Goal: Task Accomplishment & Management: Complete application form

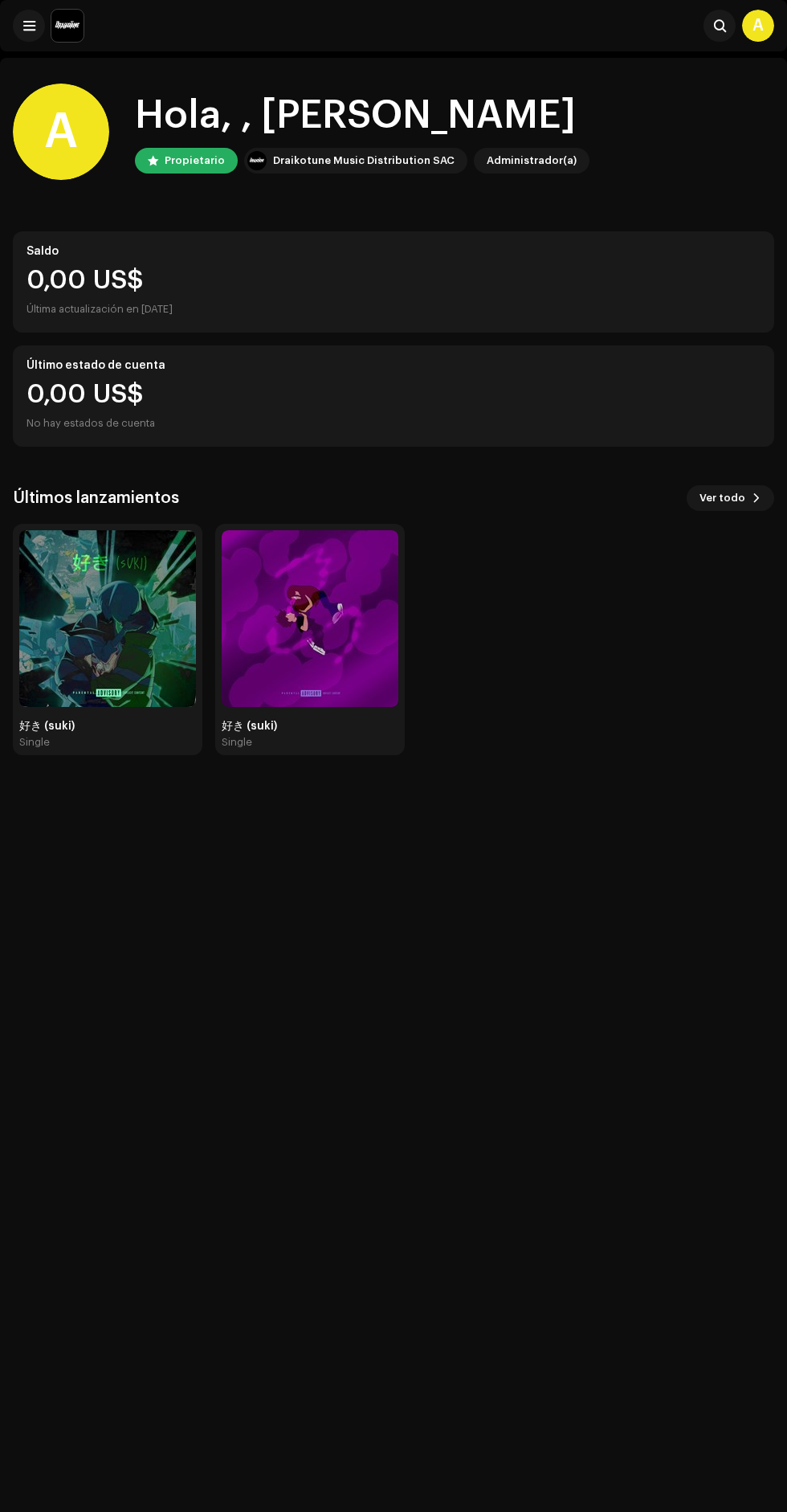
click at [29, 26] on span at bounding box center [29, 26] width 12 height 13
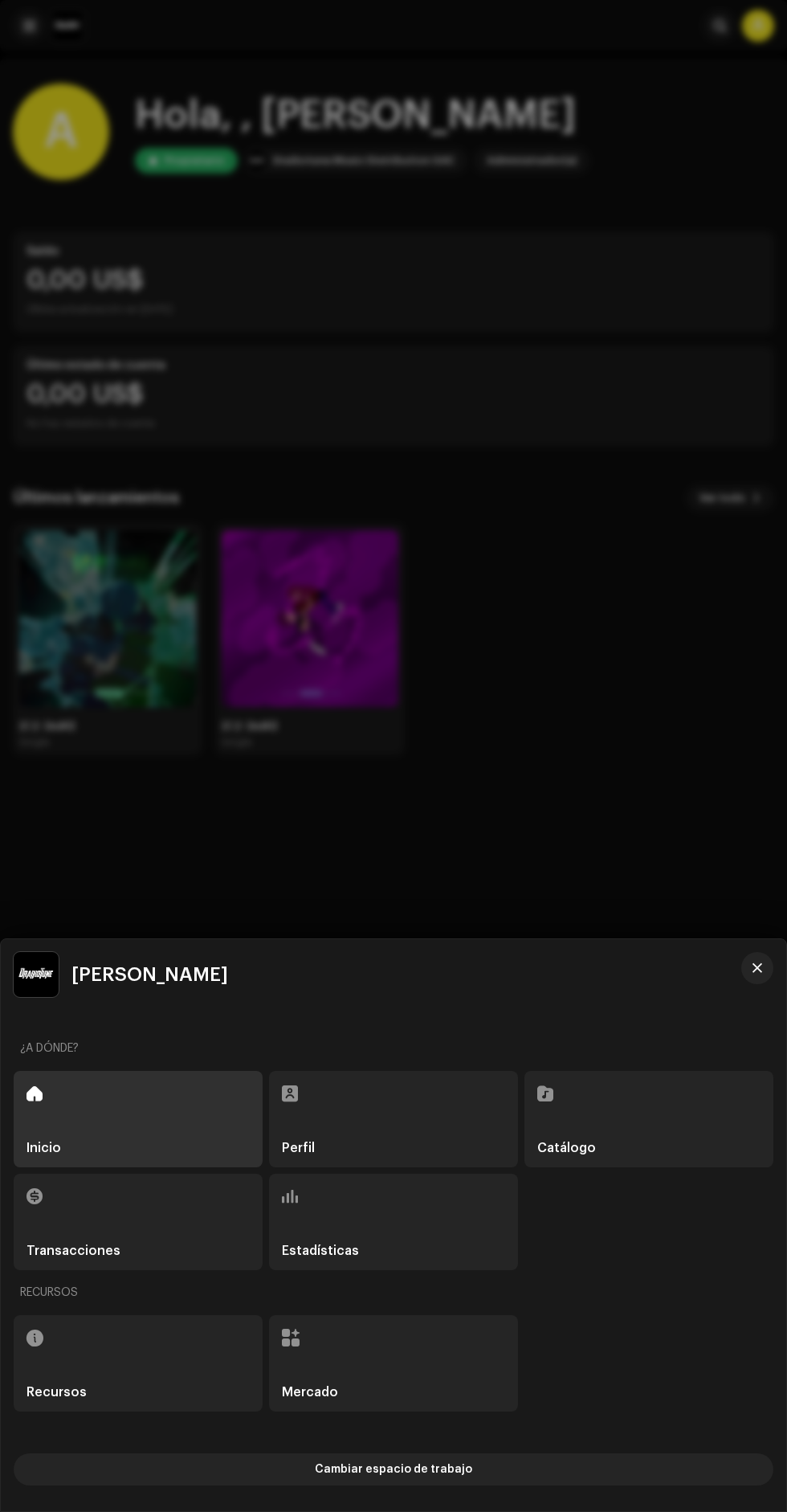
click at [634, 1078] on div "Catálogo" at bounding box center [649, 1118] width 249 height 96
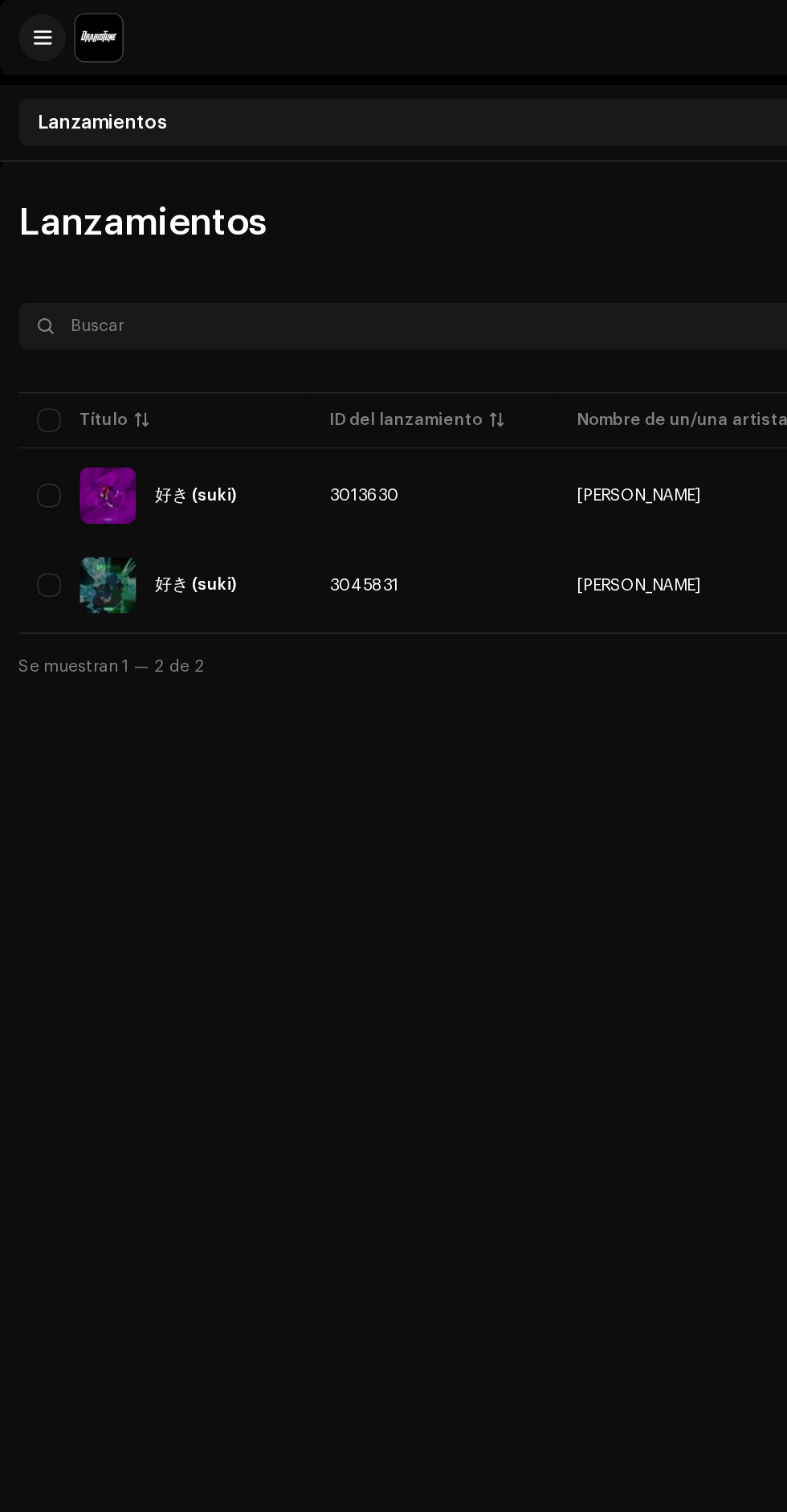
click at [734, 149] on span "Crear nuevo" at bounding box center [720, 152] width 71 height 32
click at [711, 155] on span "Crear nuevo" at bounding box center [720, 152] width 71 height 32
click at [725, 151] on span "Crear nuevo" at bounding box center [720, 152] width 71 height 32
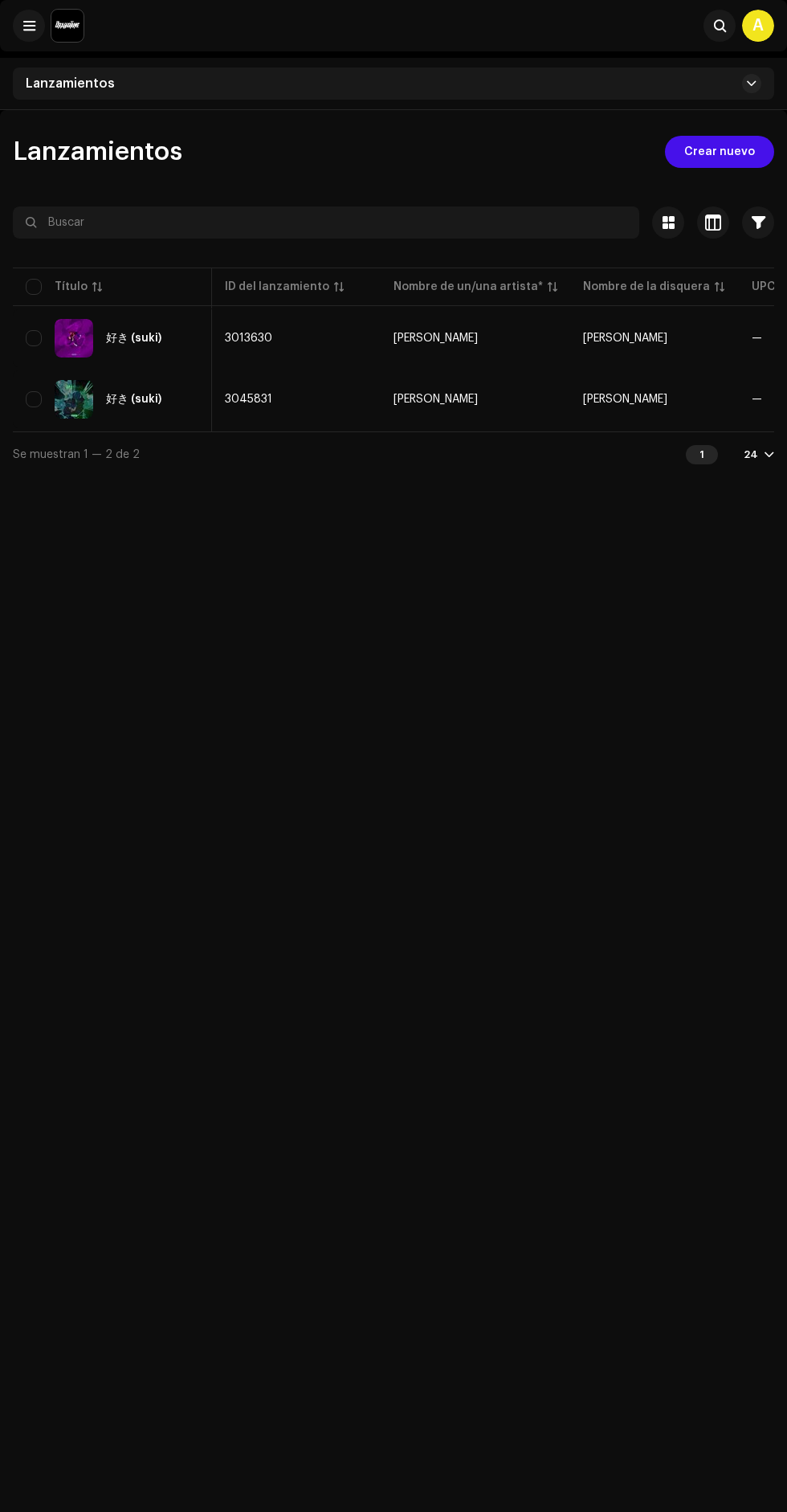
scroll to position [0, 64]
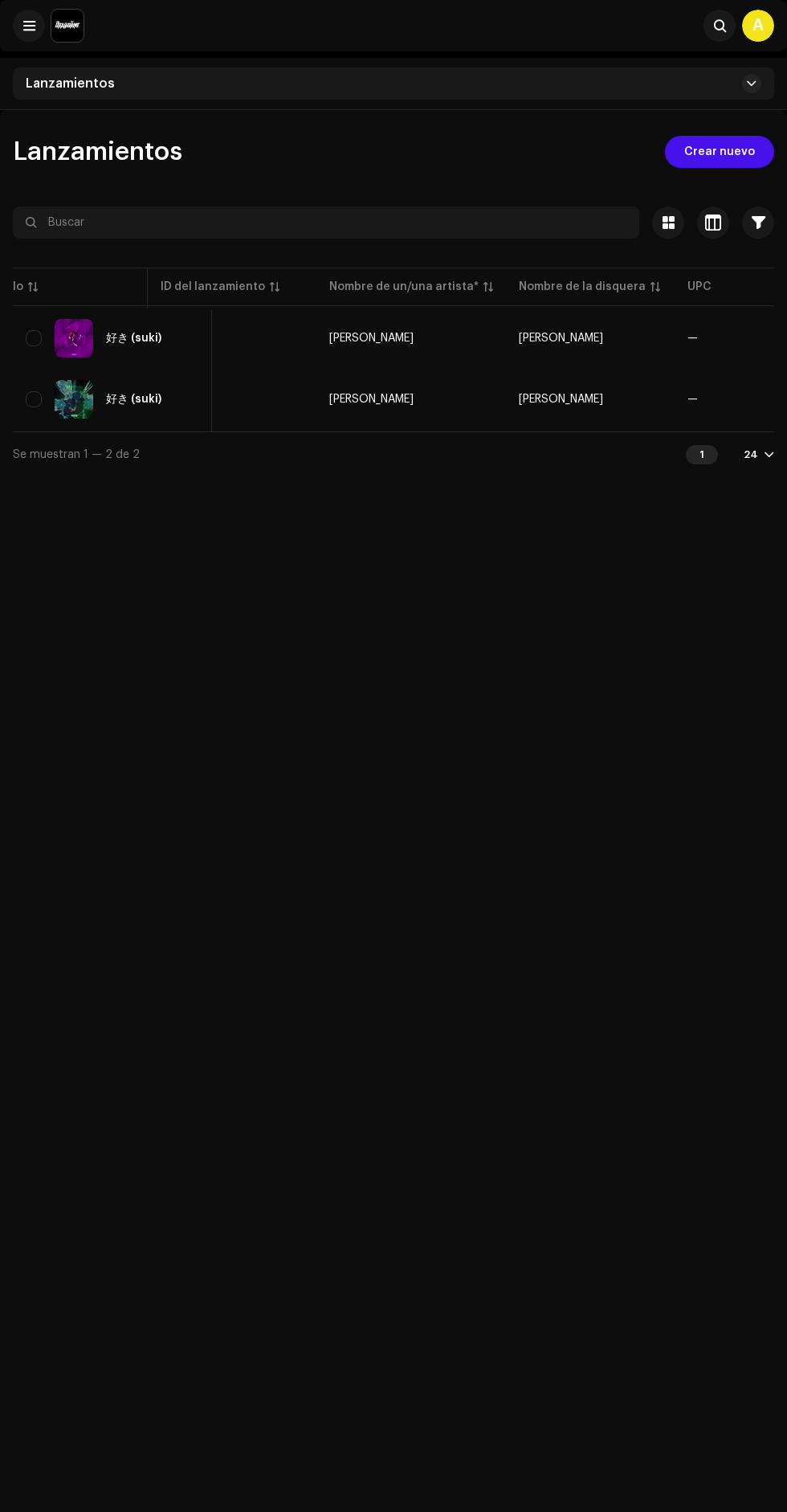
click at [739, 151] on span "Crear nuevo" at bounding box center [720, 152] width 71 height 32
click at [698, 148] on span "Crear nuevo" at bounding box center [720, 152] width 71 height 32
click at [693, 151] on span "Crear nuevo" at bounding box center [720, 152] width 71 height 32
click at [40, 71] on div "Lanzamientos" at bounding box center [394, 83] width 762 height 32
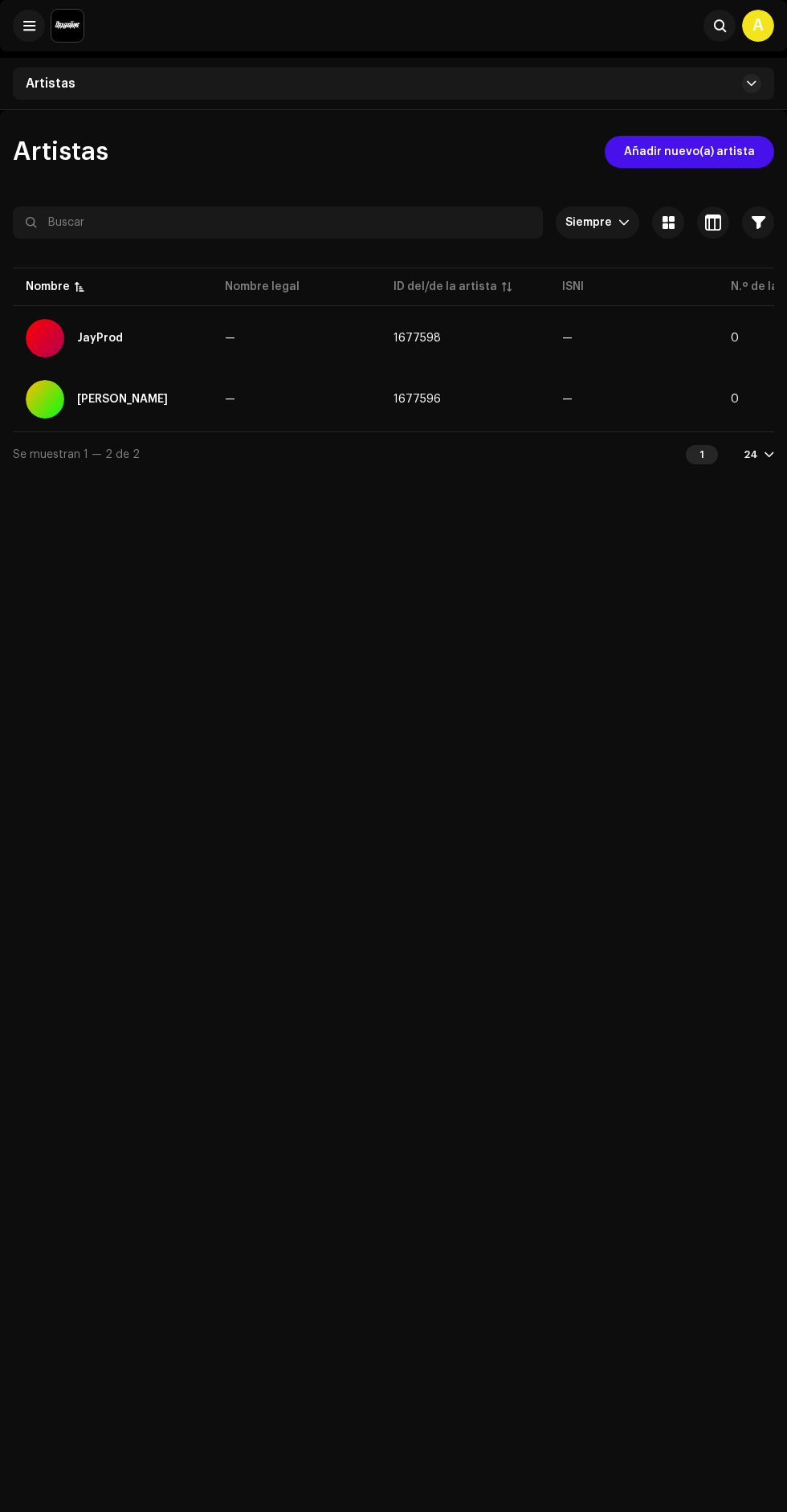
click at [23, 27] on span at bounding box center [29, 26] width 12 height 13
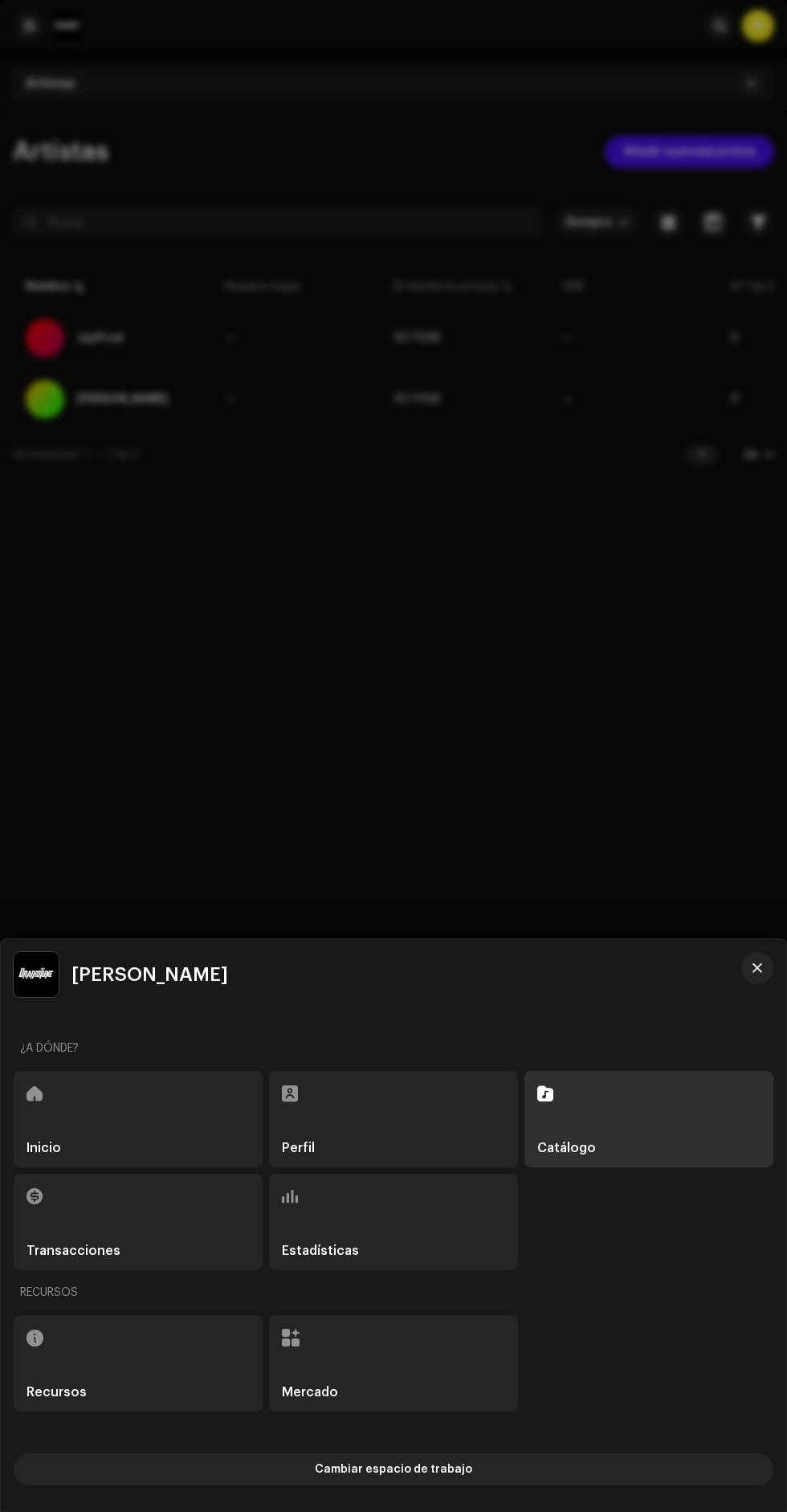
click at [550, 1100] on span at bounding box center [545, 1094] width 16 height 13
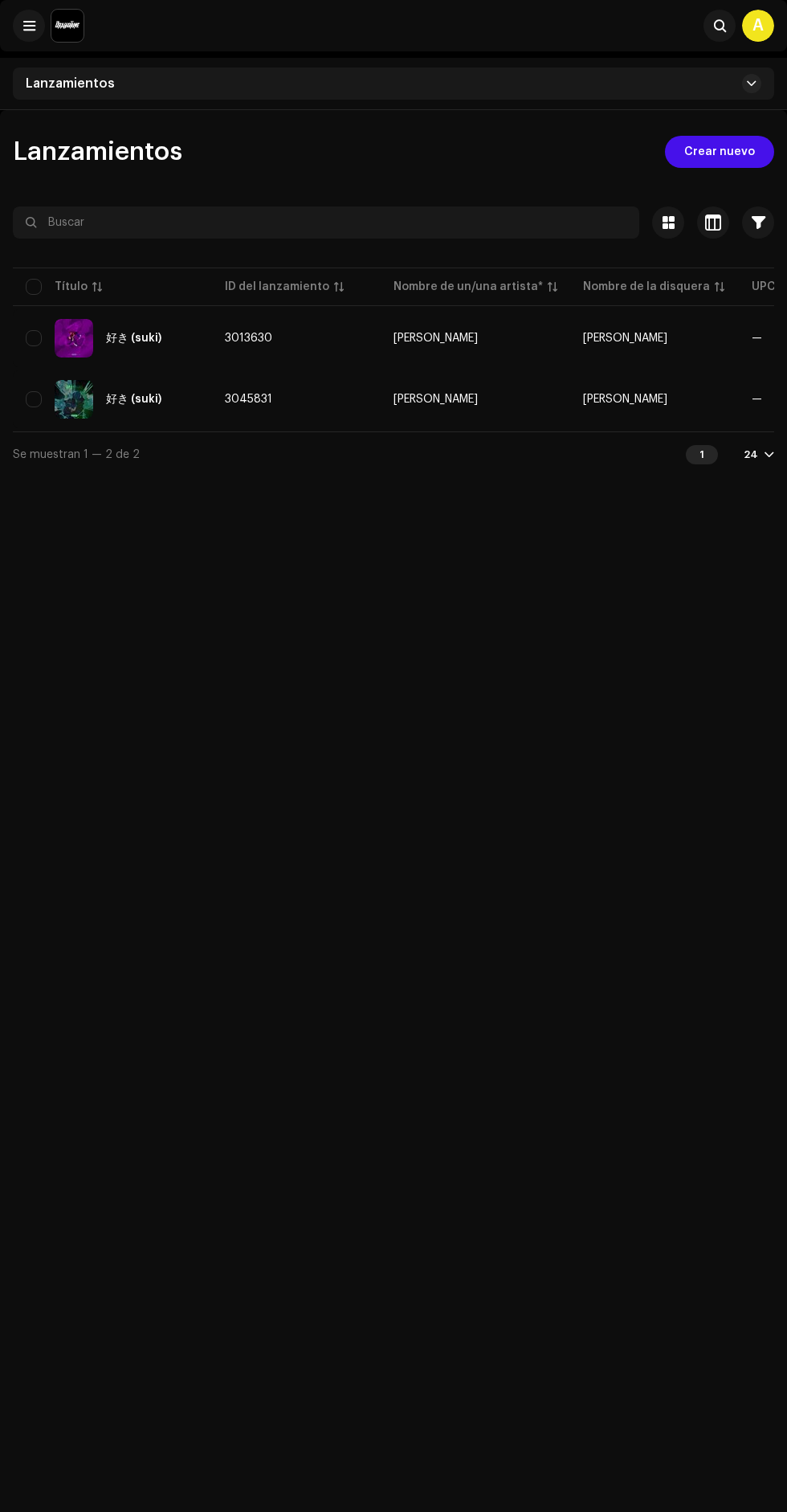
click at [693, 136] on span "Crear nuevo" at bounding box center [720, 152] width 71 height 32
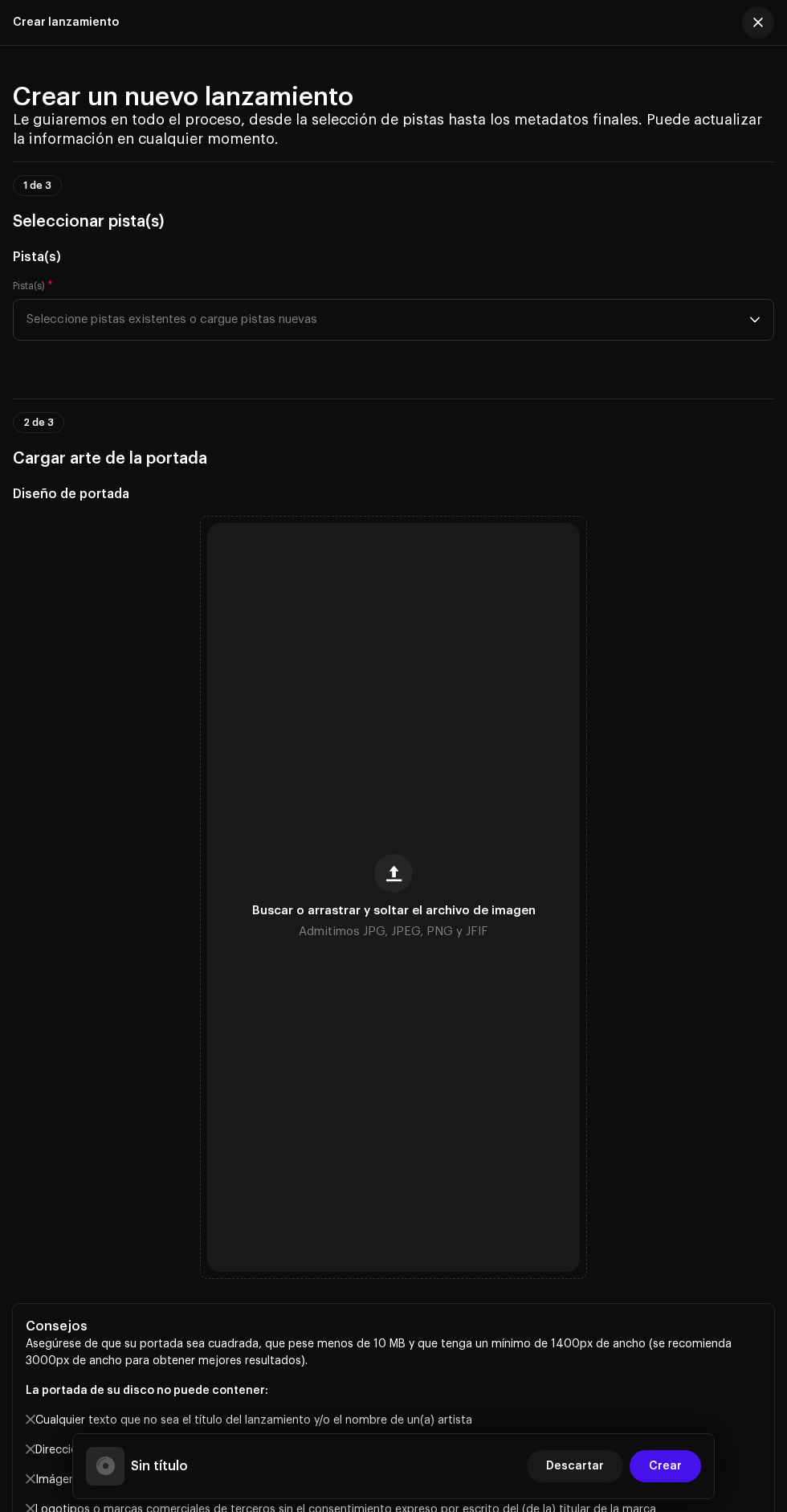
click at [177, 325] on span "Seleccione pistas existentes o cargue pistas nuevas" at bounding box center [387, 319] width 723 height 40
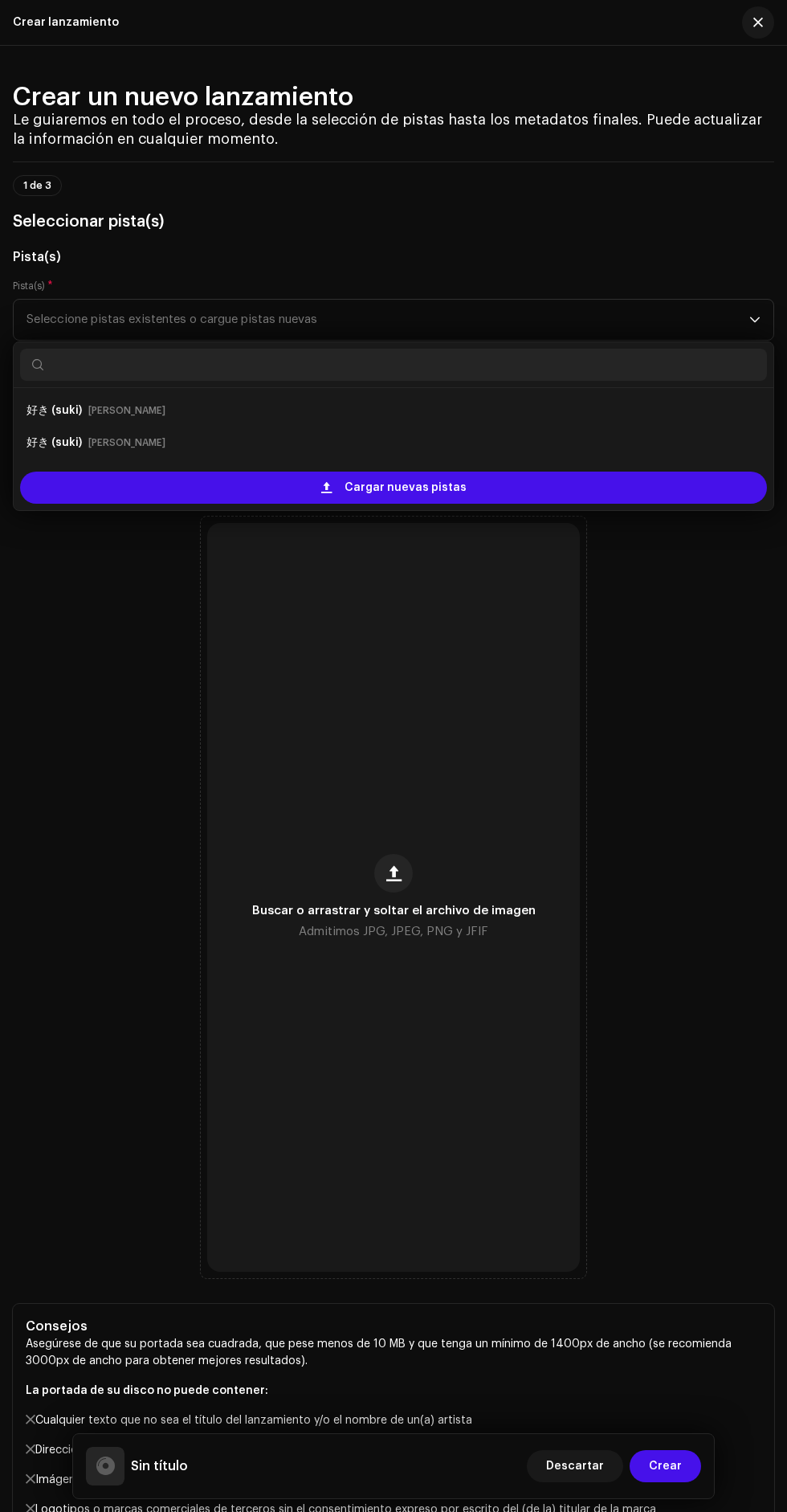
click at [254, 491] on div "Cargar nuevas pistas" at bounding box center [394, 488] width 747 height 32
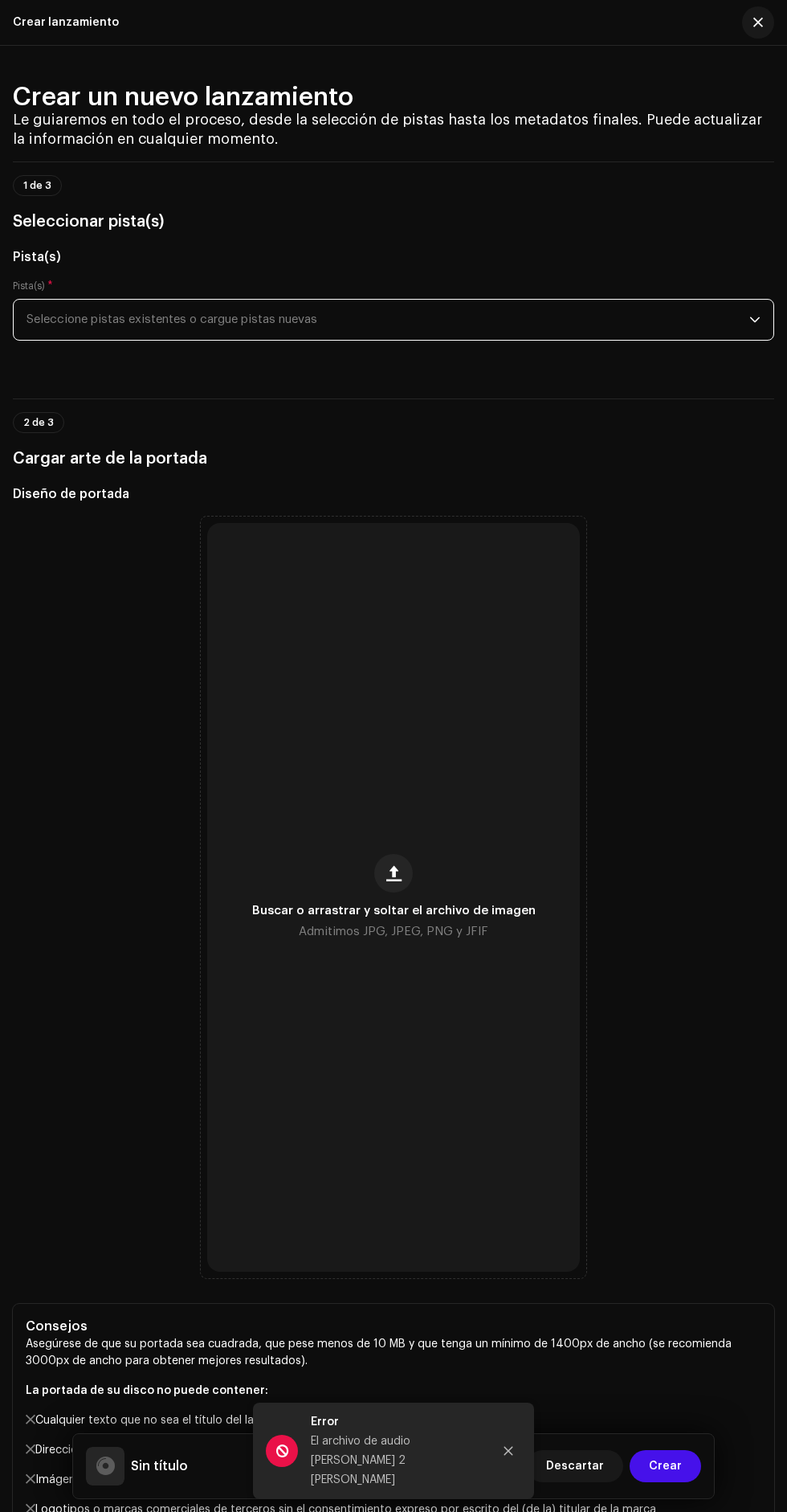
click at [169, 312] on span "Seleccione pistas existentes o cargue pistas nuevas" at bounding box center [387, 319] width 723 height 40
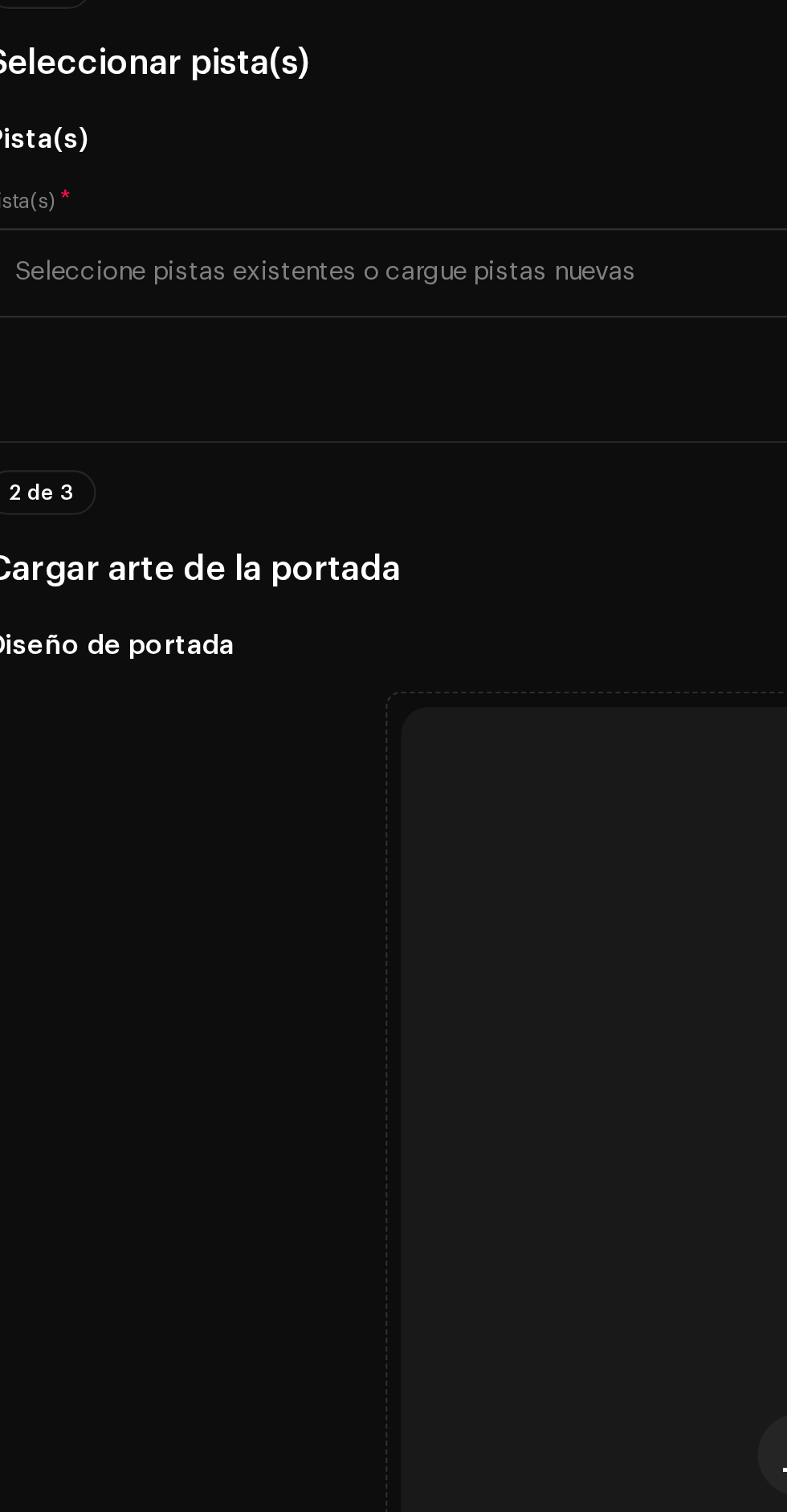
scroll to position [3, 0]
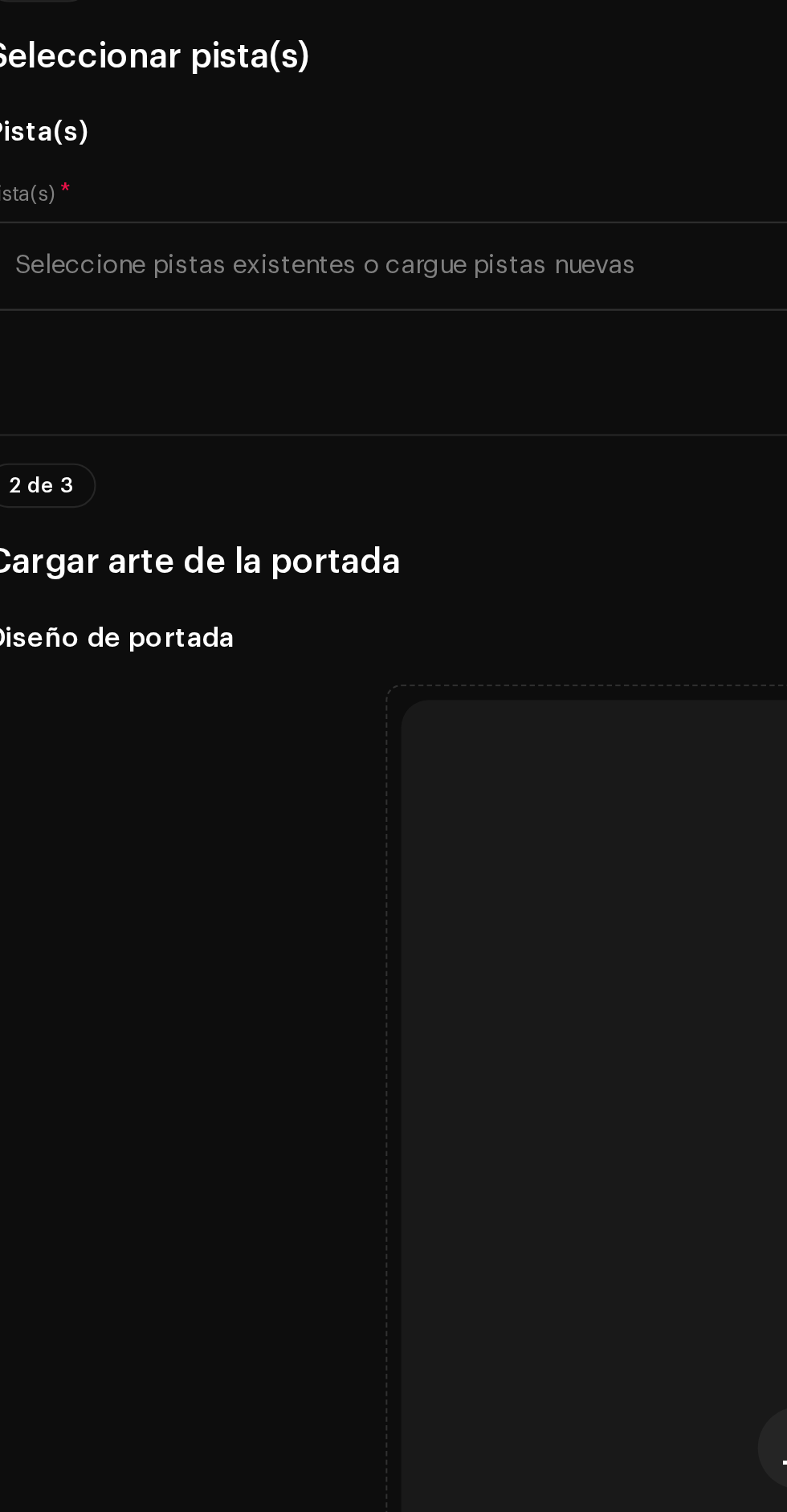
click at [100, 316] on span "Seleccione pistas existentes o cargue pistas nuevas" at bounding box center [387, 316] width 723 height 40
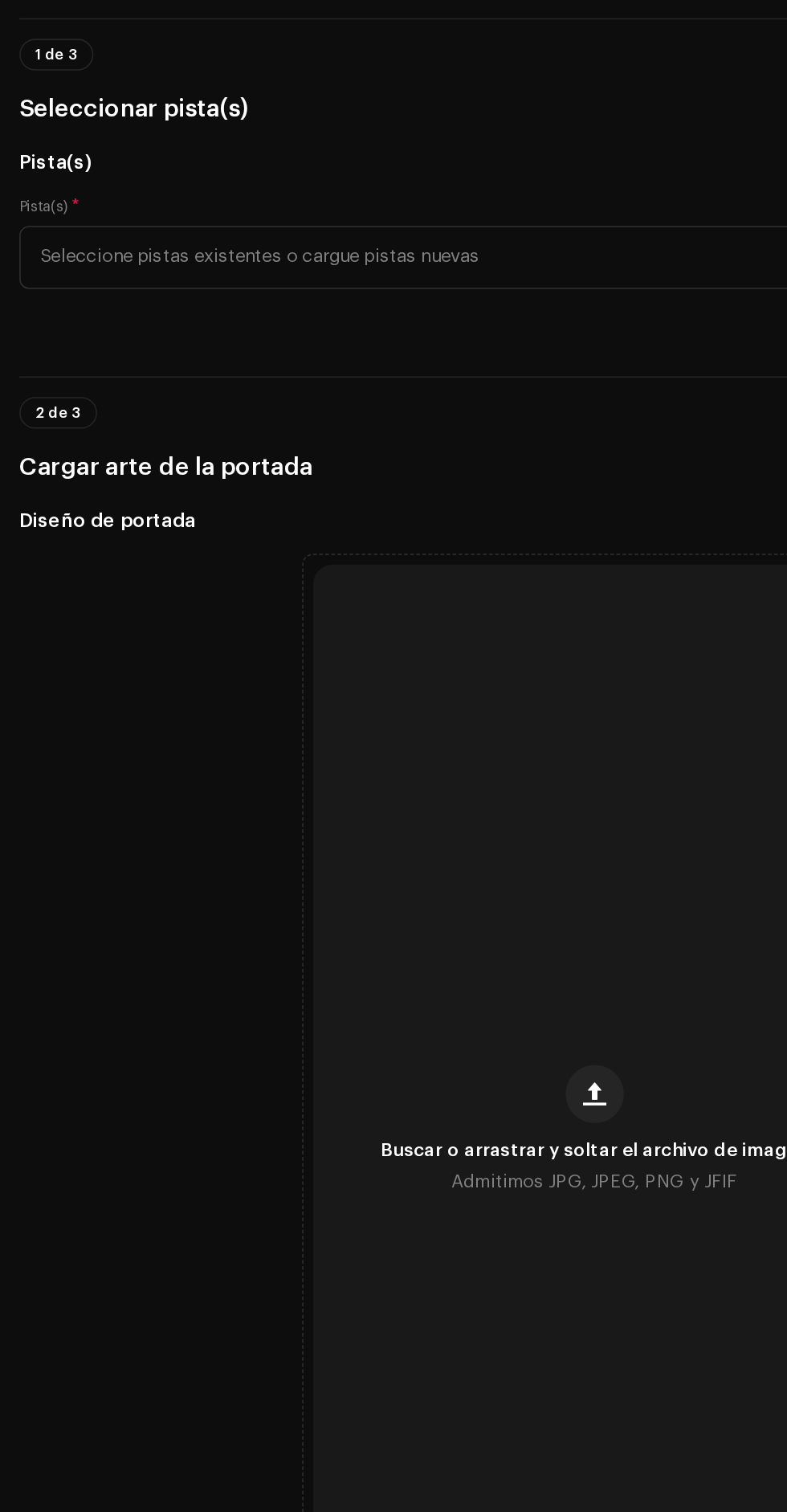
click at [104, 298] on span "Seleccione pistas existentes o cargue pistas nuevas" at bounding box center [387, 314] width 723 height 40
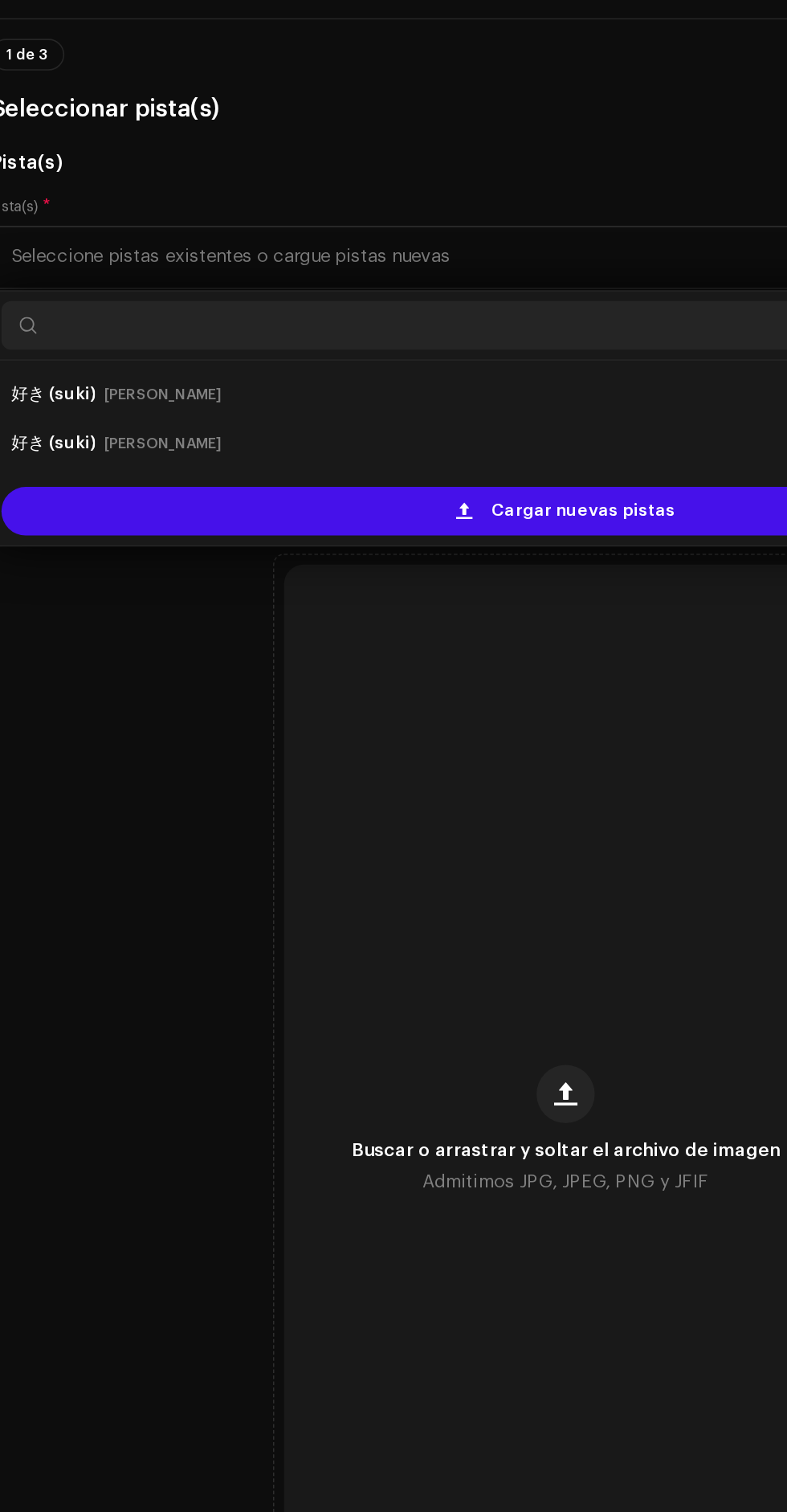
click at [187, 485] on div "Cargar nuevas pistas" at bounding box center [394, 483] width 747 height 32
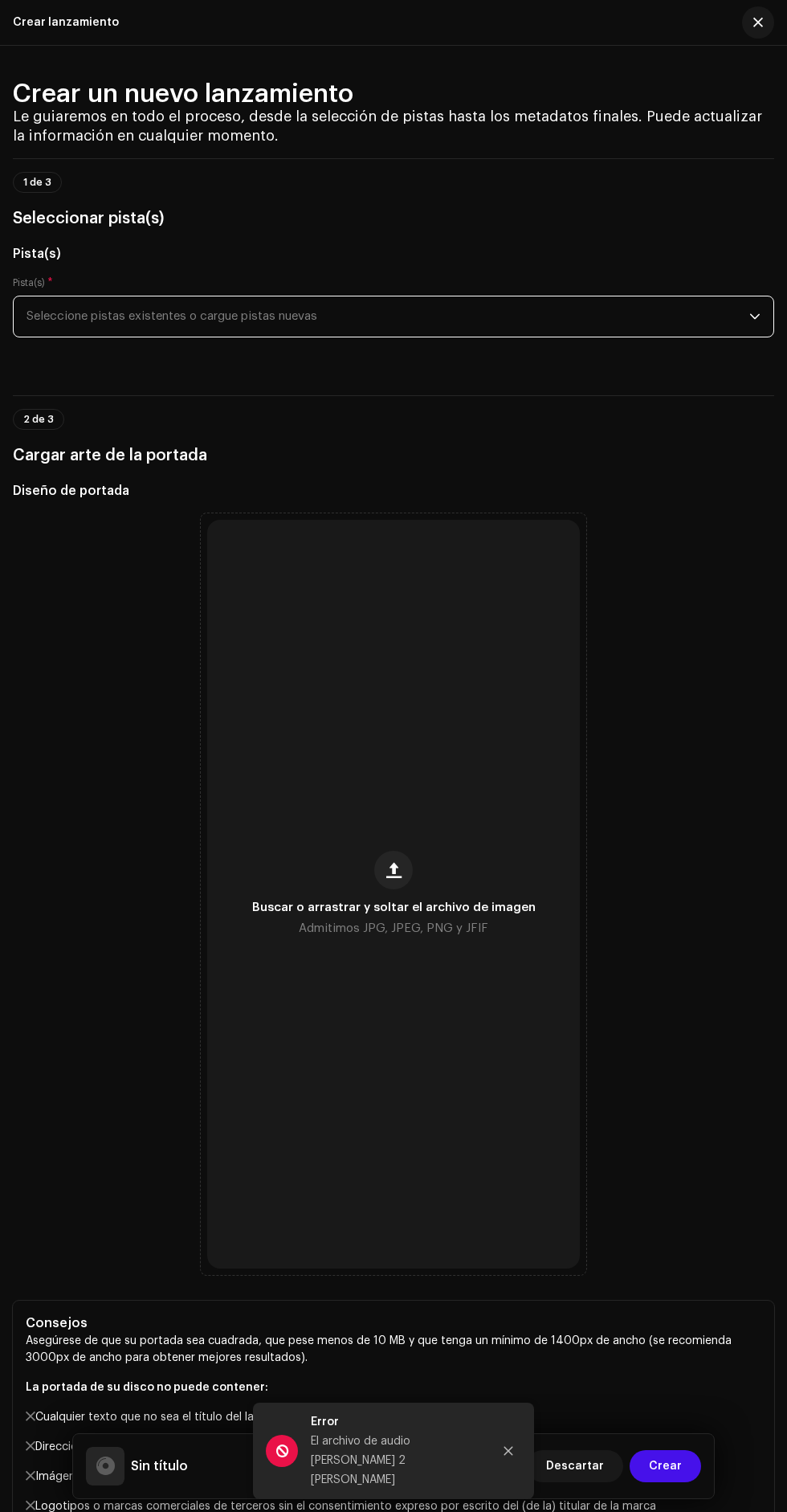
scroll to position [11, 0]
click at [755, 316] on icon "dropdown trigger" at bounding box center [755, 316] width 11 height 11
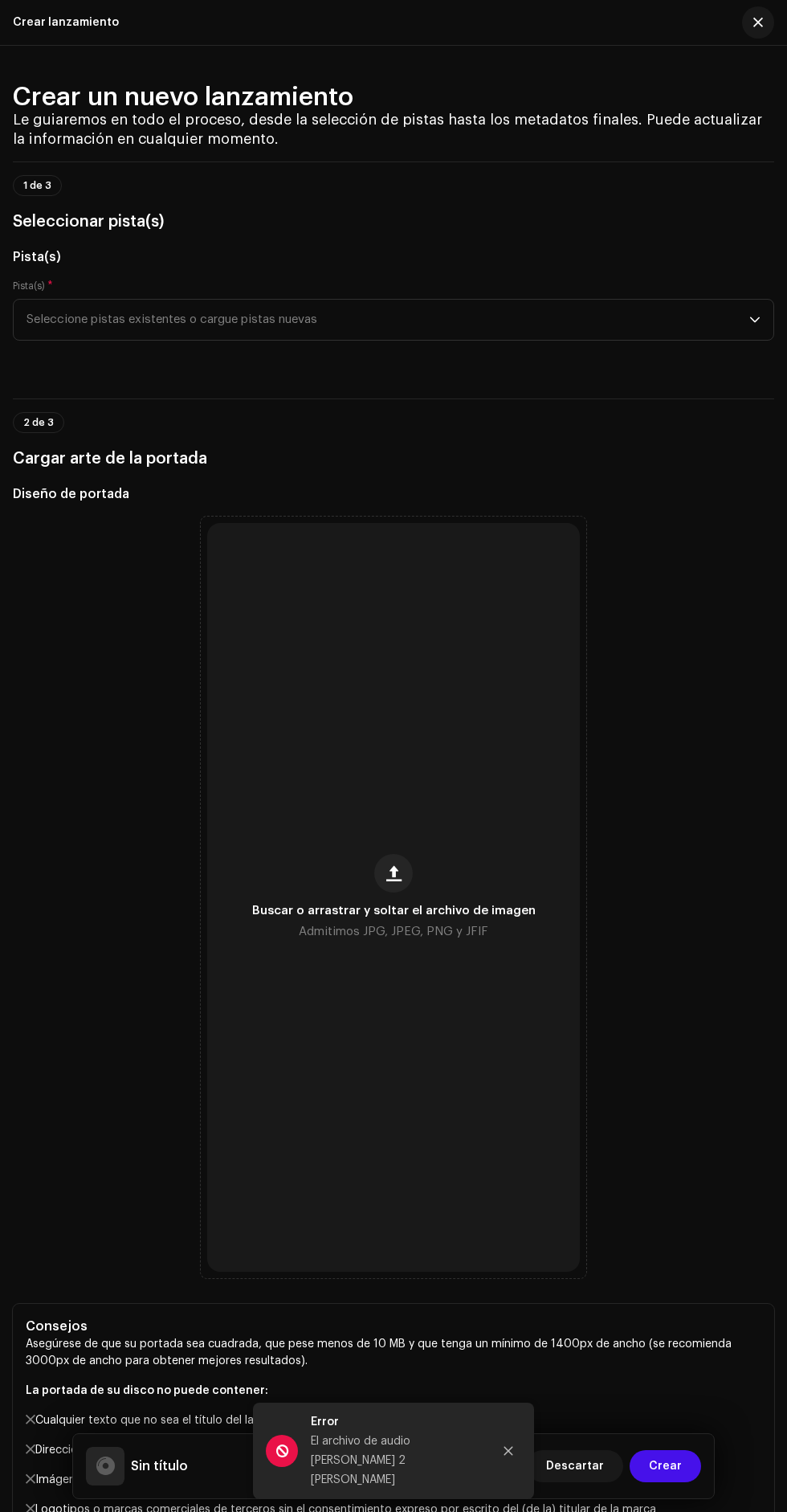
scroll to position [3, 0]
click at [380, 1463] on div "El archivo de audio [PERSON_NAME] 2 [PERSON_NAME]" at bounding box center [394, 1461] width 169 height 58
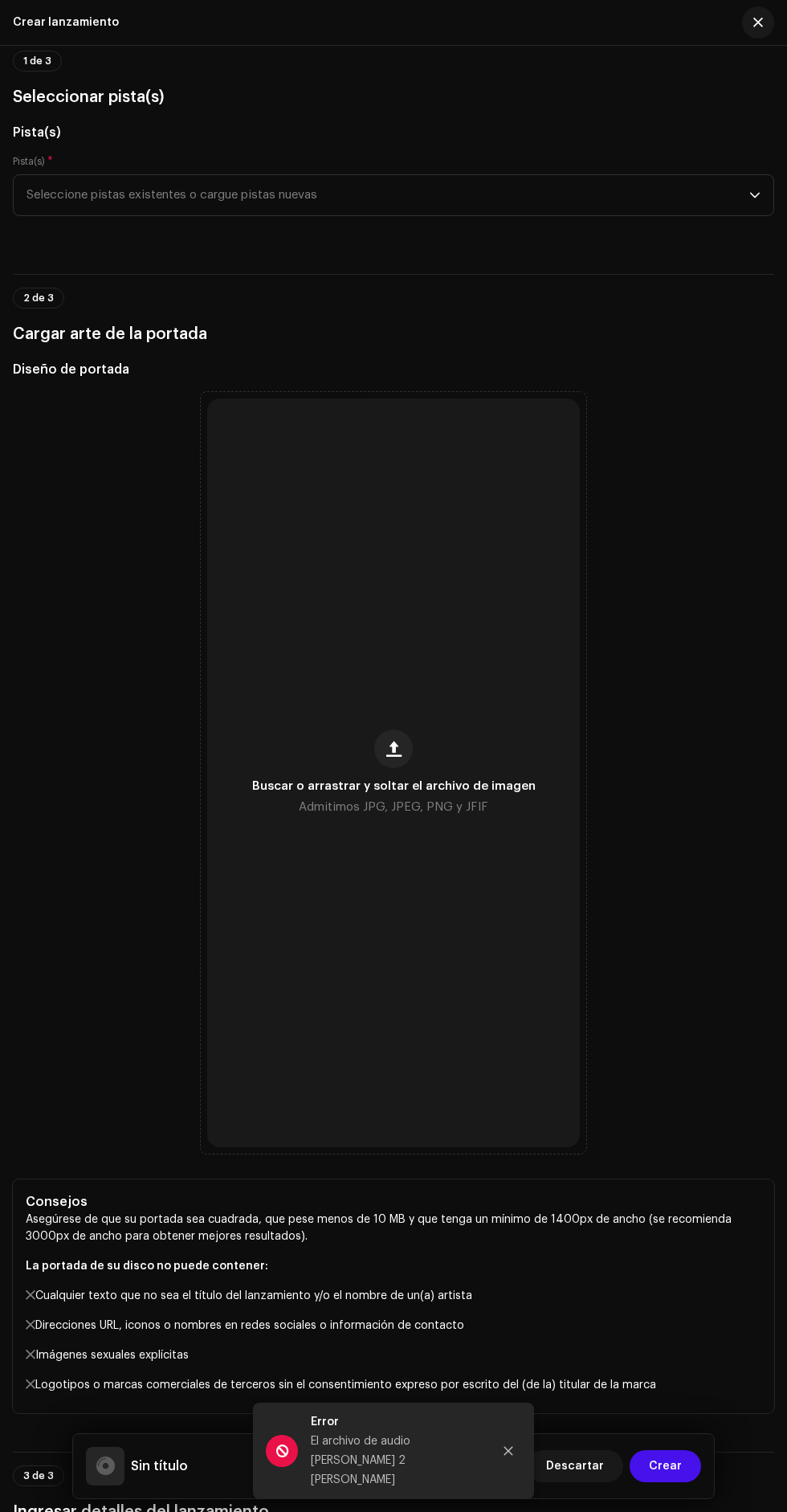
scroll to position [0, 0]
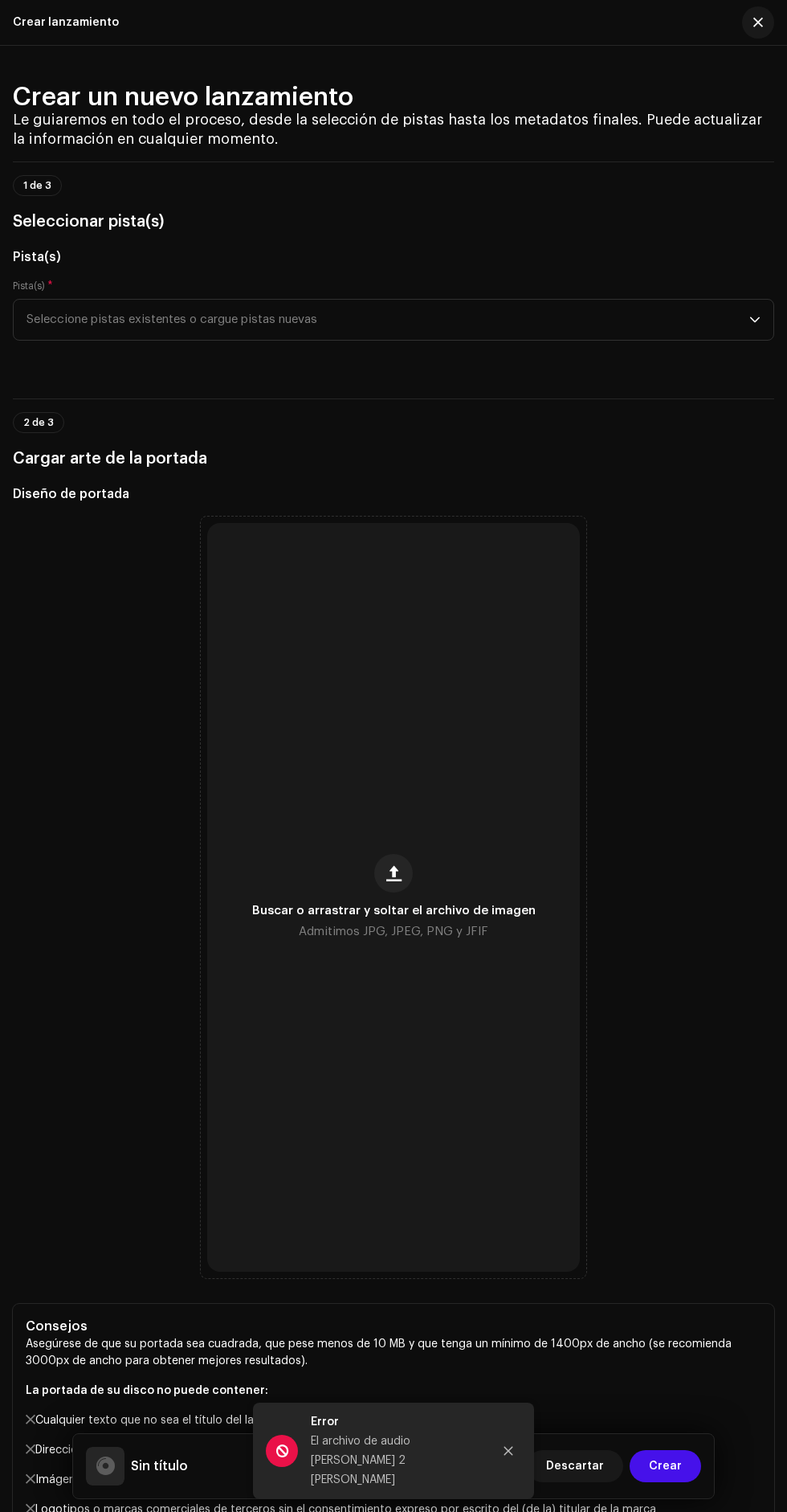
click at [601, 332] on span "Seleccione pistas existentes o cargue pistas nuevas" at bounding box center [387, 319] width 723 height 40
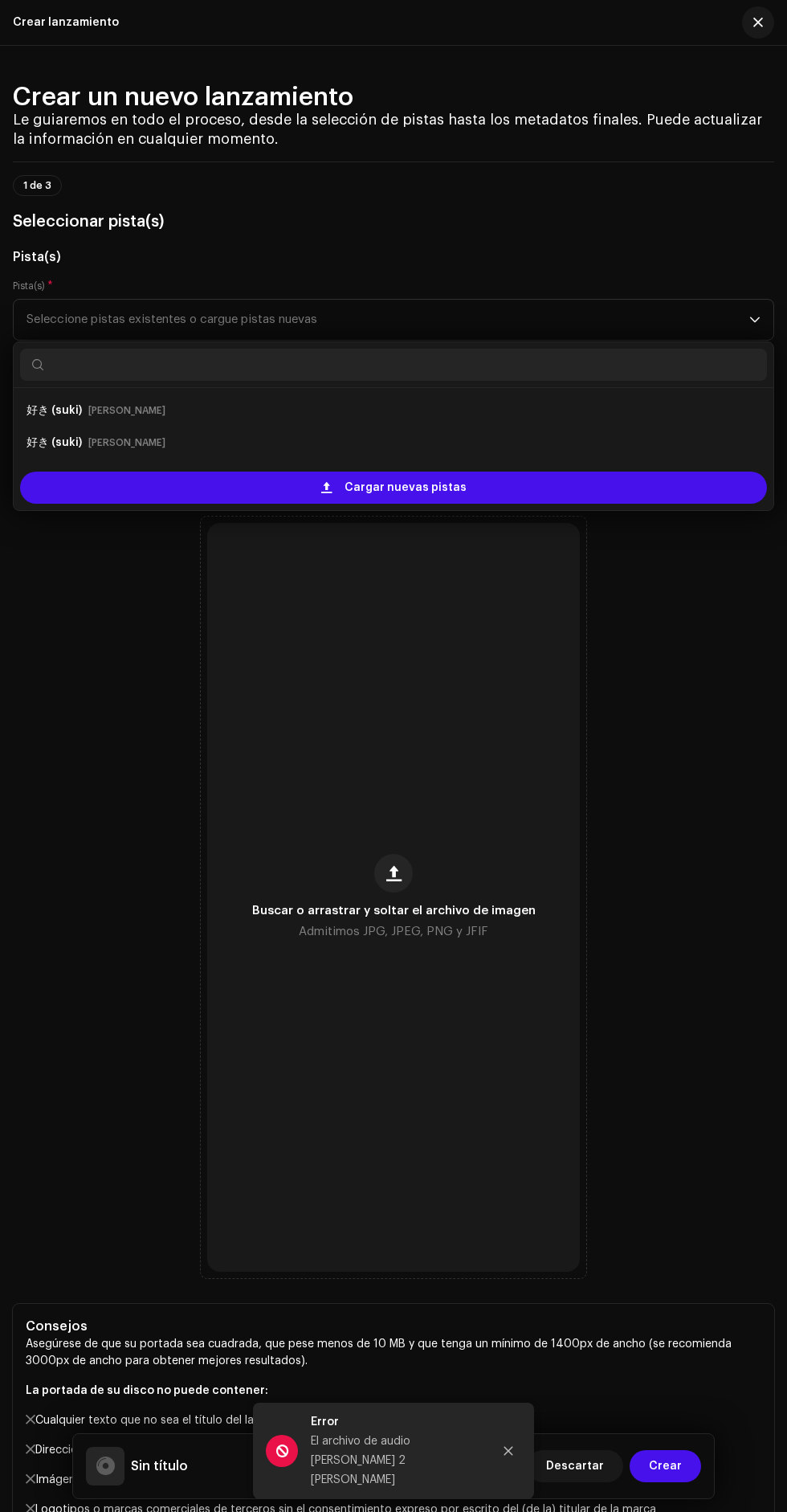
click at [620, 497] on div "Cargar nuevas pistas" at bounding box center [394, 488] width 747 height 32
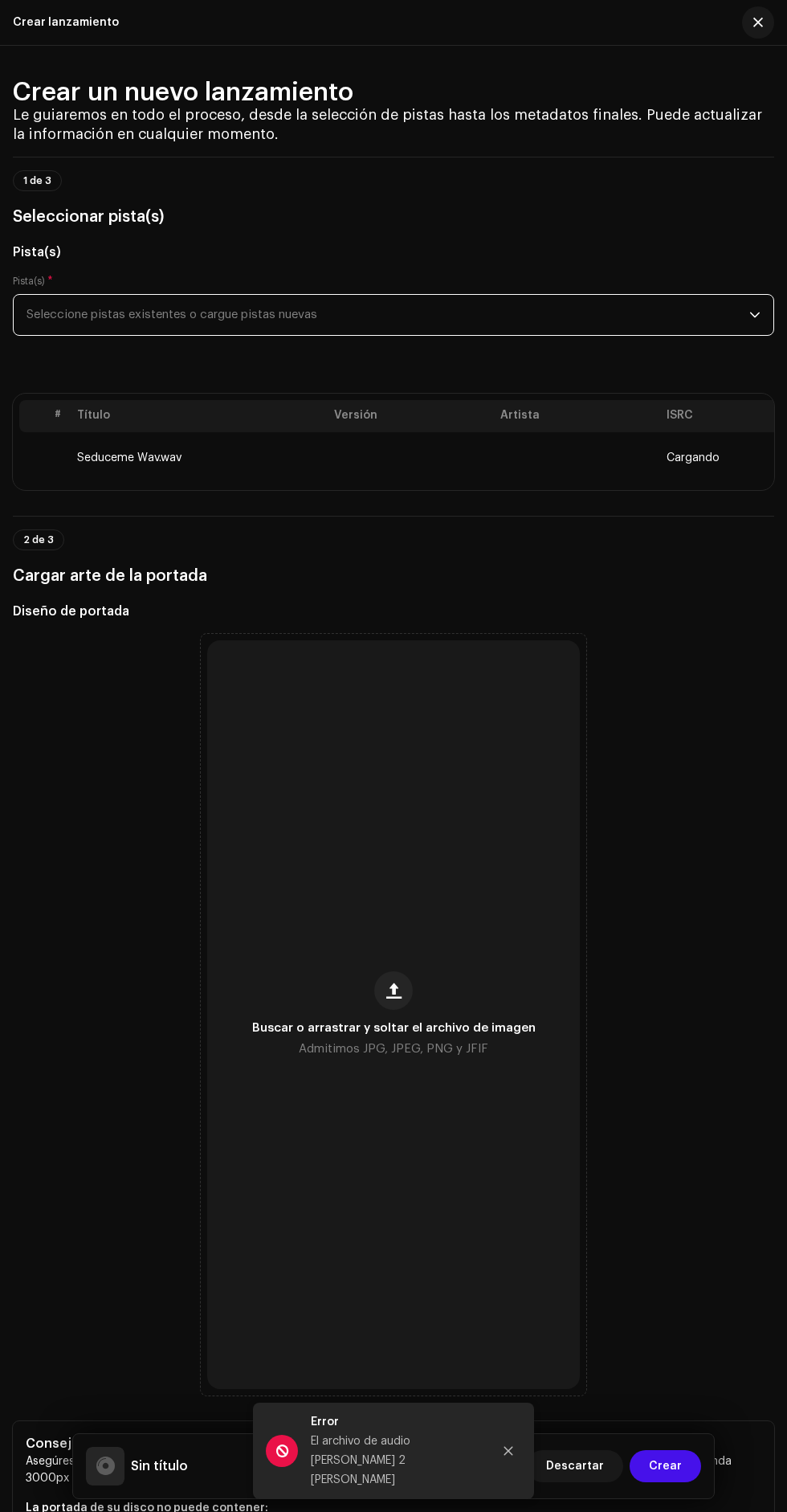
scroll to position [21, 0]
click at [506, 1456] on icon "Close" at bounding box center [508, 1451] width 8 height 8
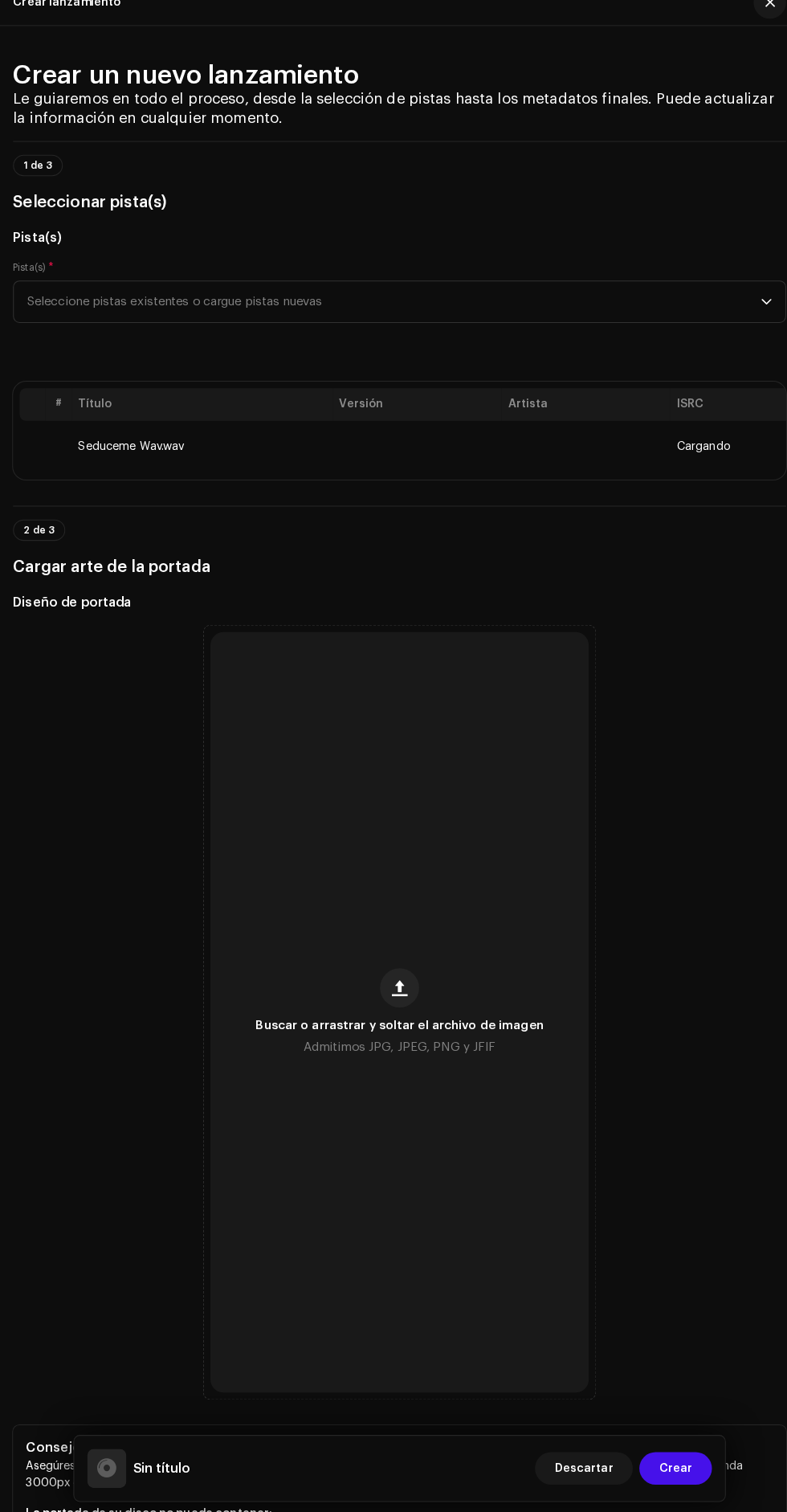
scroll to position [35, 0]
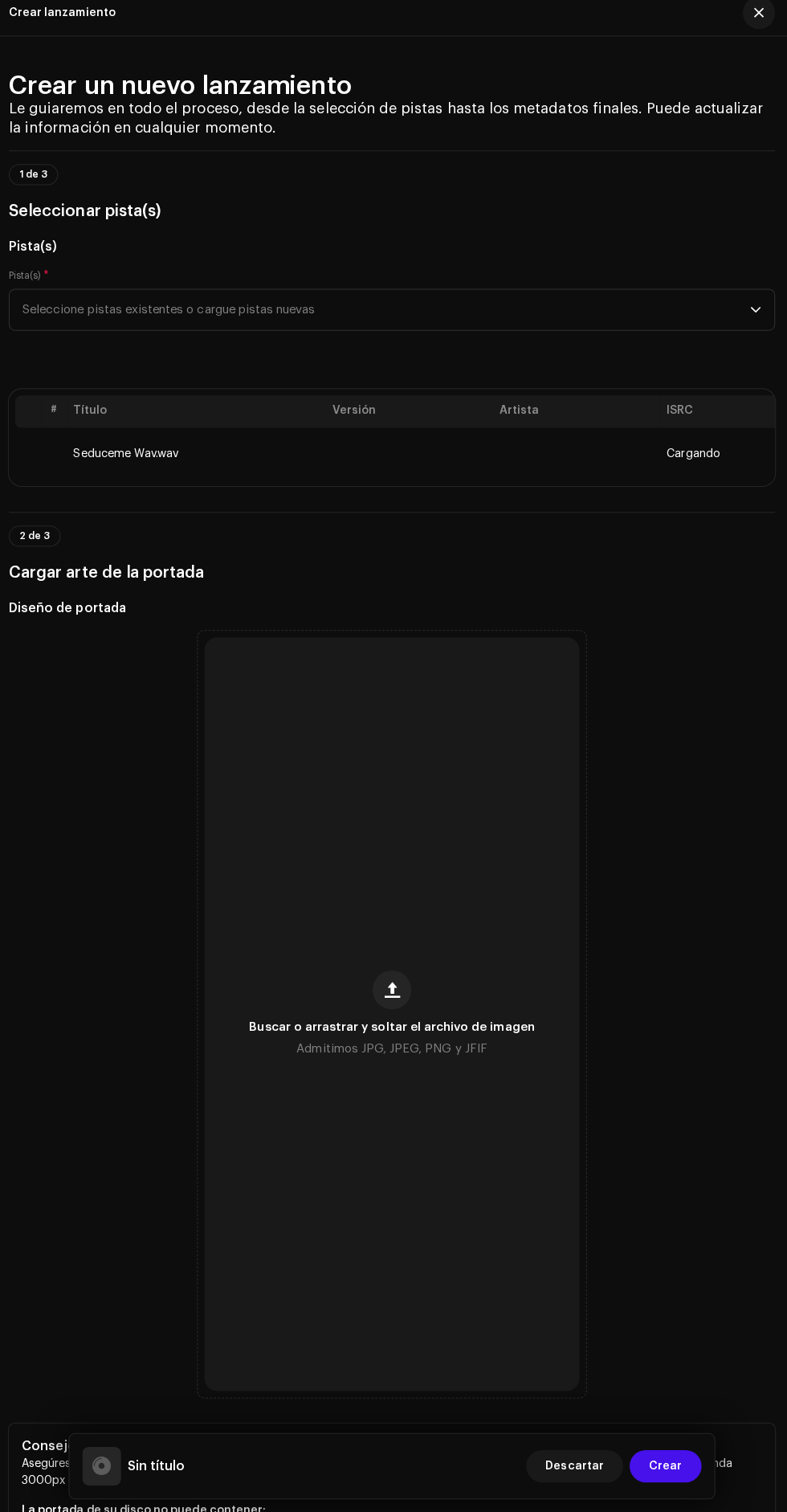
click at [67, 438] on td at bounding box center [58, 460] width 26 height 51
click at [113, 466] on td "Seduceme Wav.wav" at bounding box center [200, 460] width 257 height 51
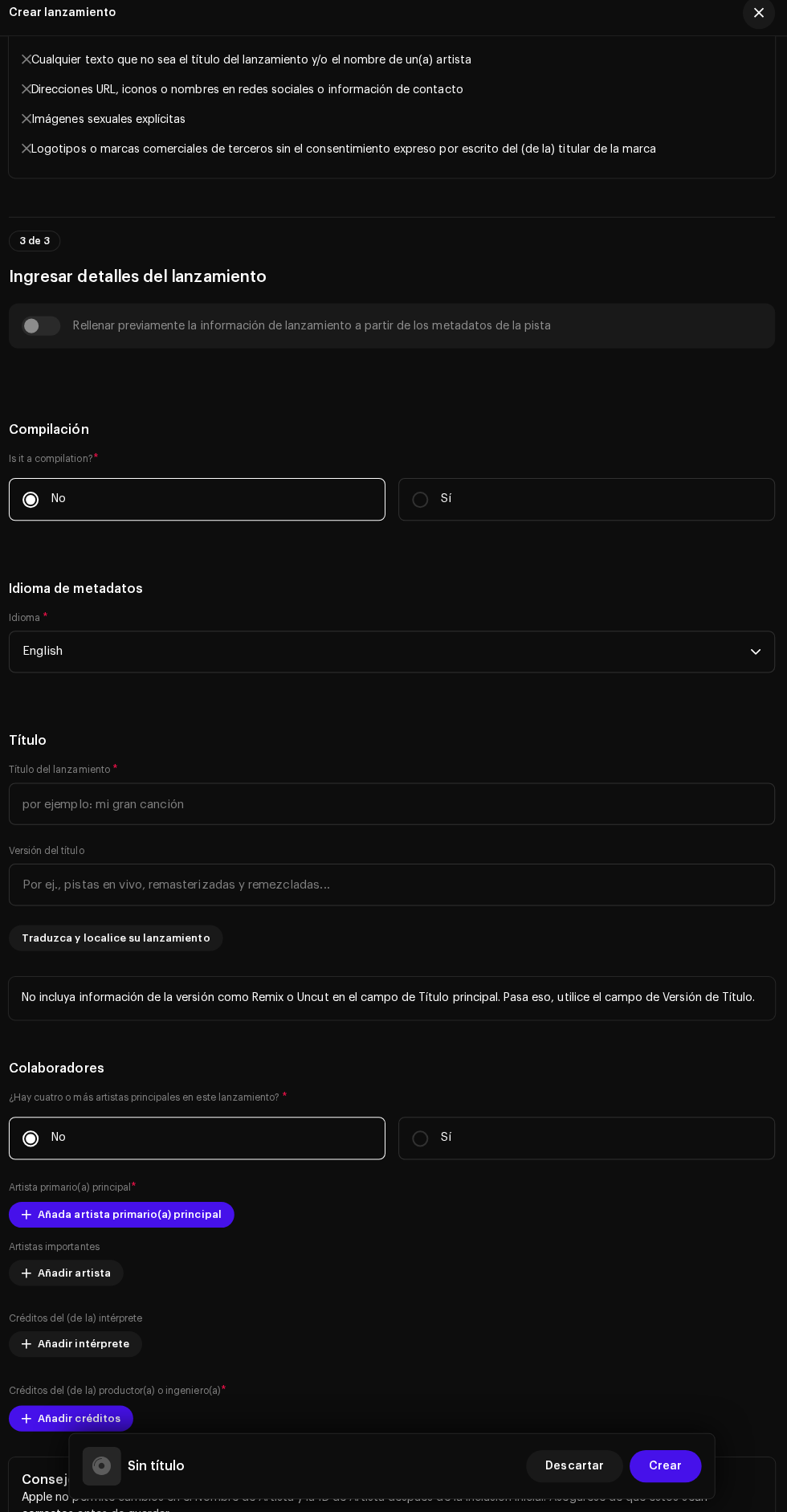
scroll to position [1492, 0]
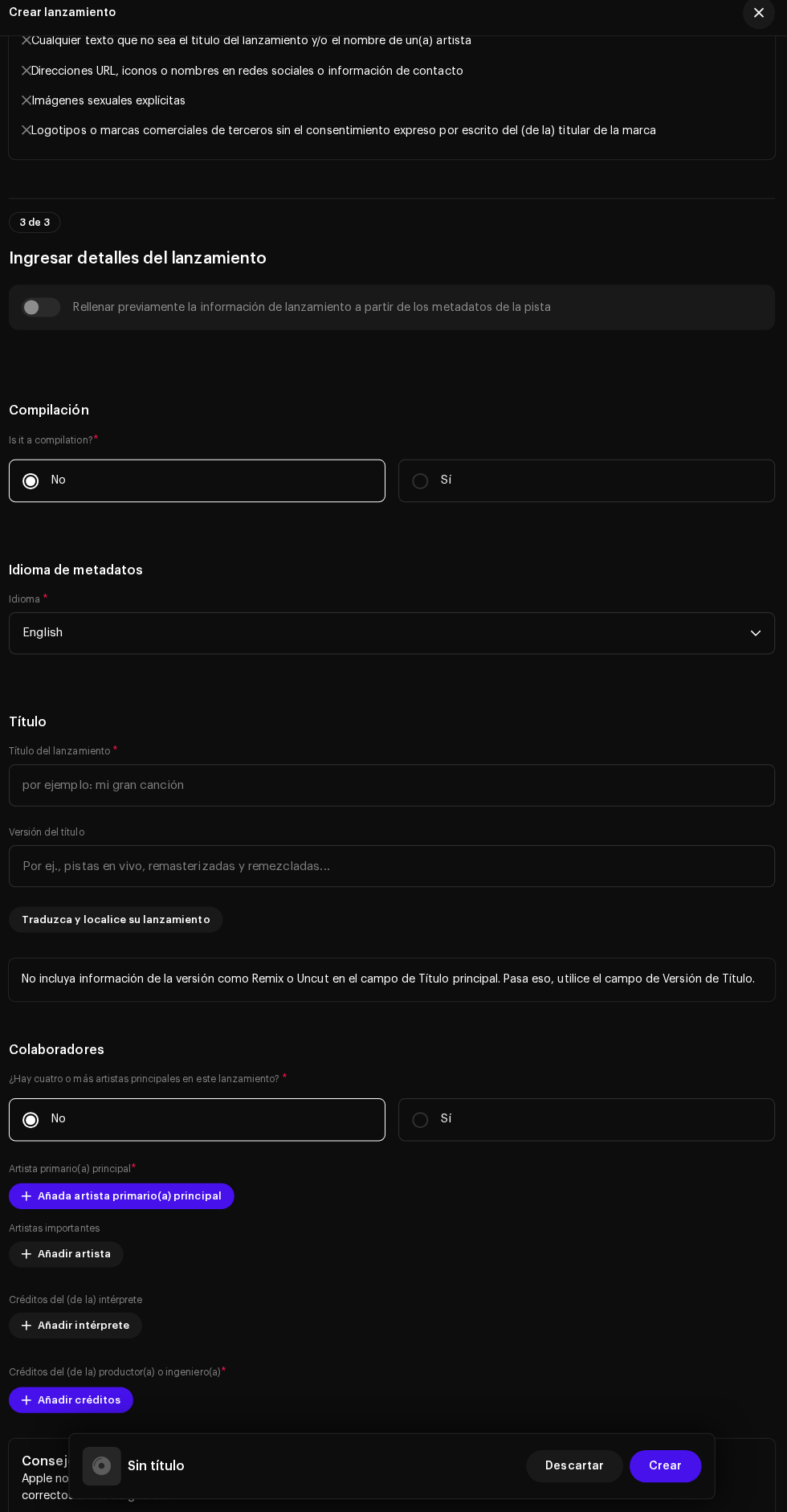
click at [591, 1463] on span "Descartar" at bounding box center [575, 1466] width 58 height 32
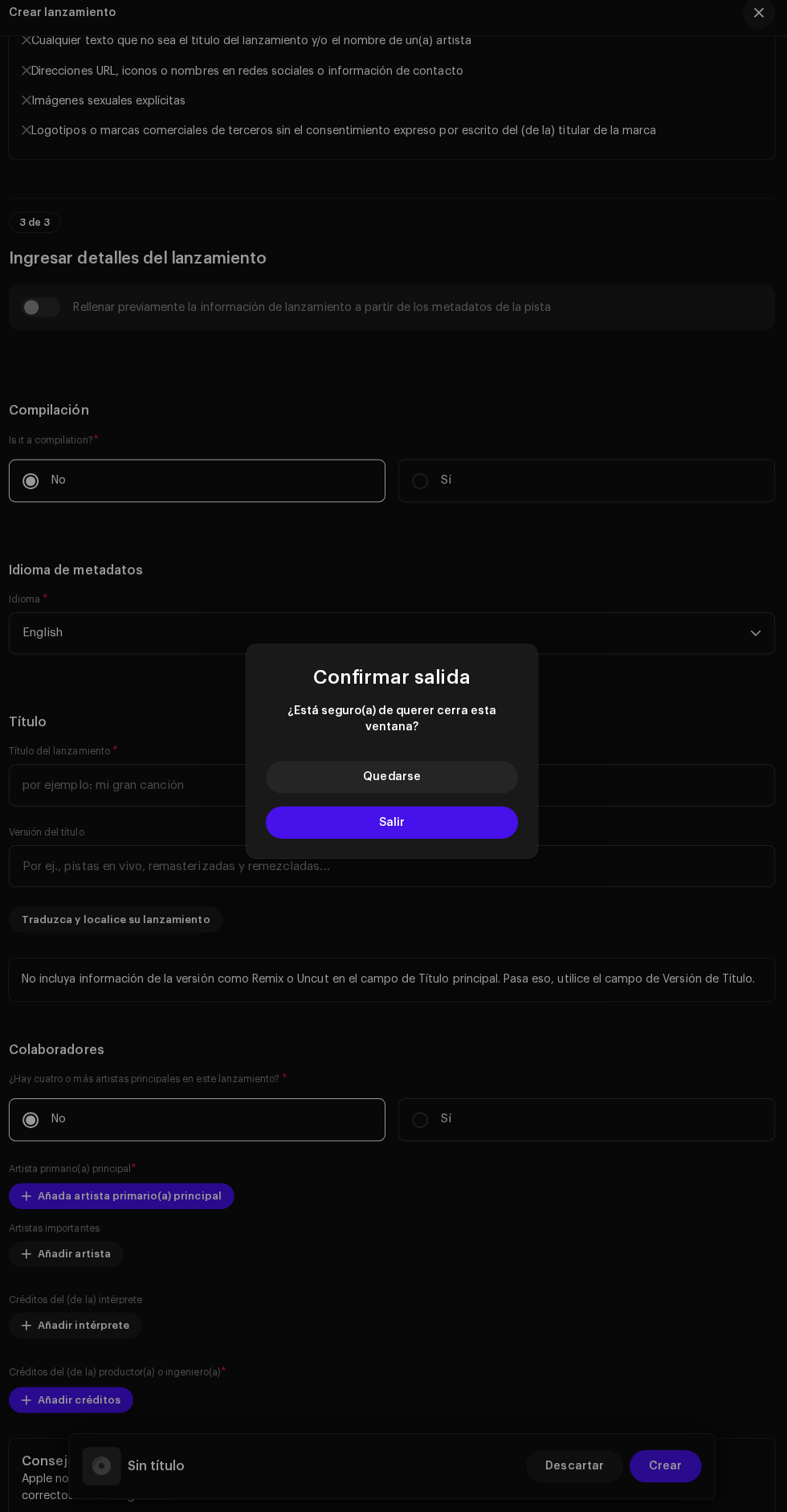
click at [338, 815] on button "Salir" at bounding box center [394, 826] width 251 height 32
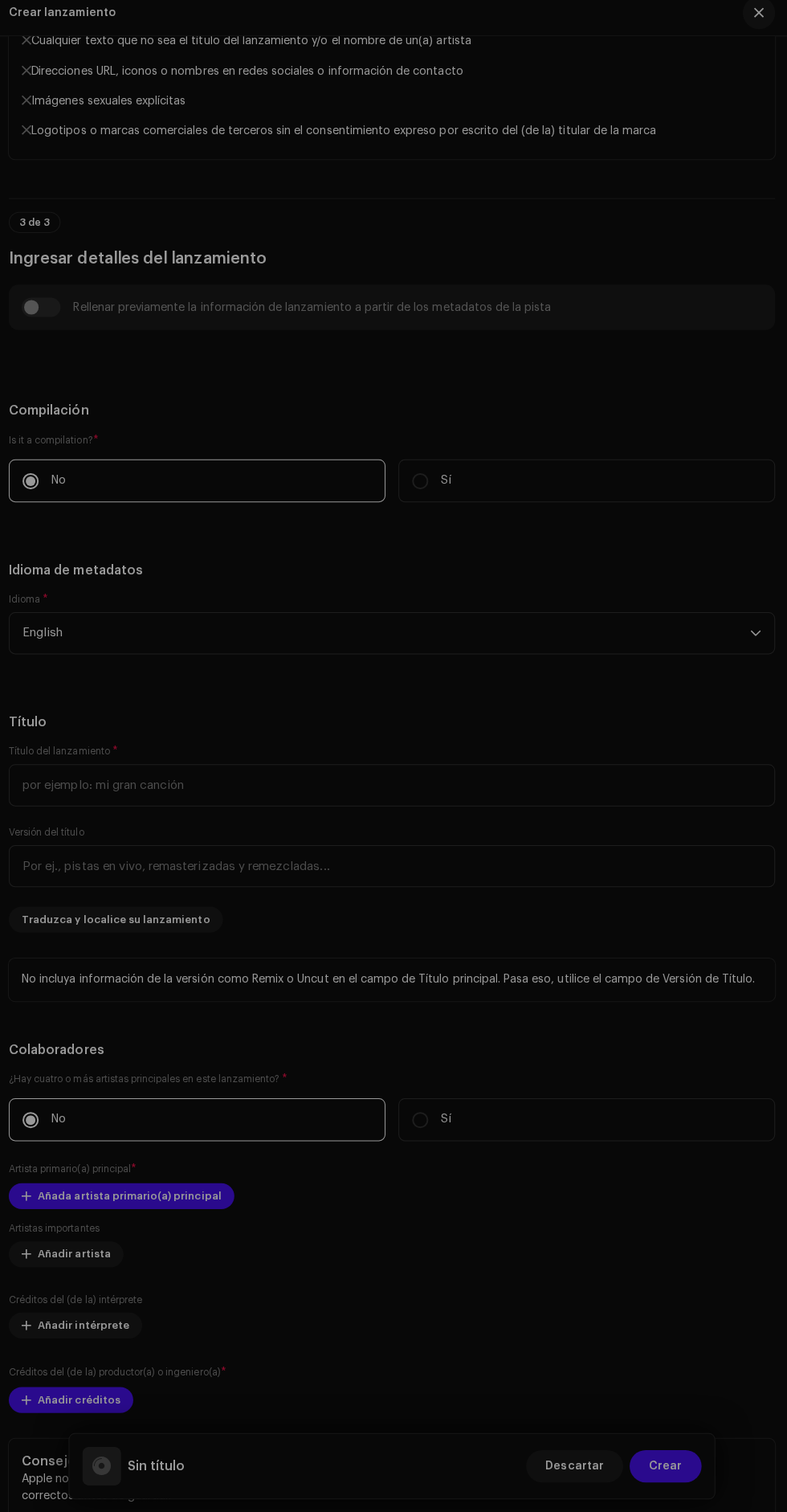
click at [345, 817] on button "Salir" at bounding box center [394, 806] width 175 height 22
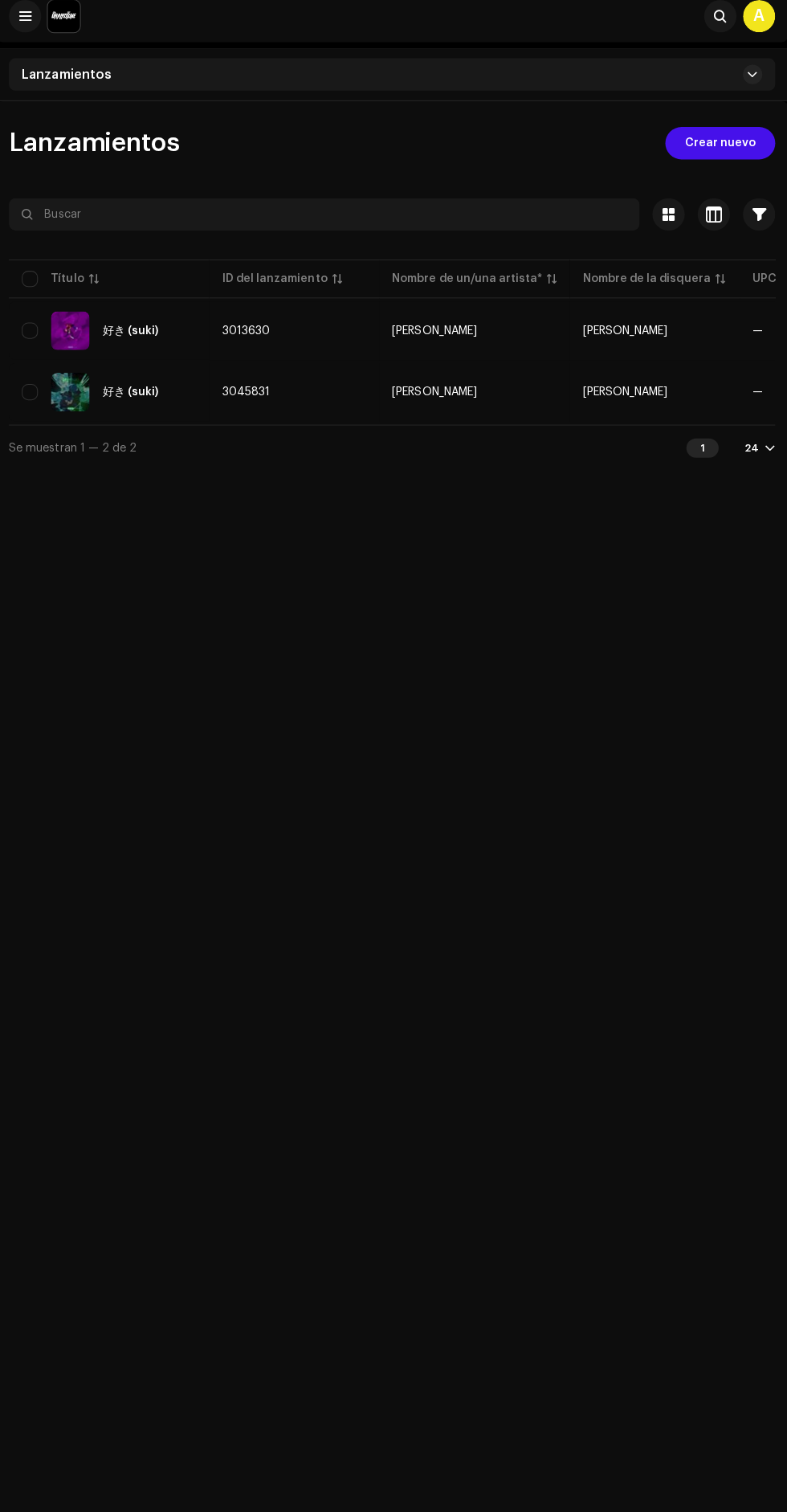
click at [725, 156] on span "Crear nuevo" at bounding box center [720, 152] width 71 height 32
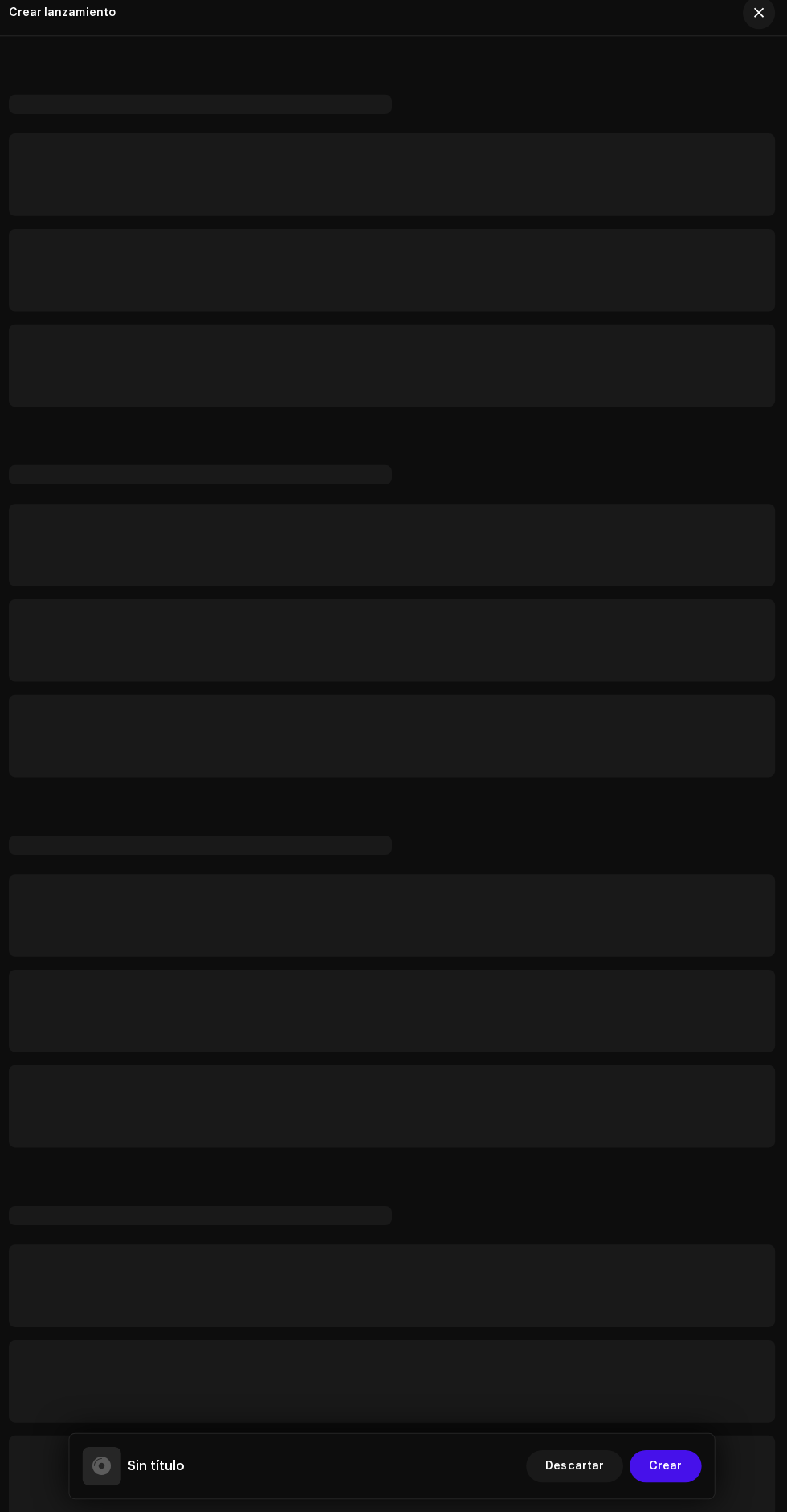
click at [758, 22] on span "button" at bounding box center [758, 22] width 9 height 13
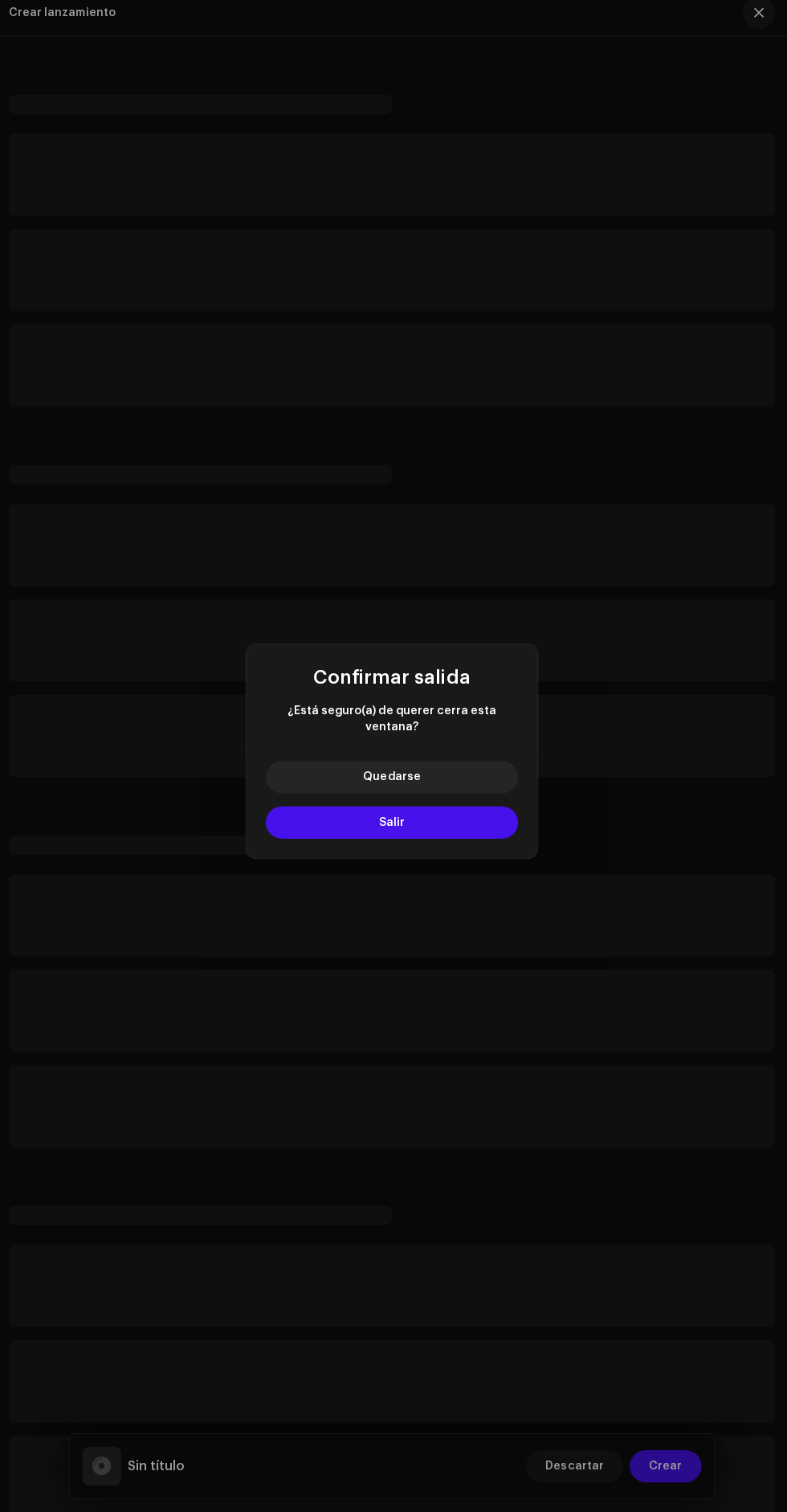
click at [323, 825] on button "Salir" at bounding box center [394, 826] width 251 height 32
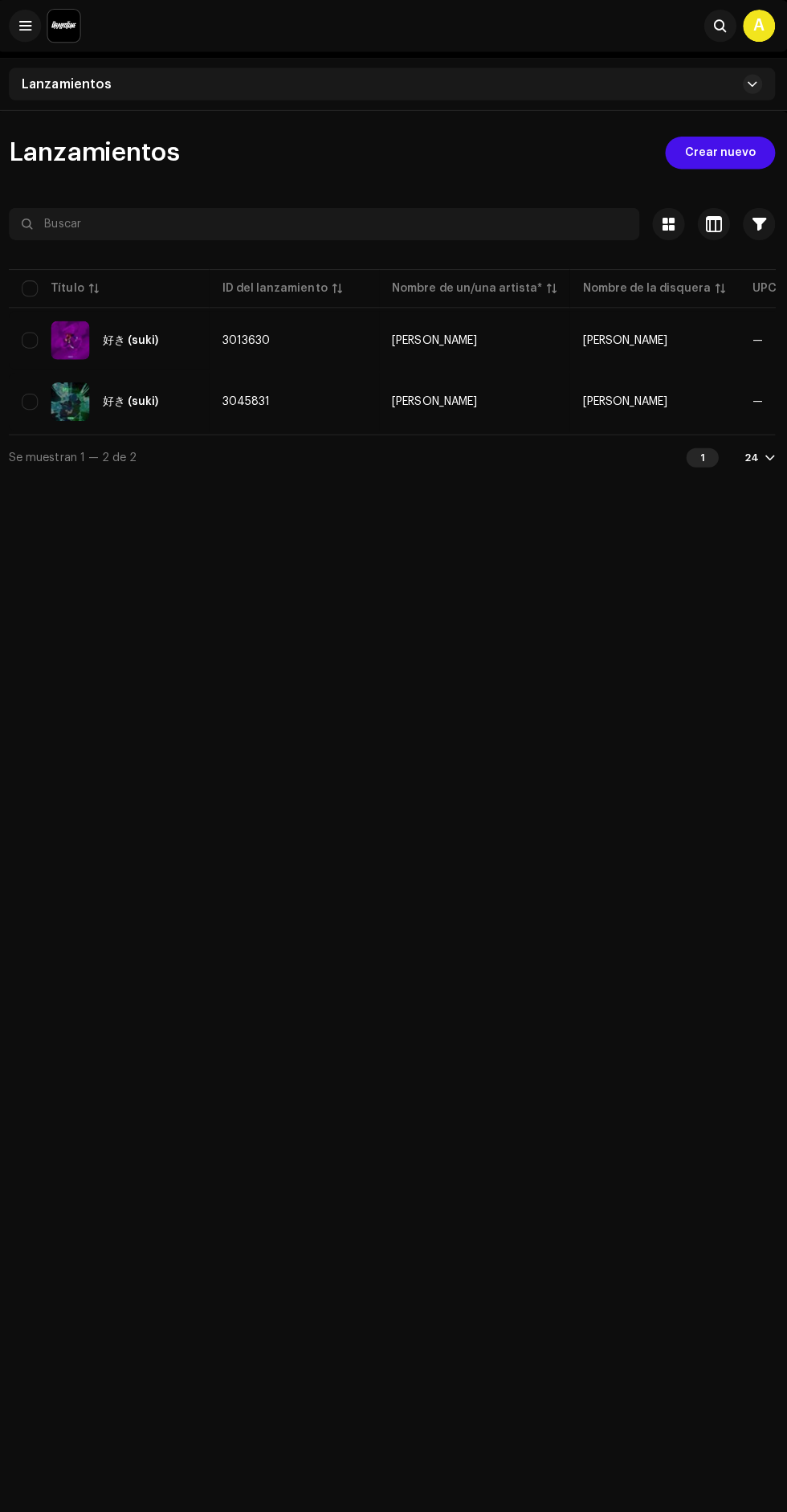
click at [726, 155] on span "Crear nuevo" at bounding box center [720, 152] width 71 height 32
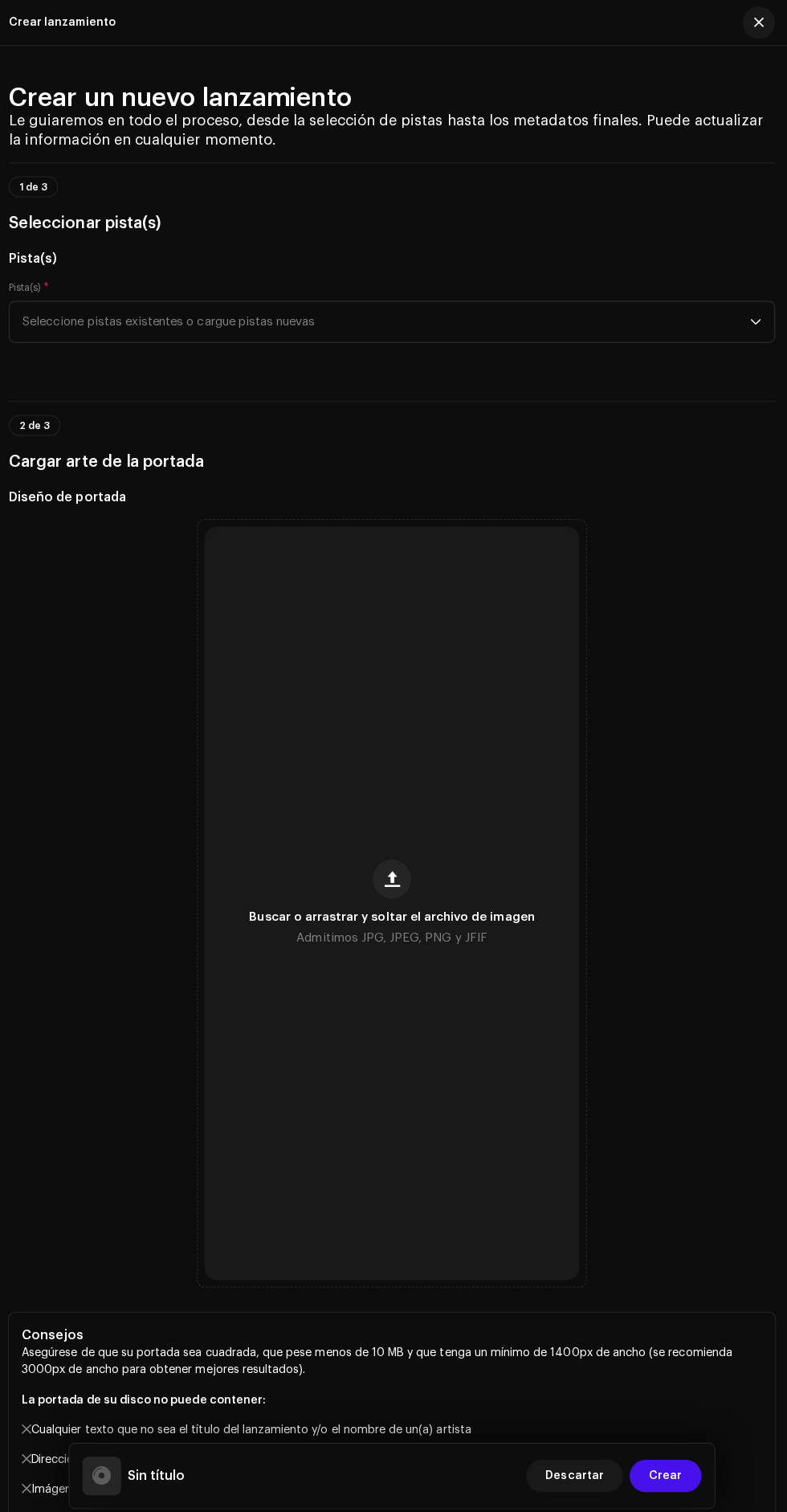
click at [734, 307] on span "Seleccione pistas existentes o cargue pistas nuevas" at bounding box center [387, 319] width 723 height 40
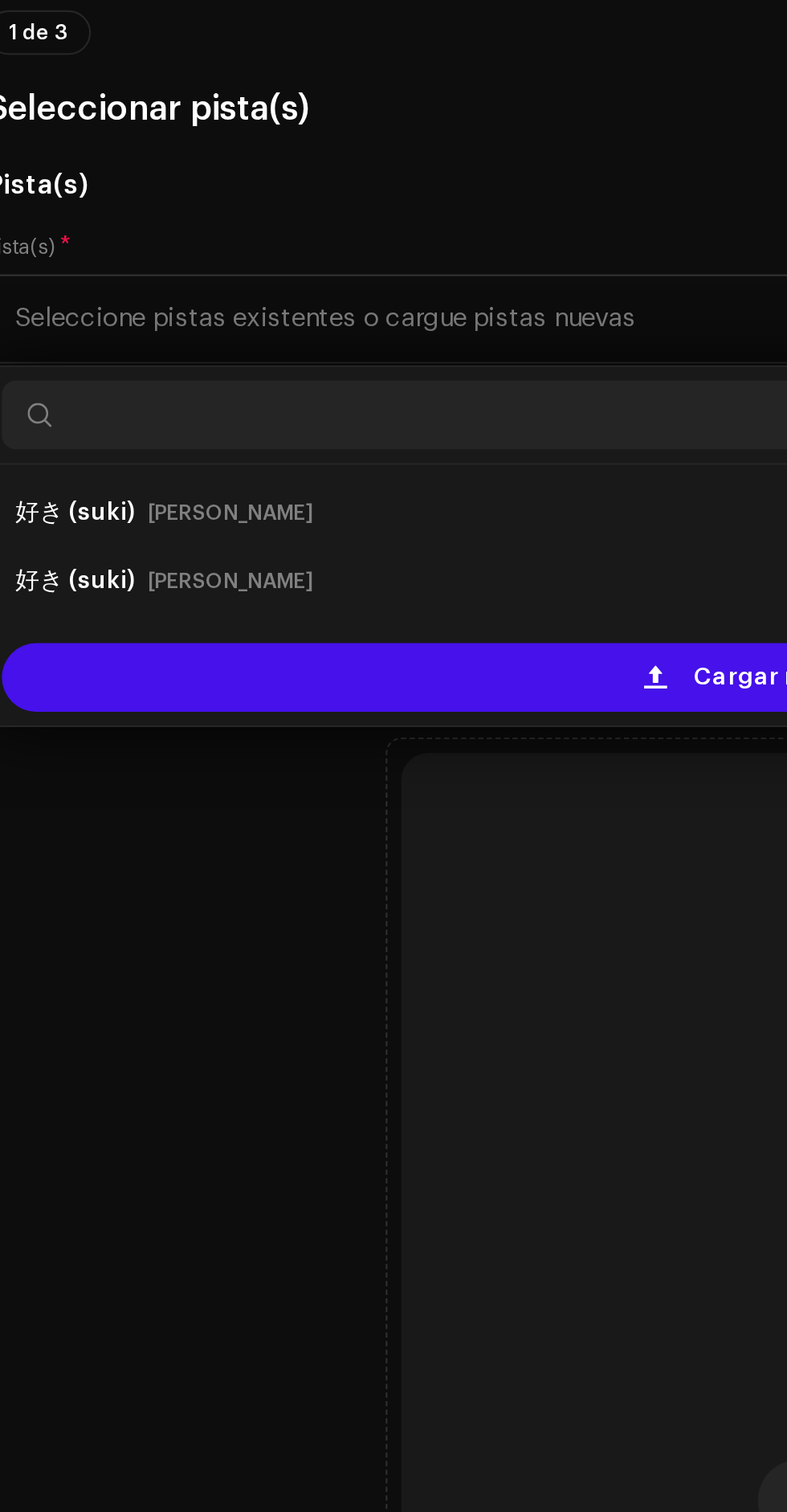
click at [269, 476] on div "Cargar nuevas pistas" at bounding box center [394, 488] width 747 height 32
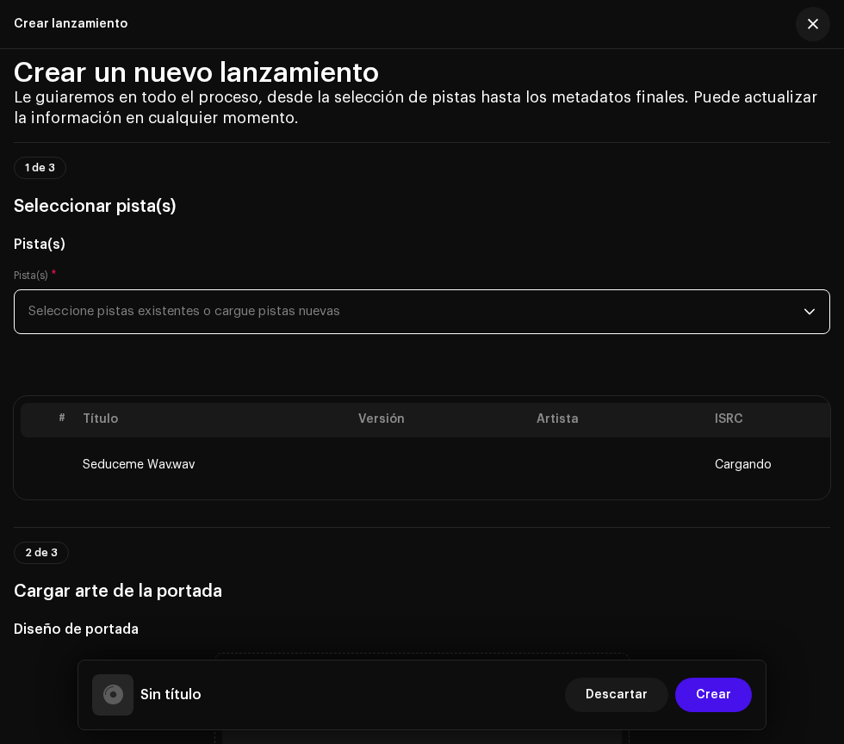
scroll to position [28, 0]
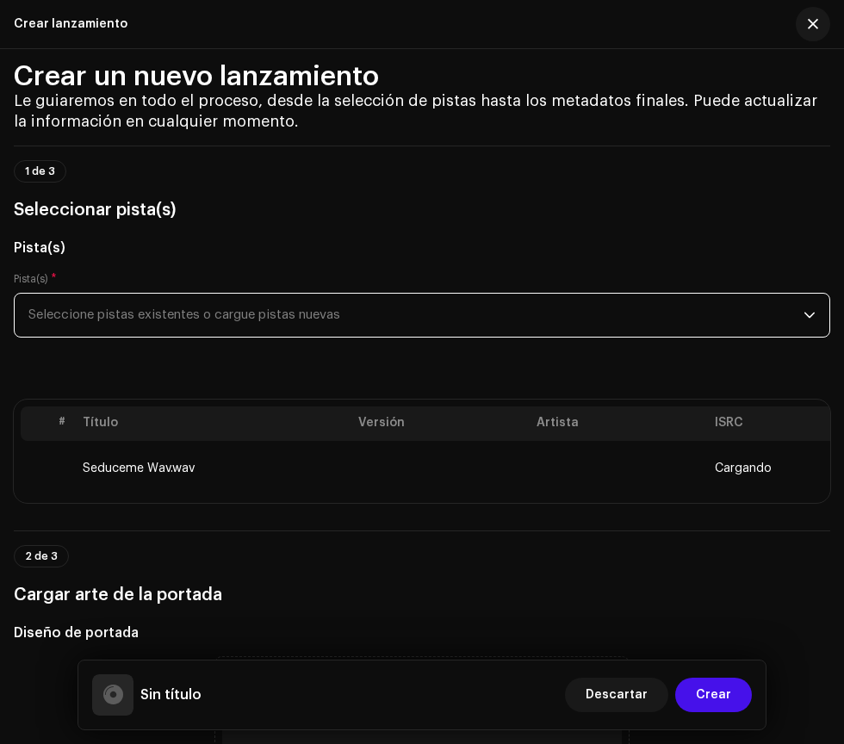
click at [152, 314] on span "Seleccione pistas existentes o cargue pistas nuevas" at bounding box center [415, 315] width 775 height 43
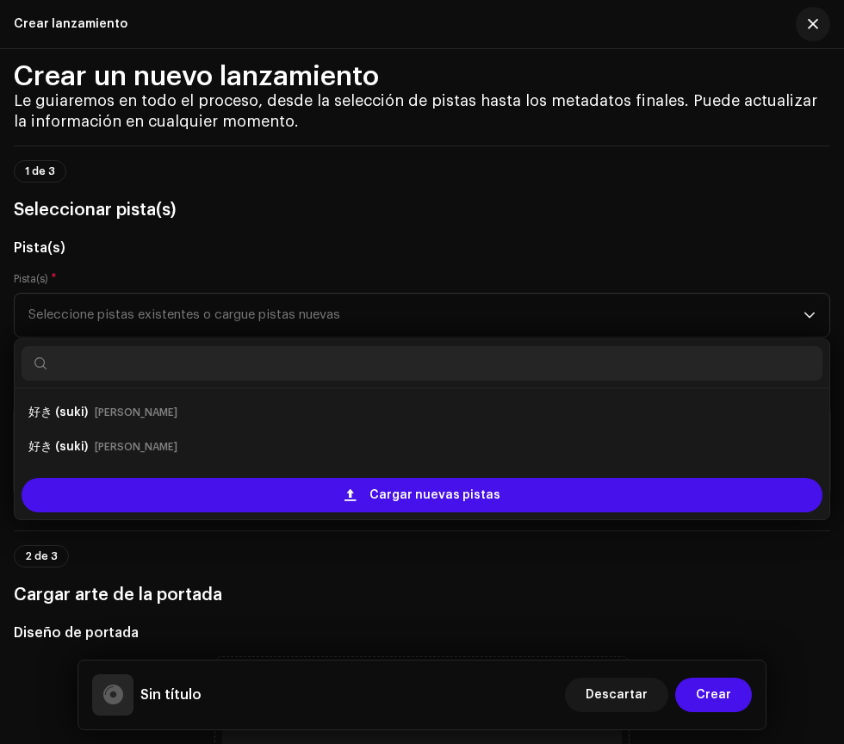
click at [500, 628] on h5 "Diseño de portada" at bounding box center [422, 633] width 817 height 21
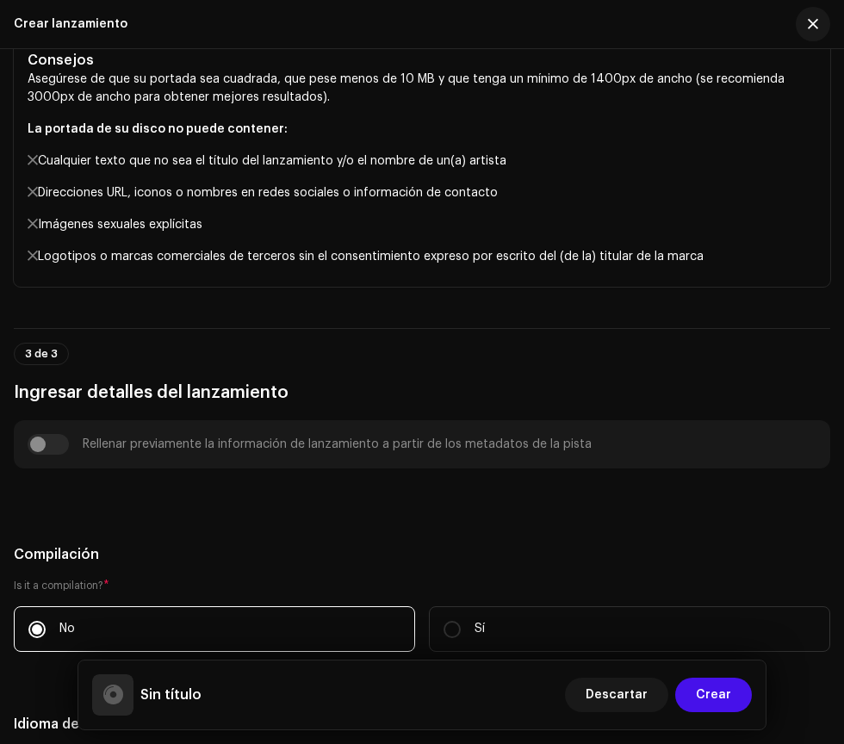
scroll to position [1494, 0]
click at [48, 442] on div "Rellenar previamente la información de lanzamiento a partir de los metadatos de…" at bounding box center [422, 443] width 789 height 21
click at [56, 446] on div "Rellenar previamente la información de lanzamiento a partir de los metadatos de…" at bounding box center [422, 443] width 789 height 21
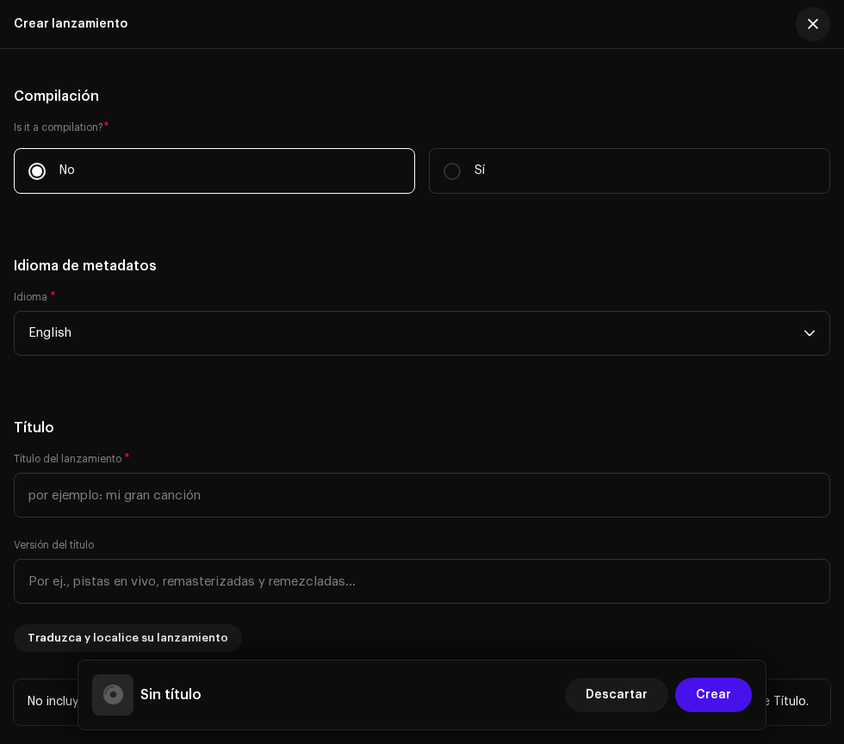
scroll to position [1955, 0]
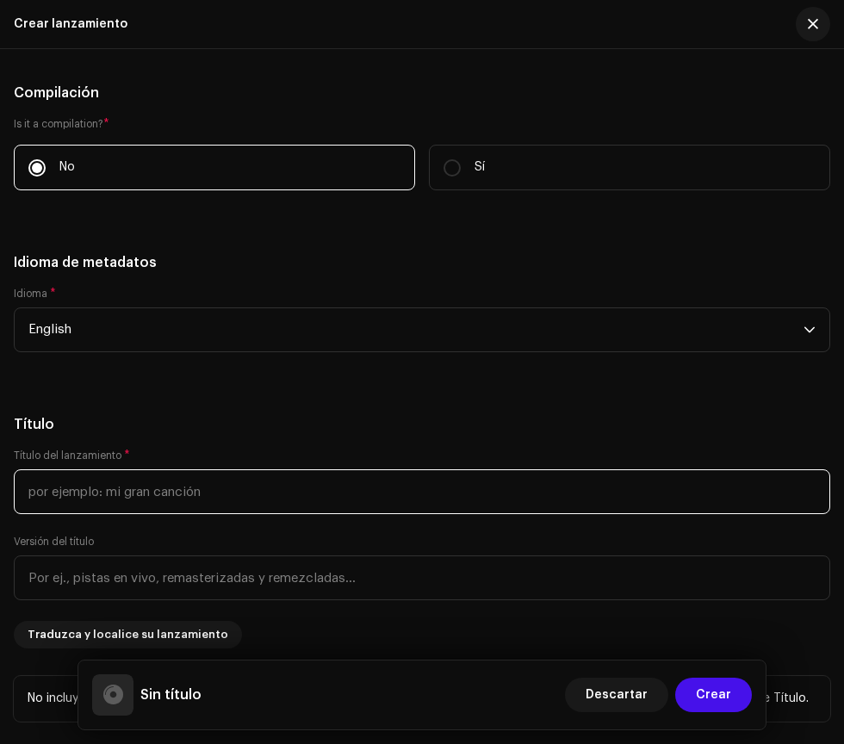
click at [449, 490] on input "text" at bounding box center [422, 492] width 817 height 45
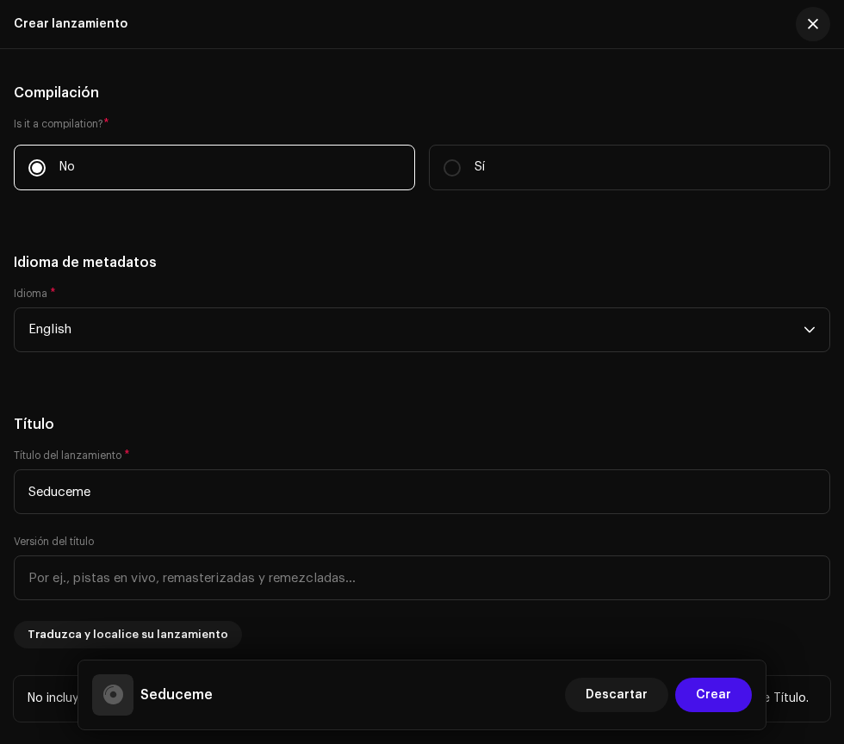
click at [620, 418] on h5 "Título" at bounding box center [422, 424] width 817 height 21
type input "Seduceme"
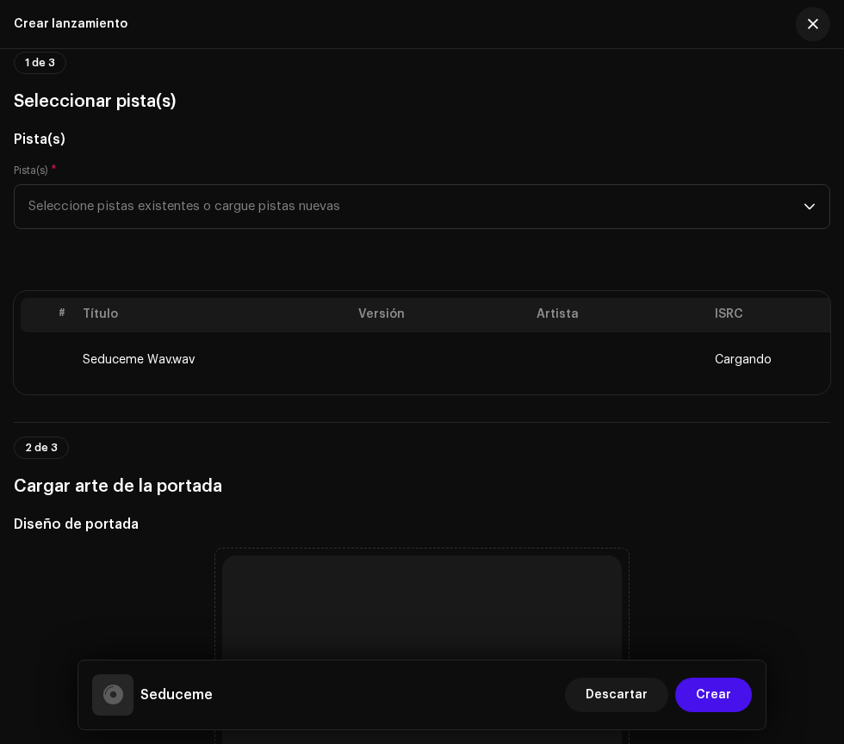
scroll to position [125, 0]
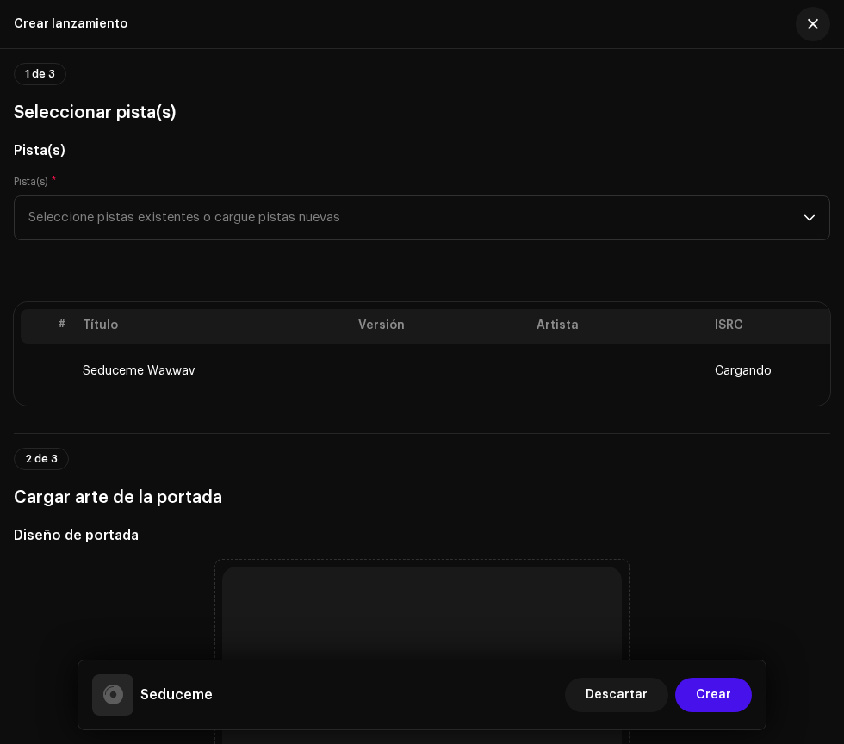
click at [813, 18] on span "button" at bounding box center [813, 24] width 10 height 14
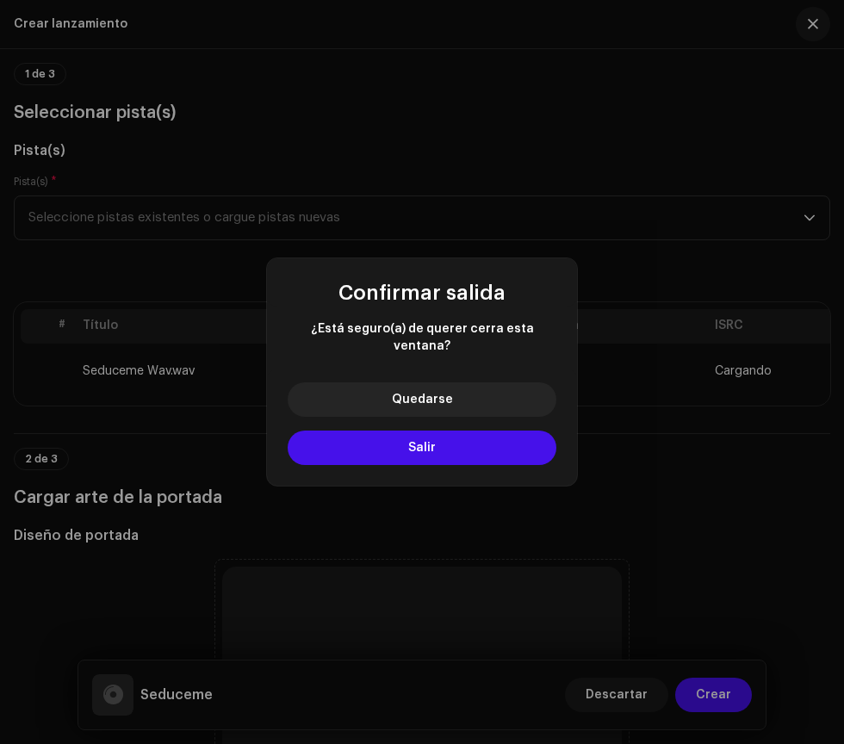
click at [350, 397] on button "Quedarse" at bounding box center [422, 400] width 269 height 34
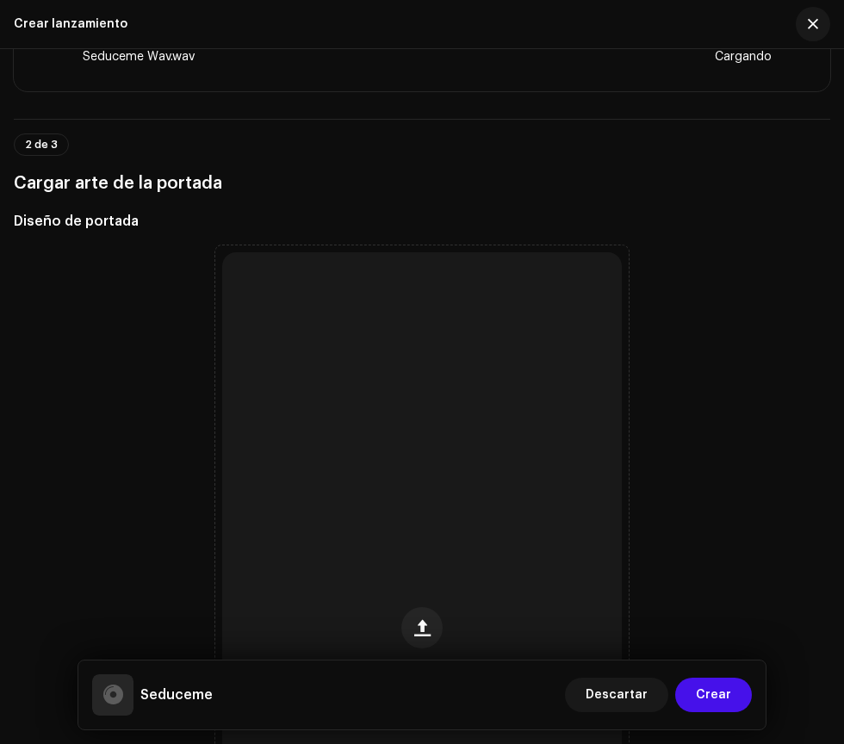
scroll to position [442, 0]
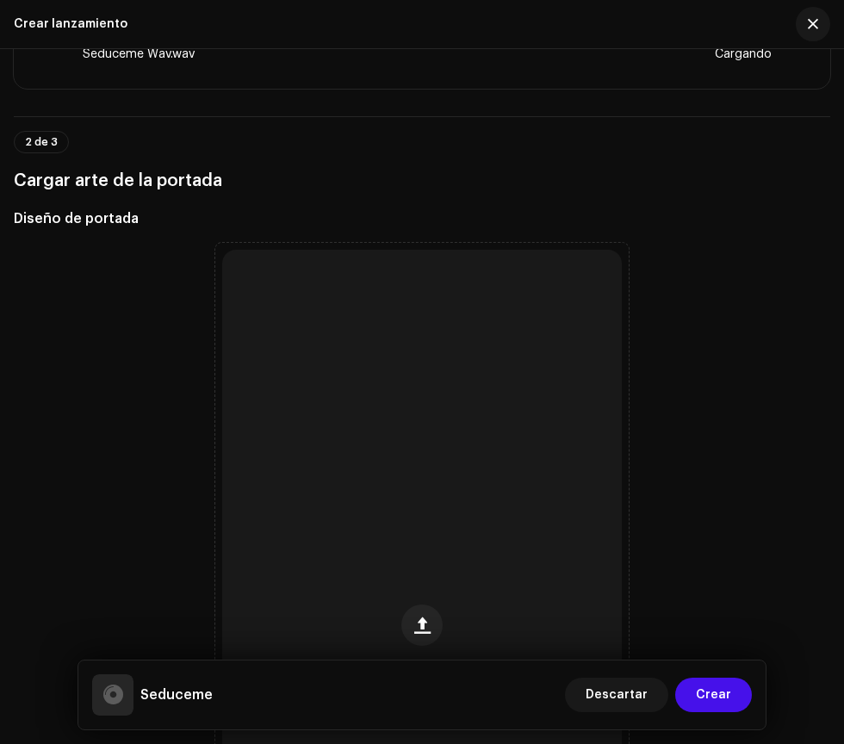
click at [717, 696] on span "Crear" at bounding box center [713, 695] width 35 height 34
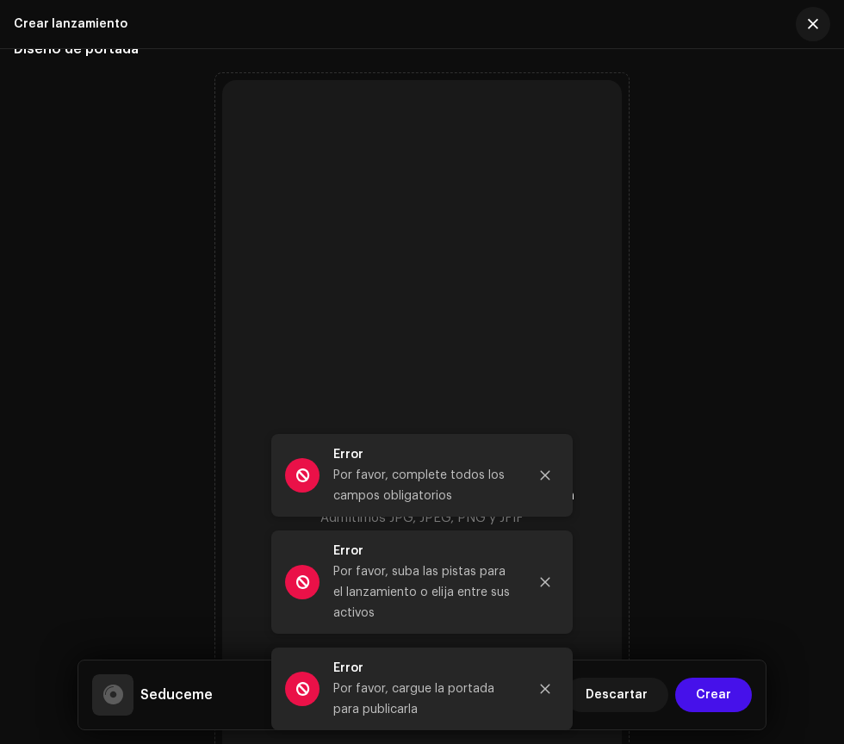
scroll to position [643, 0]
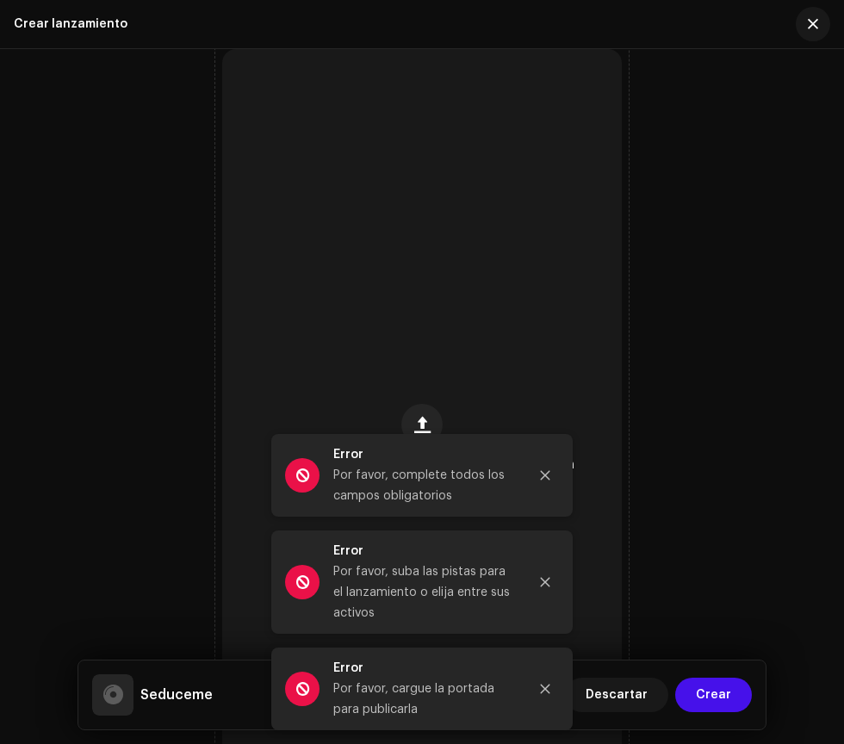
click at [545, 476] on icon "Close" at bounding box center [545, 475] width 9 height 9
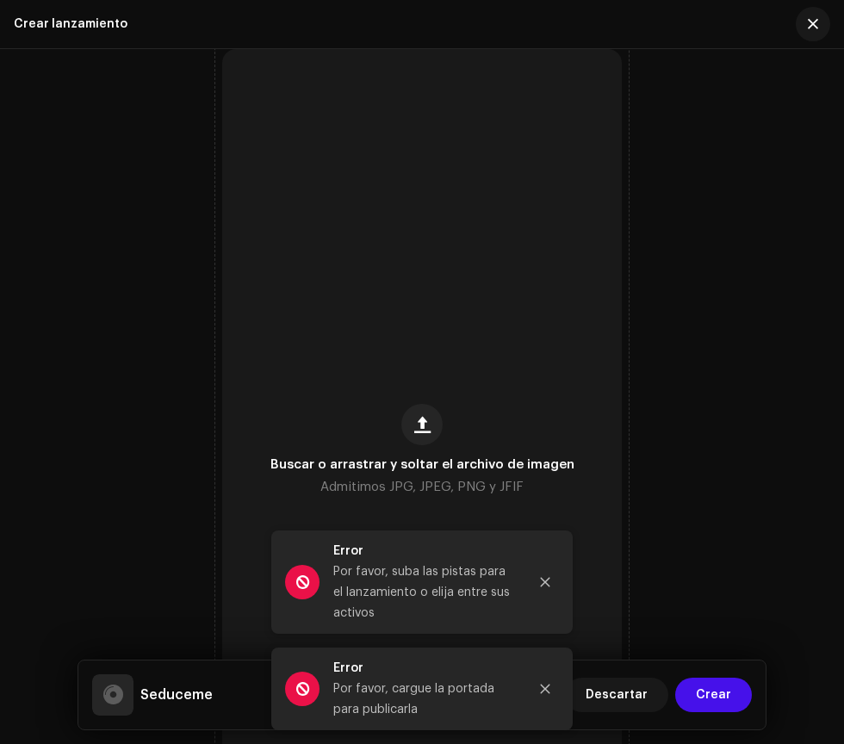
click at [563, 560] on div "Error Por favor, suba las pistas para el lanzamiento o elija entre sus activos" at bounding box center [422, 582] width 302 height 103
click at [560, 589] on button "Close" at bounding box center [545, 582] width 34 height 34
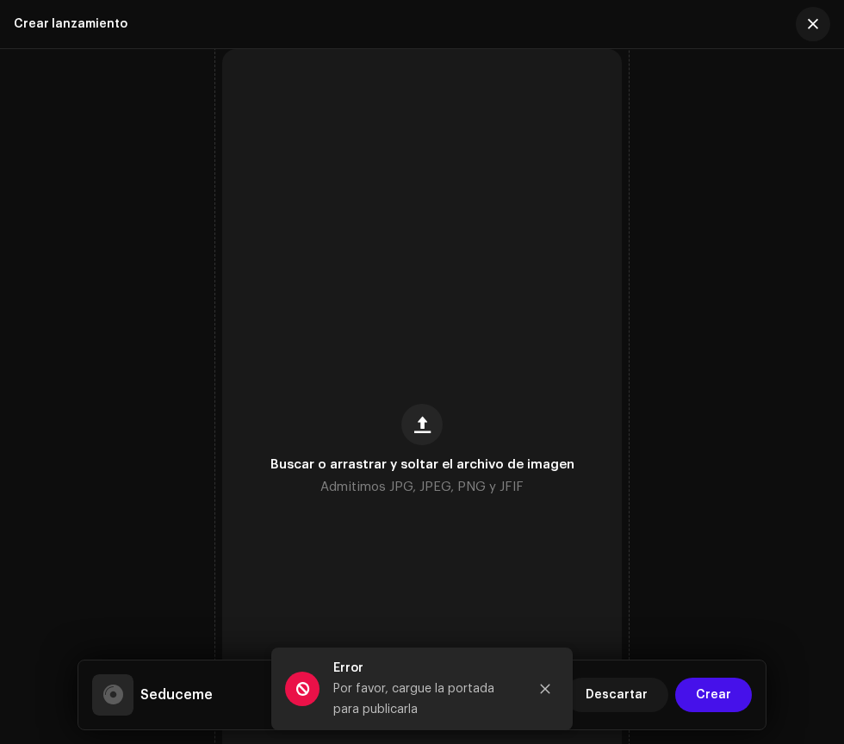
click at [545, 689] on icon "Close" at bounding box center [545, 689] width 9 height 9
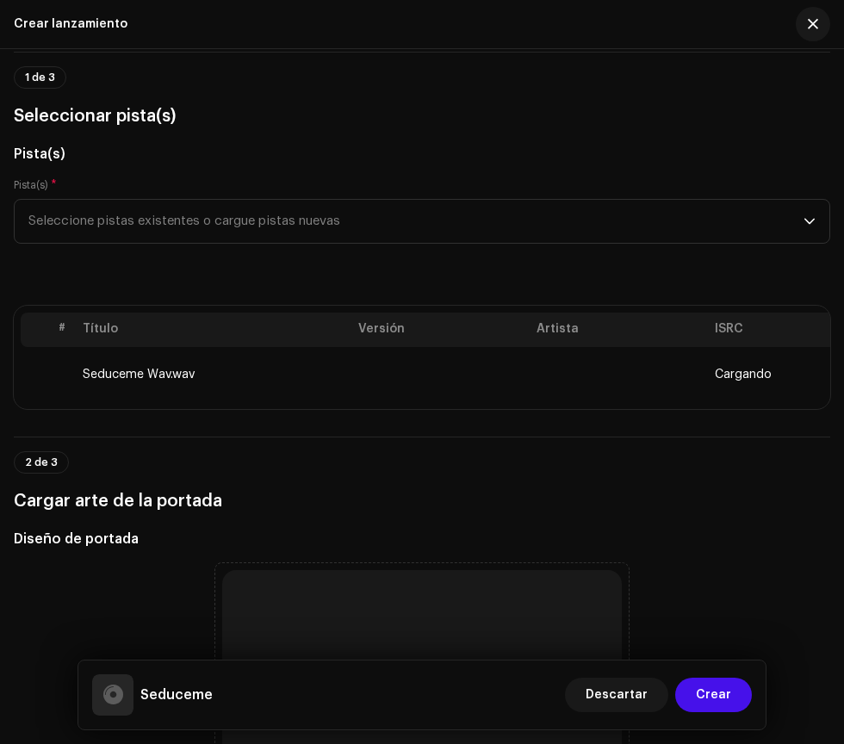
scroll to position [116, 0]
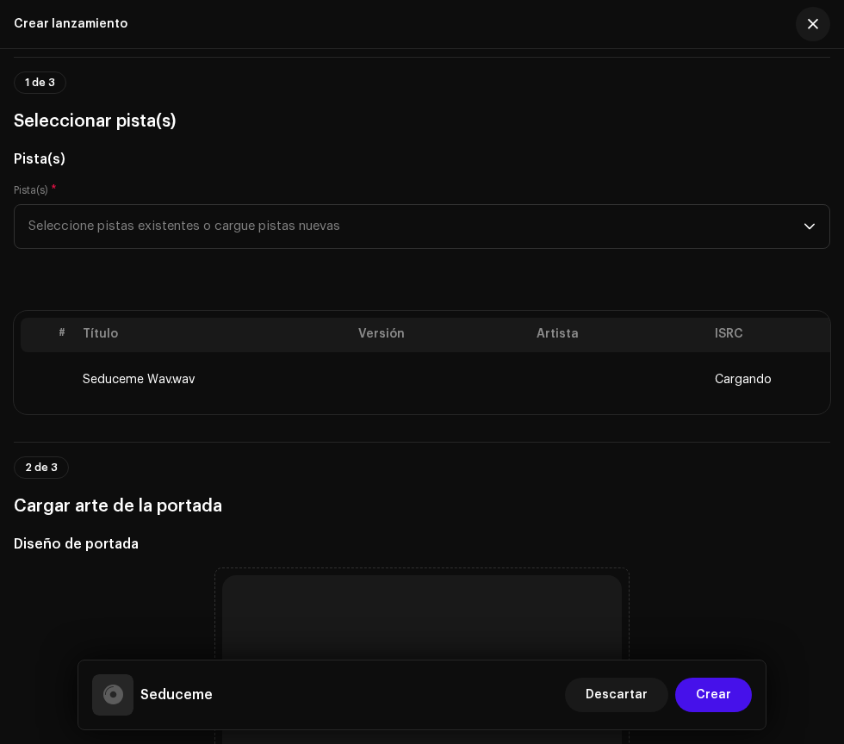
click at [124, 384] on td "Seduceme Wav.wav" at bounding box center [214, 379] width 276 height 55
click at [145, 379] on td "Seduceme Wav.wav" at bounding box center [214, 379] width 276 height 55
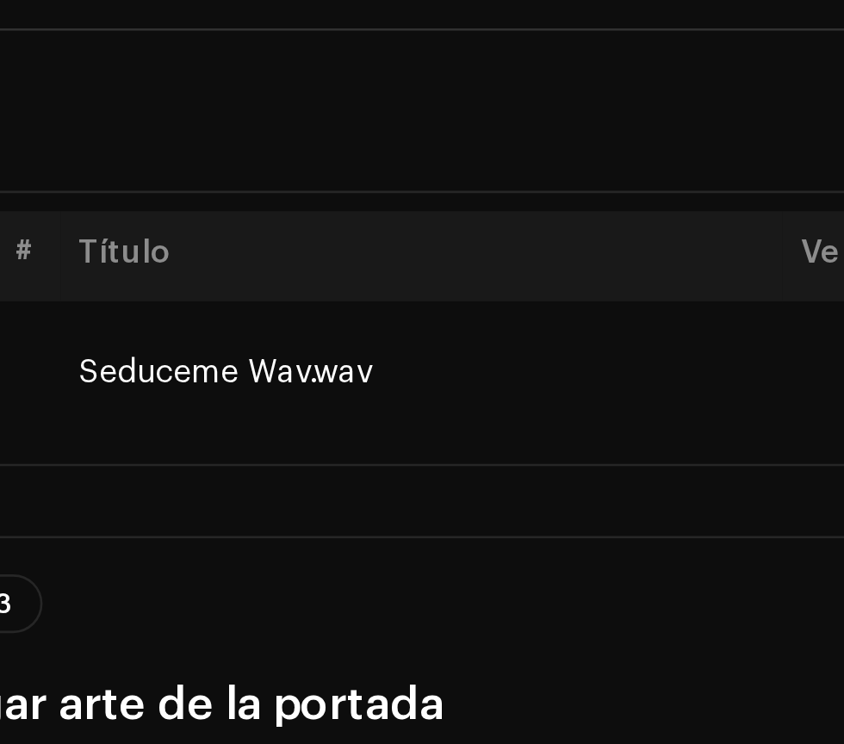
scroll to position [8, 0]
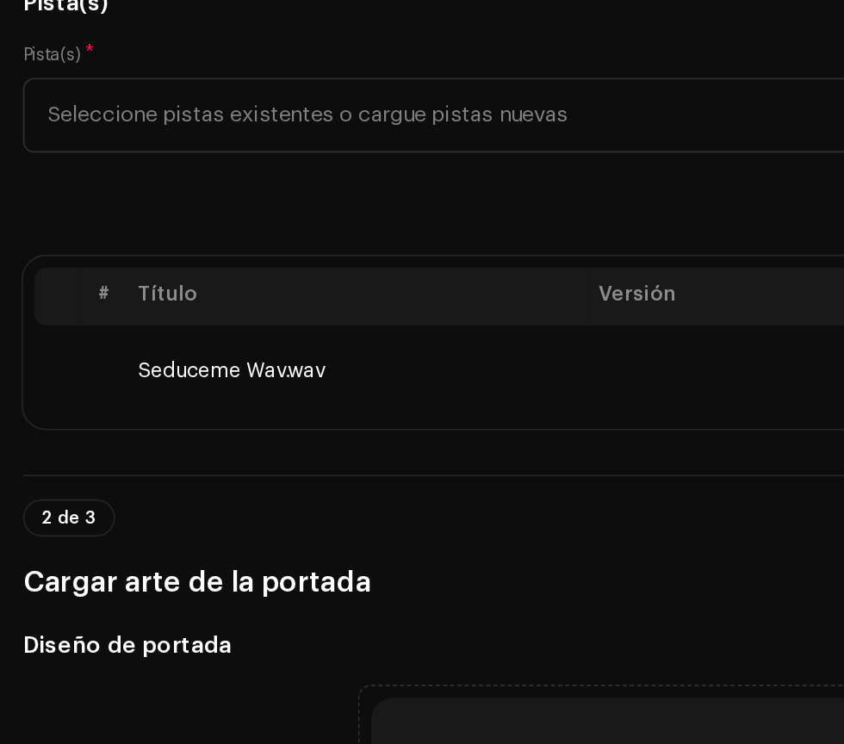
click at [337, 224] on span "Seleccione pistas existentes o cargue pistas nuevas" at bounding box center [415, 226] width 775 height 43
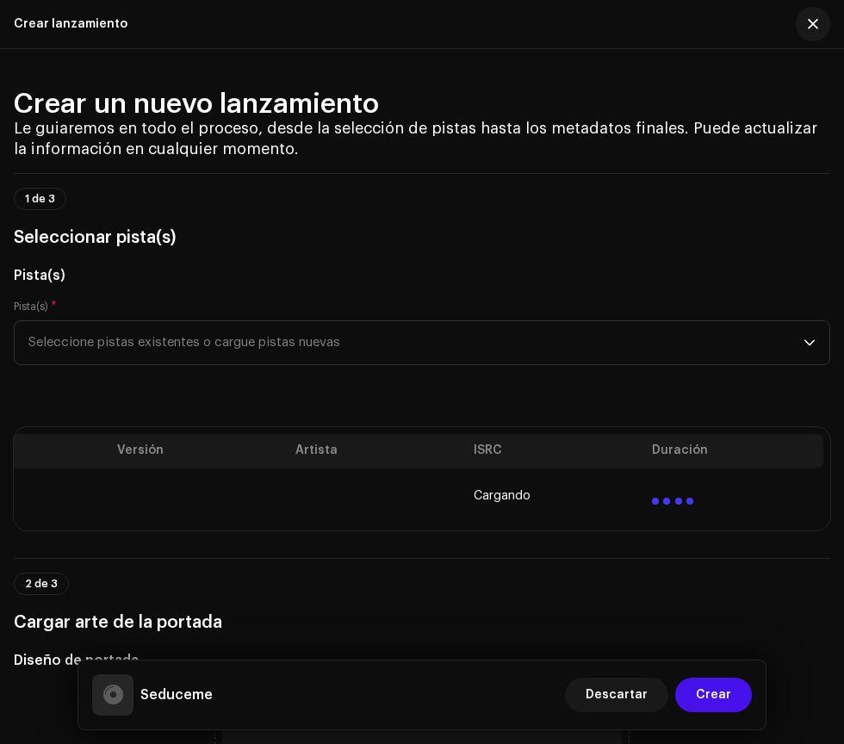
click at [53, 558] on hr at bounding box center [422, 558] width 817 height 1
click at [376, 558] on hr at bounding box center [422, 558] width 817 height 1
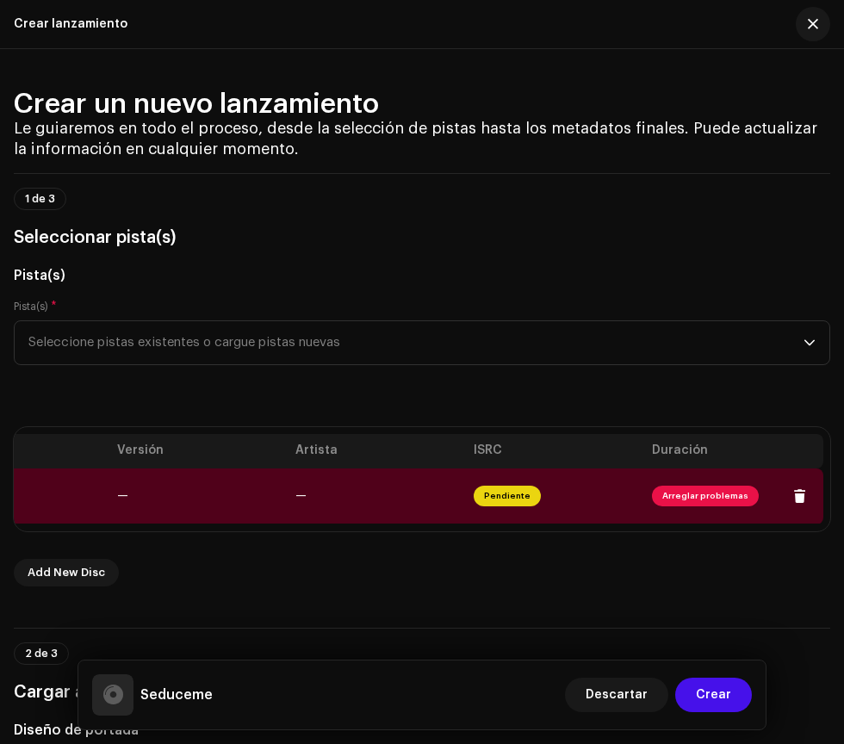
click at [813, 24] on span "button" at bounding box center [813, 24] width 10 height 14
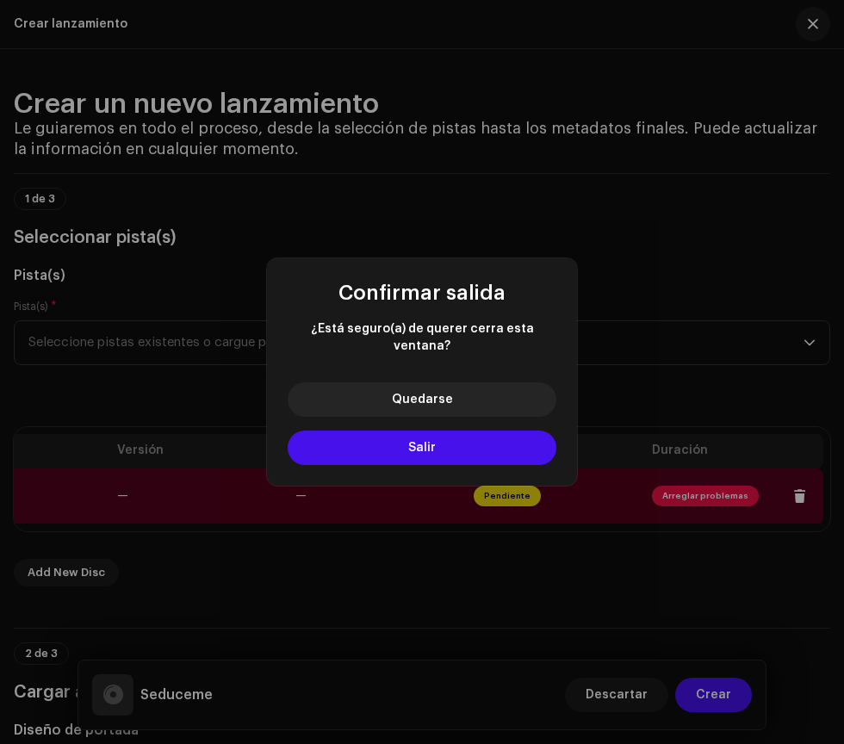
click at [335, 644] on div "Confirmar salida ¿Está seguro(a) de querer cerra esta ventana? Quedarse Salir" at bounding box center [422, 372] width 844 height 744
click at [492, 417] on button "Quedarse" at bounding box center [422, 400] width 269 height 34
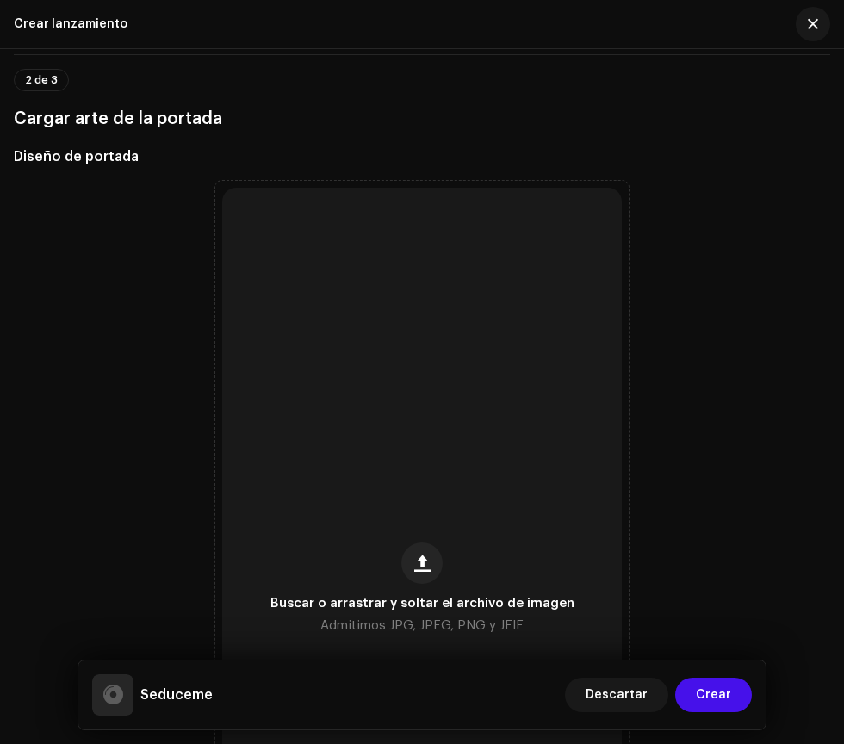
scroll to position [611, 0]
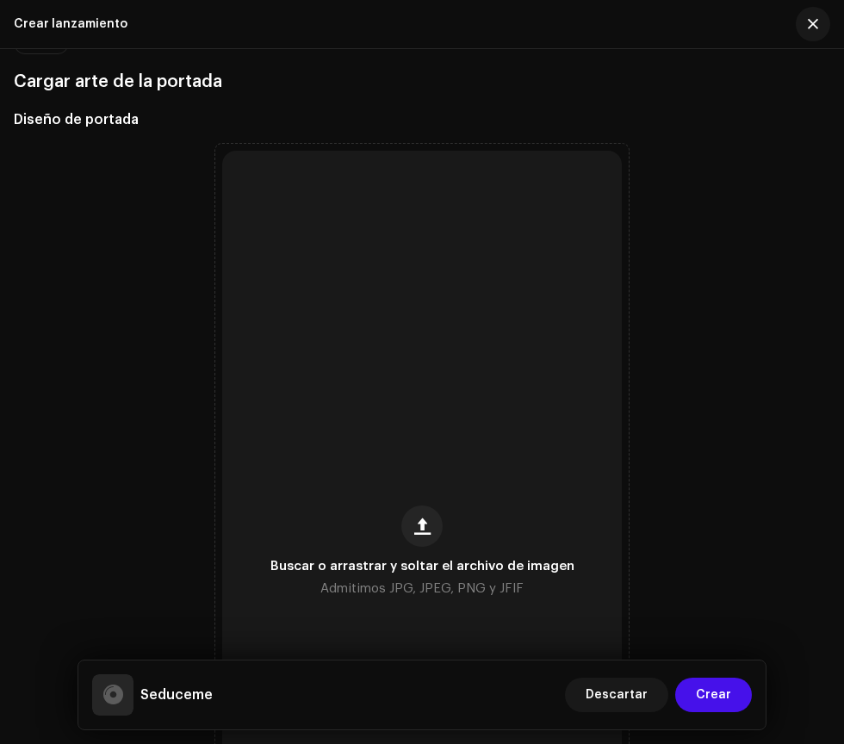
click at [427, 525] on span "button" at bounding box center [422, 527] width 16 height 14
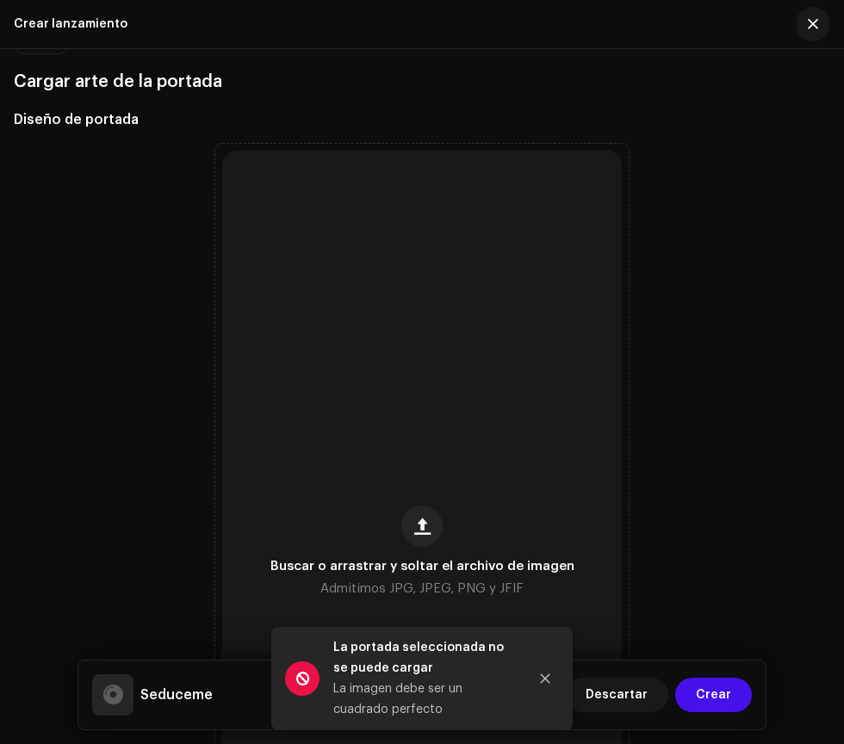
click at [515, 564] on span "Buscar o arrastrar y soltar el archivo de imagen" at bounding box center [423, 567] width 304 height 12
click at [514, 562] on span "Buscar o arrastrar y soltar el archivo de imagen" at bounding box center [423, 567] width 304 height 12
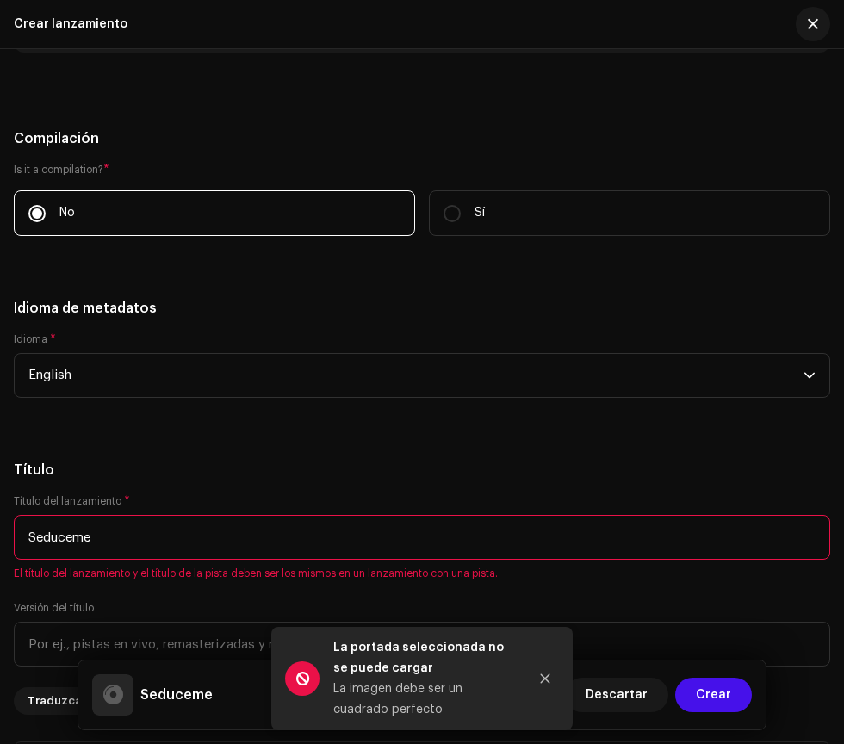
scroll to position [2019, 0]
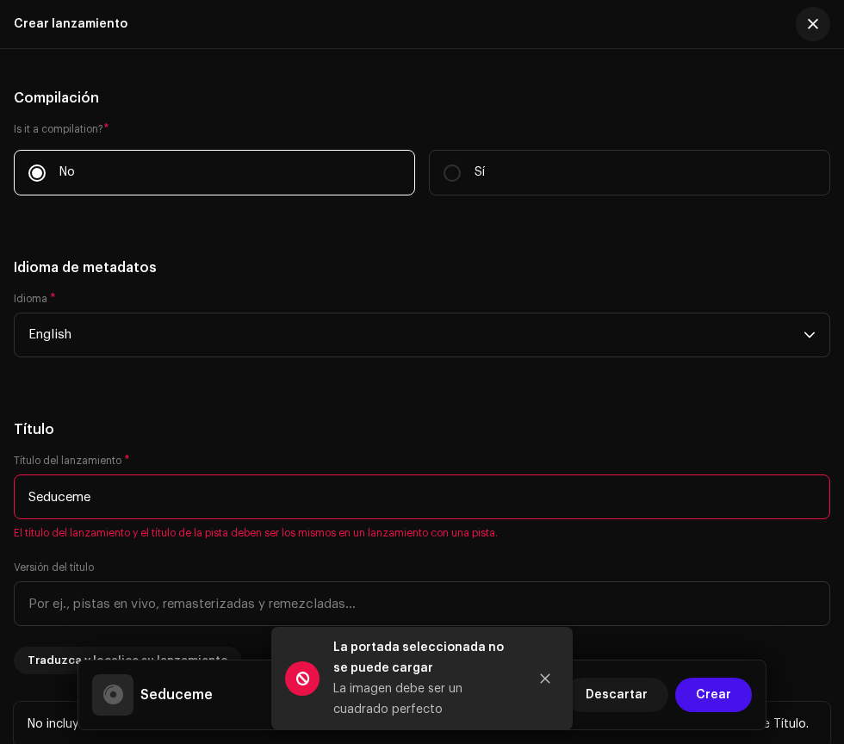
click at [519, 492] on input "Seduceme" at bounding box center [422, 497] width 817 height 45
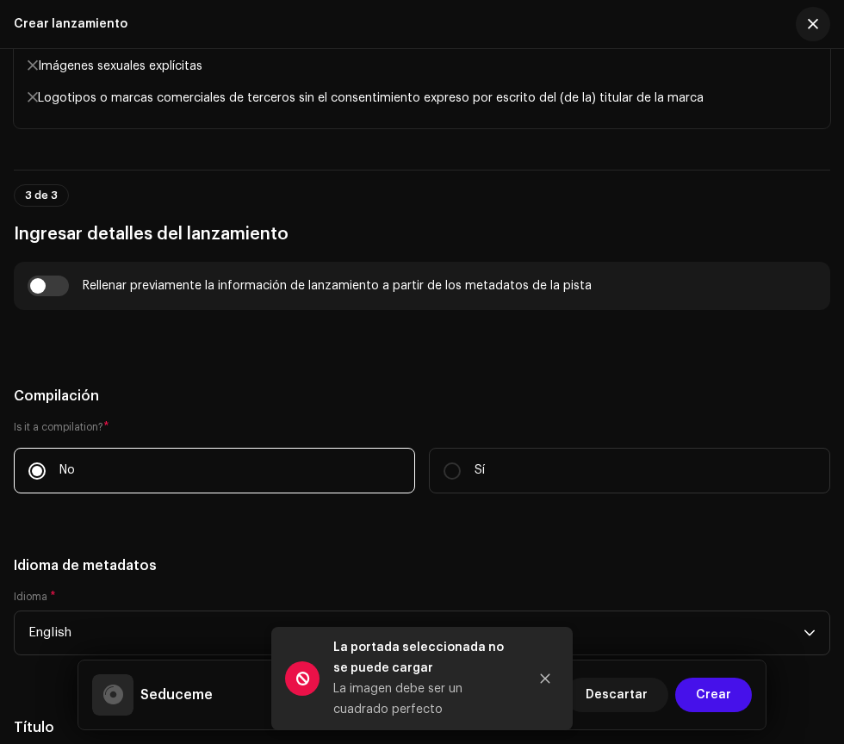
scroll to position [1707, 0]
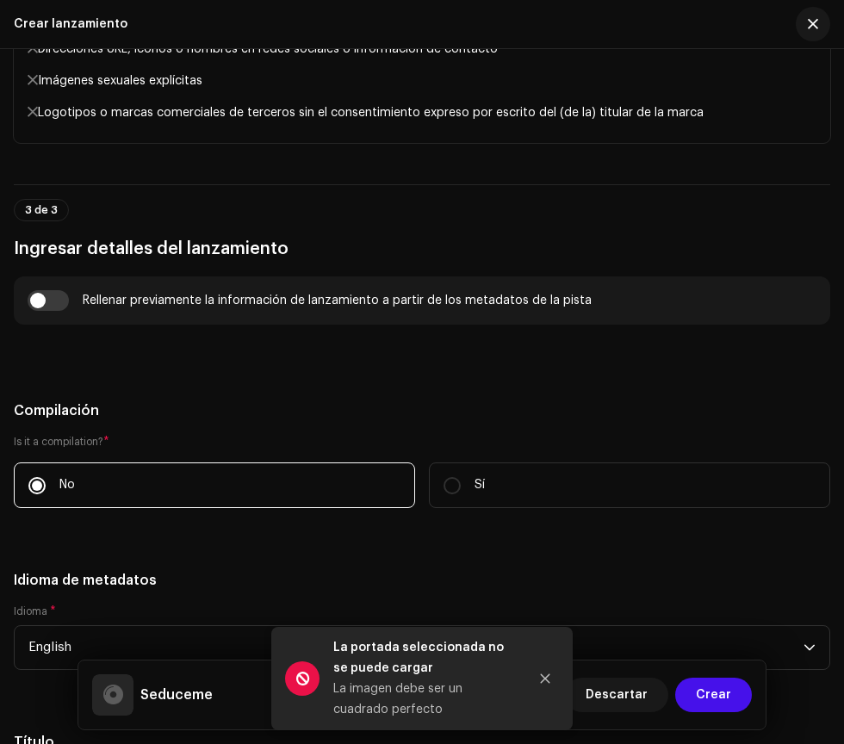
click at [56, 293] on input "checkbox" at bounding box center [48, 300] width 41 height 21
checkbox input "true"
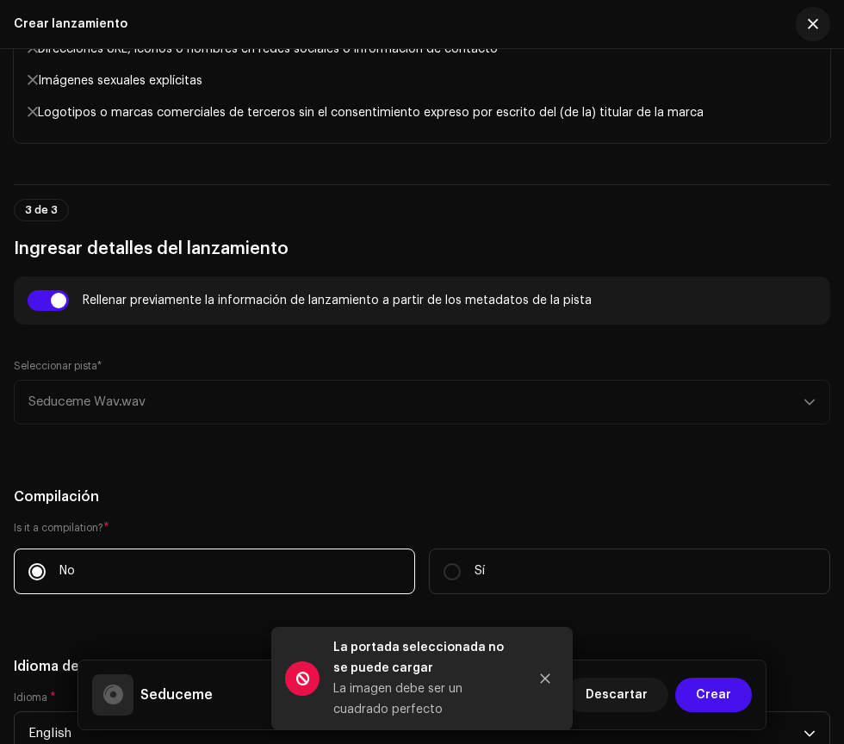
click at [414, 391] on div "Seleccionar pista* Seduceme Wav.wav" at bounding box center [422, 391] width 817 height 65
click at [617, 396] on div "Seleccionar pista* Seduceme Wav.wav" at bounding box center [422, 391] width 817 height 65
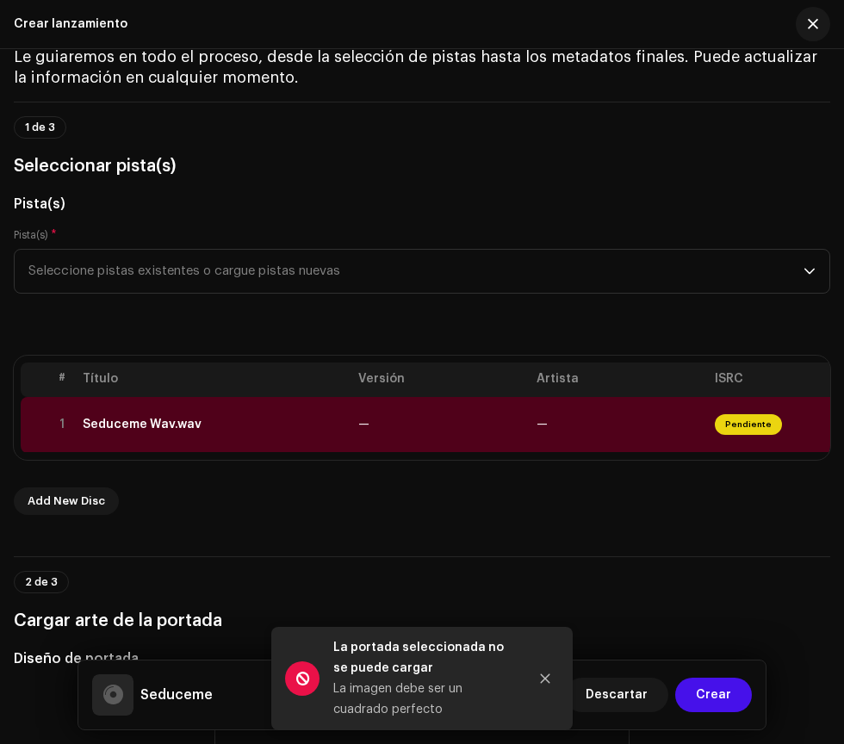
scroll to position [0, 0]
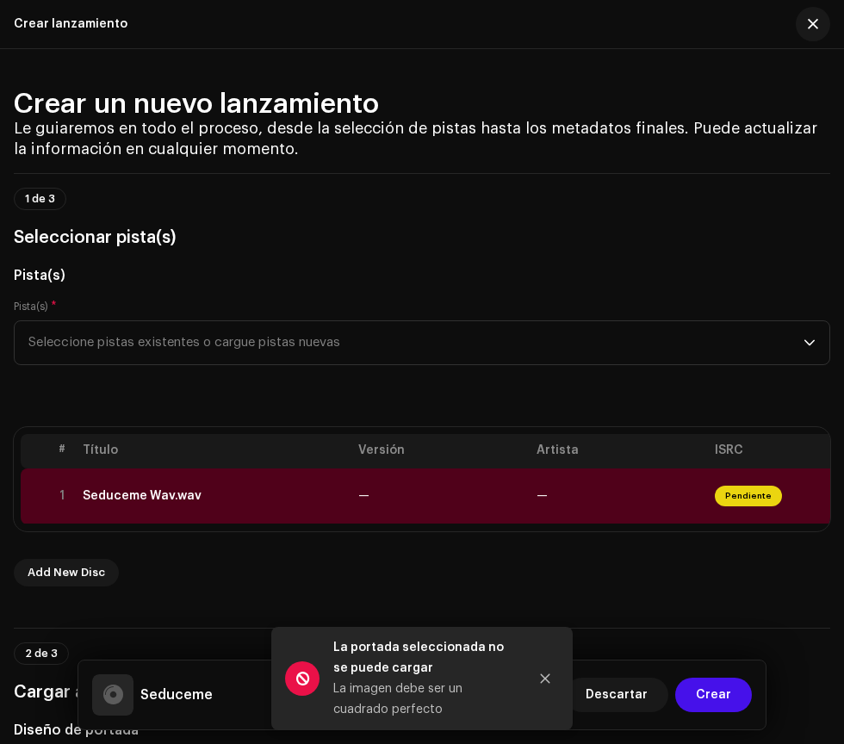
click at [133, 495] on div "Seduceme Wav.wav" at bounding box center [142, 496] width 119 height 14
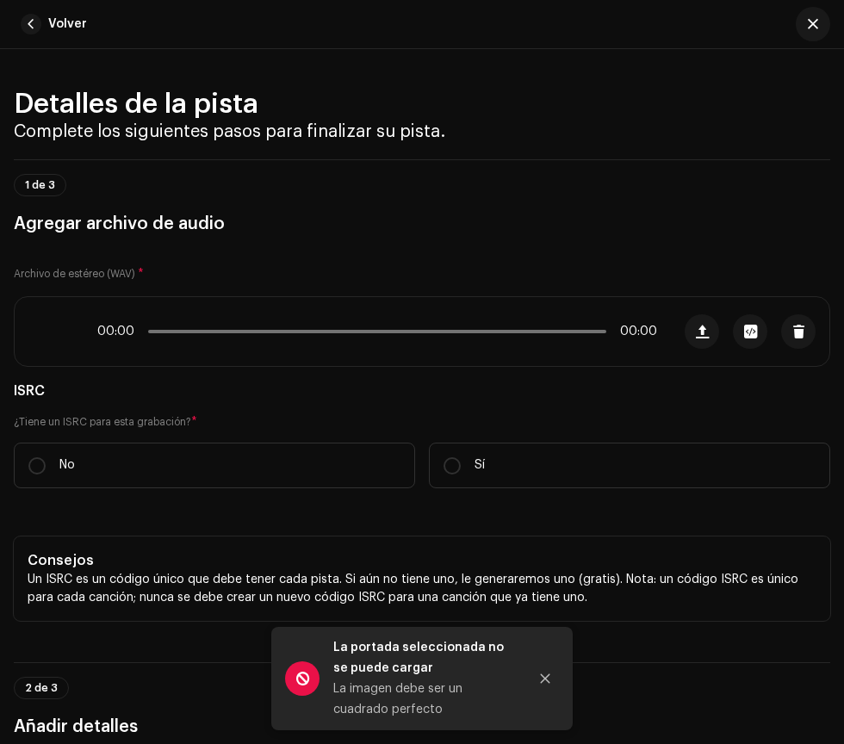
scroll to position [305, 0]
click at [48, 330] on span at bounding box center [48, 332] width 15 height 14
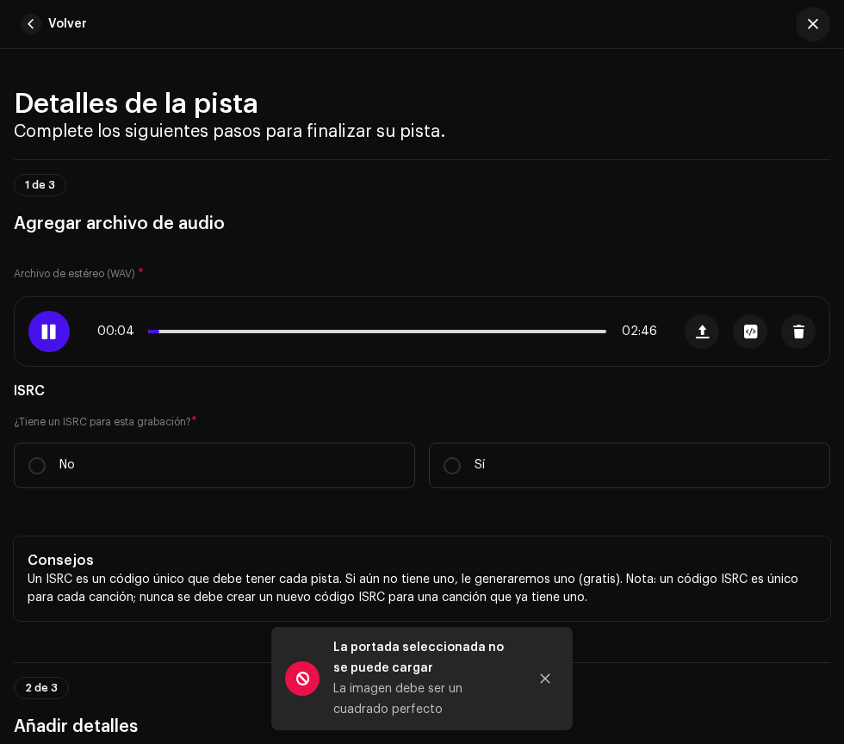
click at [479, 467] on p "Sí" at bounding box center [480, 466] width 10 height 18
click at [461, 467] on input "Sí" at bounding box center [452, 465] width 17 height 17
radio input "true"
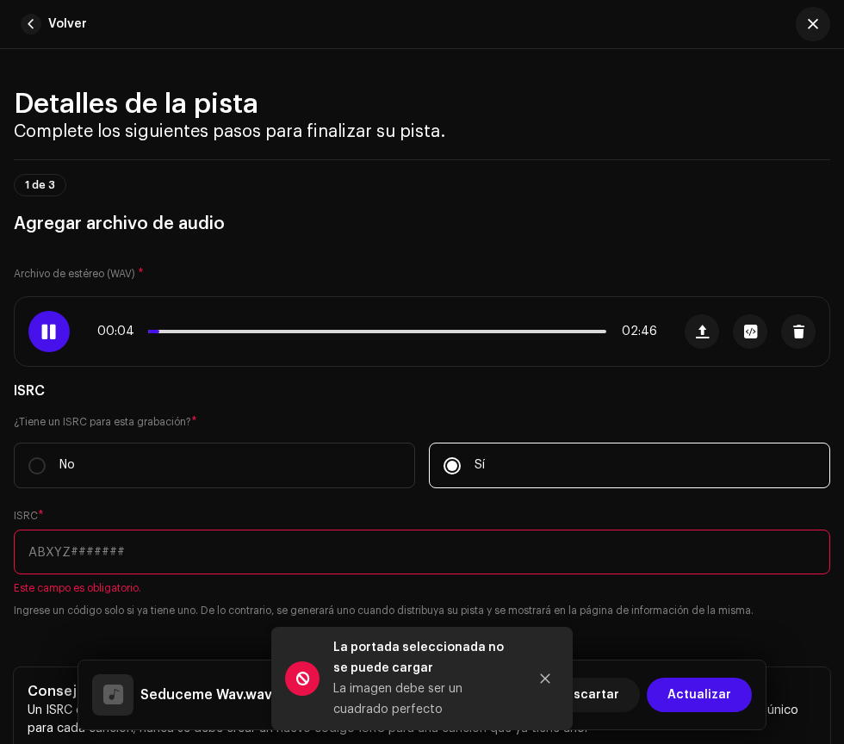
click at [65, 465] on p "No" at bounding box center [67, 466] width 16 height 18
click at [46, 465] on input "No" at bounding box center [36, 465] width 17 height 17
radio input "true"
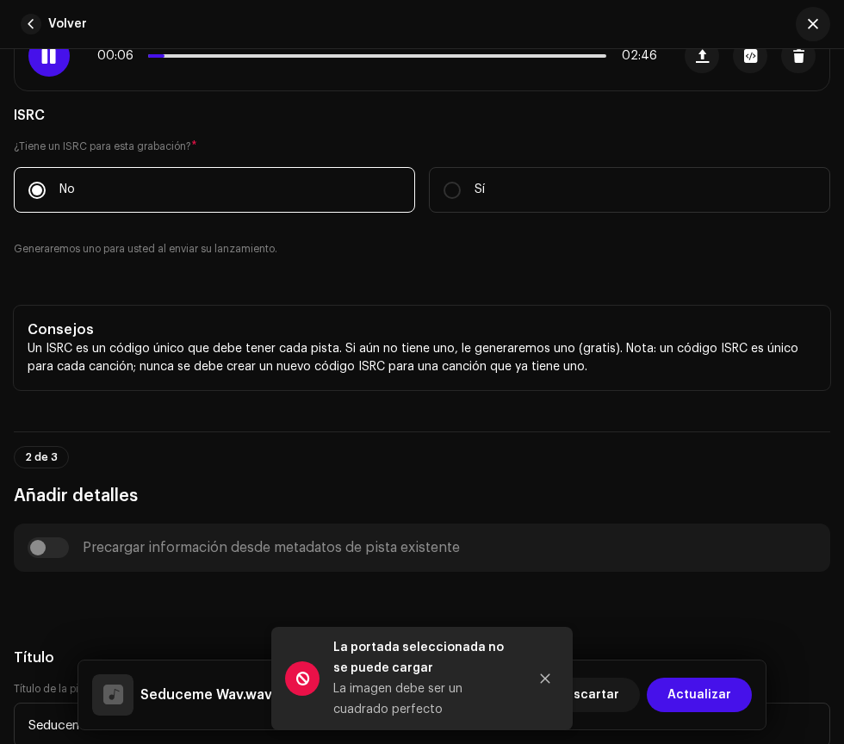
scroll to position [358, 0]
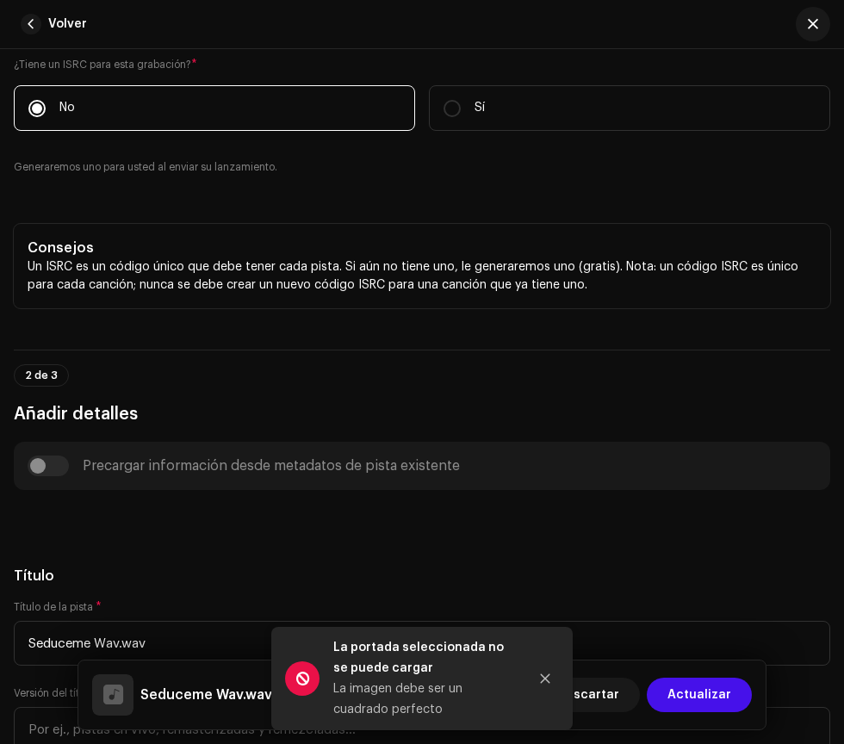
click at [56, 472] on div "Precargar información desde metadatos de pista existente" at bounding box center [422, 466] width 789 height 21
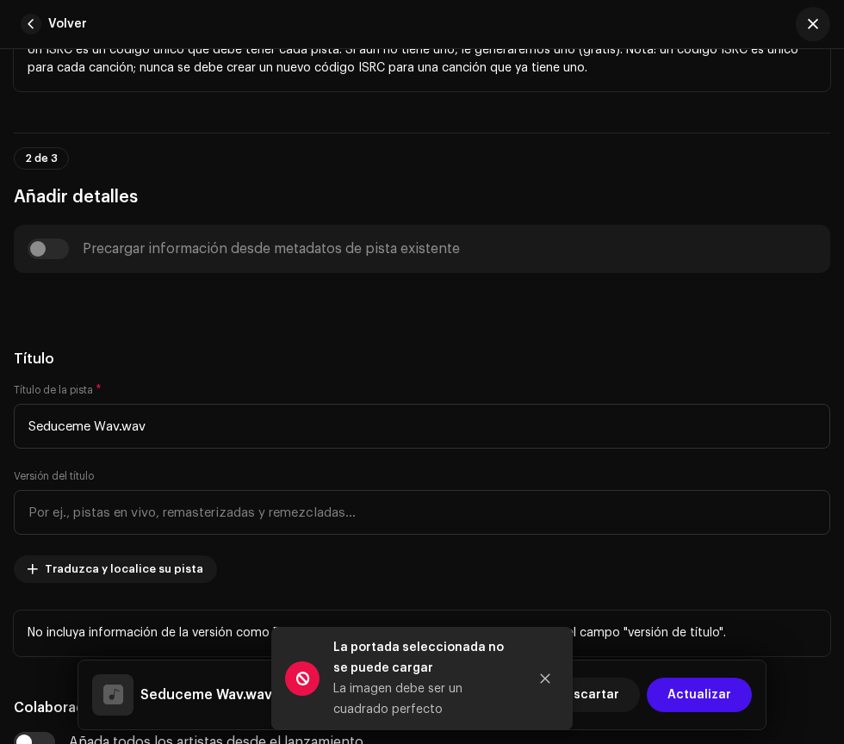
scroll to position [577, 0]
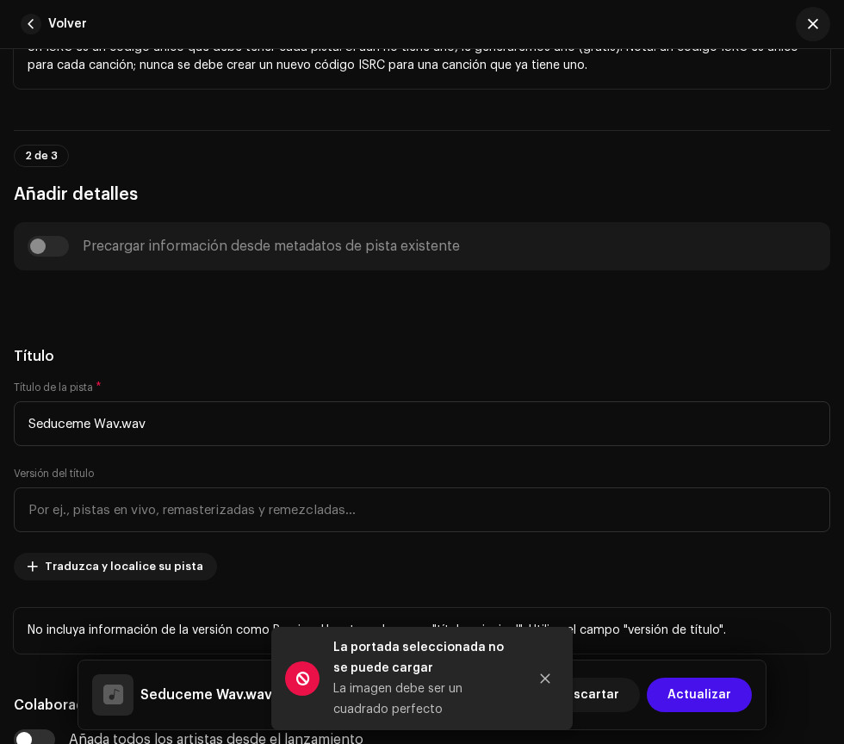
click at [194, 467] on div "Versión del título" at bounding box center [422, 499] width 817 height 65
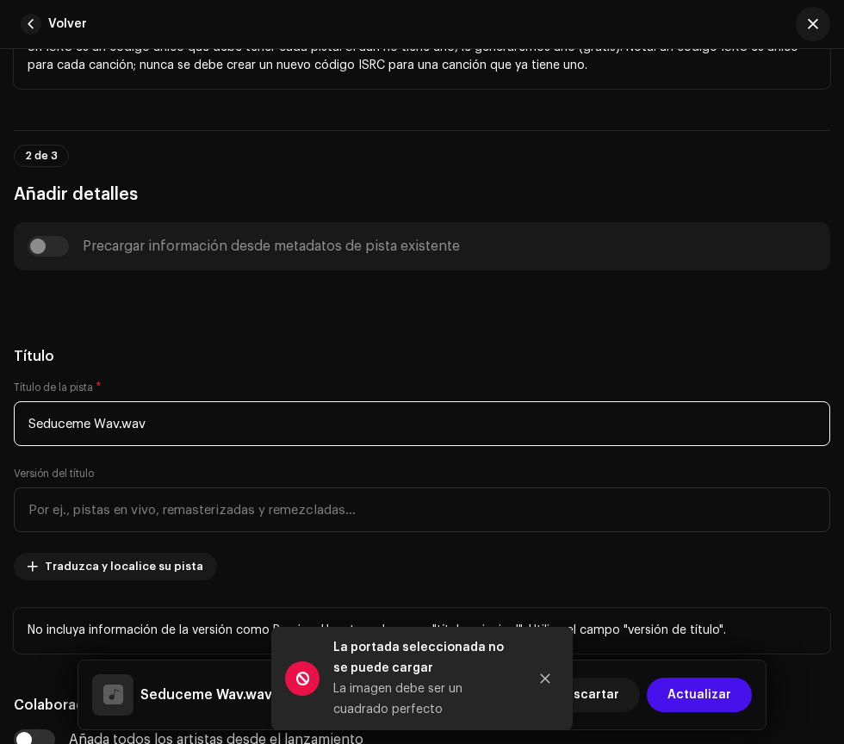
click at [541, 424] on input "Seduceme Wav.wav" at bounding box center [422, 423] width 817 height 45
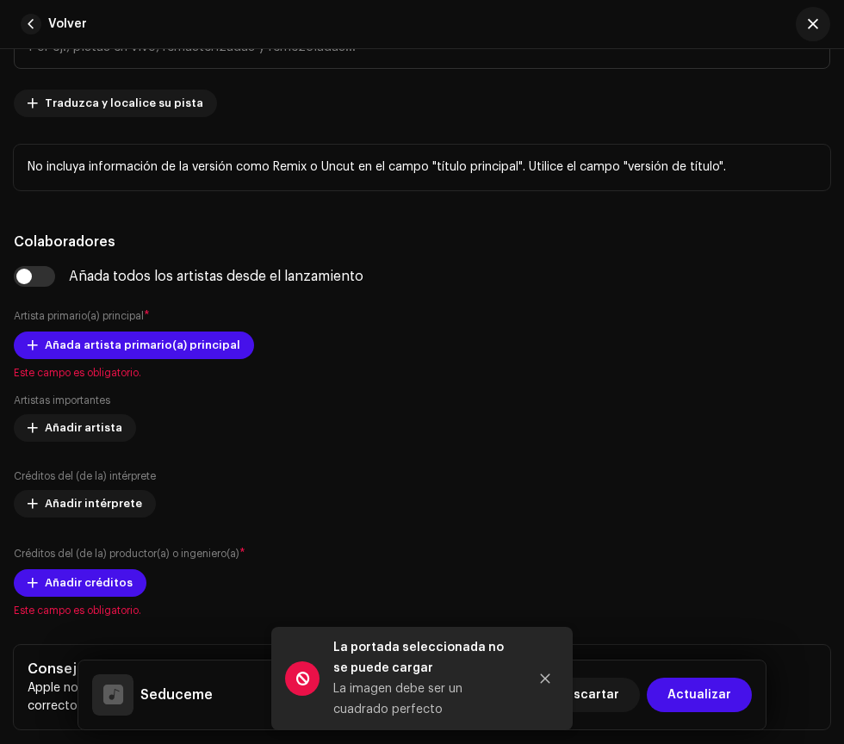
scroll to position [1068, 0]
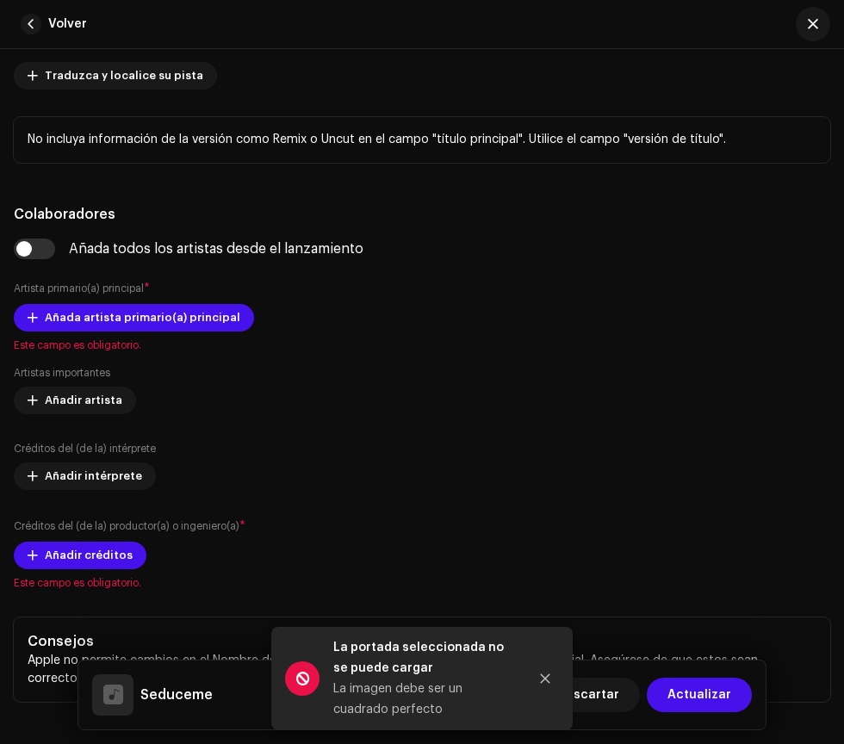
type input "Seduceme"
click at [209, 315] on span "Añada artista primario(a) principal" at bounding box center [143, 318] width 196 height 34
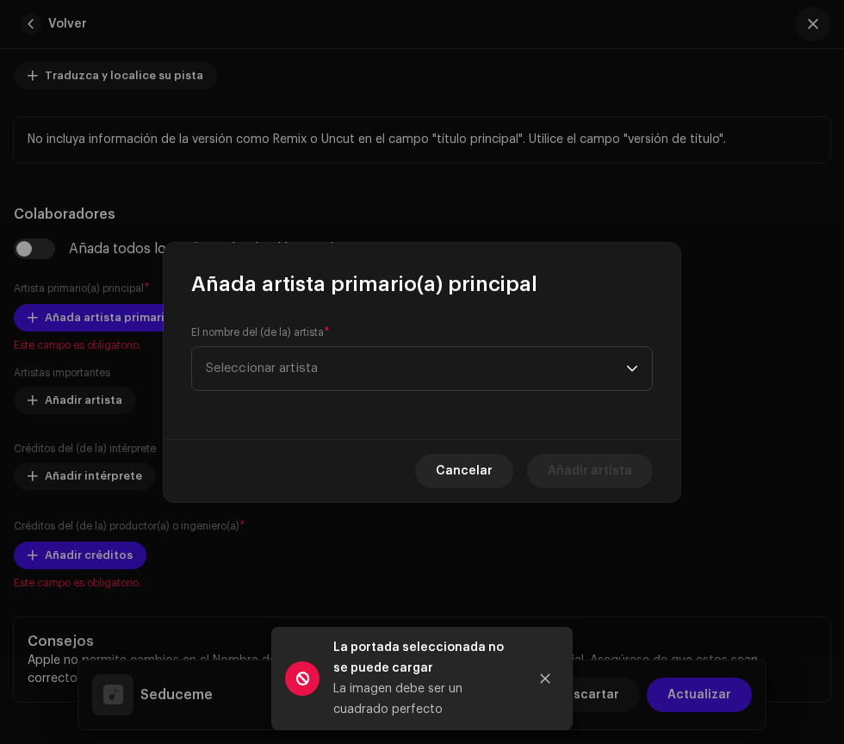
click at [432, 365] on span "Seleccionar artista" at bounding box center [416, 368] width 420 height 43
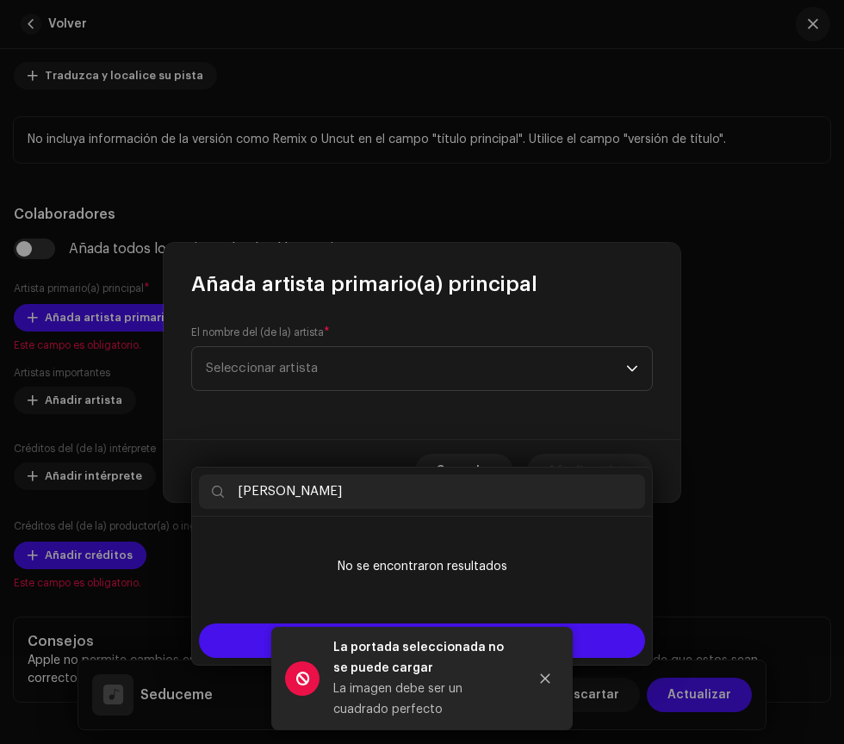
type input "[PERSON_NAME]"
click at [569, 624] on div "Crear nuevo(a) artista" at bounding box center [422, 641] width 446 height 34
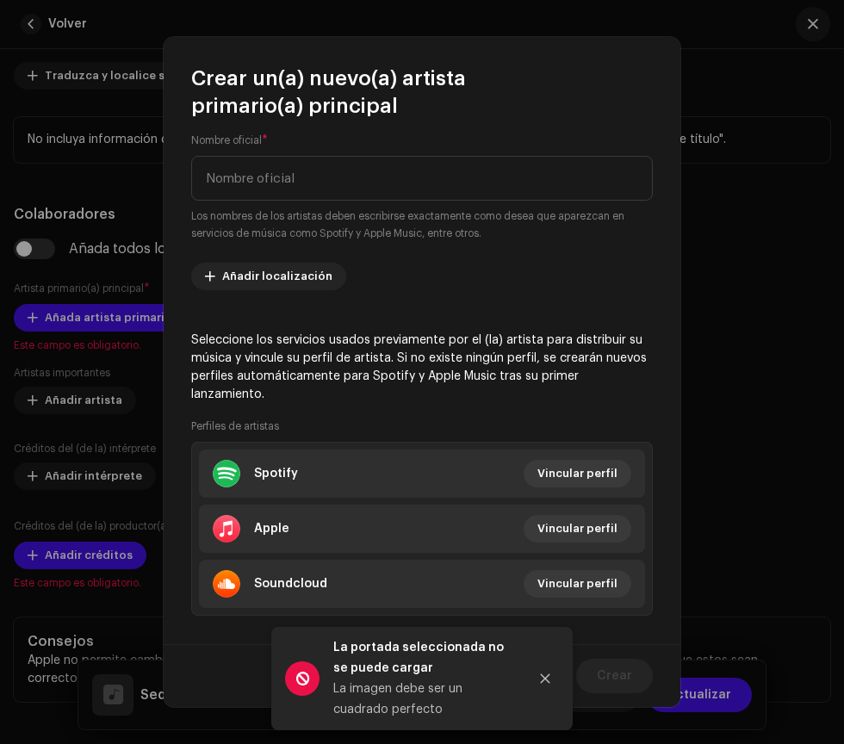
scroll to position [0, 0]
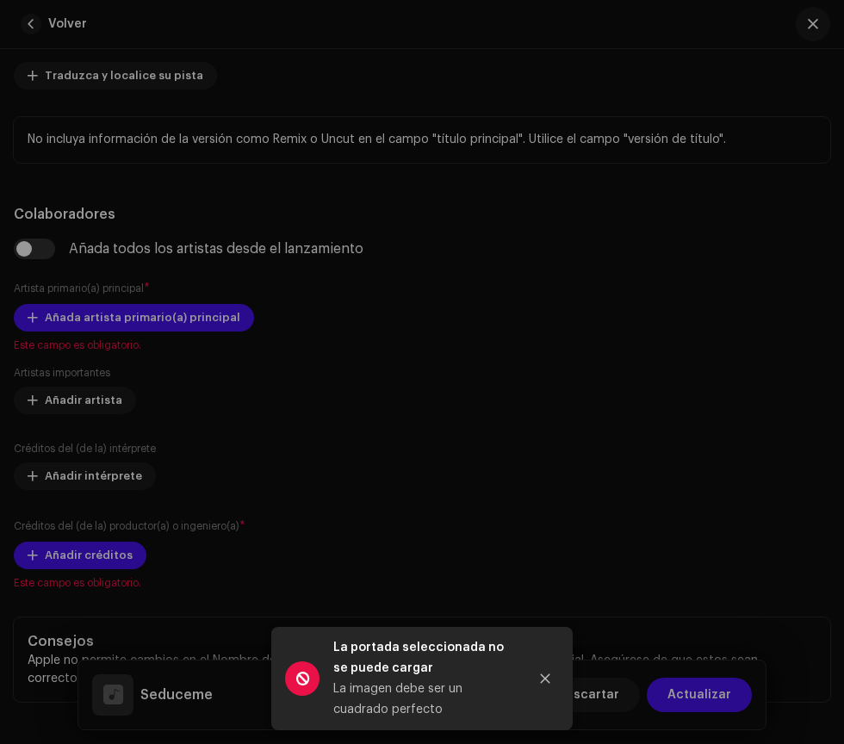
click at [764, 235] on div "Crear un(a) nuevo(a) artista primario(a) principal Admitimos imágenes en format…" at bounding box center [422, 372] width 844 height 744
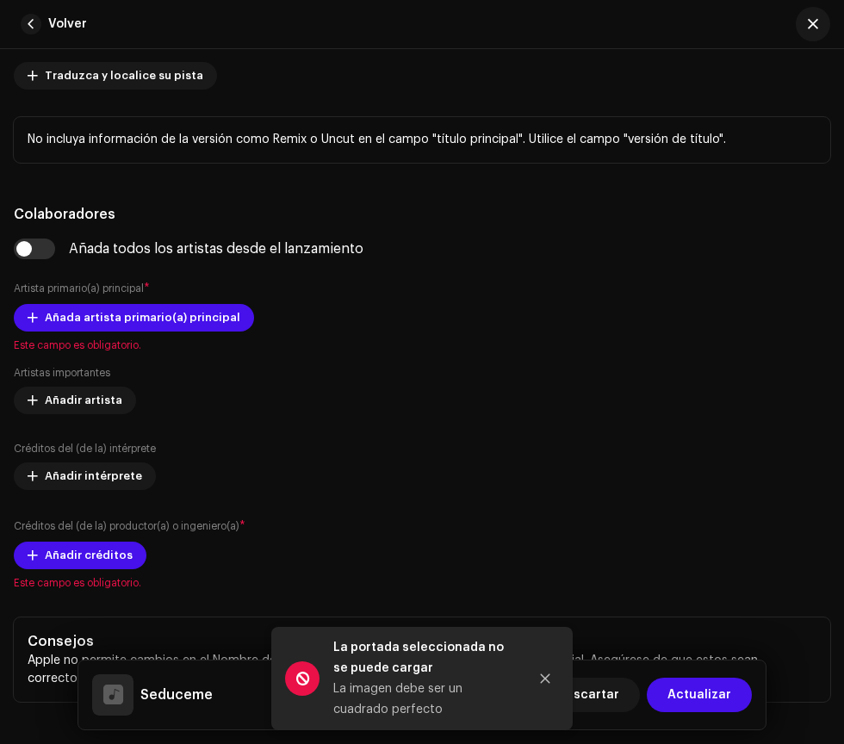
click at [177, 315] on span "Añada artista primario(a) principal" at bounding box center [143, 318] width 196 height 34
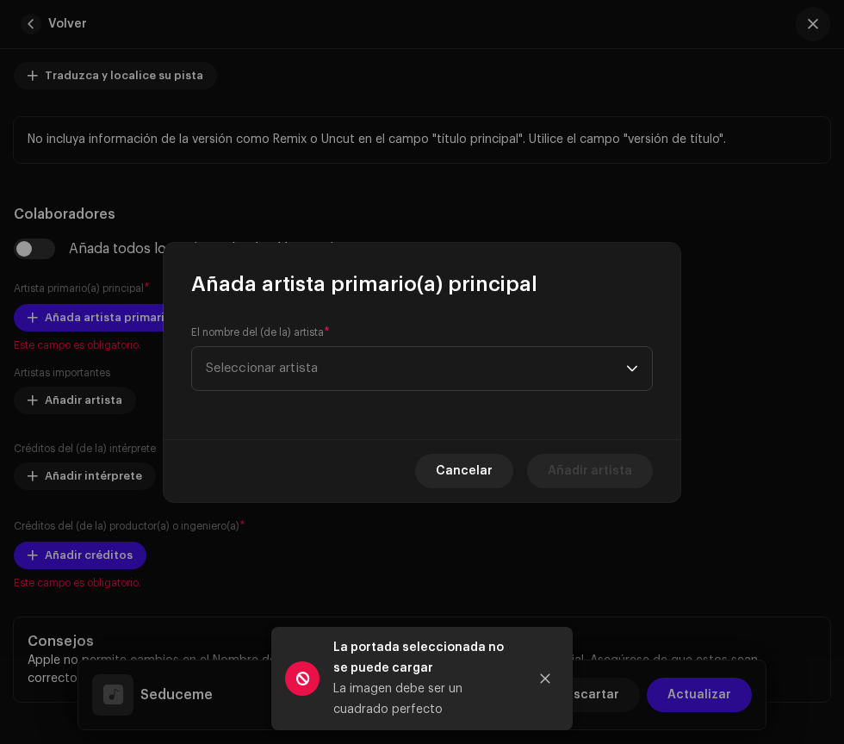
click at [510, 358] on span "Seleccionar artista" at bounding box center [416, 368] width 420 height 43
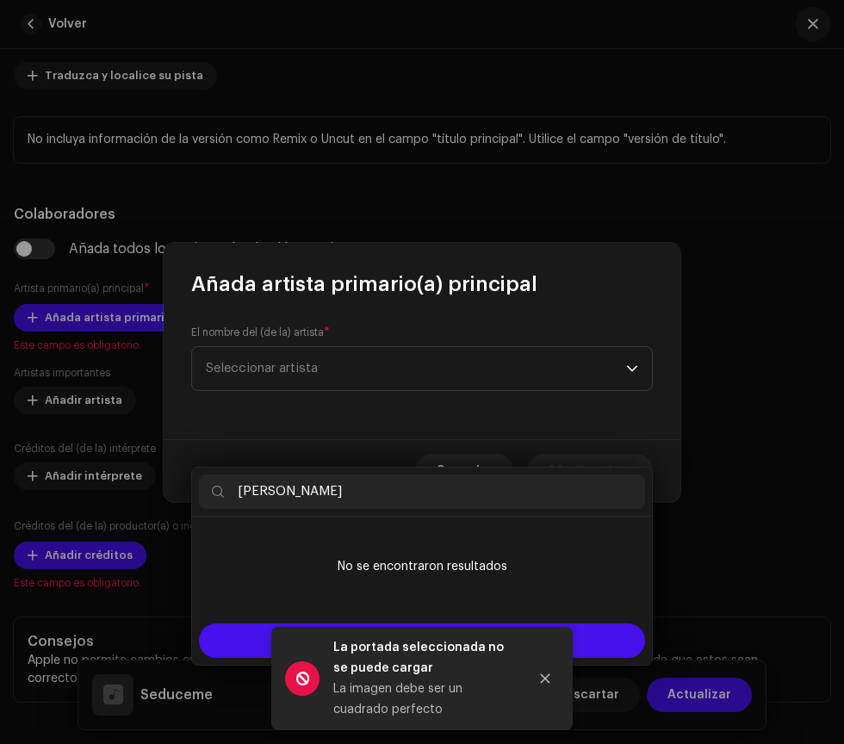
type input "[PERSON_NAME]"
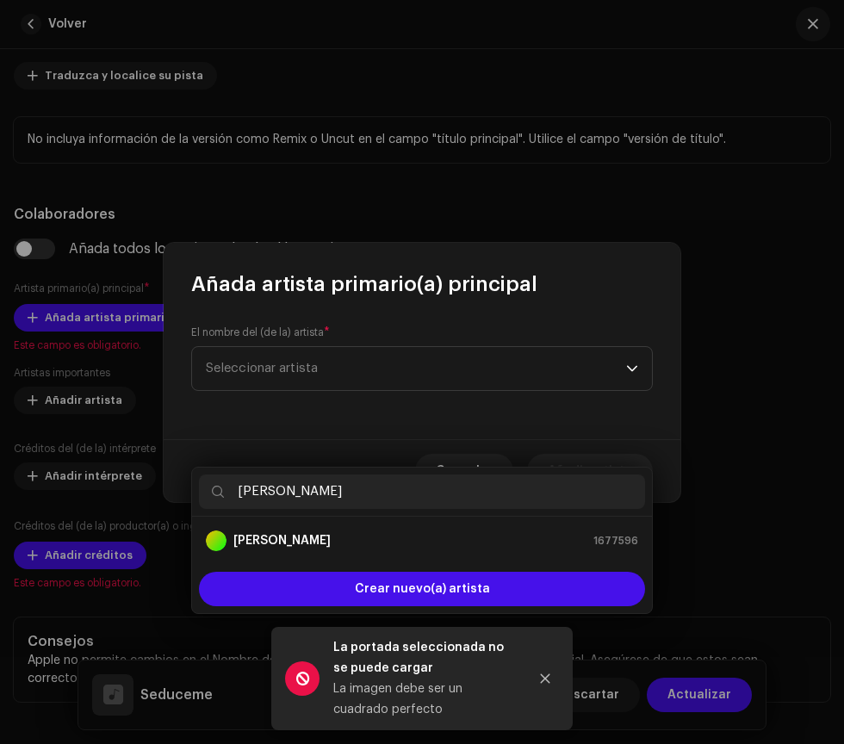
click at [604, 532] on span "1677596" at bounding box center [616, 540] width 45 height 17
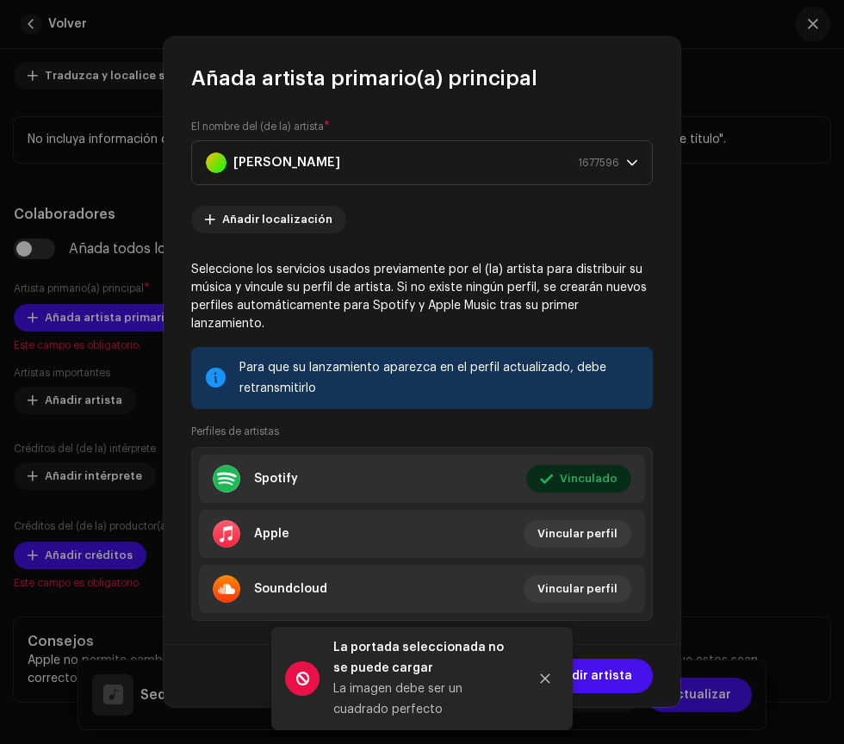
scroll to position [5, 0]
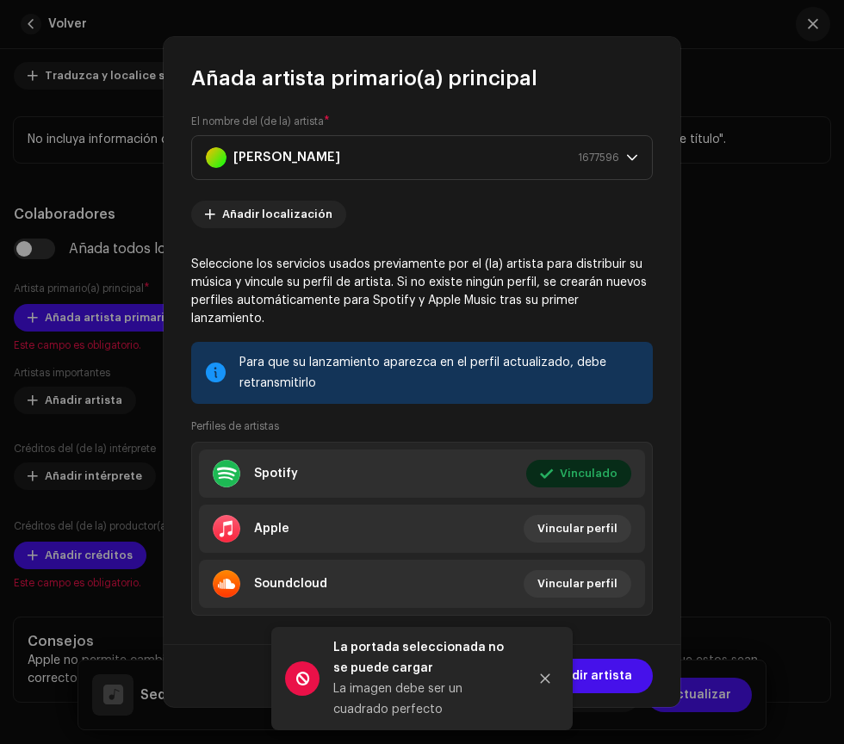
click at [629, 675] on span "Añadir artista" at bounding box center [590, 676] width 84 height 34
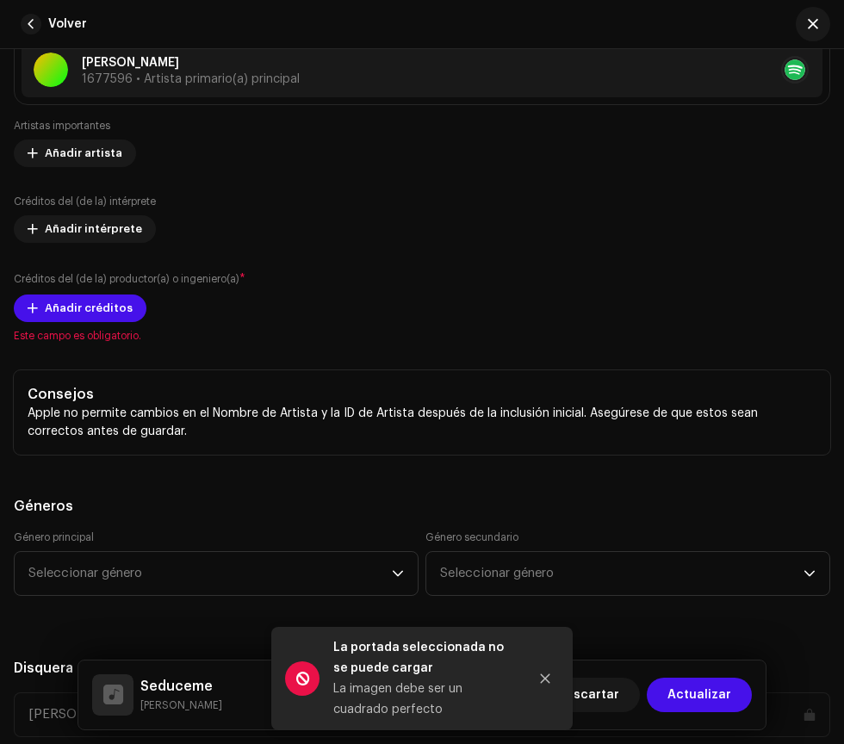
scroll to position [1338, 0]
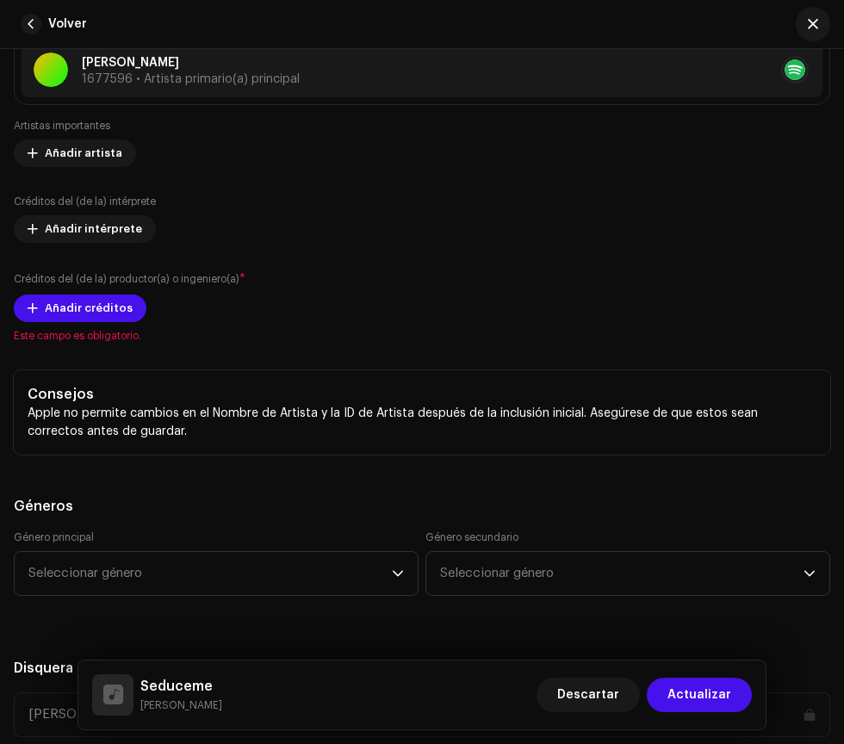
click at [93, 305] on span "Añadir créditos" at bounding box center [89, 308] width 88 height 34
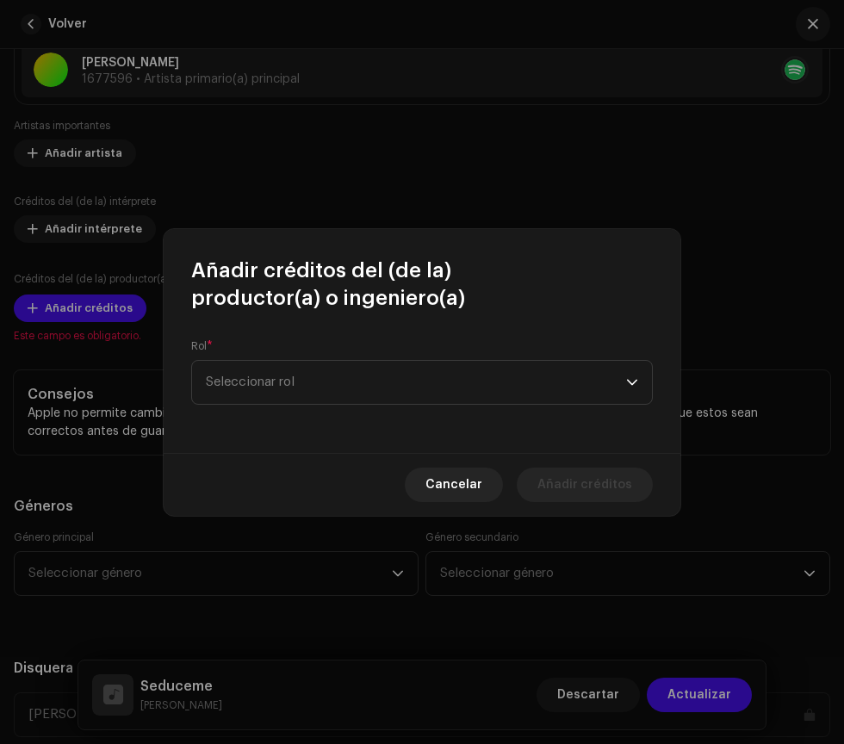
click at [530, 370] on span "Seleccionar rol" at bounding box center [416, 382] width 420 height 43
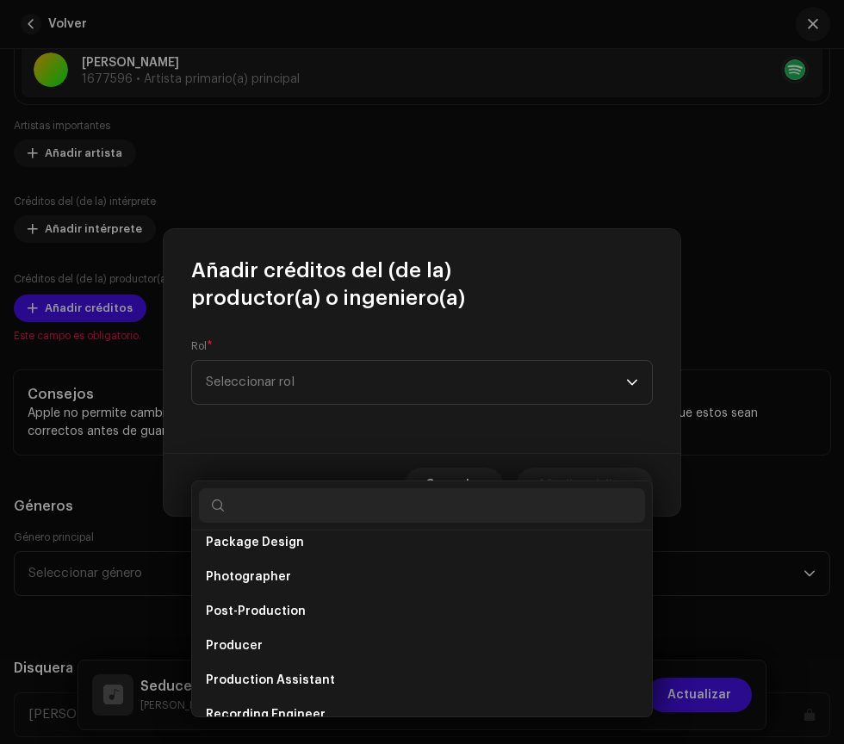
scroll to position [611, 0]
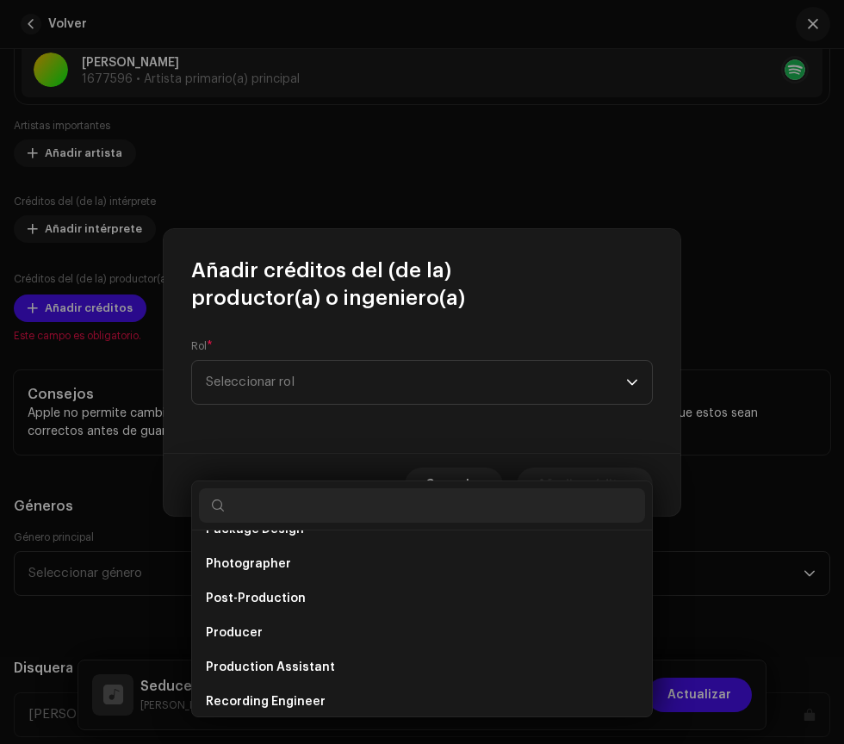
click at [452, 616] on li "Producer" at bounding box center [422, 633] width 446 height 34
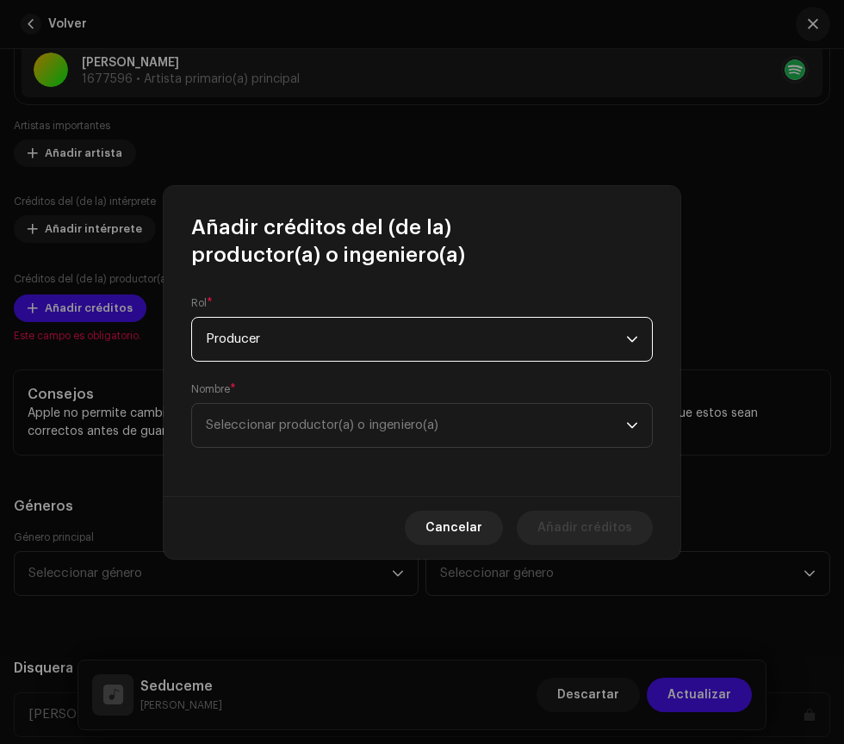
click at [569, 414] on span "Seleccionar productor(a) o ingeniero(a)" at bounding box center [416, 425] width 420 height 43
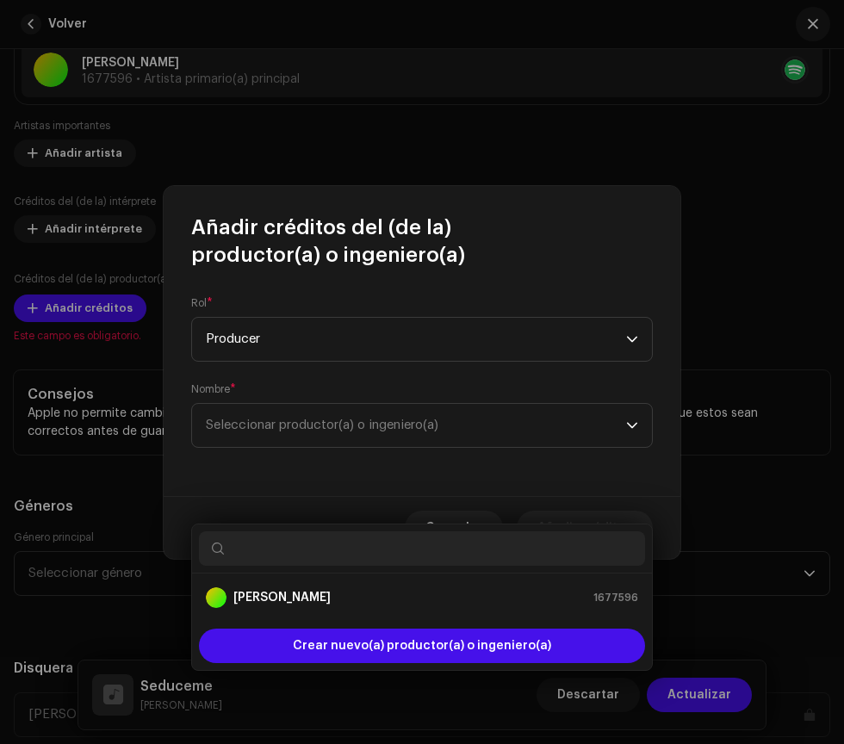
click at [602, 589] on span "1677596" at bounding box center [616, 597] width 45 height 17
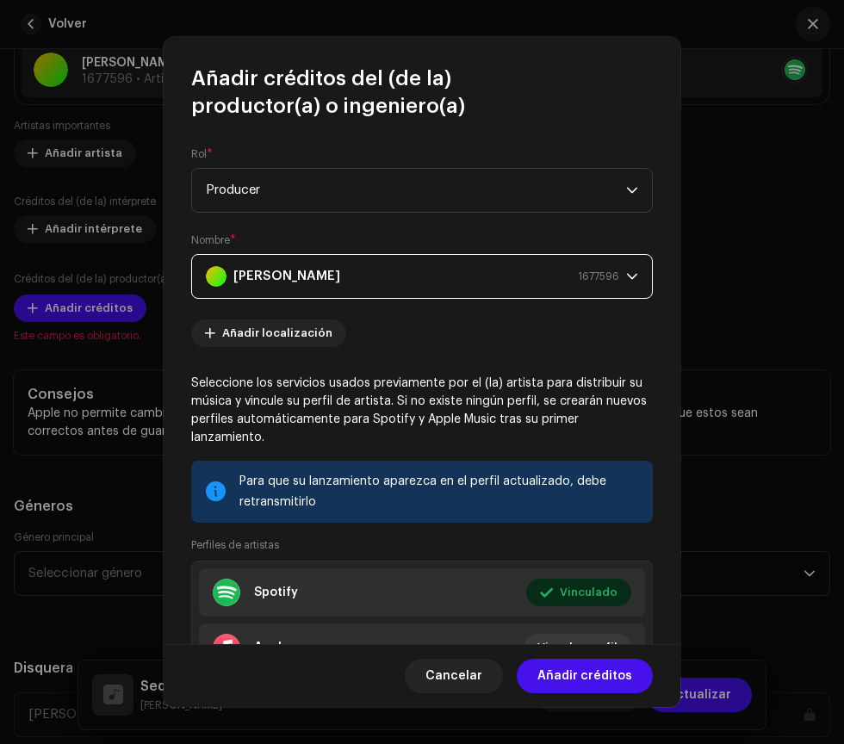
click at [617, 682] on span "Añadir créditos" at bounding box center [585, 676] width 95 height 34
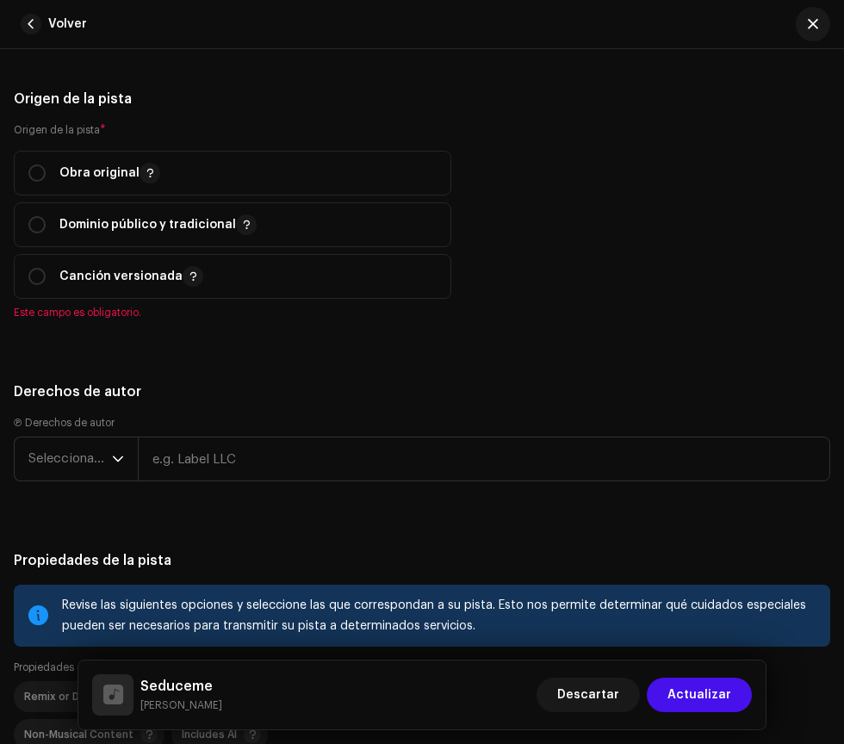
scroll to position [2732, 0]
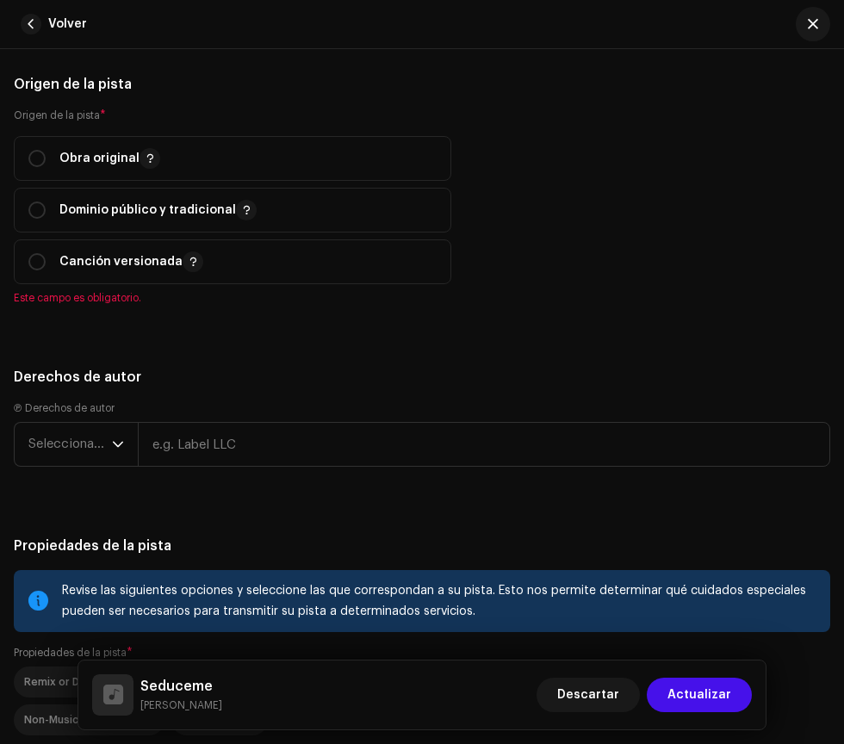
click at [715, 696] on span "Actualizar" at bounding box center [700, 695] width 64 height 34
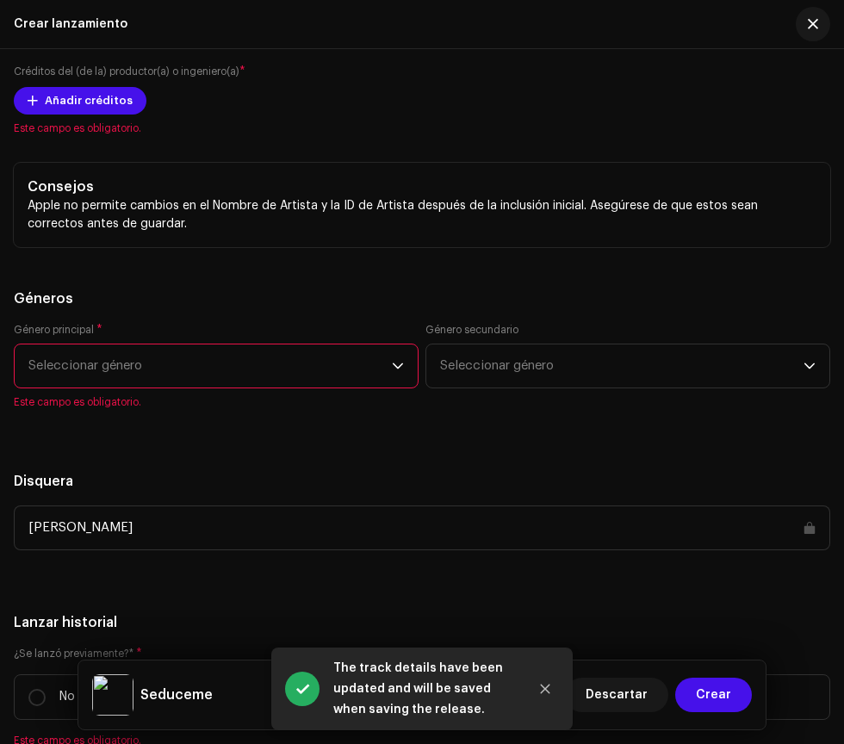
scroll to position [3183, 0]
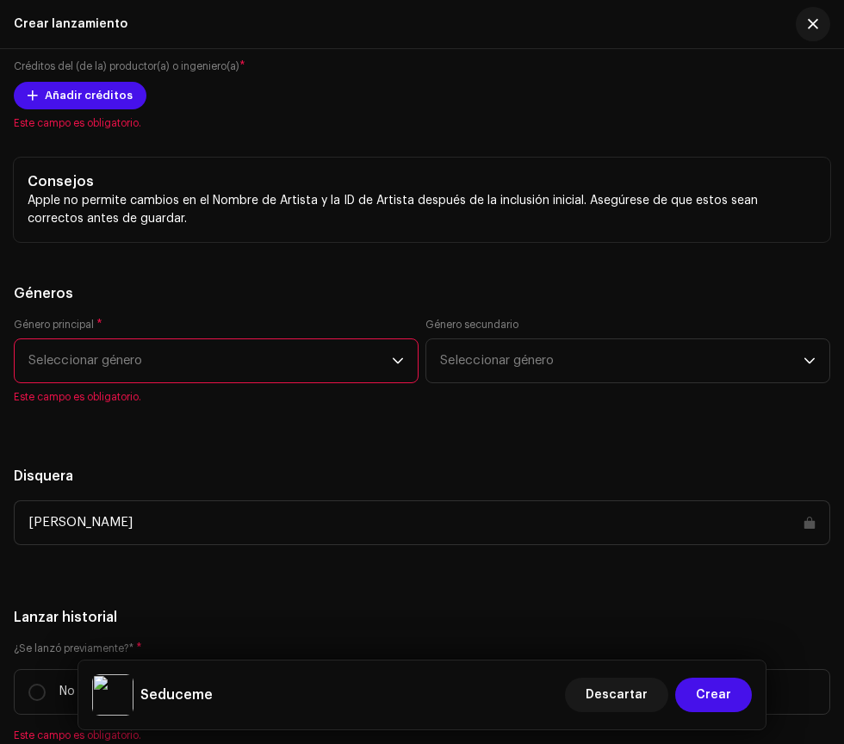
click at [316, 396] on span "Este campo es obligatorio." at bounding box center [216, 397] width 405 height 14
click at [361, 368] on span "Seleccionar género" at bounding box center [210, 360] width 364 height 43
click at [368, 371] on span "Seleccionar género" at bounding box center [210, 360] width 364 height 43
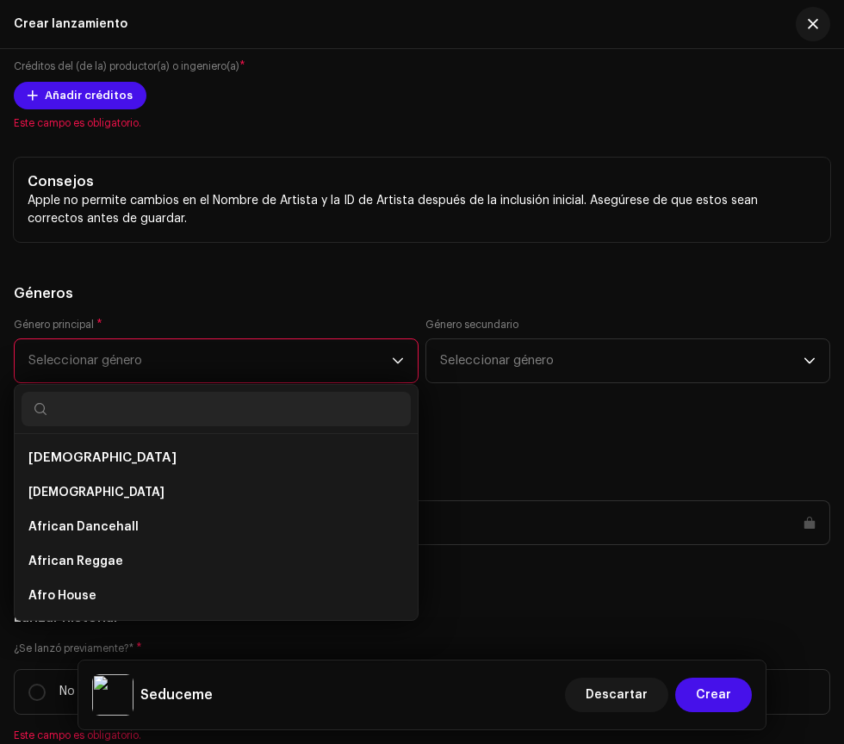
click at [102, 377] on span "Seleccionar género" at bounding box center [210, 360] width 364 height 43
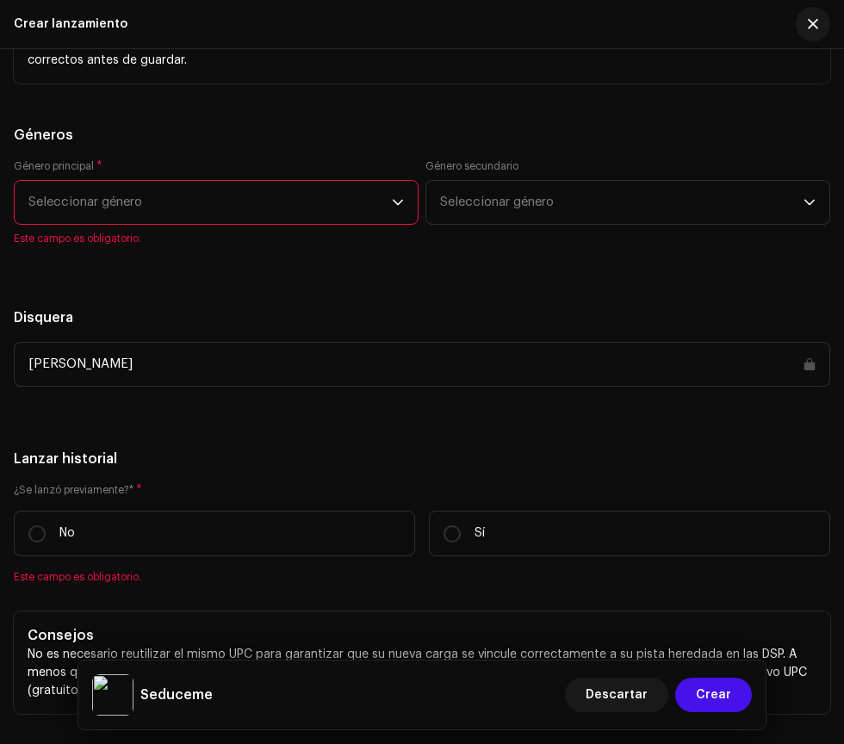
scroll to position [3344, 0]
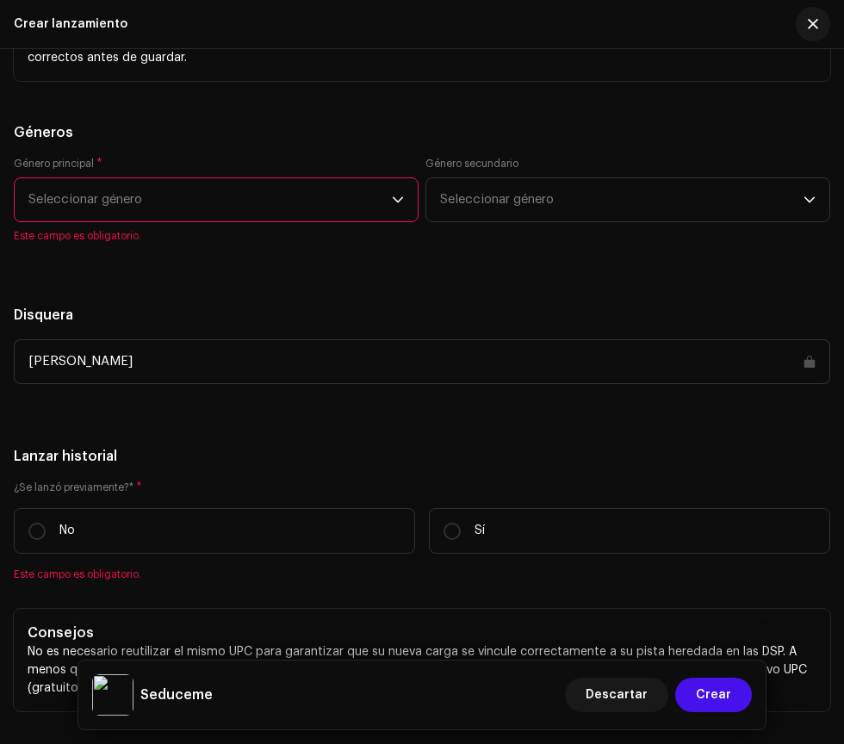
click at [104, 200] on span "Seleccionar género" at bounding box center [210, 199] width 364 height 43
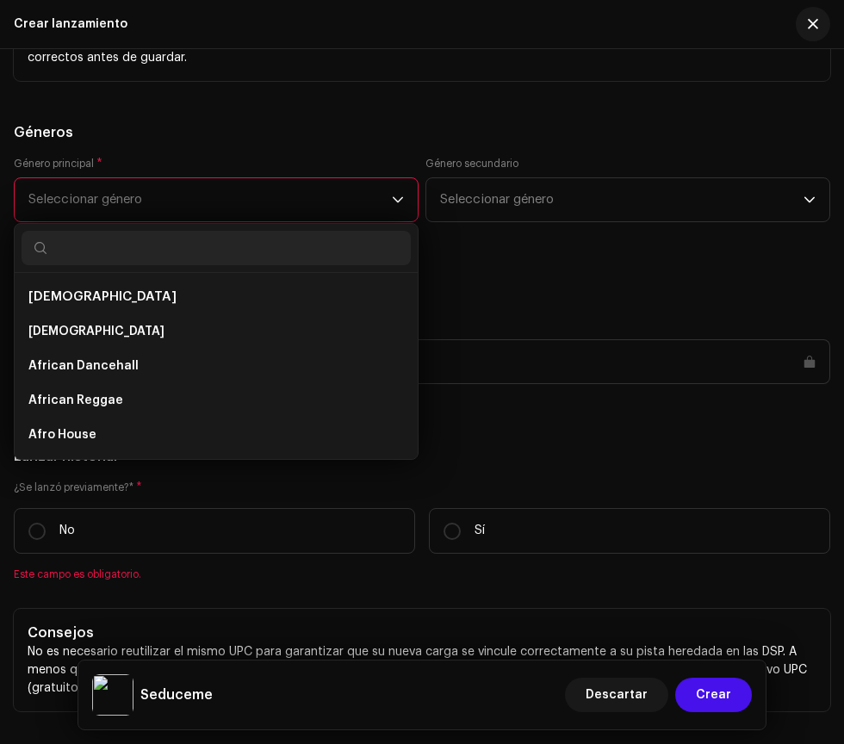
click at [64, 295] on span "[DEMOGRAPHIC_DATA]" at bounding box center [102, 296] width 148 height 13
click at [109, 364] on span "African Dancehall" at bounding box center [83, 366] width 110 height 17
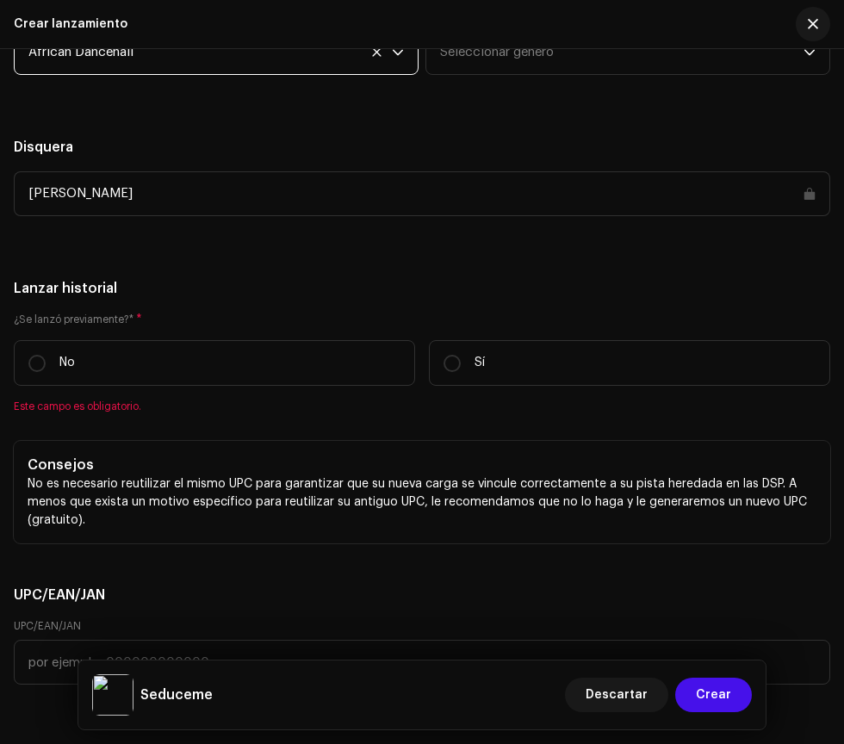
scroll to position [3496, 0]
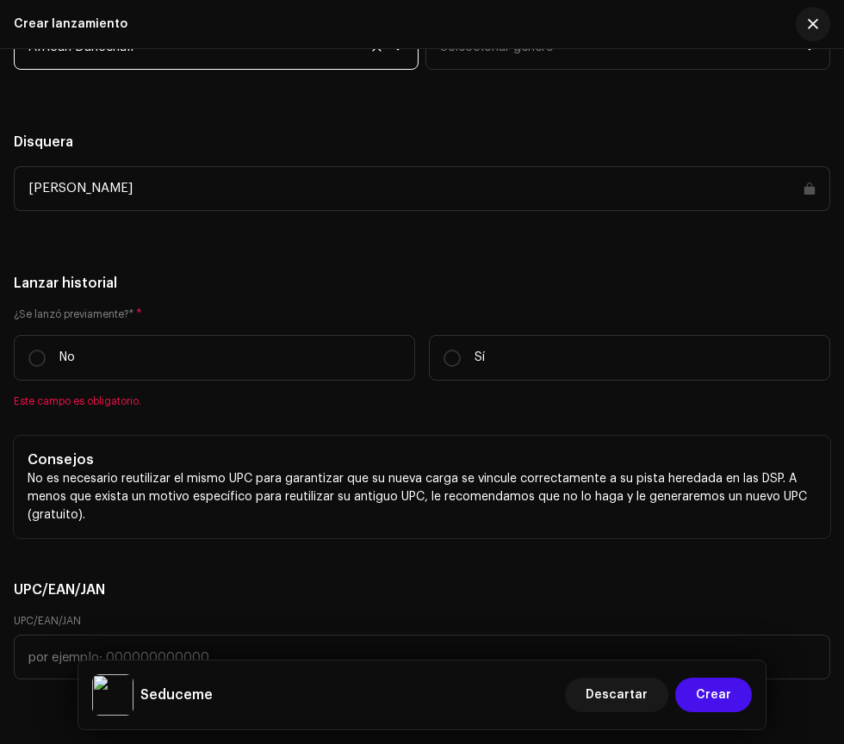
click at [36, 358] on input "No" at bounding box center [36, 358] width 17 height 17
radio input "true"
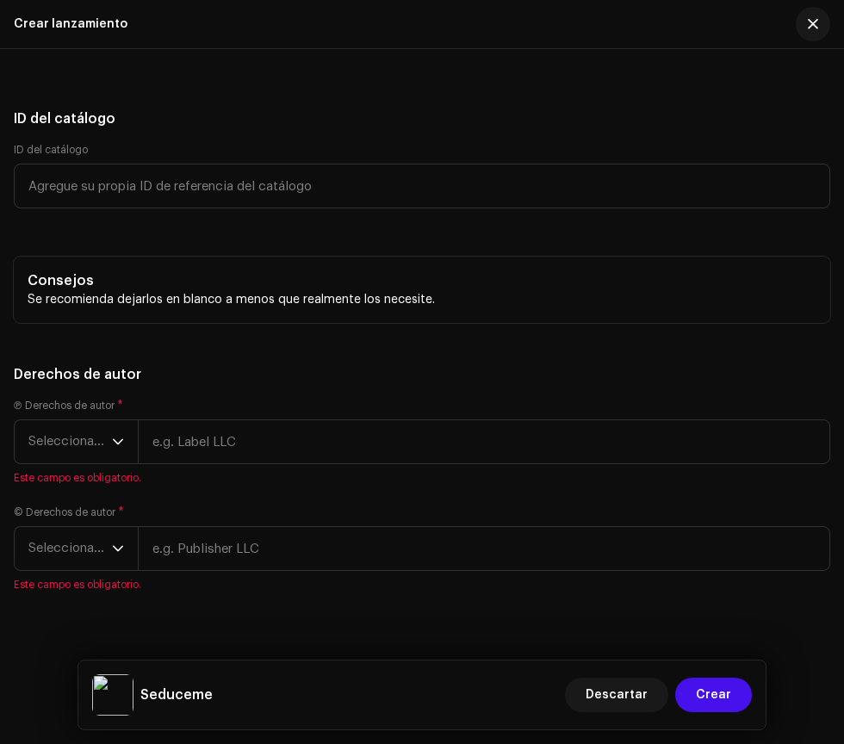
scroll to position [4150, 0]
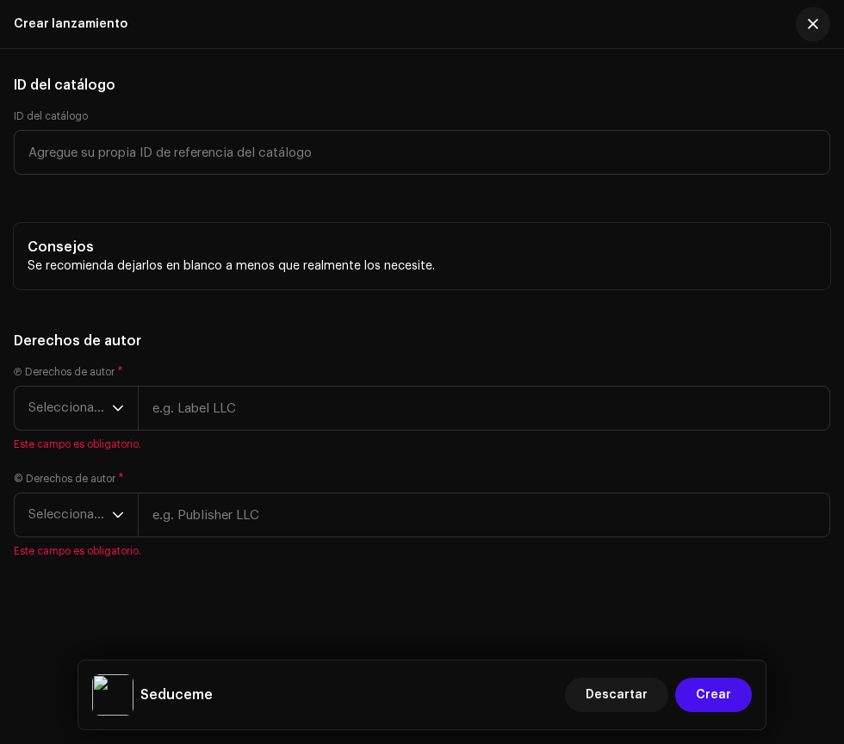
click at [71, 408] on span "Seleccionar año" at bounding box center [70, 408] width 84 height 43
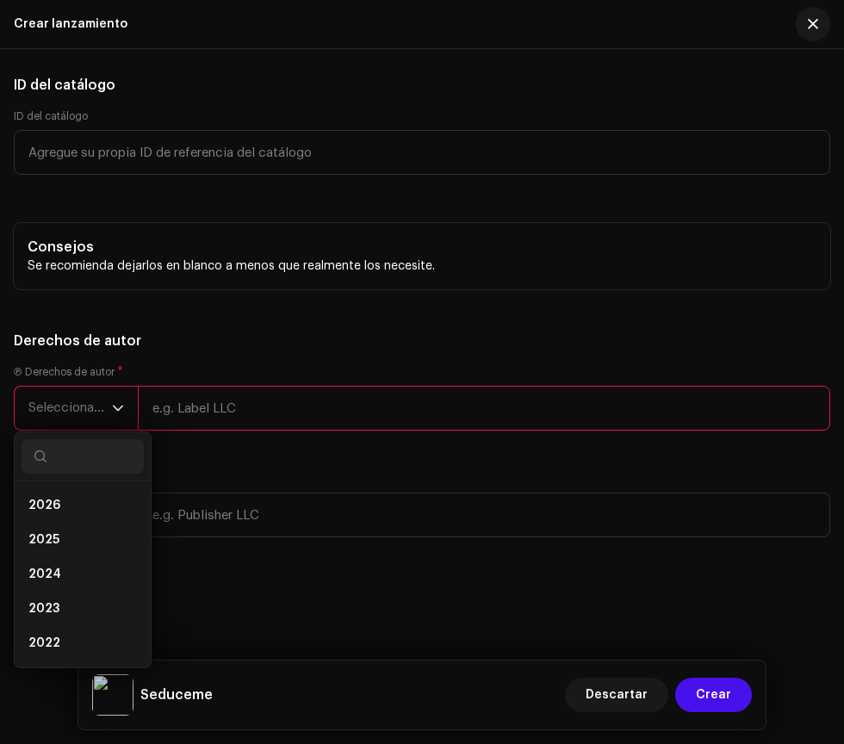
click at [55, 540] on span "2025" at bounding box center [43, 540] width 31 height 17
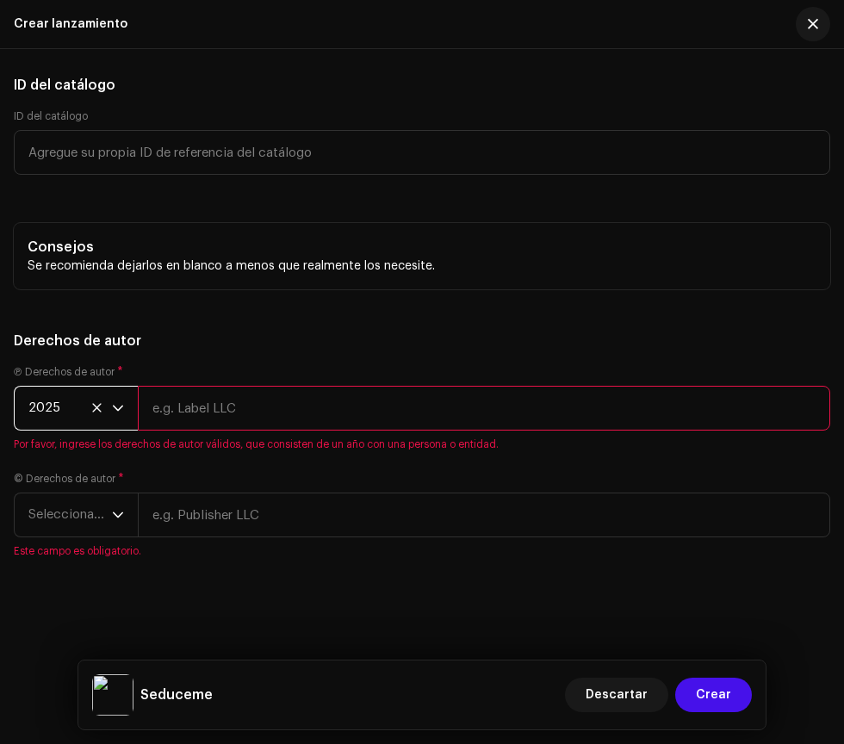
click at [65, 519] on span "Seleccionar año" at bounding box center [70, 515] width 84 height 43
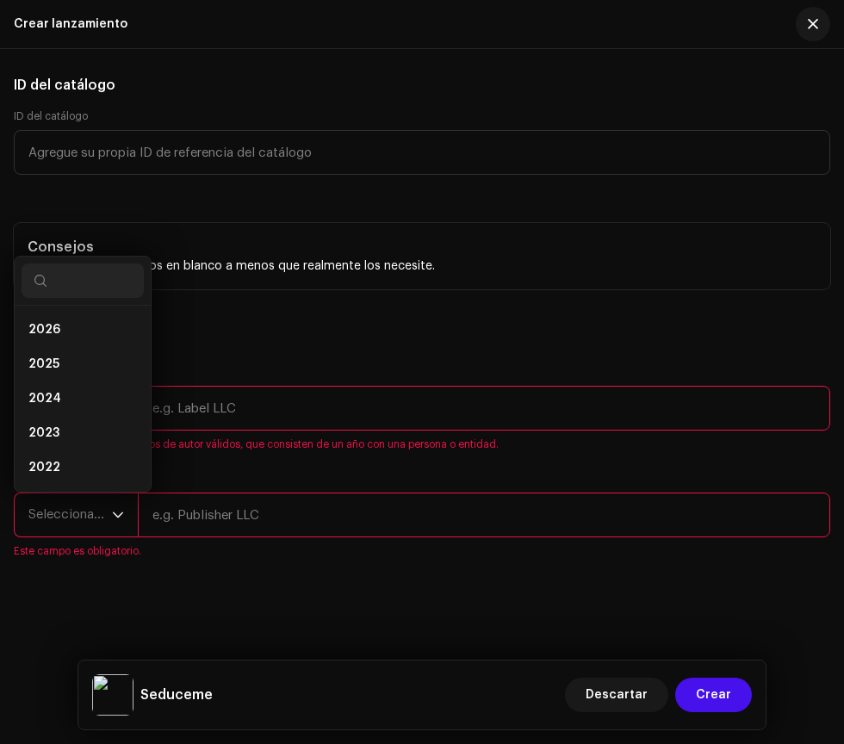
click at [56, 363] on span "2025" at bounding box center [43, 364] width 31 height 17
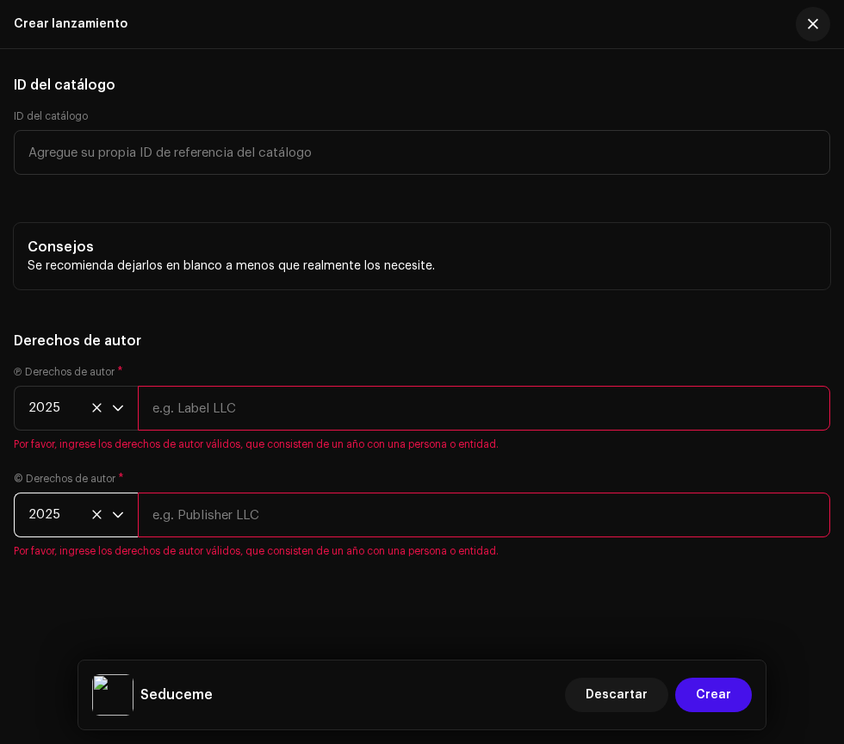
click at [193, 408] on input "text" at bounding box center [484, 408] width 693 height 45
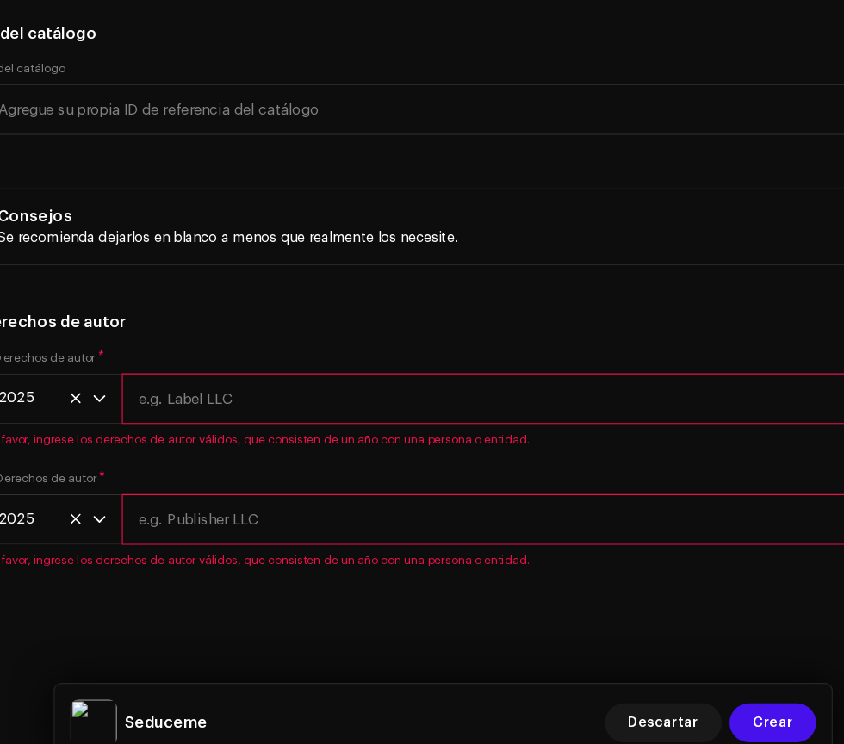
scroll to position [193, 0]
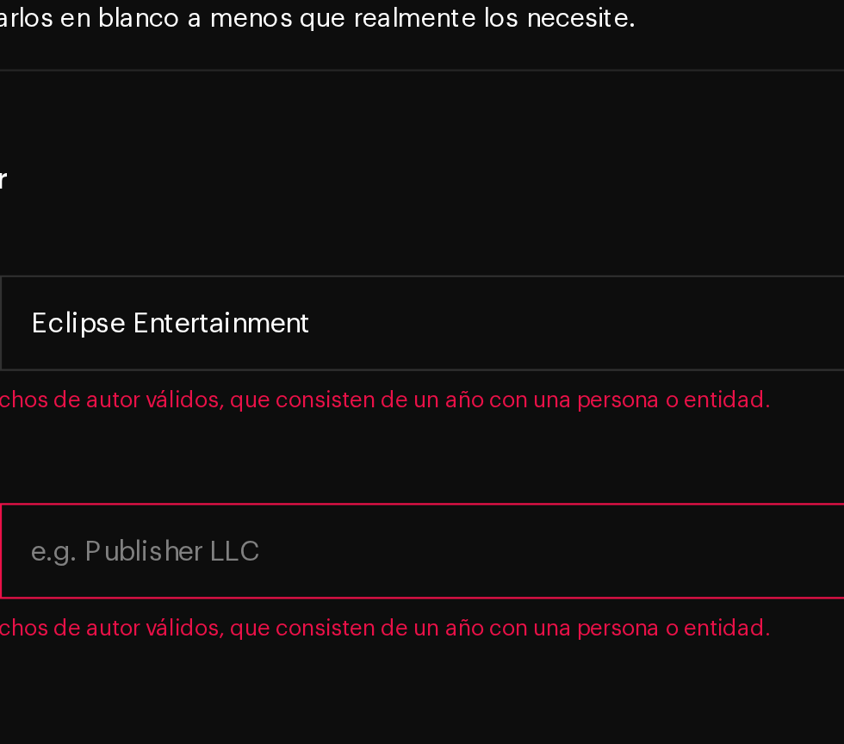
click at [425, 508] on input "text" at bounding box center [484, 515] width 693 height 45
type input "Eclipse Entertainment"
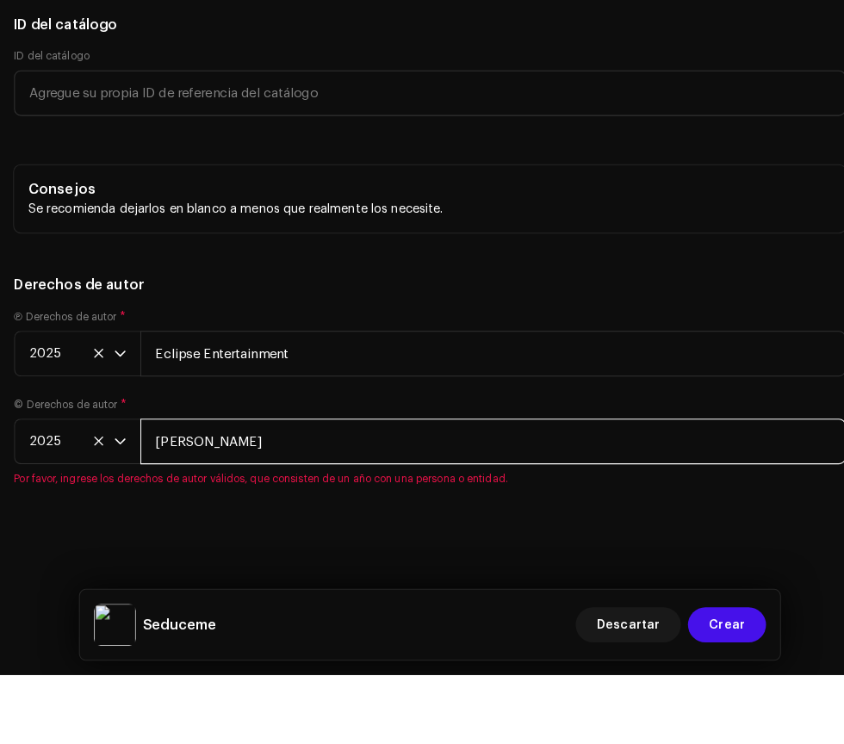
scroll to position [4127, 0]
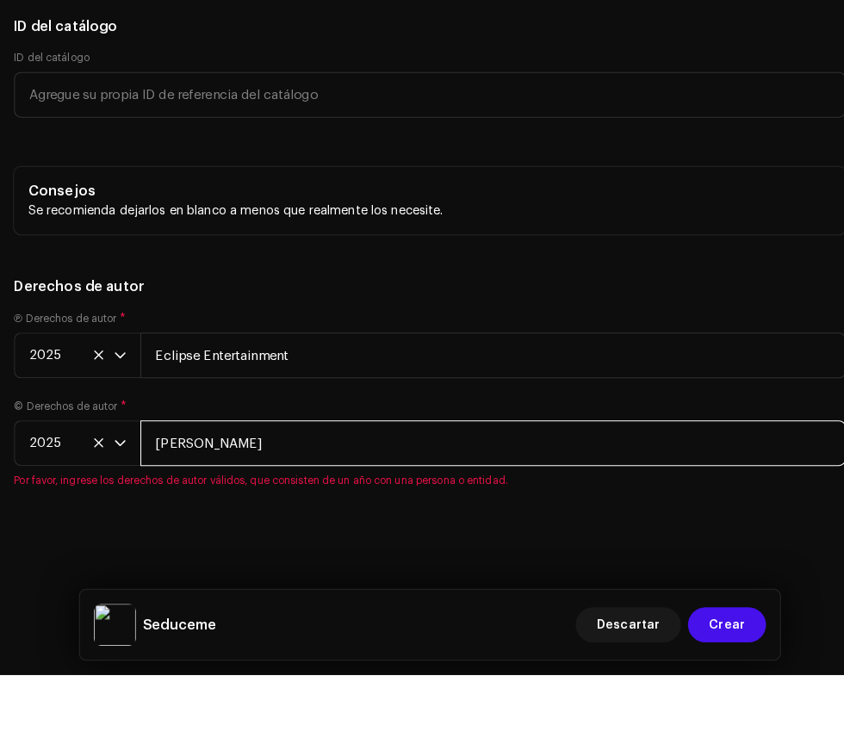
type input "[PERSON_NAME]"
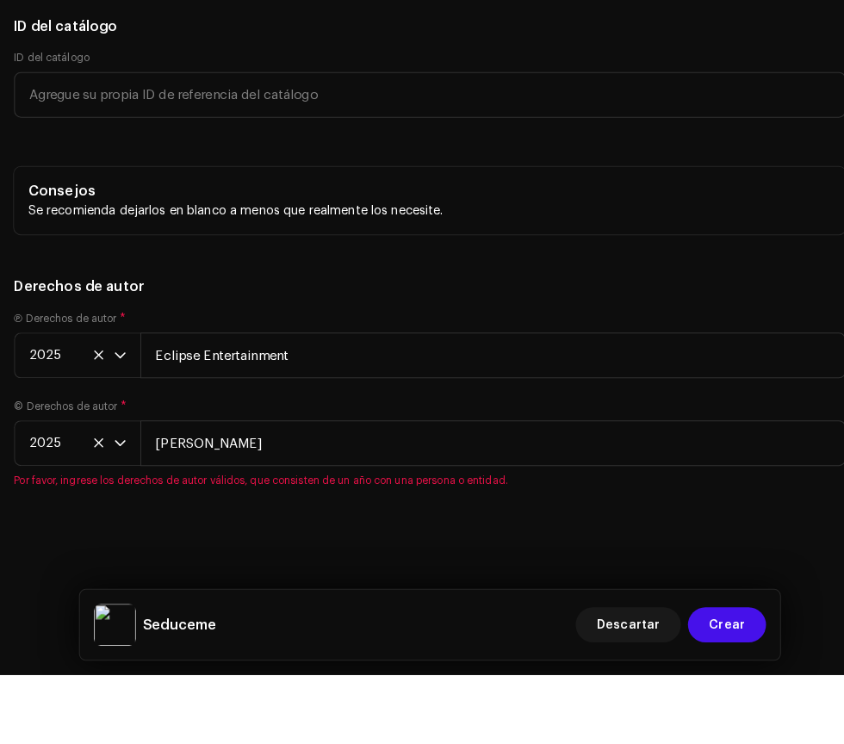
click at [721, 696] on span "Crear" at bounding box center [713, 695] width 35 height 34
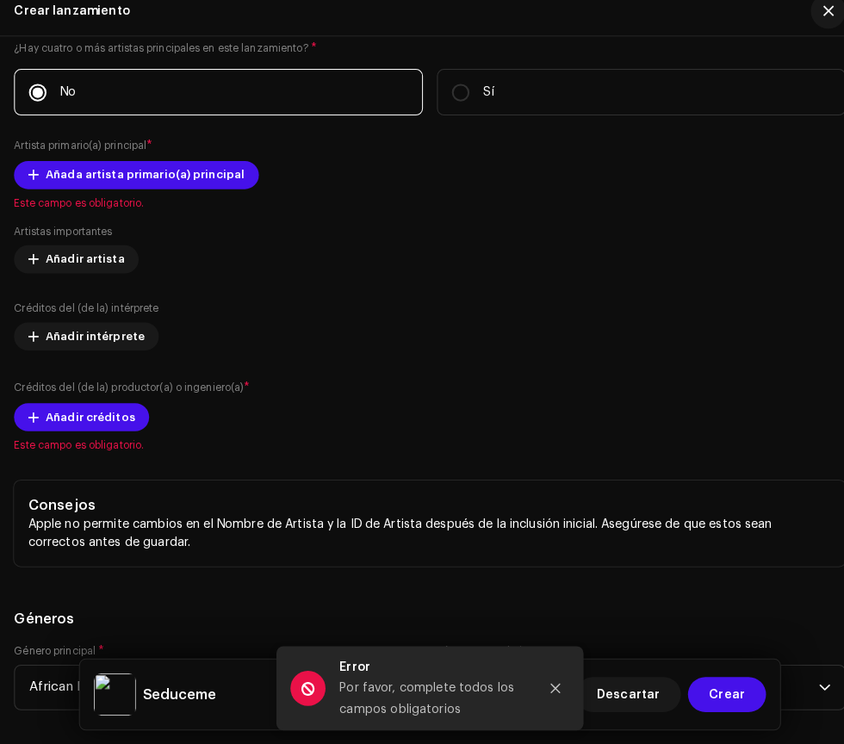
scroll to position [2851, 0]
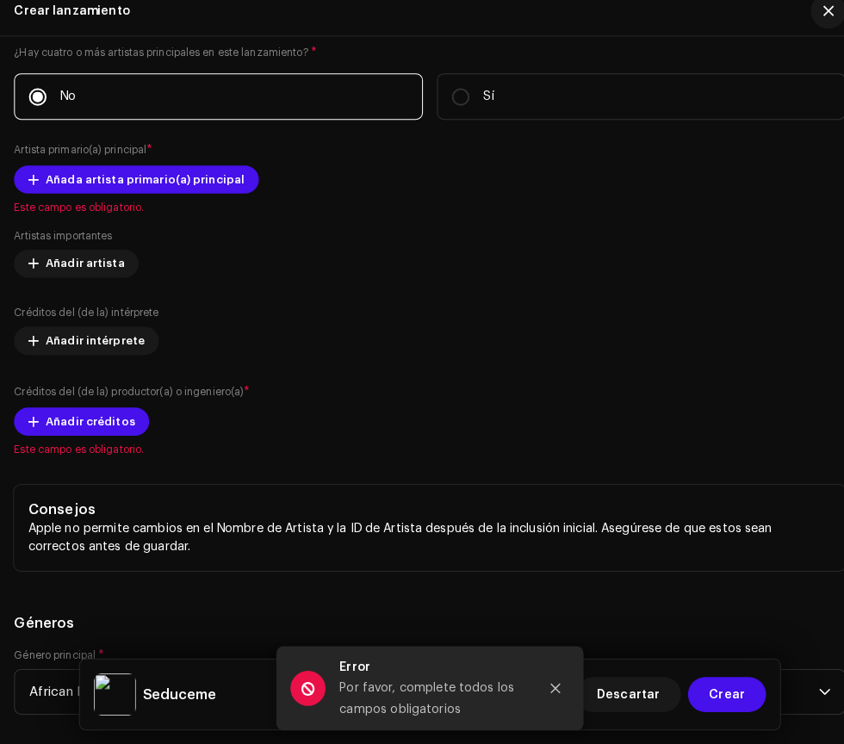
click at [102, 427] on span "Añadir créditos" at bounding box center [89, 427] width 88 height 34
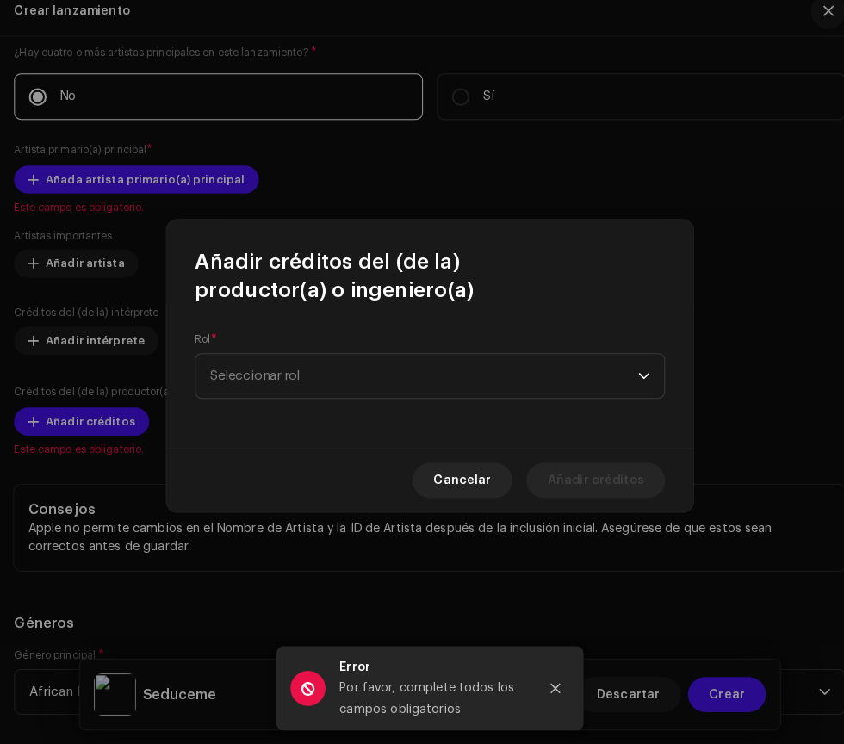
click at [518, 394] on span "Seleccionar rol" at bounding box center [416, 382] width 420 height 43
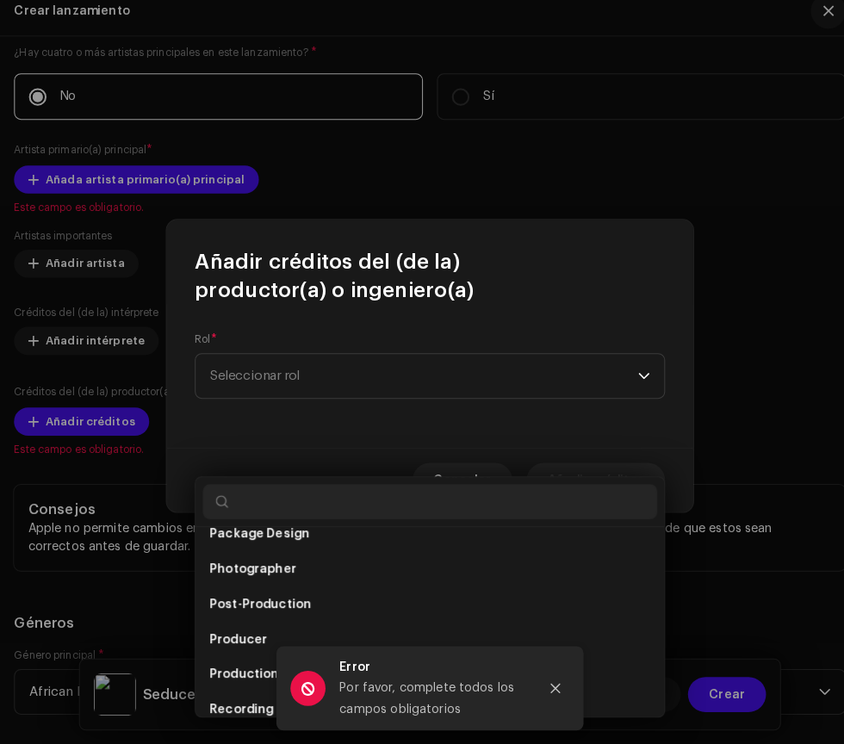
scroll to position [671, 0]
click at [457, 556] on li "Producer" at bounding box center [422, 573] width 446 height 34
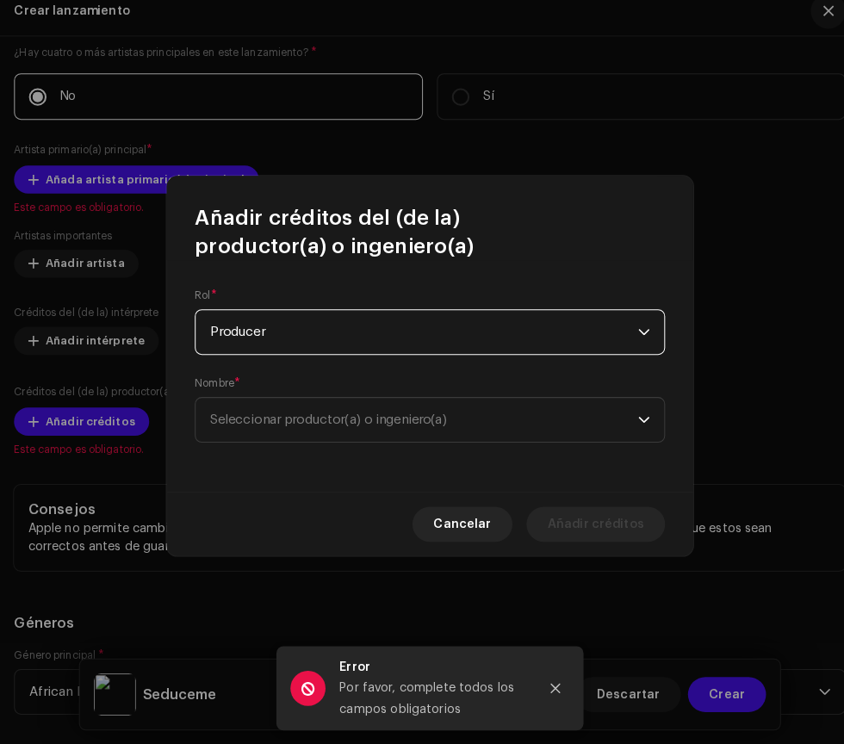
click at [550, 422] on span "Seleccionar productor(a) o ingeniero(a)" at bounding box center [416, 425] width 420 height 43
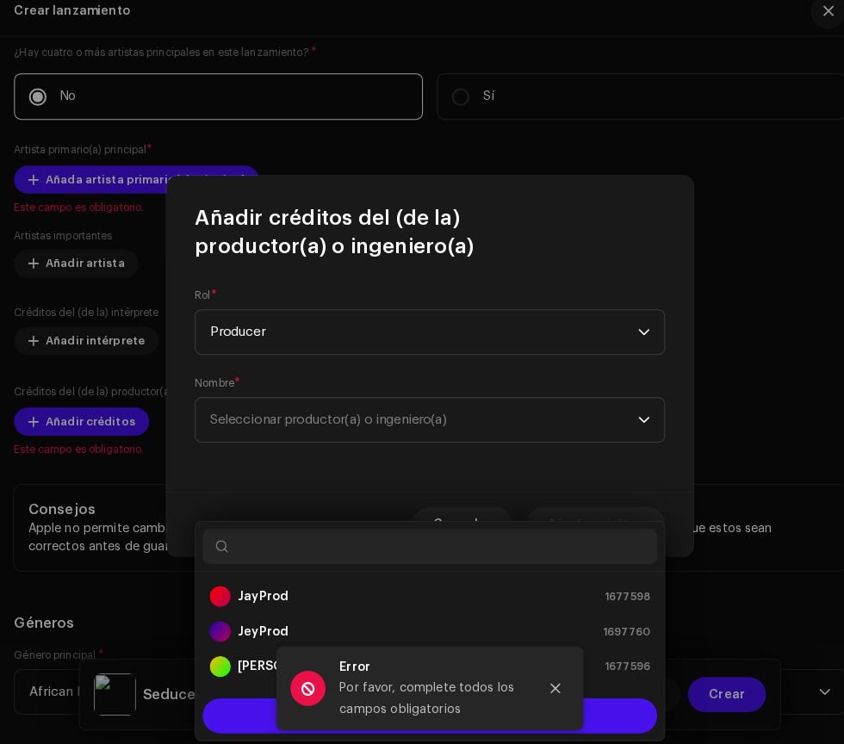
click at [264, 659] on strong "[PERSON_NAME]" at bounding box center [281, 667] width 97 height 17
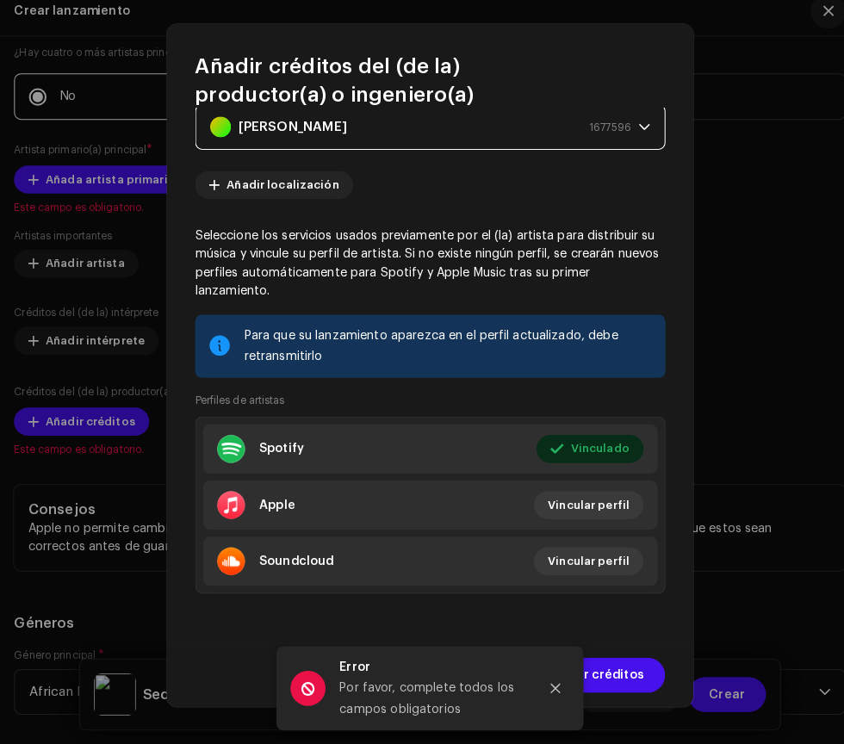
scroll to position [120, 0]
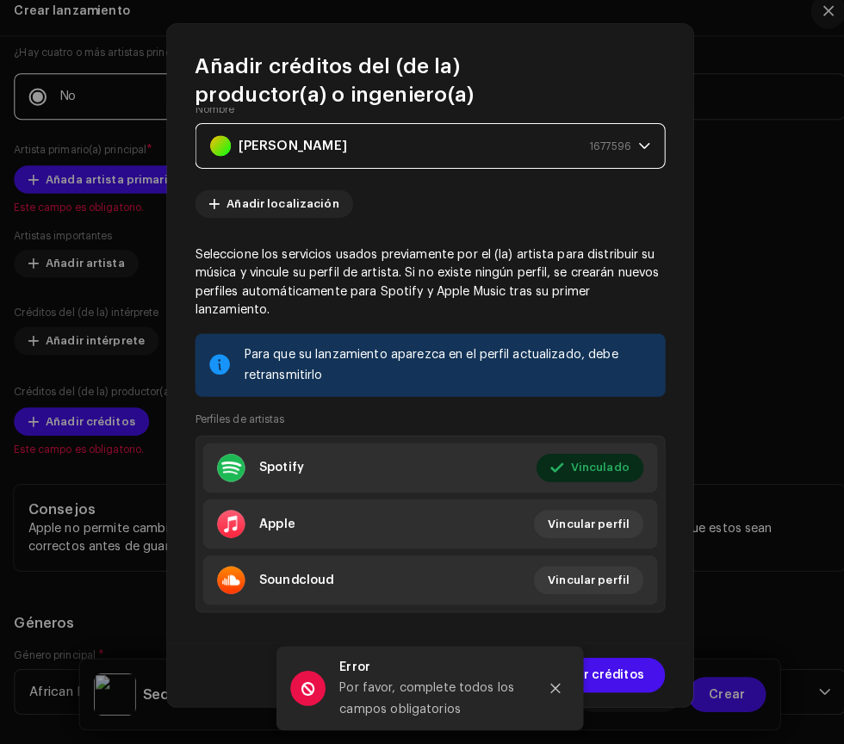
click at [625, 674] on span "Añadir créditos" at bounding box center [585, 676] width 95 height 34
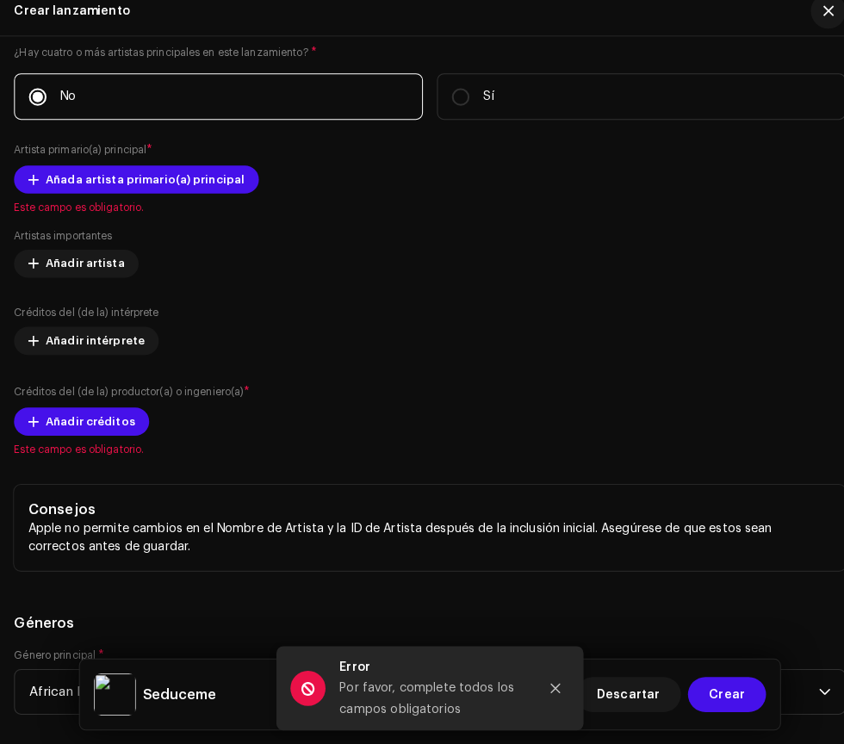
click at [78, 276] on span "Añadir artista" at bounding box center [84, 272] width 78 height 34
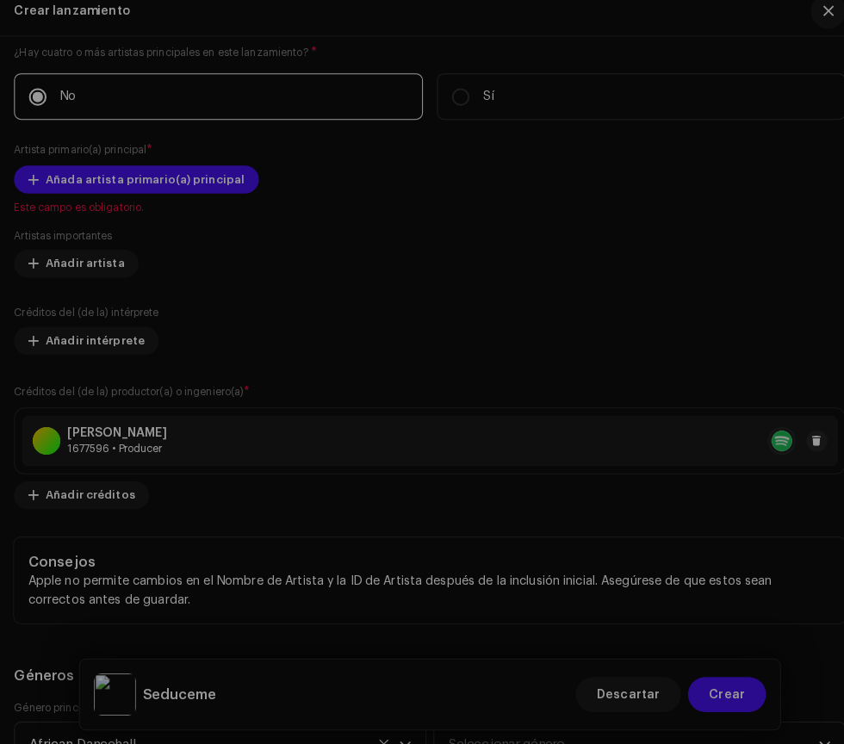
click at [560, 169] on div "Añada artista importante Rol * Seleccionar rol Cancelar Añadir artista" at bounding box center [422, 372] width 844 height 744
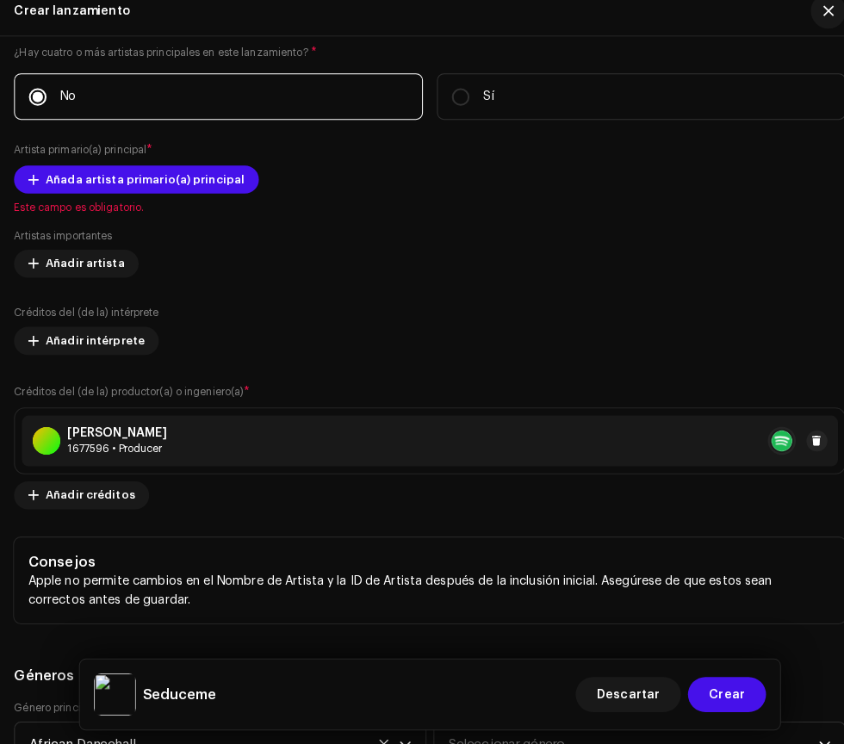
click at [184, 188] on span "Añada artista primario(a) principal" at bounding box center [143, 189] width 196 height 34
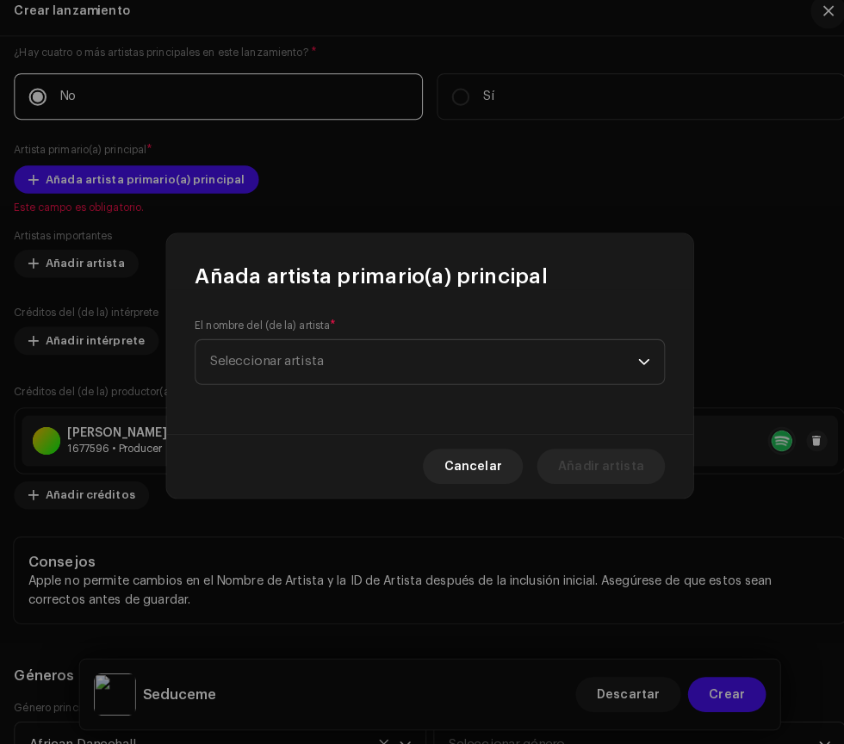
click at [531, 376] on span "Seleccionar artista" at bounding box center [416, 368] width 420 height 43
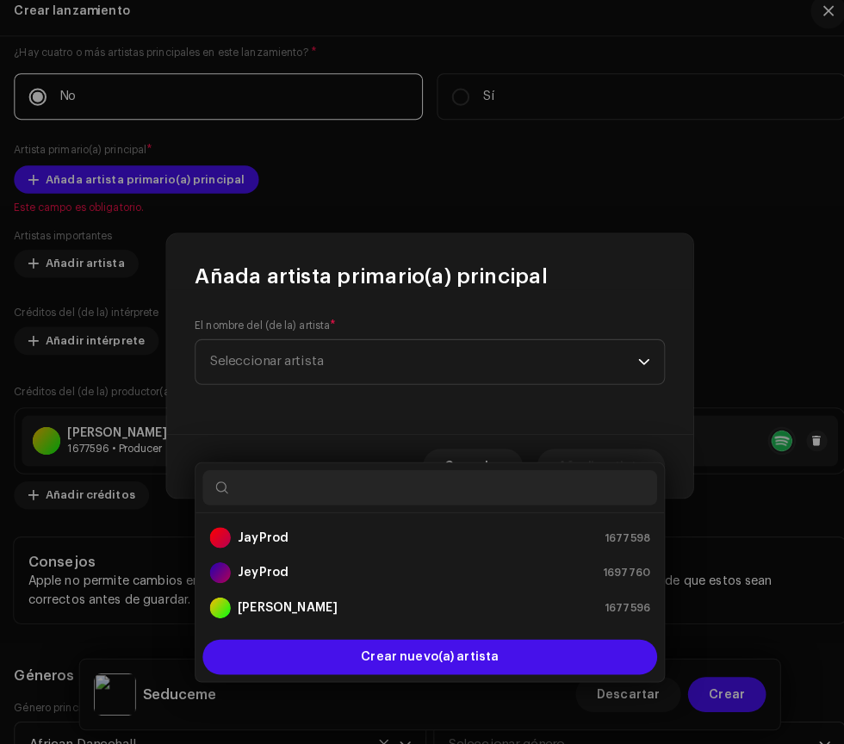
click at [470, 600] on div "[PERSON_NAME] 1677596" at bounding box center [422, 610] width 432 height 21
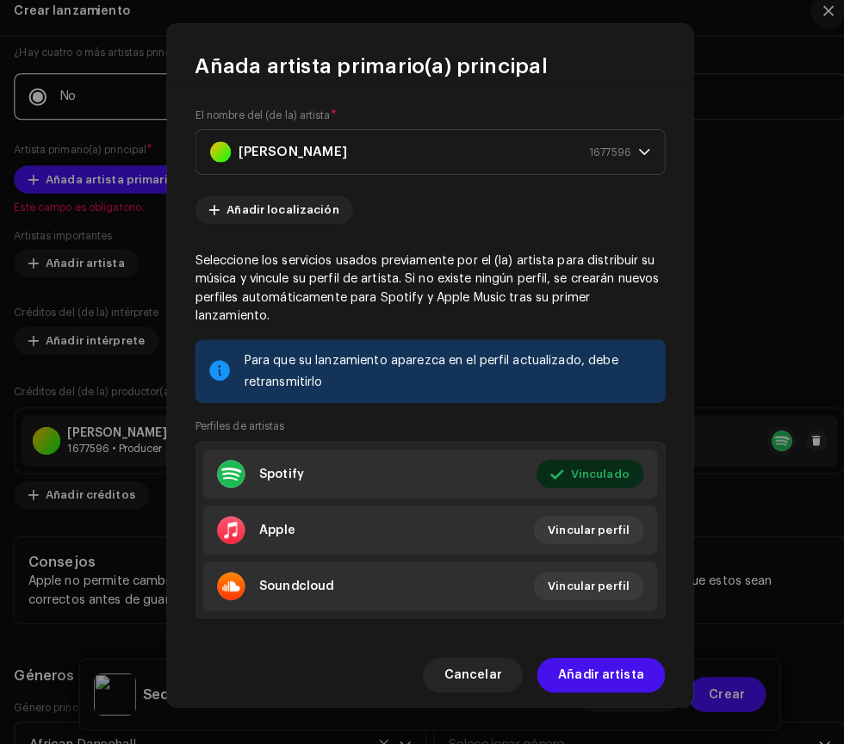
click at [627, 673] on span "Añadir artista" at bounding box center [590, 676] width 84 height 34
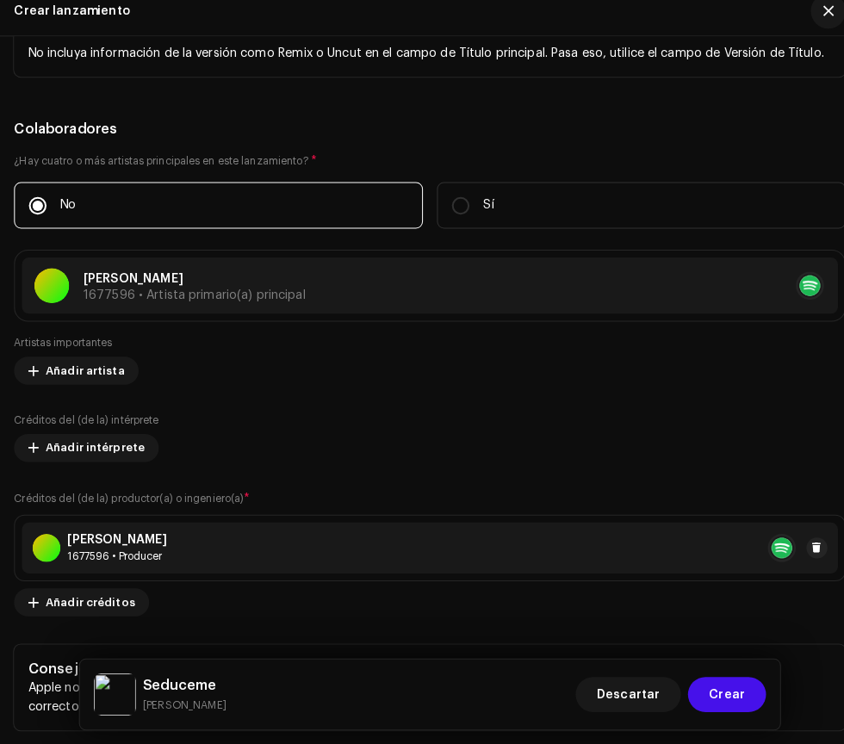
scroll to position [2710, 0]
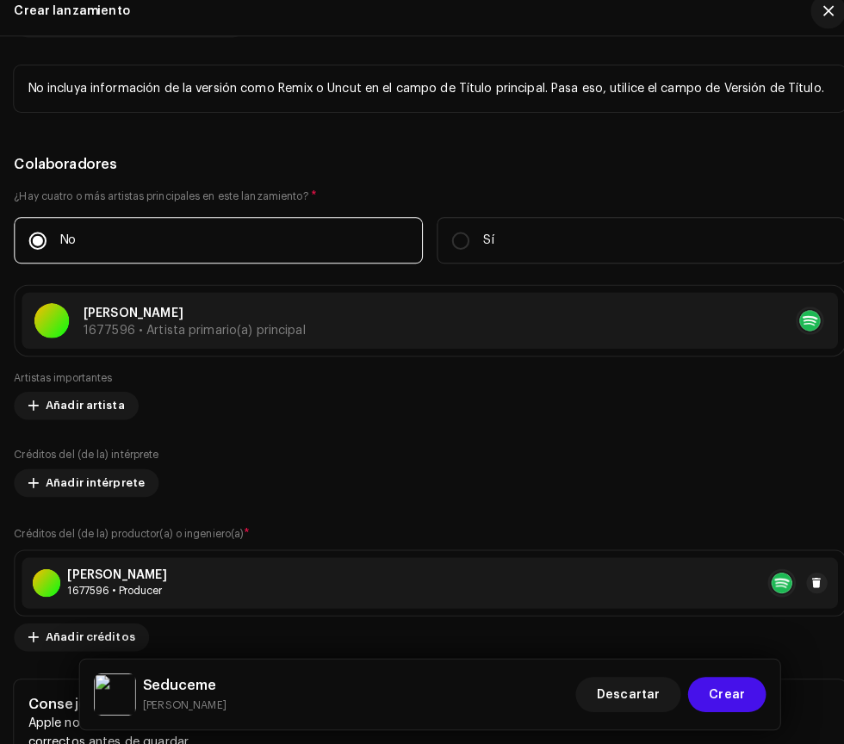
click at [729, 701] on span "Crear" at bounding box center [713, 695] width 35 height 34
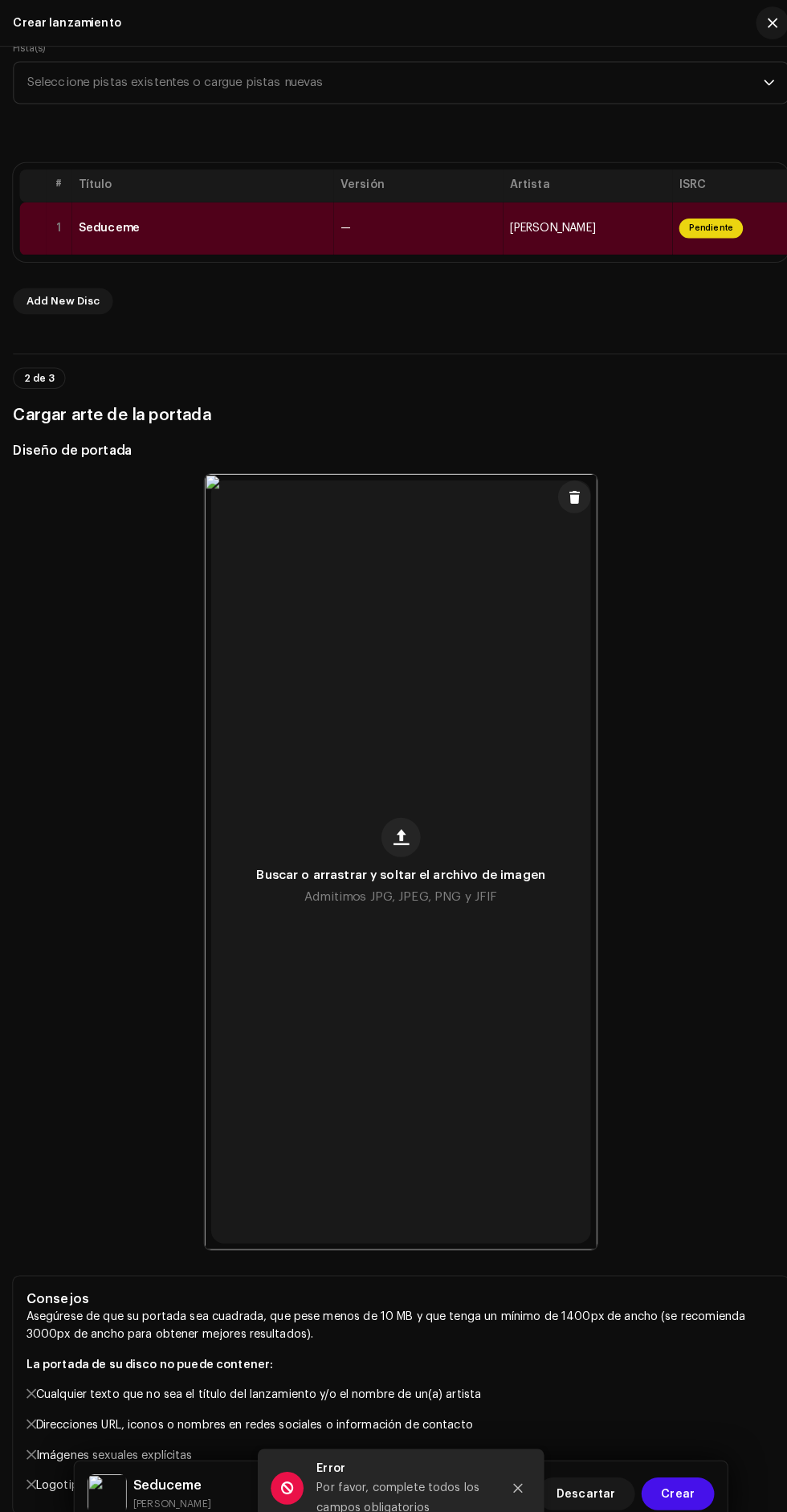
scroll to position [0, 0]
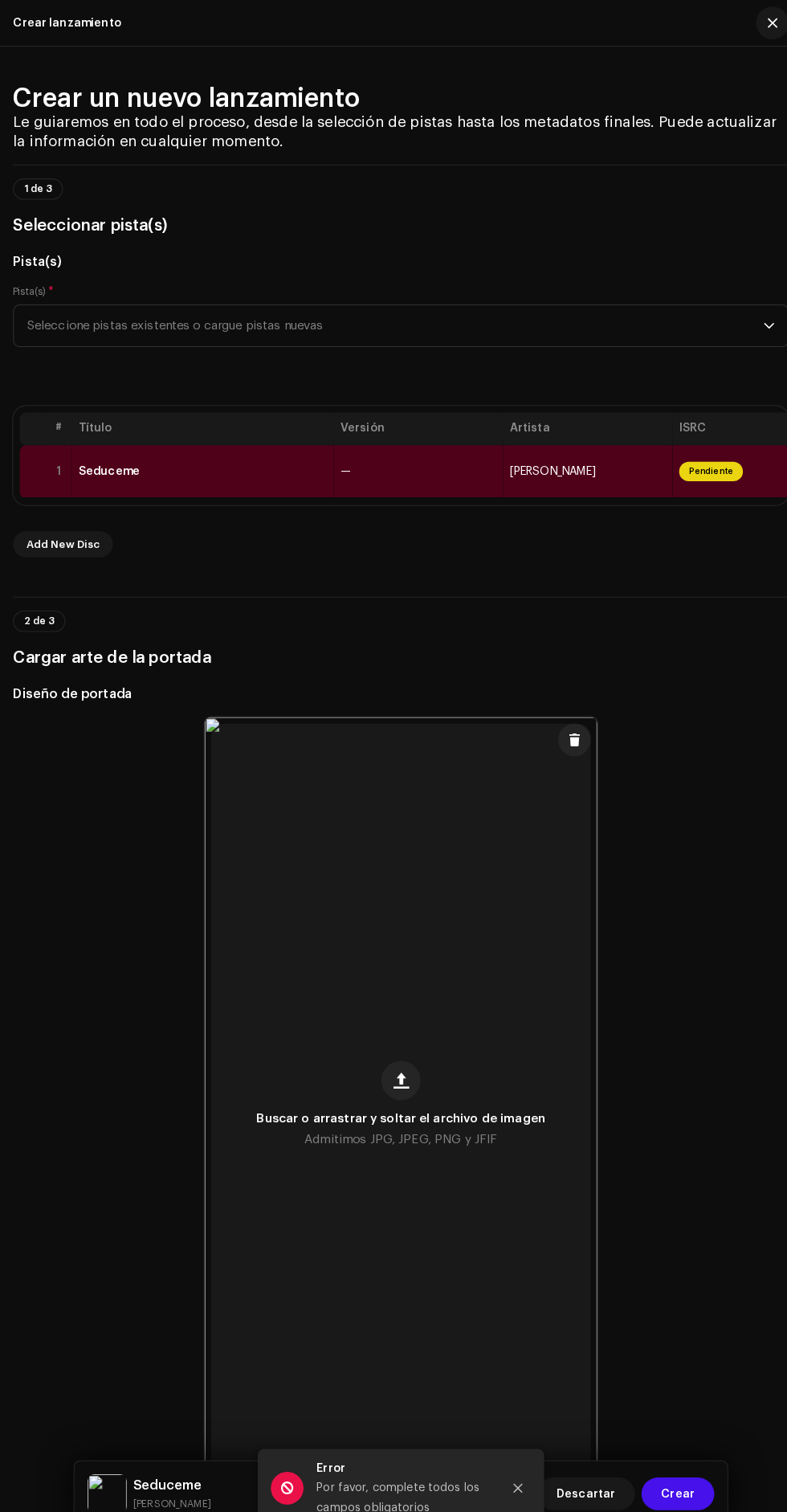
click at [209, 467] on div "Seduceme" at bounding box center [200, 463] width 244 height 13
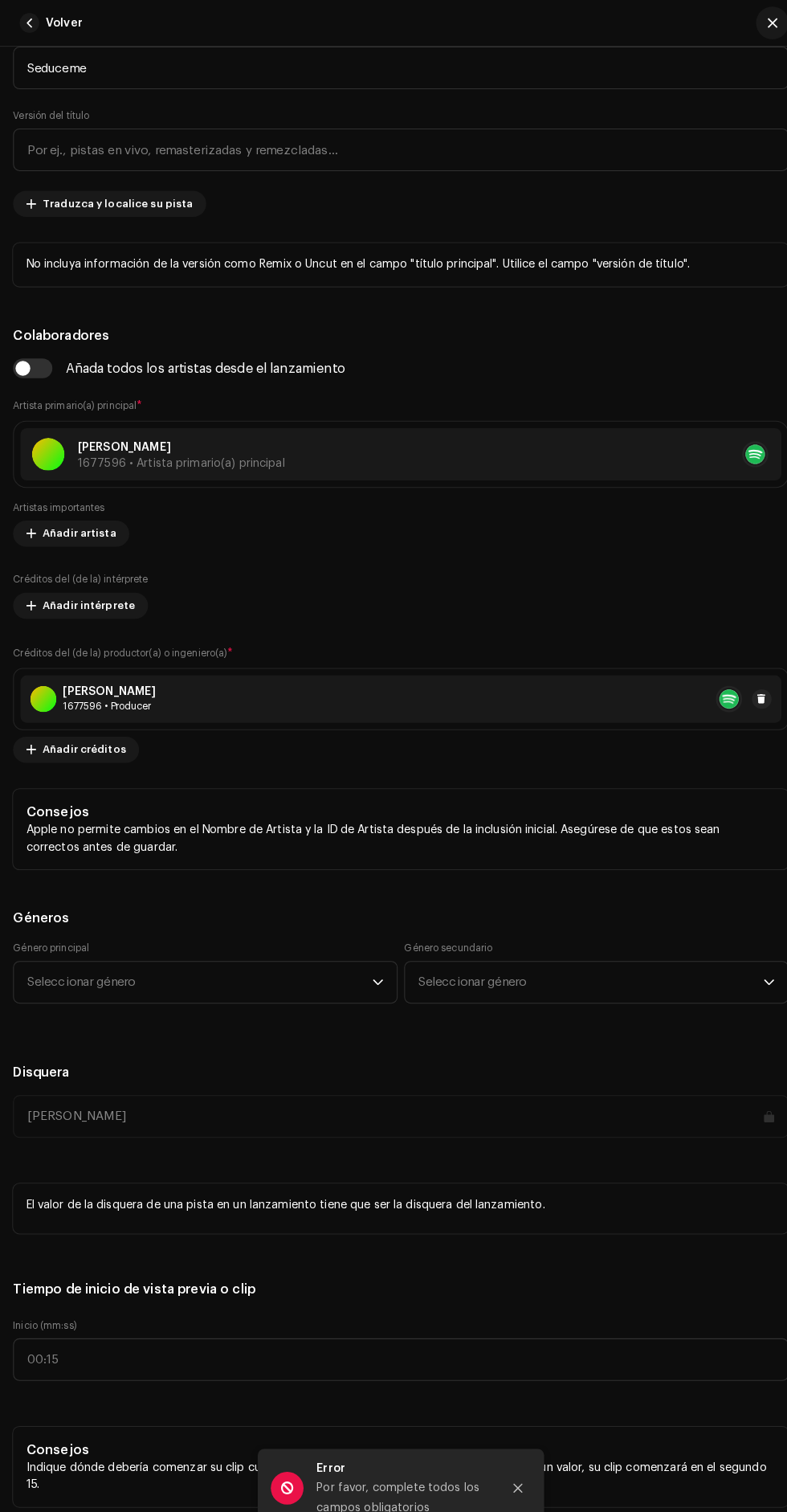
scroll to position [867, 0]
click at [226, 969] on span "Seleccionar género" at bounding box center [196, 963] width 339 height 40
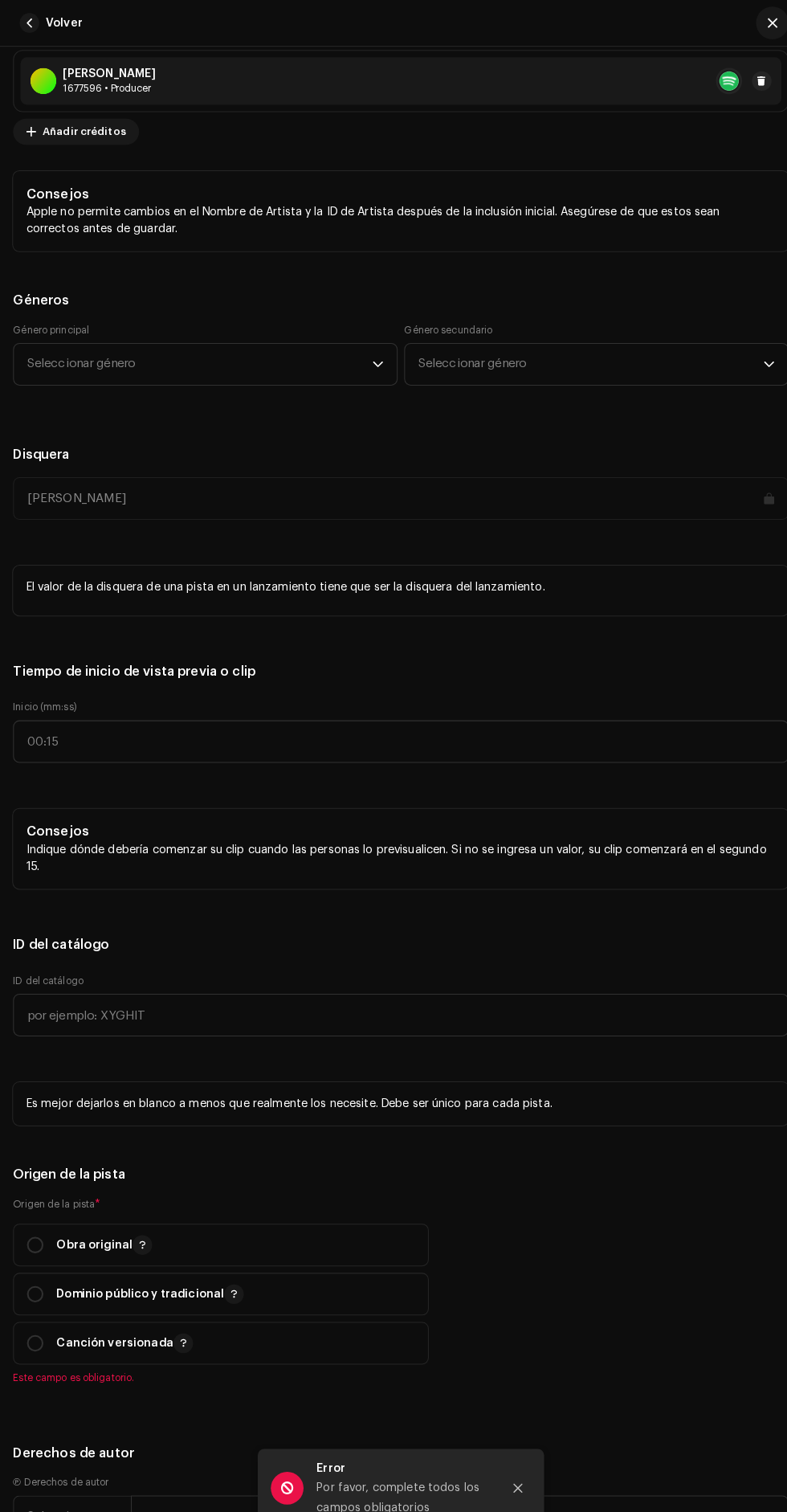
scroll to position [1487, 0]
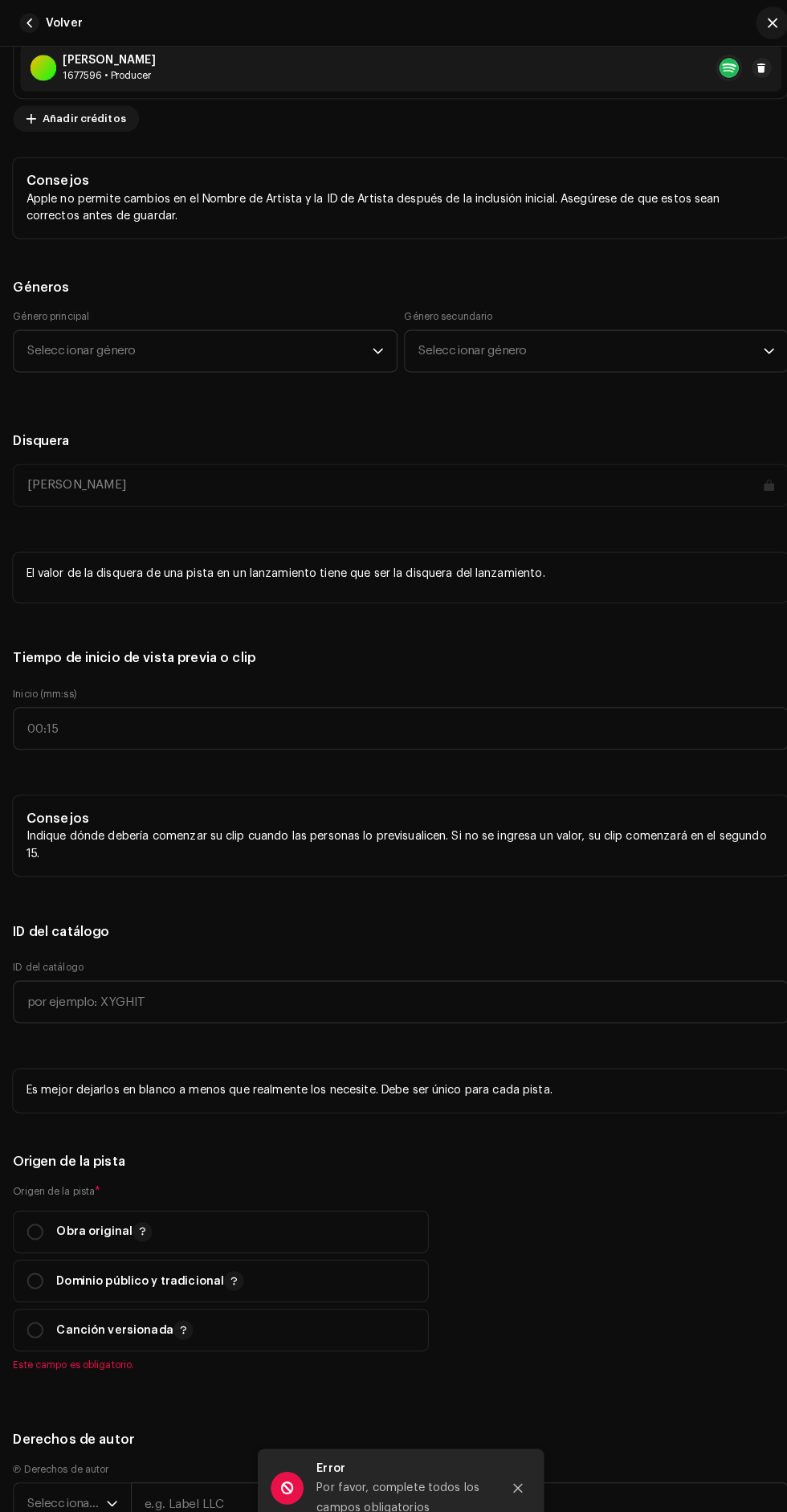
click at [117, 340] on span "Seleccionar género" at bounding box center [196, 344] width 339 height 40
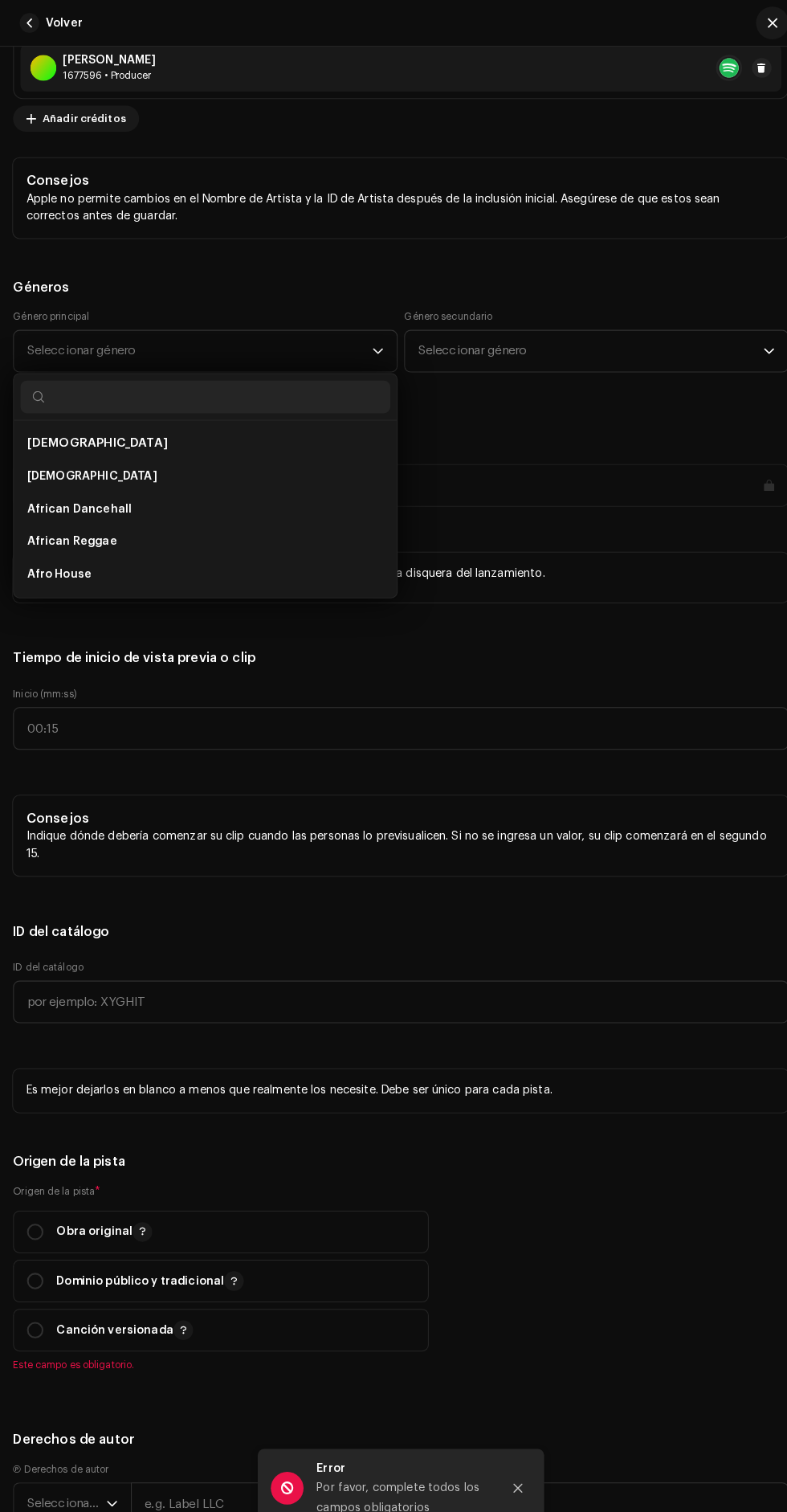
click at [91, 496] on span "African Dancehall" at bounding box center [77, 499] width 103 height 16
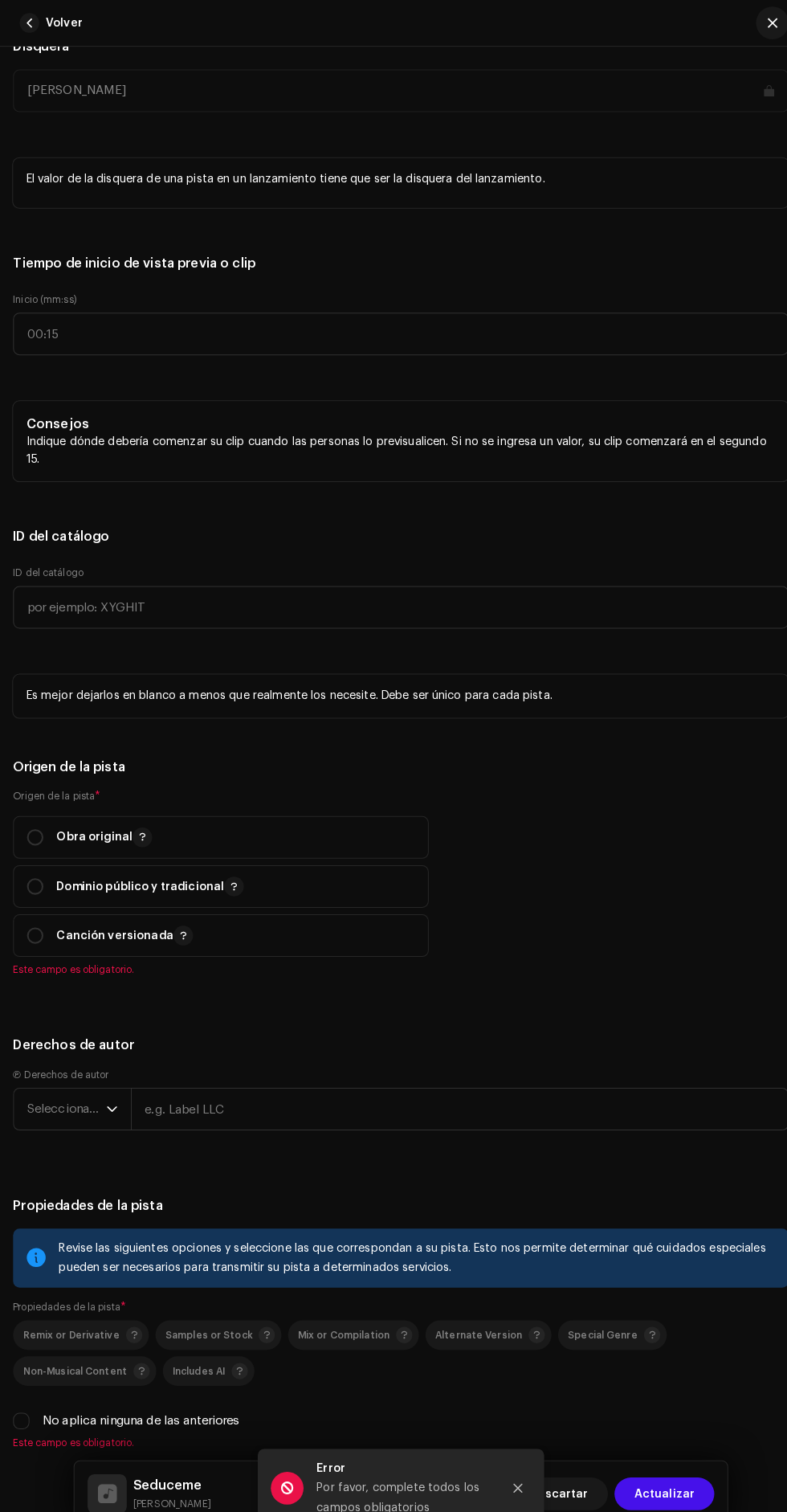
scroll to position [1889, 0]
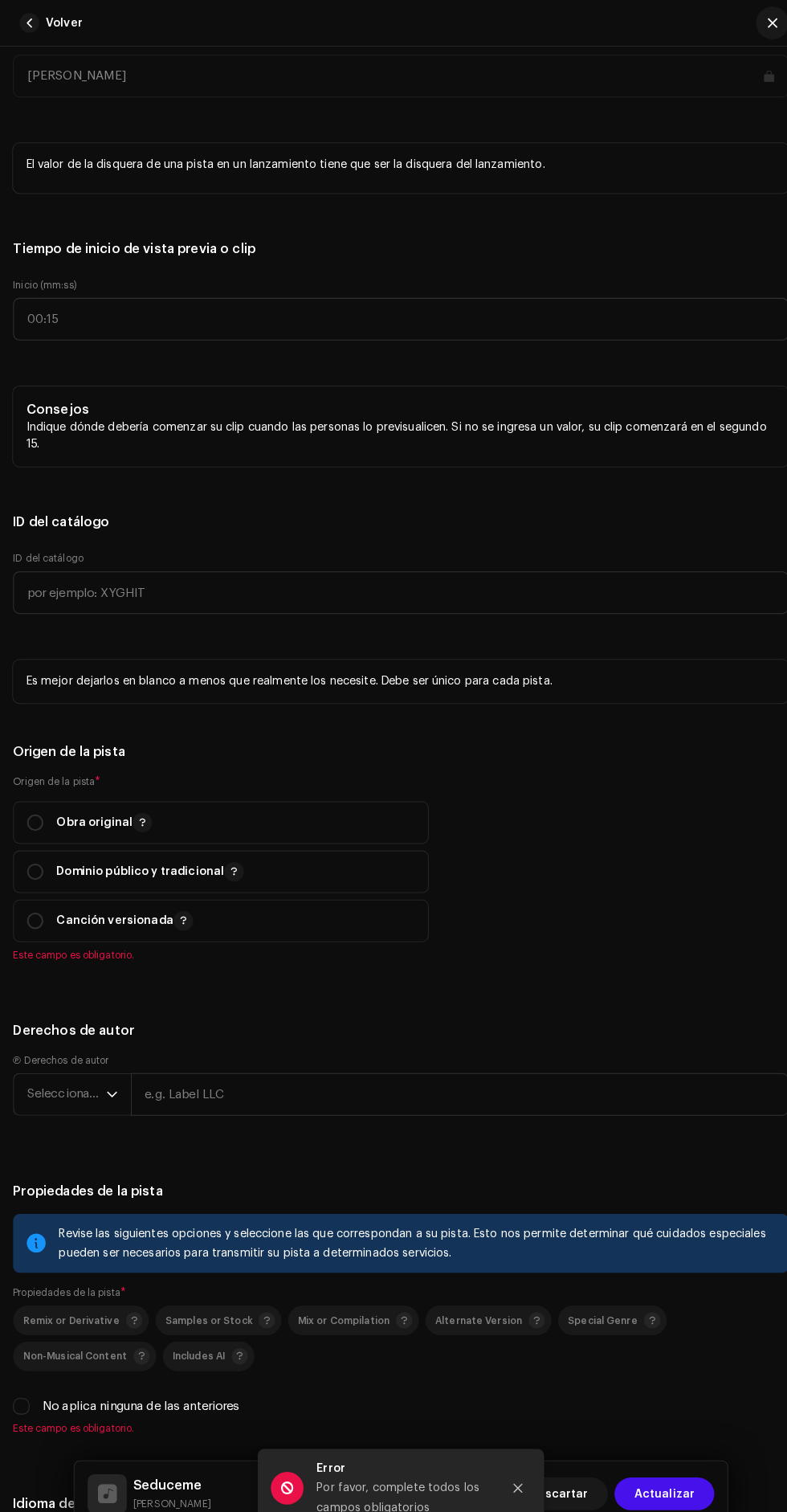
click at [34, 805] on input "radio" at bounding box center [34, 807] width 16 height 16
radio input "true"
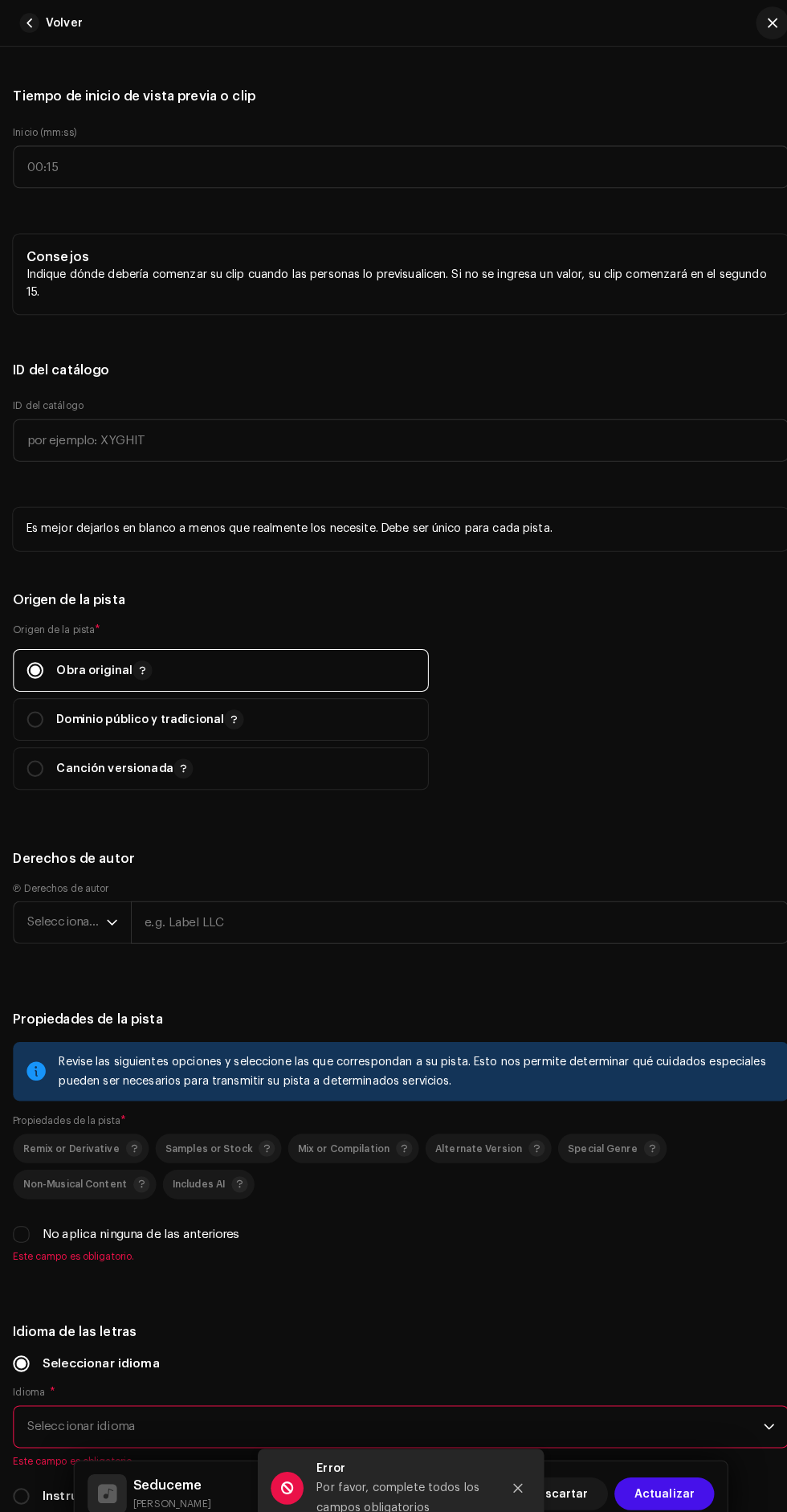
scroll to position [2039, 0]
click at [51, 903] on span "Seleccionar año" at bounding box center [65, 905] width 78 height 40
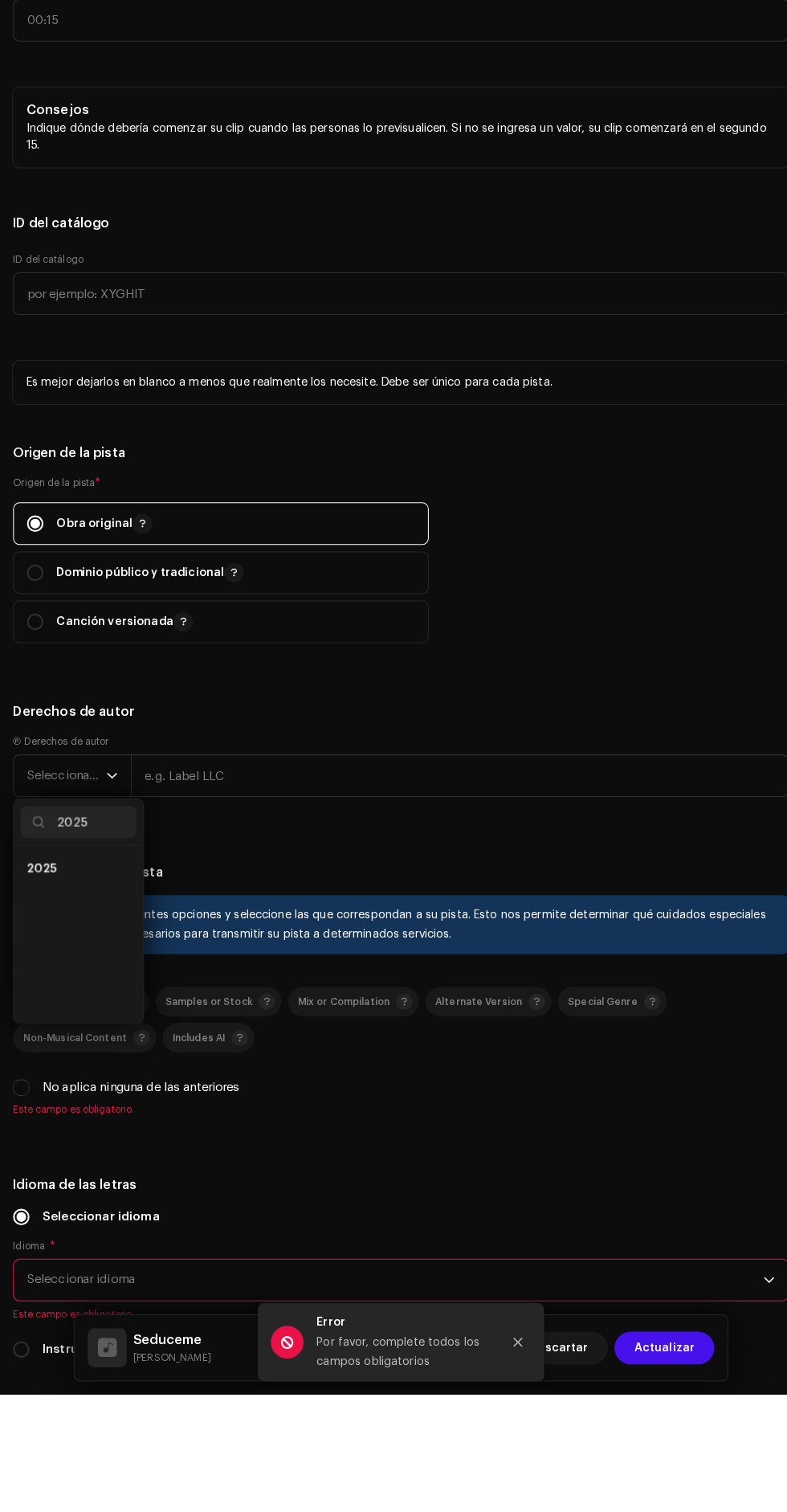
scroll to position [0, 0]
type input "2025"
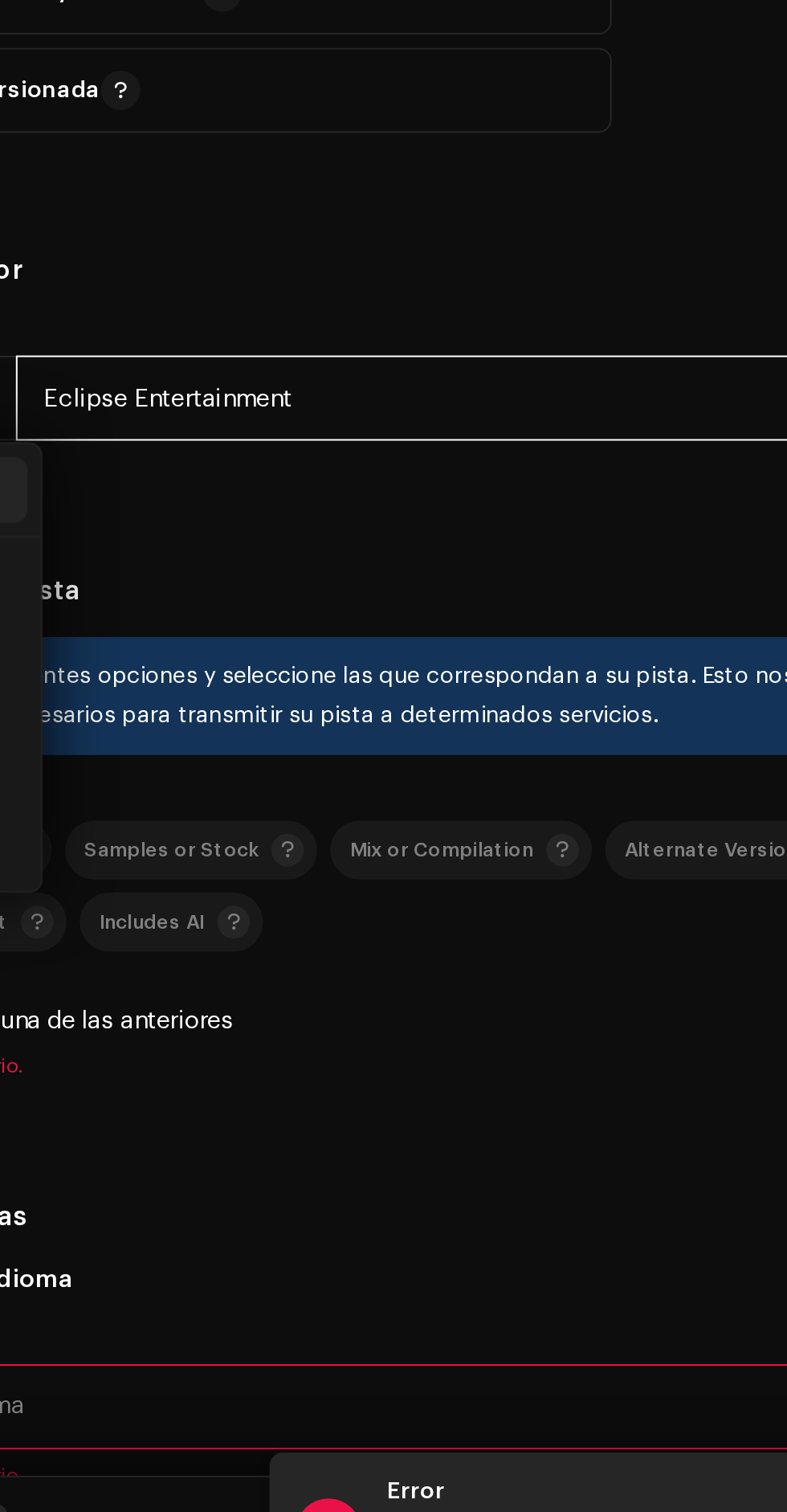
scroll to position [181, 0]
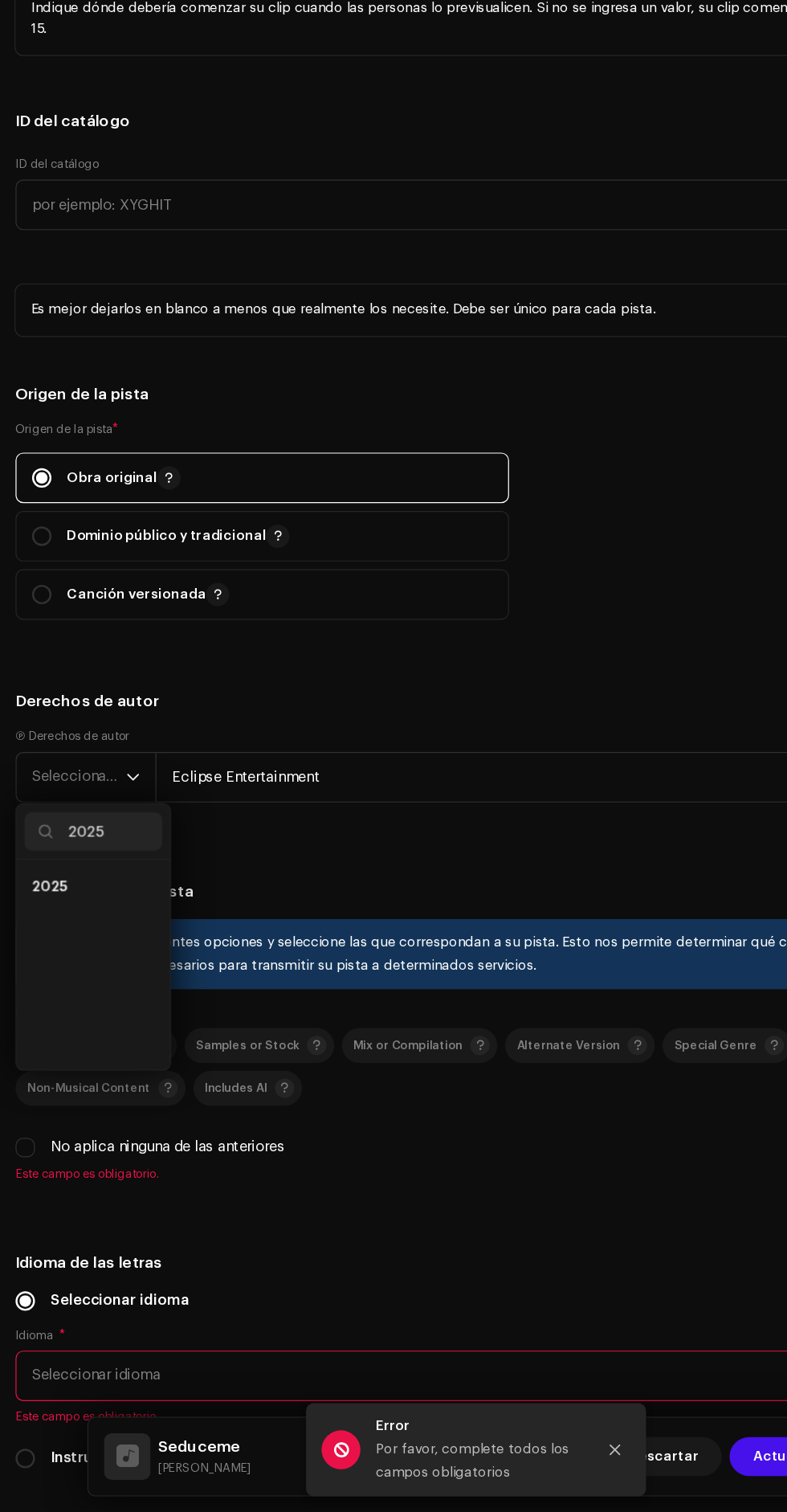
click at [44, 1000] on span "2025" at bounding box center [40, 995] width 29 height 16
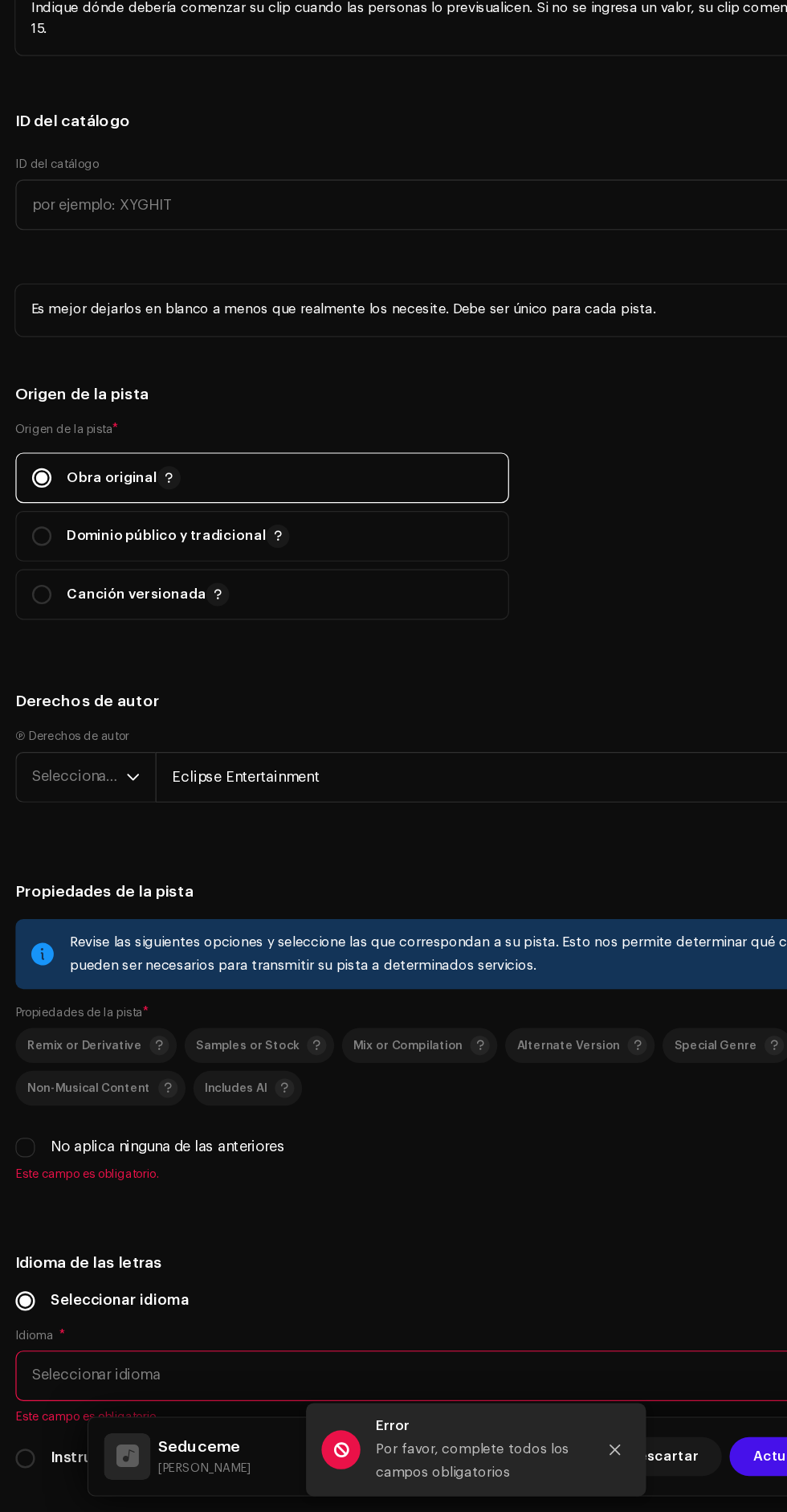
type input "Eclipse Entertainment"
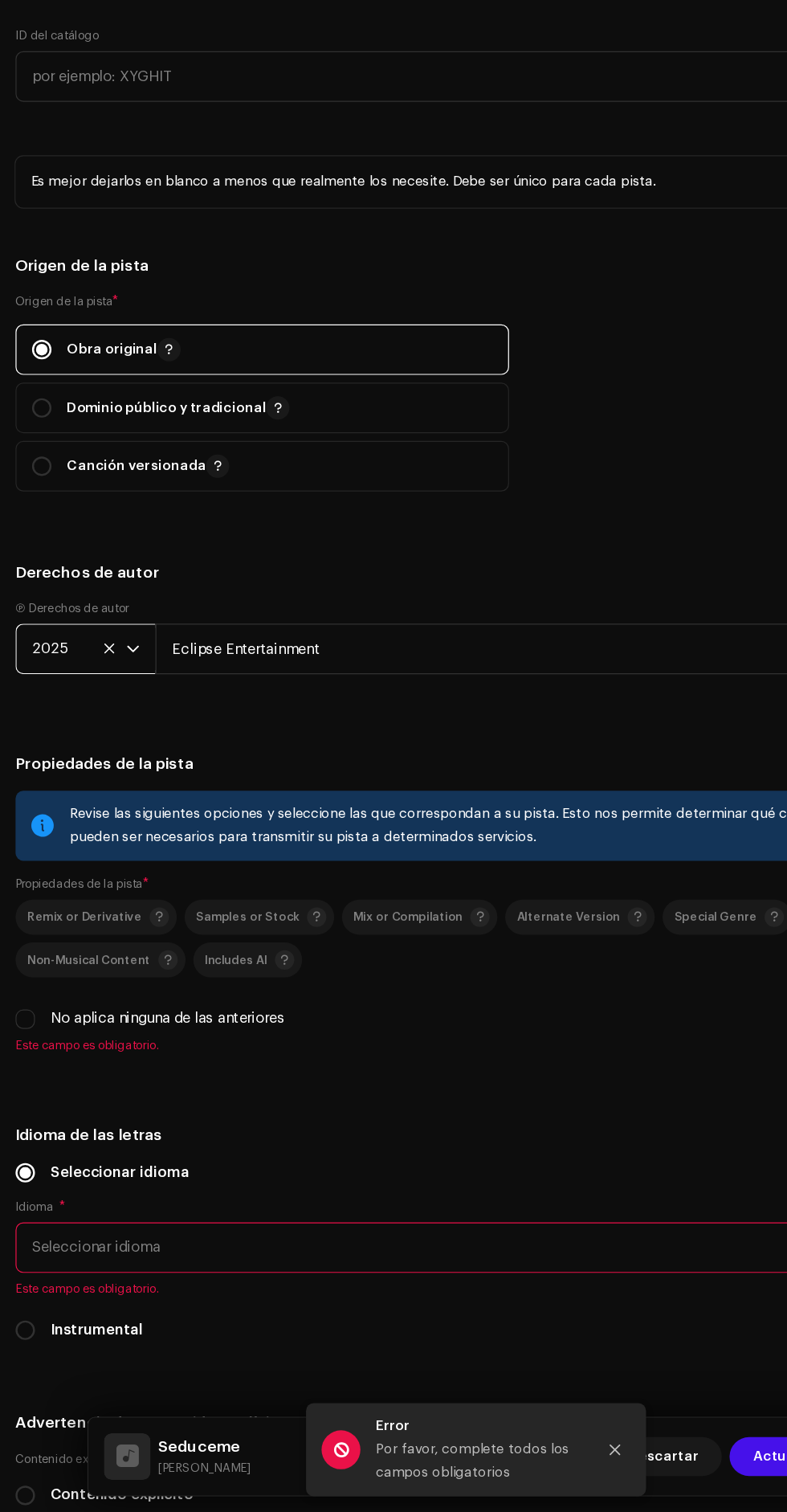
scroll to position [2154, 0]
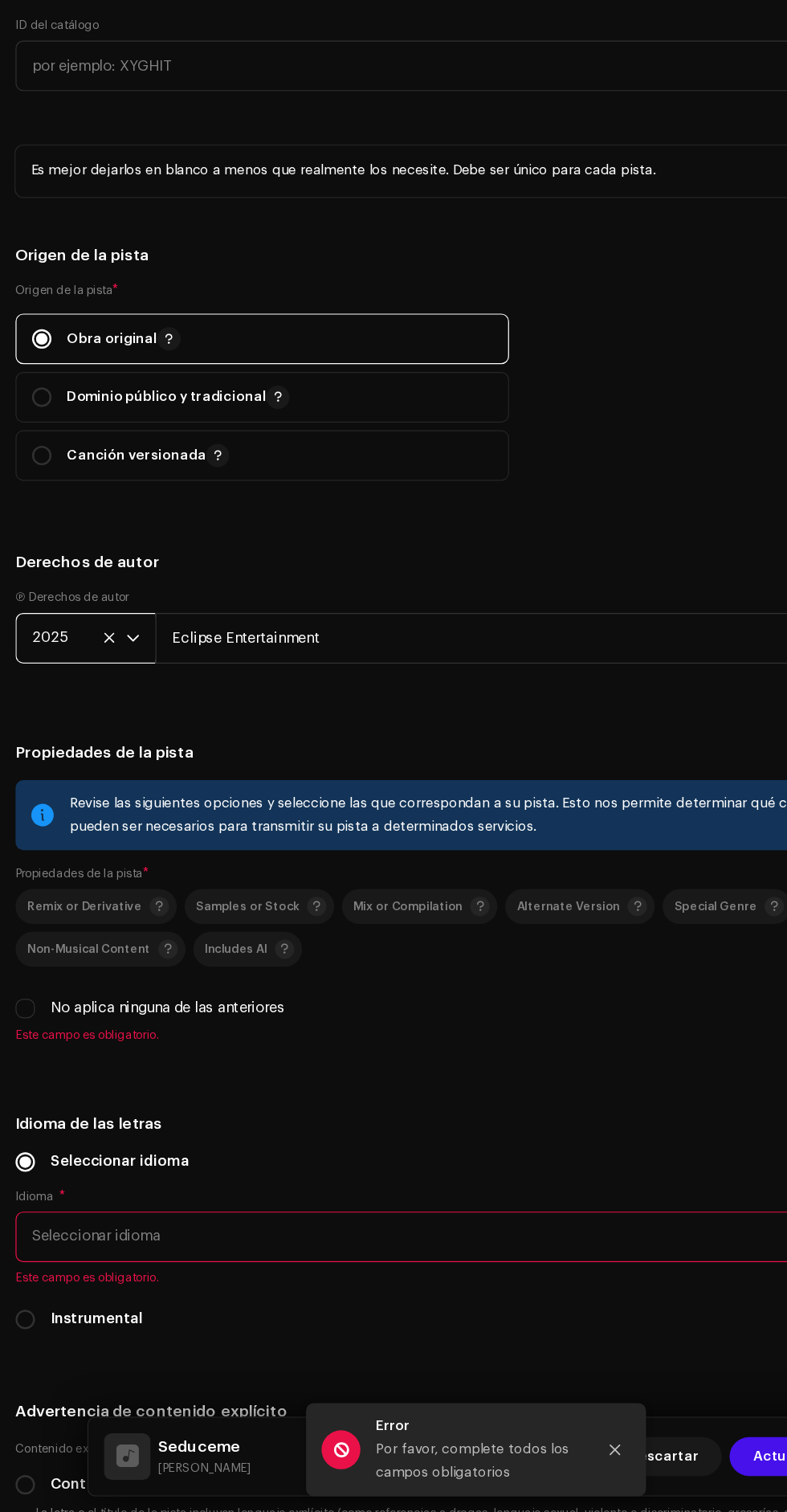
click at [21, 1094] on input "No aplica ninguna de las anteriores" at bounding box center [21, 1096] width 16 height 16
checkbox input "true"
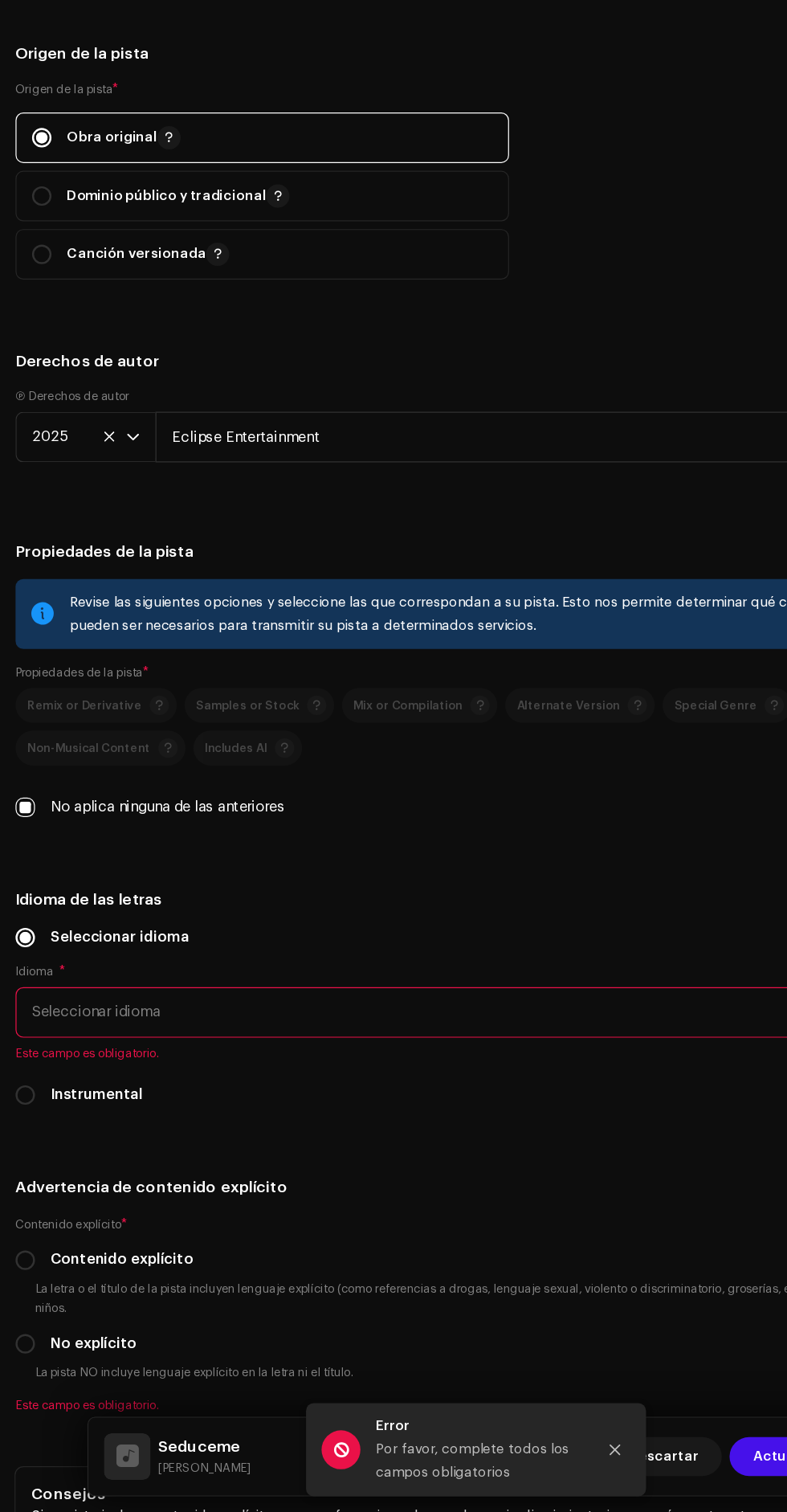
scroll to position [2324, 0]
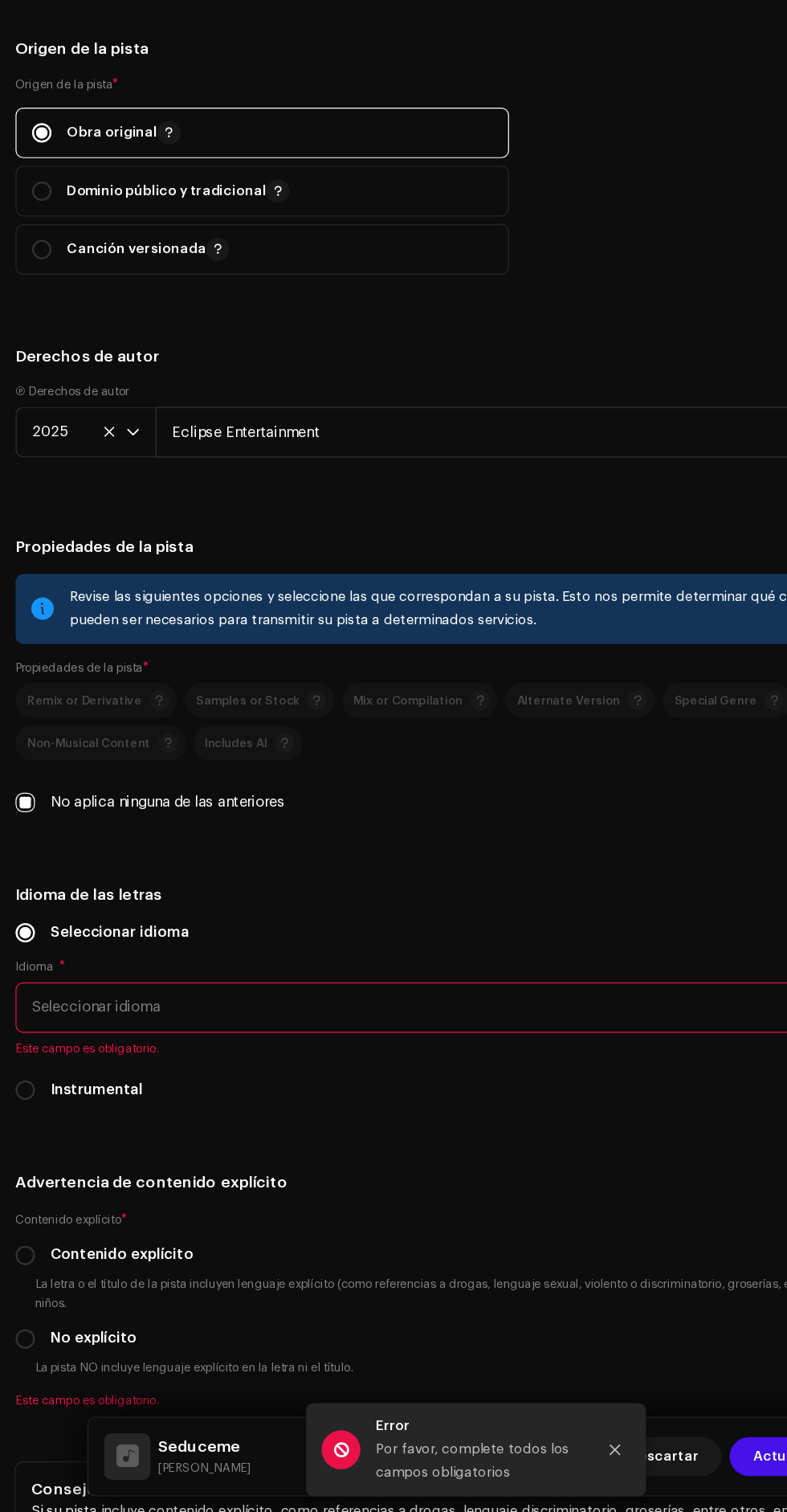
click at [481, 1090] on span "Seleccionar idioma" at bounding box center [387, 1095] width 723 height 40
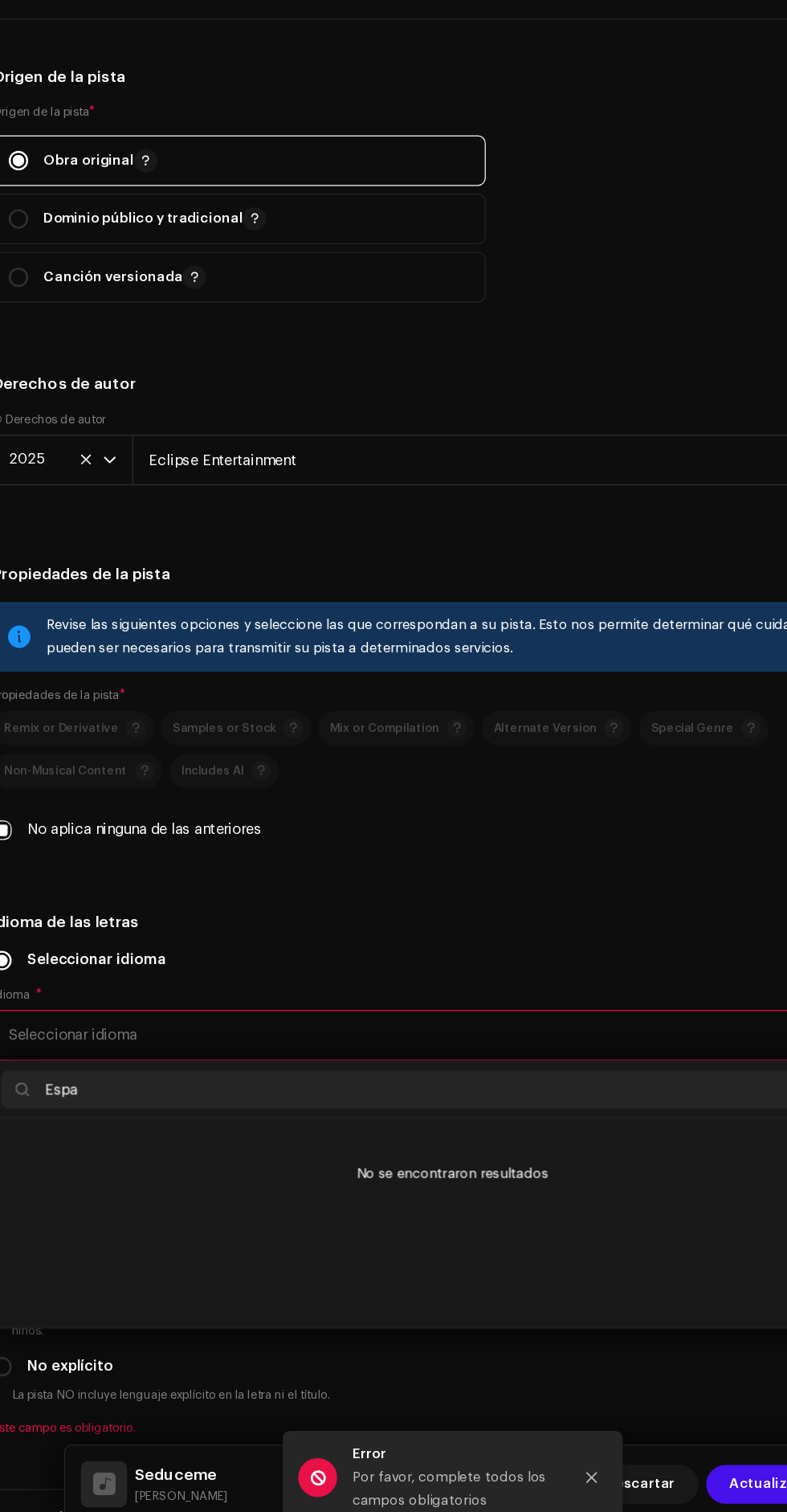
scroll to position [0, 0]
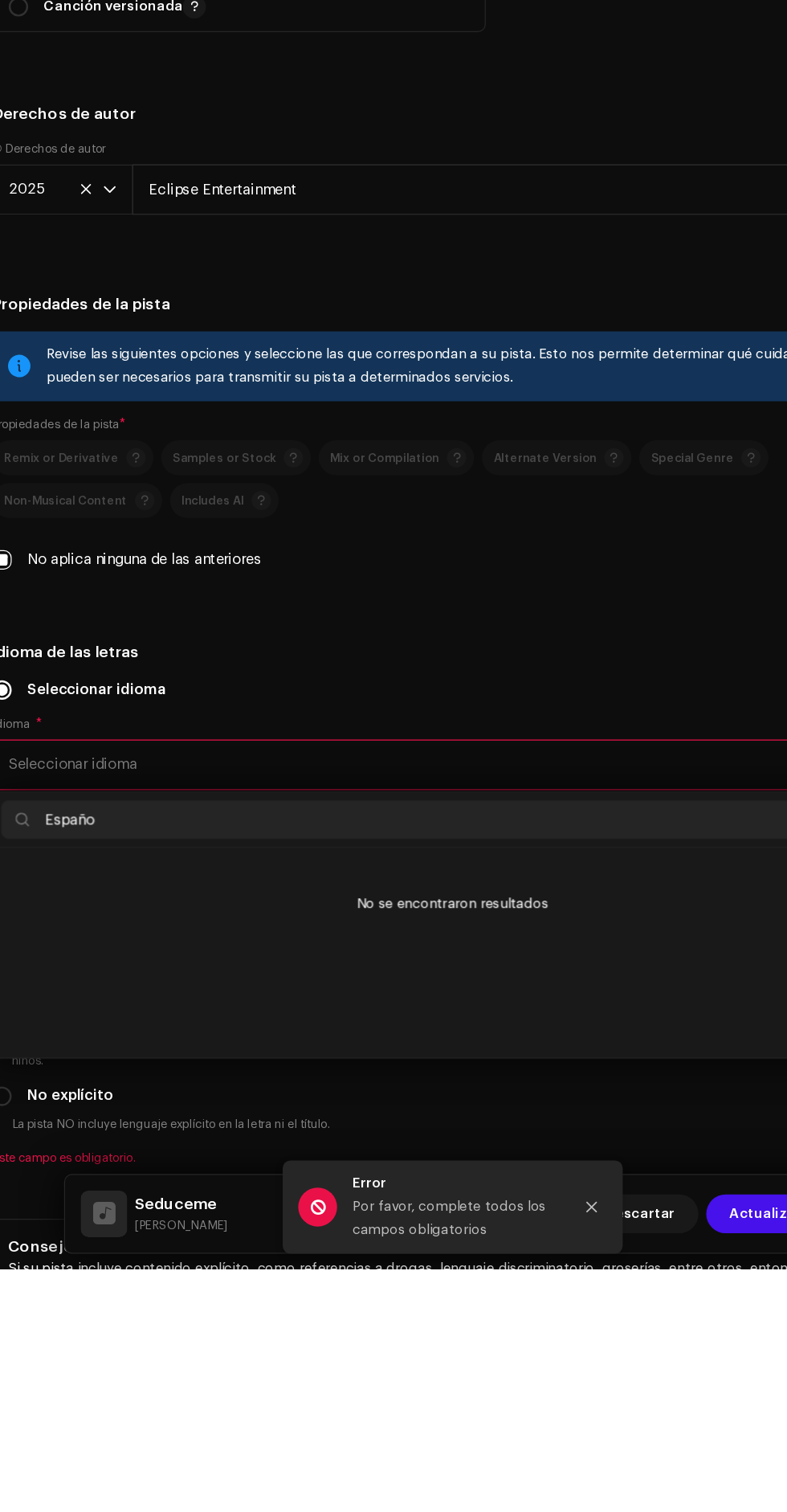
type input "Español"
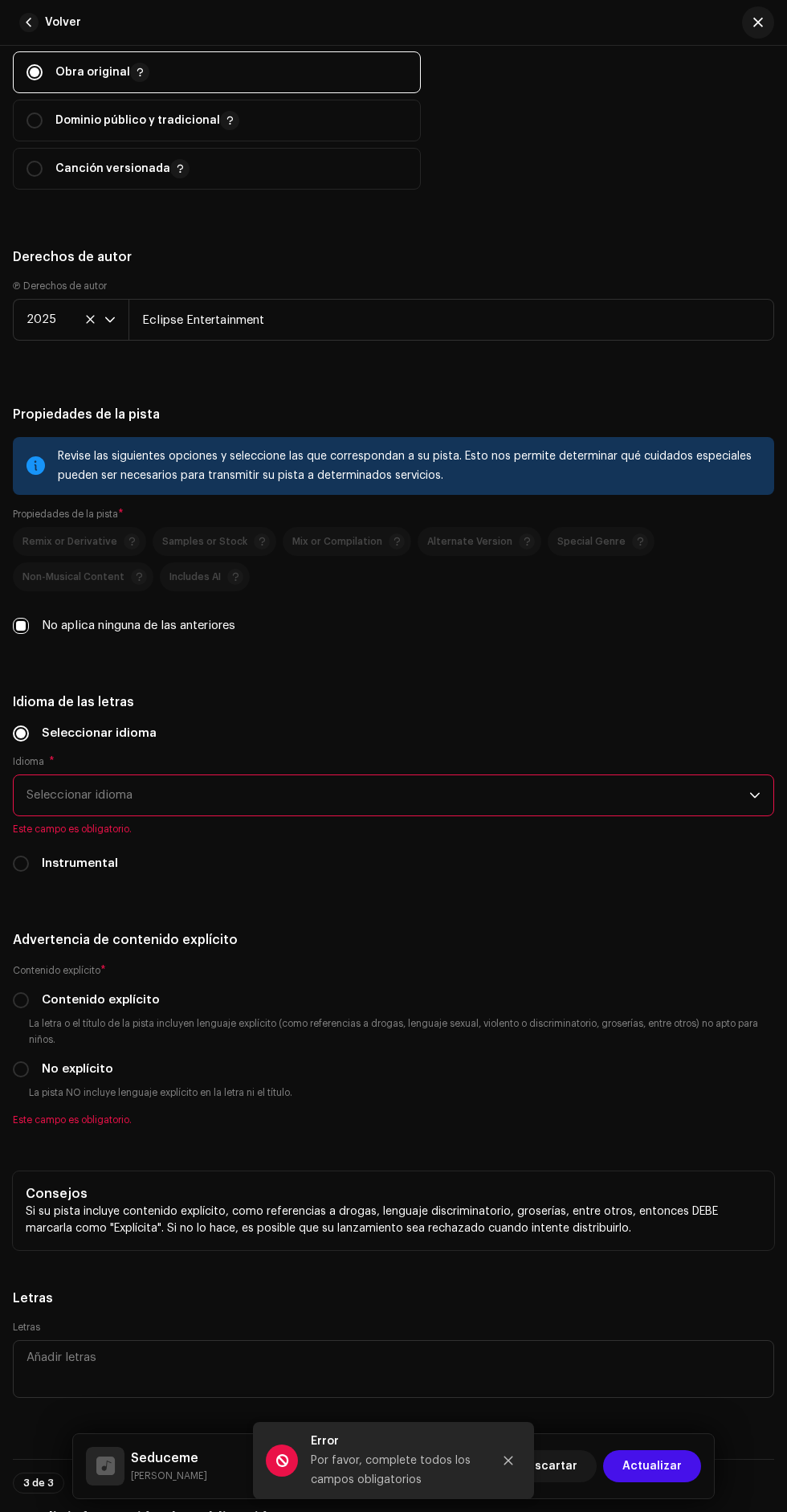
scroll to position [241, 0]
click at [658, 796] on span "Seleccionar idioma" at bounding box center [387, 795] width 723 height 40
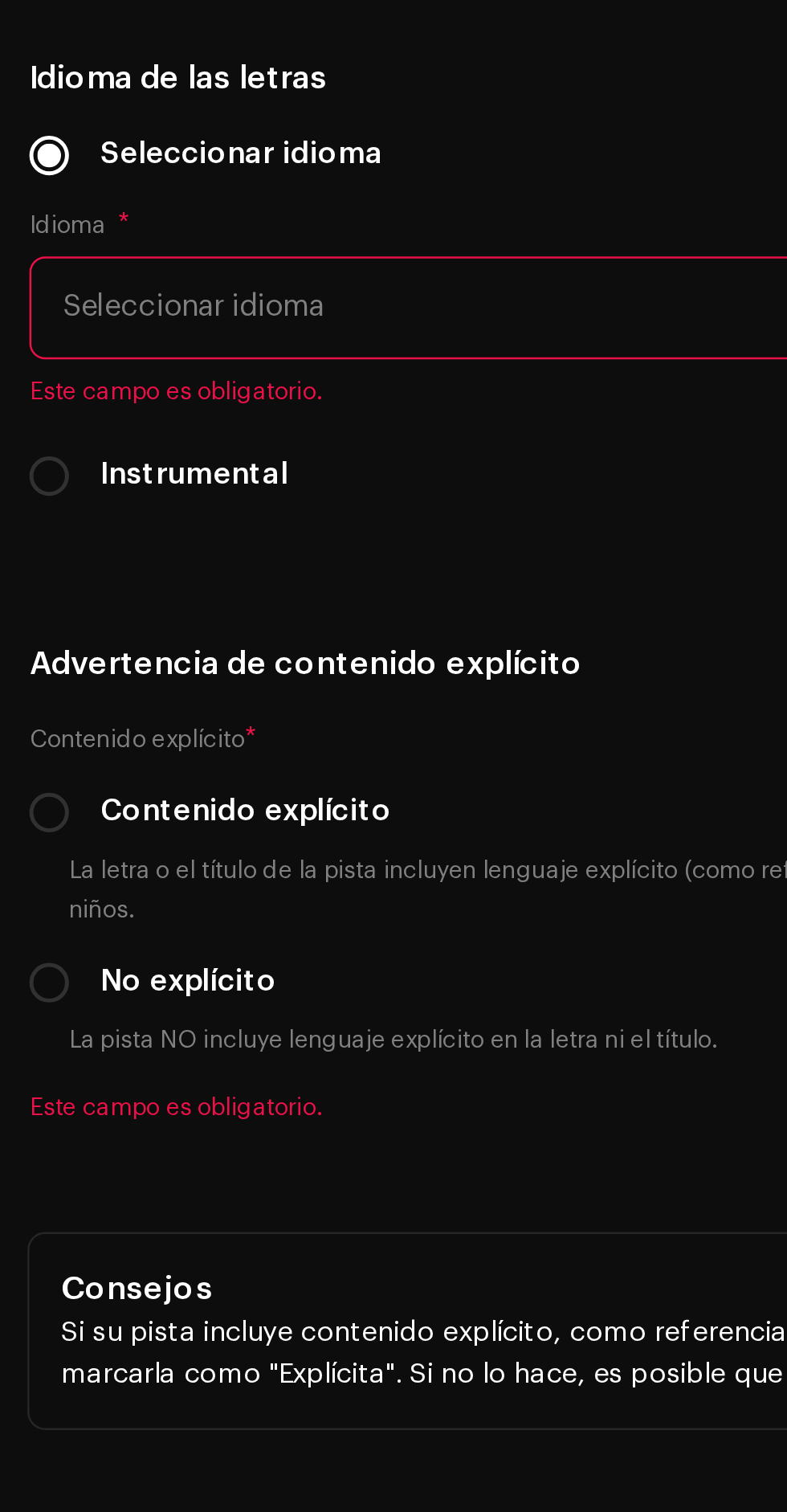
scroll to position [217, 0]
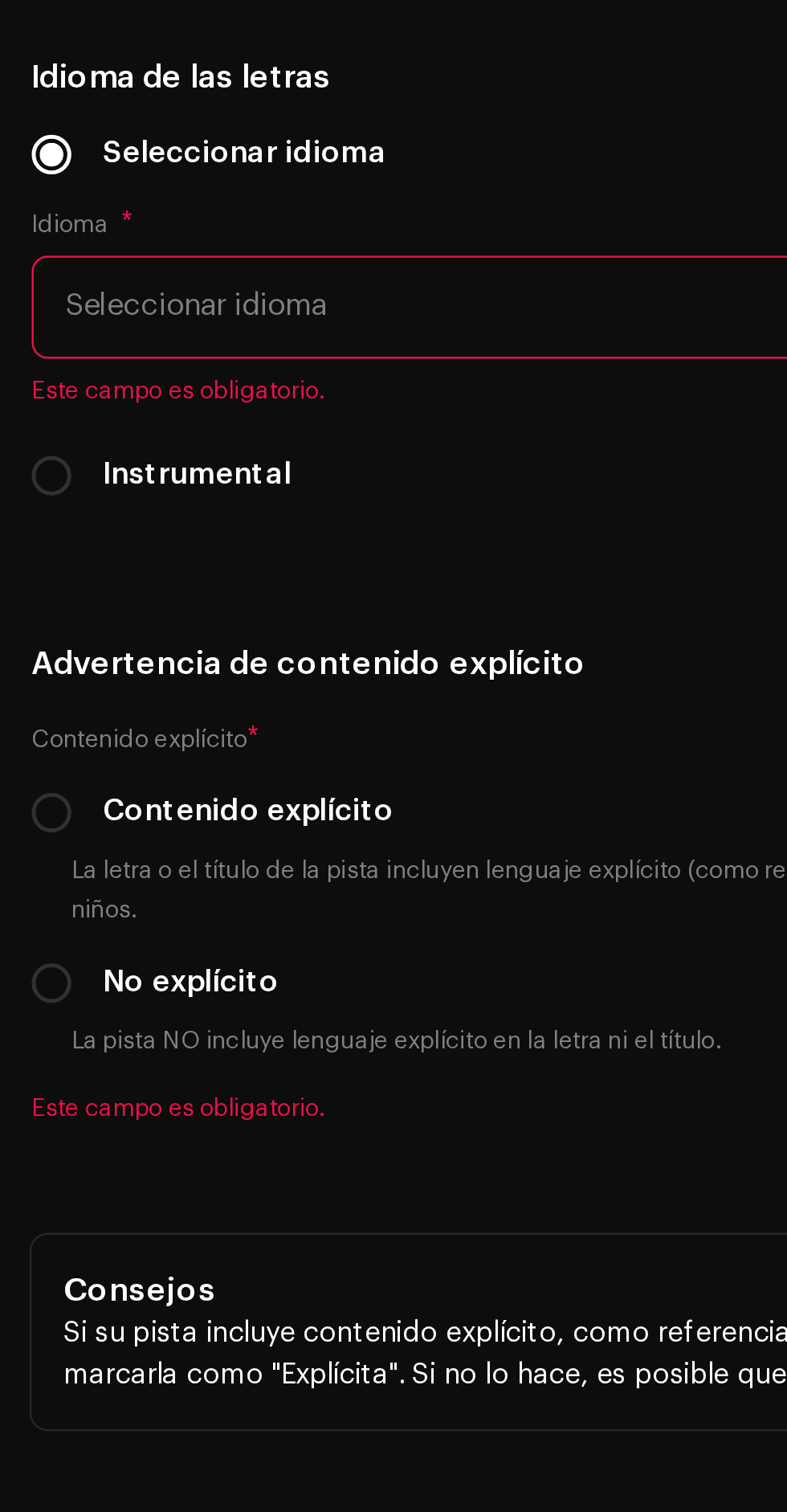
click at [203, 624] on span "Seleccionar idioma" at bounding box center [387, 629] width 723 height 40
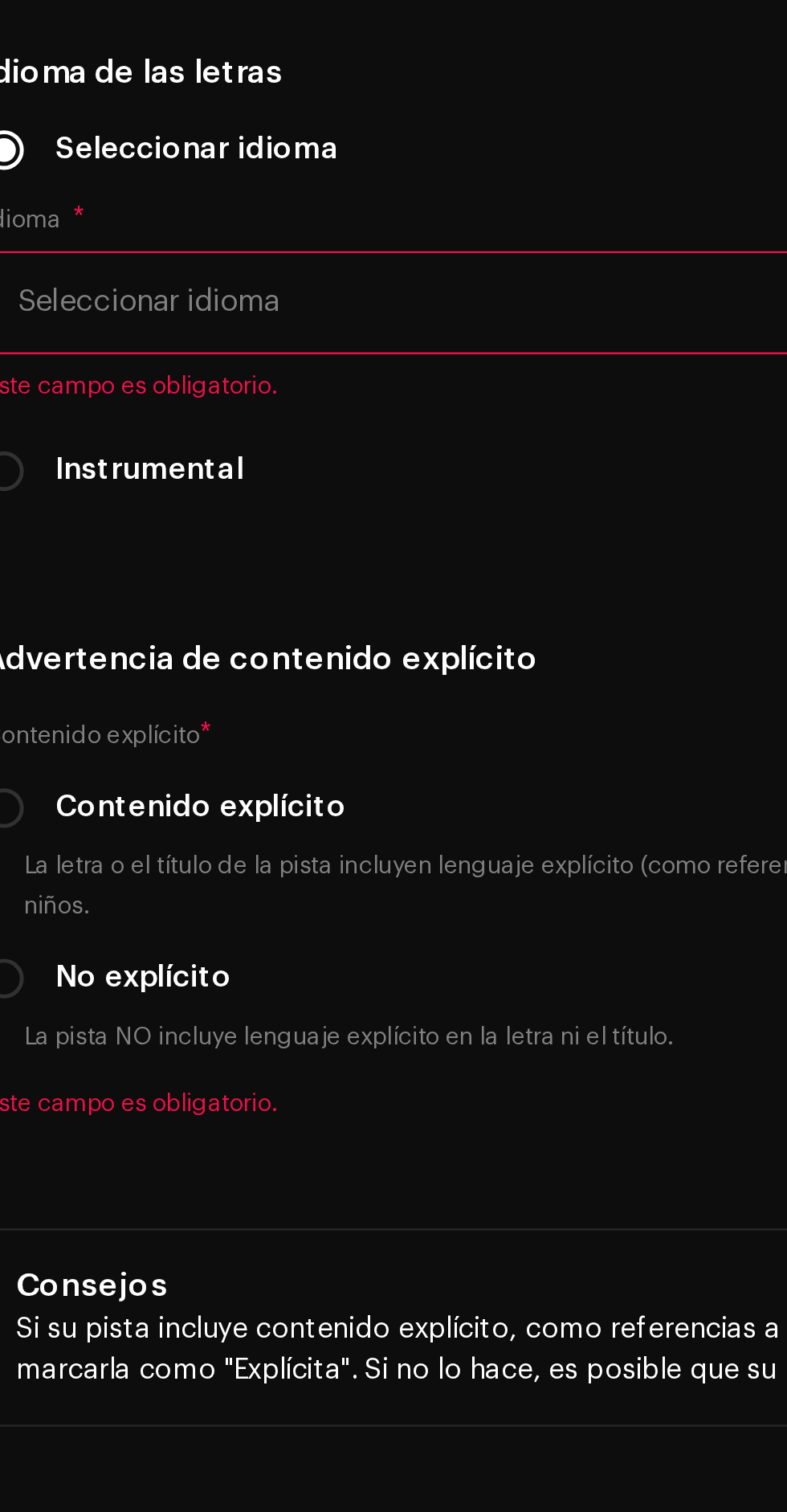
scroll to position [0, 0]
click at [49, 632] on span "Seleccionar idioma" at bounding box center [387, 629] width 723 height 40
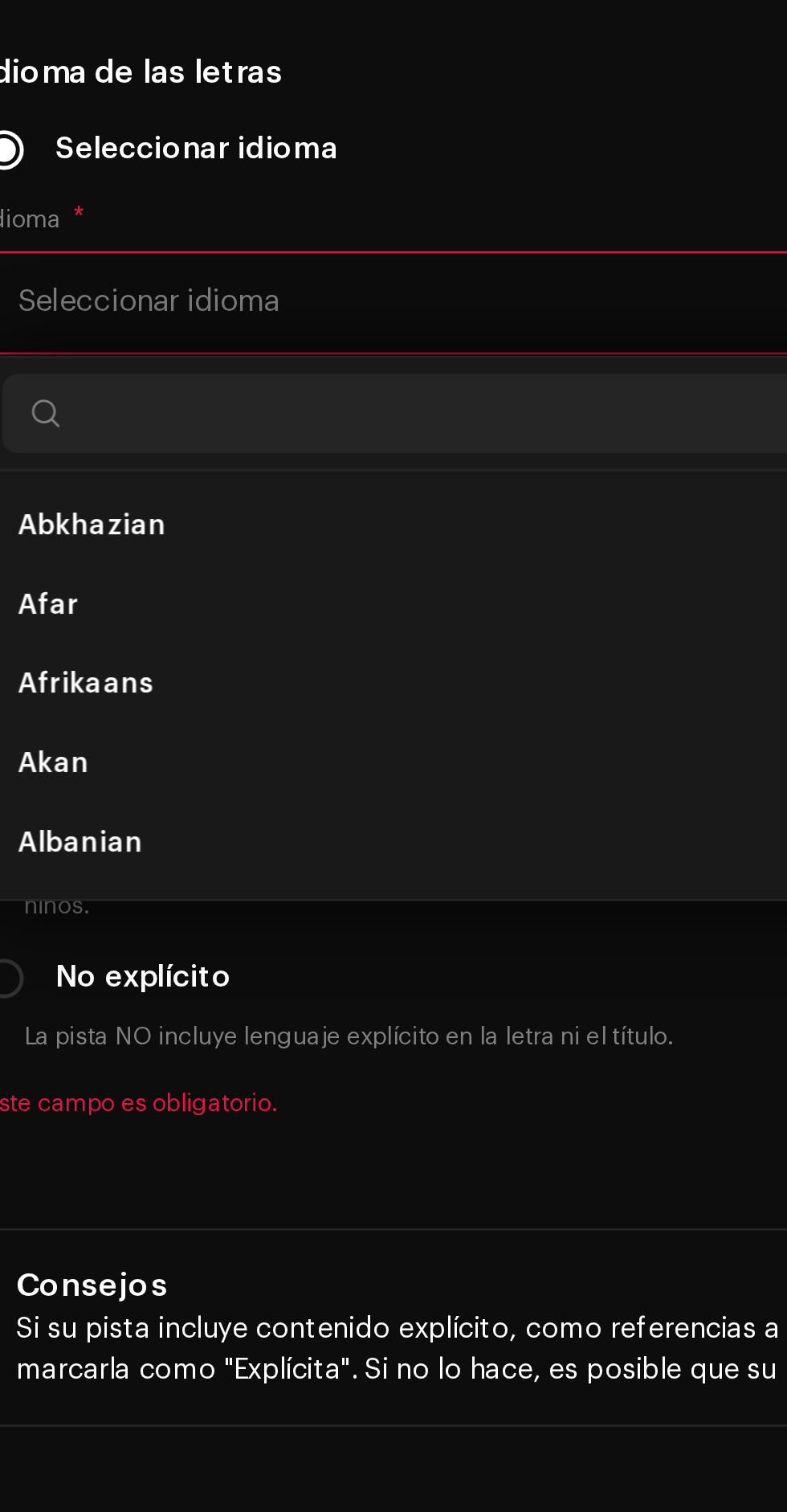
click at [76, 757] on li "Afar" at bounding box center [394, 752] width 747 height 32
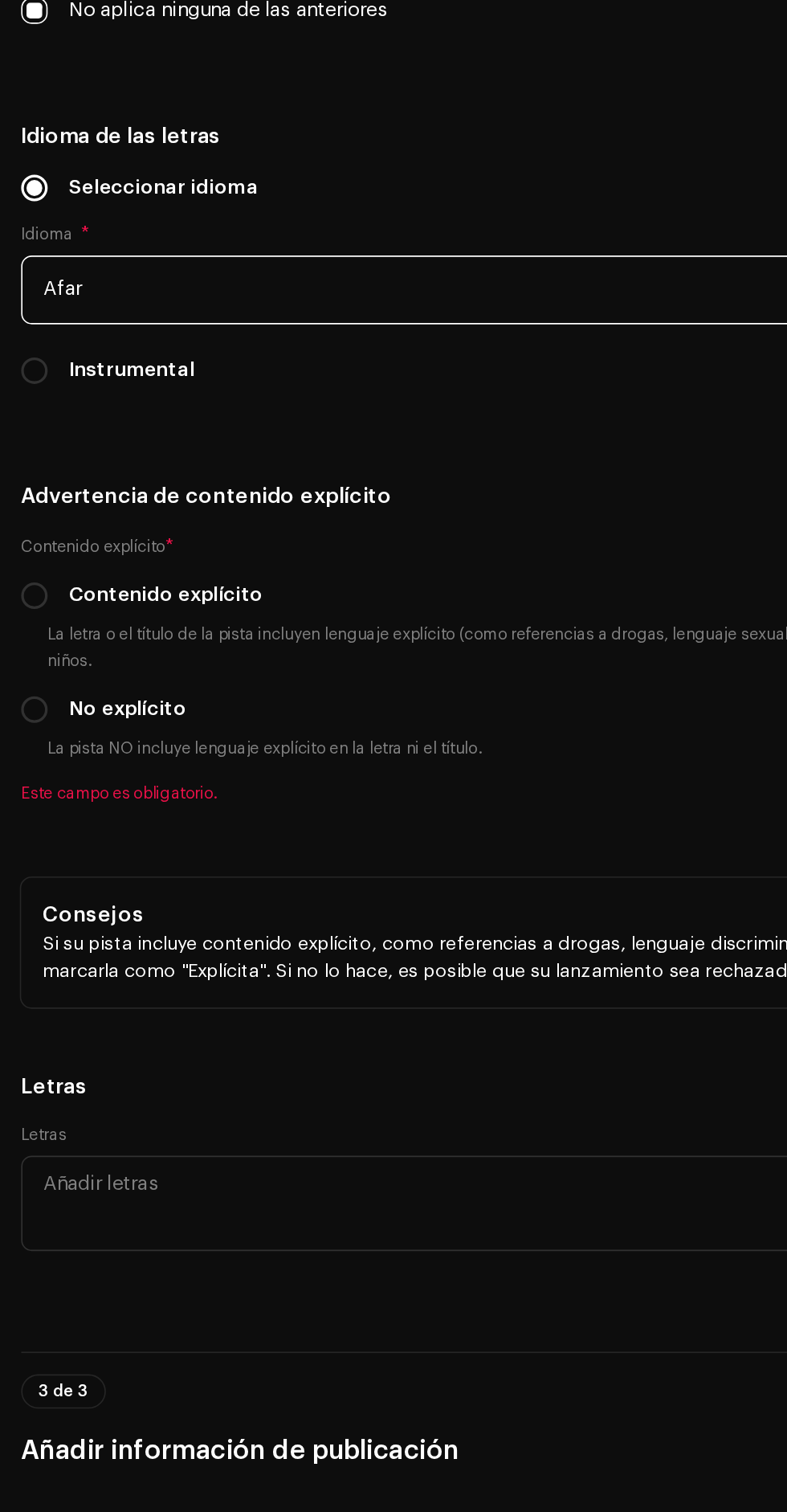
click at [26, 722] on input "Contenido explícito" at bounding box center [21, 718] width 16 height 16
radio input "true"
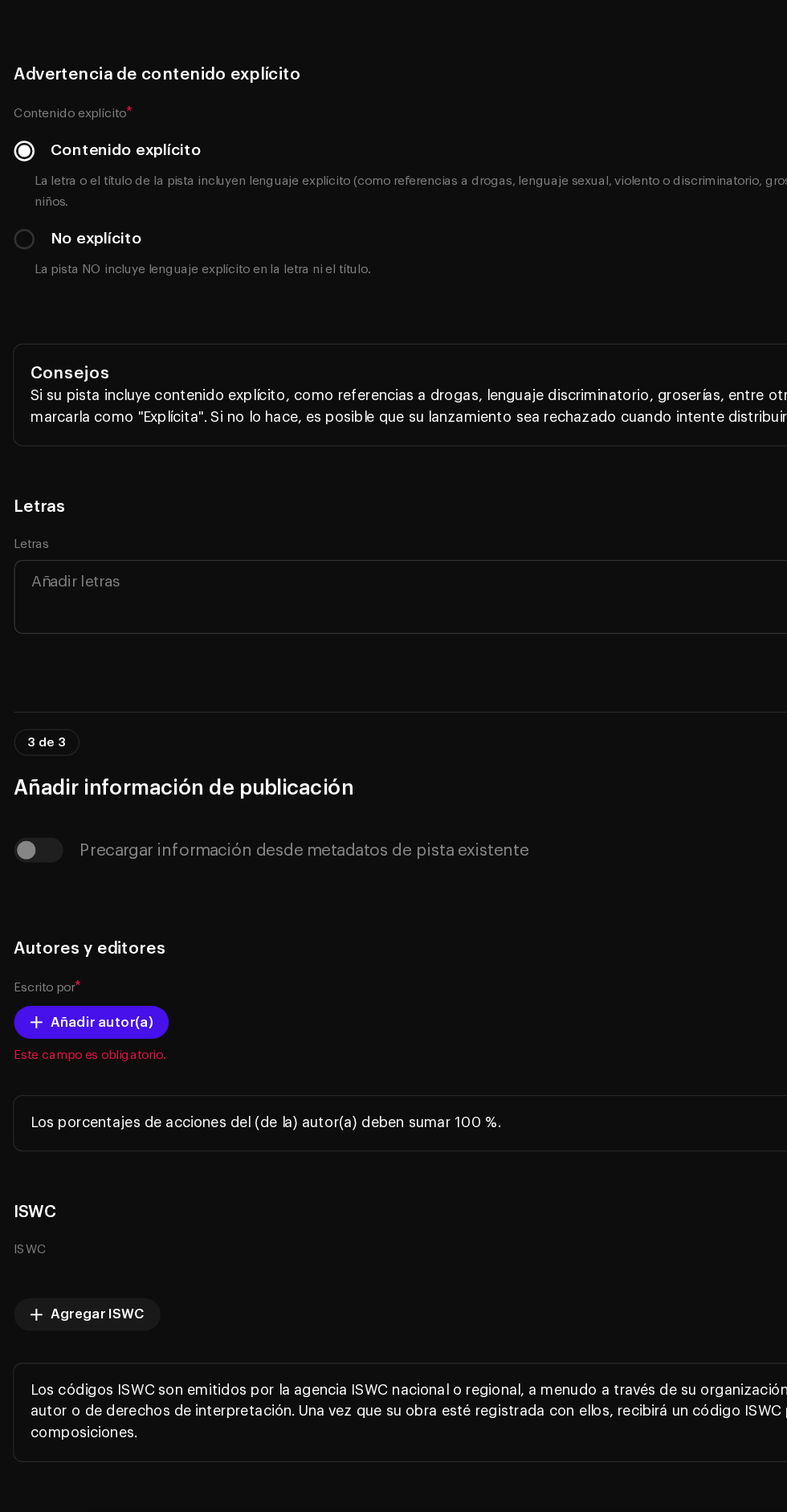
click at [64, 1013] on span "Añadir autor(a)" at bounding box center [81, 1015] width 79 height 32
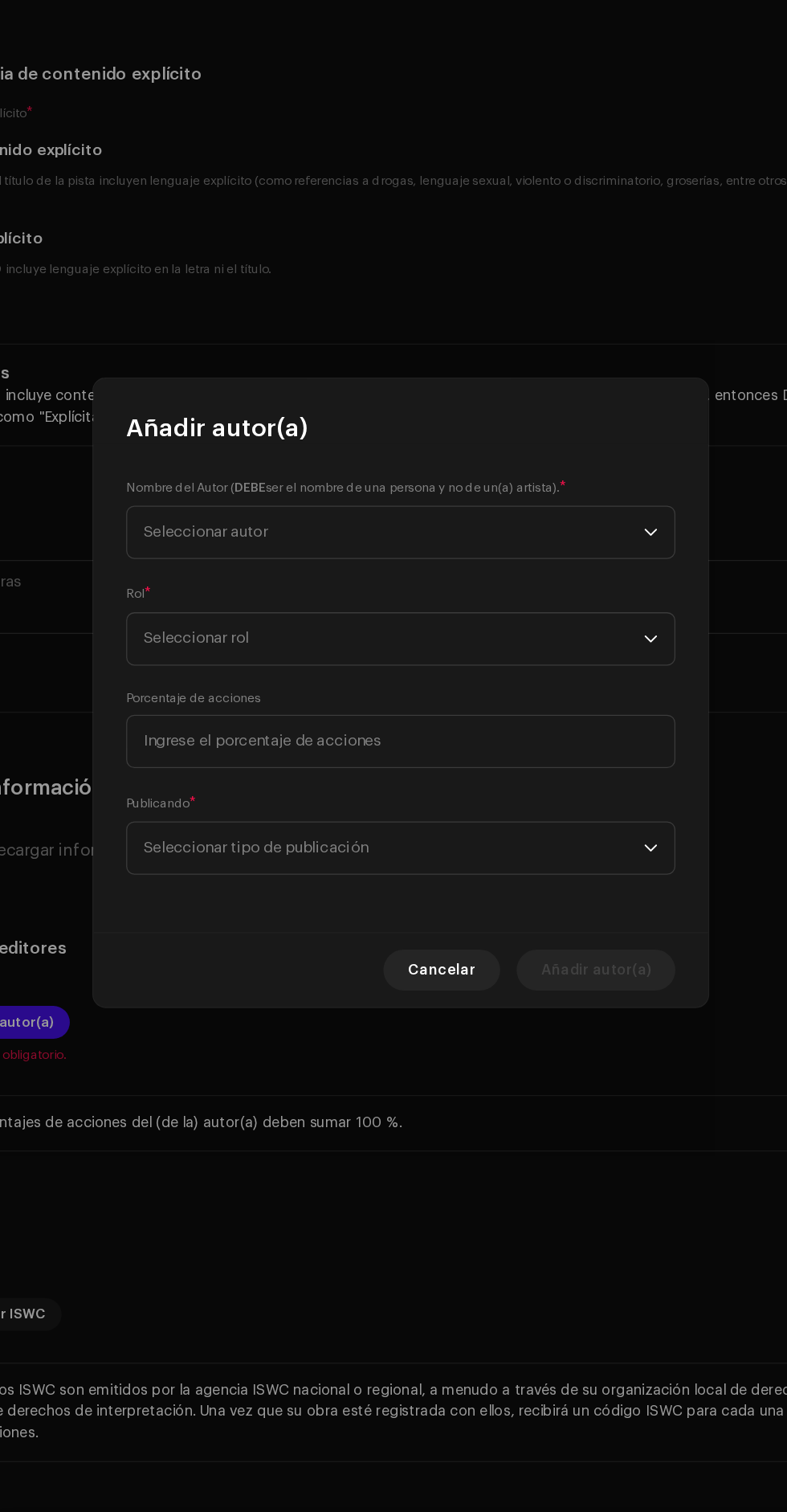
click at [236, 631] on span "Seleccionar autor" at bounding box center [241, 630] width 97 height 12
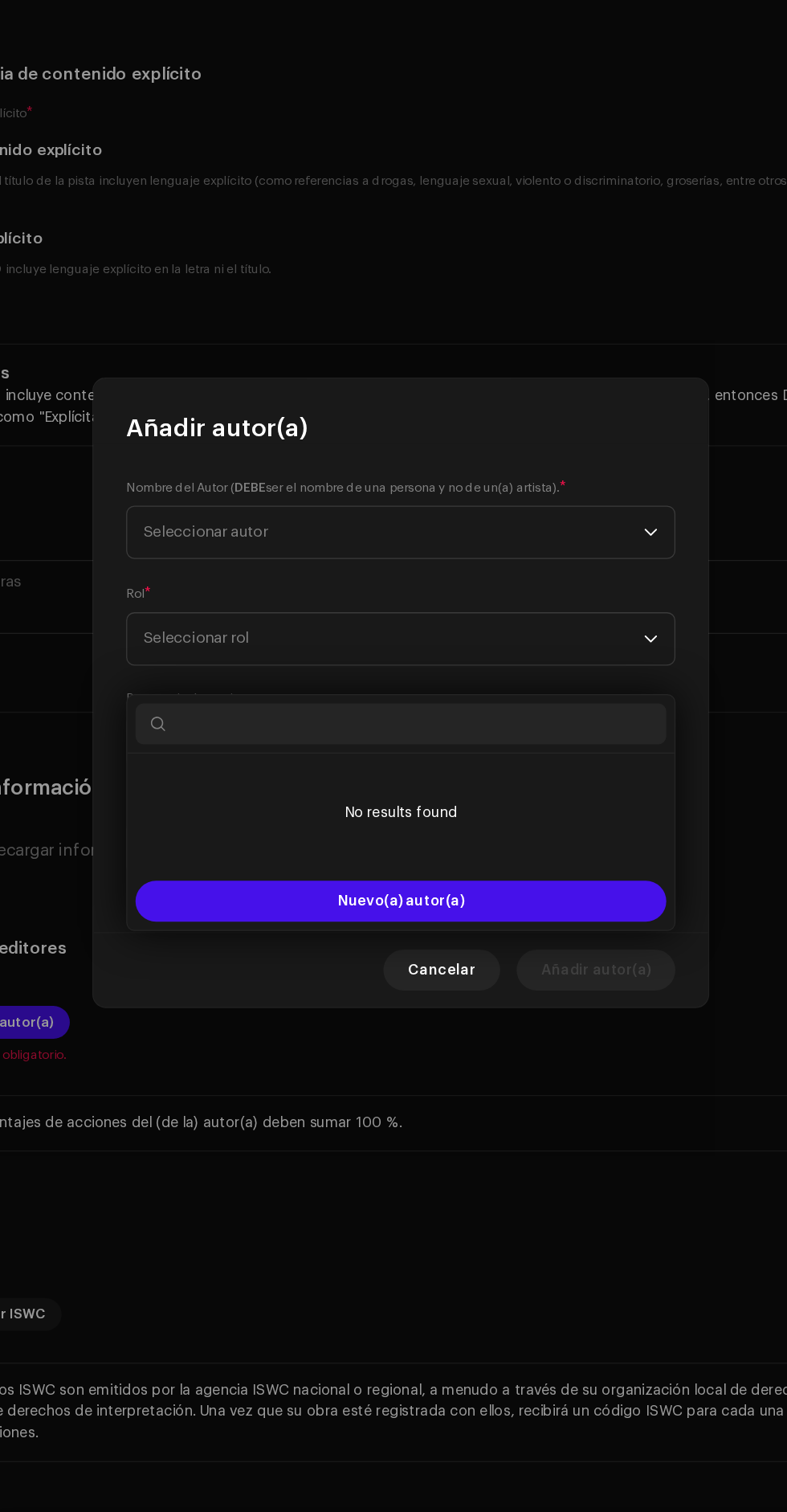
click at [240, 567] on div "Nombre del Autor ( DEBE ser el nombre de una persona y no de un(a) artista). * …" at bounding box center [394, 753] width 482 height 382
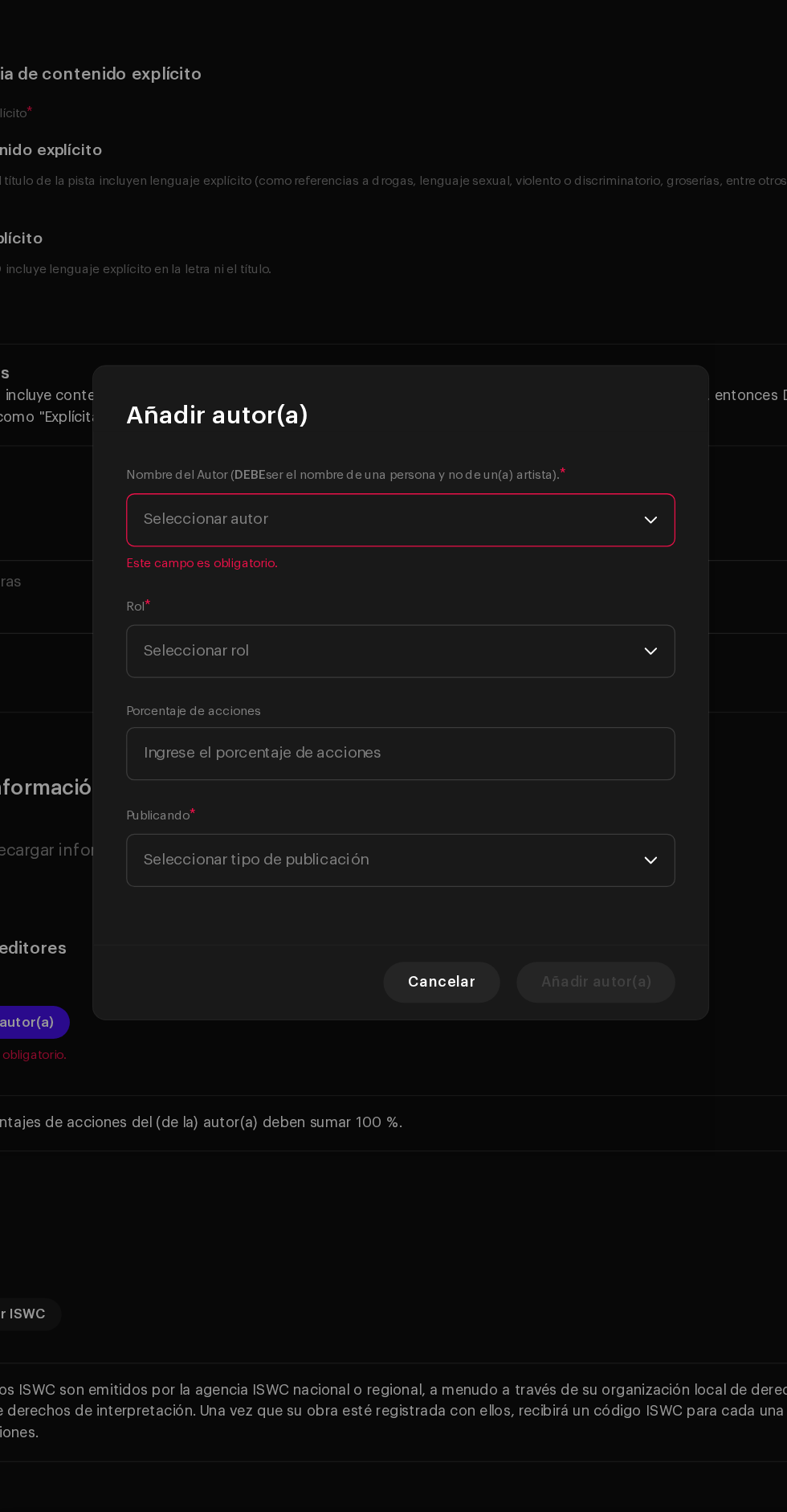
click at [449, 629] on span "Seleccionar autor" at bounding box center [388, 620] width 392 height 40
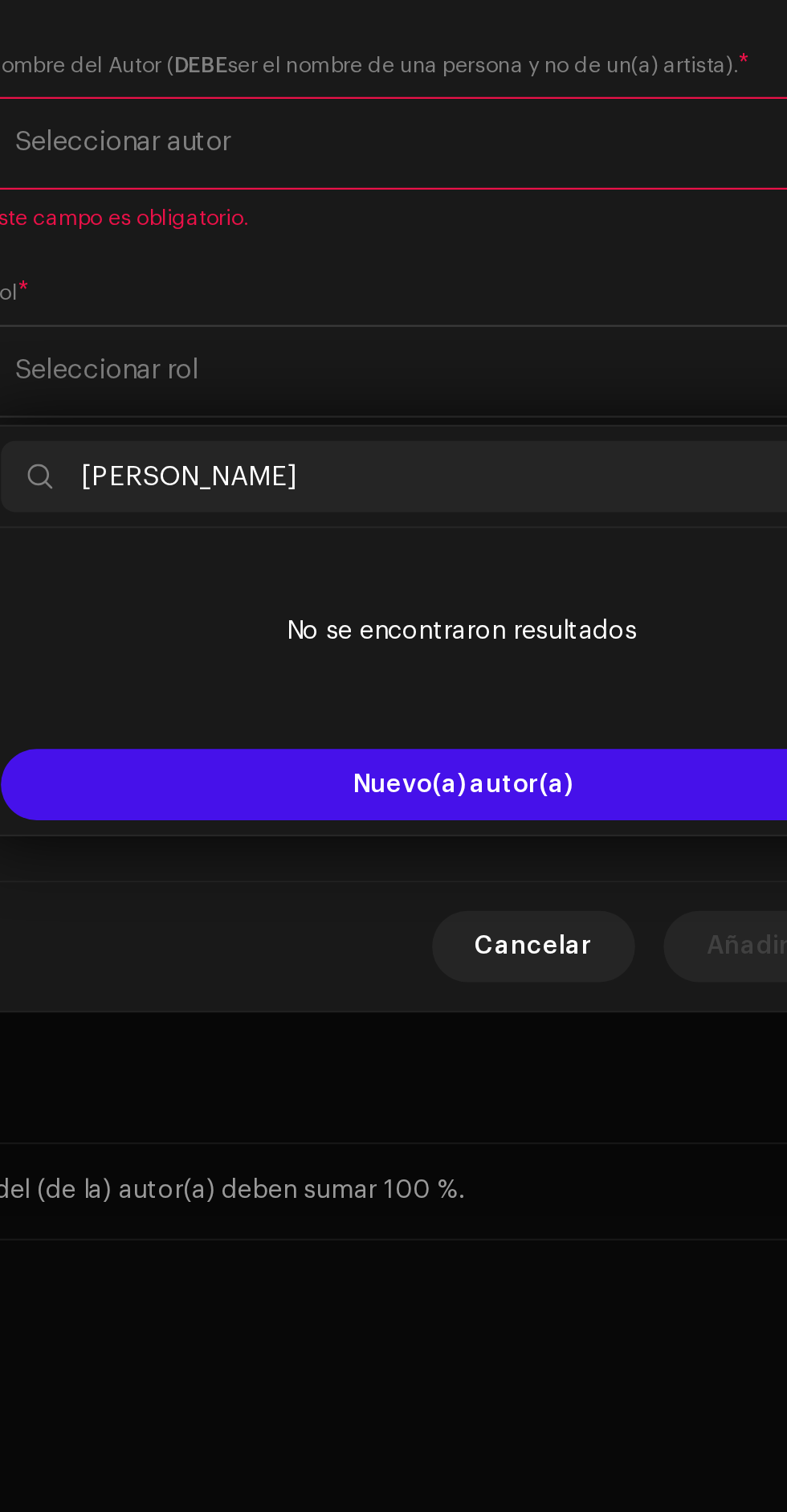
type input "[PERSON_NAME]"
click at [449, 895] on button "Nuevo(a) autor(a)" at bounding box center [394, 910] width 416 height 32
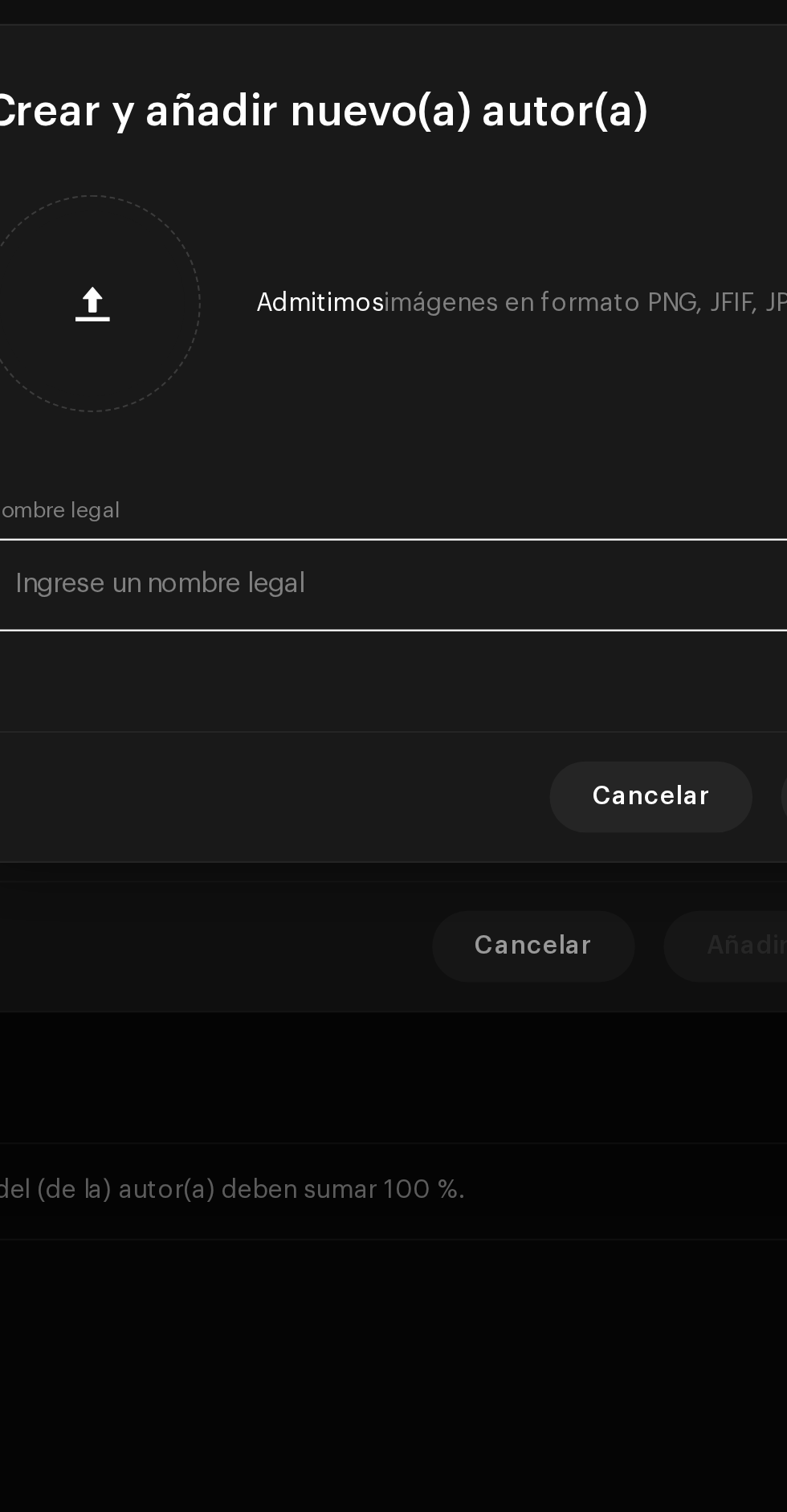
click at [255, 822] on input "text" at bounding box center [394, 820] width 431 height 42
type input "[PERSON_NAME]"
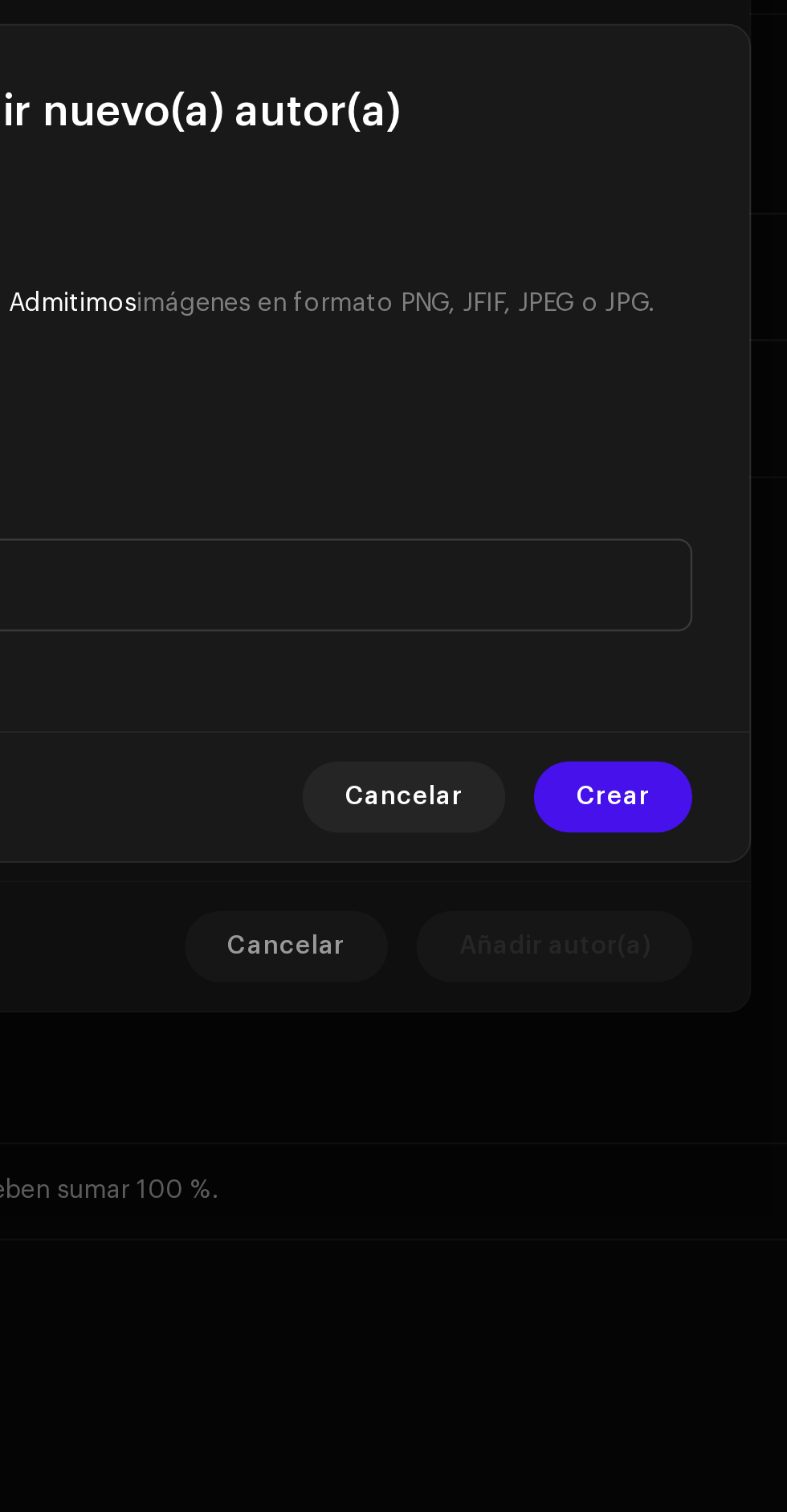
click at [586, 914] on span "Crear" at bounding box center [573, 916] width 33 height 32
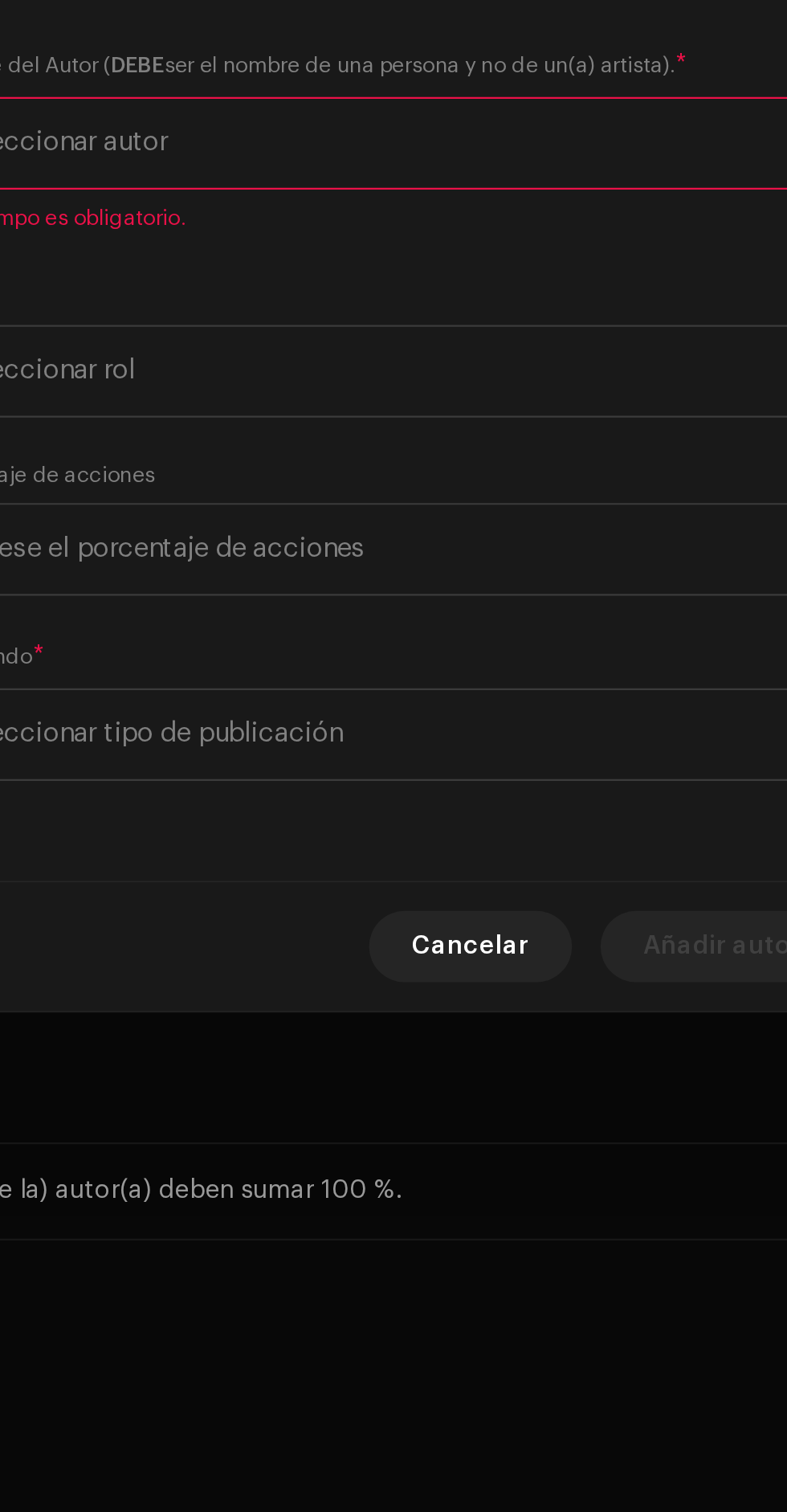
scroll to position [215, 0]
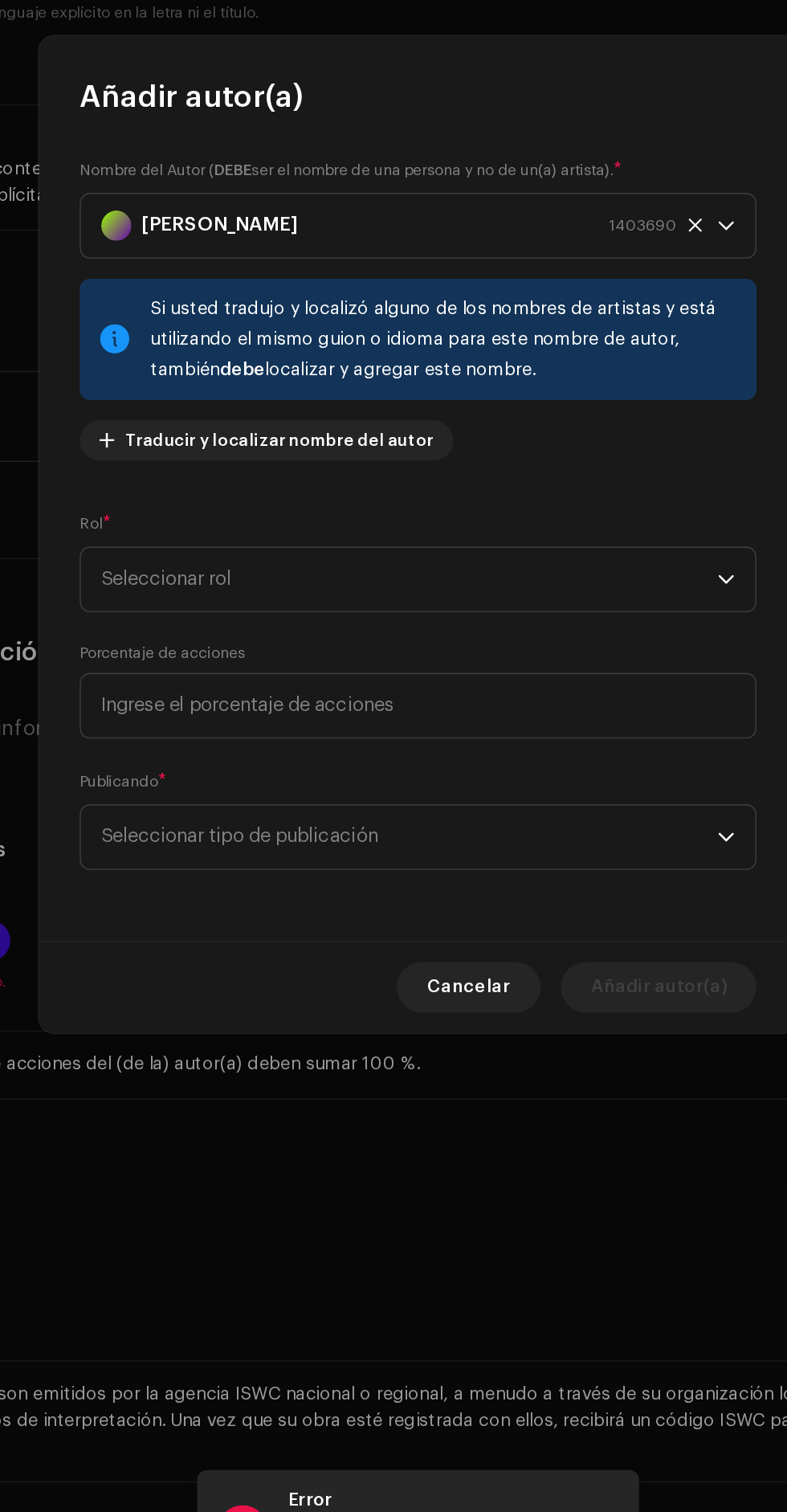
click at [574, 793] on span "Seleccionar rol" at bounding box center [388, 784] width 392 height 40
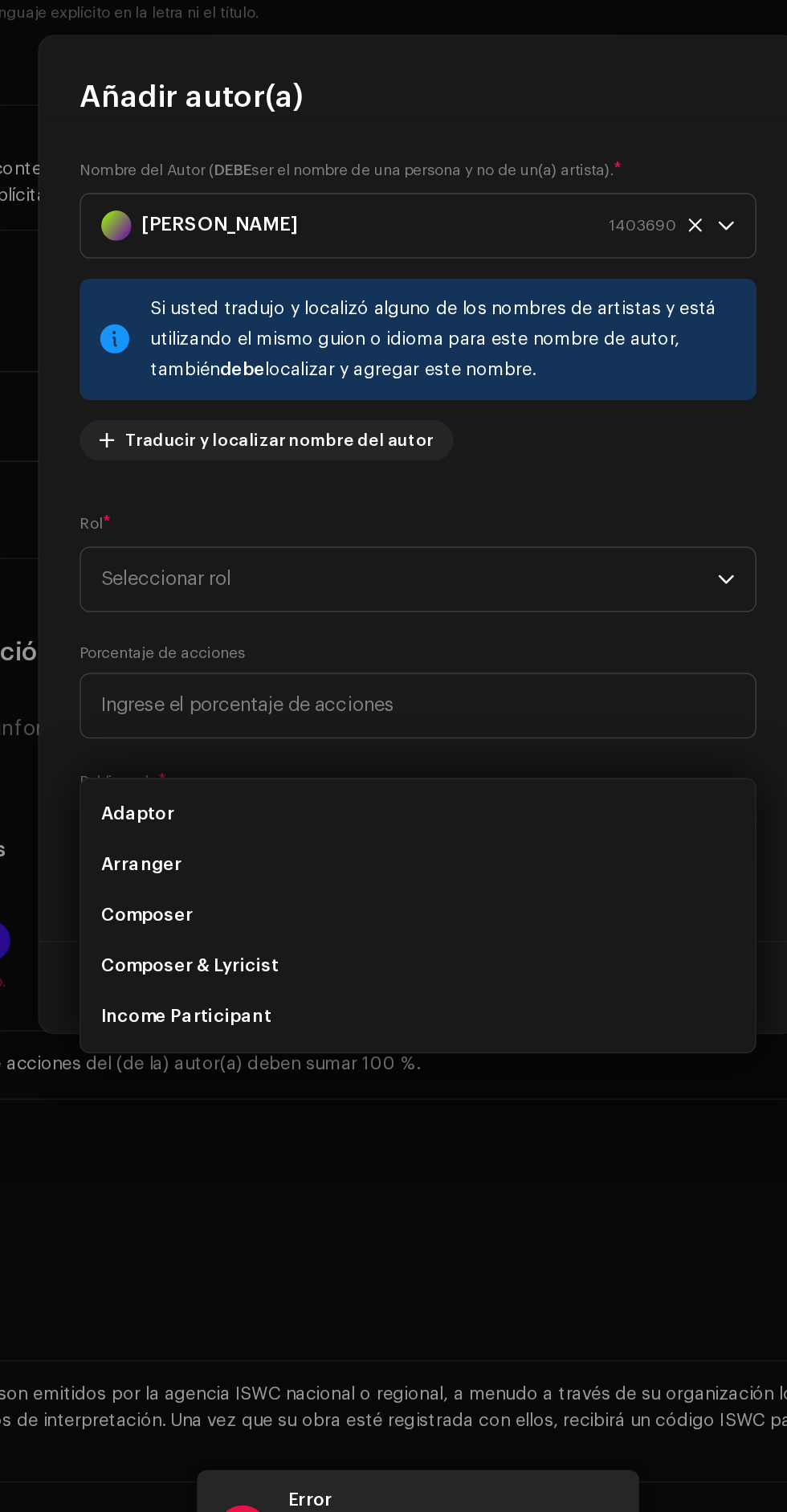
click at [235, 1023] on span "Composer & Lyricist" at bounding box center [248, 1031] width 113 height 16
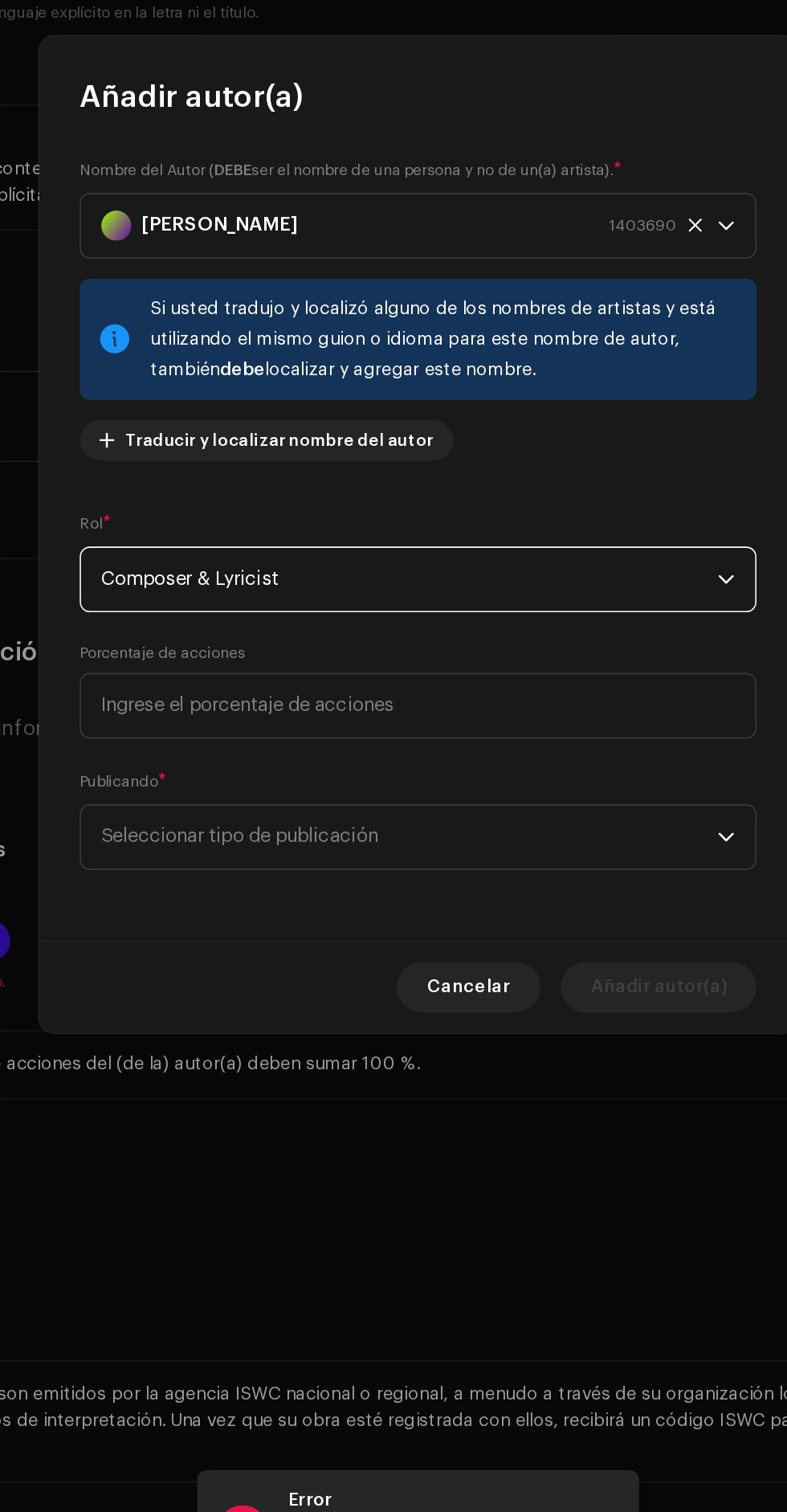
click at [548, 950] on span "Seleccionar tipo de publicación" at bounding box center [388, 949] width 392 height 40
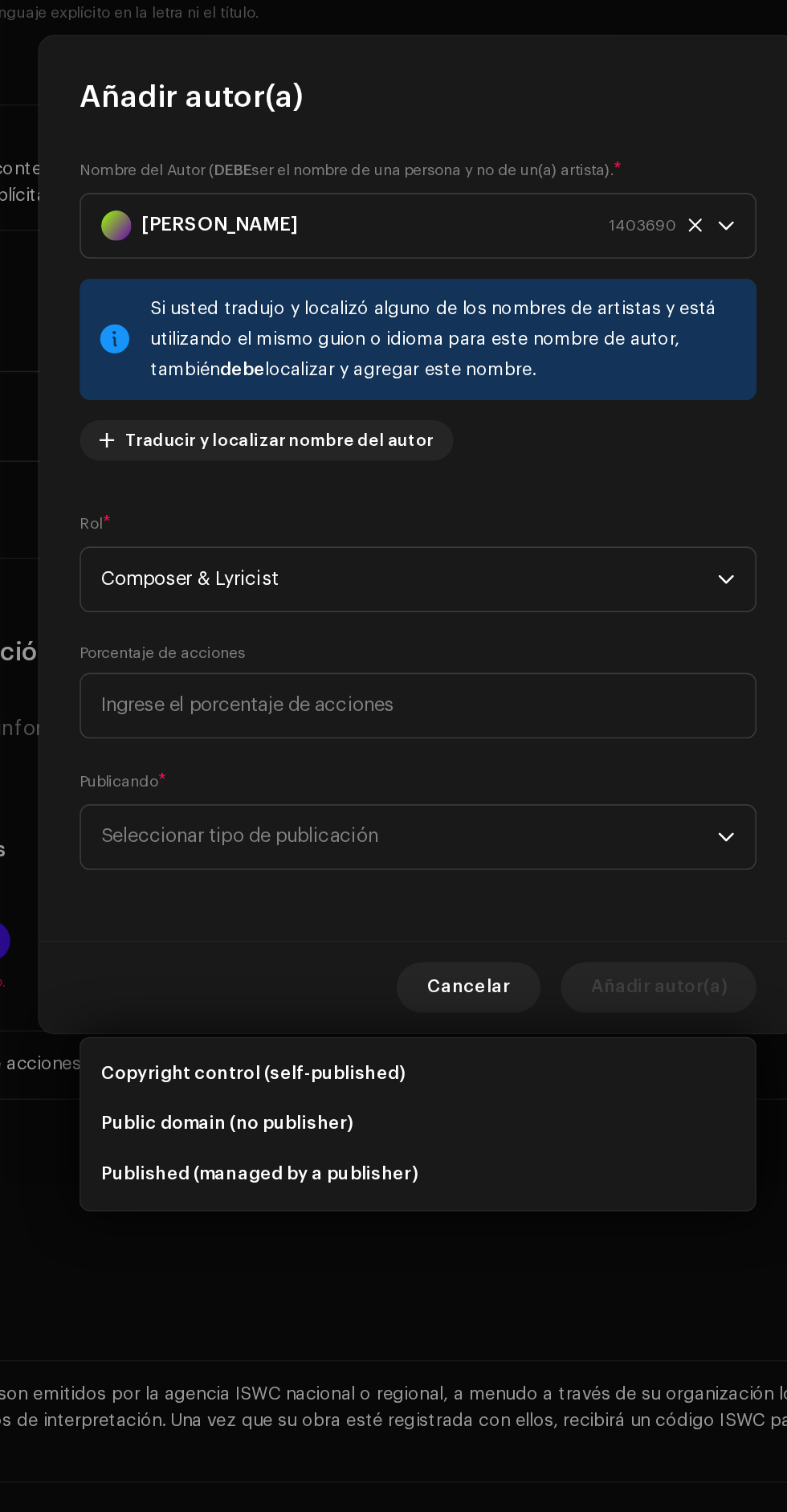
click at [232, 1091] on span "Copyright control (self-published)" at bounding box center [288, 1099] width 193 height 16
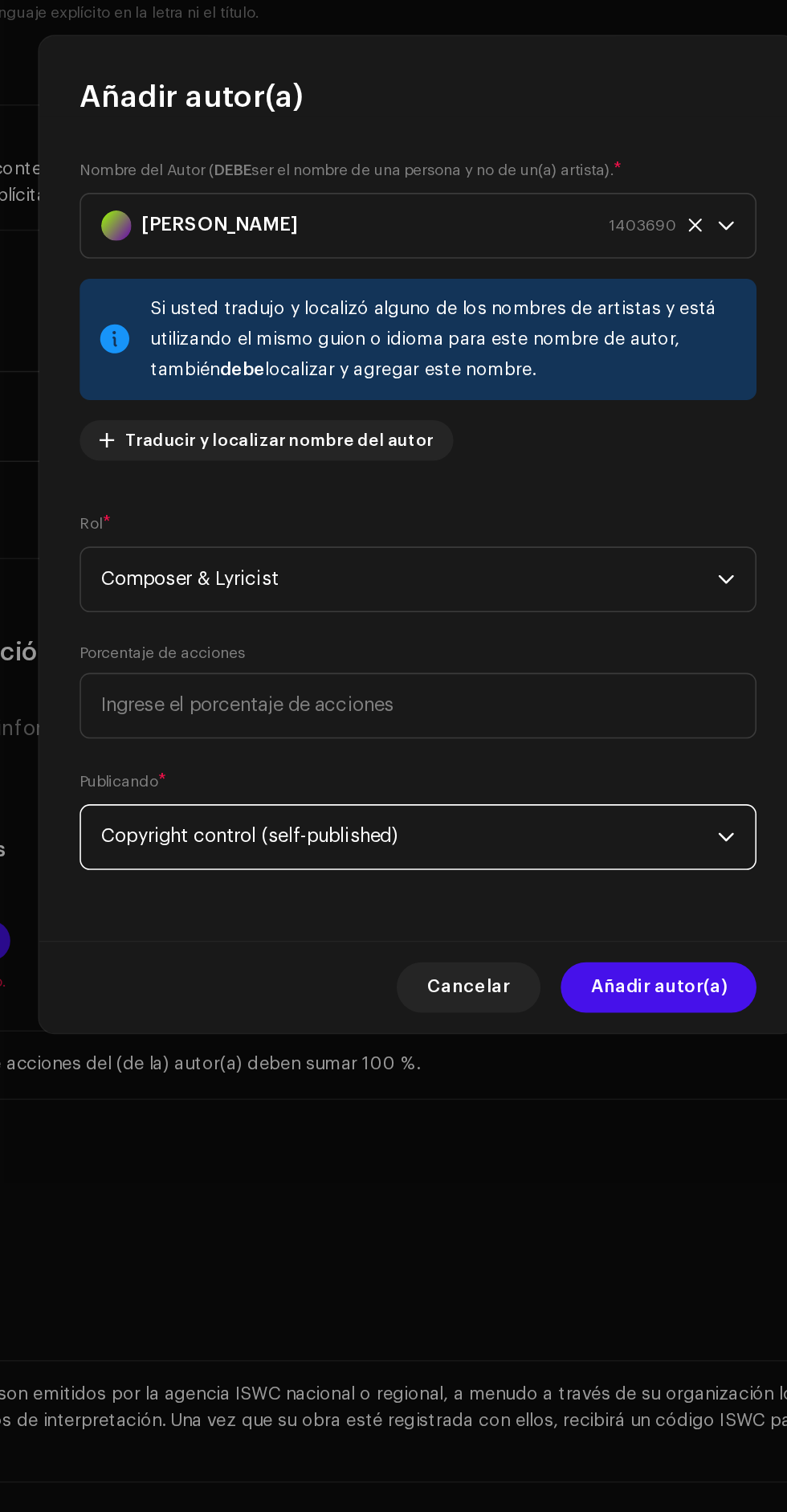
click at [572, 1045] on span "Añadir autor(a)" at bounding box center [546, 1045] width 86 height 32
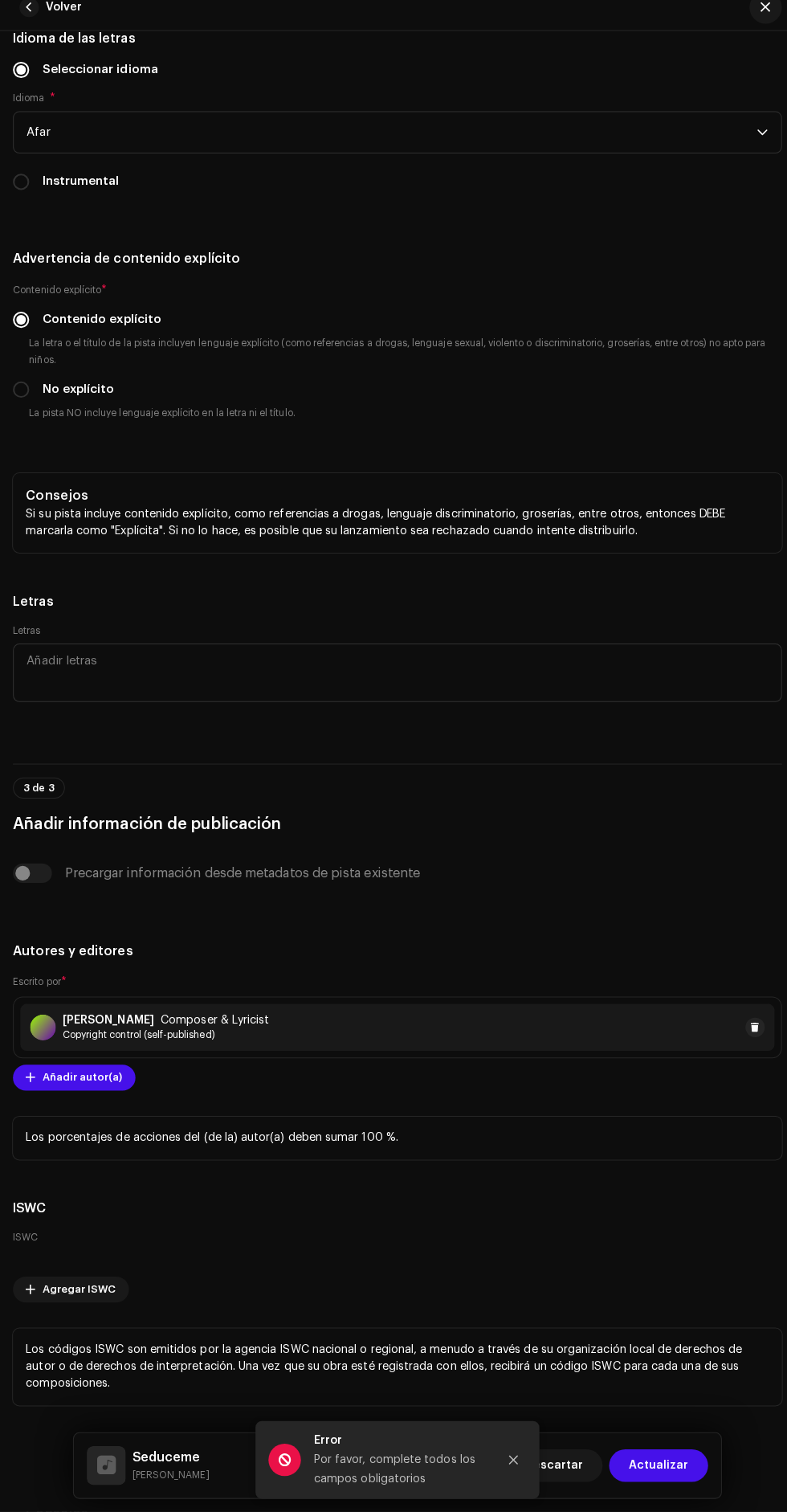
scroll to position [3321, 0]
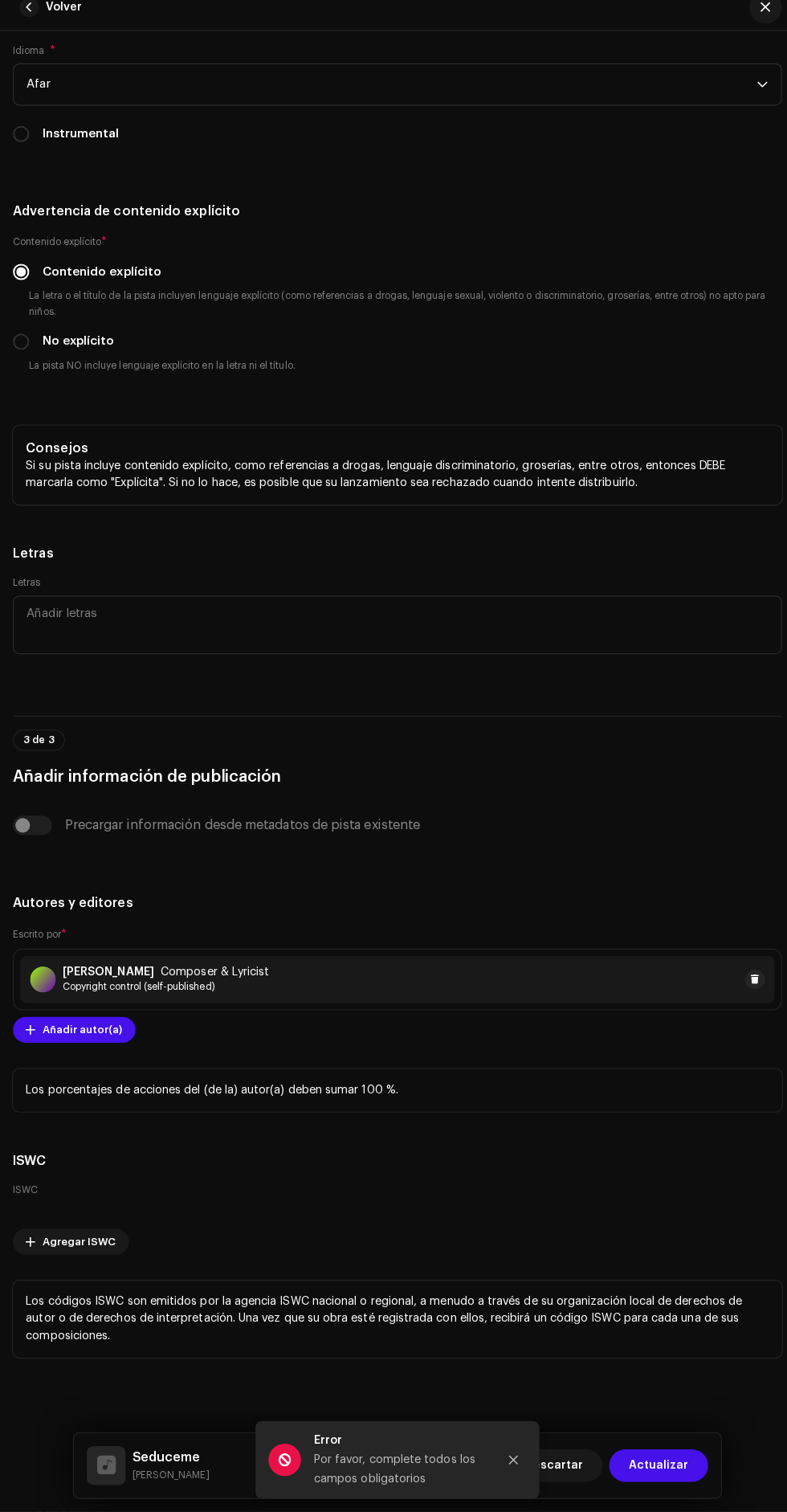
click at [669, 1467] on span "Actualizar" at bounding box center [653, 1466] width 60 height 32
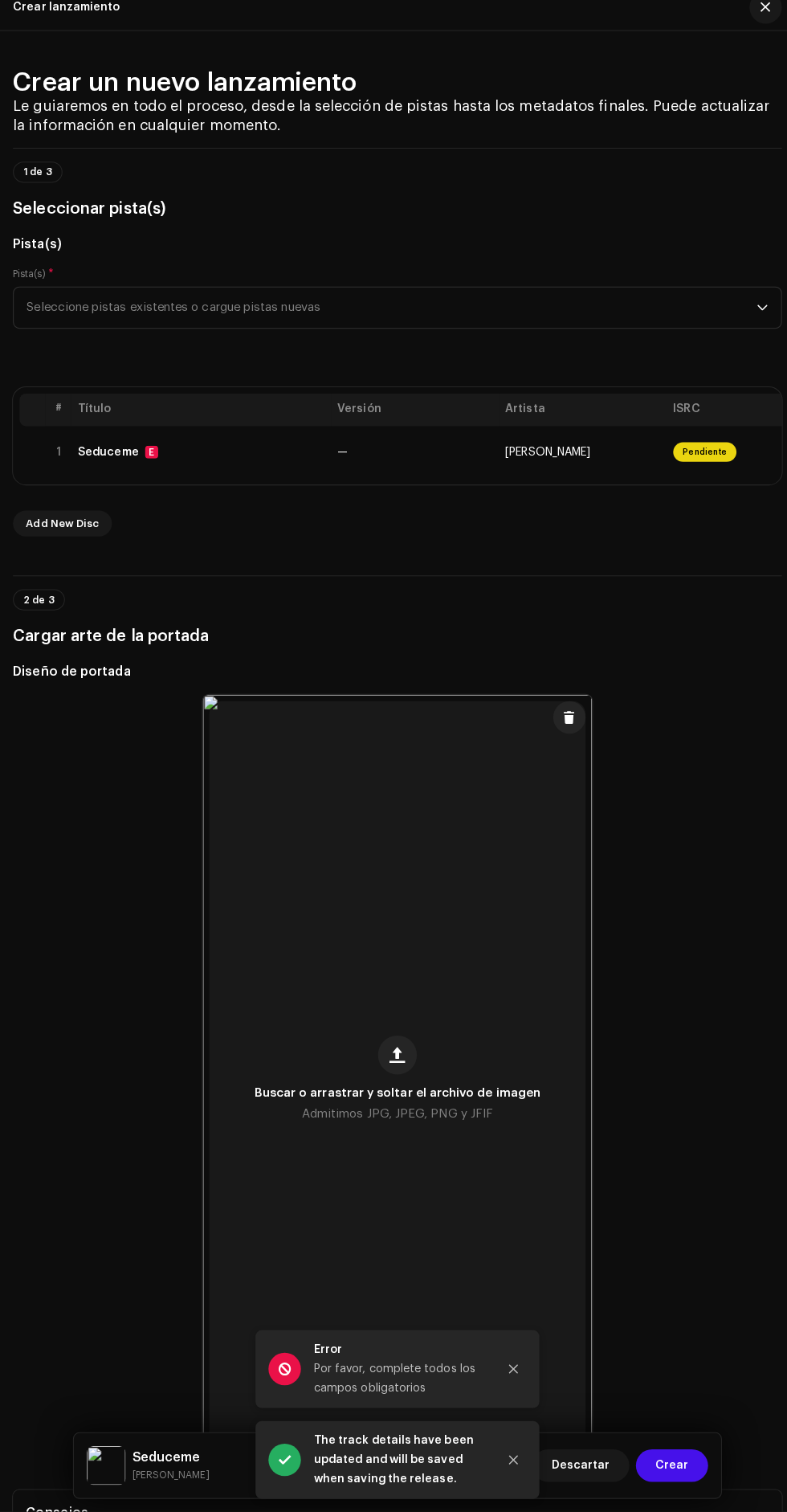
click at [670, 1467] on span "Crear" at bounding box center [665, 1466] width 33 height 32
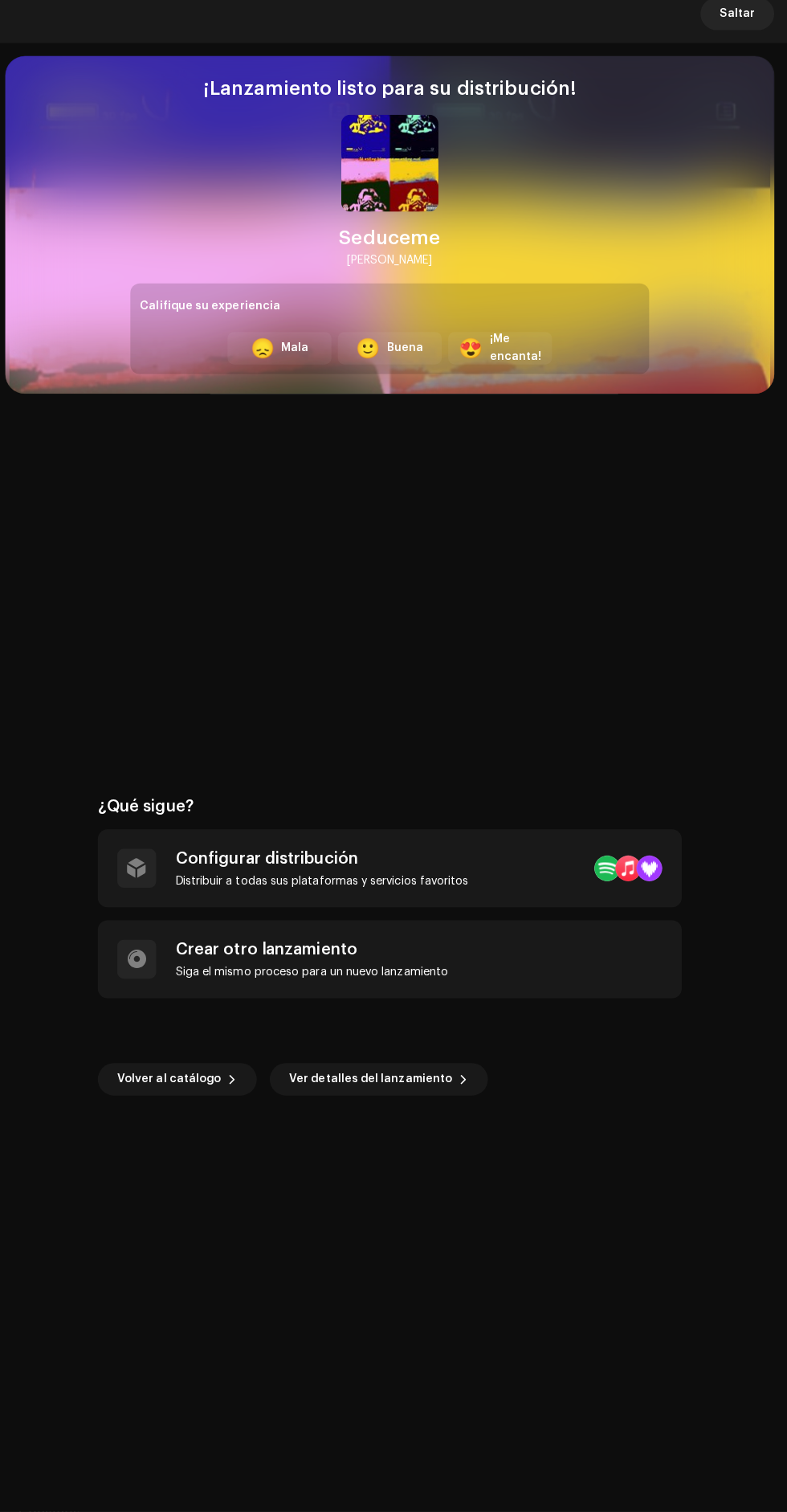
scroll to position [180, 0]
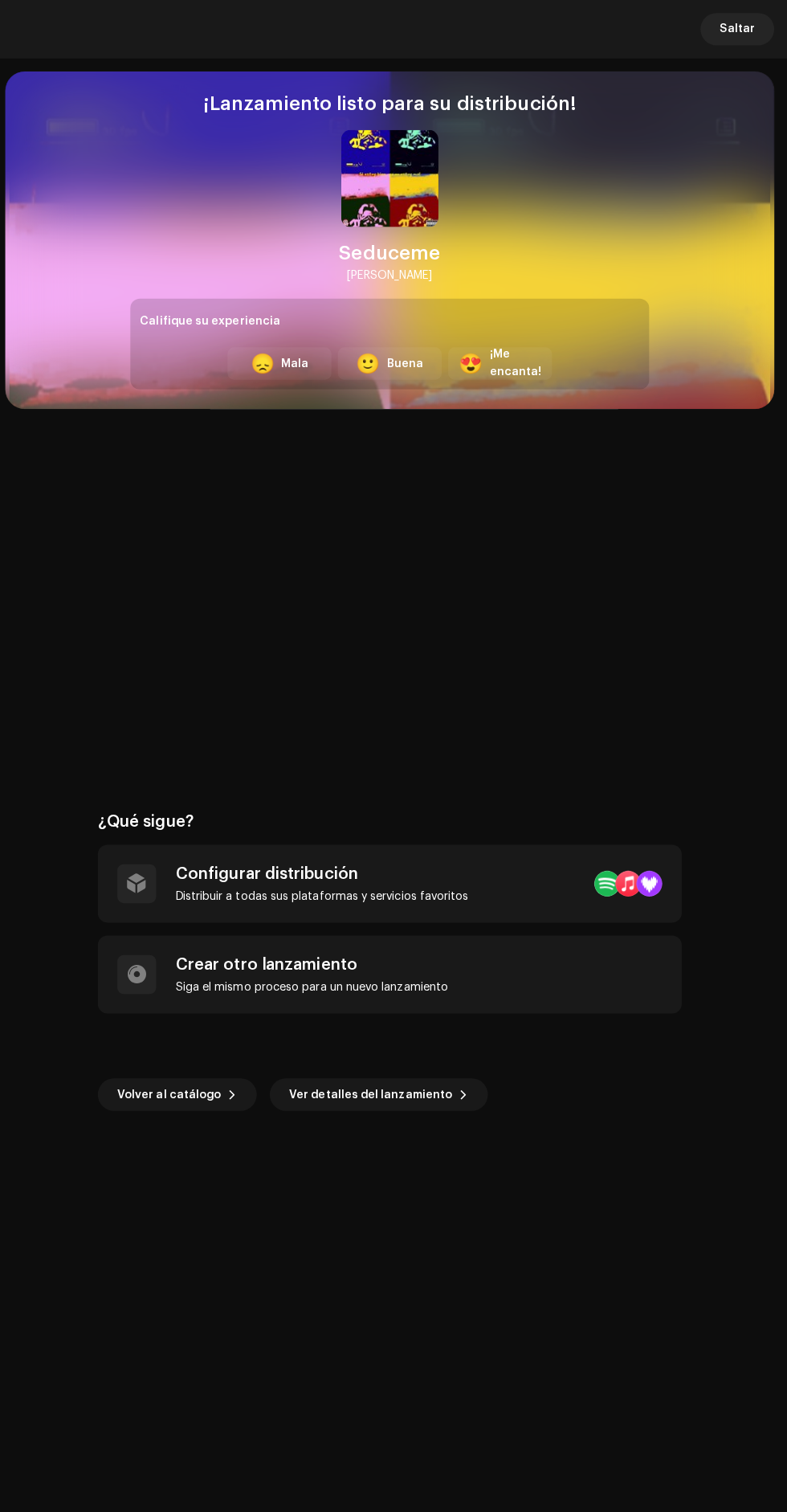
click at [731, 29] on span "Saltar" at bounding box center [738, 29] width 35 height 32
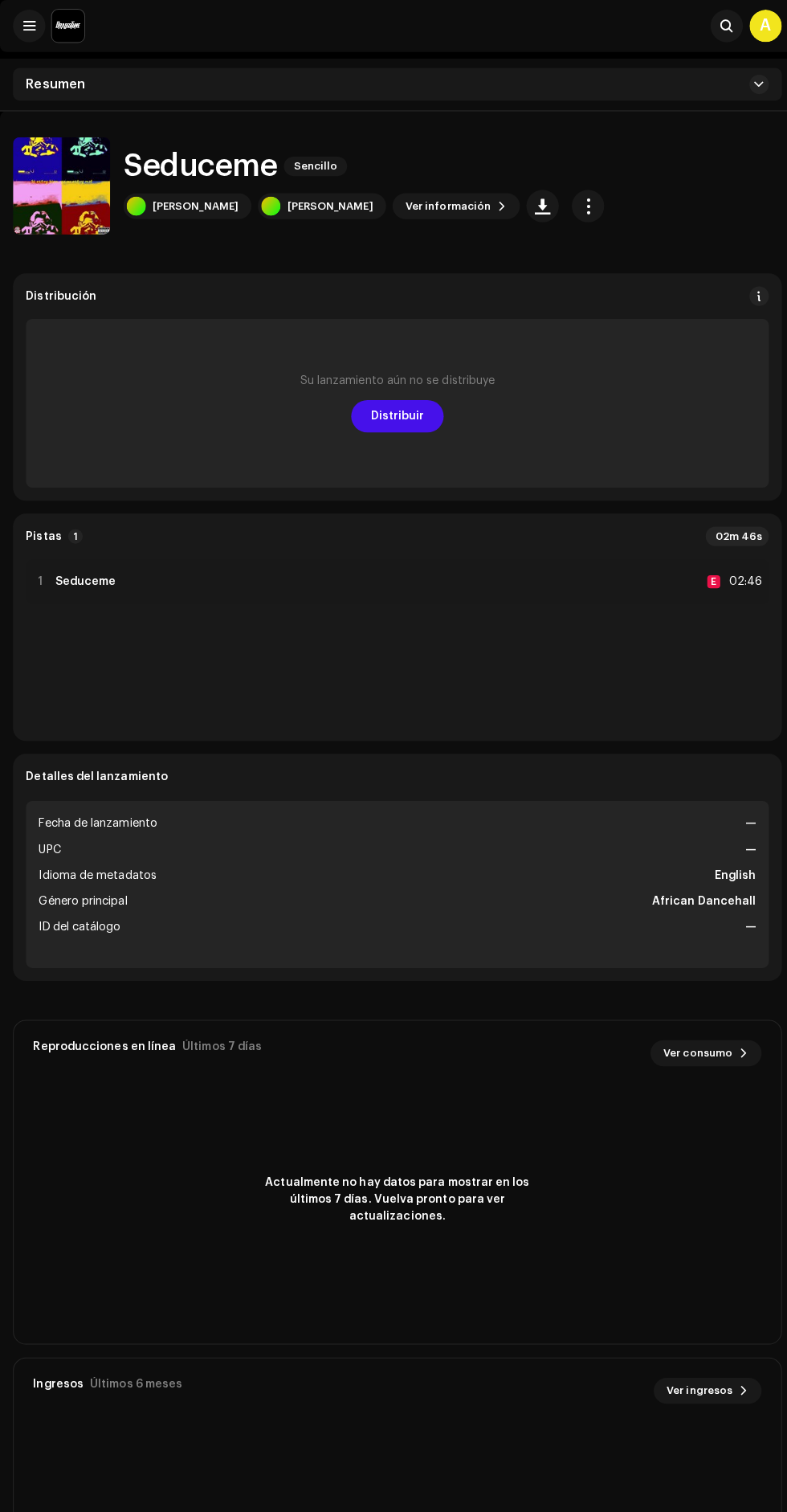
click at [575, 207] on span "button" at bounding box center [583, 204] width 15 height 13
click at [569, 272] on div "Editar" at bounding box center [552, 276] width 149 height 13
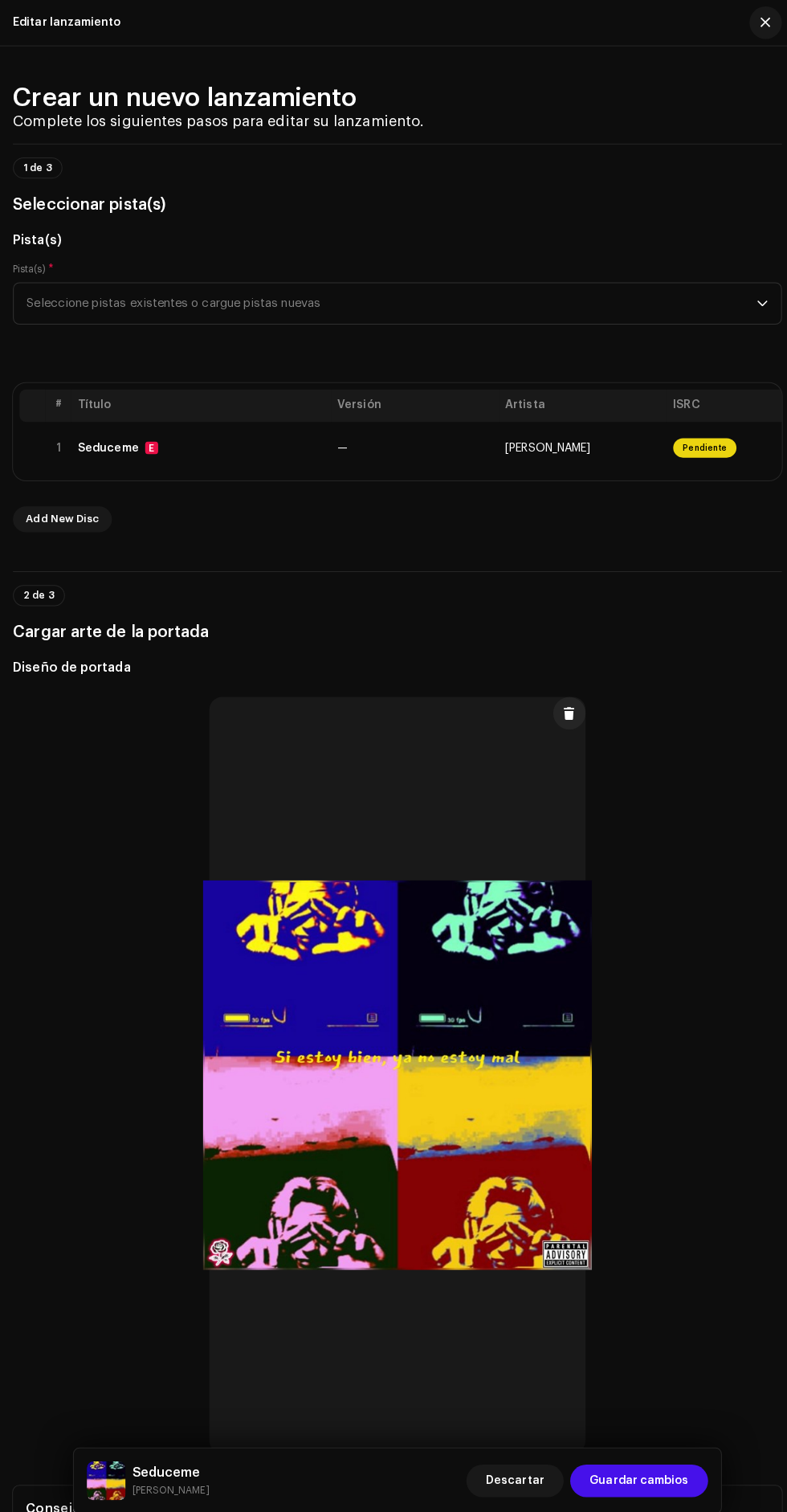
click at [758, 22] on span "button" at bounding box center [758, 22] width 9 height 13
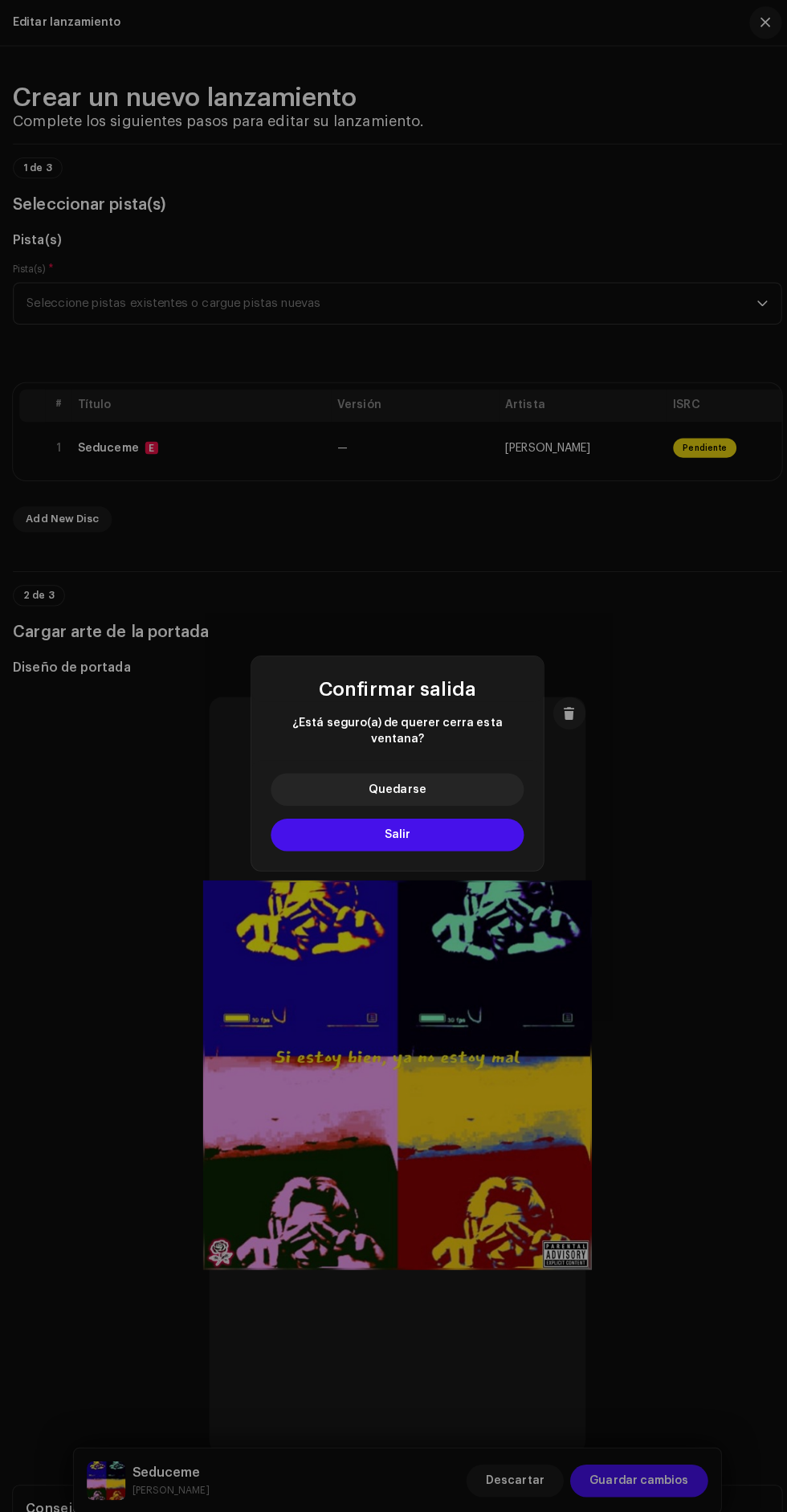
click at [464, 818] on button "Salir" at bounding box center [394, 826] width 251 height 32
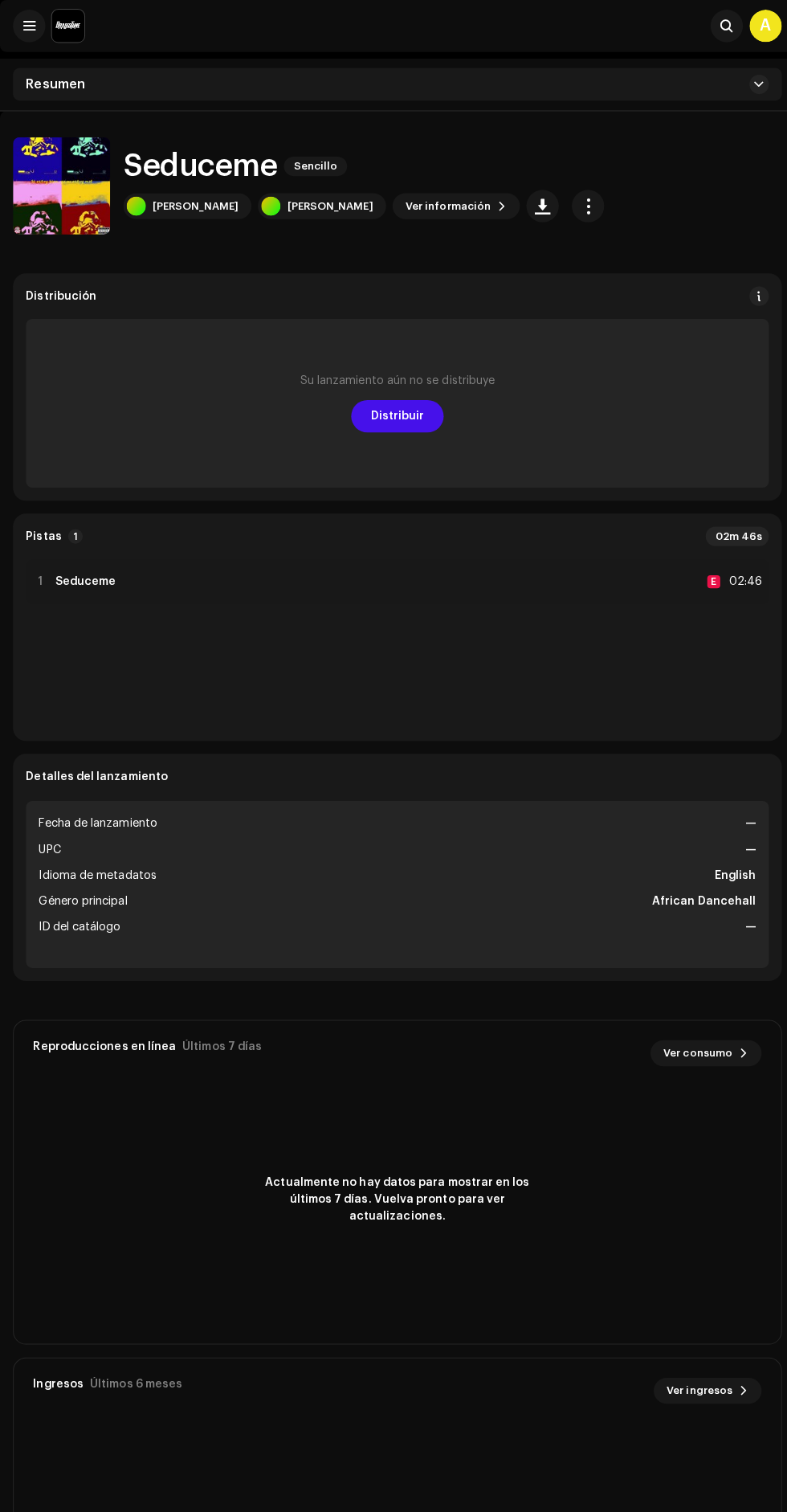
click at [575, 203] on span "button" at bounding box center [583, 204] width 15 height 13
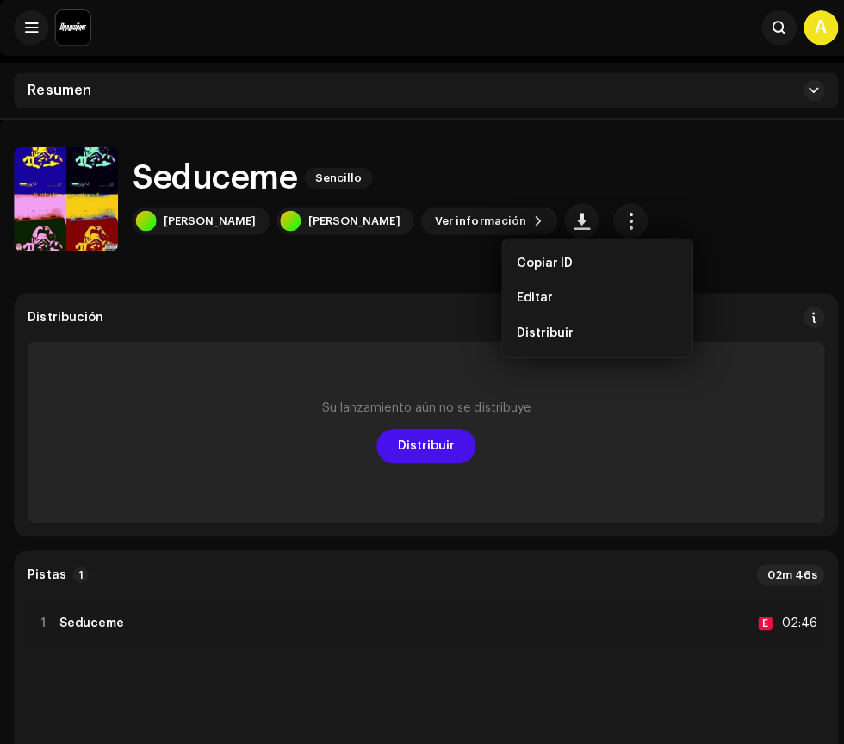
click at [31, 29] on span at bounding box center [31, 28] width 13 height 14
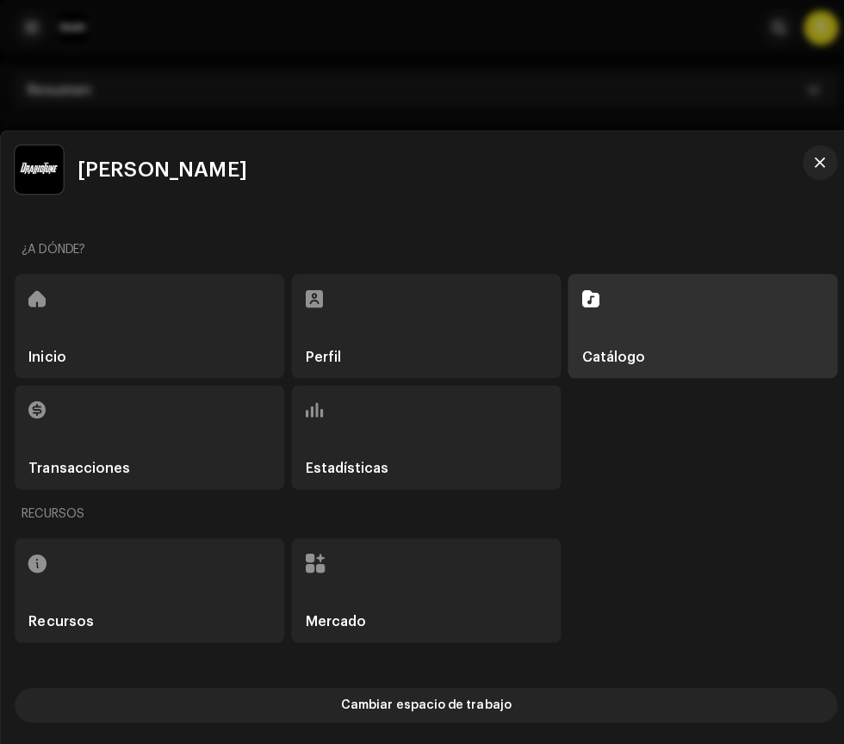
click at [625, 351] on h5 "Catálogo" at bounding box center [607, 354] width 63 height 14
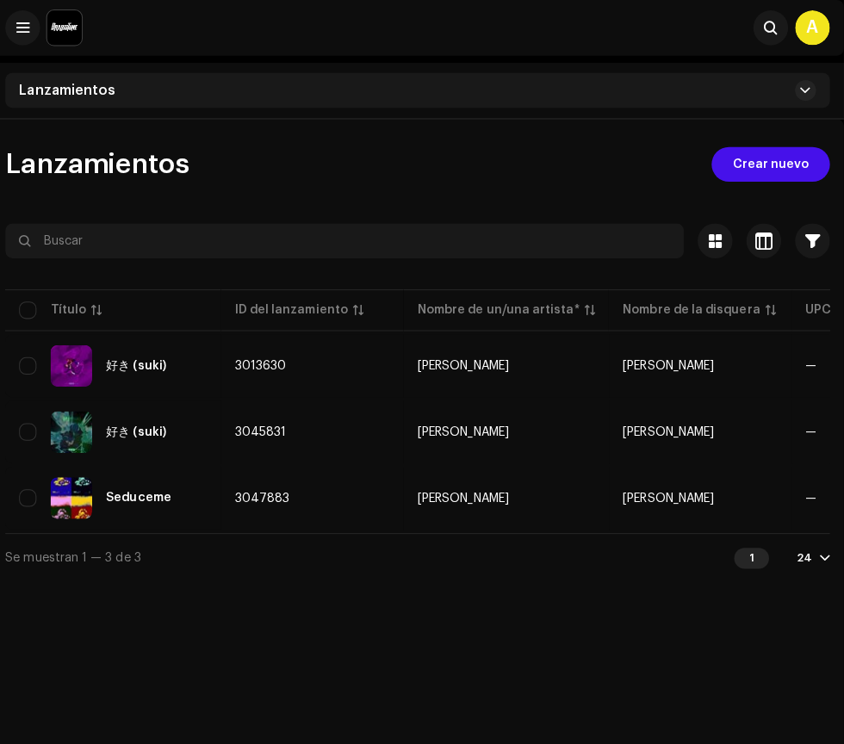
click at [744, 162] on span "Crear nuevo" at bounding box center [772, 163] width 76 height 34
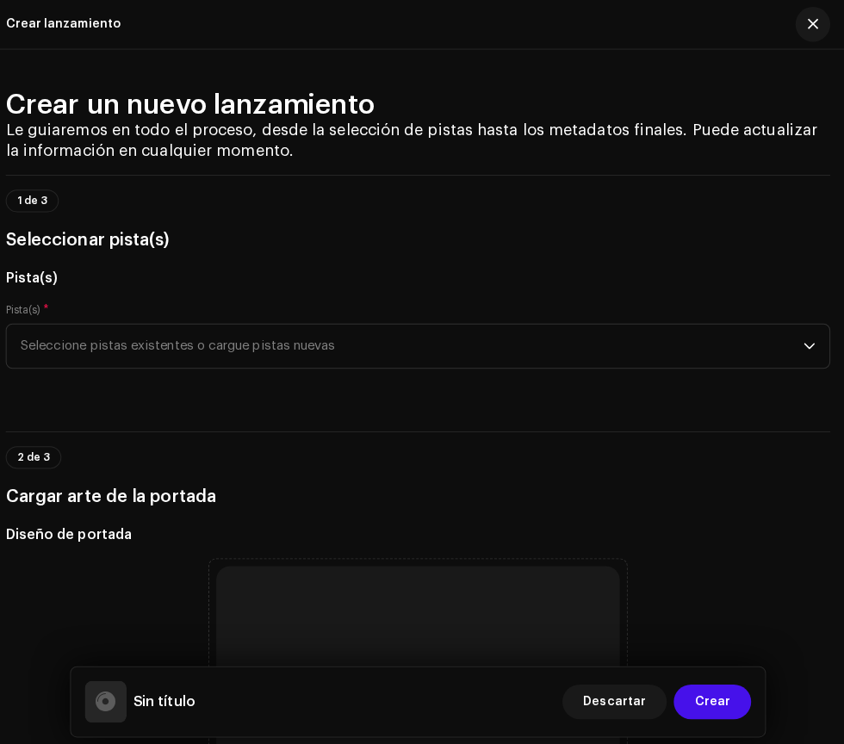
click at [767, 343] on span "Seleccione pistas existentes o cargue pistas nuevas" at bounding box center [415, 342] width 775 height 43
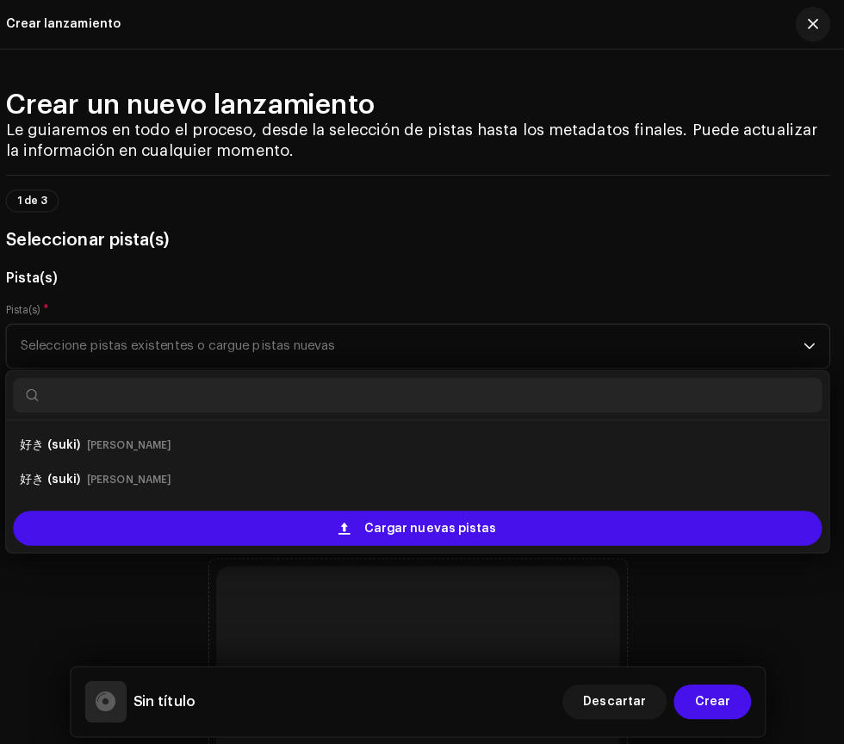
click at [649, 511] on div "Cargar nuevas pistas" at bounding box center [422, 523] width 801 height 34
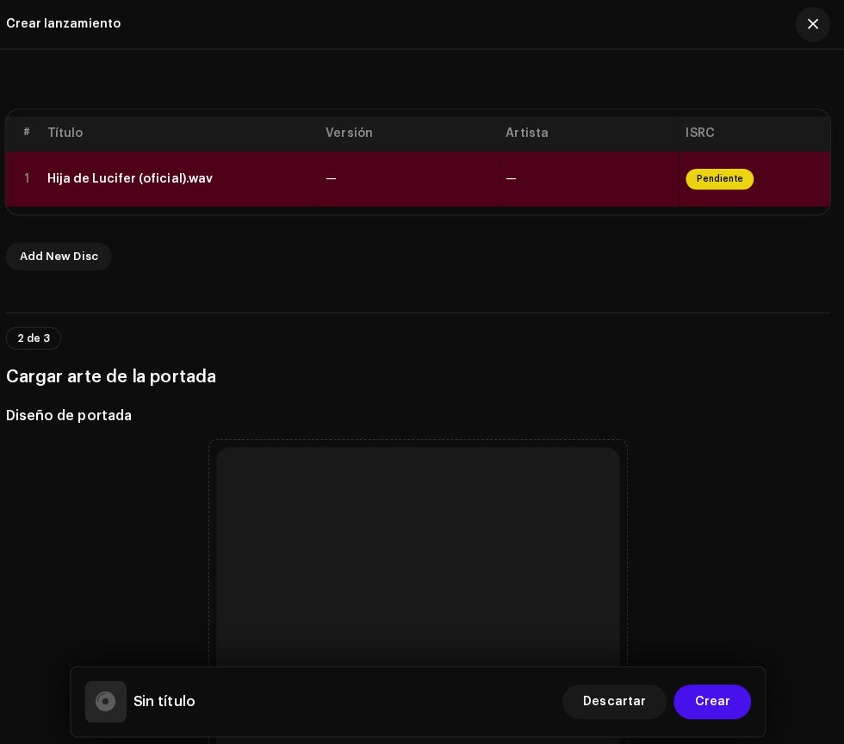
scroll to position [328, 0]
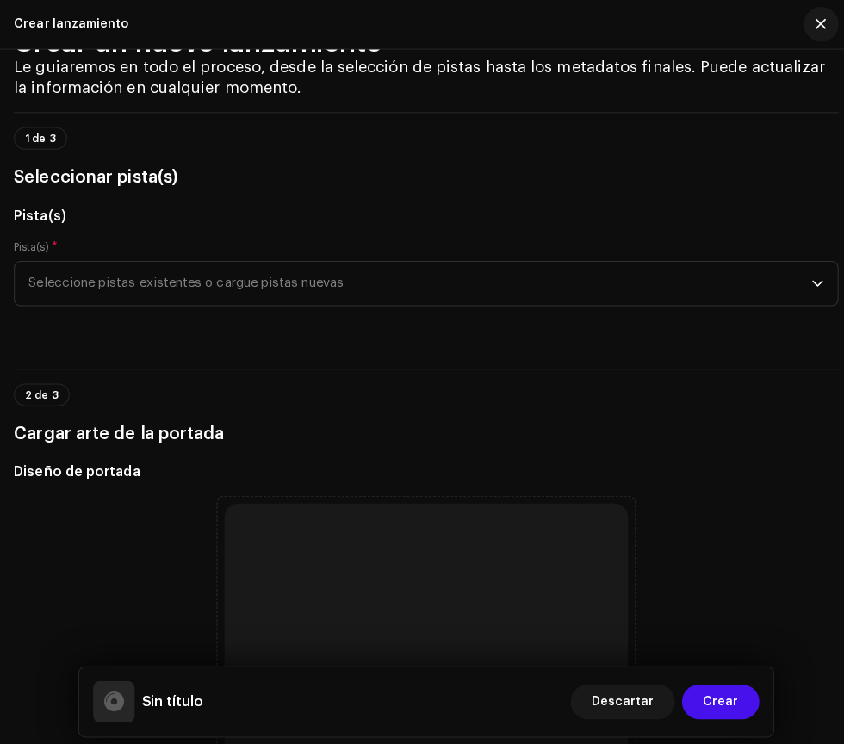
scroll to position [54, 0]
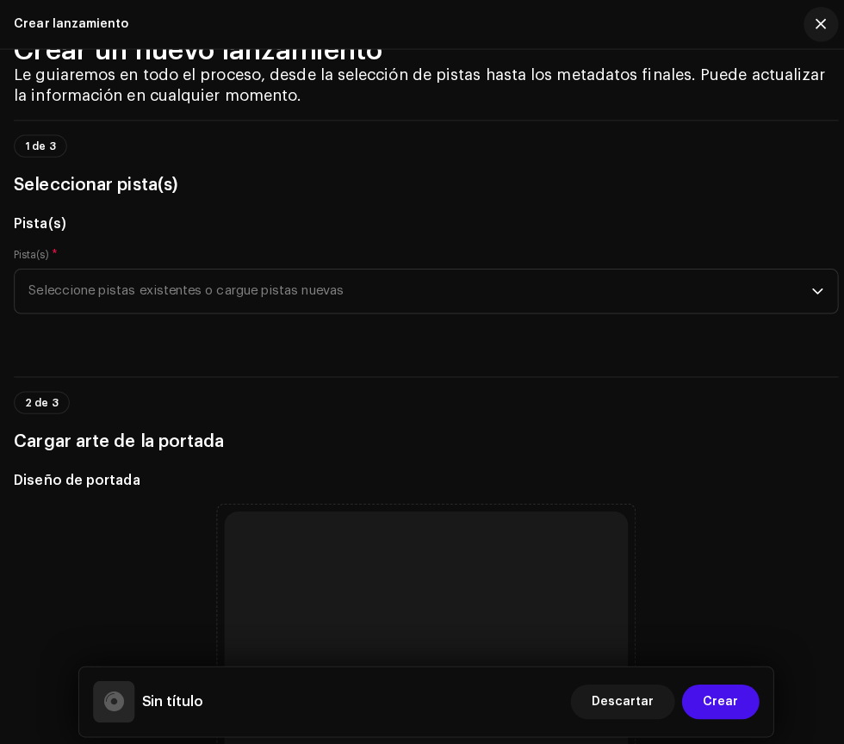
click at [770, 281] on span "Seleccione pistas existentes o cargue pistas nuevas" at bounding box center [415, 288] width 775 height 43
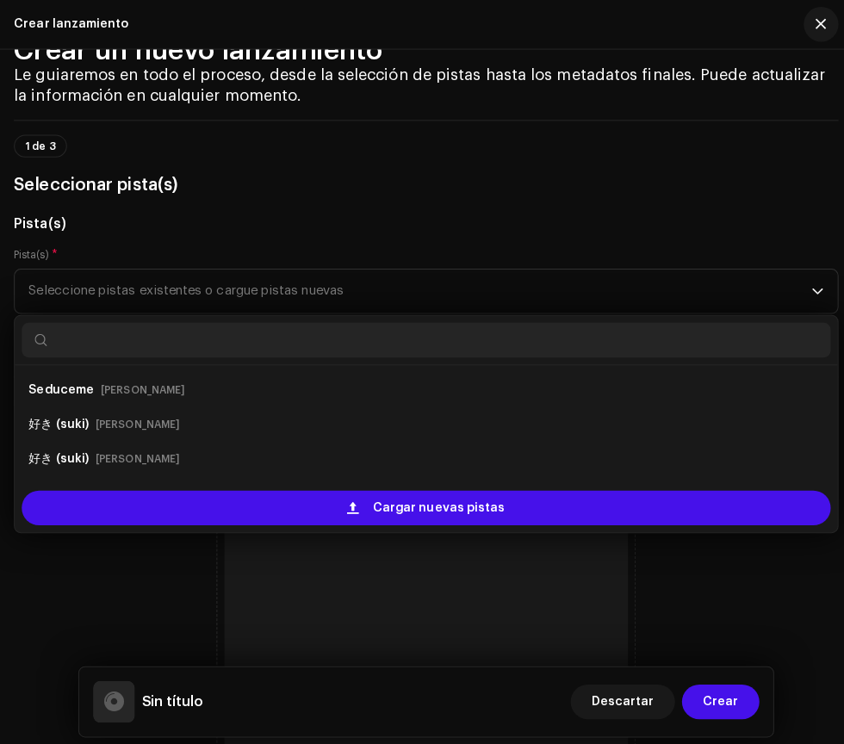
click at [560, 501] on div "Cargar nuevas pistas" at bounding box center [422, 503] width 801 height 34
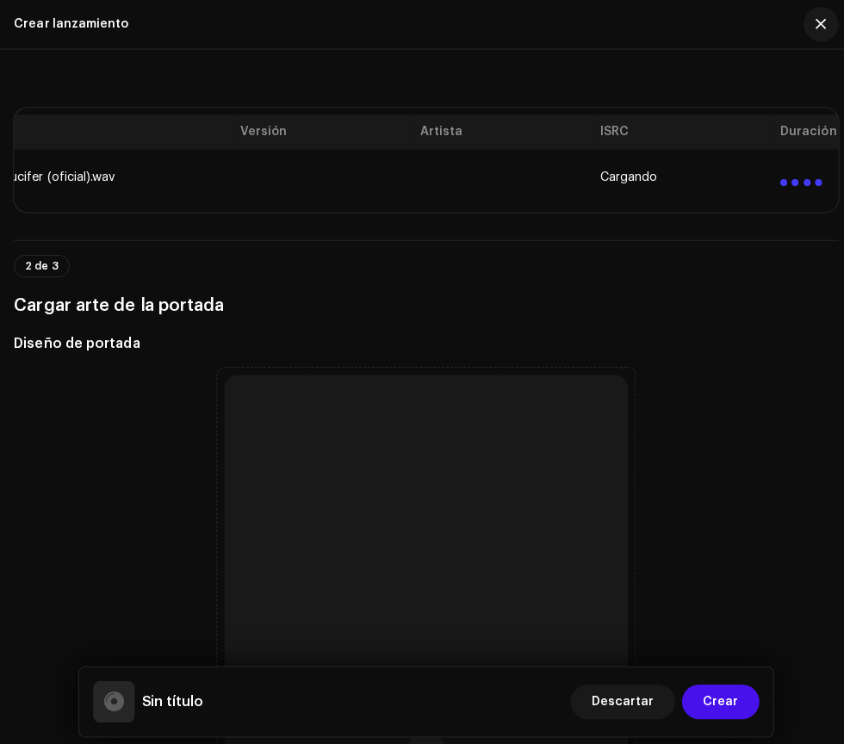
scroll to position [0, 241]
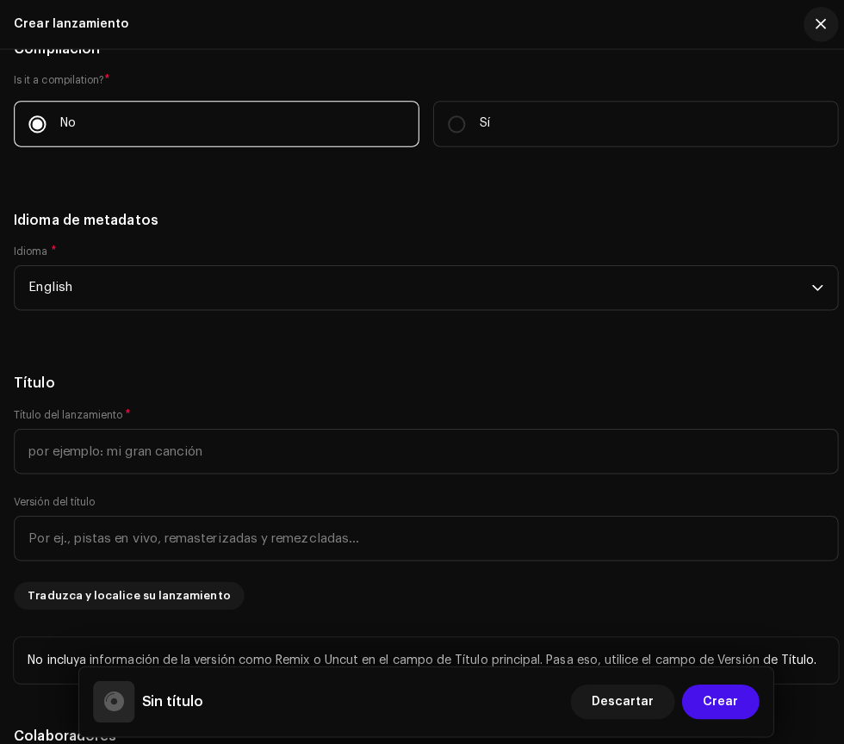
scroll to position [2038, 0]
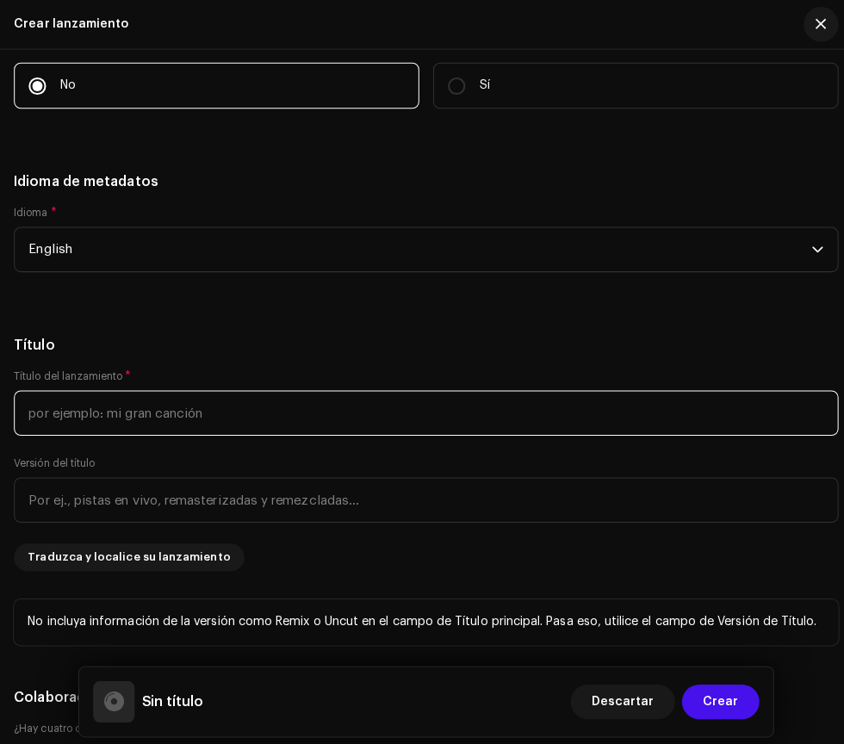
click at [102, 408] on input "text" at bounding box center [422, 409] width 817 height 45
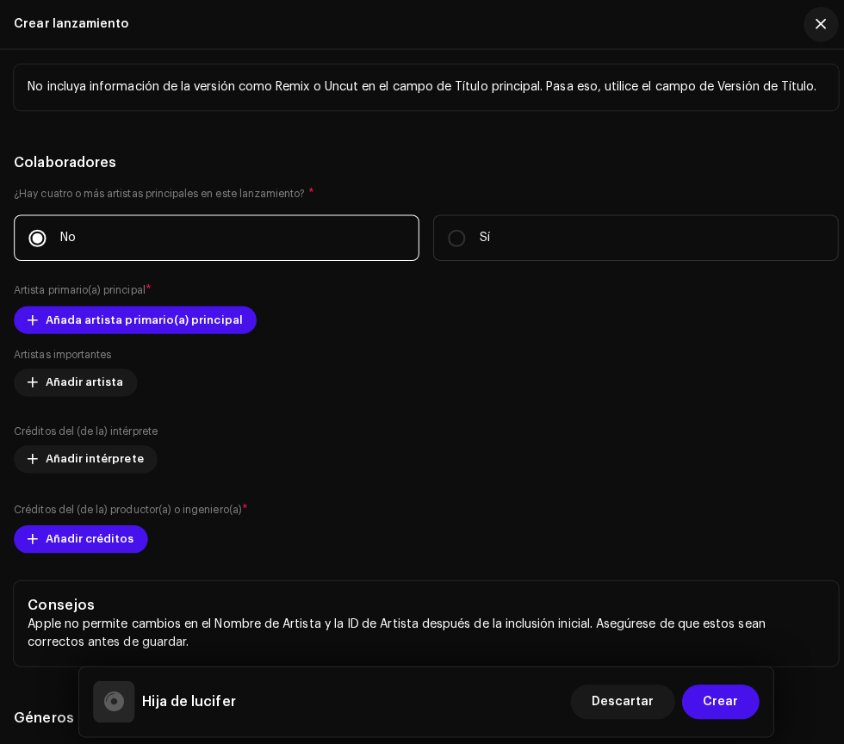
scroll to position [2570, 0]
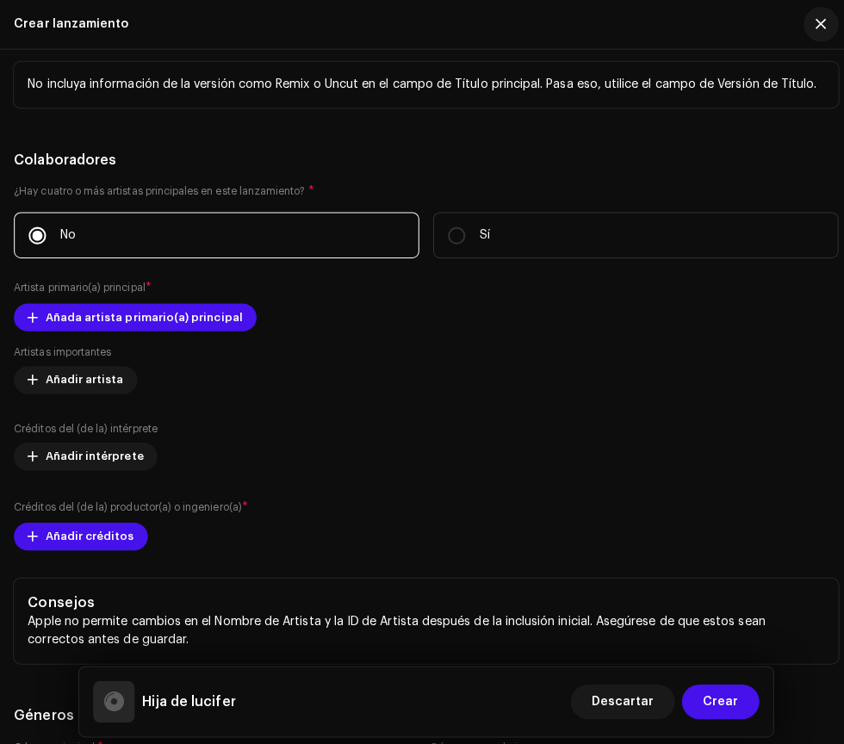
type input "Hija de lucifer"
click at [191, 313] on span "Añada artista primario(a) principal" at bounding box center [143, 314] width 196 height 34
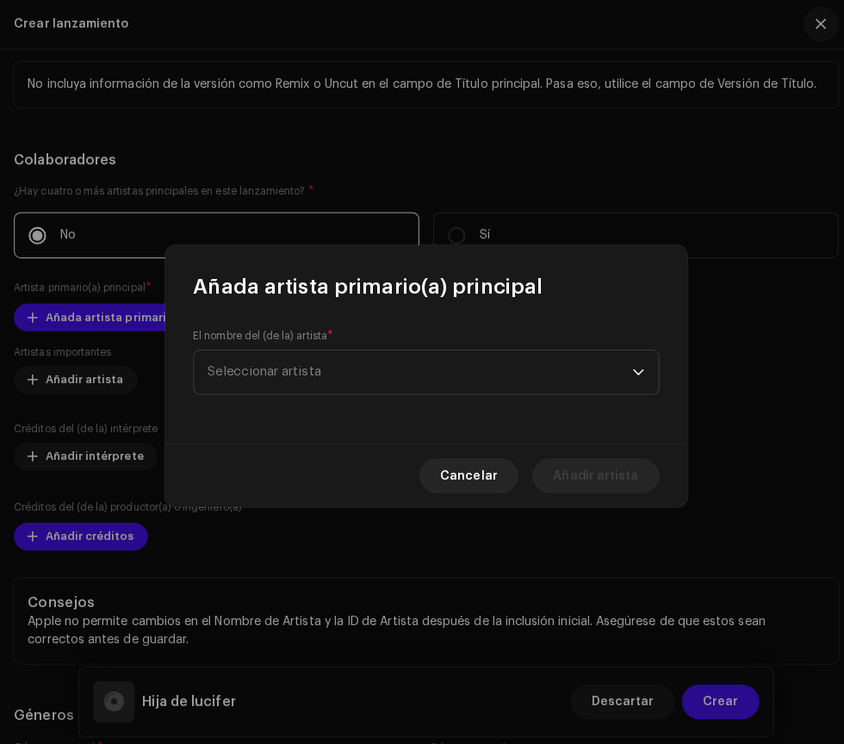
click at [608, 366] on span "Seleccionar artista" at bounding box center [416, 368] width 420 height 43
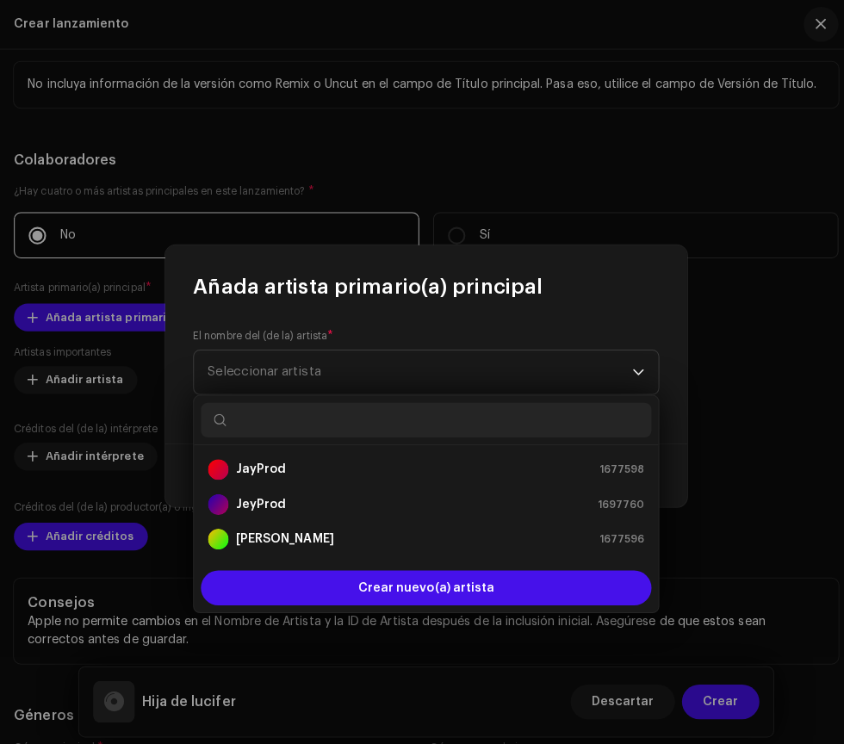
click at [505, 536] on div "[PERSON_NAME] 1677596" at bounding box center [422, 534] width 432 height 21
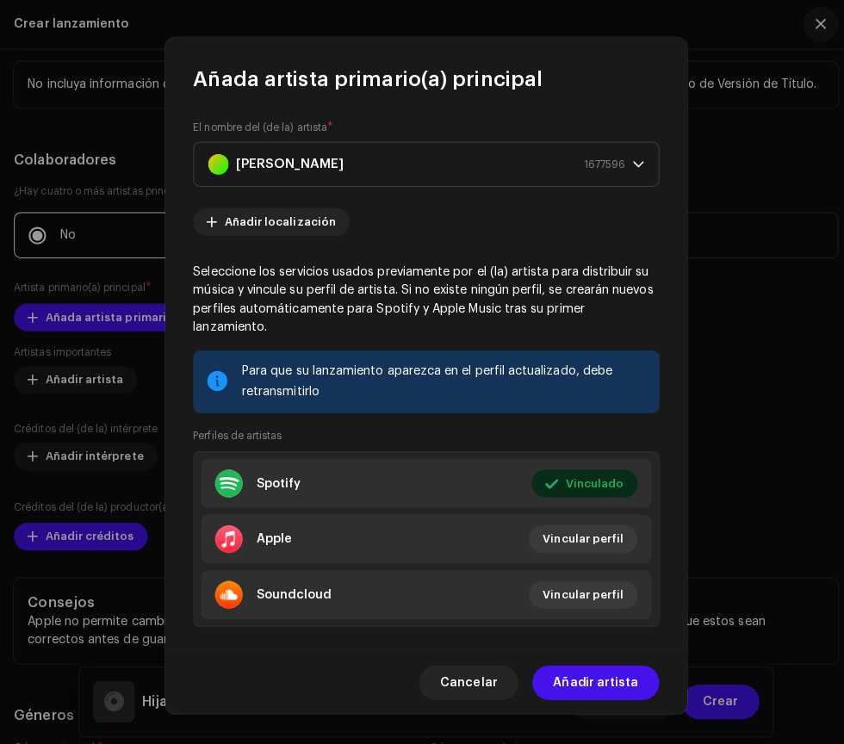
click at [615, 670] on span "Añadir artista" at bounding box center [590, 676] width 84 height 34
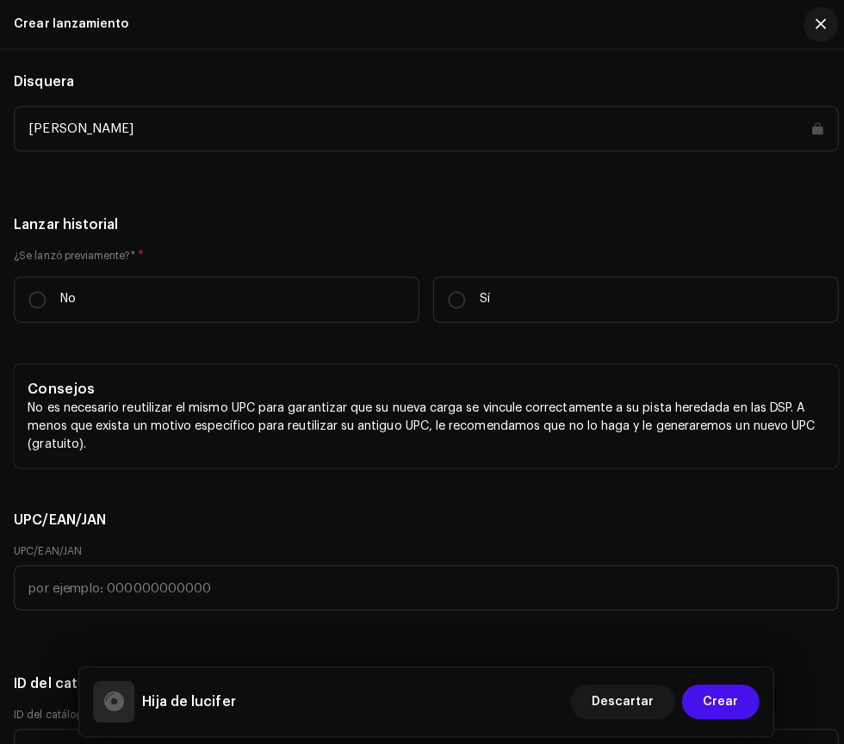
scroll to position [3453, 0]
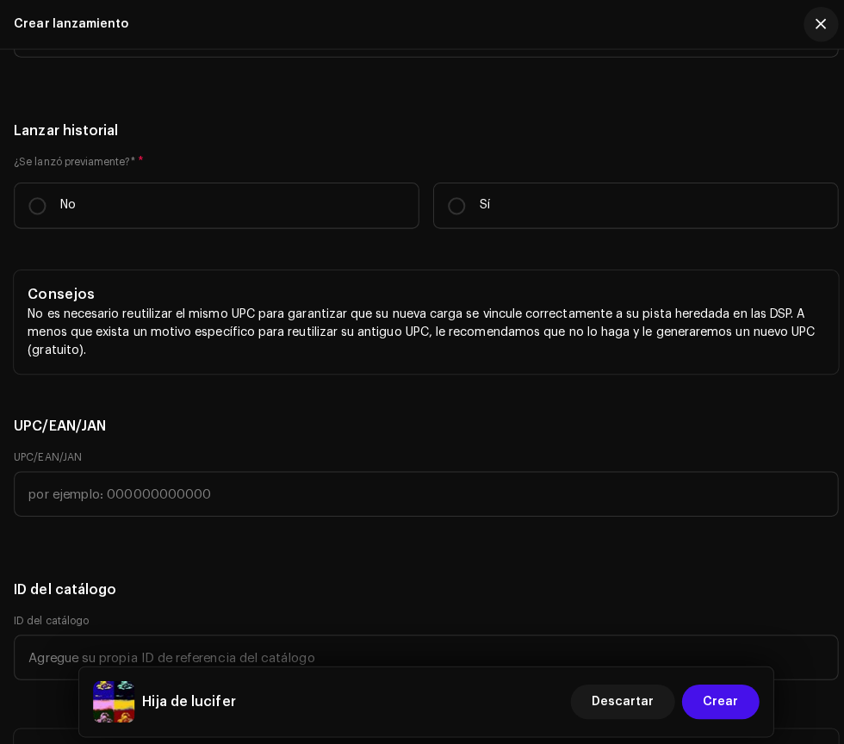
click at [66, 202] on p "No" at bounding box center [67, 204] width 16 height 18
click at [46, 202] on input "No" at bounding box center [36, 204] width 17 height 17
radio input "true"
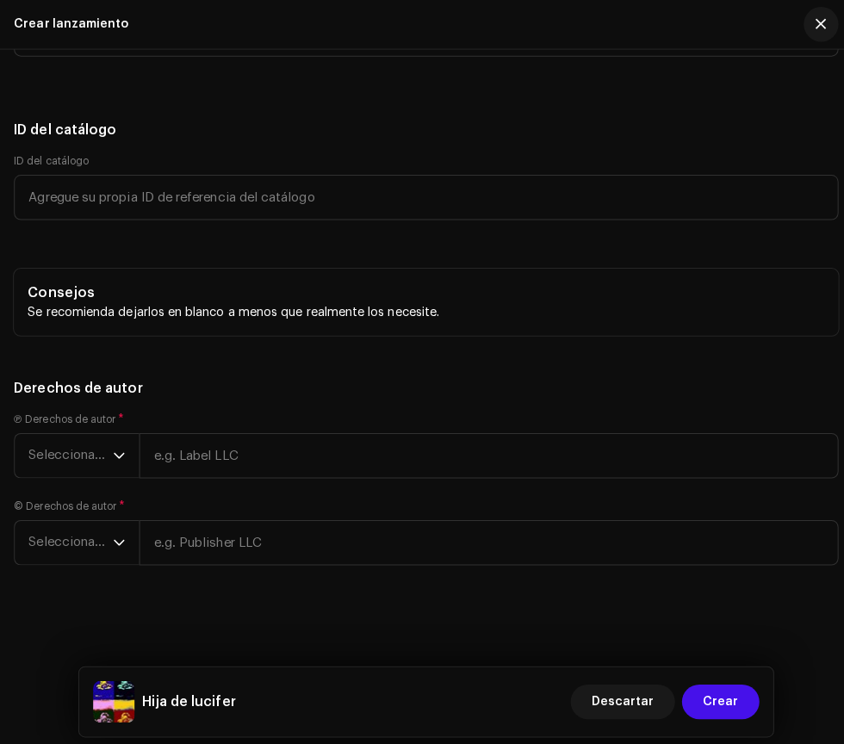
scroll to position [3911, 0]
click at [95, 448] on span "Seleccionar año" at bounding box center [70, 449] width 84 height 43
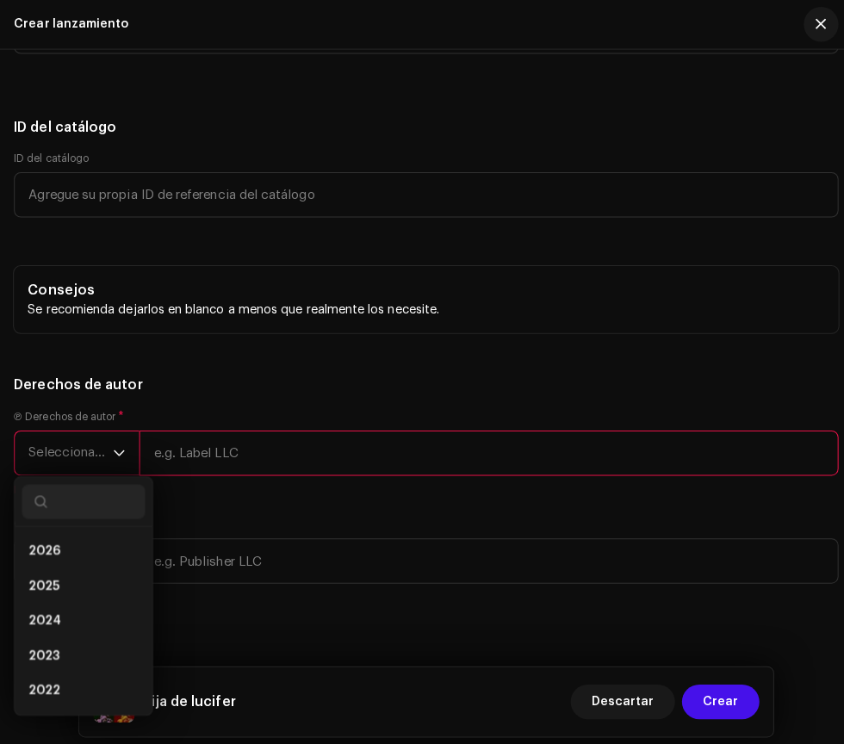
click at [55, 582] on span "2025" at bounding box center [43, 580] width 31 height 17
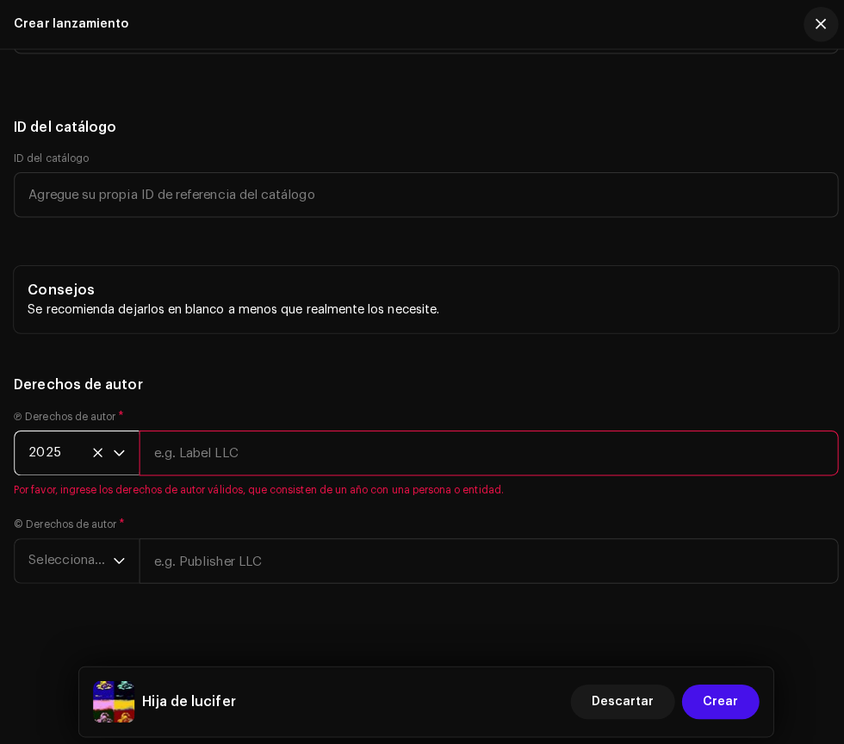
click at [69, 556] on span "Seleccionar año" at bounding box center [70, 555] width 84 height 43
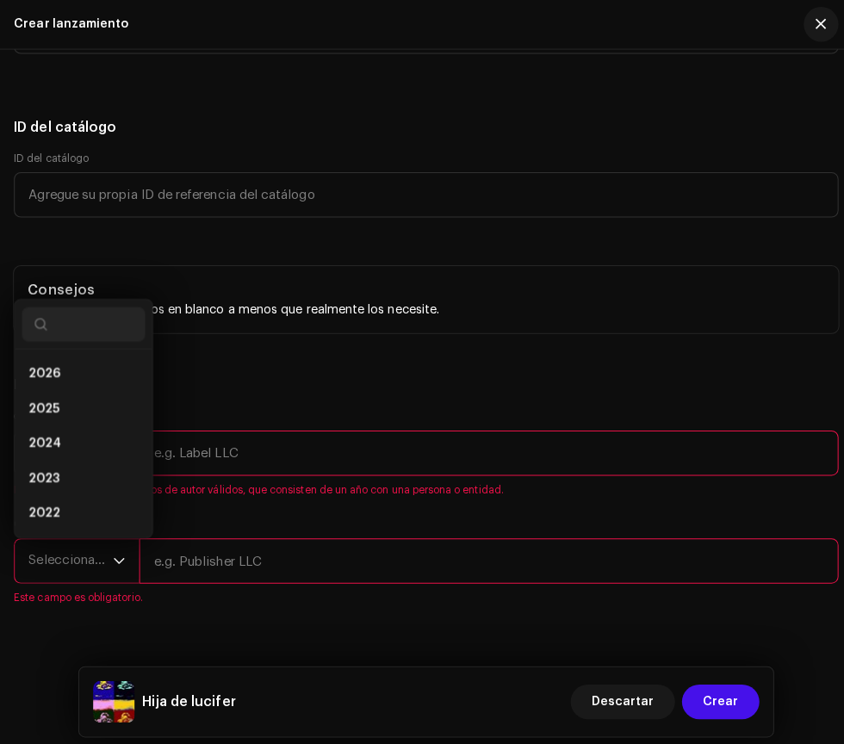
click at [46, 408] on span "2025" at bounding box center [43, 404] width 31 height 17
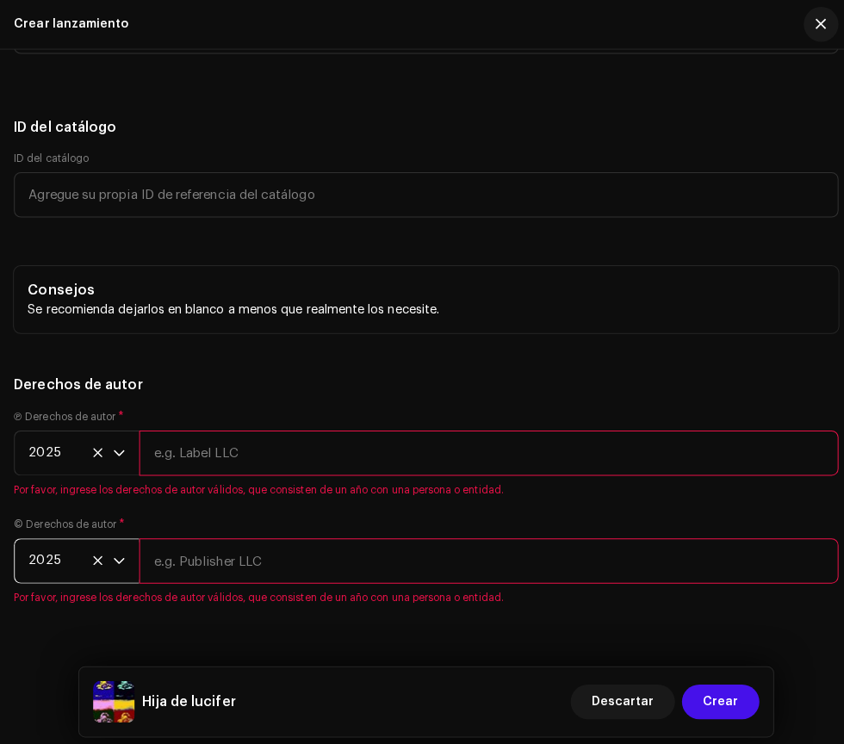
click at [208, 452] on input "text" at bounding box center [484, 448] width 693 height 45
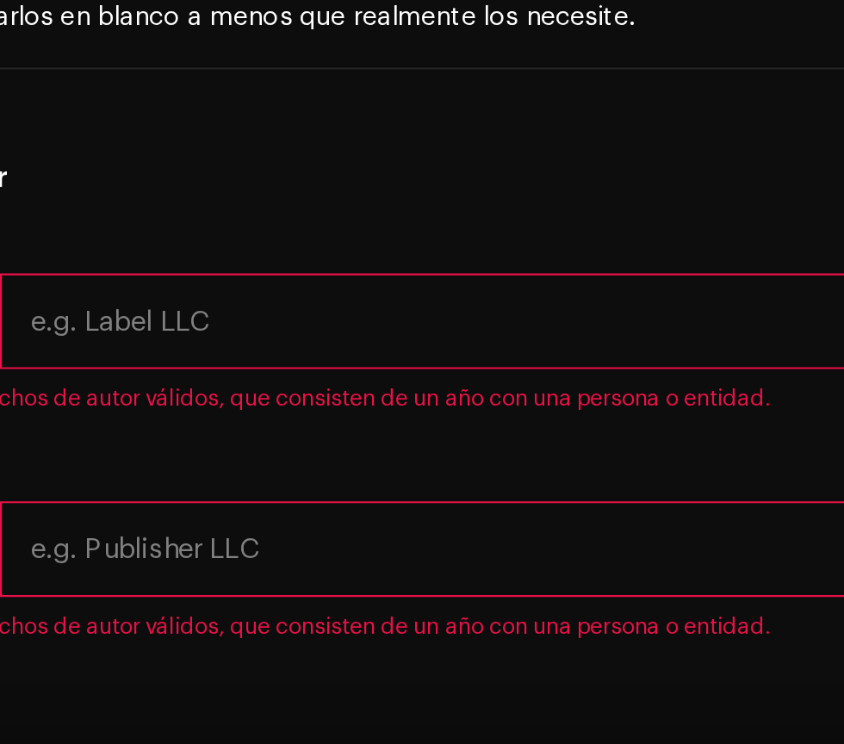
type input "Eclipse Entertainment"
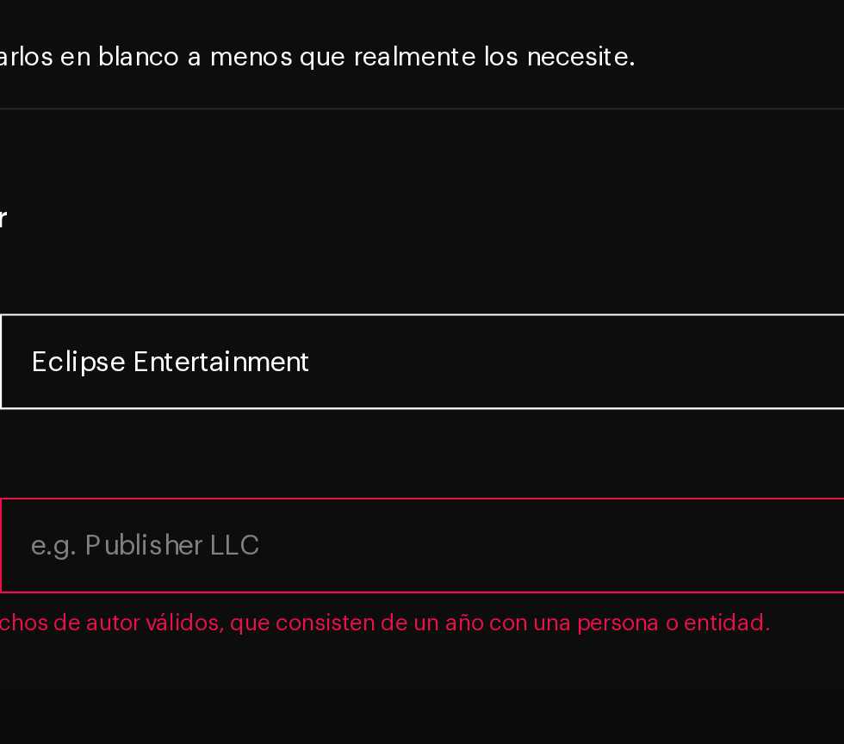
scroll to position [3930, 0]
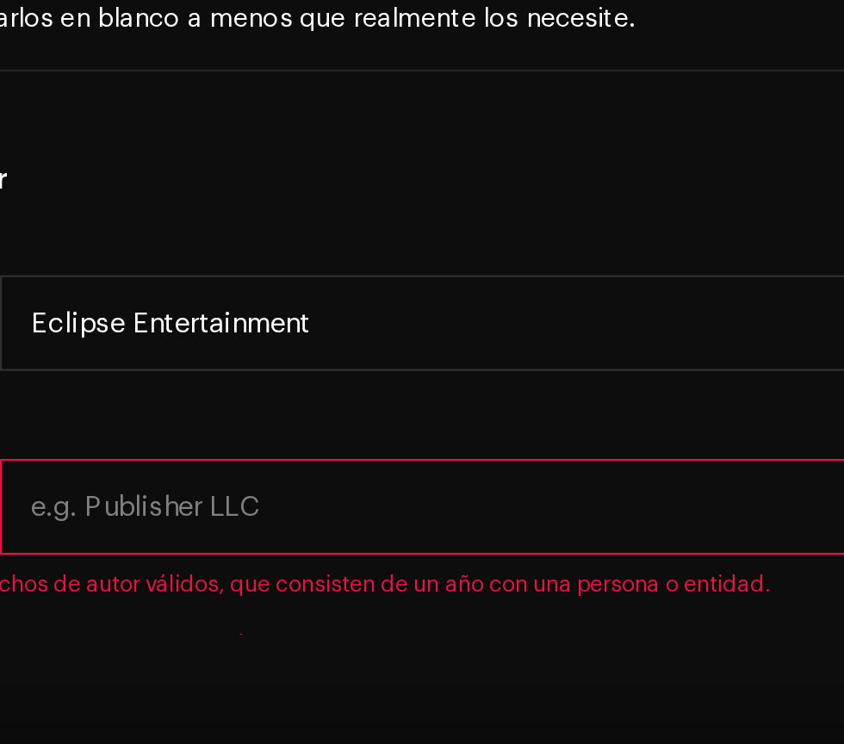
click at [434, 532] on input "text" at bounding box center [484, 535] width 693 height 45
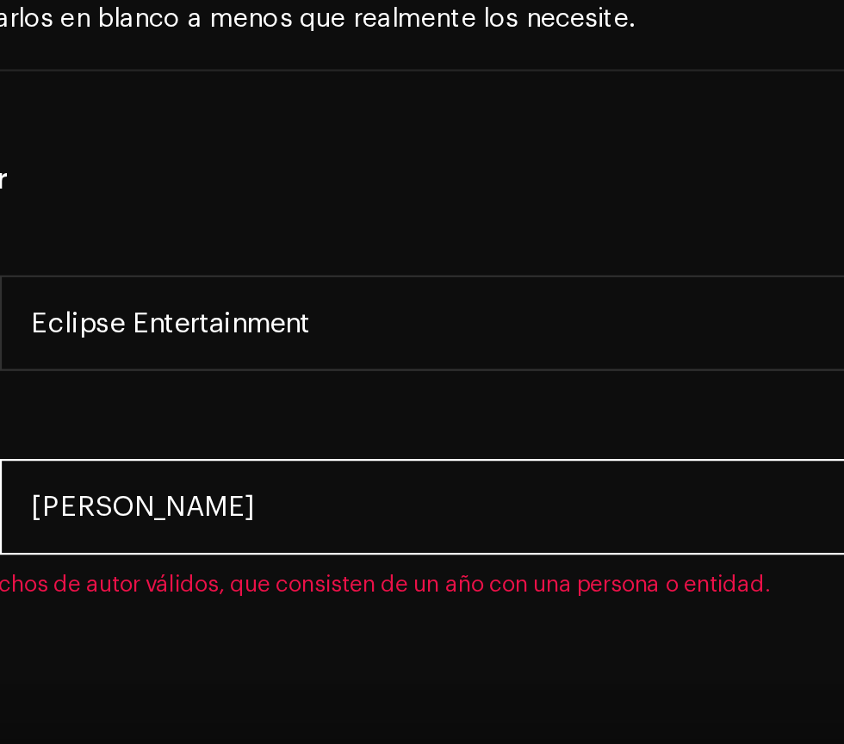
type input "[PERSON_NAME]"
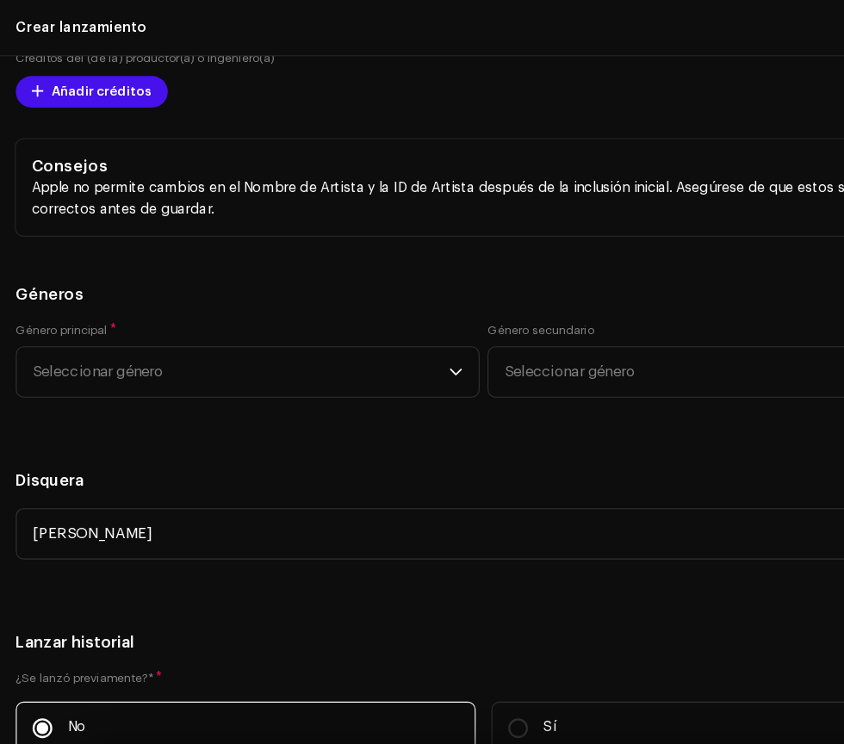
scroll to position [3040, 0]
click at [374, 324] on span "Seleccionar género" at bounding box center [210, 325] width 364 height 43
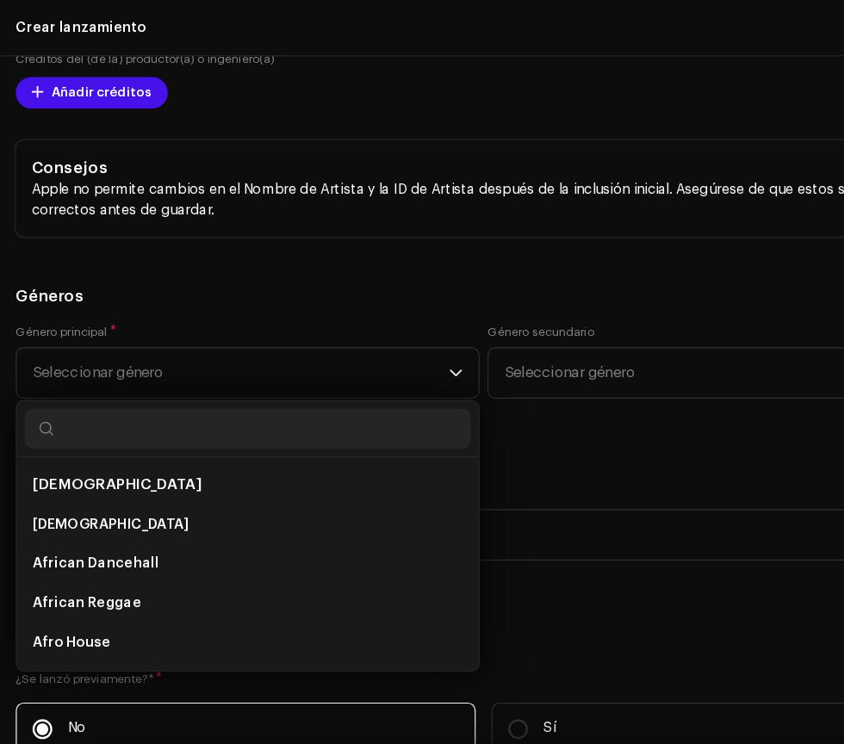
click at [398, 324] on icon "dropdown trigger" at bounding box center [398, 326] width 12 height 12
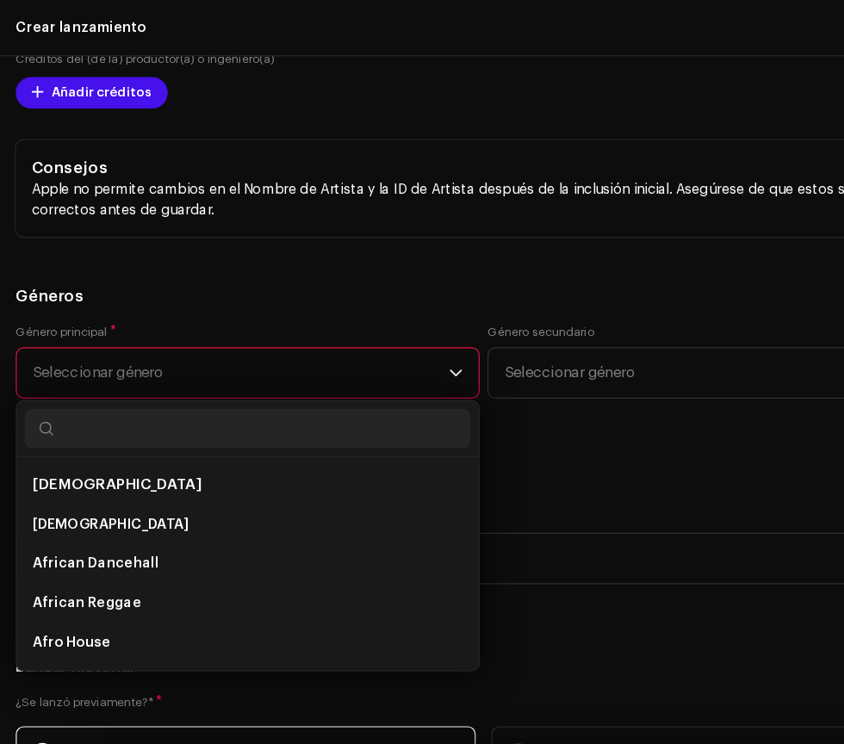
click at [302, 465] on div "[PERSON_NAME]" at bounding box center [422, 487] width 817 height 45
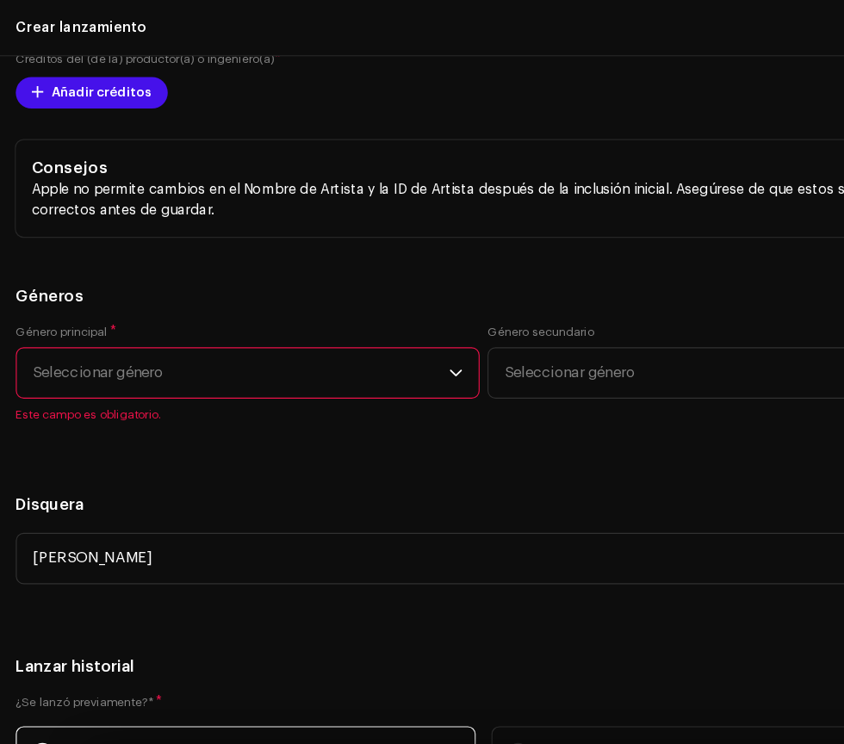
click at [398, 324] on icon "dropdown trigger" at bounding box center [398, 326] width 12 height 12
click at [376, 340] on span "Seleccionar género" at bounding box center [210, 325] width 364 height 43
click at [383, 324] on span "Seleccionar género" at bounding box center [210, 325] width 364 height 43
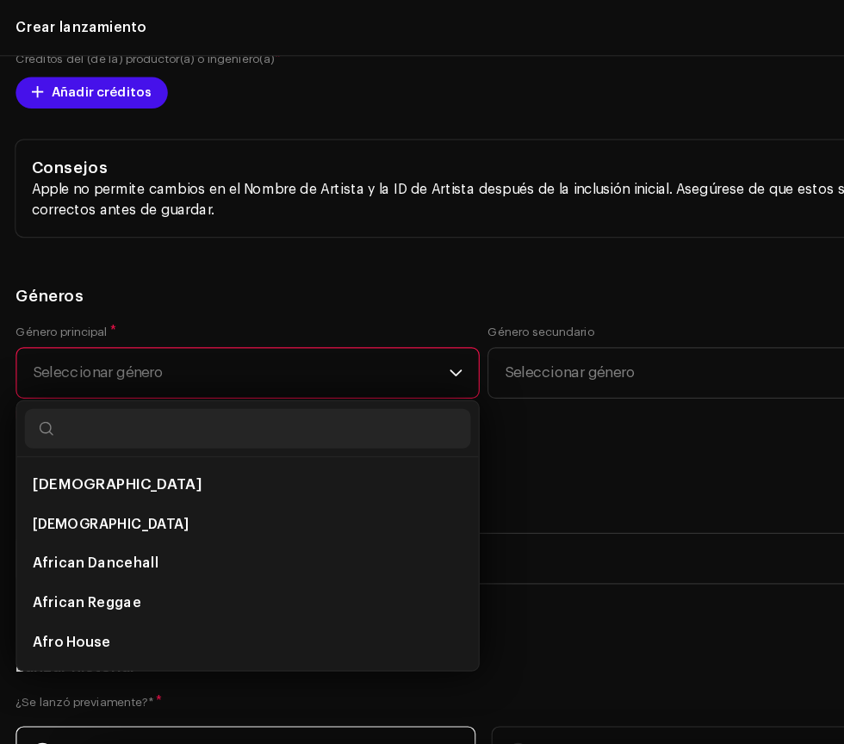
click at [221, 490] on li "African Dancehall" at bounding box center [216, 492] width 389 height 34
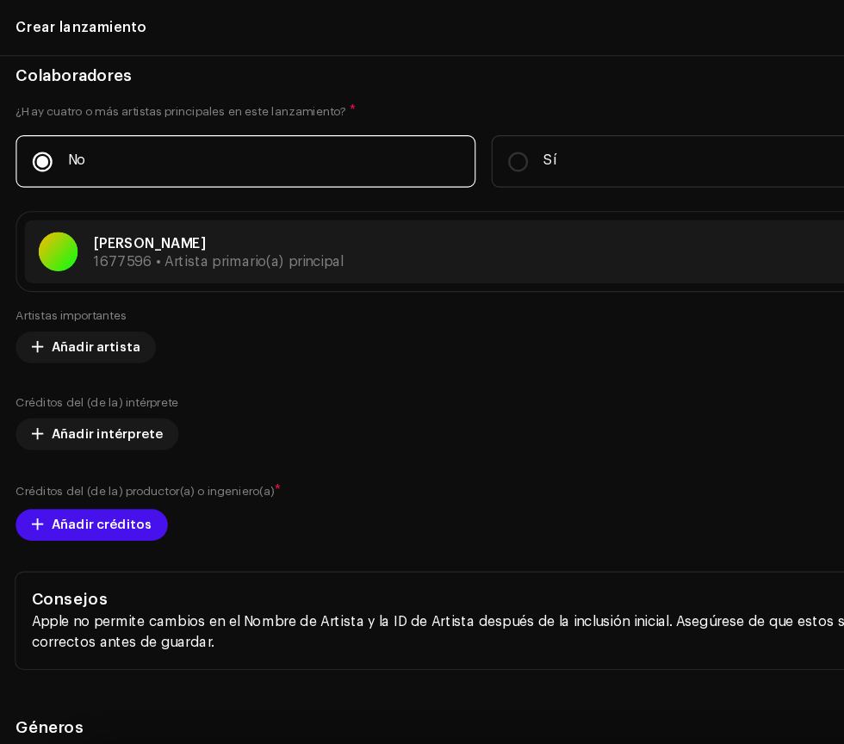
scroll to position [2657, 0]
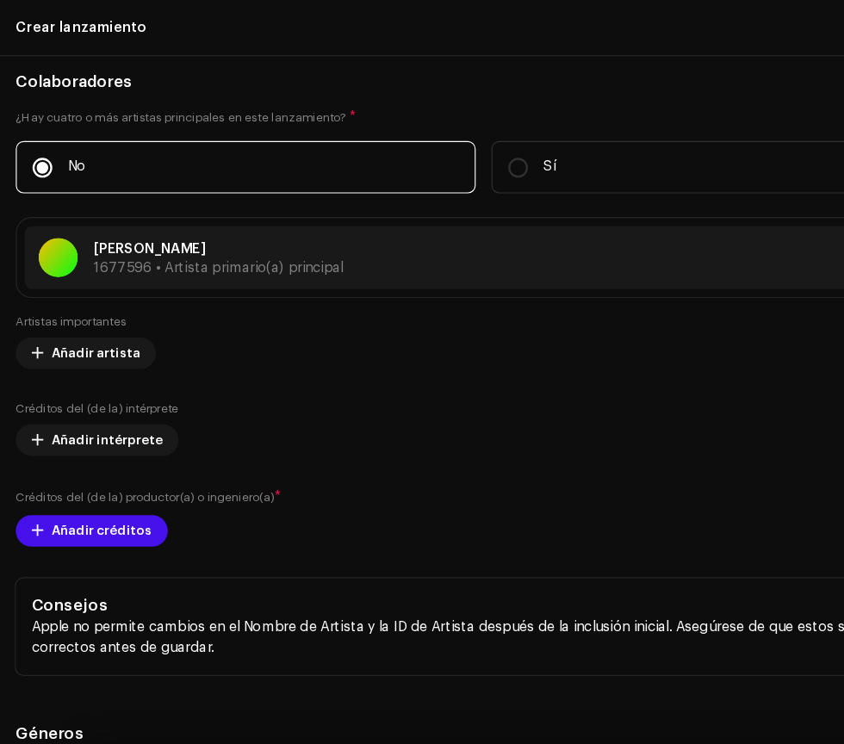
click at [117, 461] on span "Añadir créditos" at bounding box center [89, 463] width 88 height 34
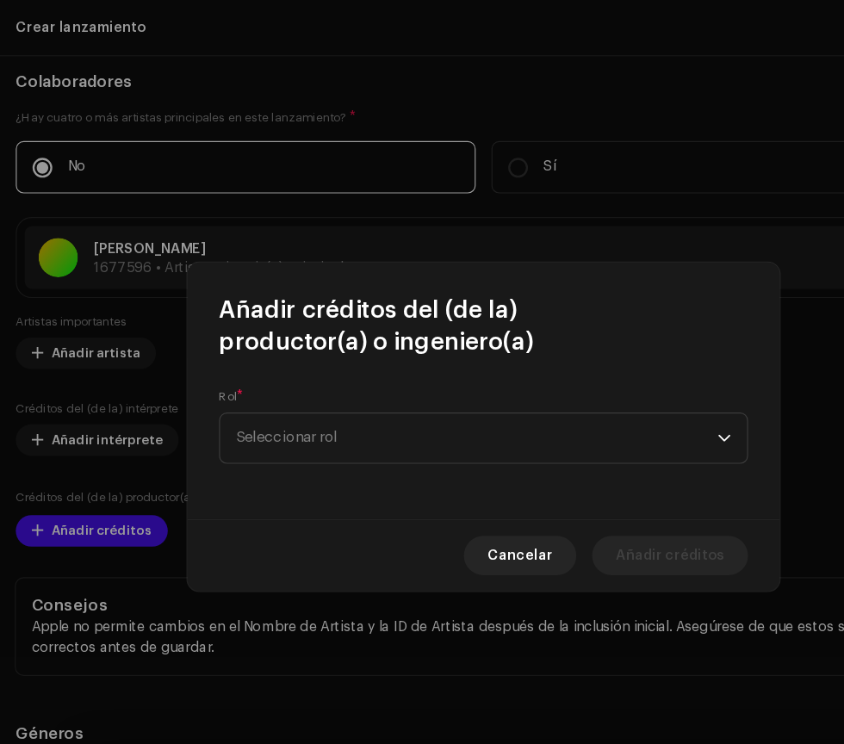
click at [569, 377] on span "Seleccionar rol" at bounding box center [416, 382] width 420 height 43
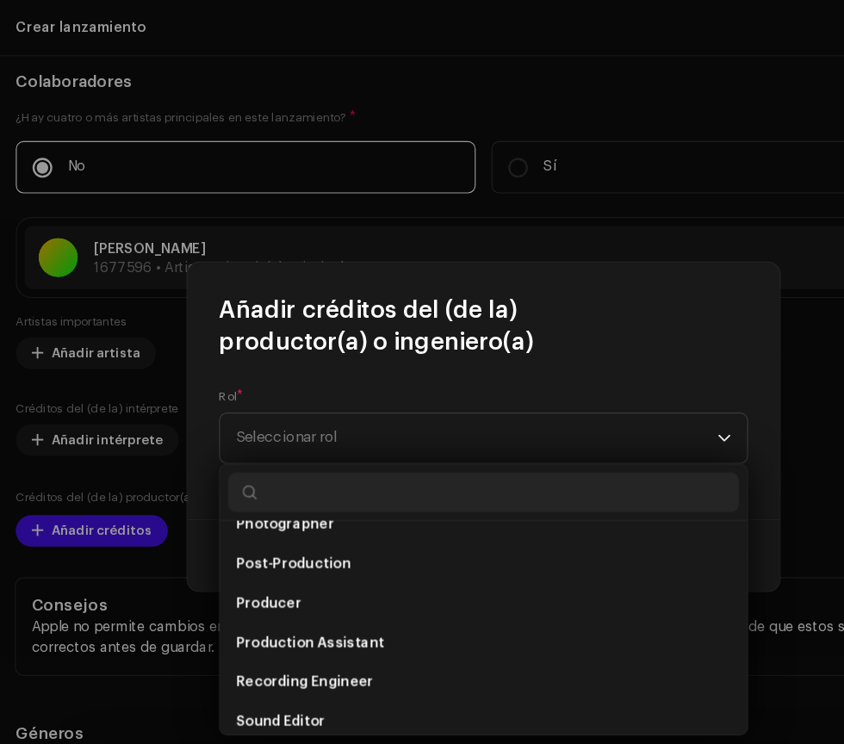
scroll to position [675, 0]
click at [445, 493] on li "Producer" at bounding box center [422, 493] width 446 height 34
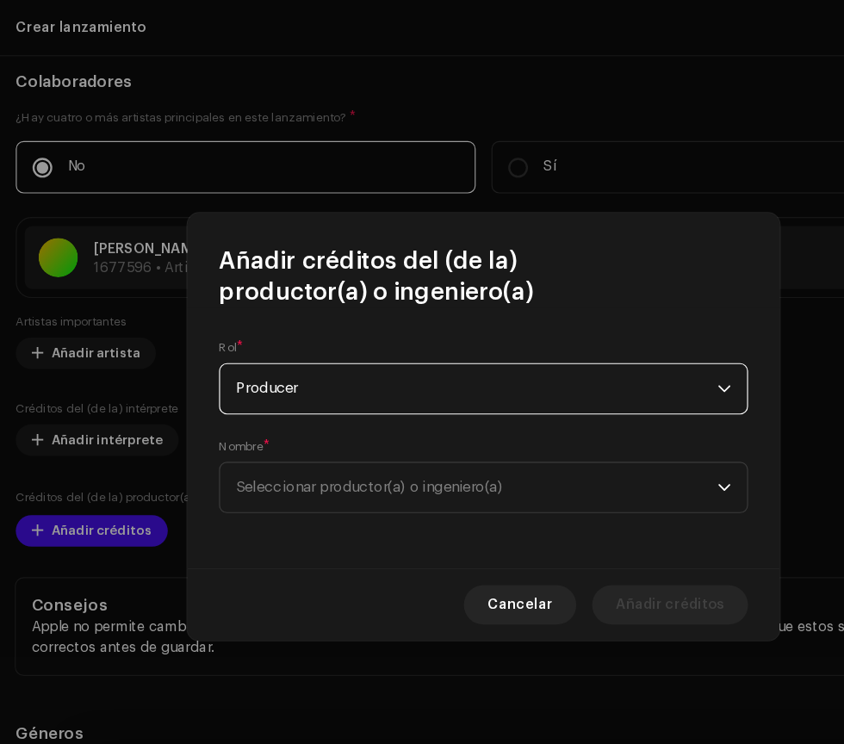
click at [588, 417] on span "Seleccionar productor(a) o ingeniero(a)" at bounding box center [416, 425] width 420 height 43
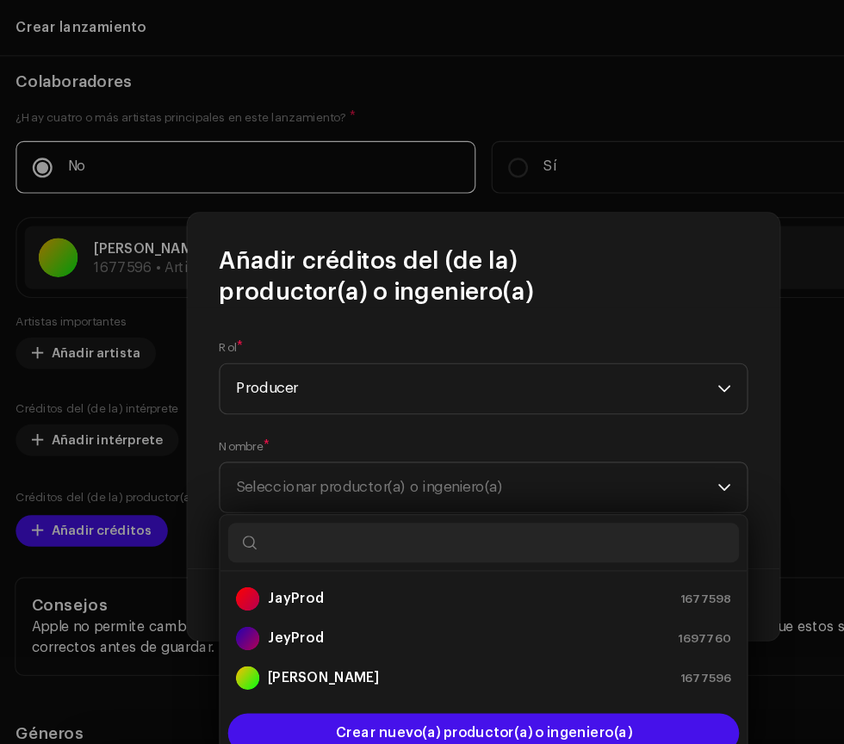
click at [477, 595] on div "[PERSON_NAME] 1677596" at bounding box center [422, 592] width 432 height 21
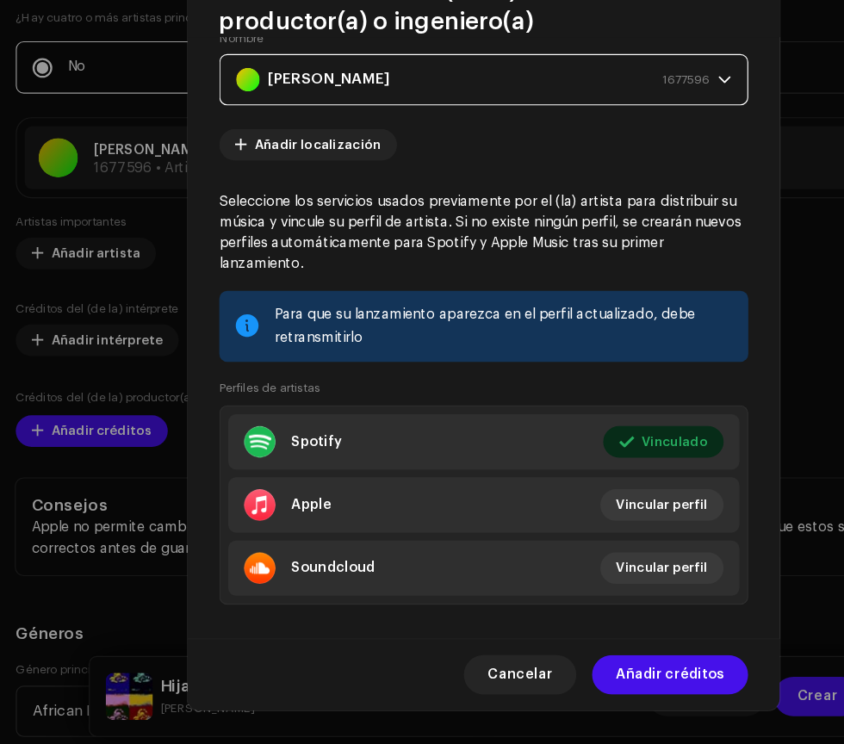
scroll to position [17, 0]
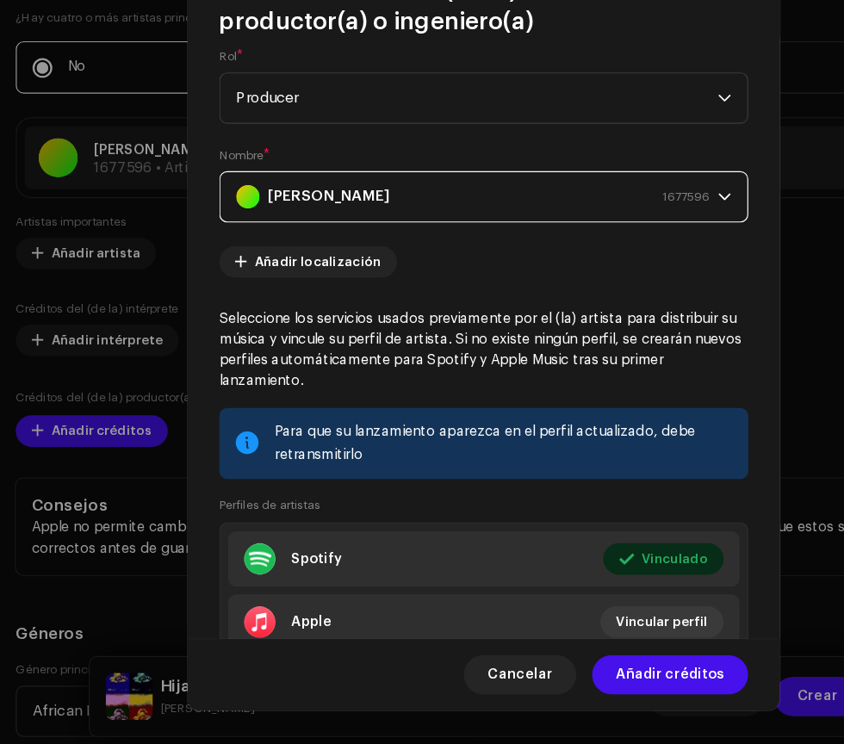
click at [602, 670] on span "Vincular perfil" at bounding box center [578, 686] width 80 height 34
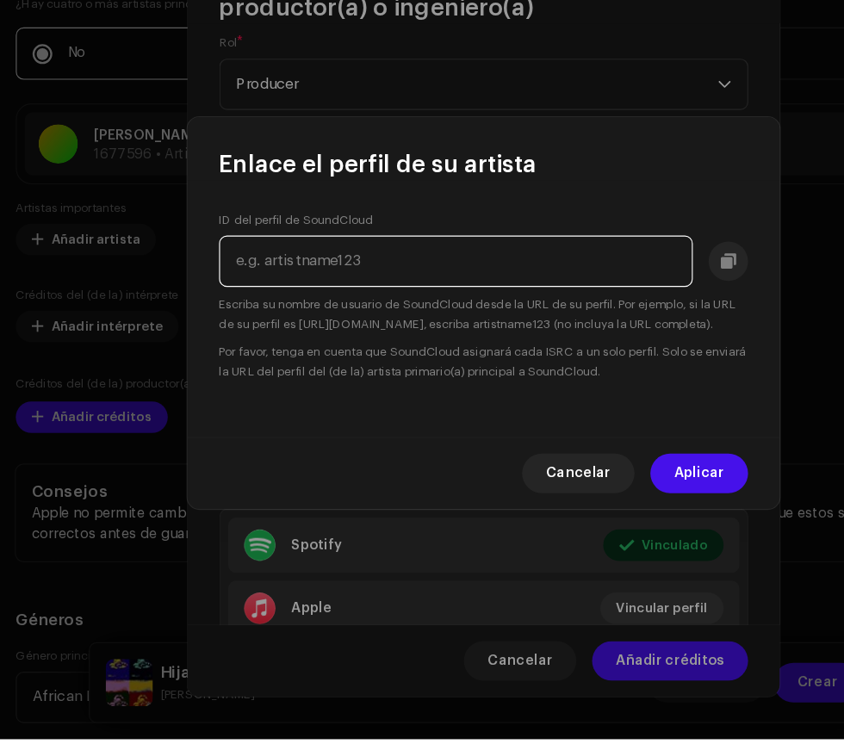
scroll to position [9, 0]
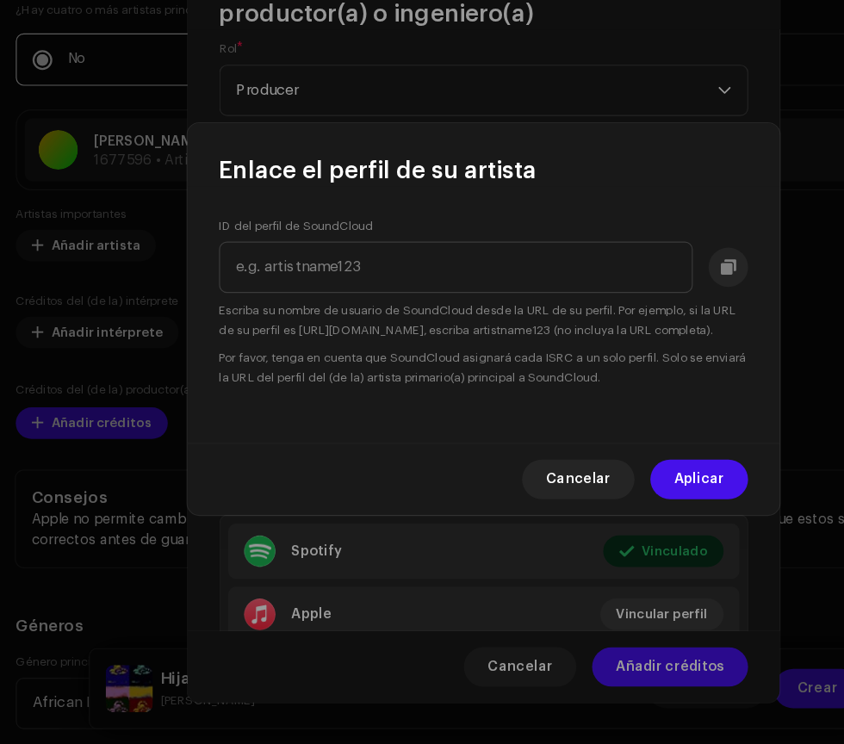
click at [515, 520] on span "Cancelar" at bounding box center [504, 512] width 57 height 34
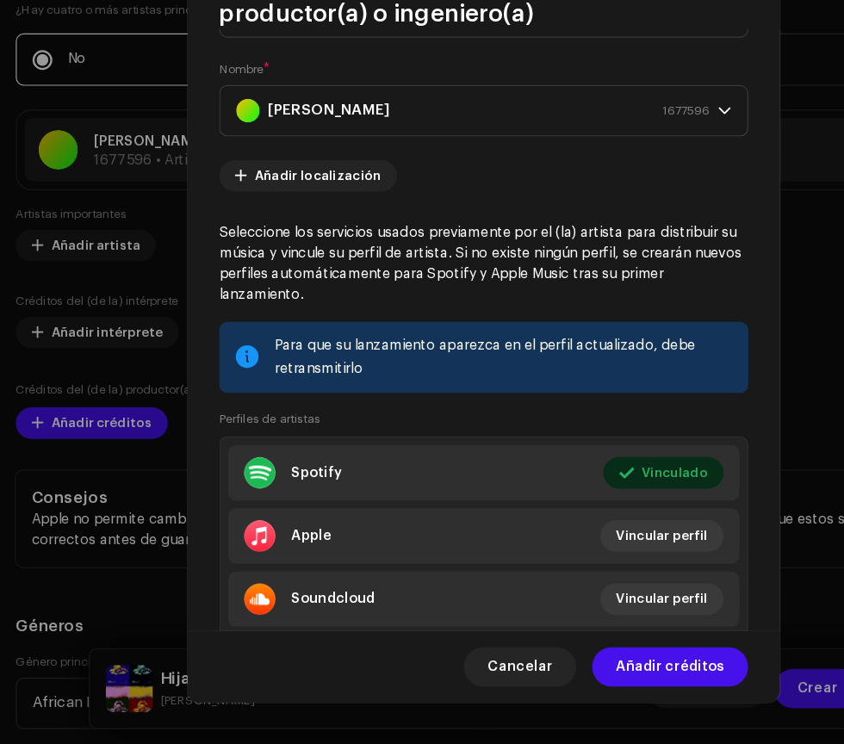
scroll to position [120, 0]
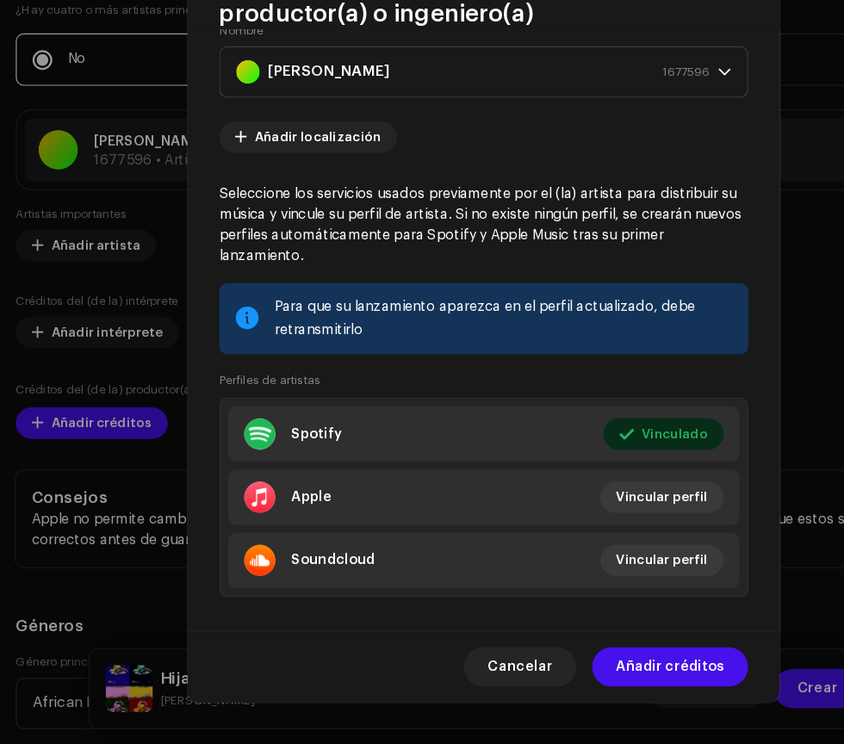
click at [611, 673] on span "Añadir créditos" at bounding box center [585, 676] width 95 height 34
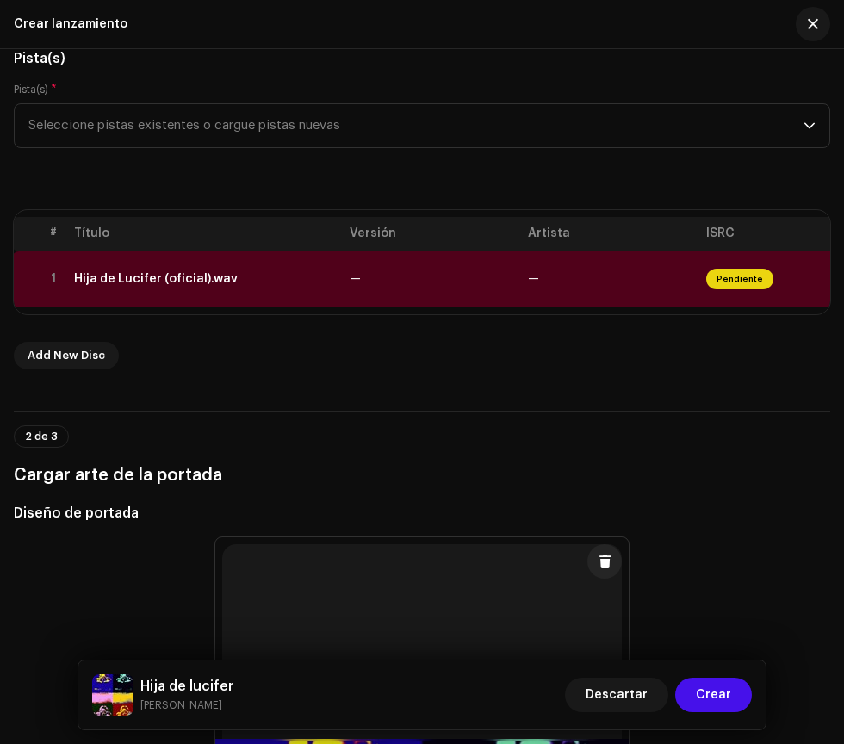
scroll to position [0, 0]
click at [170, 272] on div "Hija de Lucifer (oficial).wav" at bounding box center [165, 279] width 164 height 14
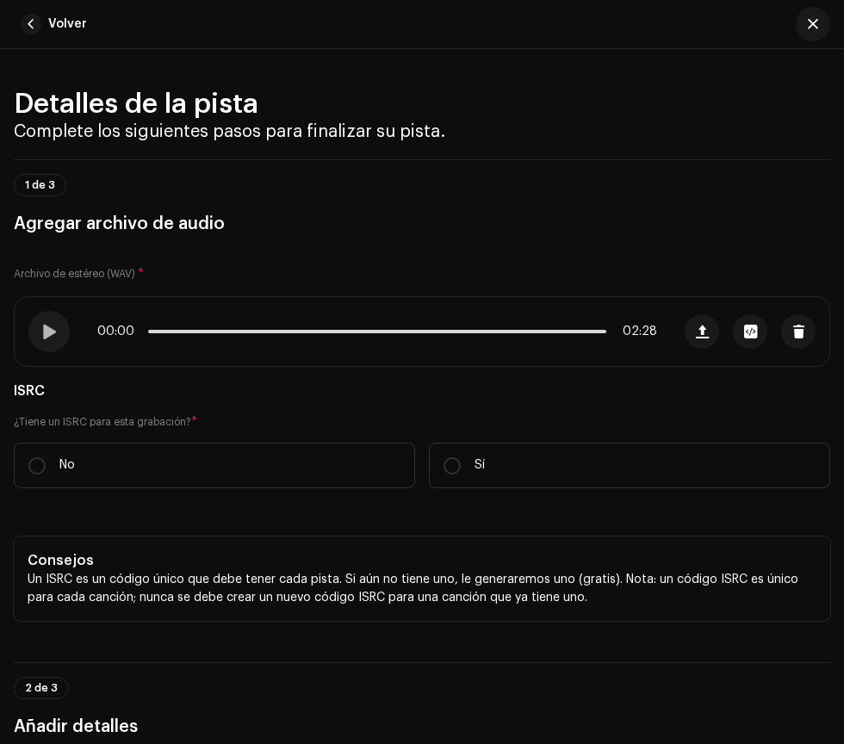
click at [36, 464] on input "No" at bounding box center [36, 465] width 17 height 17
radio input "true"
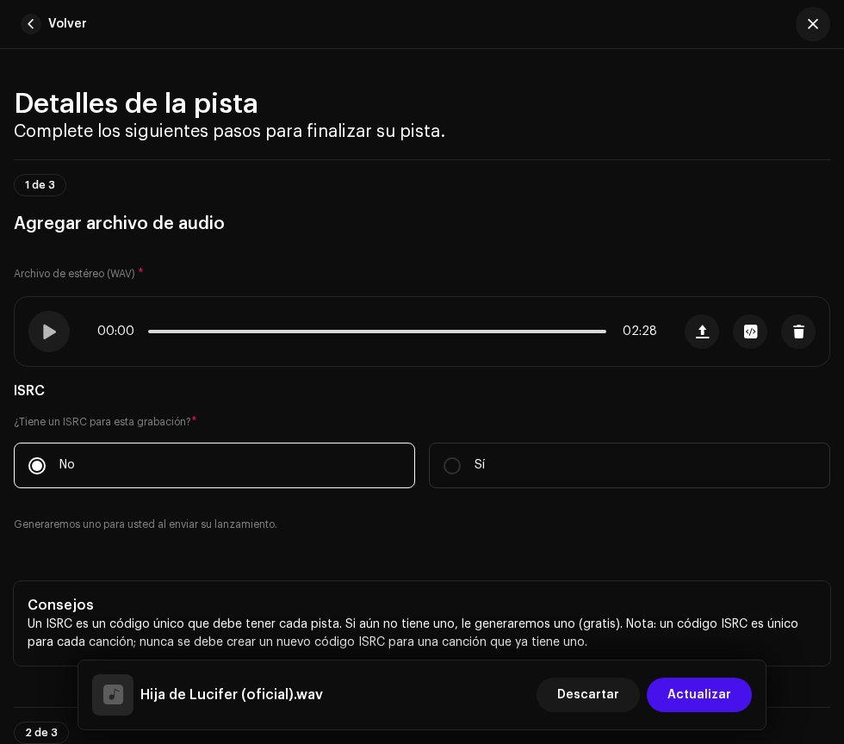
click at [48, 330] on span at bounding box center [48, 332] width 15 height 14
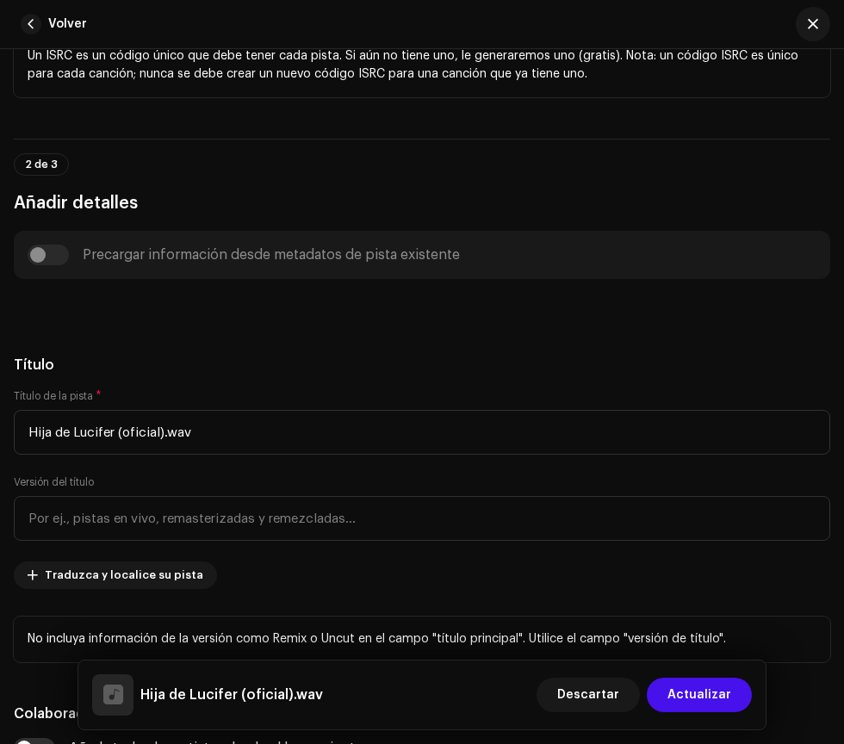
scroll to position [569, 0]
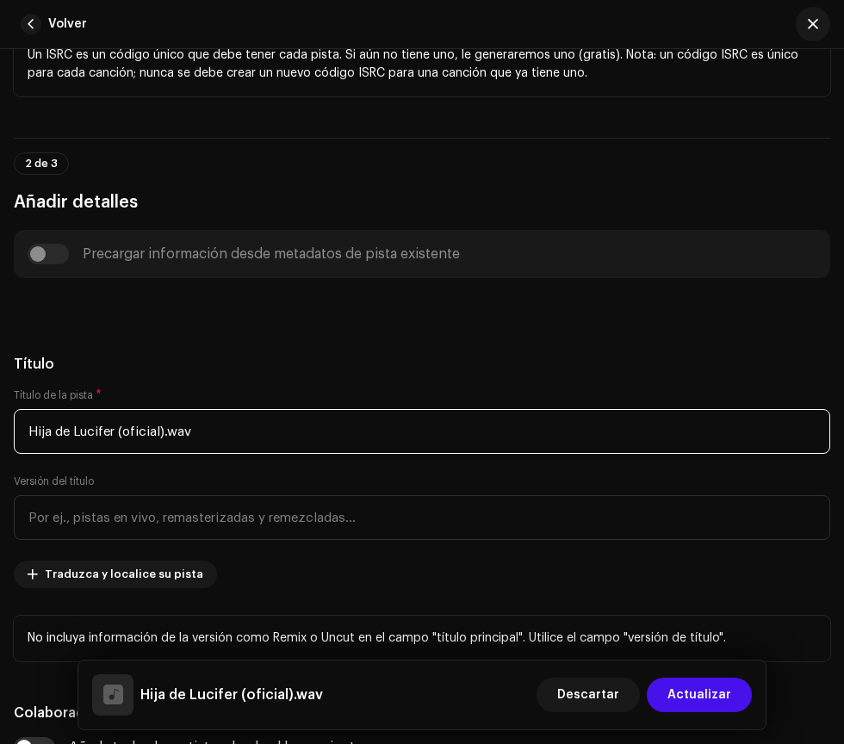
click at [453, 430] on input "Hija de Lucifer (oficial).wav" at bounding box center [422, 431] width 817 height 45
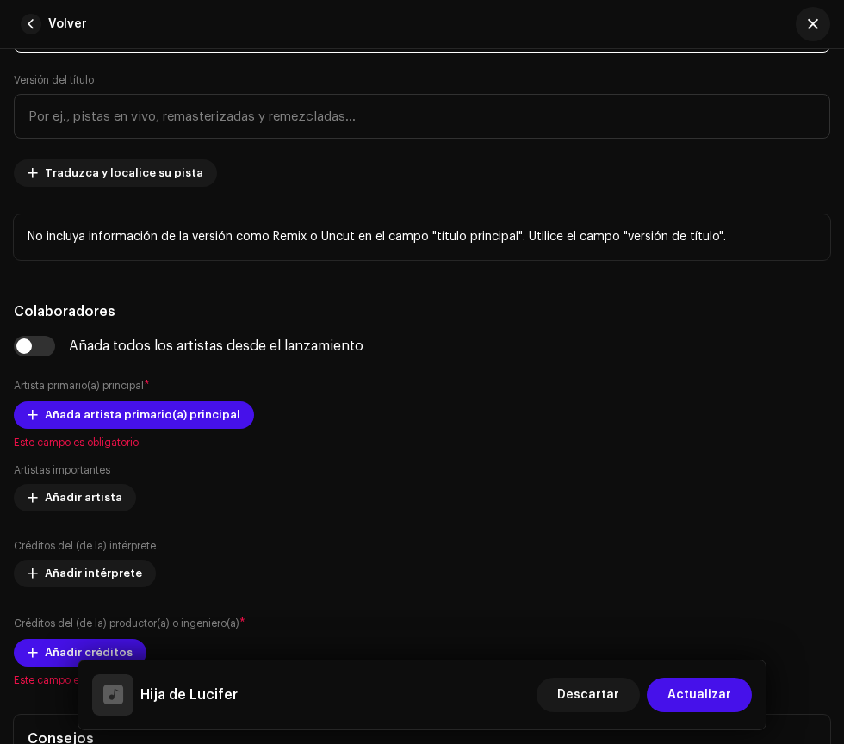
scroll to position [998, 0]
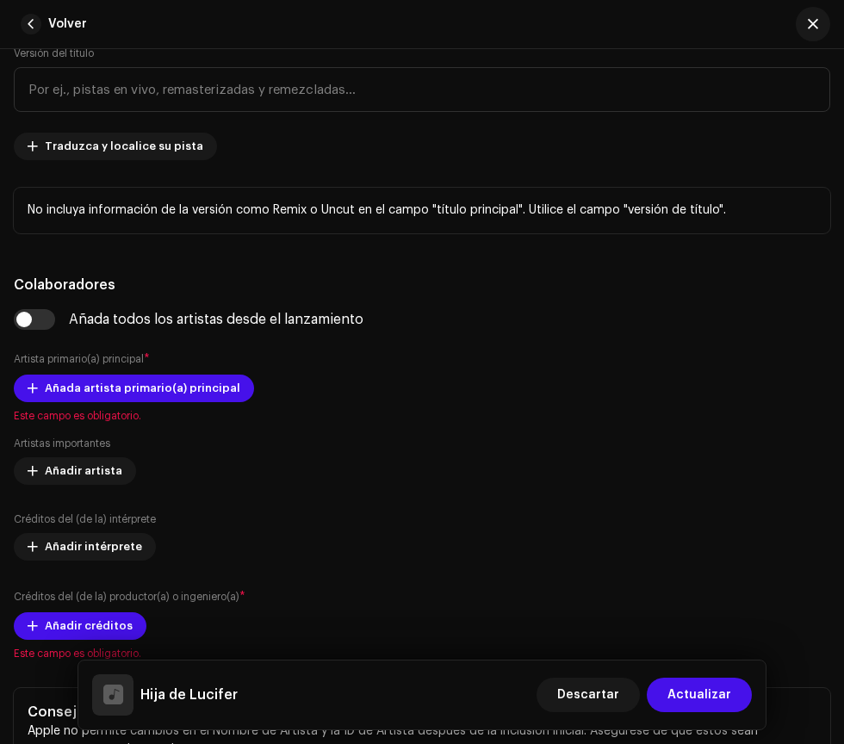
type input "Hija de Lucifer"
click at [202, 387] on span "Añada artista primario(a) principal" at bounding box center [143, 388] width 196 height 34
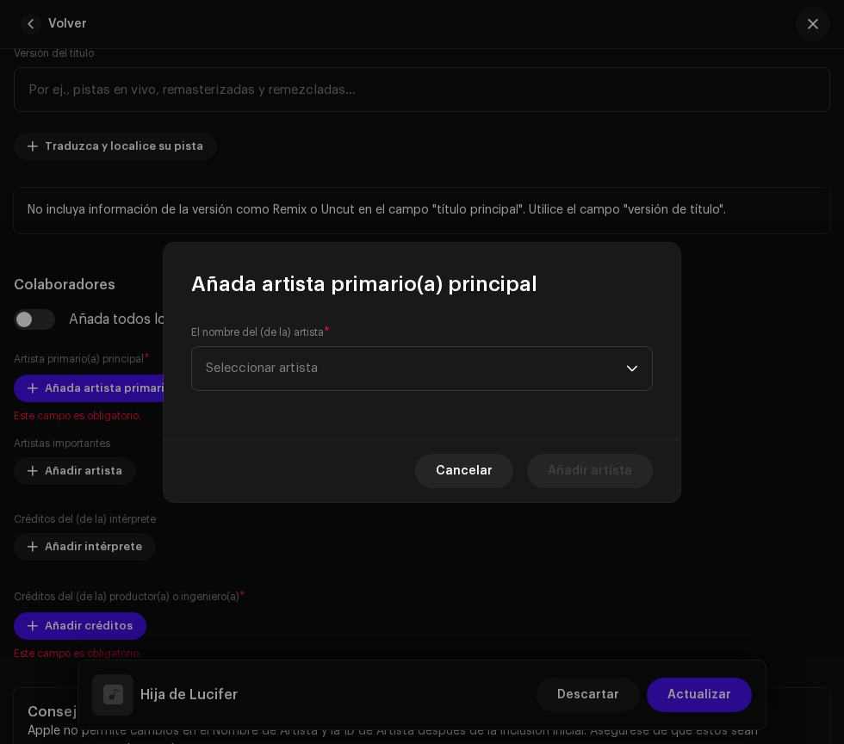
click at [605, 361] on span "Seleccionar artista" at bounding box center [416, 368] width 420 height 43
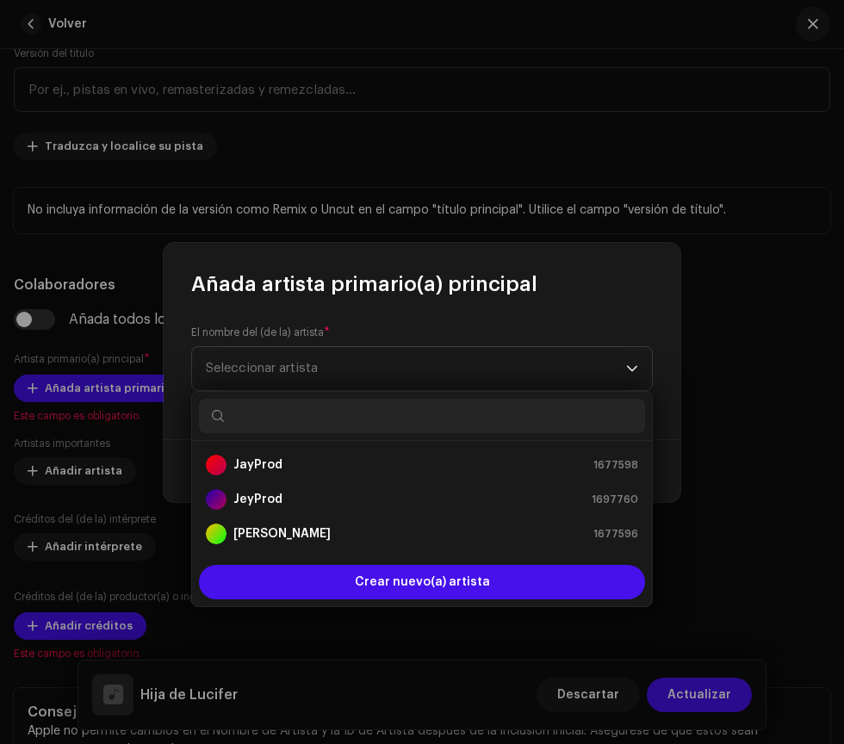
click at [489, 532] on div "[PERSON_NAME] 1677596" at bounding box center [422, 534] width 432 height 21
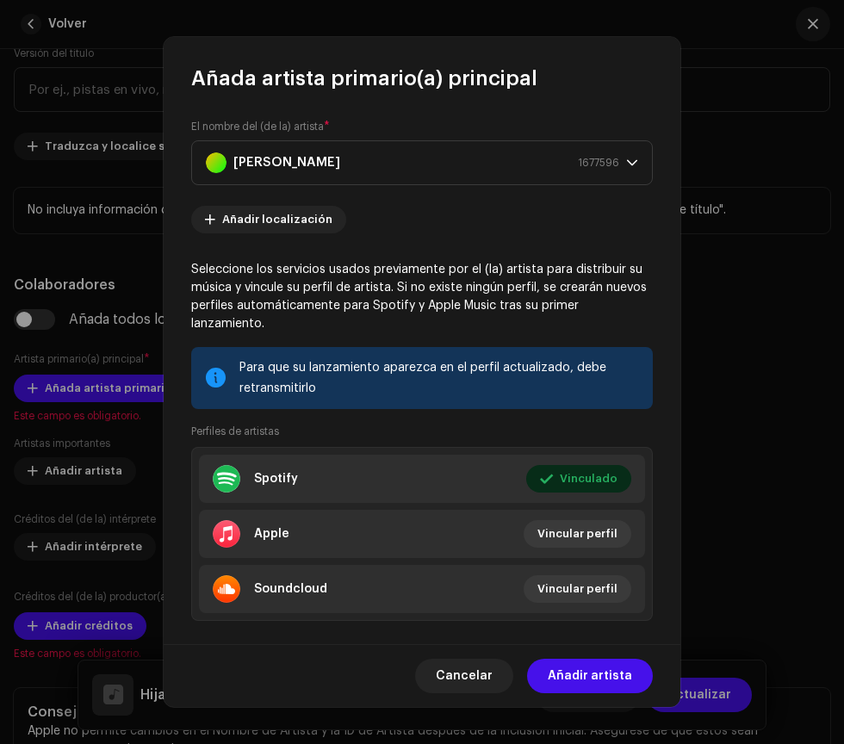
click at [622, 682] on span "Añadir artista" at bounding box center [590, 676] width 84 height 34
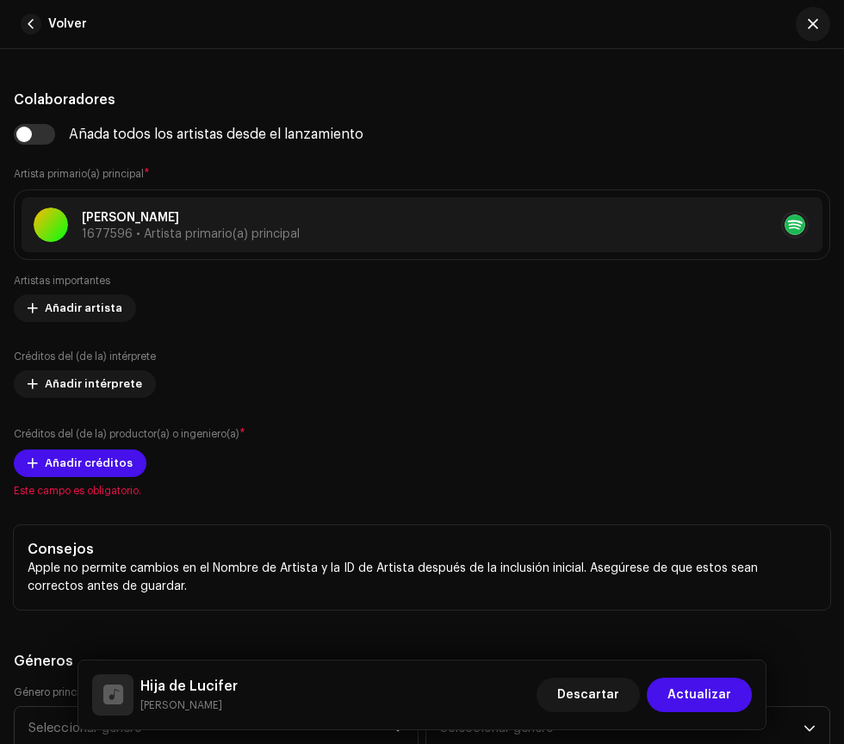
scroll to position [1221, 0]
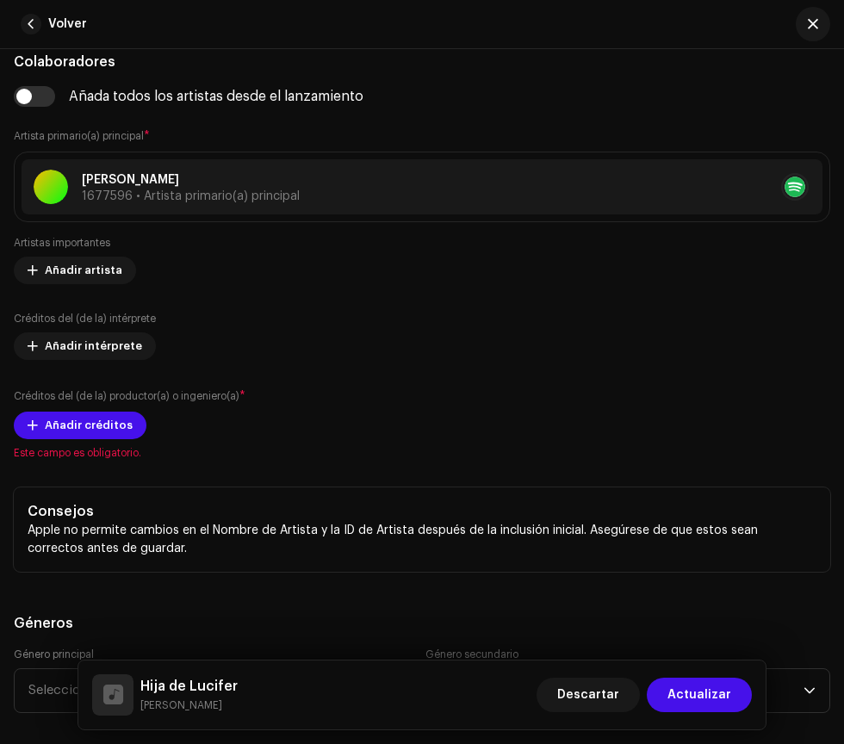
click at [106, 422] on span "Añadir créditos" at bounding box center [89, 425] width 88 height 34
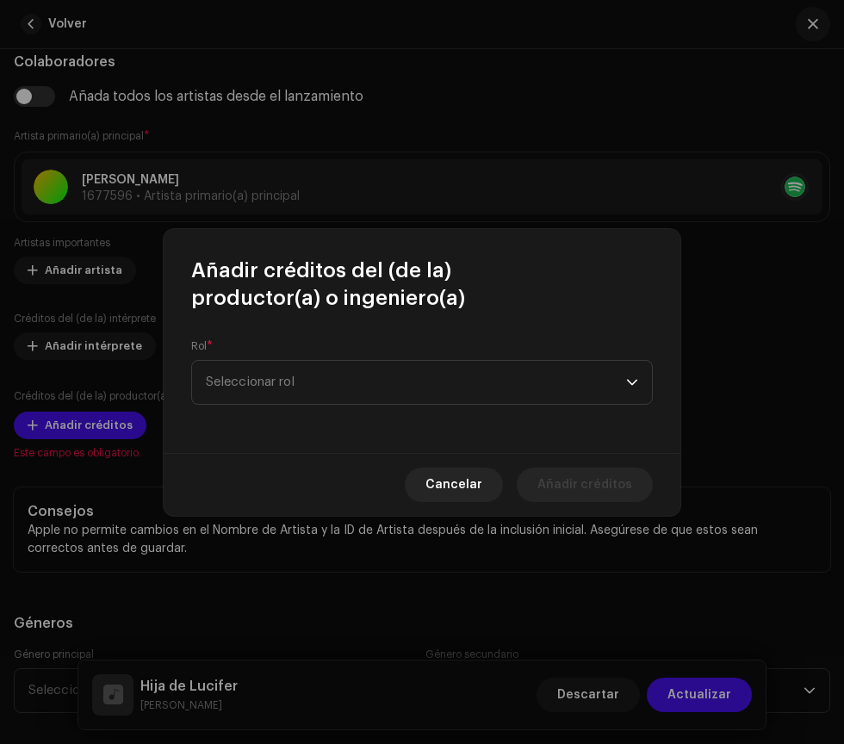
click at [576, 388] on span "Seleccionar rol" at bounding box center [416, 382] width 420 height 43
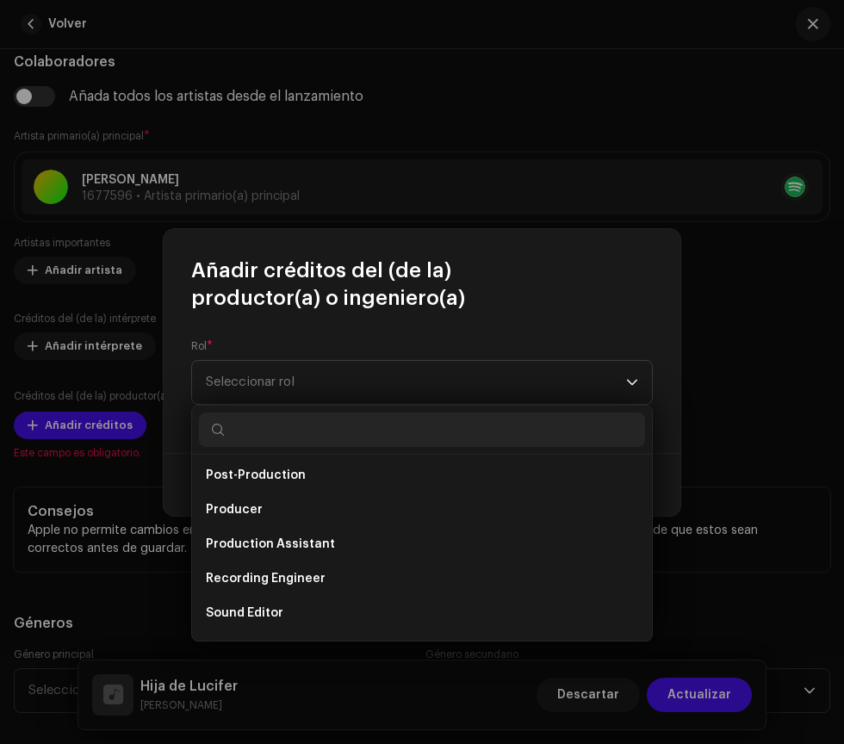
scroll to position [650, 0]
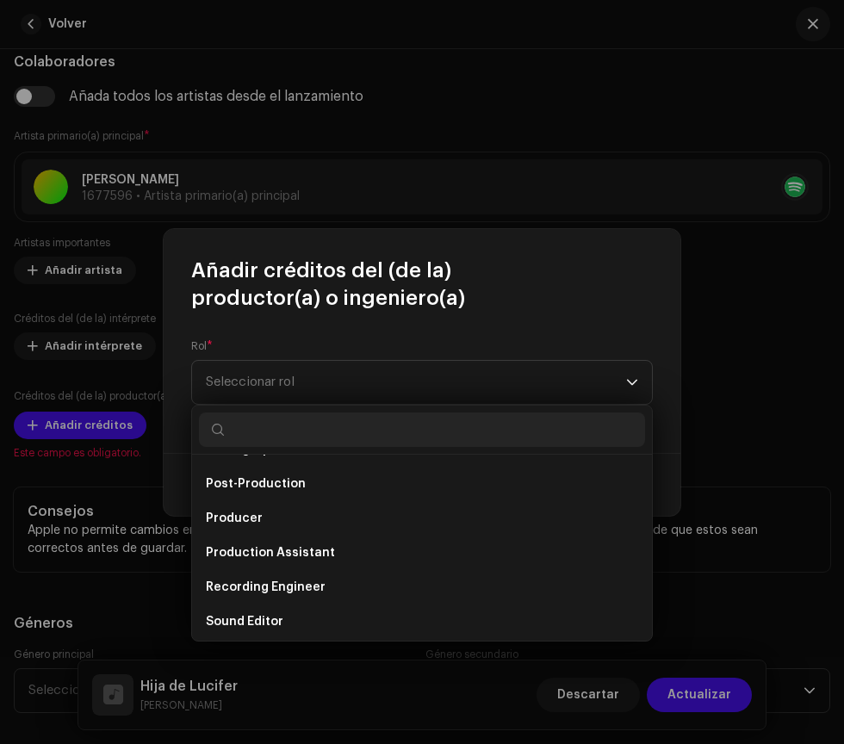
click at [463, 513] on li "Producer" at bounding box center [422, 518] width 446 height 34
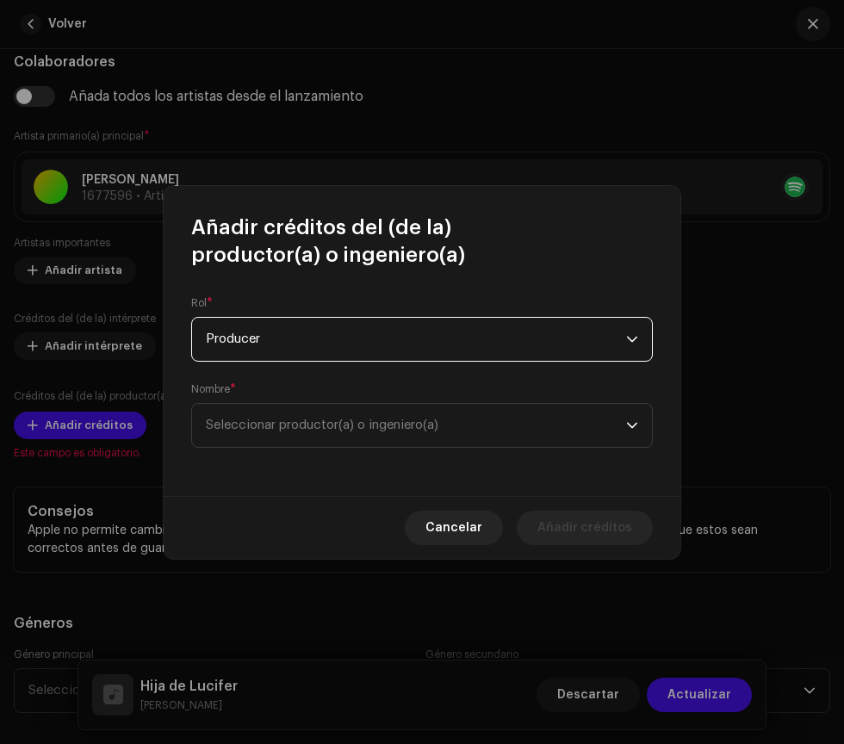
click at [589, 429] on span "Seleccionar productor(a) o ingeniero(a)" at bounding box center [416, 425] width 420 height 43
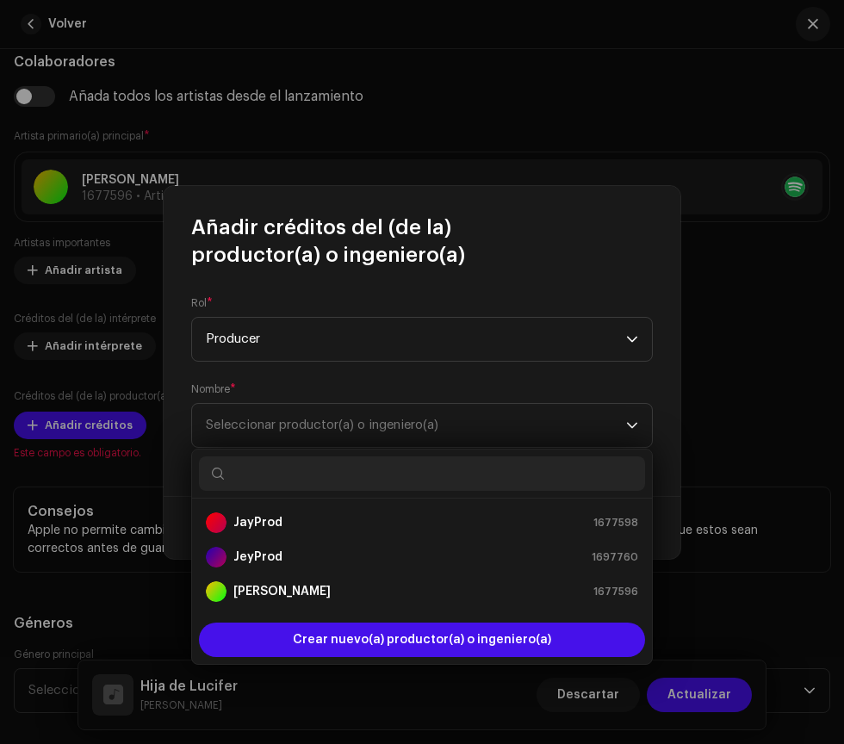
click at [510, 592] on div "[PERSON_NAME] 1677596" at bounding box center [422, 592] width 432 height 21
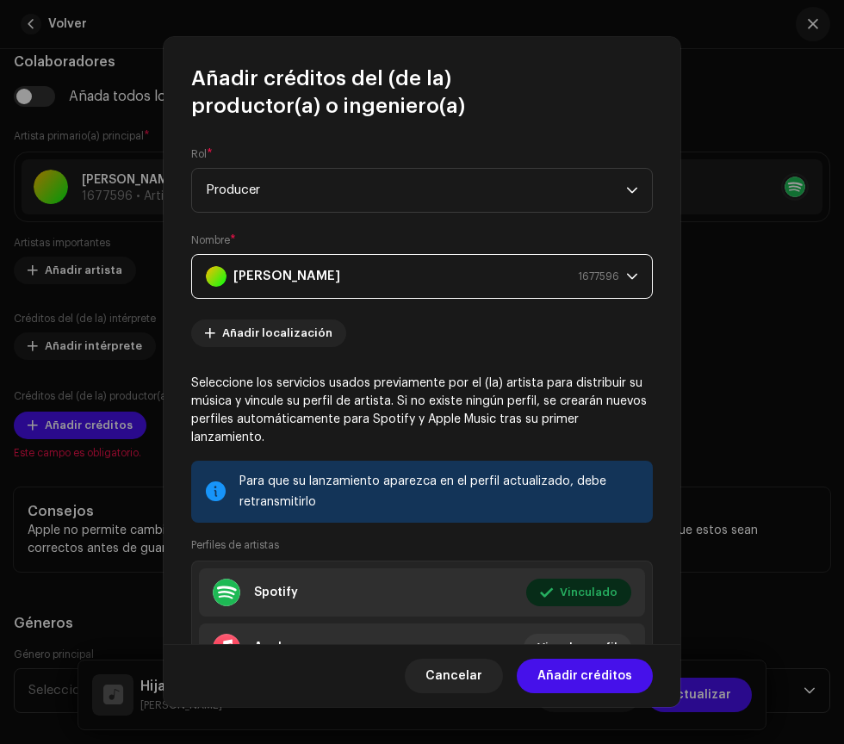
click at [615, 676] on span "Añadir créditos" at bounding box center [585, 676] width 95 height 34
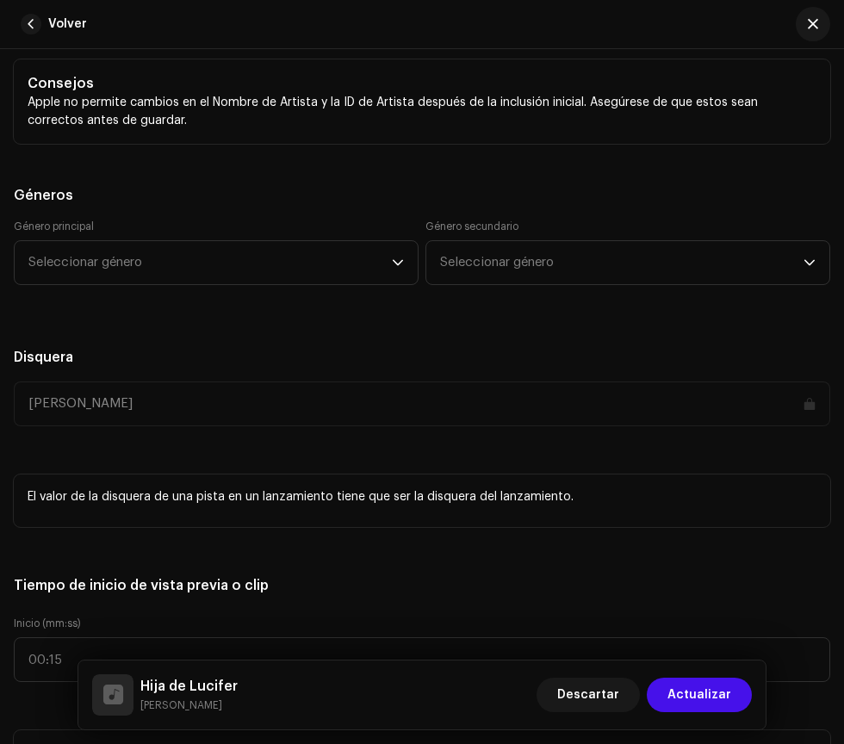
scroll to position [1703, 0]
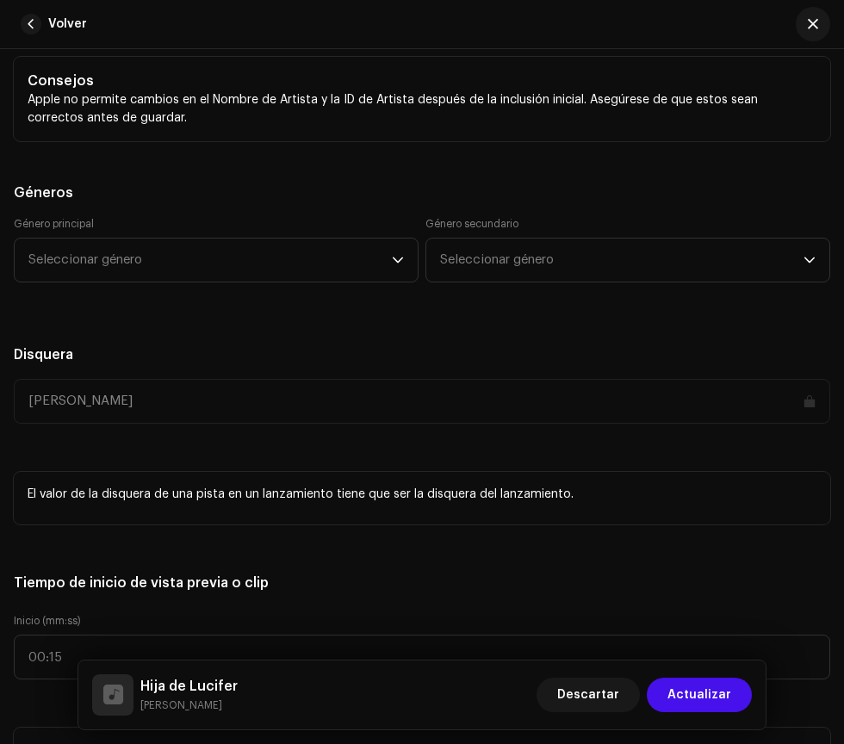
click at [377, 241] on span "Seleccionar género" at bounding box center [210, 260] width 364 height 43
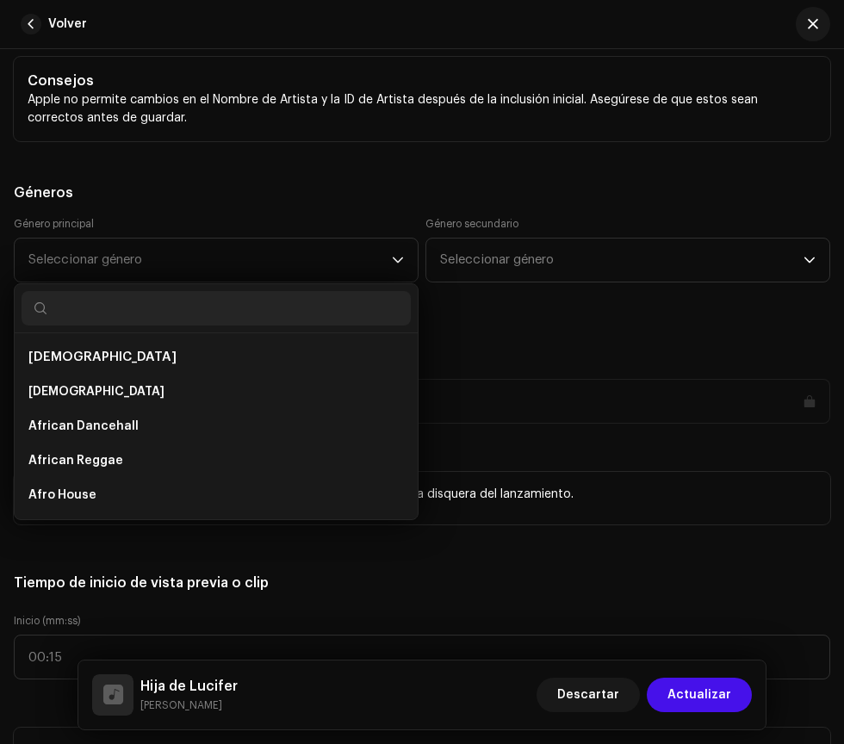
click at [298, 418] on li "African Dancehall" at bounding box center [216, 426] width 389 height 34
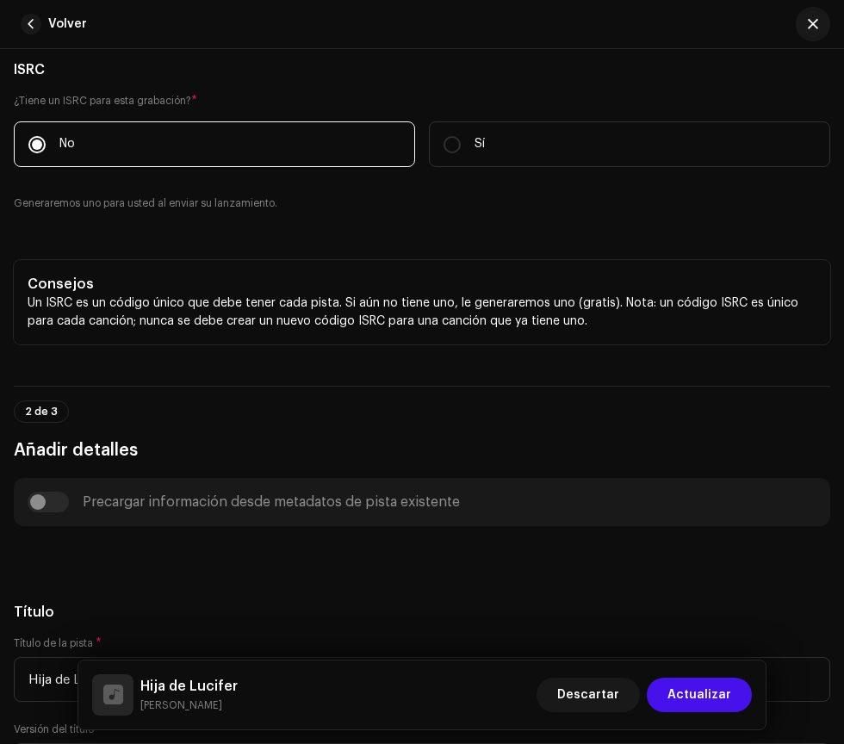
scroll to position [0, 0]
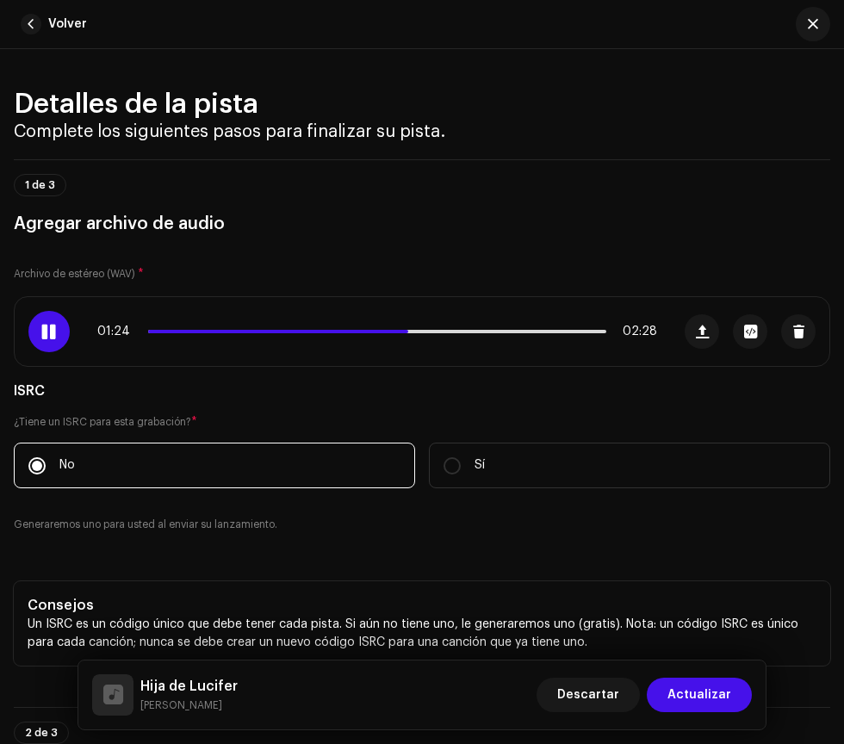
click at [48, 330] on span at bounding box center [48, 332] width 15 height 14
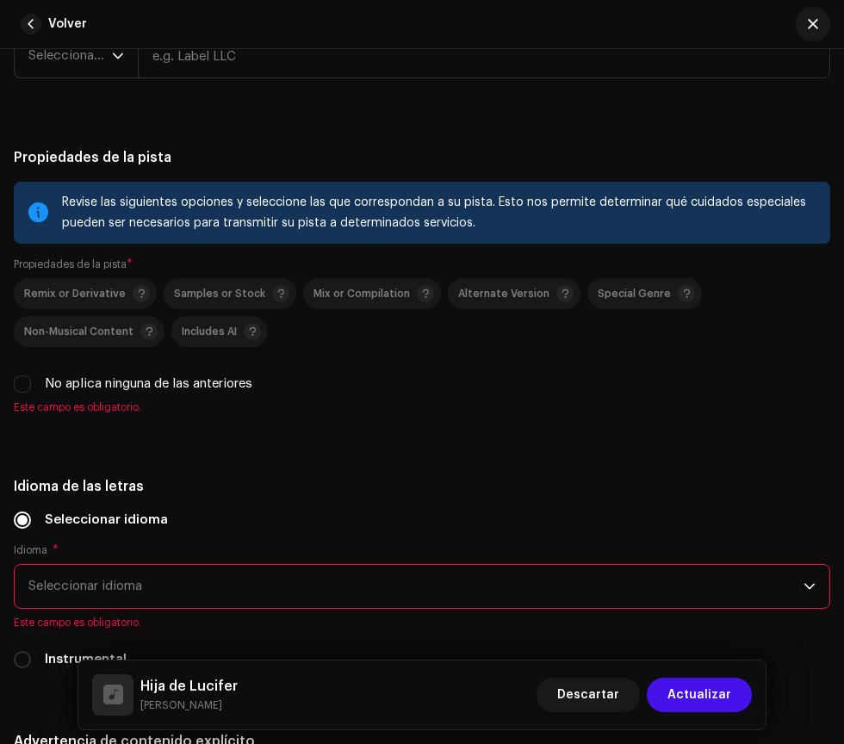
scroll to position [3113, 0]
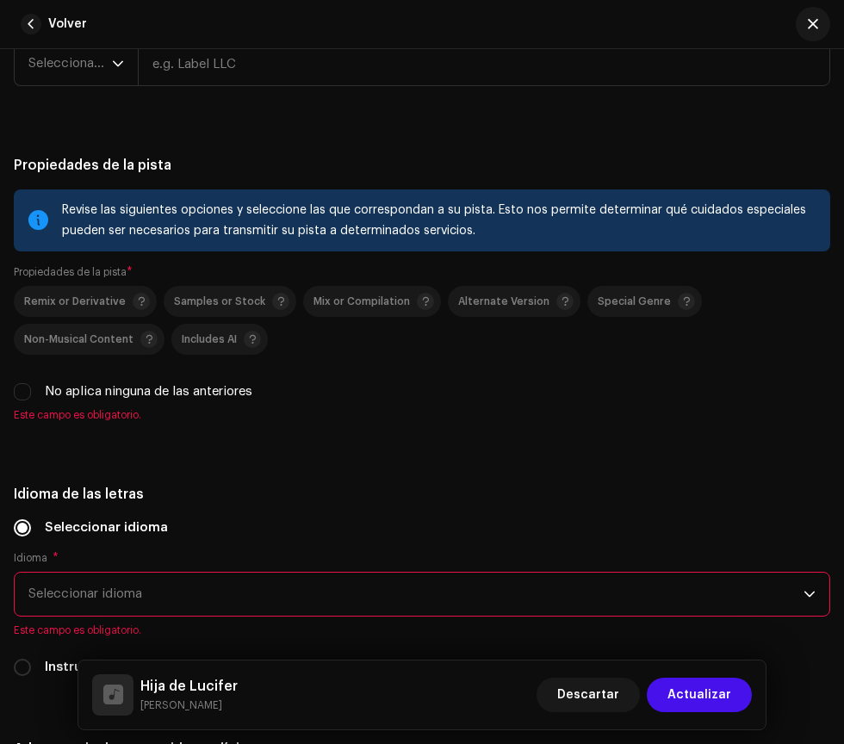
click at [40, 414] on span "Este campo es obligatorio." at bounding box center [422, 415] width 817 height 14
click at [46, 389] on label "No aplica ninguna de las anteriores" at bounding box center [149, 392] width 208 height 19
click at [31, 389] on input "No aplica ninguna de las anteriores" at bounding box center [22, 391] width 17 height 17
checkbox input "true"
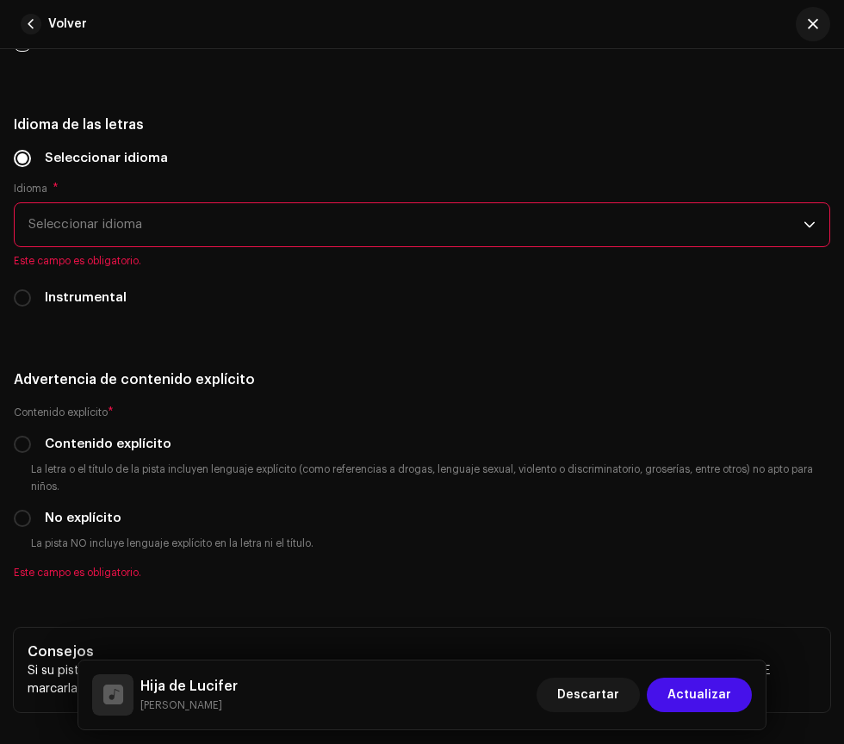
scroll to position [3464, 0]
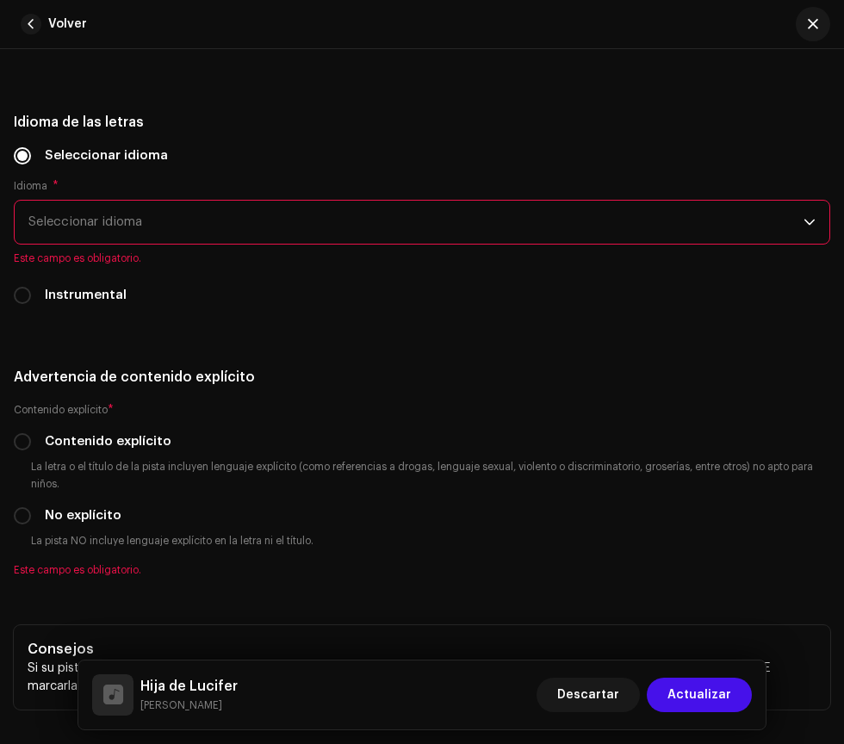
click at [760, 218] on span "Seleccionar idioma" at bounding box center [415, 222] width 775 height 43
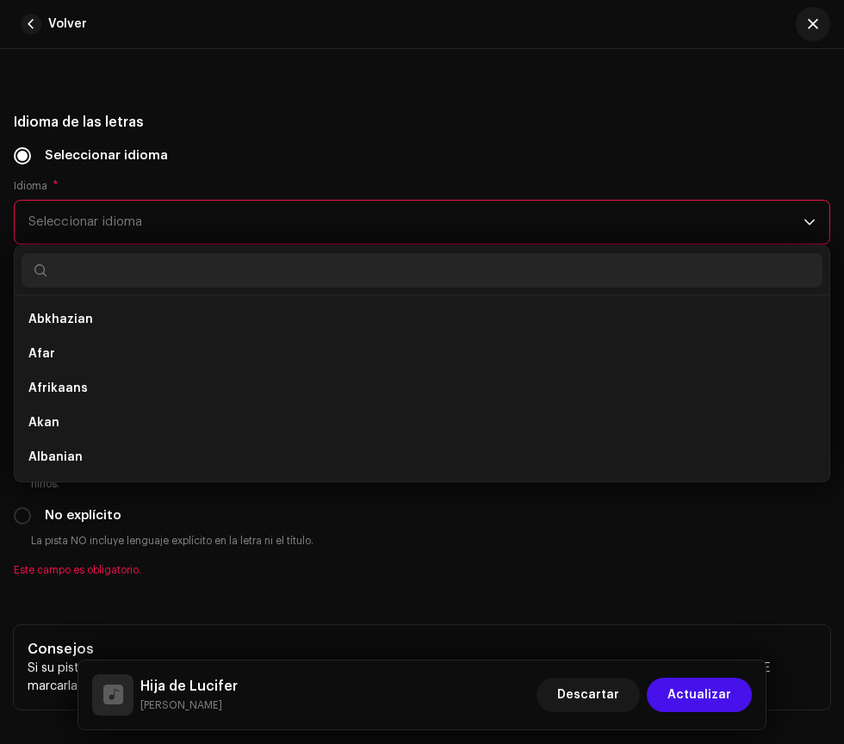
click at [358, 390] on li "Afrikaans" at bounding box center [422, 388] width 801 height 34
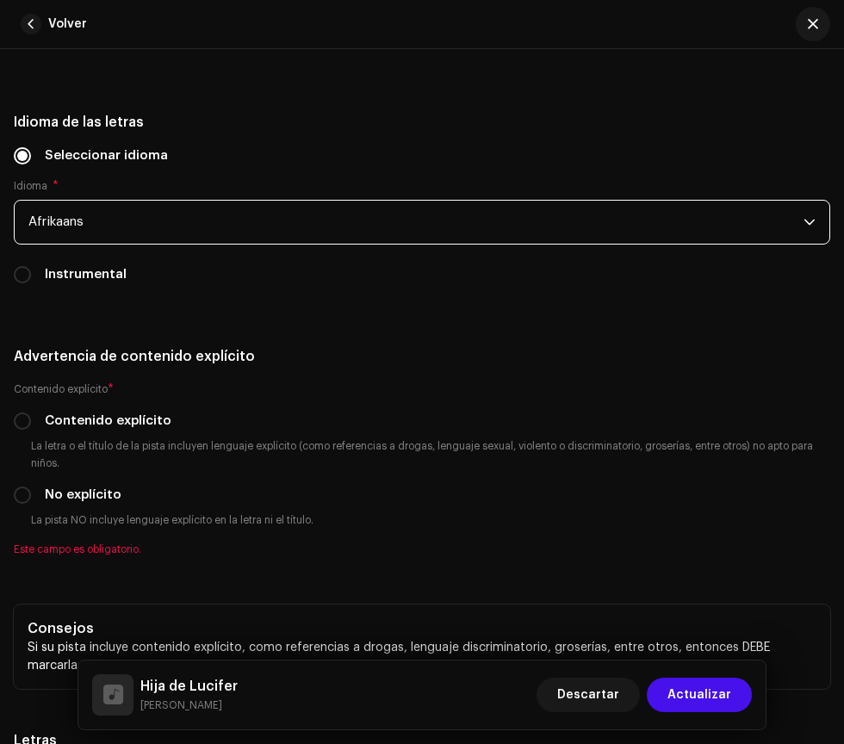
click at [53, 420] on label "Contenido explícito" at bounding box center [108, 421] width 127 height 19
click at [31, 420] on input "Contenido explícito" at bounding box center [22, 421] width 17 height 17
radio input "true"
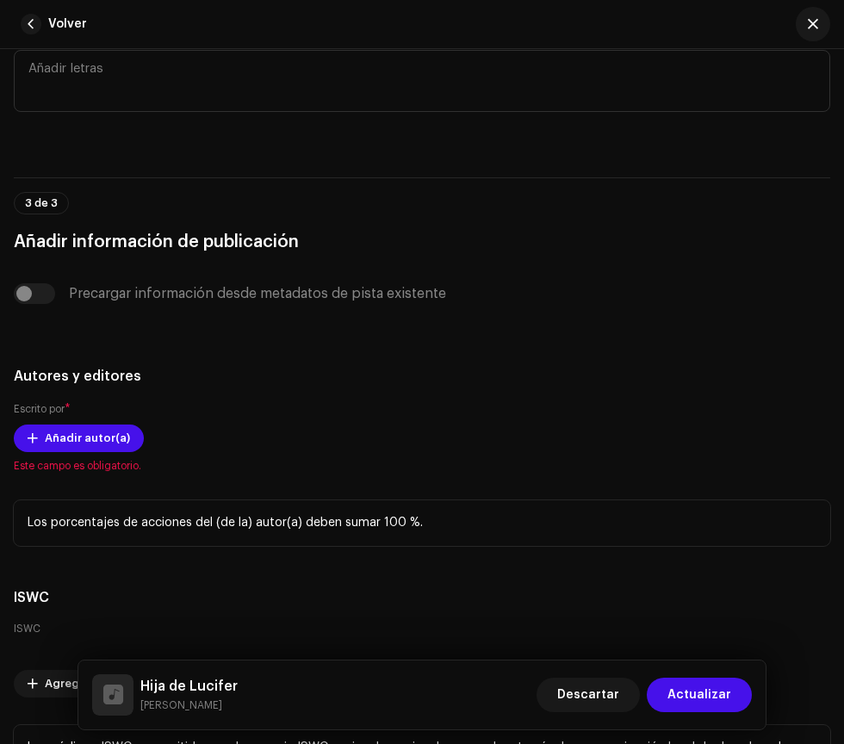
scroll to position [4232, 0]
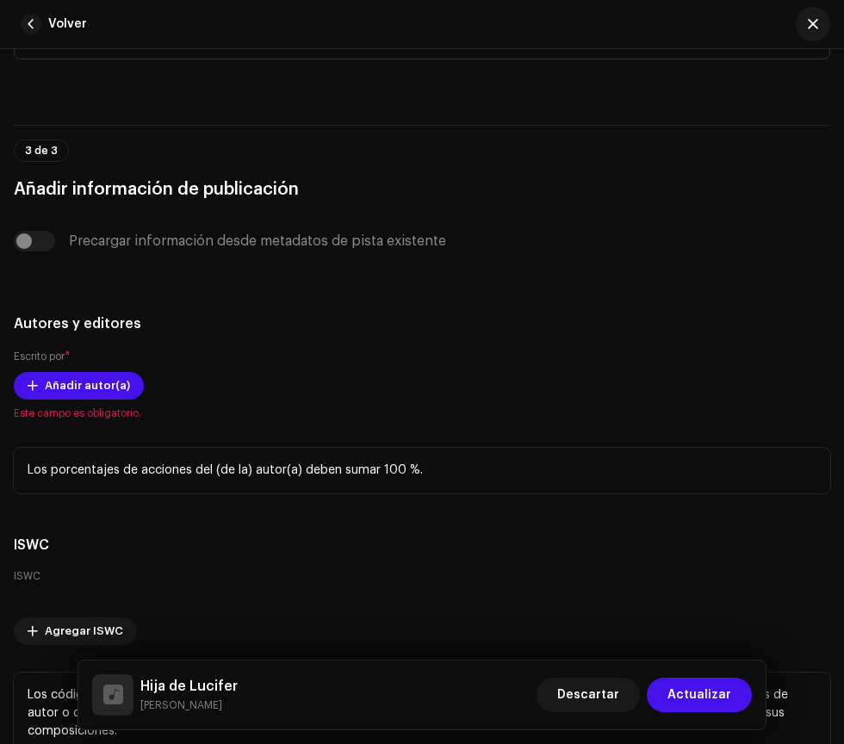
click at [77, 383] on span "Añadir autor(a)" at bounding box center [87, 386] width 85 height 34
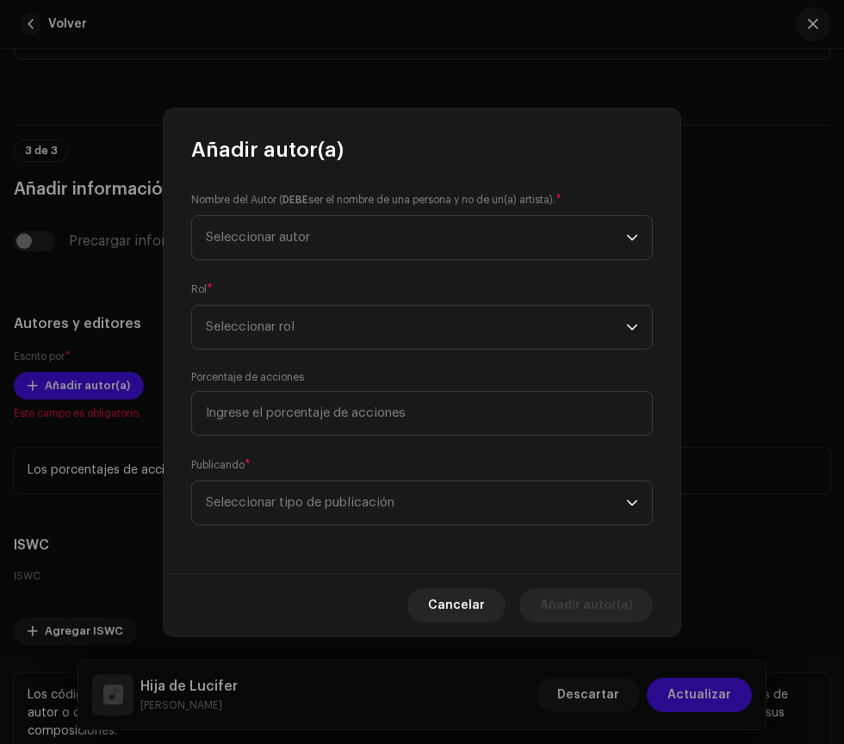
click at [576, 250] on span "Seleccionar autor" at bounding box center [416, 237] width 420 height 43
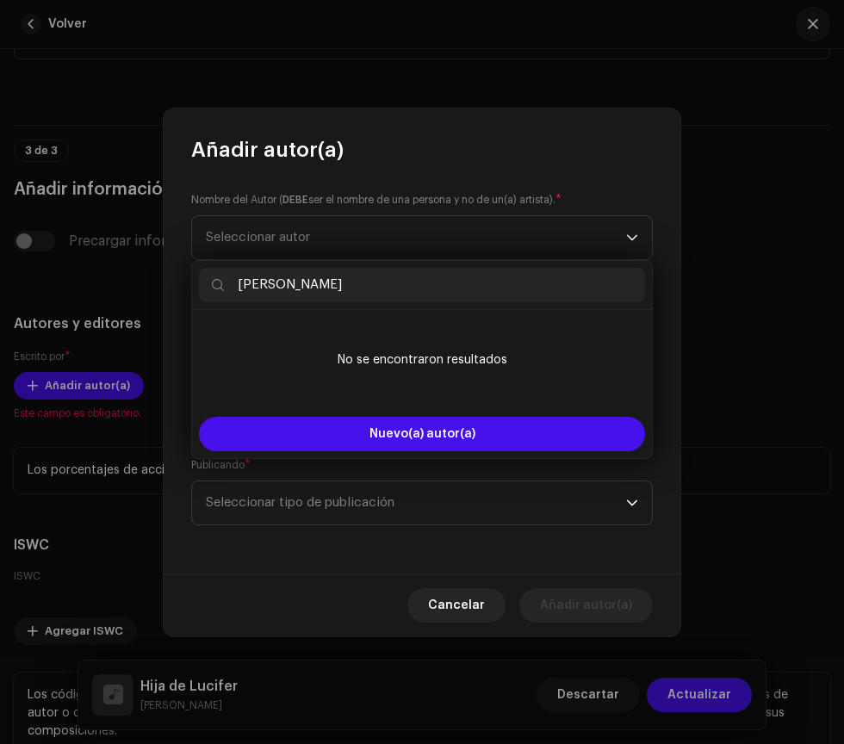
type input "[PERSON_NAME]"
click at [547, 417] on button "Nuevo(a) autor(a)" at bounding box center [422, 434] width 446 height 34
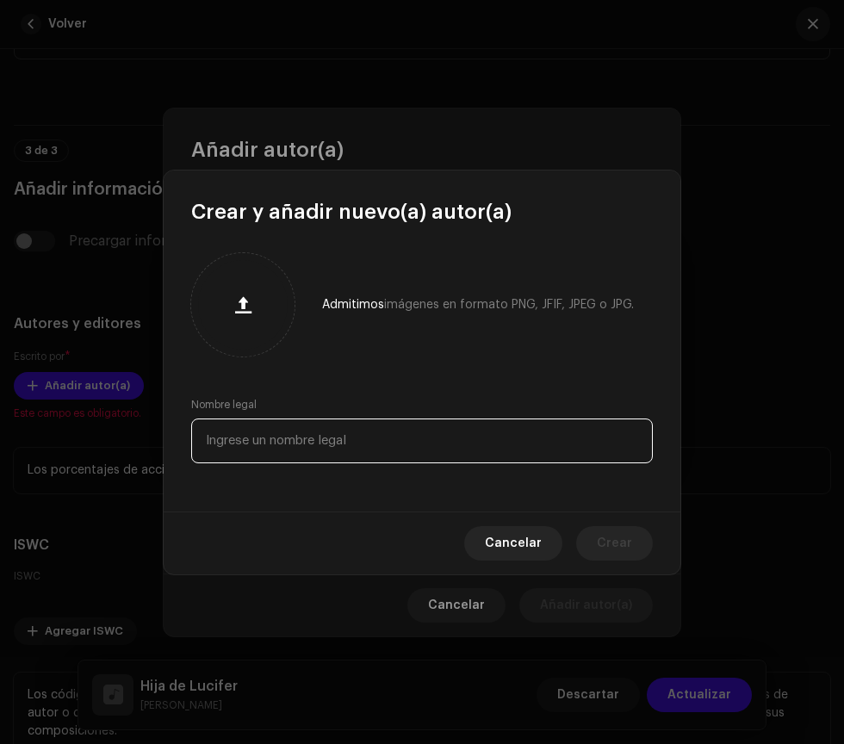
click at [524, 441] on input "text" at bounding box center [422, 441] width 462 height 45
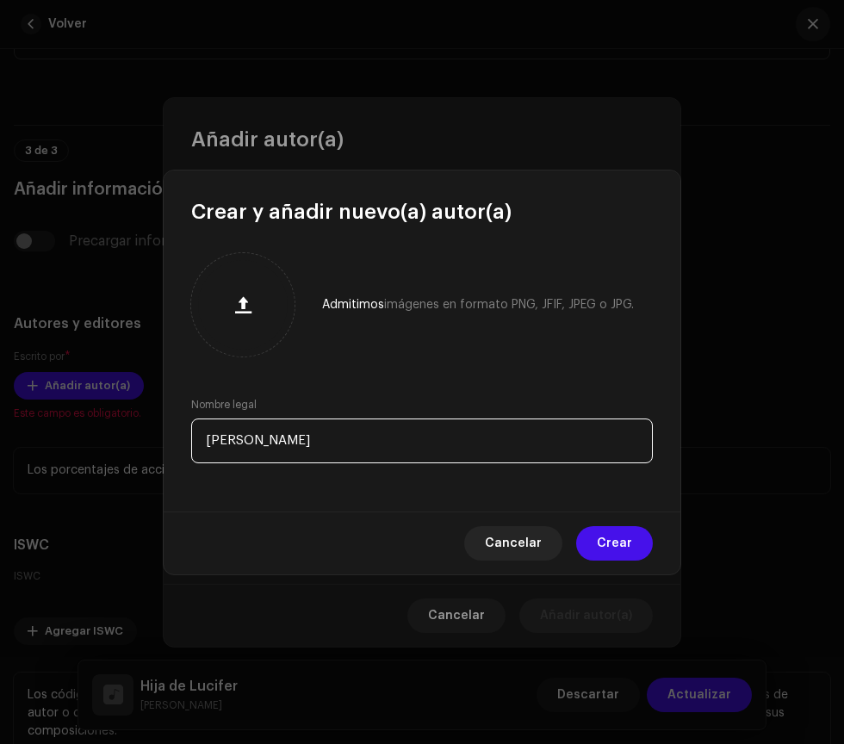
type input "[PERSON_NAME]"
click at [616, 543] on span "Crear" at bounding box center [614, 543] width 35 height 34
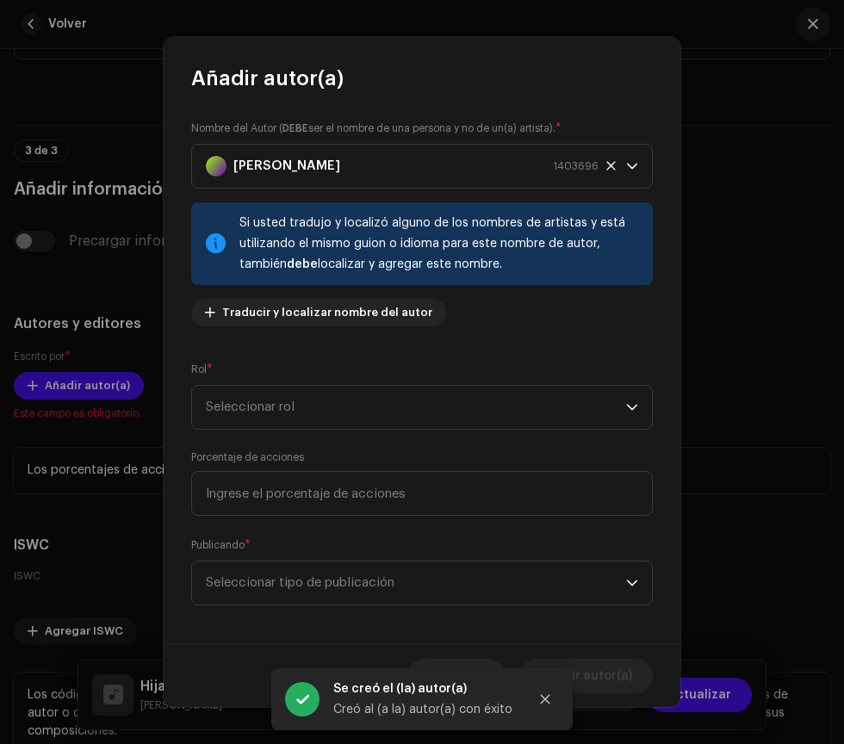
click at [567, 418] on span "Seleccionar rol" at bounding box center [416, 407] width 420 height 43
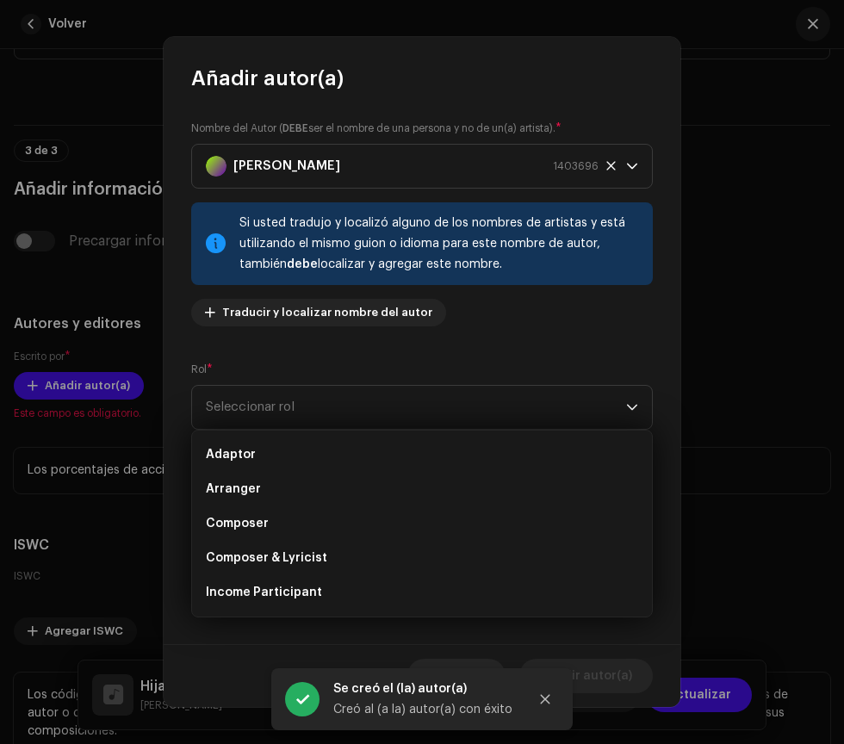
click at [469, 570] on li "Composer & Lyricist" at bounding box center [422, 558] width 446 height 34
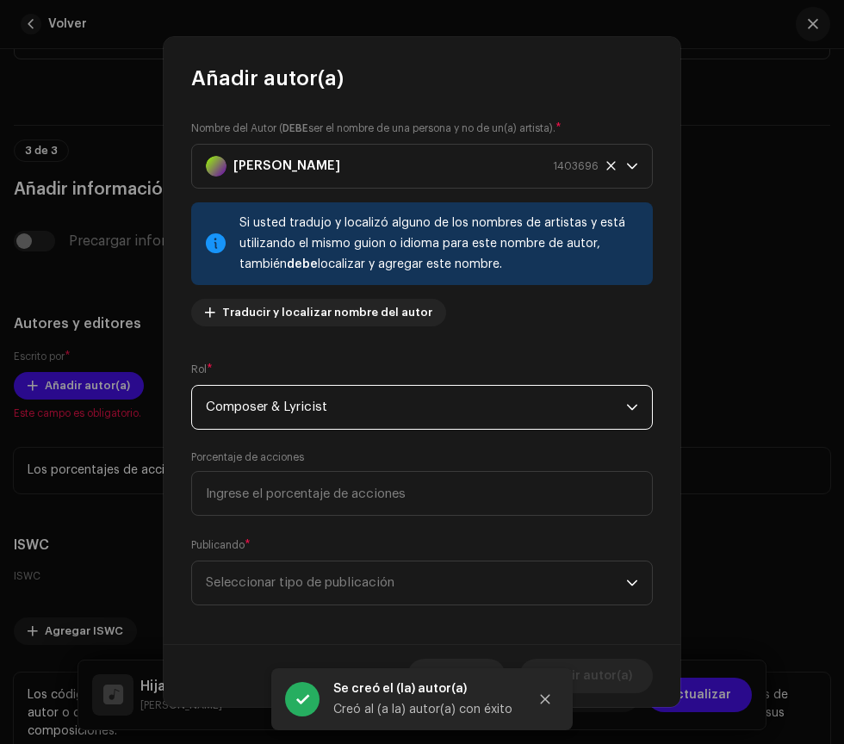
scroll to position [9, 0]
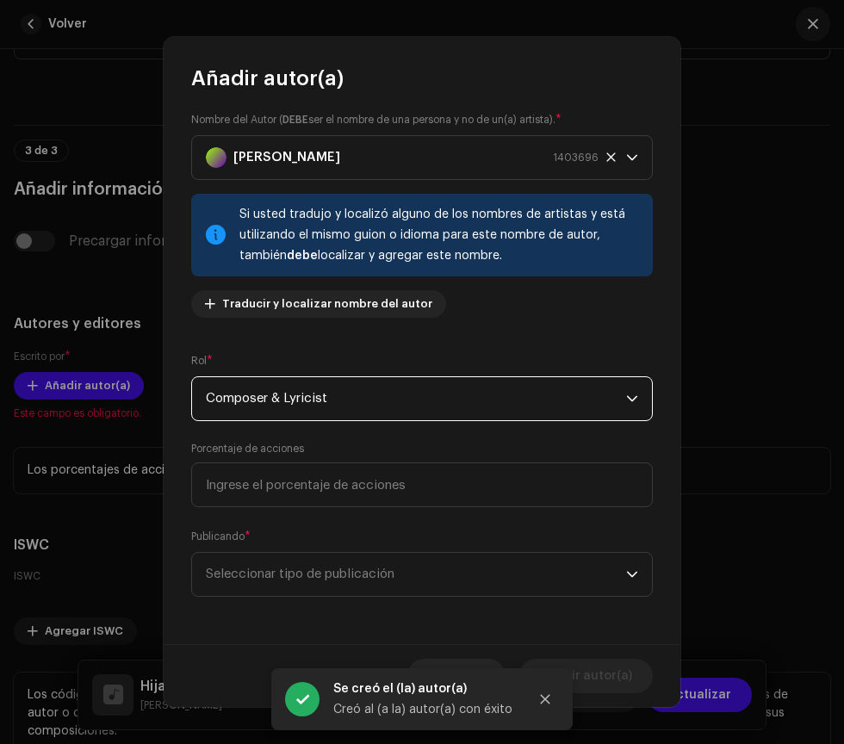
click at [560, 570] on span "Seleccionar tipo de publicación" at bounding box center [416, 574] width 420 height 43
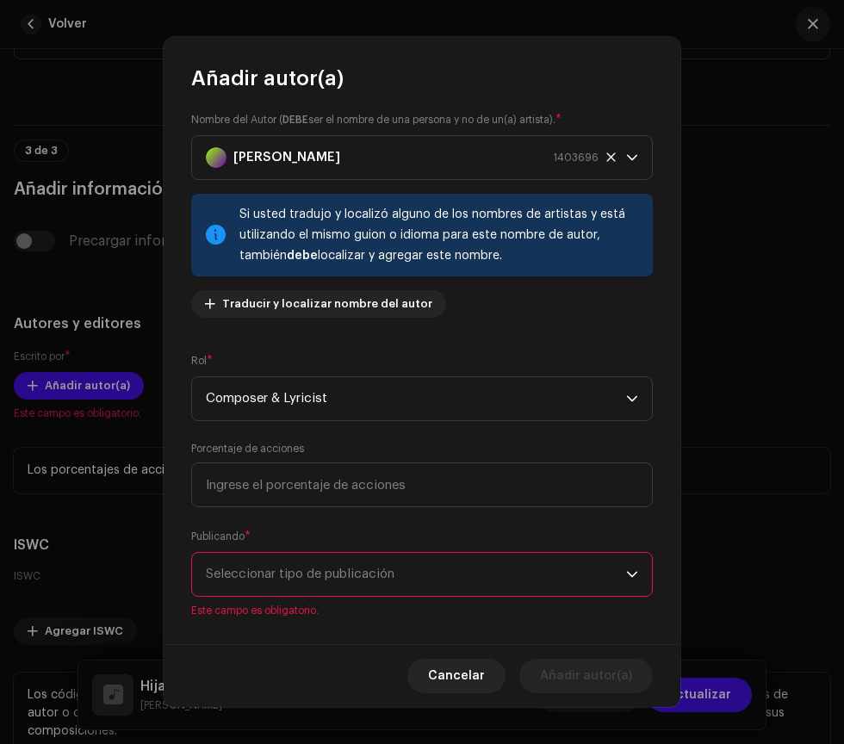
scroll to position [0, 0]
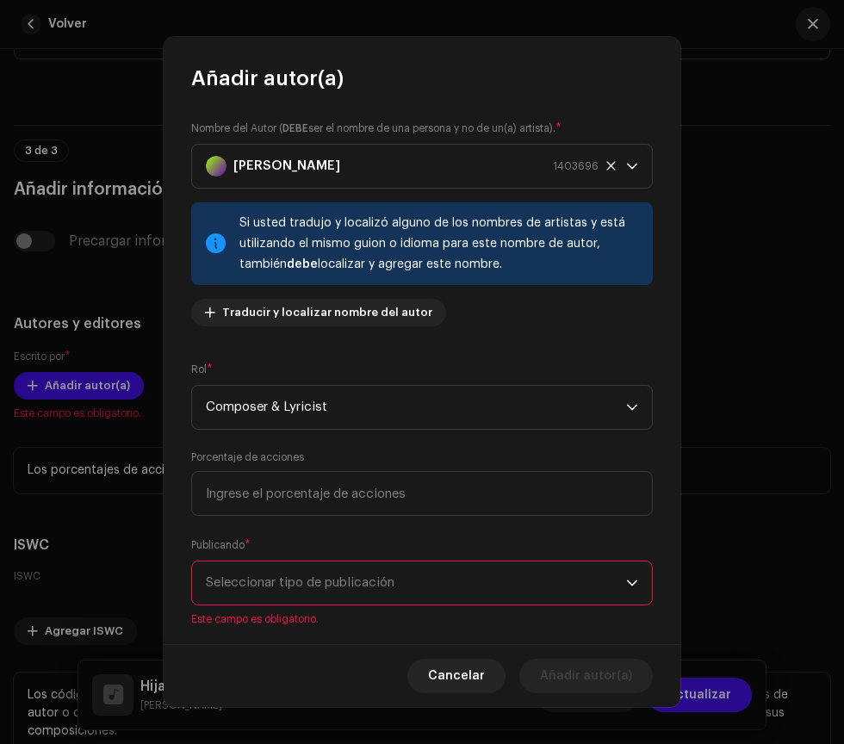
click at [511, 626] on span "Este campo es obligatorio." at bounding box center [422, 620] width 462 height 14
click at [565, 605] on span "Seleccionar tipo de publicación" at bounding box center [416, 583] width 420 height 43
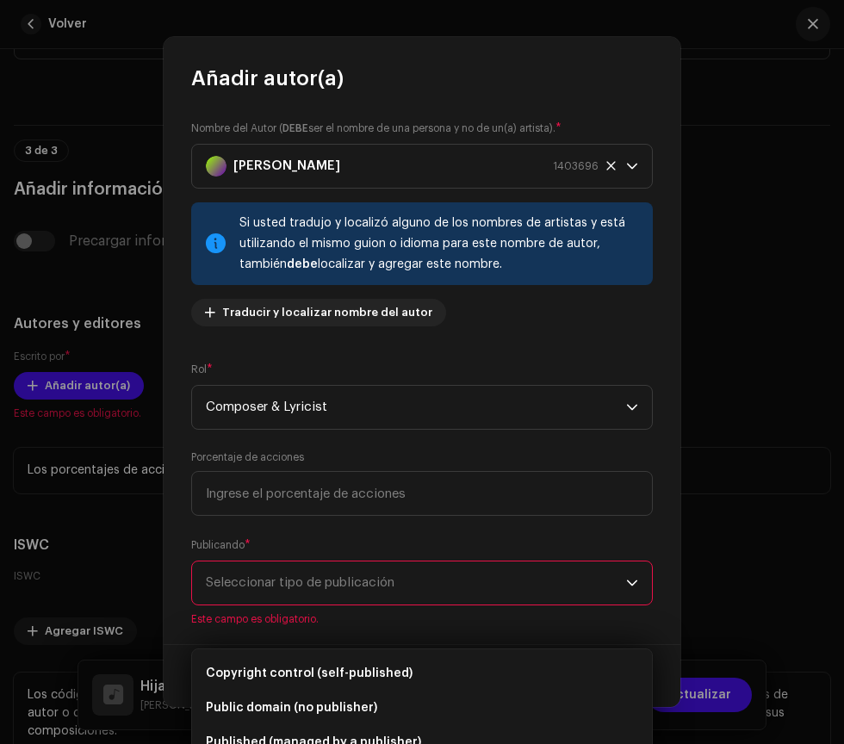
click at [407, 742] on span "Published (managed by a publisher)" at bounding box center [313, 742] width 215 height 17
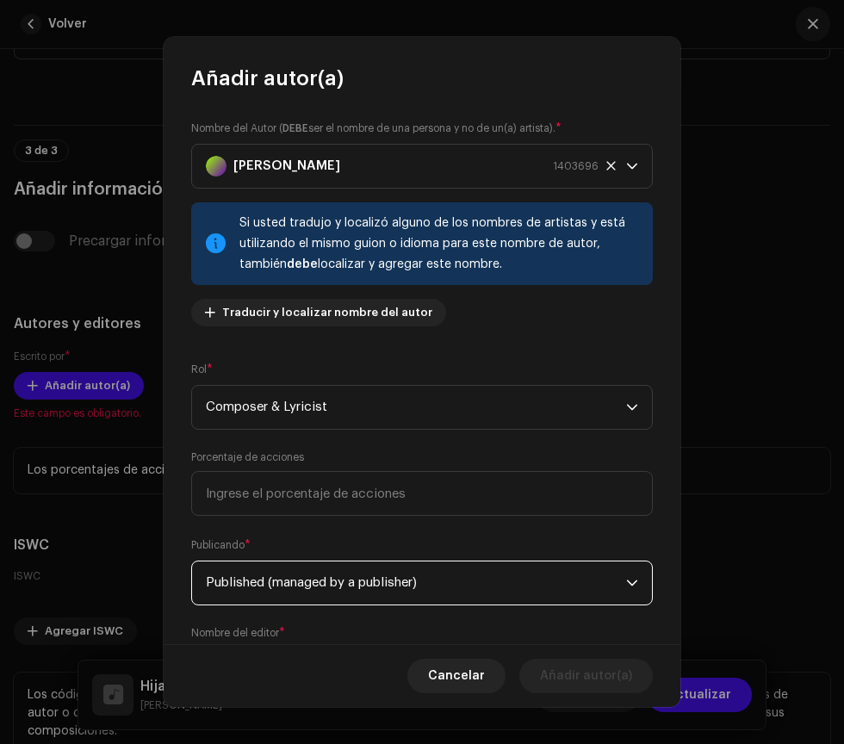
click at [585, 589] on span "Published (managed by a publisher)" at bounding box center [416, 583] width 420 height 43
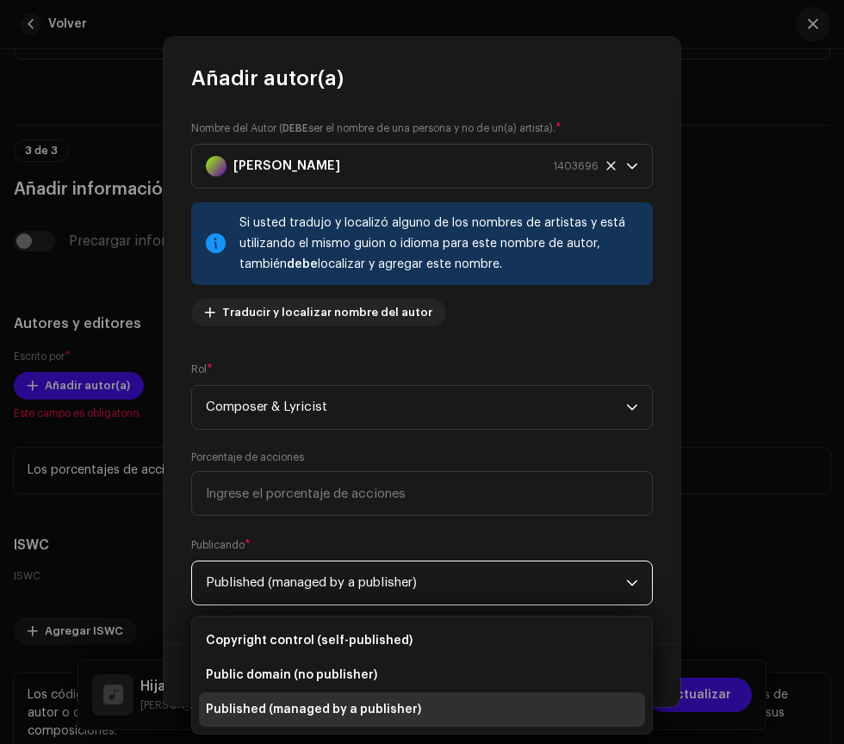
click at [540, 709] on li "Published (managed by a publisher)" at bounding box center [422, 710] width 446 height 34
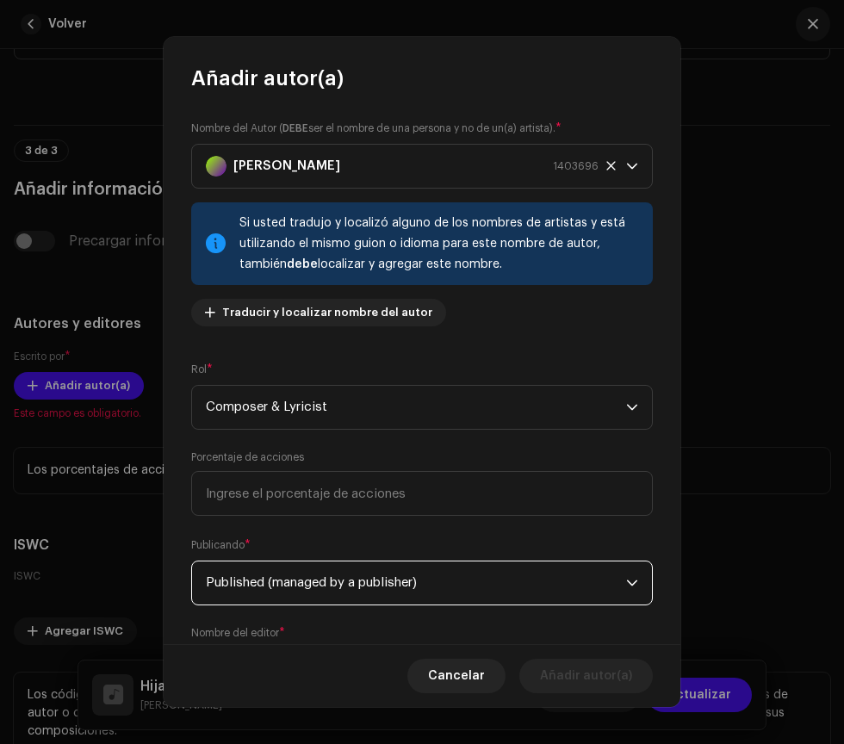
click at [580, 687] on span "Seleccionar distribuidora" at bounding box center [416, 669] width 420 height 43
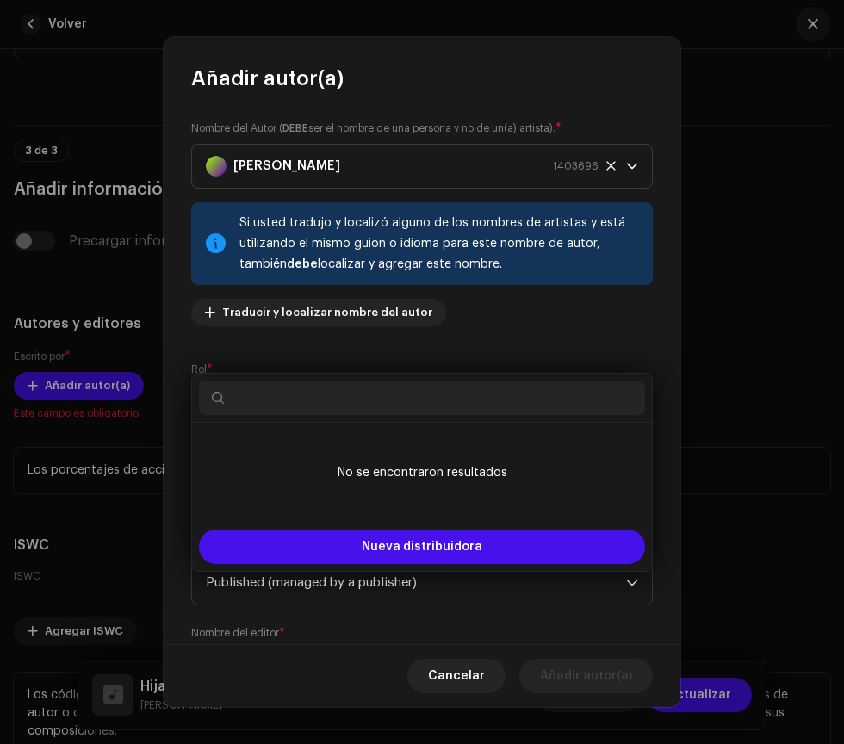
scroll to position [136, 0]
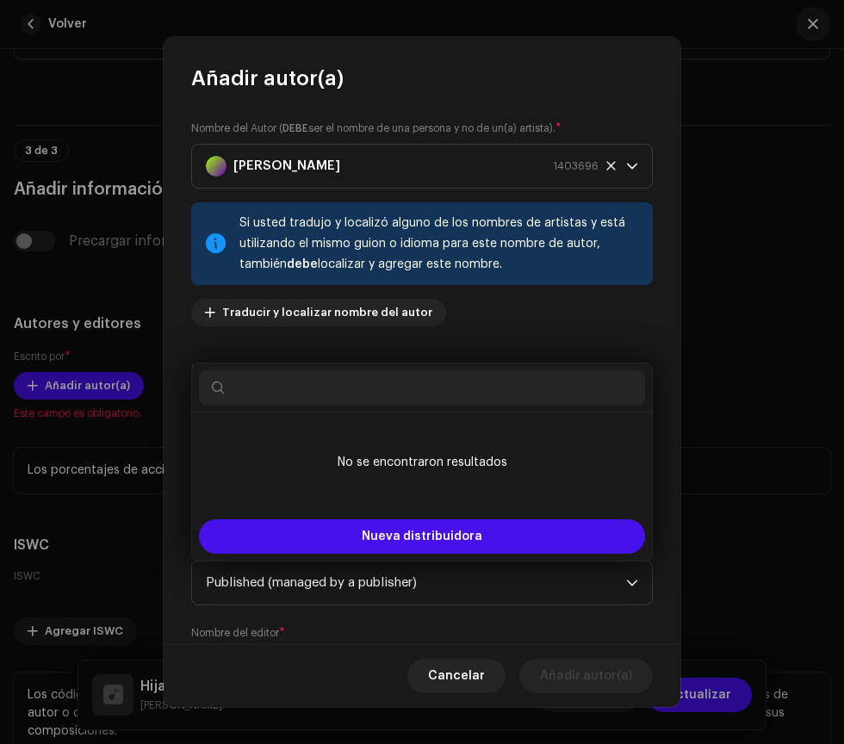
click at [642, 332] on div "Nombre del Autor ( DEBE ser el nombre de una persona y no de un(a) artista). * …" at bounding box center [422, 230] width 462 height 221
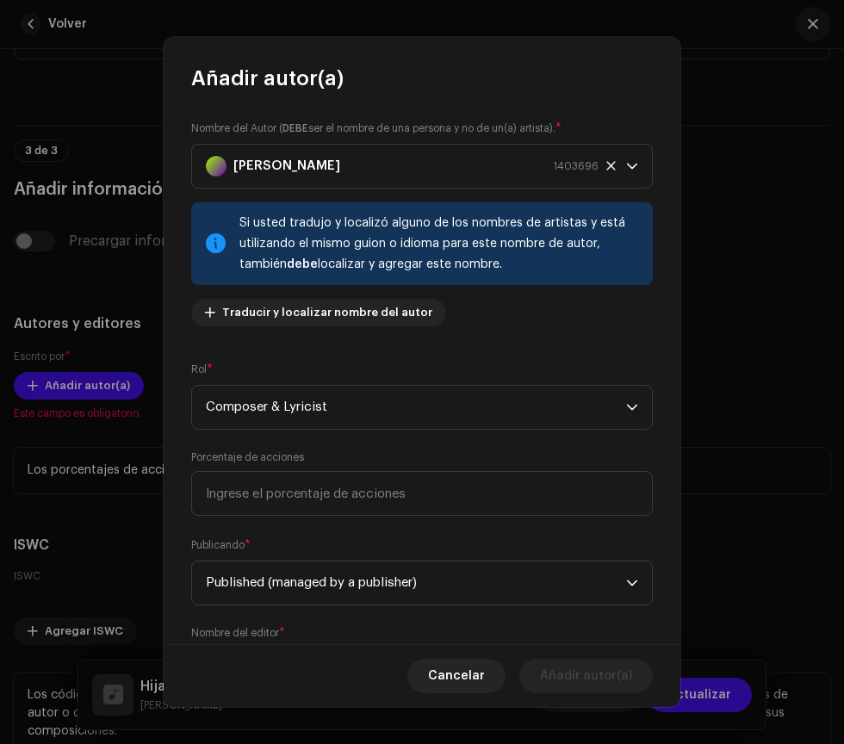
click at [570, 587] on span "Published (managed by a publisher)" at bounding box center [416, 583] width 420 height 43
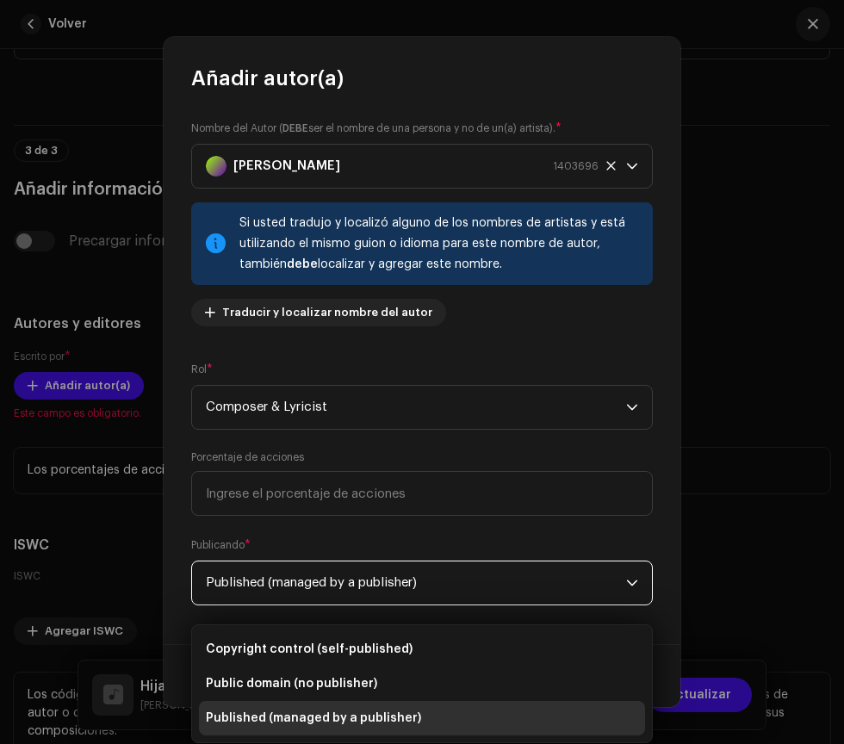
click at [517, 635] on li "Copyright control (self-published)" at bounding box center [422, 649] width 446 height 34
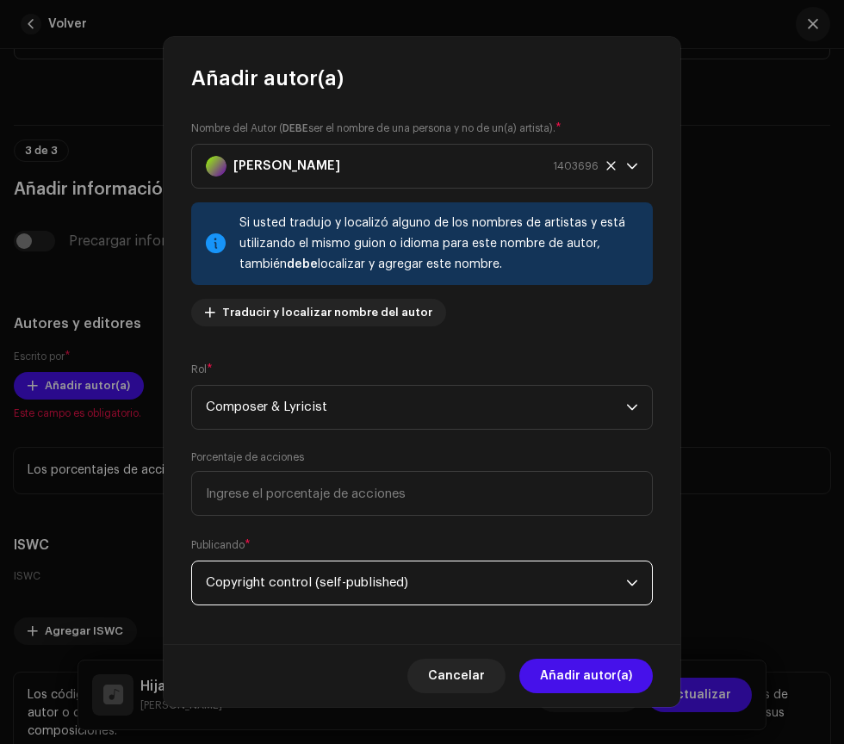
click at [621, 675] on span "Añadir autor(a)" at bounding box center [586, 676] width 92 height 34
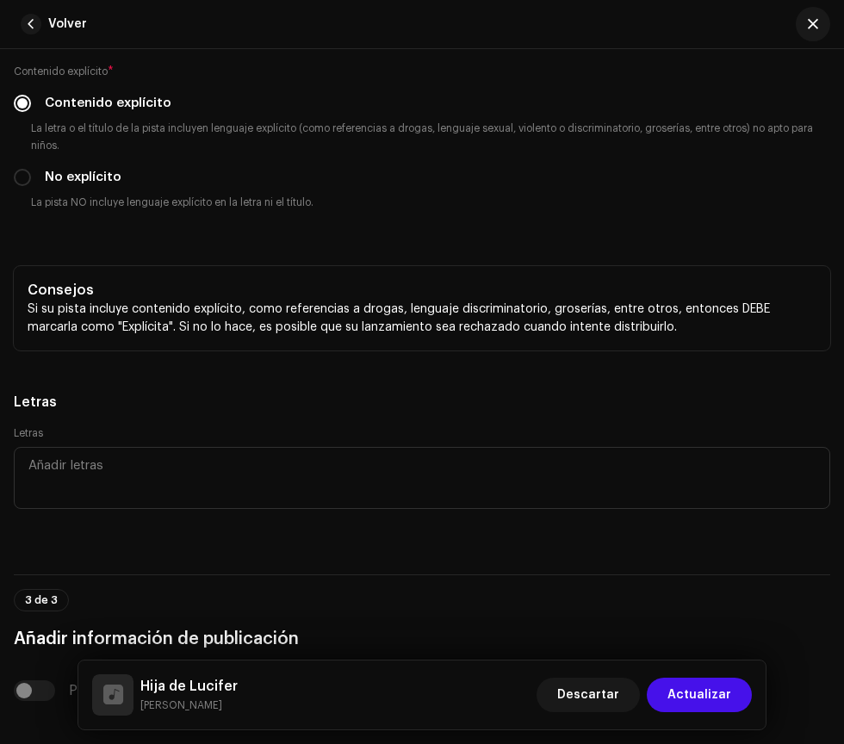
scroll to position [3767, 0]
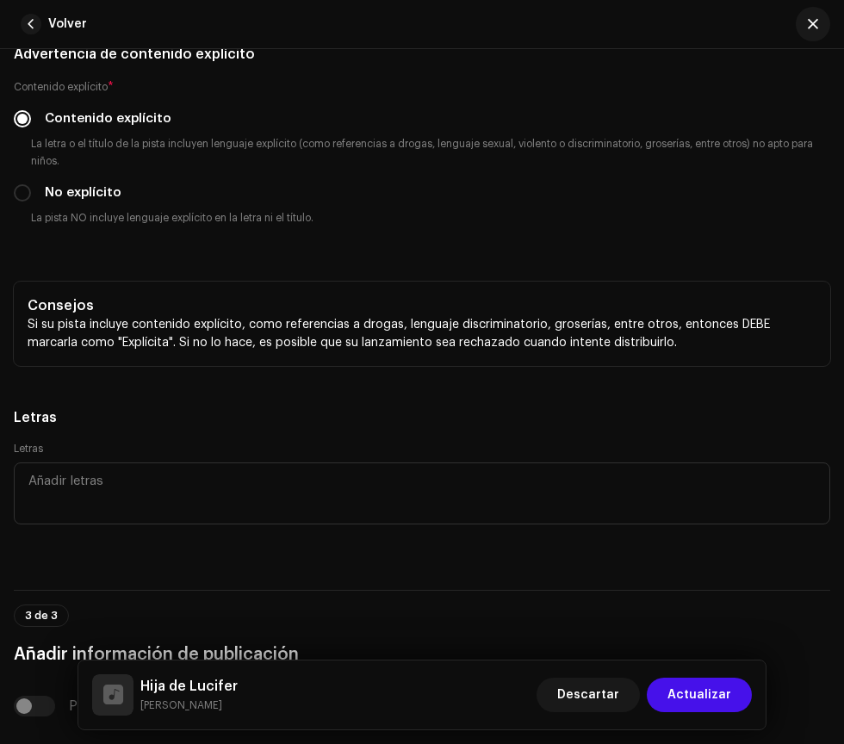
click at [713, 696] on span "Actualizar" at bounding box center [700, 695] width 64 height 34
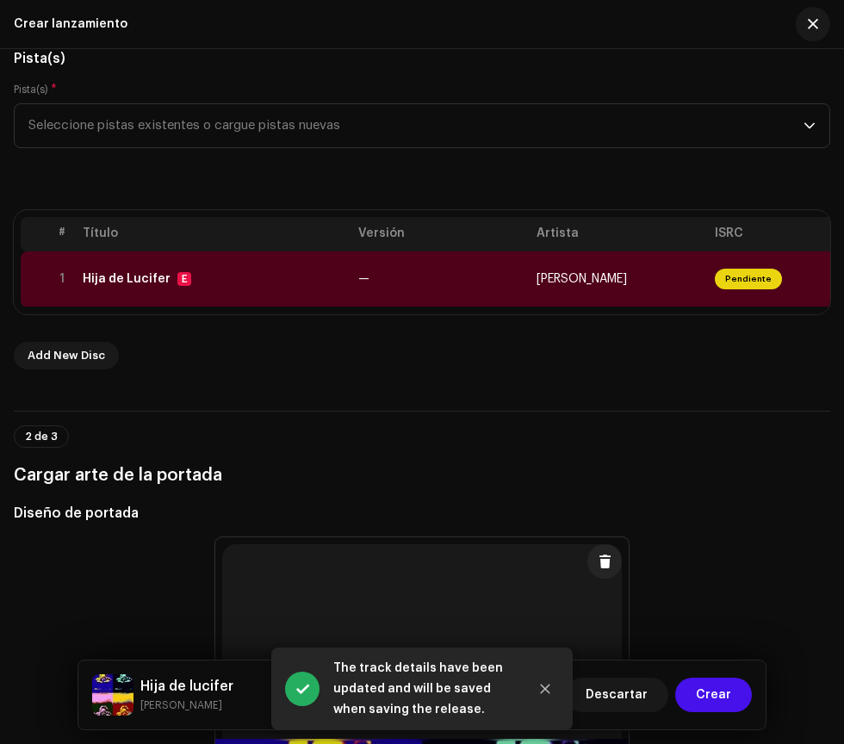
click at [728, 691] on span "Crear" at bounding box center [713, 695] width 35 height 34
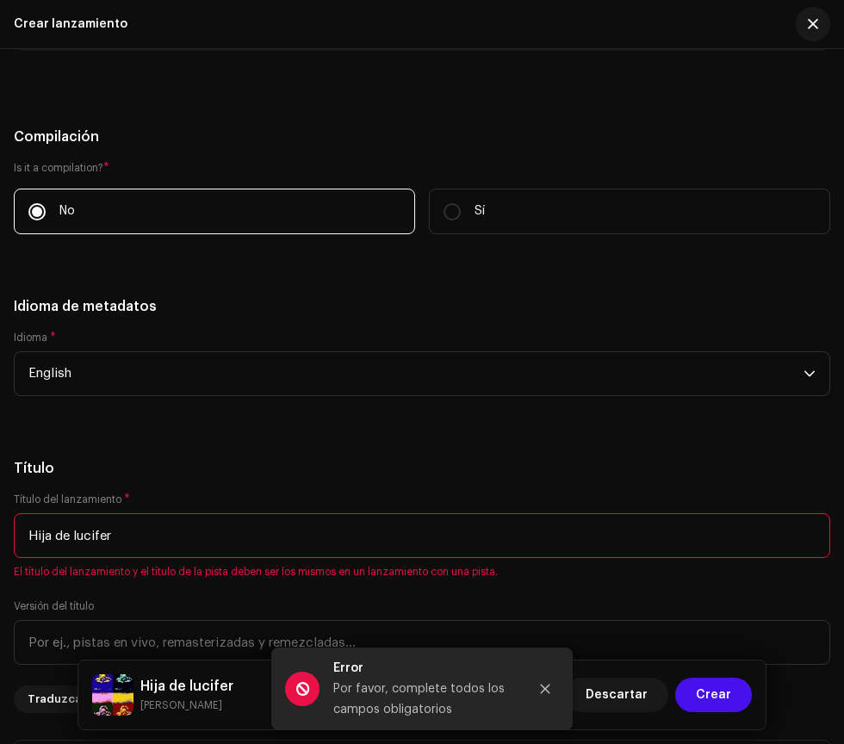
scroll to position [1988, 0]
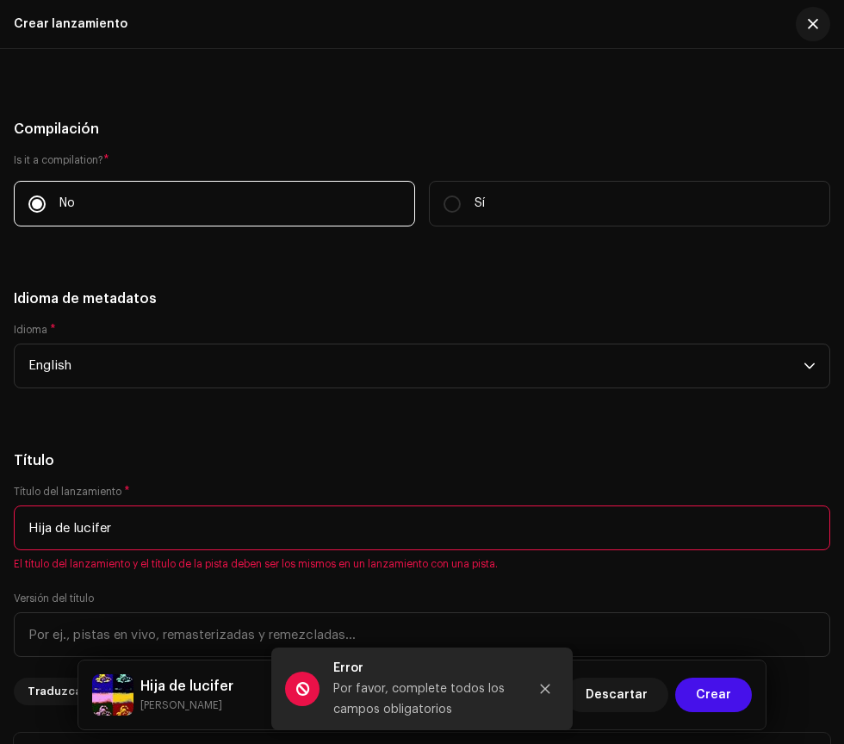
click at [79, 528] on input "Hija de lucifer" at bounding box center [422, 528] width 817 height 45
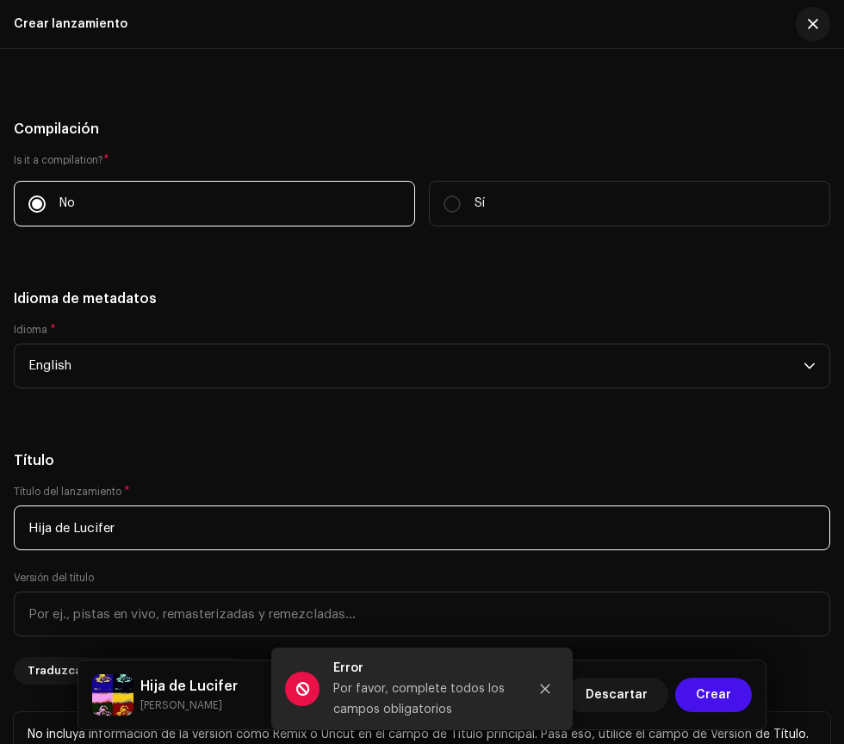
type input "Hija de Lucifer"
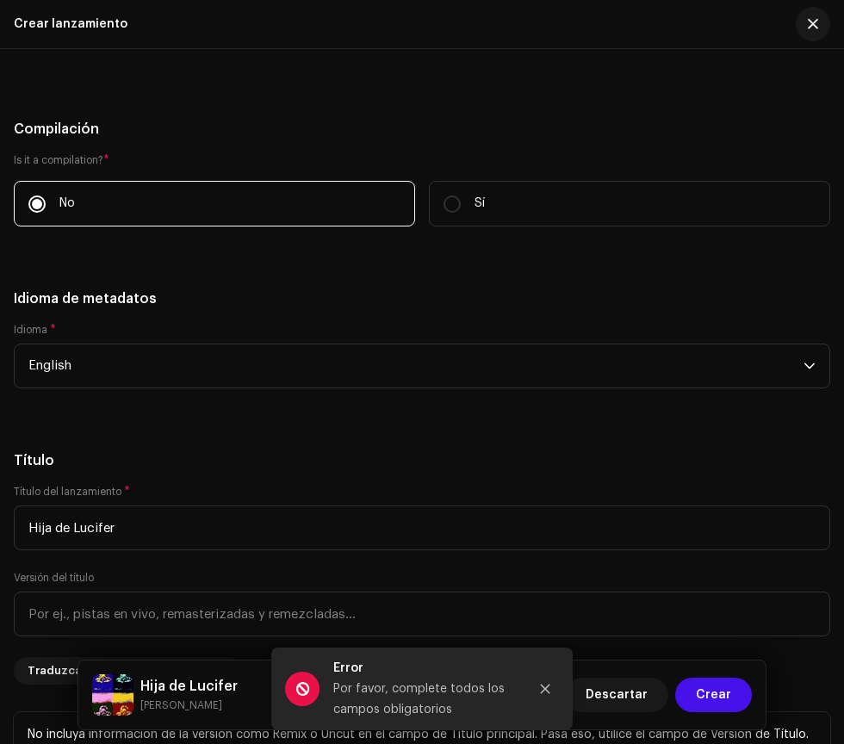
click at [638, 399] on div "Idioma * English" at bounding box center [422, 366] width 817 height 86
click at [722, 696] on span "Crear" at bounding box center [713, 695] width 35 height 34
click at [545, 689] on icon "Close" at bounding box center [545, 689] width 9 height 9
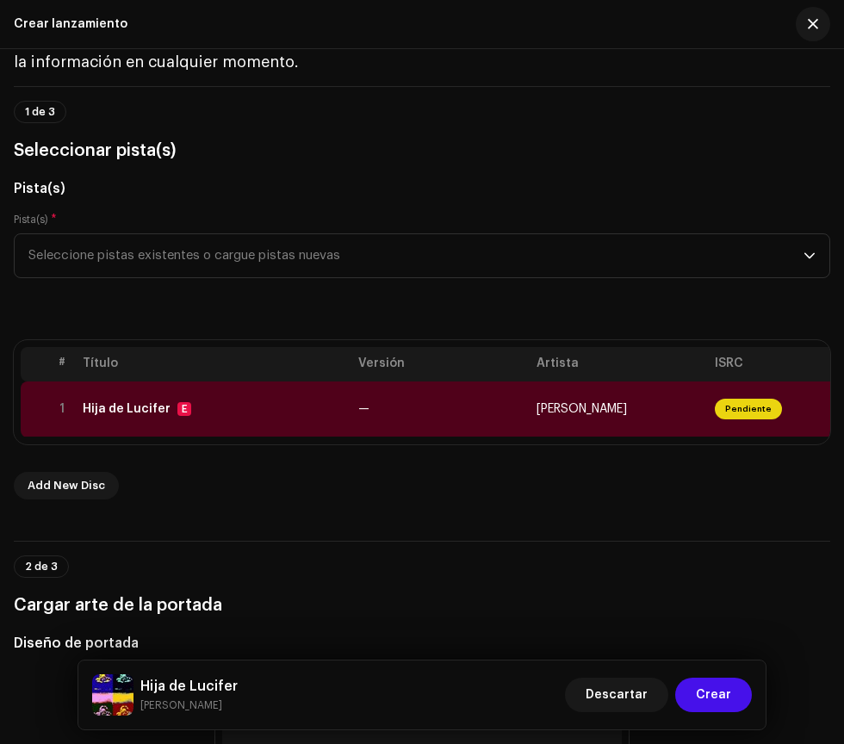
scroll to position [97, 0]
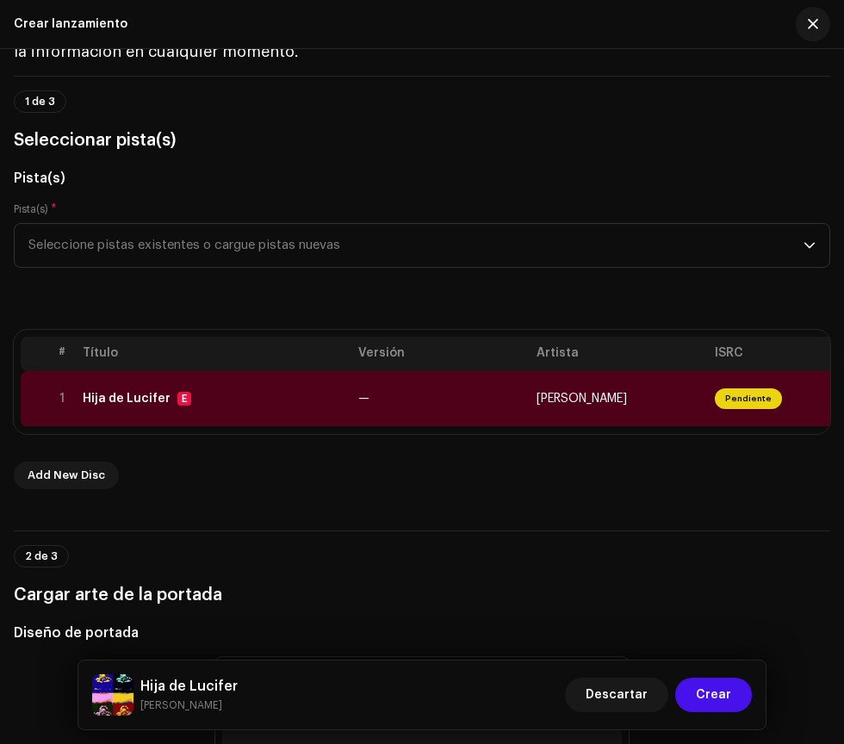
click at [149, 396] on div "Hija de Lucifer" at bounding box center [127, 399] width 88 height 14
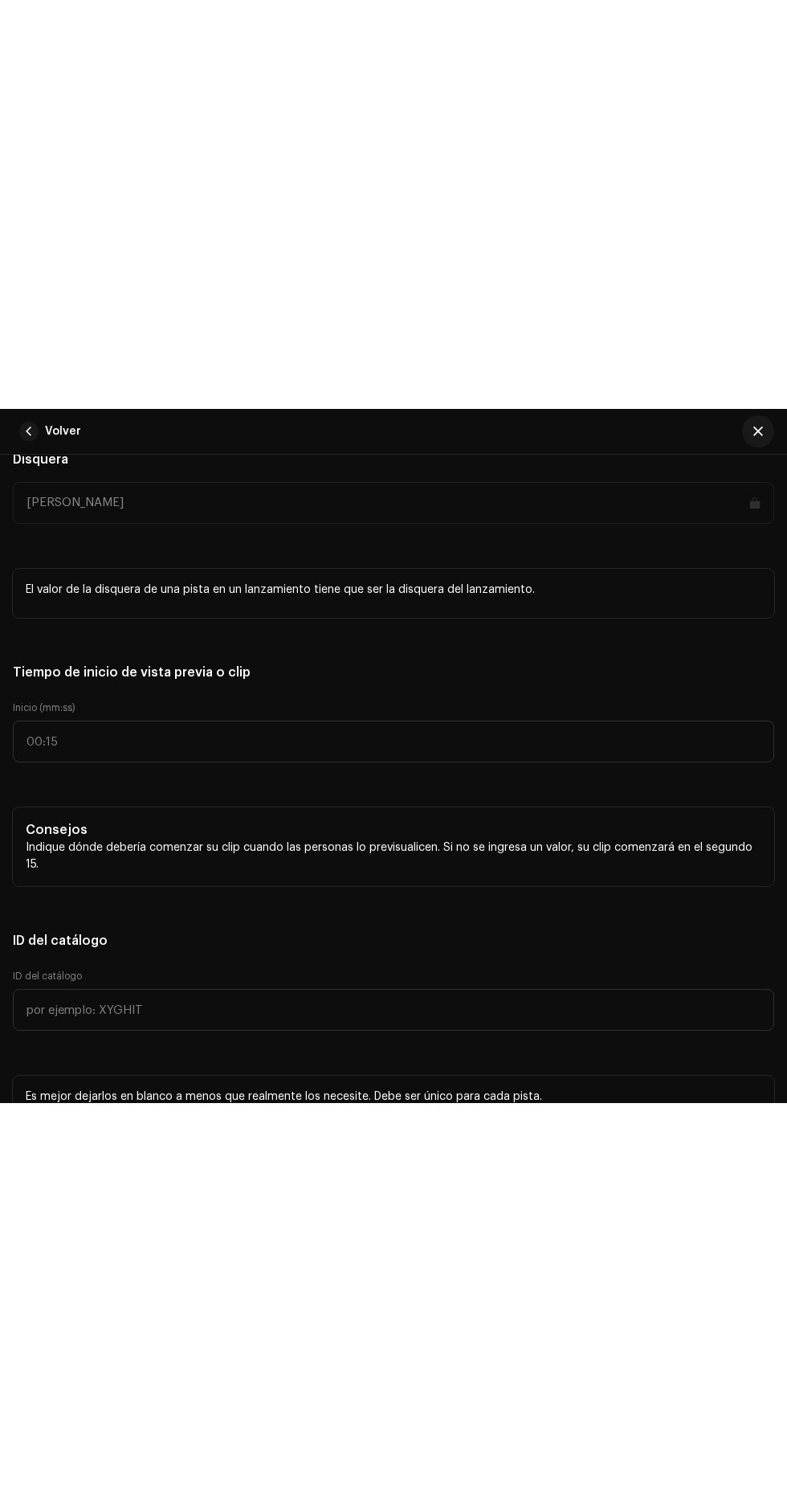
scroll to position [1896, 0]
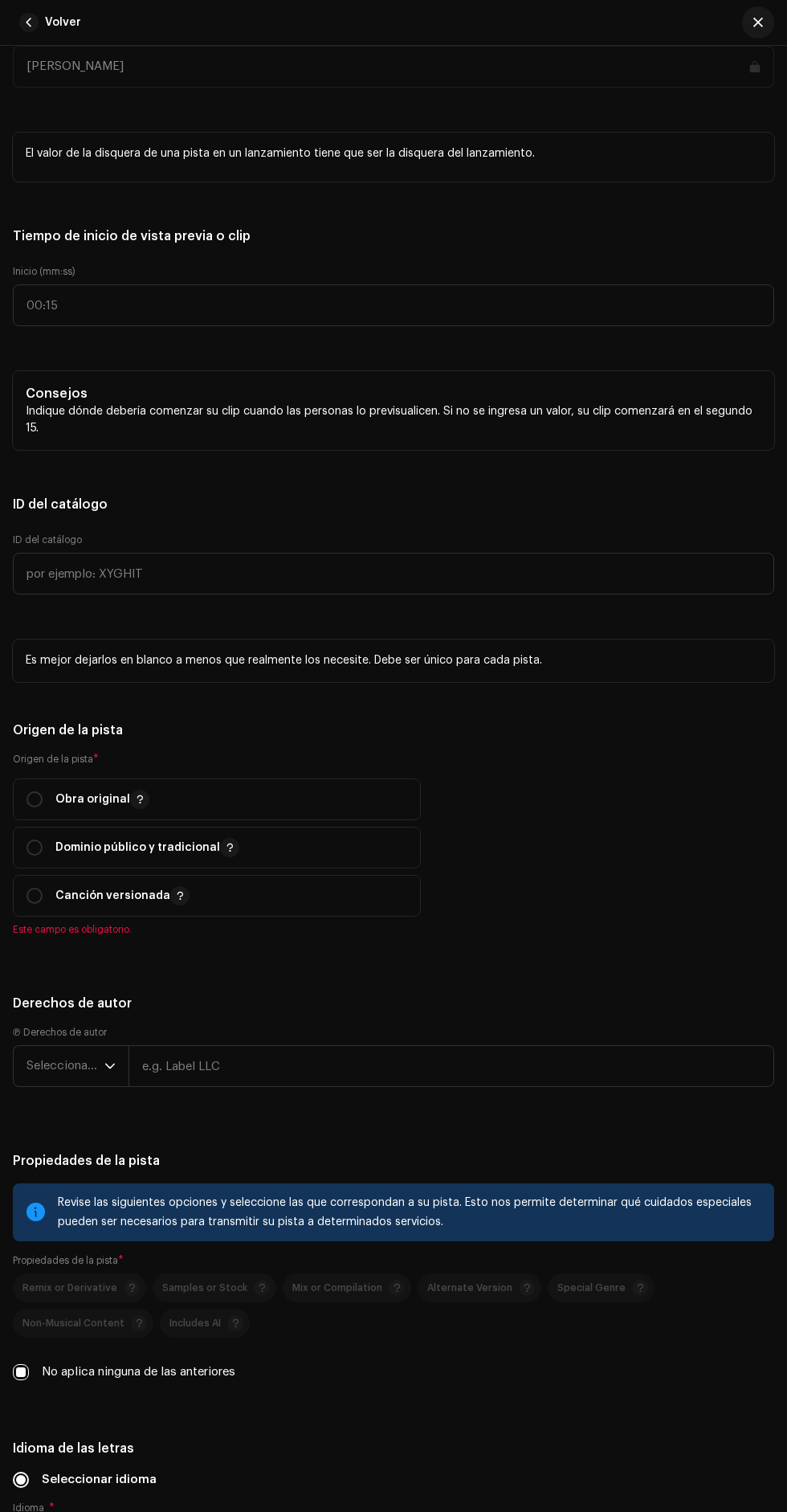
click at [42, 694] on input "radio" at bounding box center [34, 799] width 16 height 16
radio input "true"
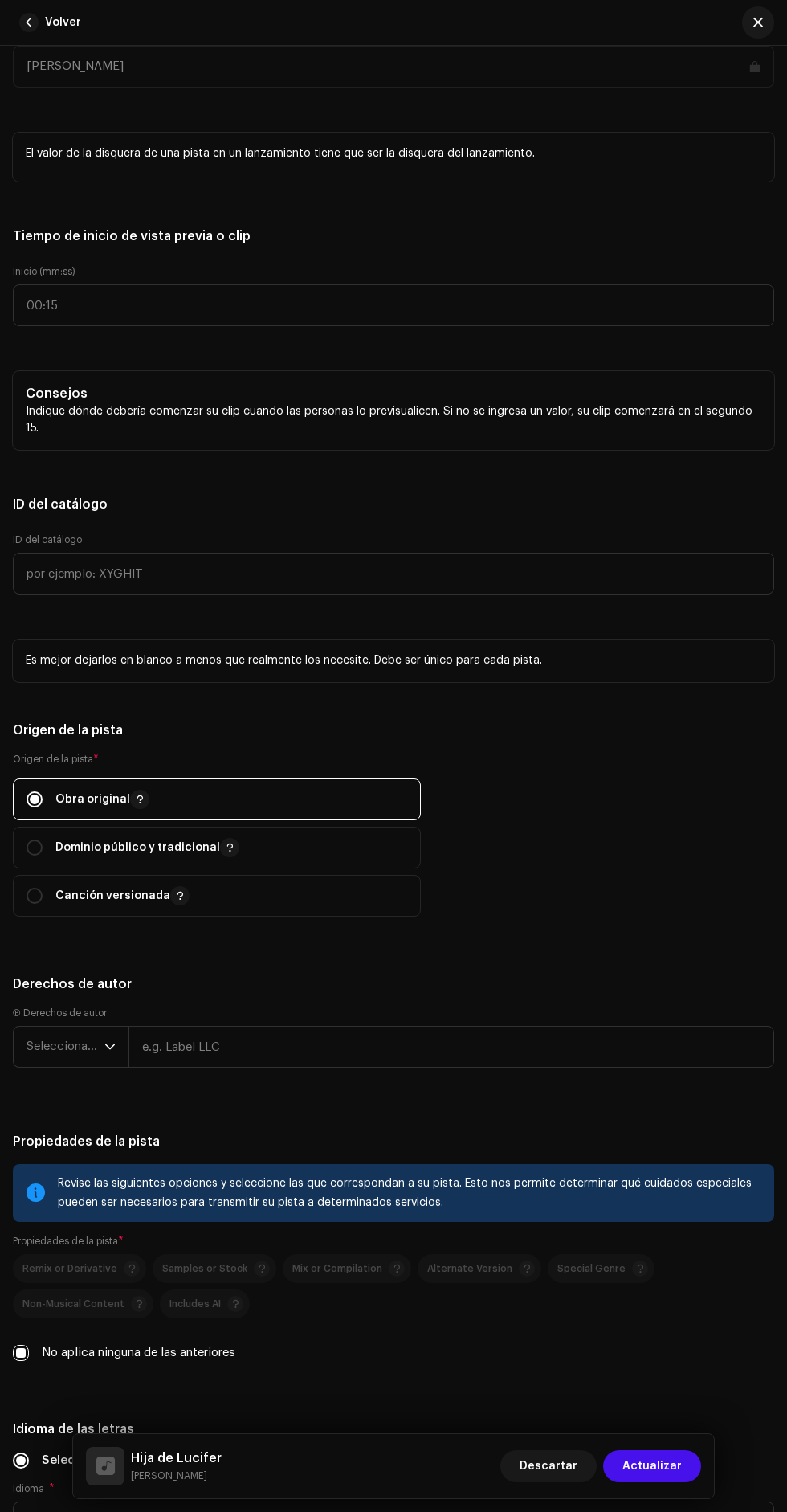
click at [72, 694] on span "Seleccionar año" at bounding box center [65, 1047] width 78 height 40
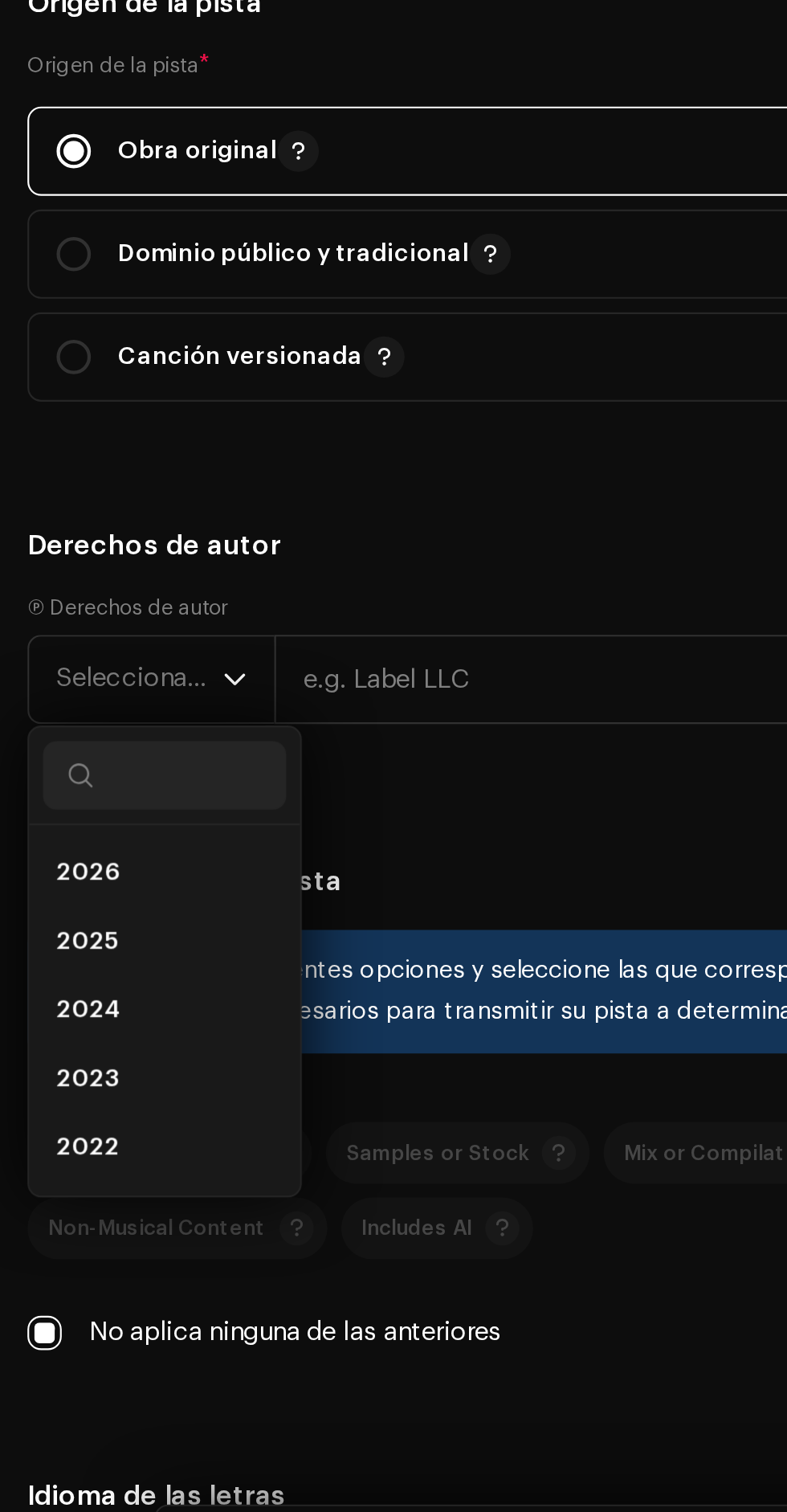
scroll to position [127, 0]
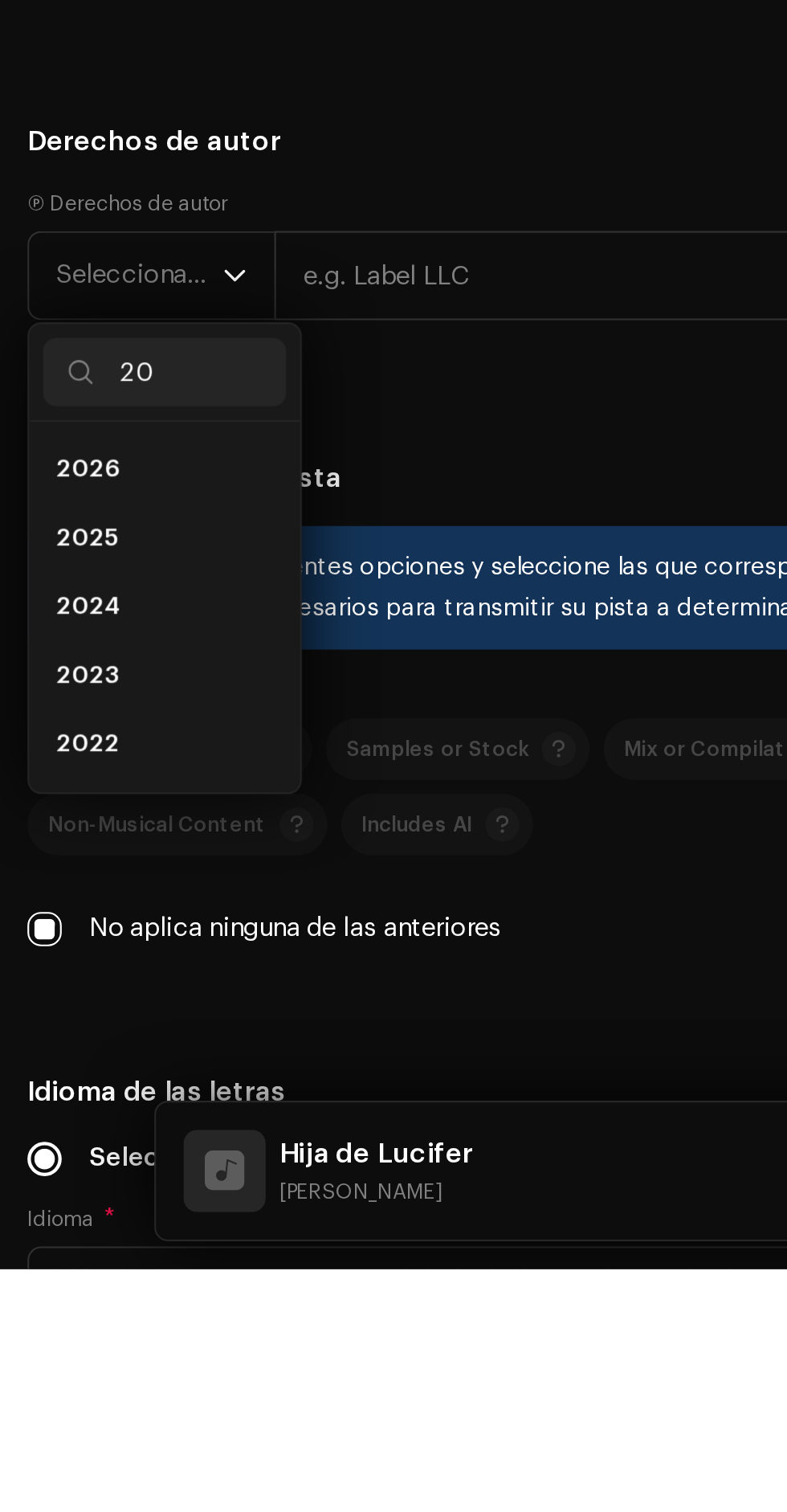
type input "202"
click at [99, 694] on li "2025" at bounding box center [77, 1170] width 114 height 32
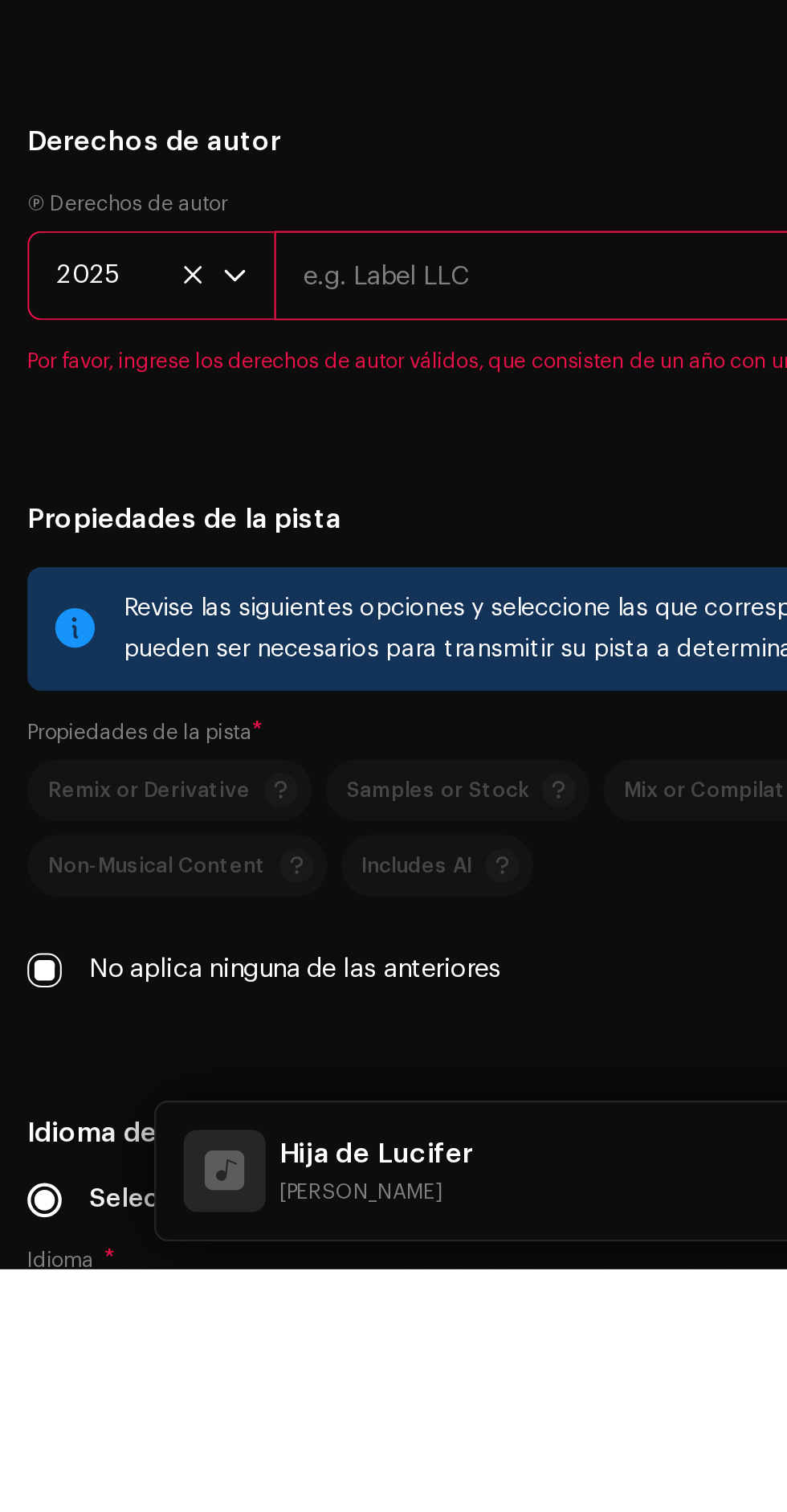
scroll to position [127, 0]
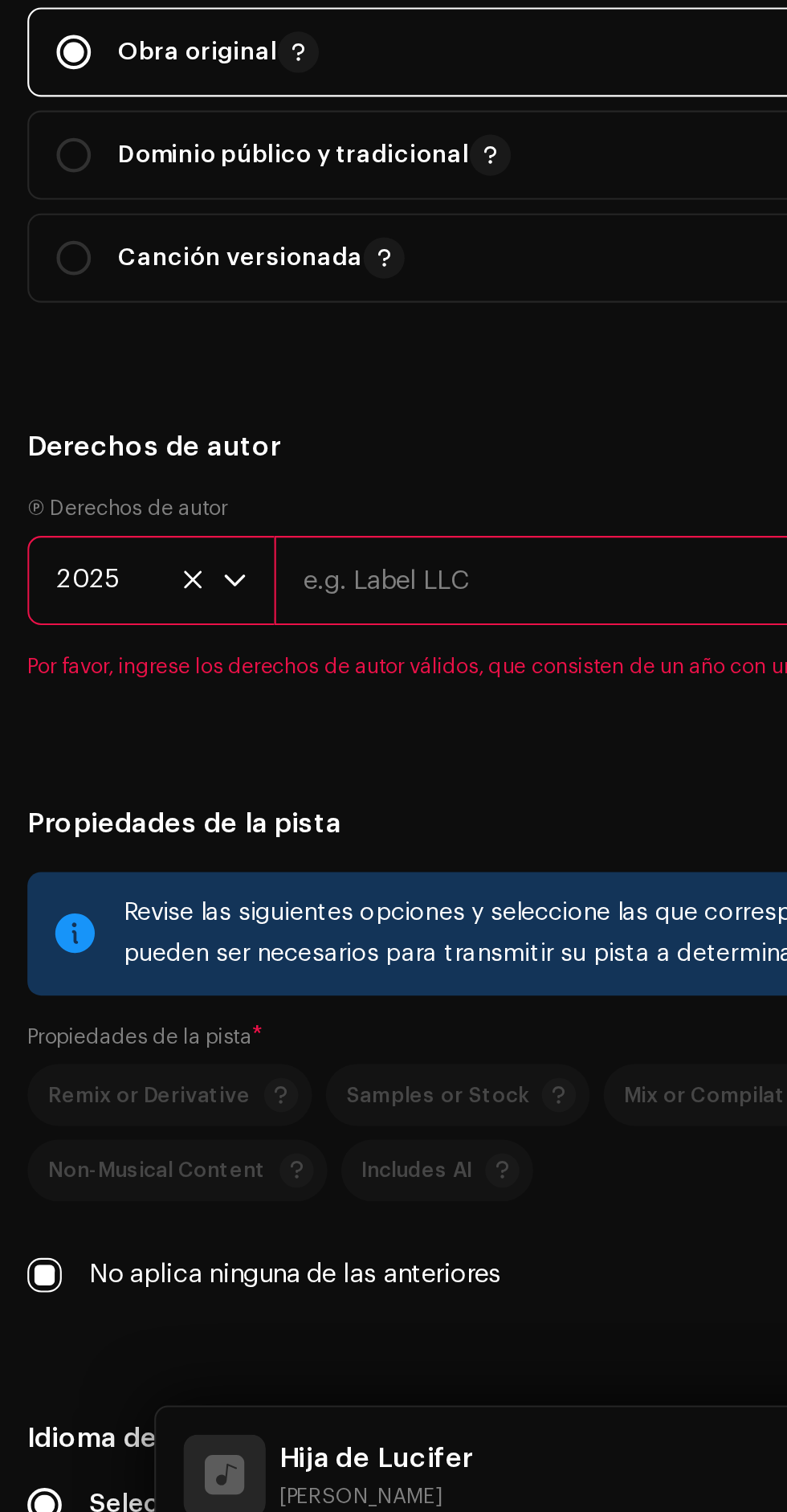
click at [246, 694] on input "text" at bounding box center [451, 1047] width 646 height 42
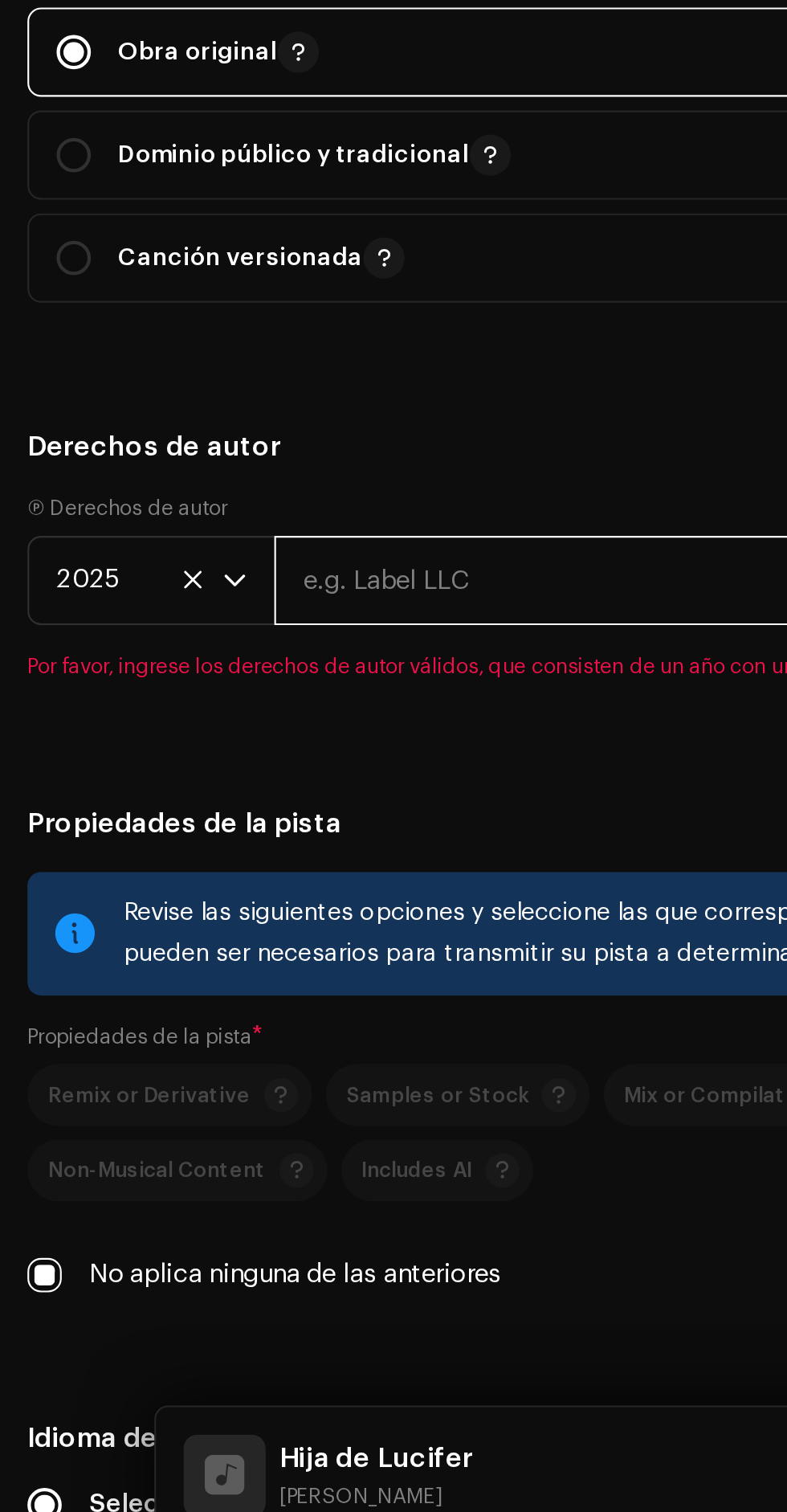
type input "Eclipse Entertainment"
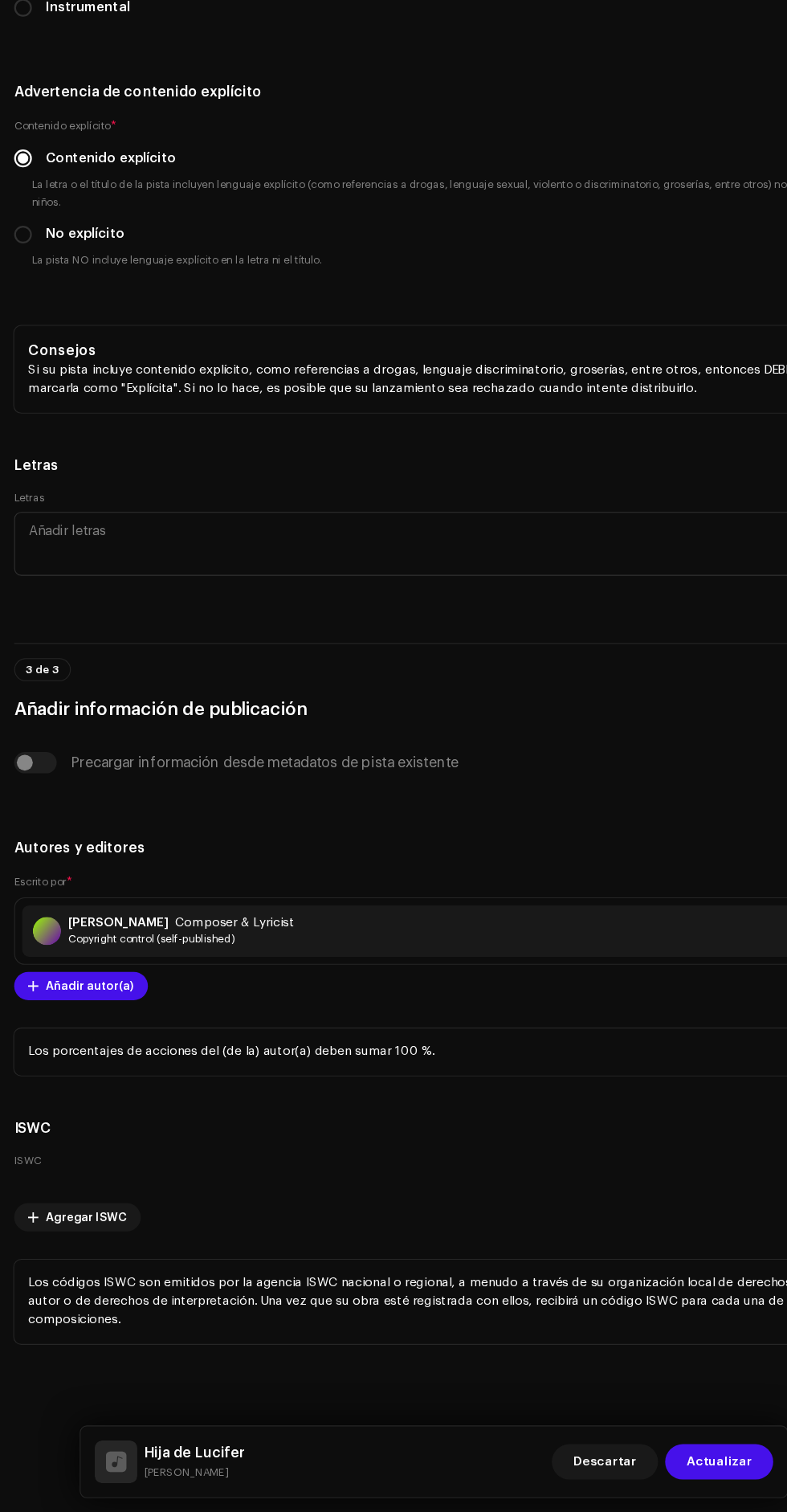
scroll to position [125, 0]
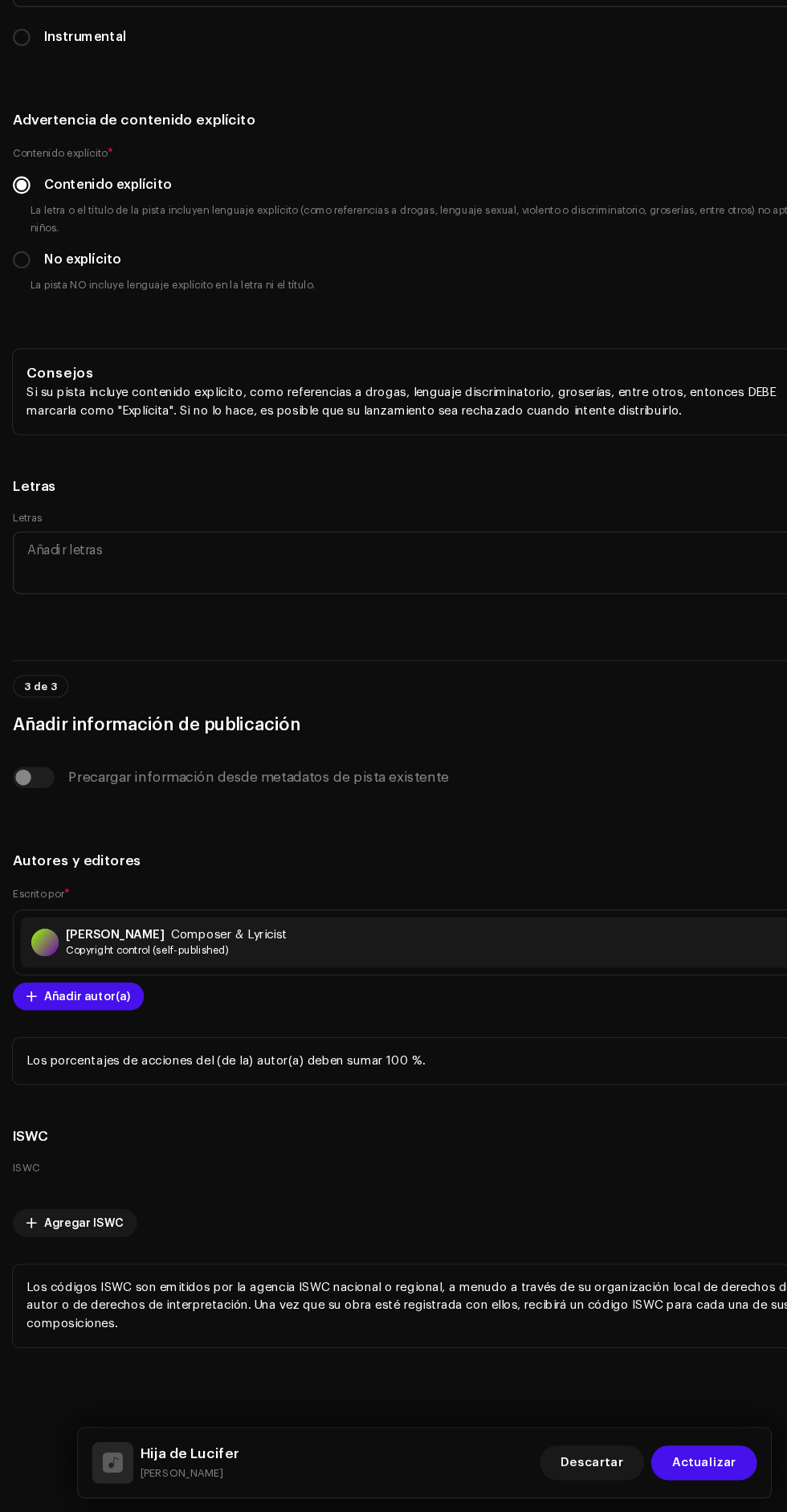
click at [665, 694] on span "Actualizar" at bounding box center [653, 1466] width 60 height 32
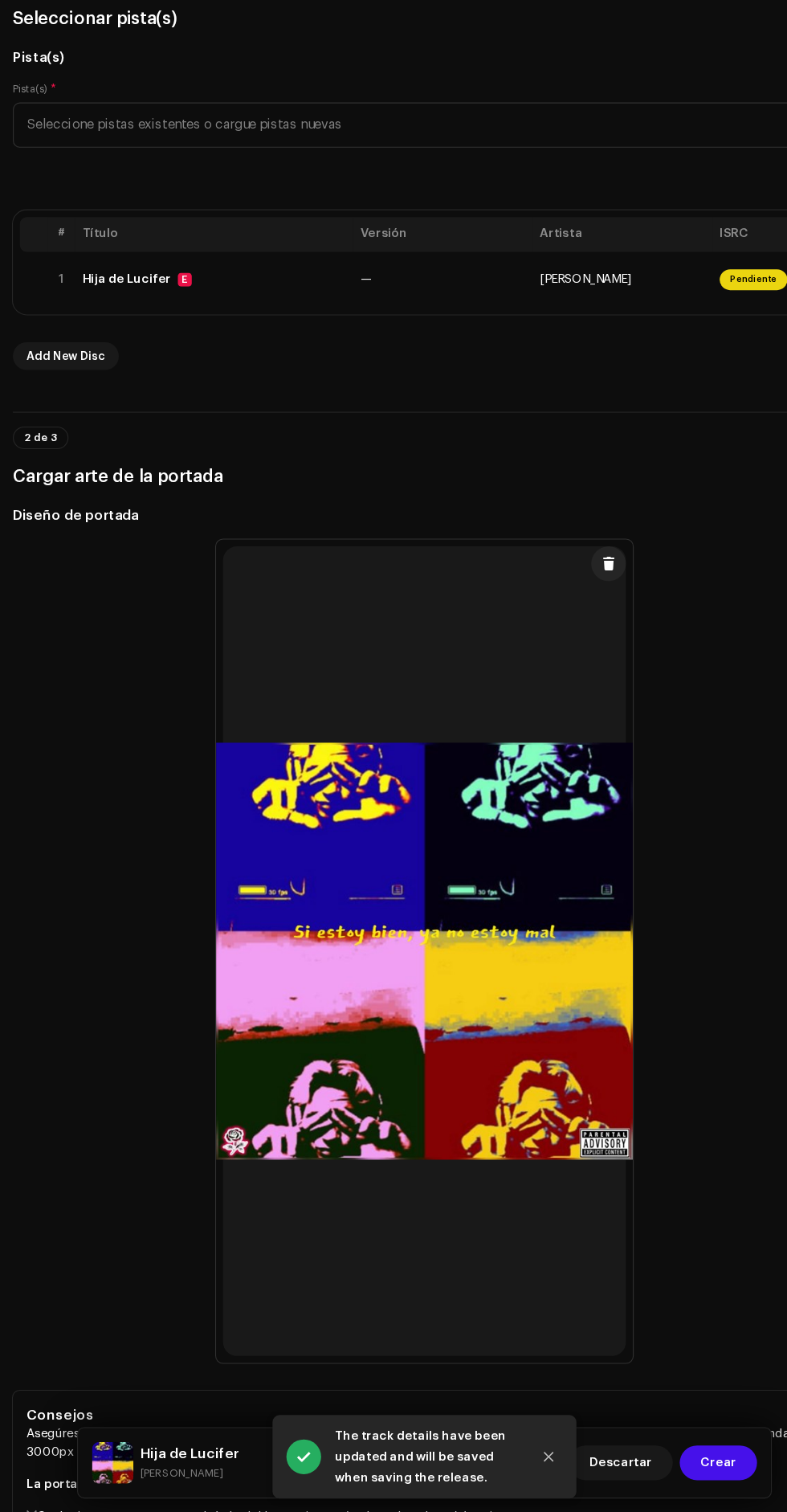
click at [669, 694] on span "Crear" at bounding box center [665, 1466] width 33 height 32
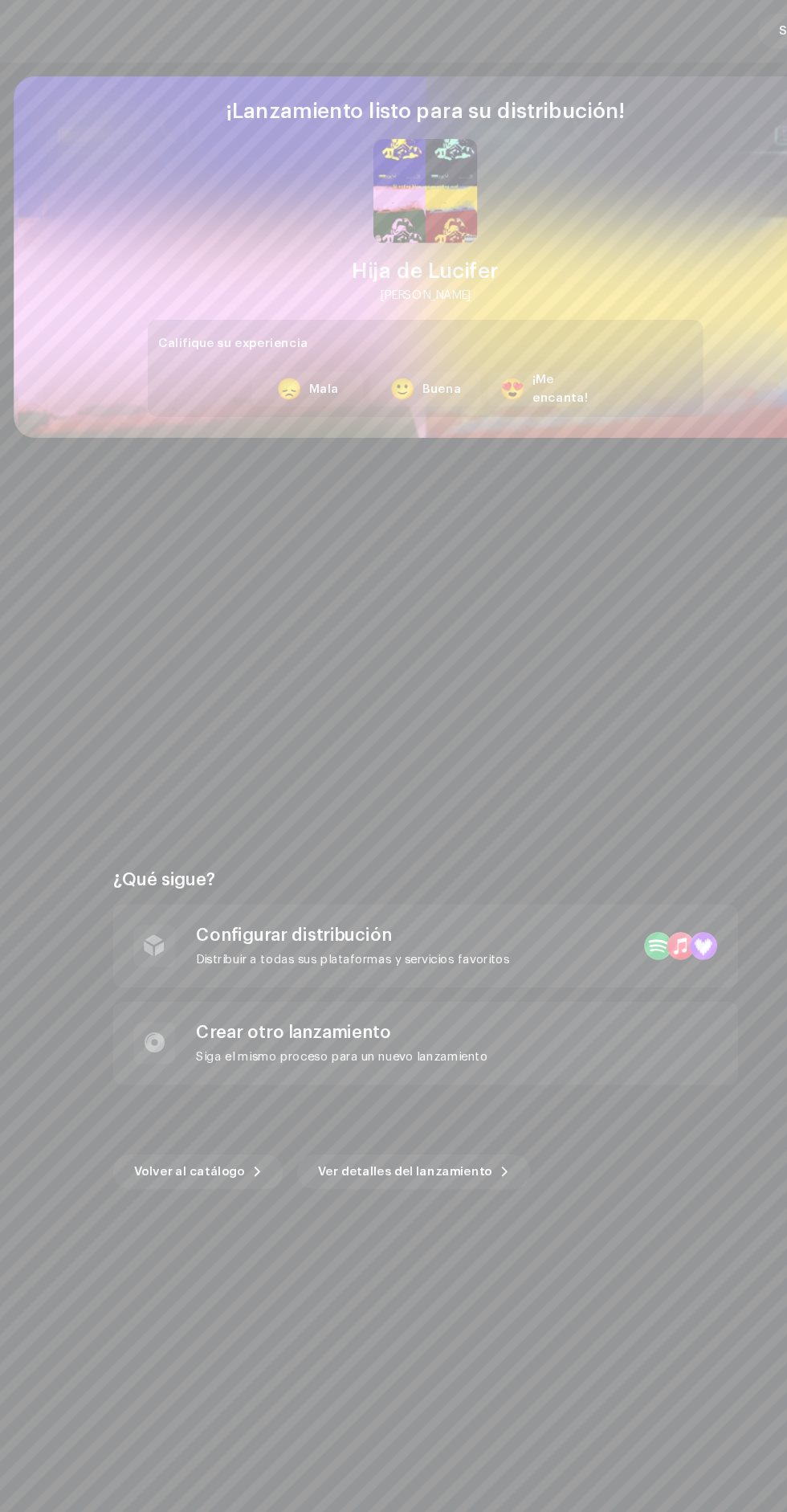
scroll to position [0, 0]
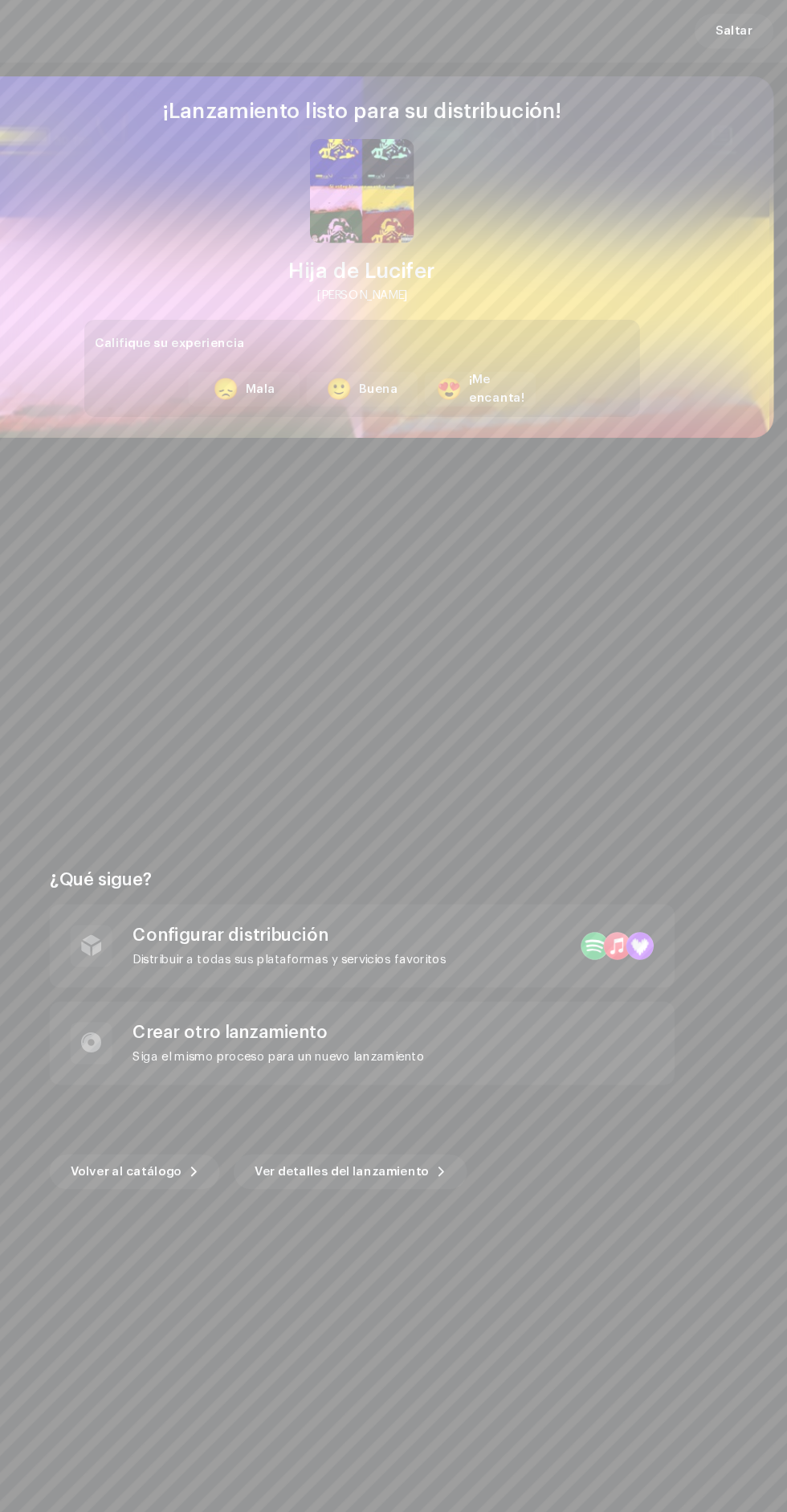
click at [744, 32] on span "Saltar" at bounding box center [738, 29] width 35 height 32
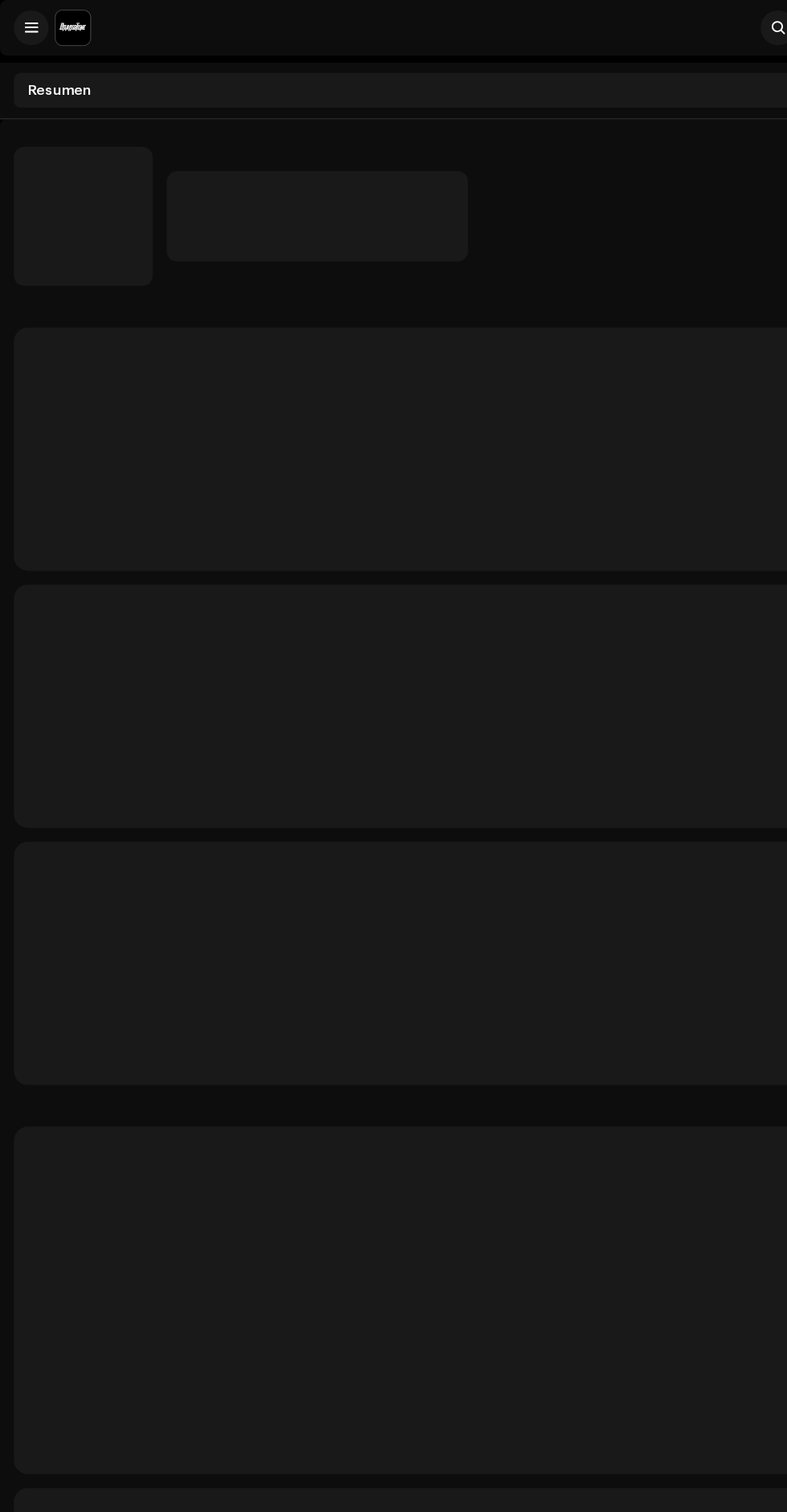
click at [29, 26] on span at bounding box center [29, 26] width 12 height 13
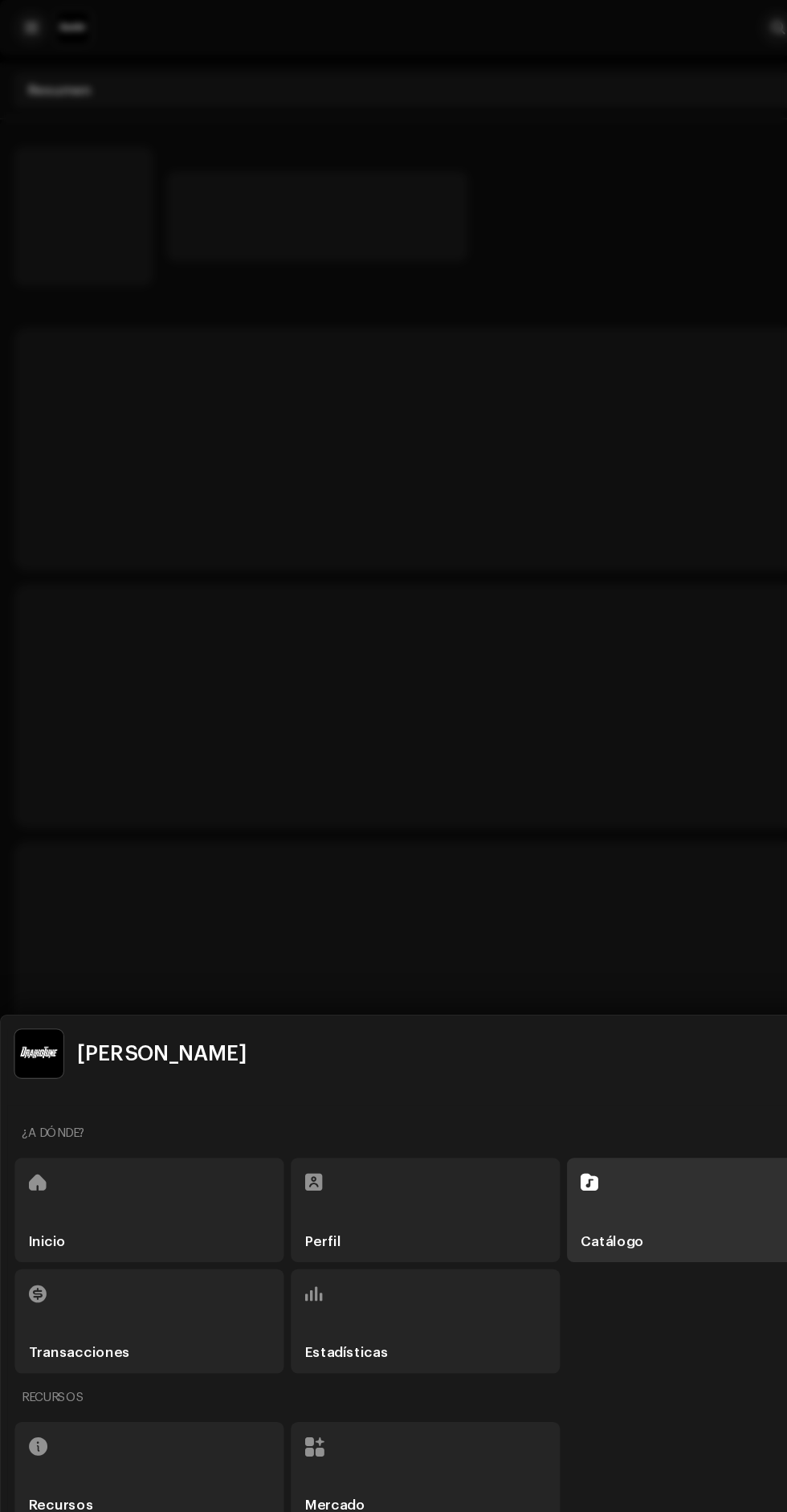
click at [624, 694] on div "Catálogo" at bounding box center [649, 1118] width 249 height 96
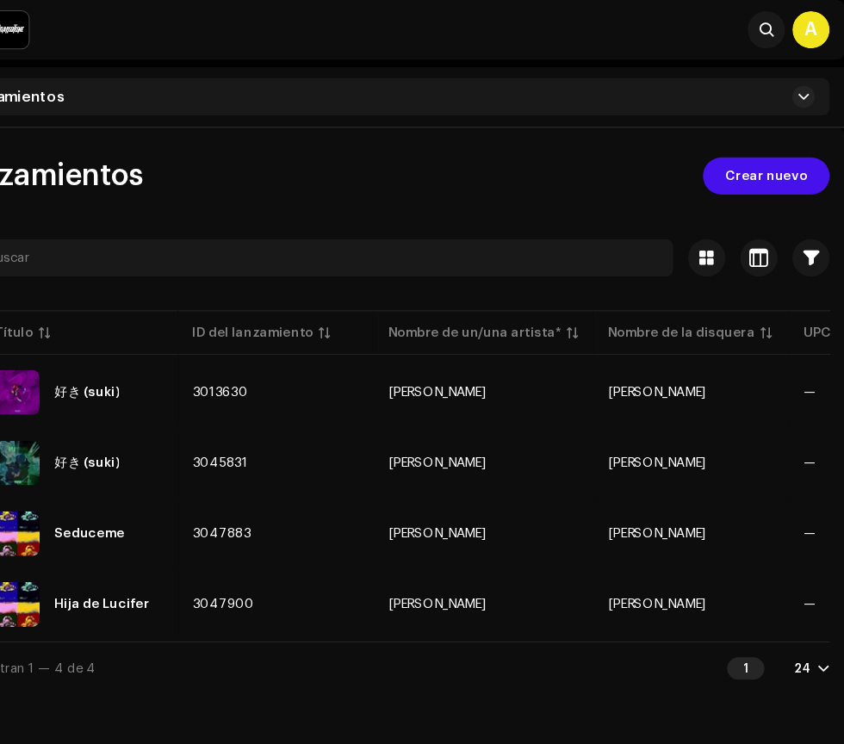
click at [787, 159] on span "Crear nuevo" at bounding box center [772, 163] width 76 height 34
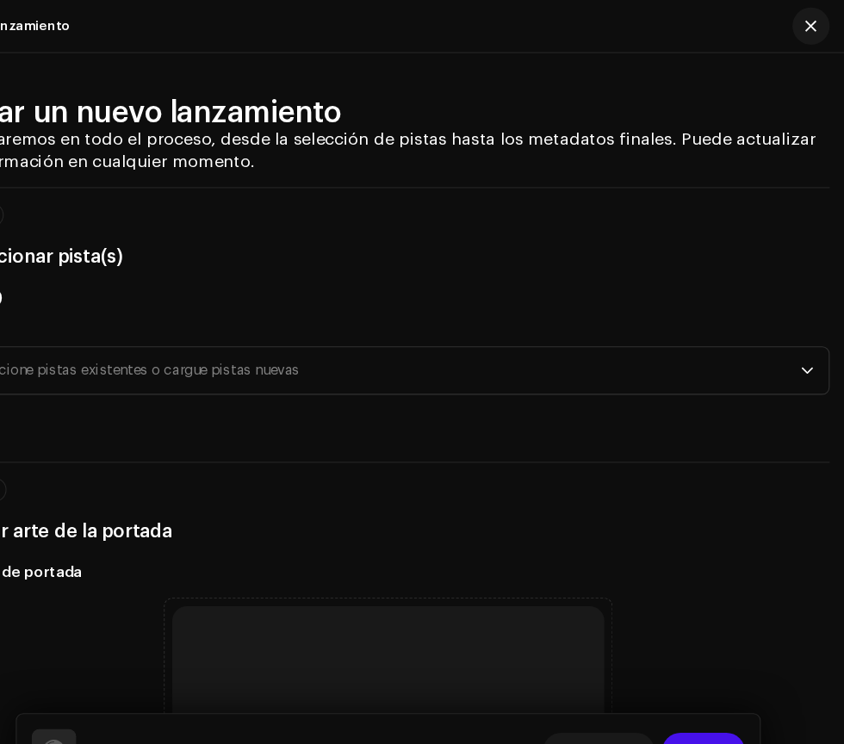
click at [558, 350] on span "Seleccione pistas existentes o cargue pistas nuevas" at bounding box center [415, 342] width 775 height 43
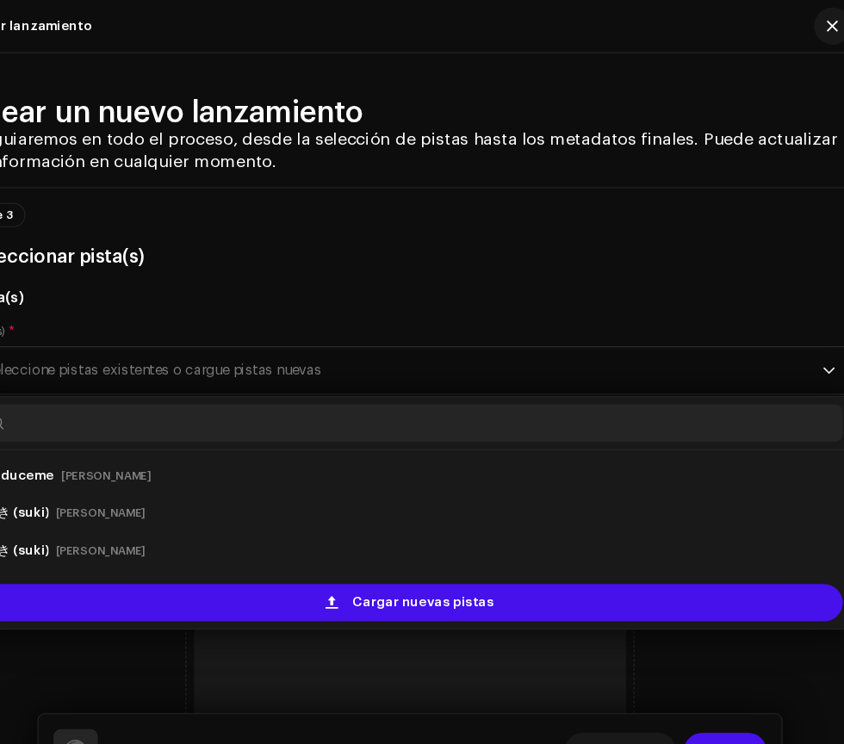
click at [492, 556] on span "Cargar nuevas pistas" at bounding box center [435, 557] width 131 height 34
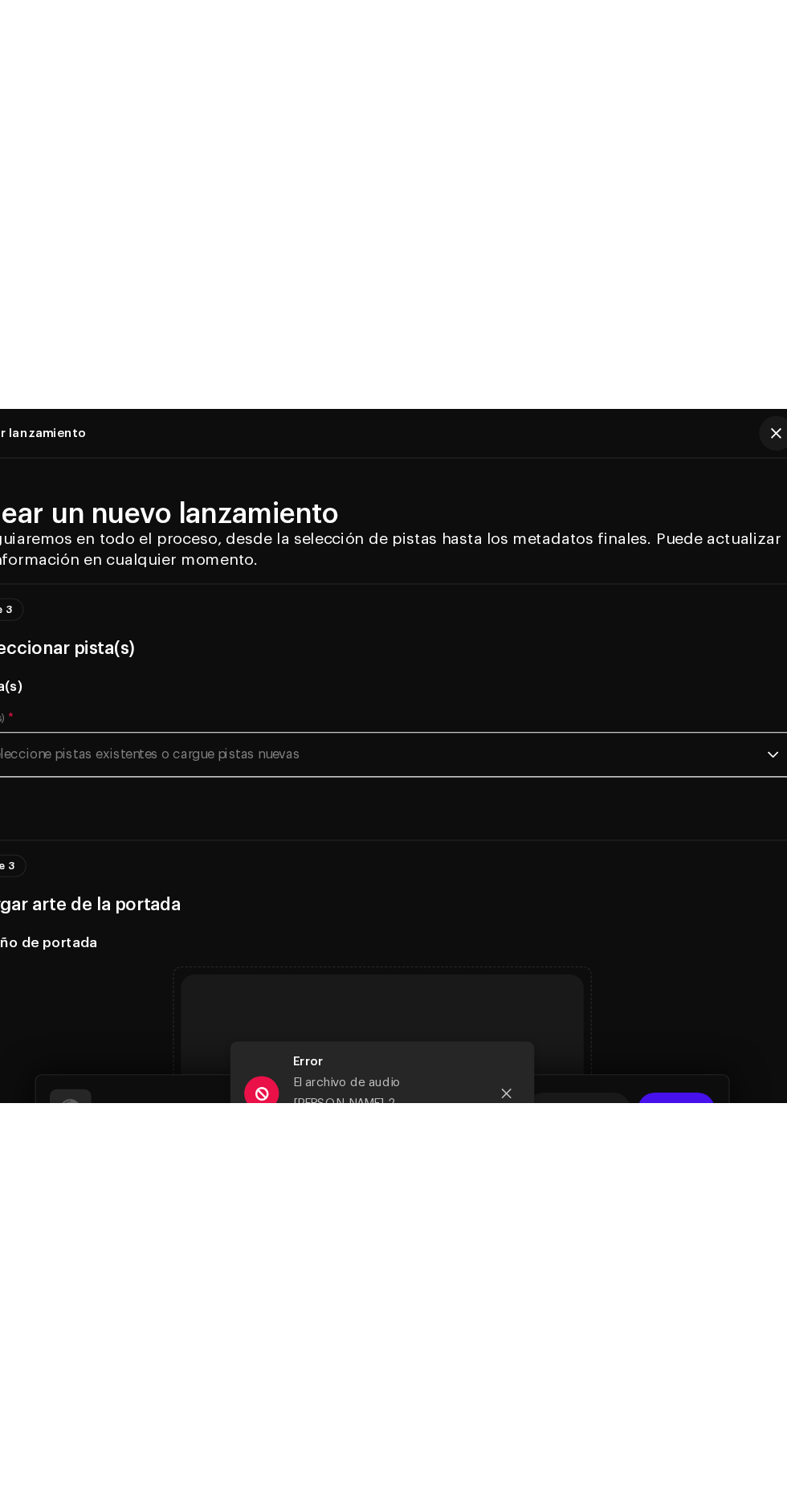
scroll to position [133, 0]
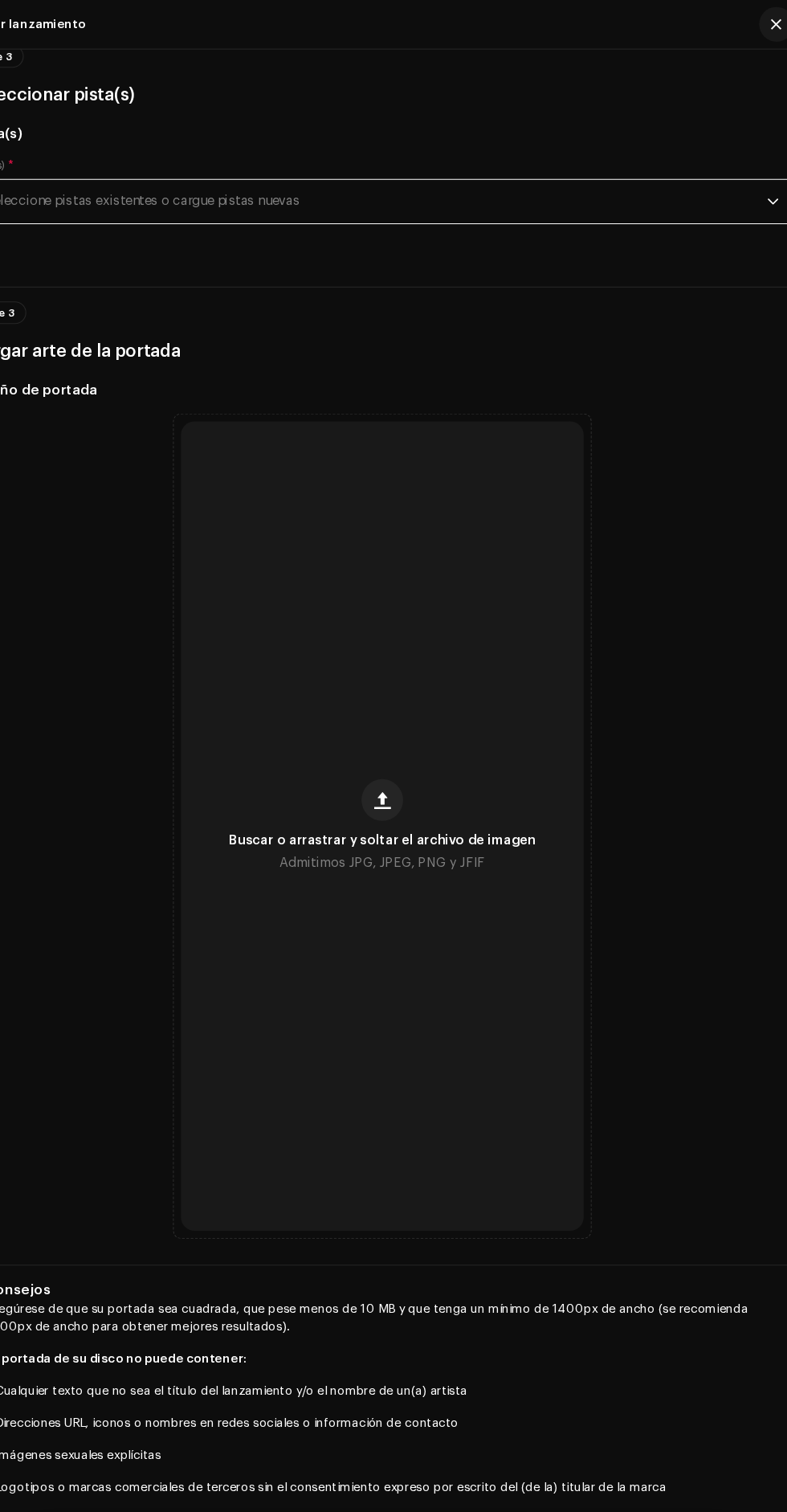
click at [297, 201] on span "Seleccione pistas existentes o cargue pistas nuevas" at bounding box center [387, 186] width 723 height 40
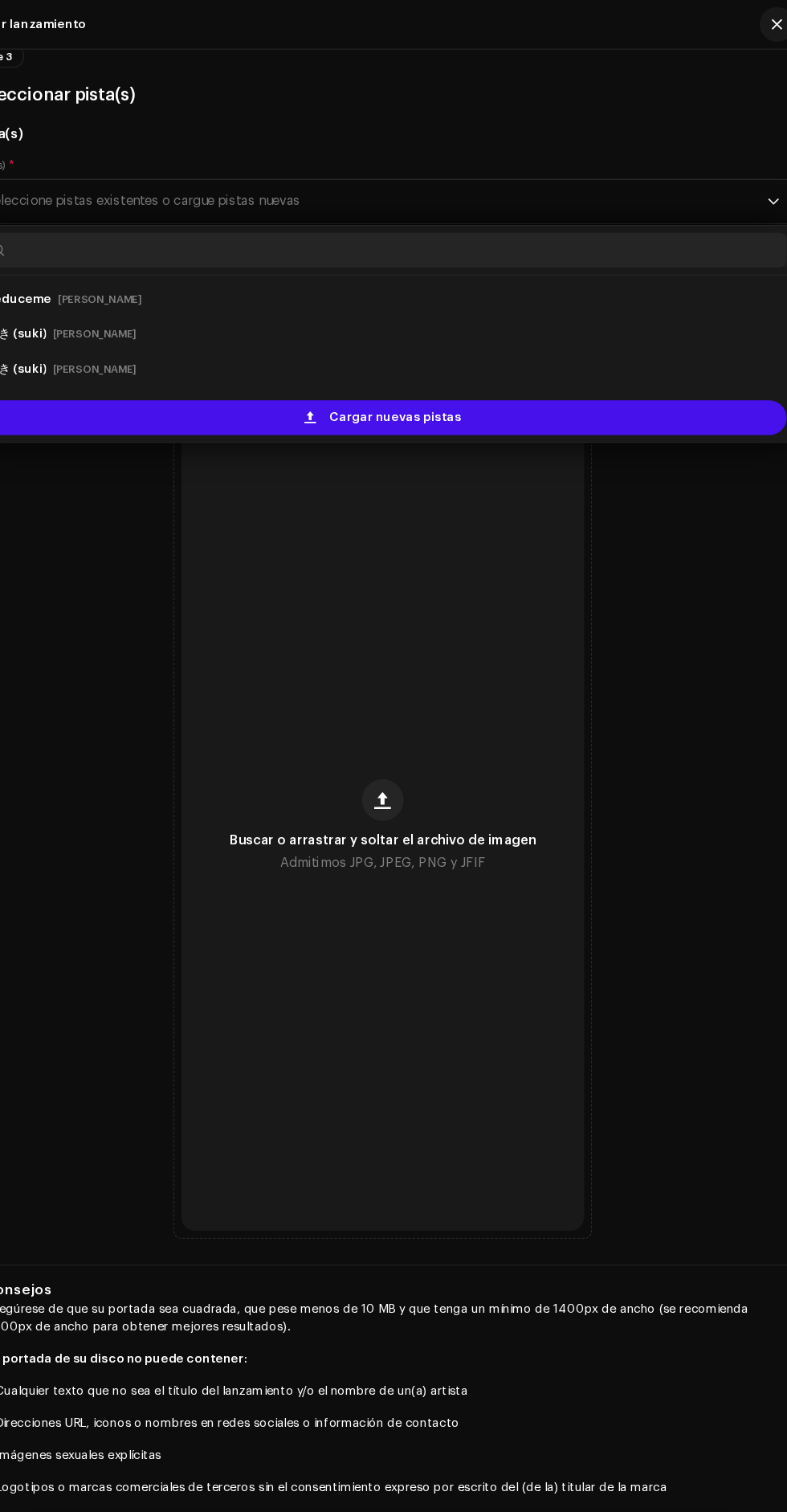
click at [258, 374] on div "Cargar nuevas pistas" at bounding box center [394, 386] width 747 height 32
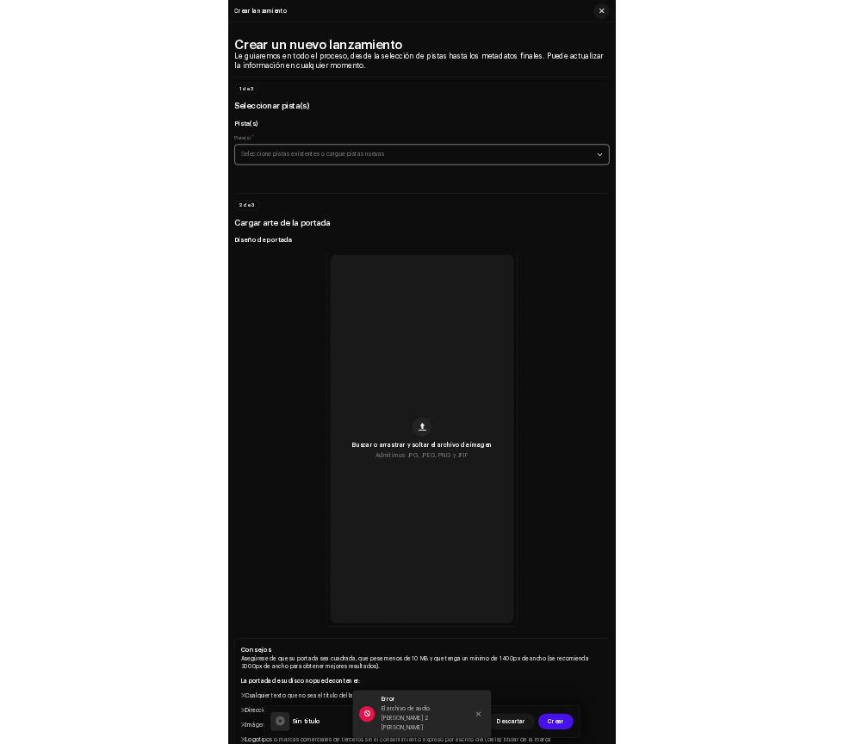
scroll to position [3, 0]
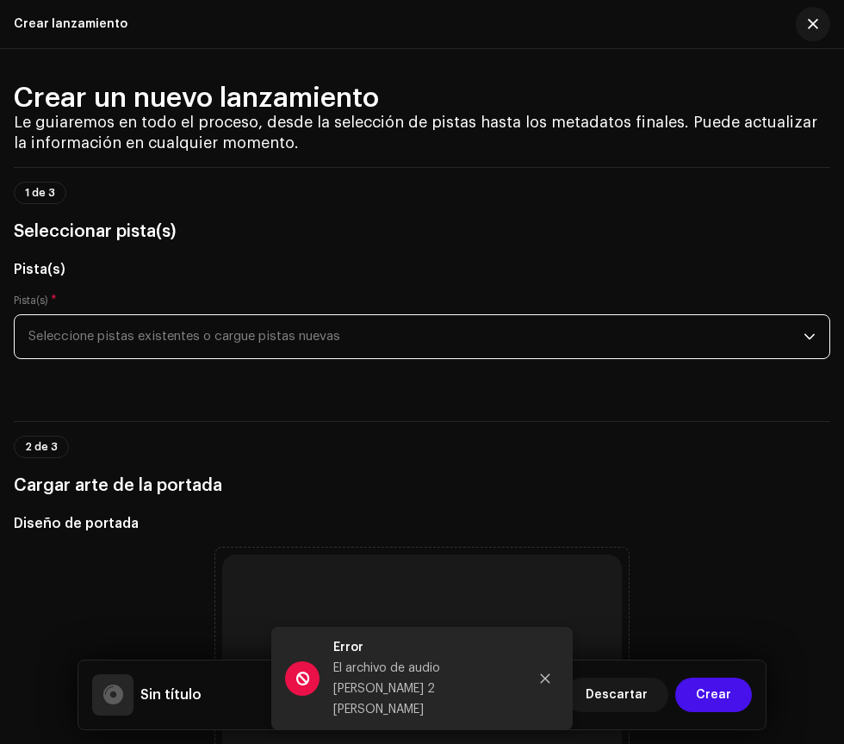
click at [546, 684] on icon "Close" at bounding box center [545, 679] width 12 height 12
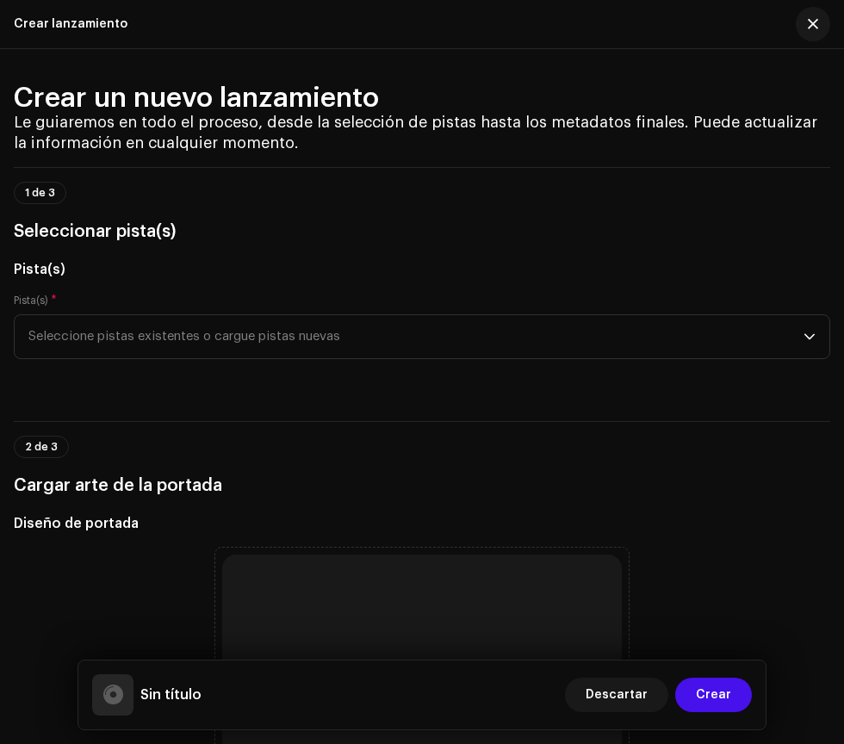
click at [531, 688] on div "Sin título Descartar Crear" at bounding box center [422, 695] width 660 height 41
click at [208, 336] on span "Seleccione pistas existentes o cargue pistas nuevas" at bounding box center [415, 336] width 775 height 43
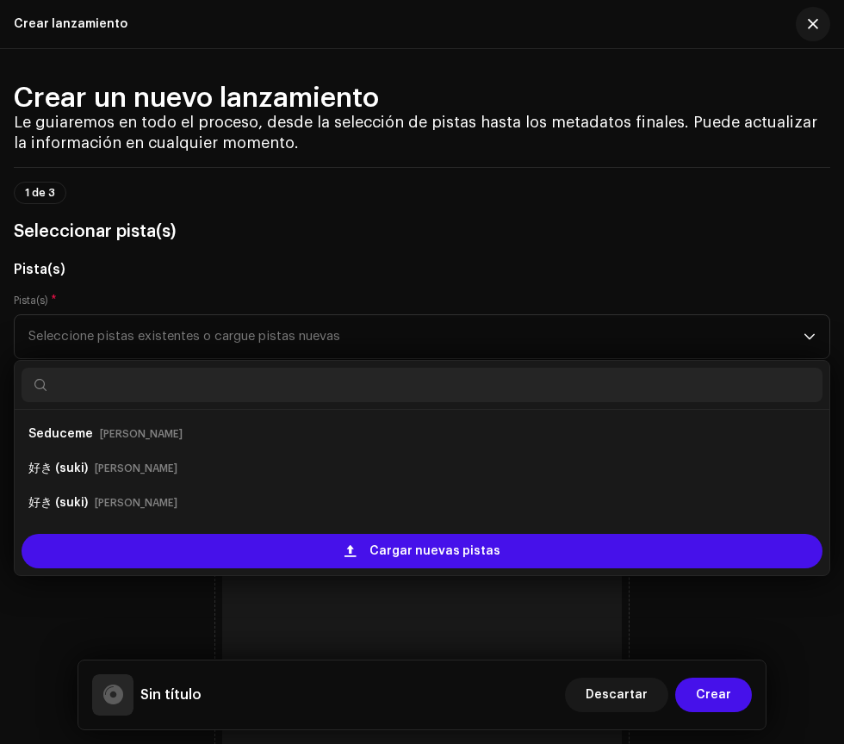
click at [290, 556] on div "Cargar nuevas pistas" at bounding box center [422, 551] width 801 height 34
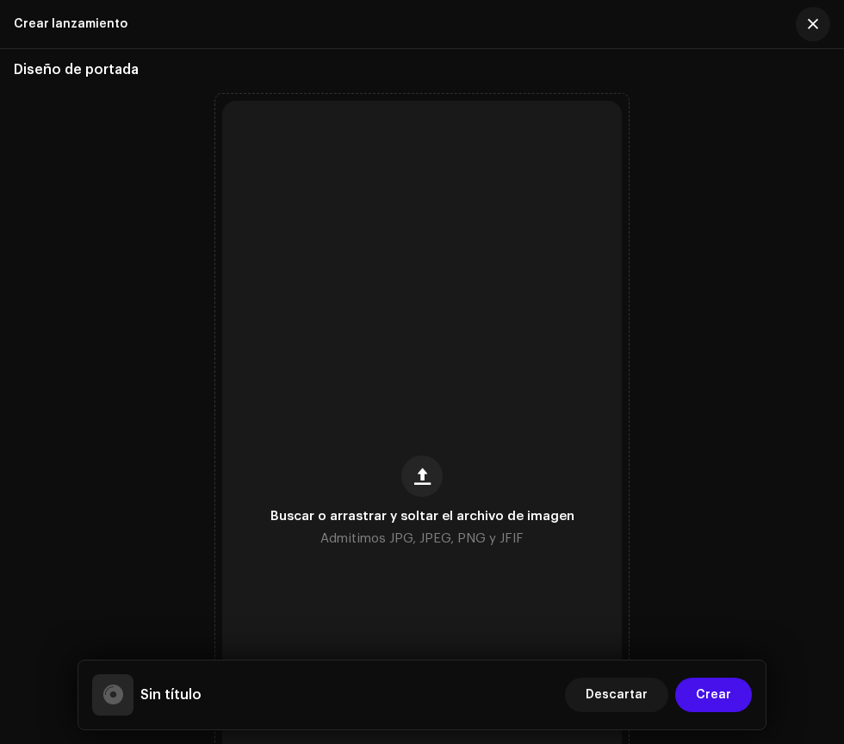
scroll to position [593, 0]
click at [421, 473] on span "button" at bounding box center [422, 475] width 16 height 14
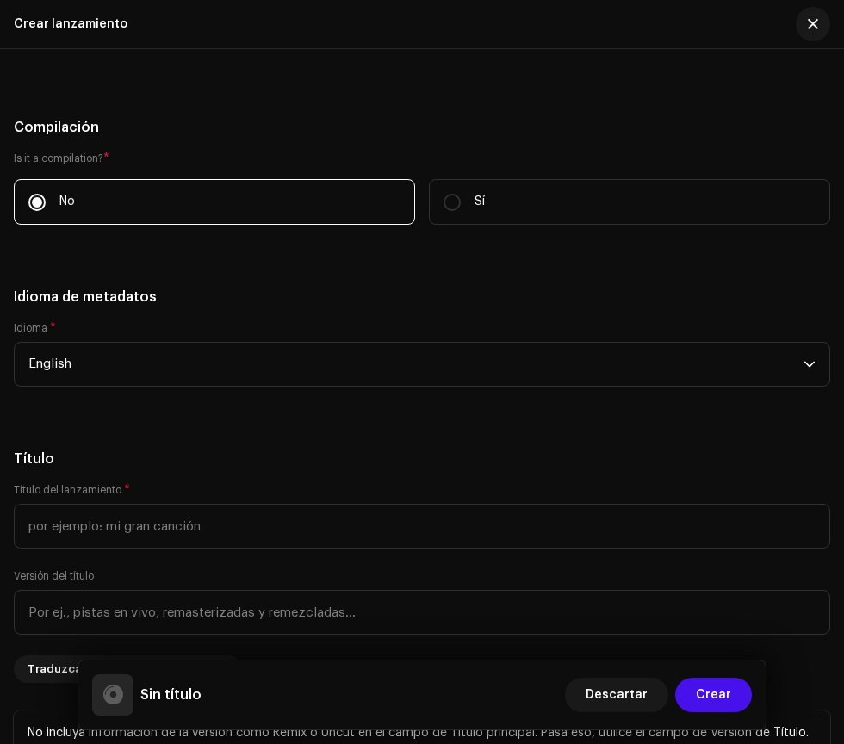
scroll to position [1924, 0]
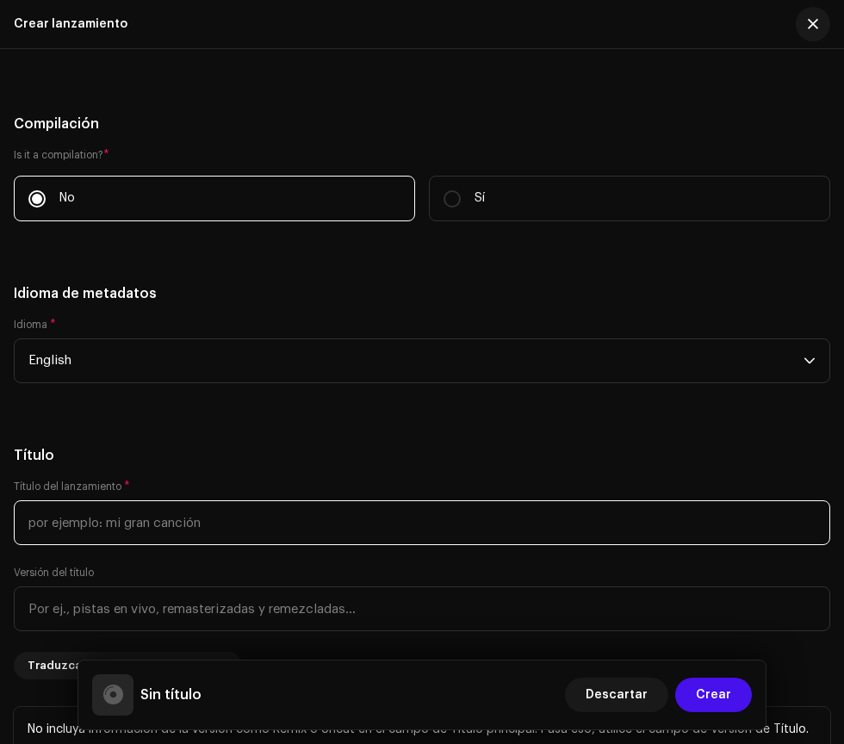
click at [135, 521] on input "text" at bounding box center [422, 523] width 817 height 45
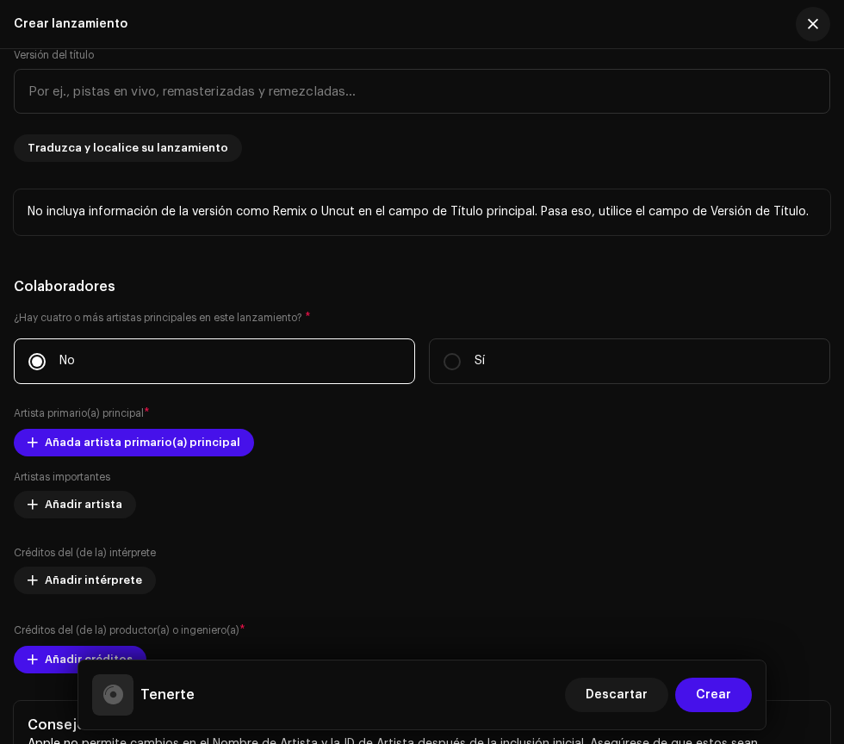
scroll to position [2446, 0]
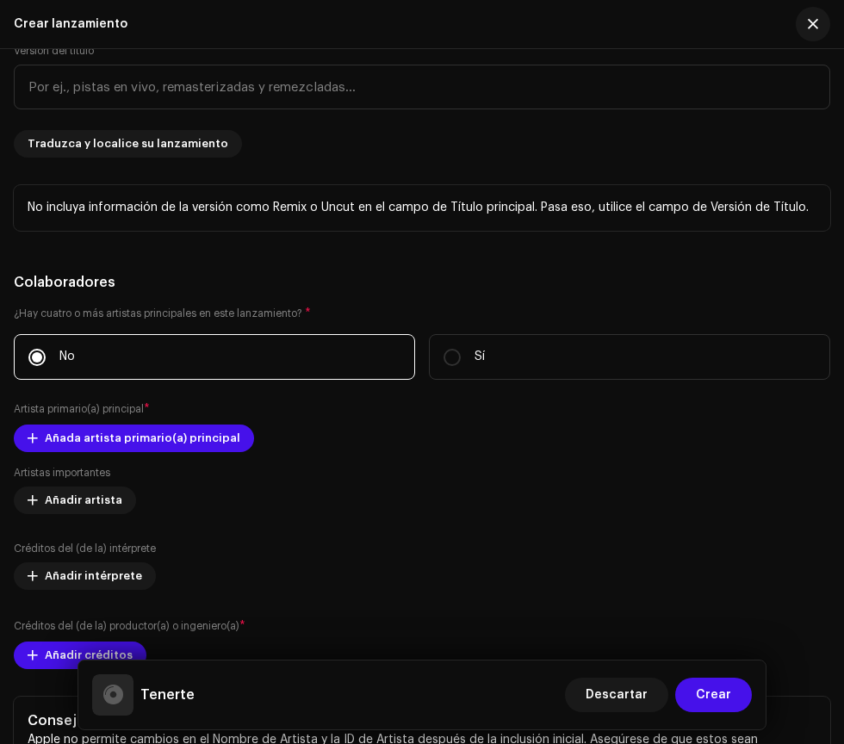
type input "Tenerte"
click at [137, 437] on span "Añada artista primario(a) principal" at bounding box center [143, 438] width 196 height 34
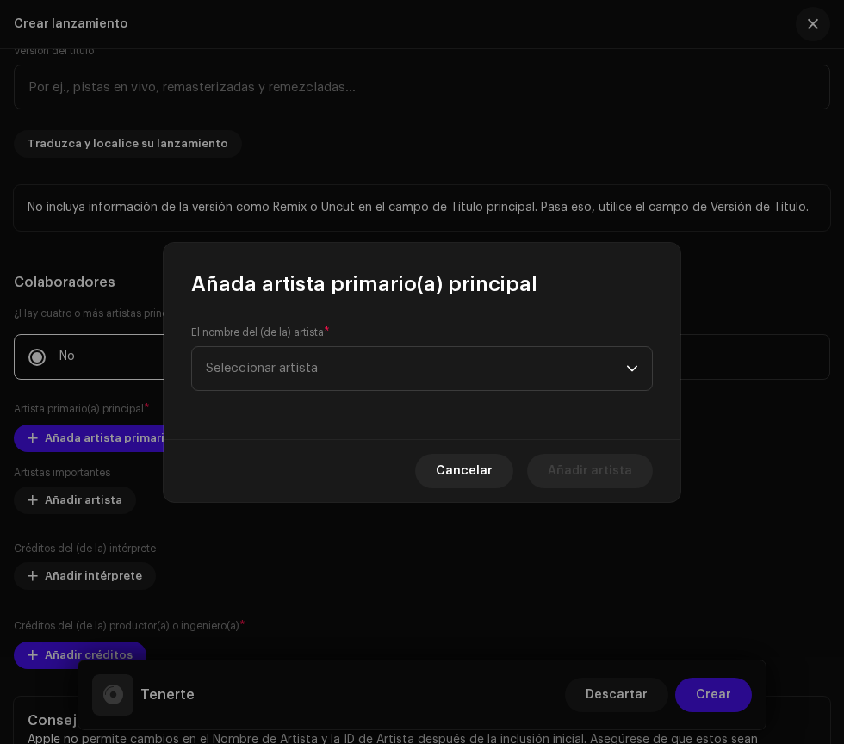
click at [308, 368] on span "Seleccionar artista" at bounding box center [262, 368] width 112 height 13
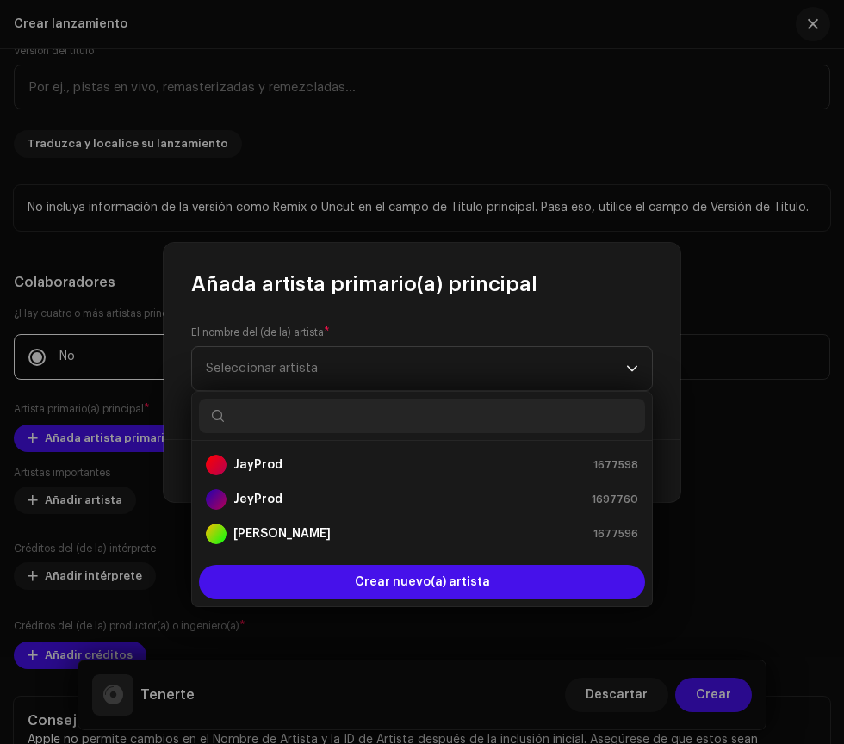
click at [271, 532] on strong "[PERSON_NAME]" at bounding box center [281, 534] width 97 height 17
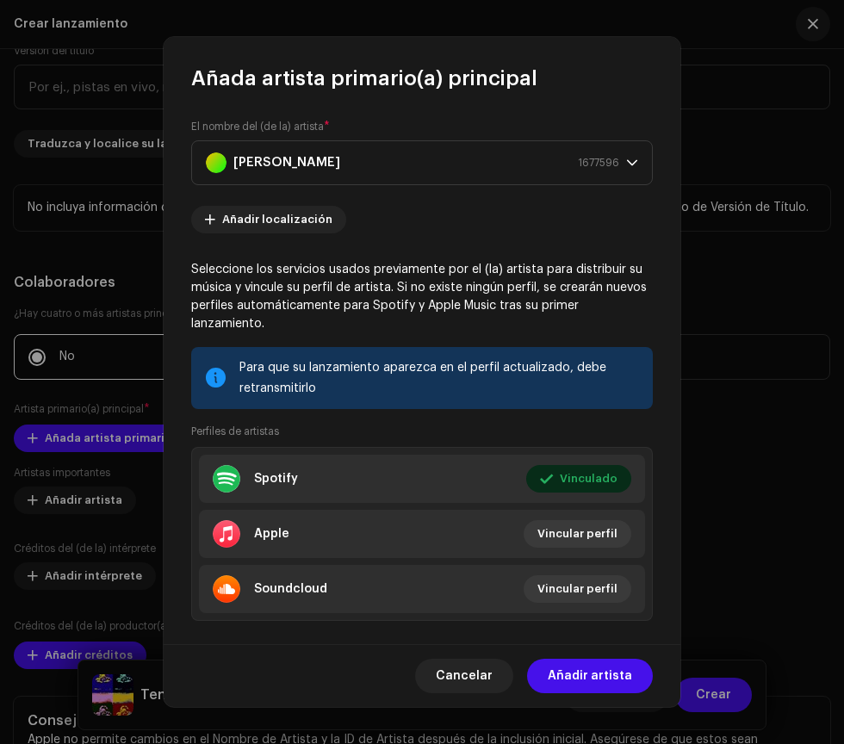
click at [563, 675] on span "Añadir artista" at bounding box center [590, 676] width 84 height 34
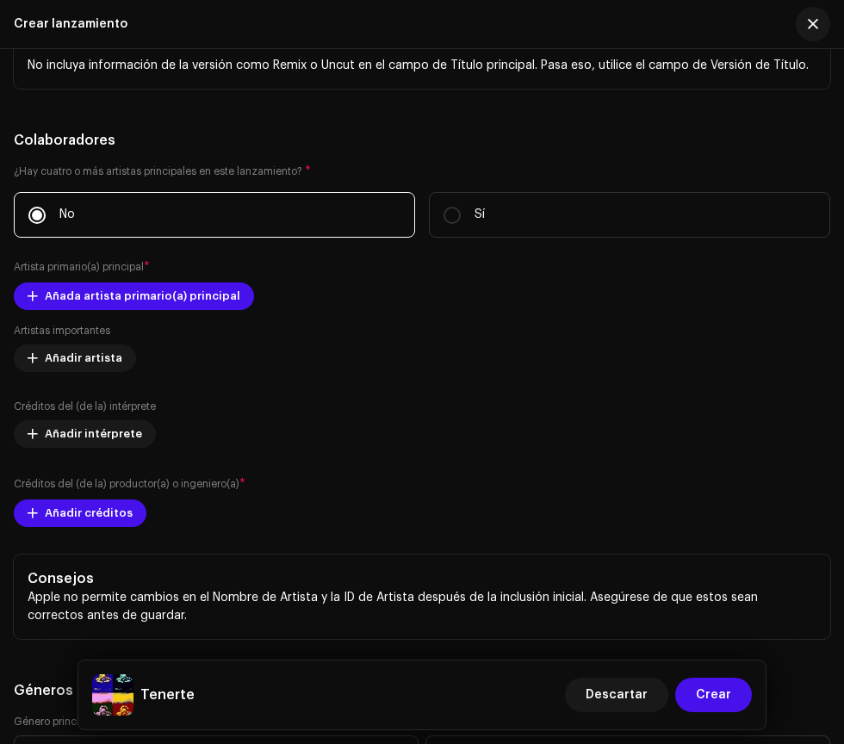
scroll to position [2602, 0]
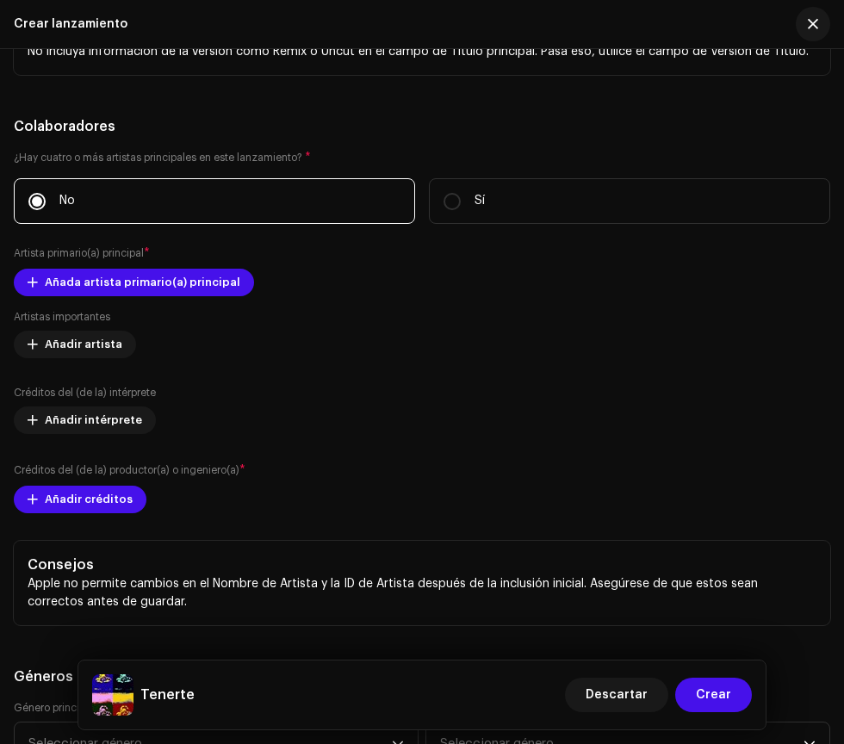
click at [62, 503] on span "Añadir créditos" at bounding box center [89, 499] width 88 height 34
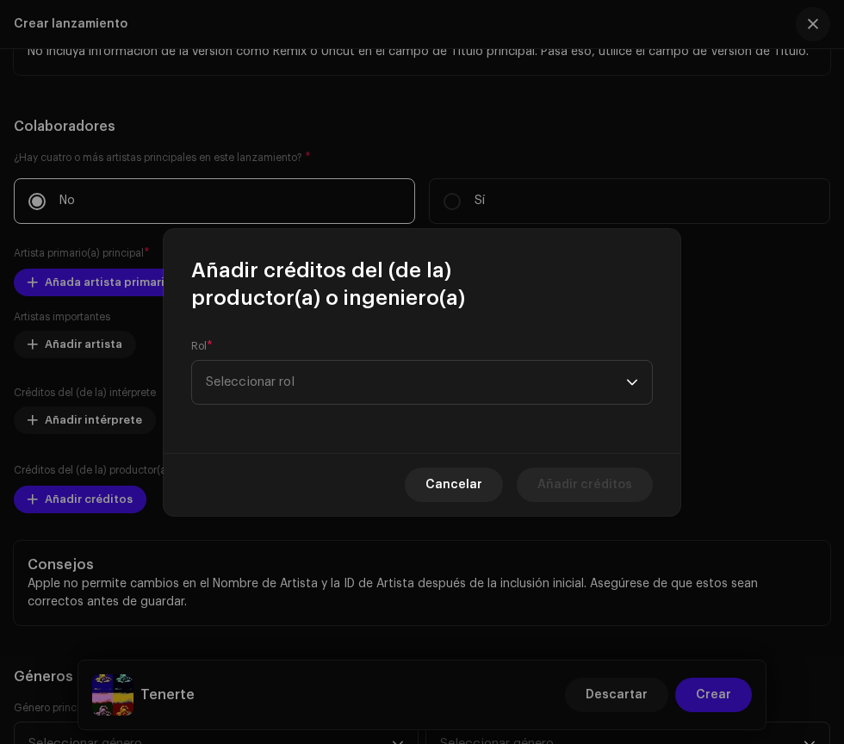
click at [276, 387] on span "Seleccionar rol" at bounding box center [416, 382] width 420 height 43
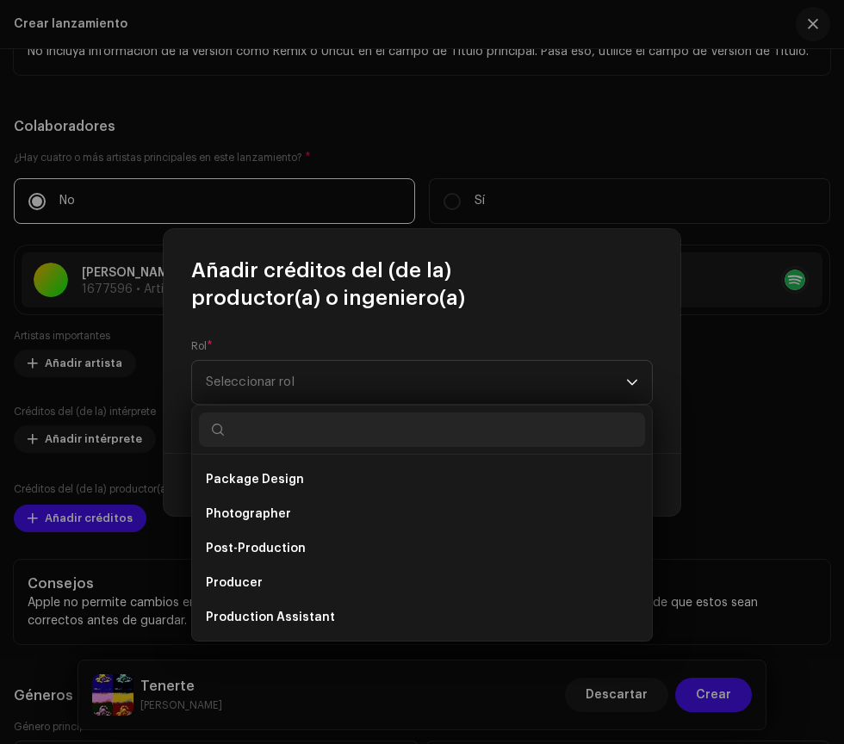
scroll to position [602, 0]
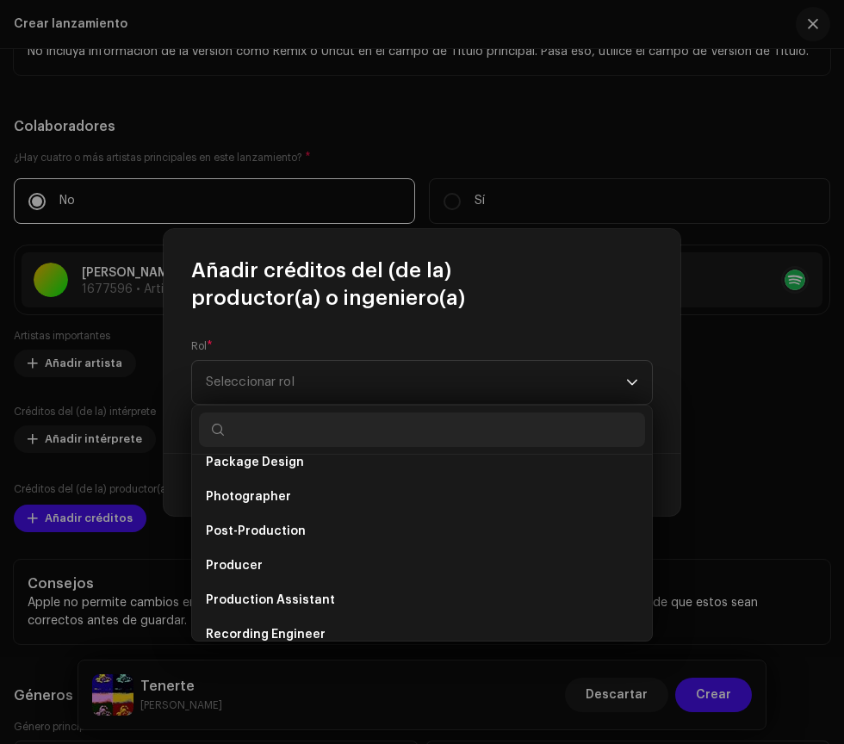
click at [233, 573] on span "Producer" at bounding box center [234, 565] width 57 height 17
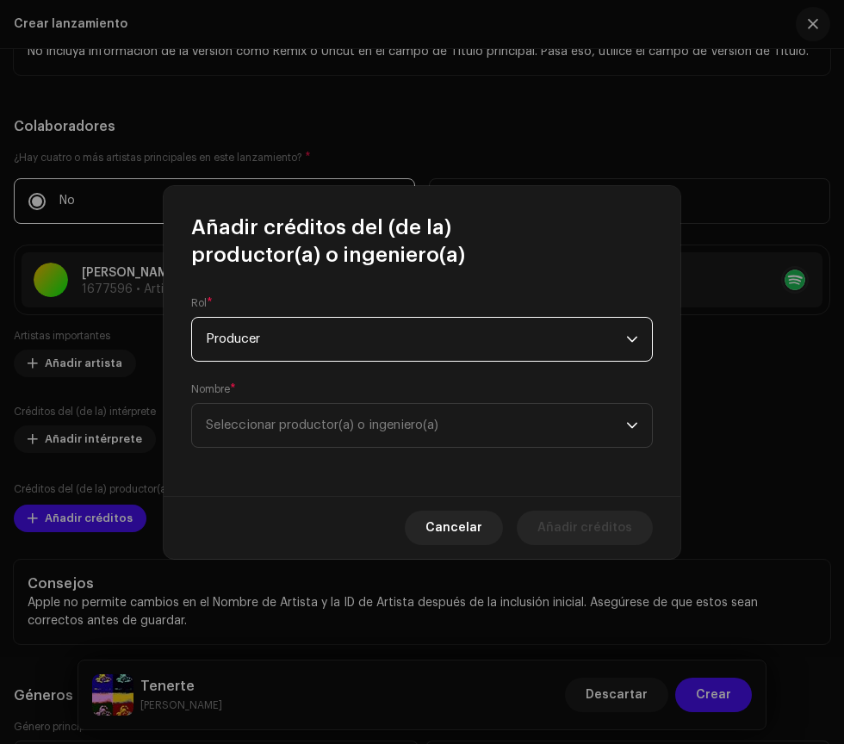
click at [298, 429] on span "Seleccionar productor(a) o ingeniero(a)" at bounding box center [322, 425] width 233 height 13
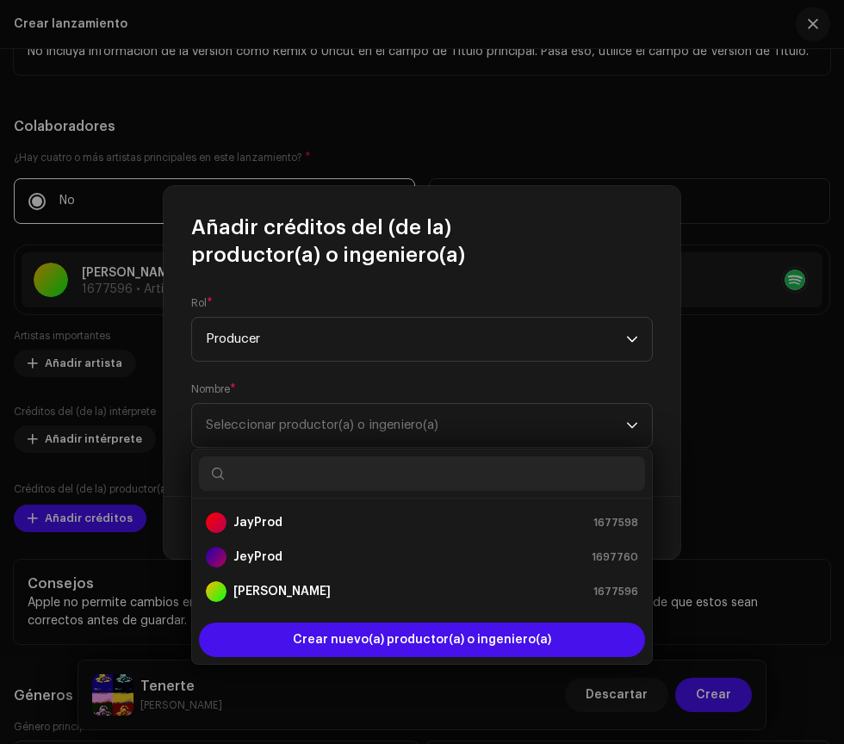
click at [301, 587] on div "[PERSON_NAME] 1677596" at bounding box center [422, 592] width 432 height 21
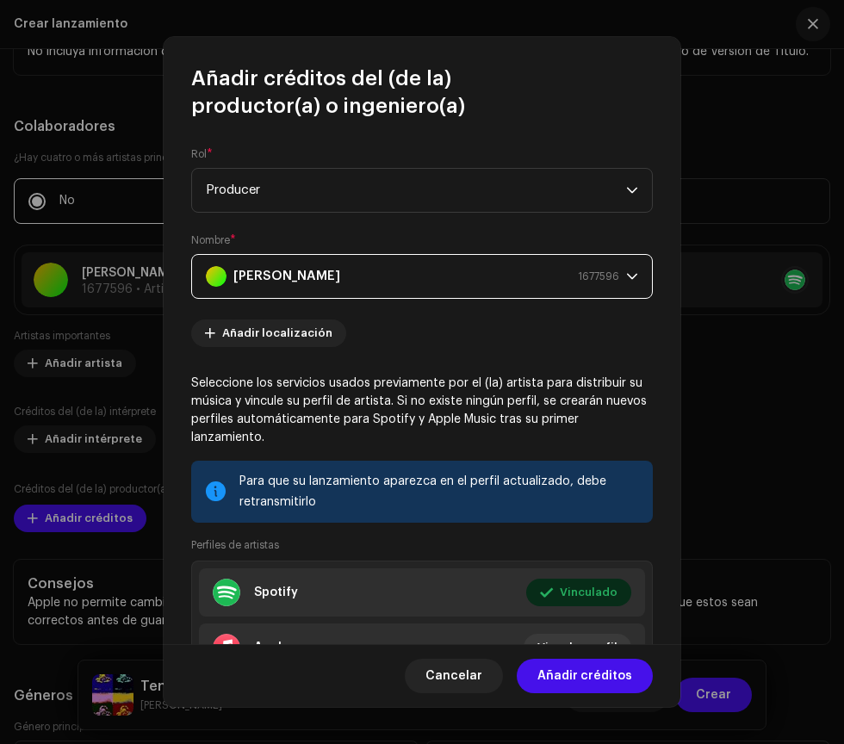
click at [567, 676] on span "Añadir créditos" at bounding box center [585, 676] width 95 height 34
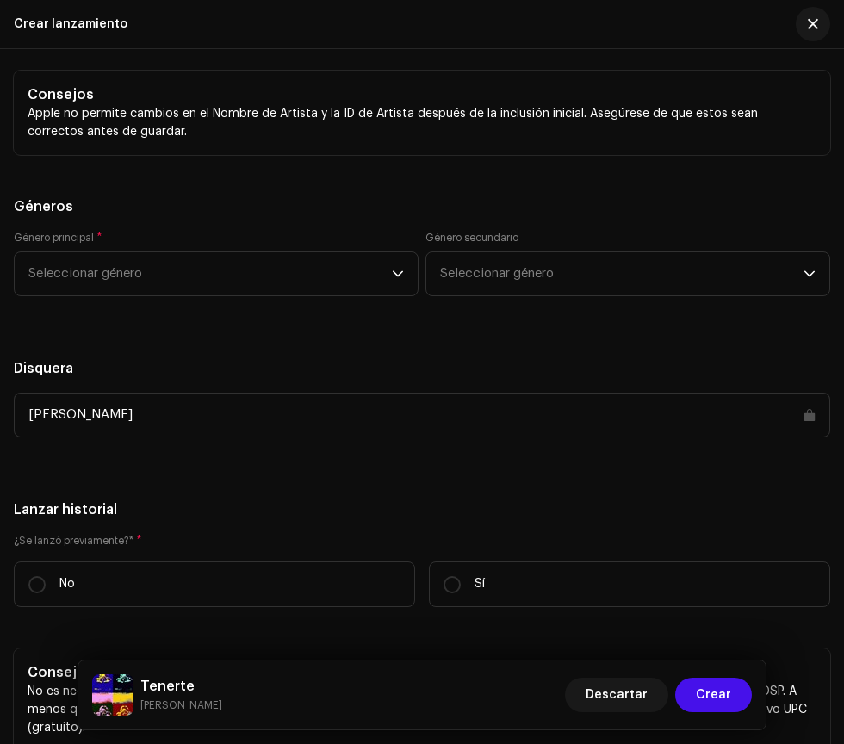
scroll to position [3174, 0]
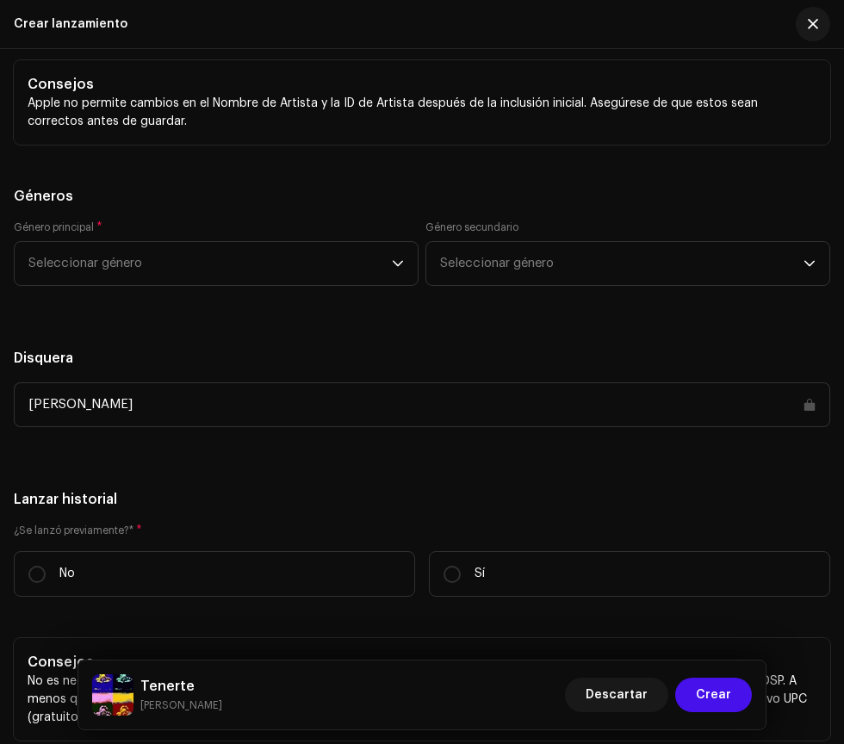
click at [163, 276] on span "Seleccionar género" at bounding box center [210, 263] width 364 height 43
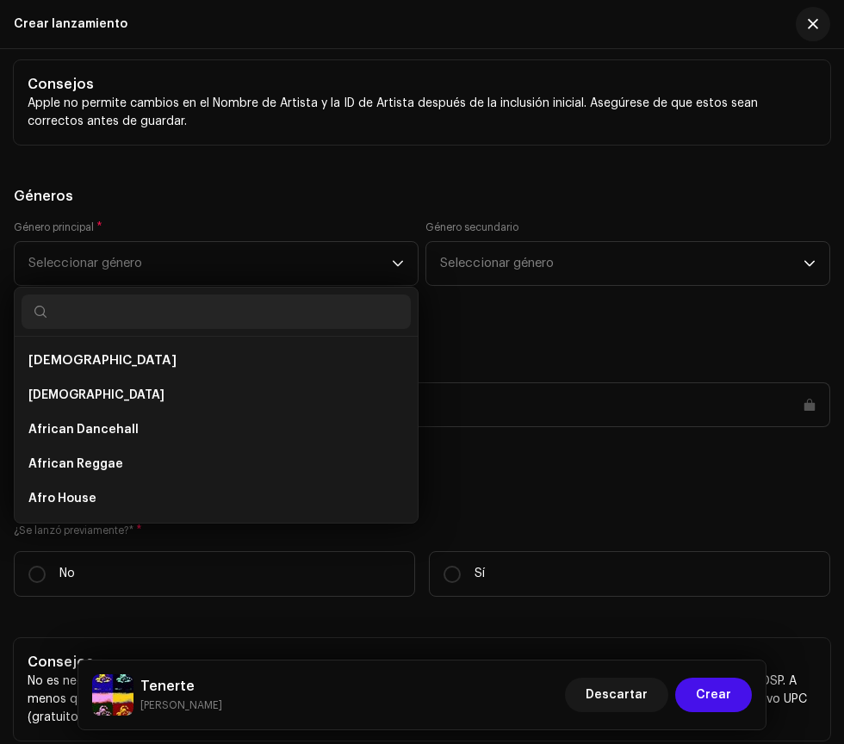
click at [103, 426] on span "African Dancehall" at bounding box center [83, 429] width 110 height 17
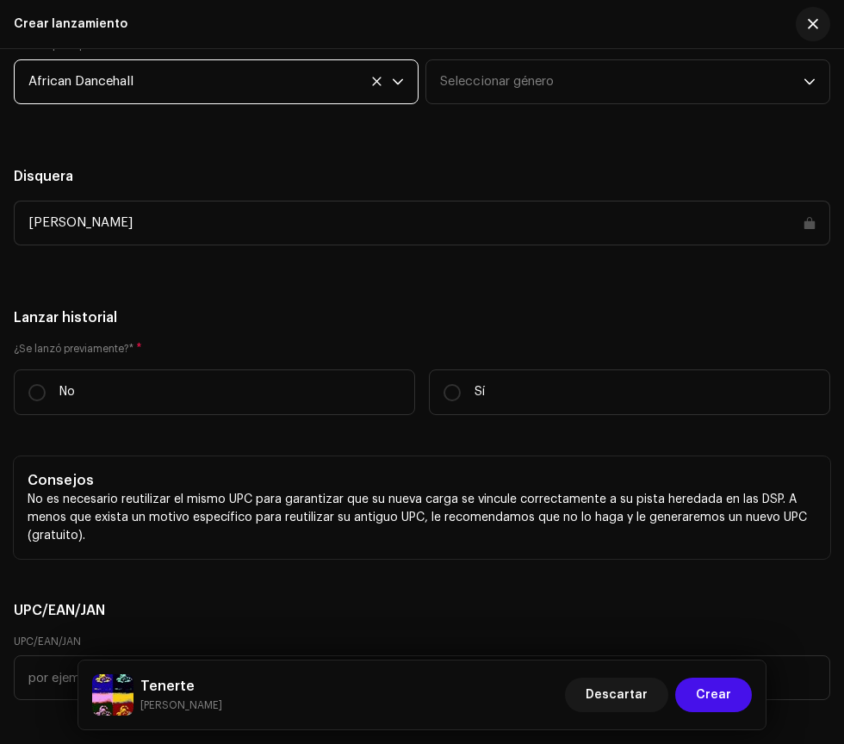
scroll to position [3358, 0]
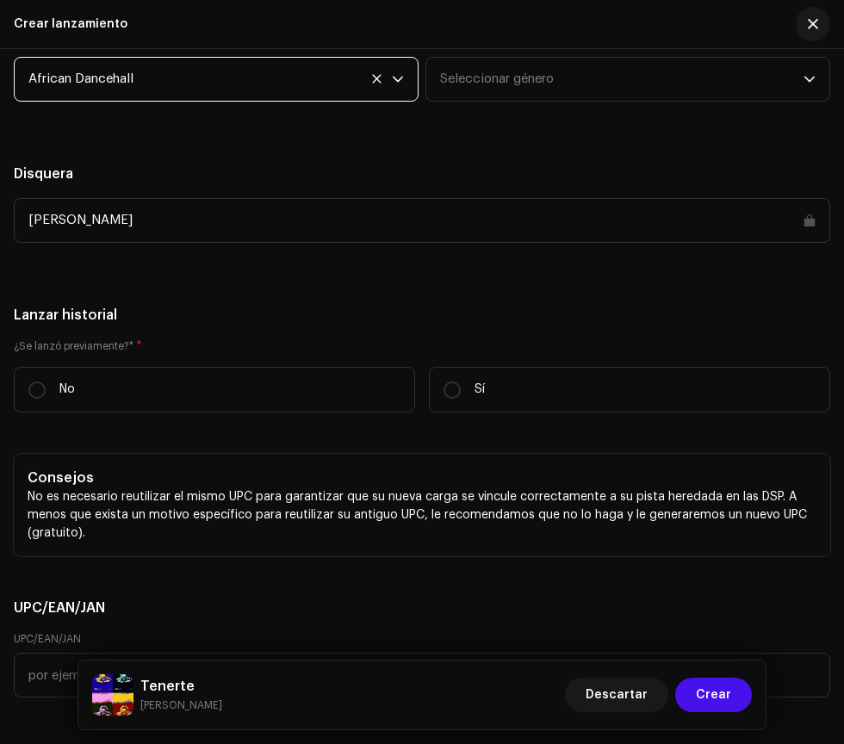
click at [36, 387] on input "No" at bounding box center [36, 390] width 17 height 17
radio input "true"
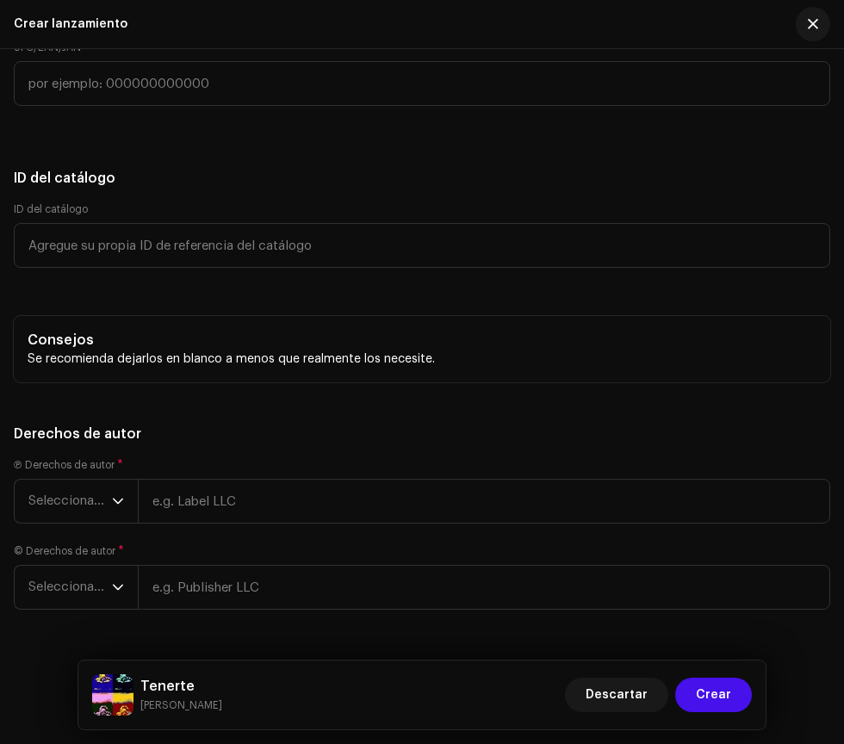
scroll to position [3968, 0]
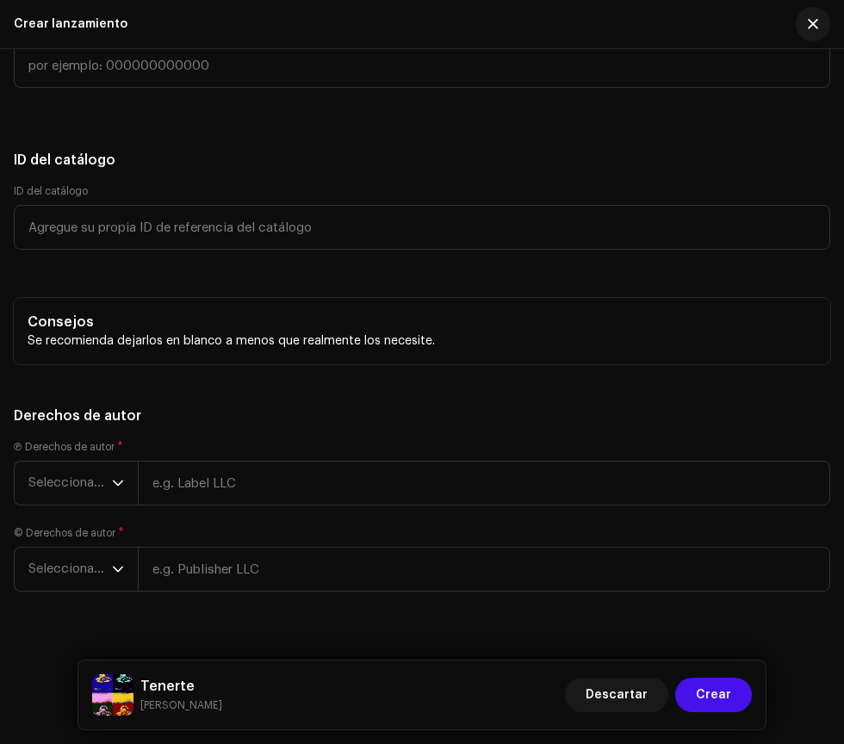
click at [86, 481] on span "Seleccionar año" at bounding box center [70, 483] width 84 height 43
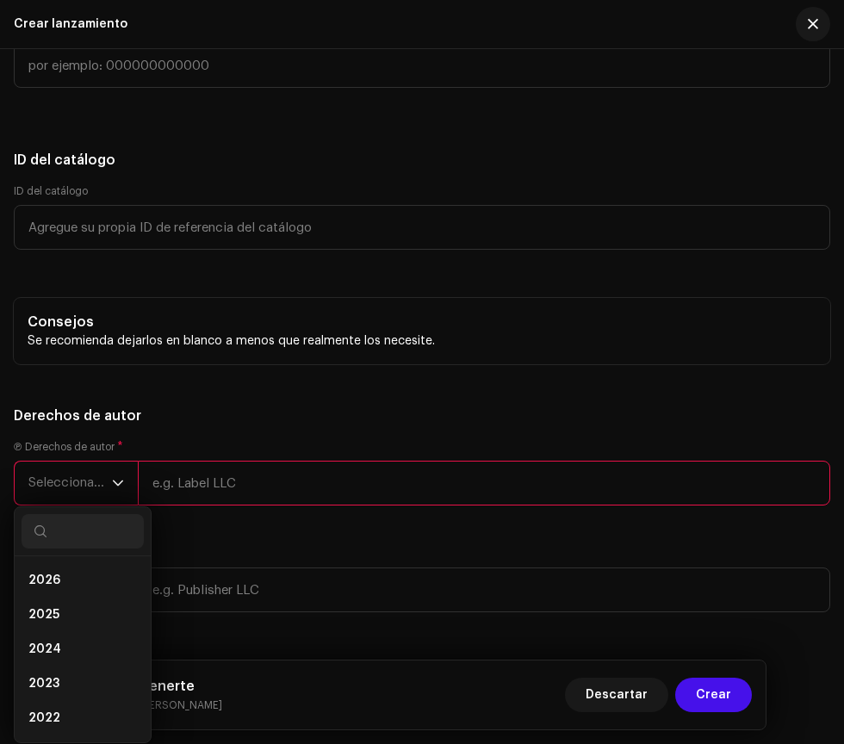
click at [56, 614] on span "2025" at bounding box center [43, 615] width 31 height 17
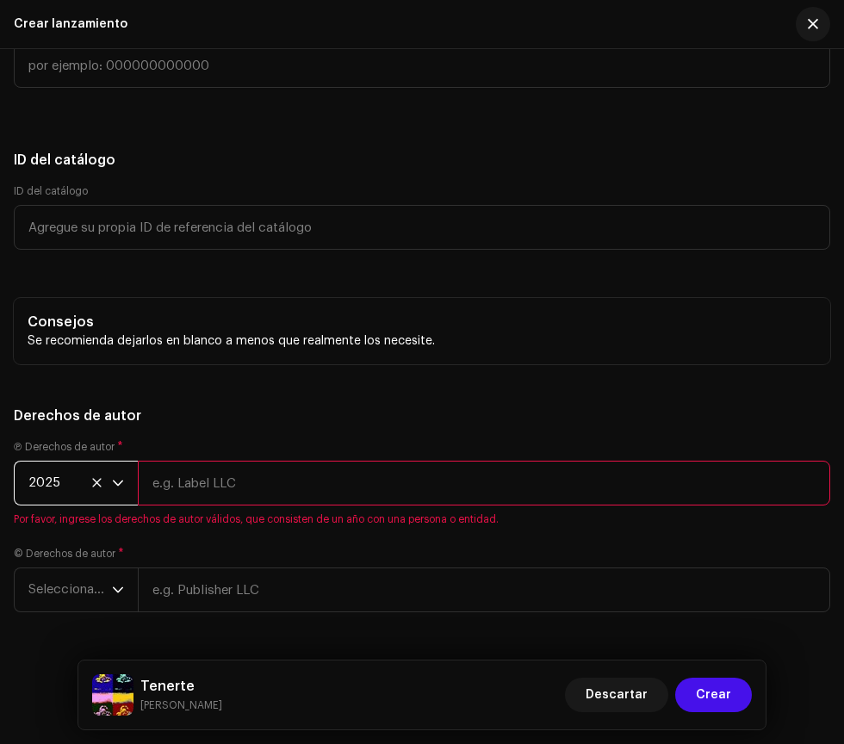
scroll to position [4022, 0]
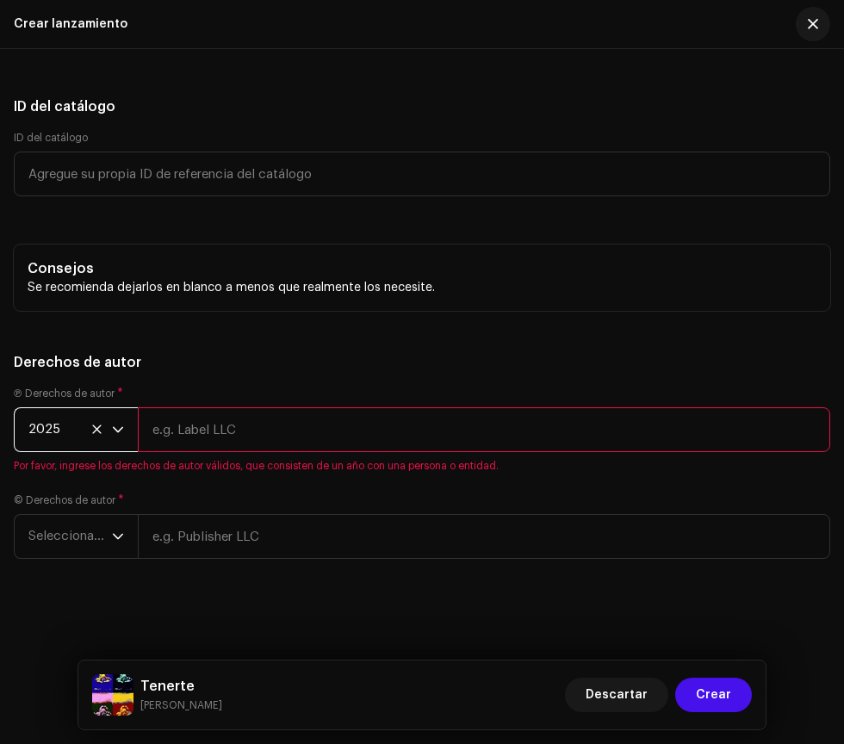
click at [56, 538] on span "Seleccionar año" at bounding box center [70, 536] width 84 height 43
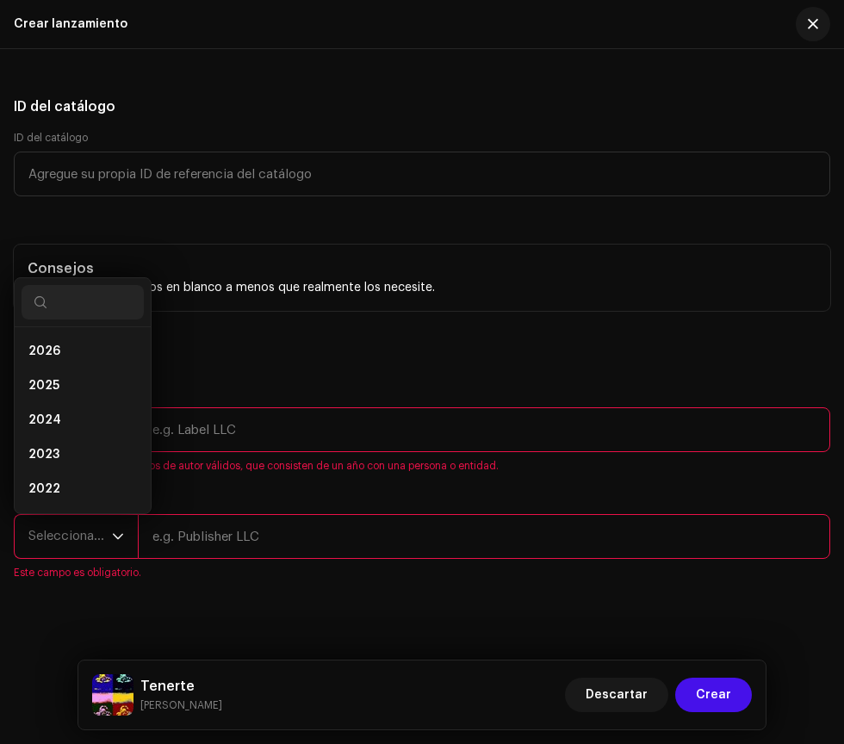
click at [46, 384] on span "2025" at bounding box center [43, 385] width 31 height 17
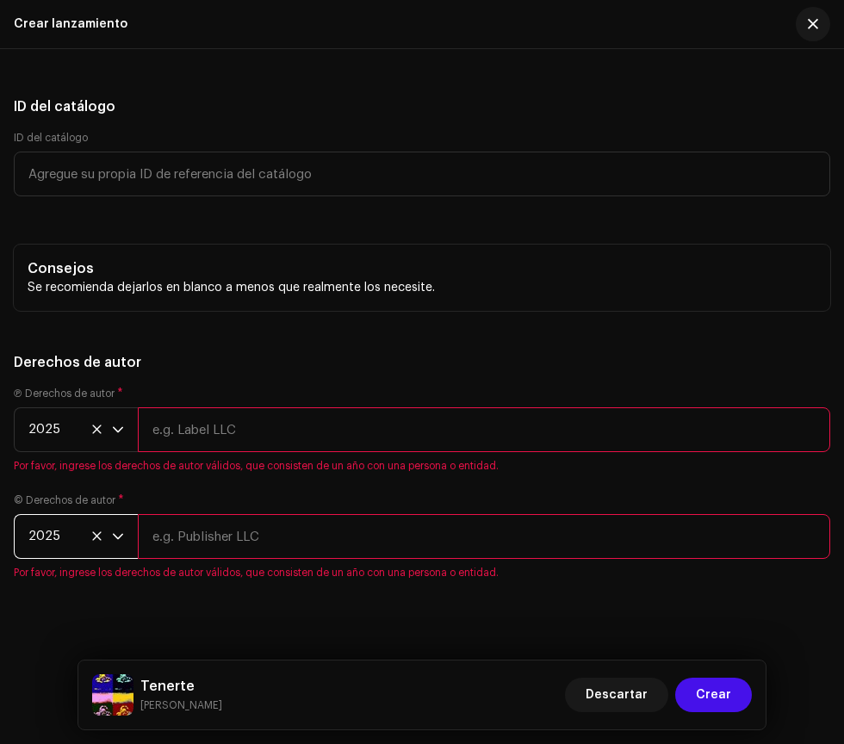
click at [224, 464] on span "Por favor, ingrese los derechos de autor válidos, que consisten de un año con u…" at bounding box center [422, 466] width 817 height 14
click at [241, 428] on input "text" at bounding box center [484, 430] width 693 height 45
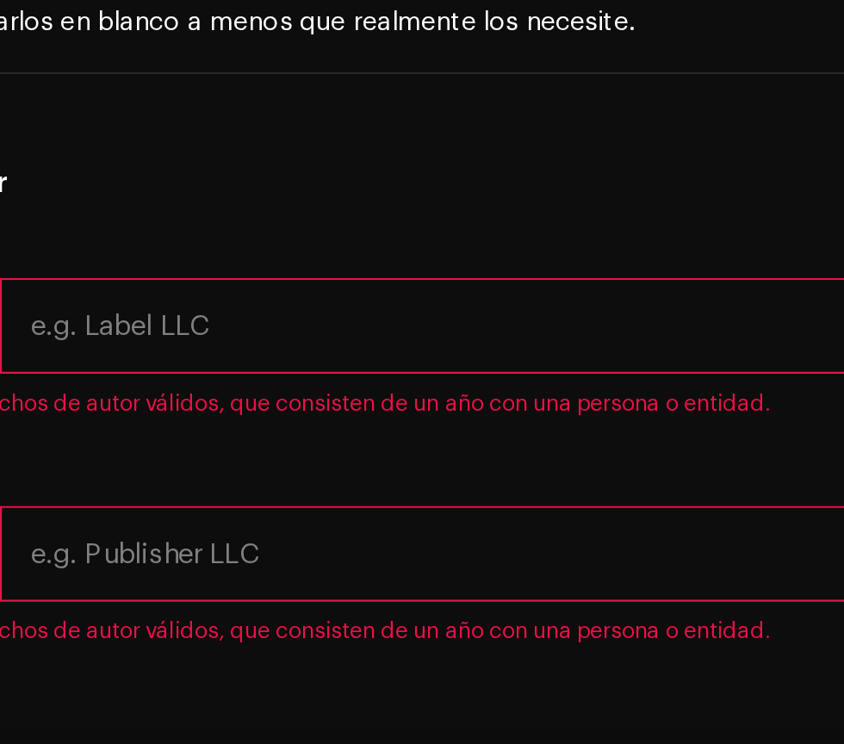
type input "Eclipse Entertainment"
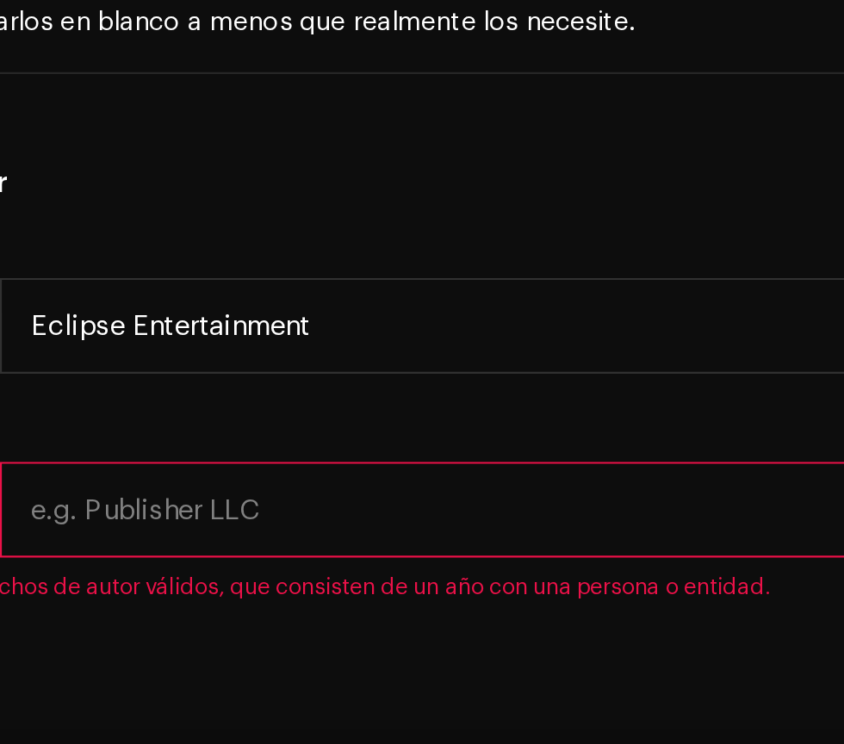
click at [217, 520] on input "text" at bounding box center [484, 516] width 693 height 45
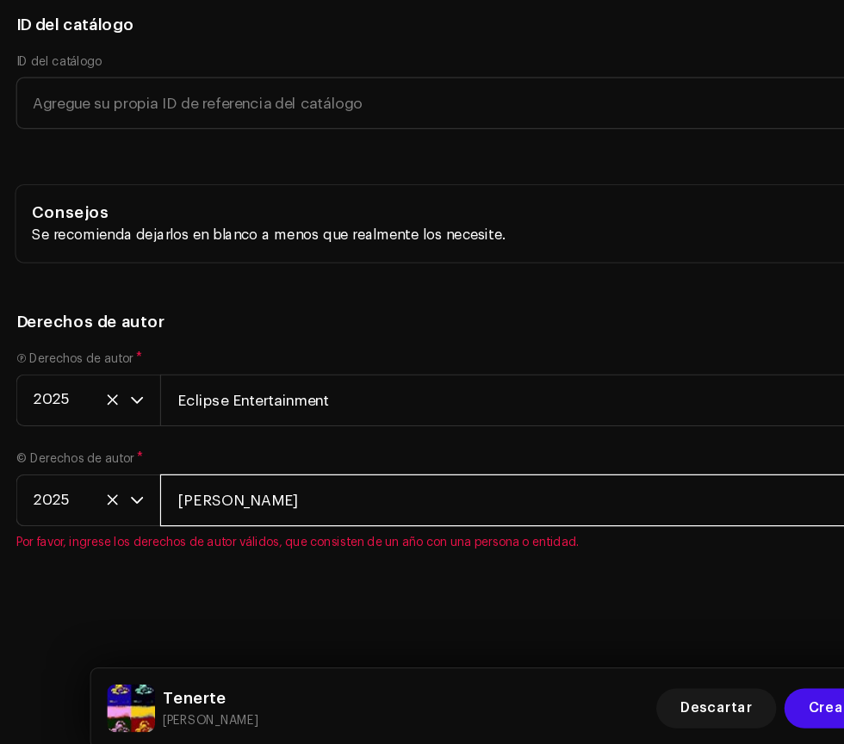
type input "[PERSON_NAME]"
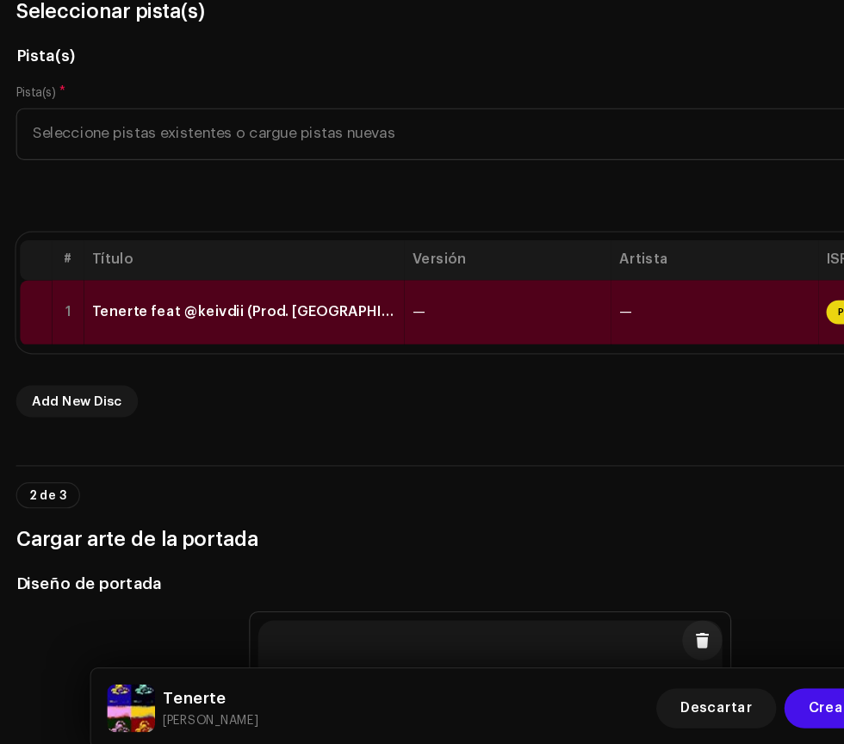
scroll to position [0, 0]
click at [164, 347] on div "Tenerte feat @keivdii (Prod. Neurovibe).wav" at bounding box center [214, 354] width 262 height 14
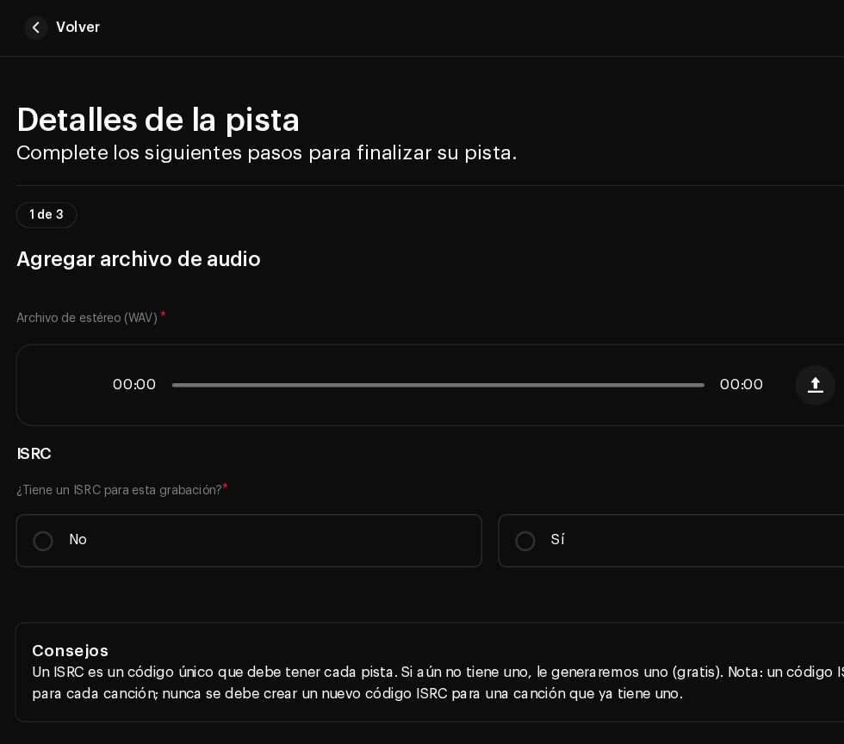
click at [38, 464] on input "No" at bounding box center [36, 465] width 17 height 17
radio input "true"
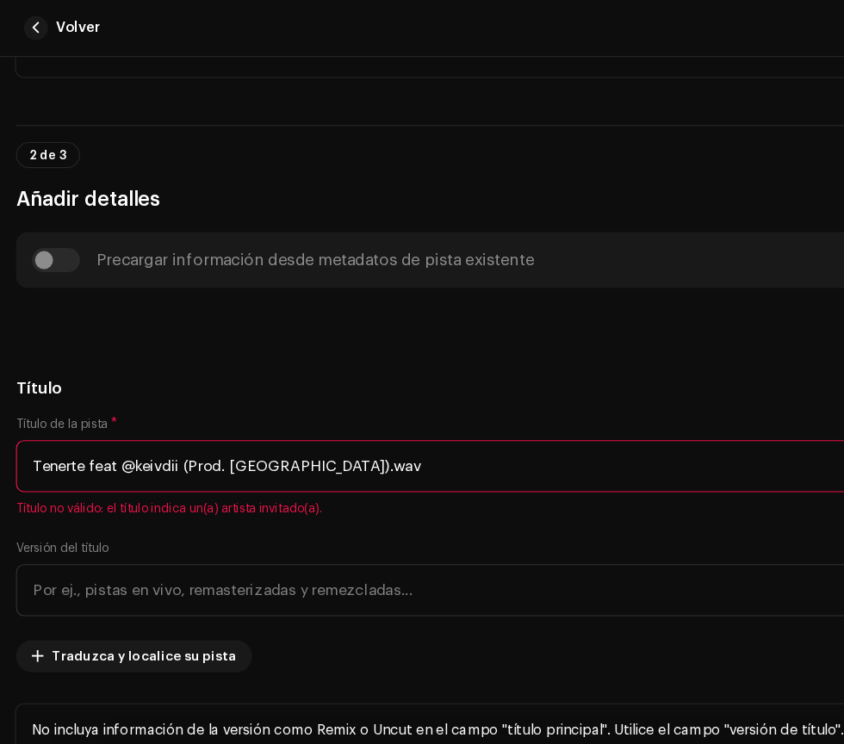
scroll to position [604, 0]
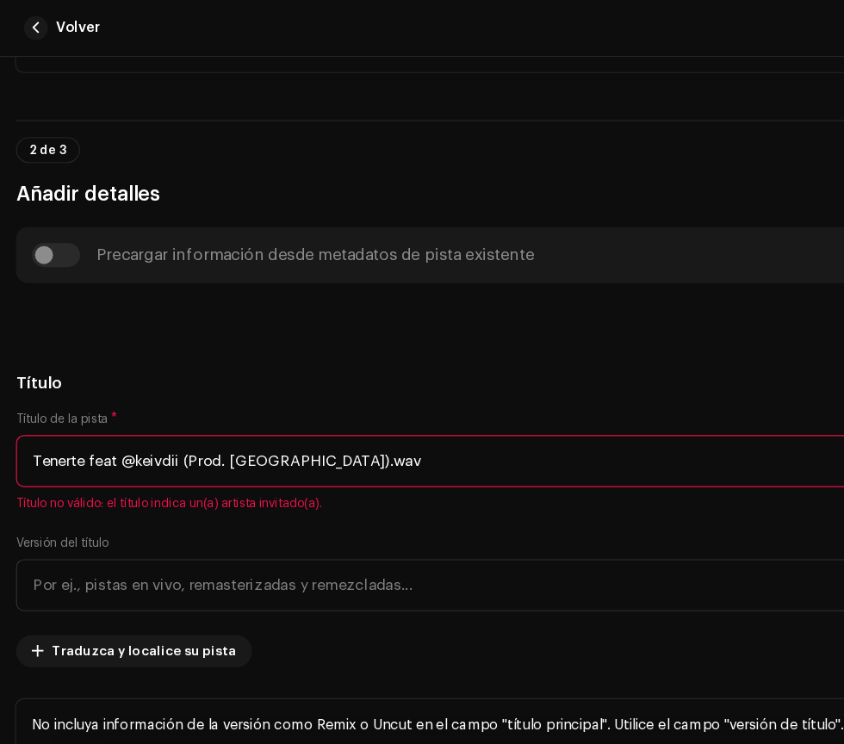
click at [331, 395] on input "Tenerte feat @keivdii (Prod. Neurovibe).wav" at bounding box center [422, 397] width 817 height 45
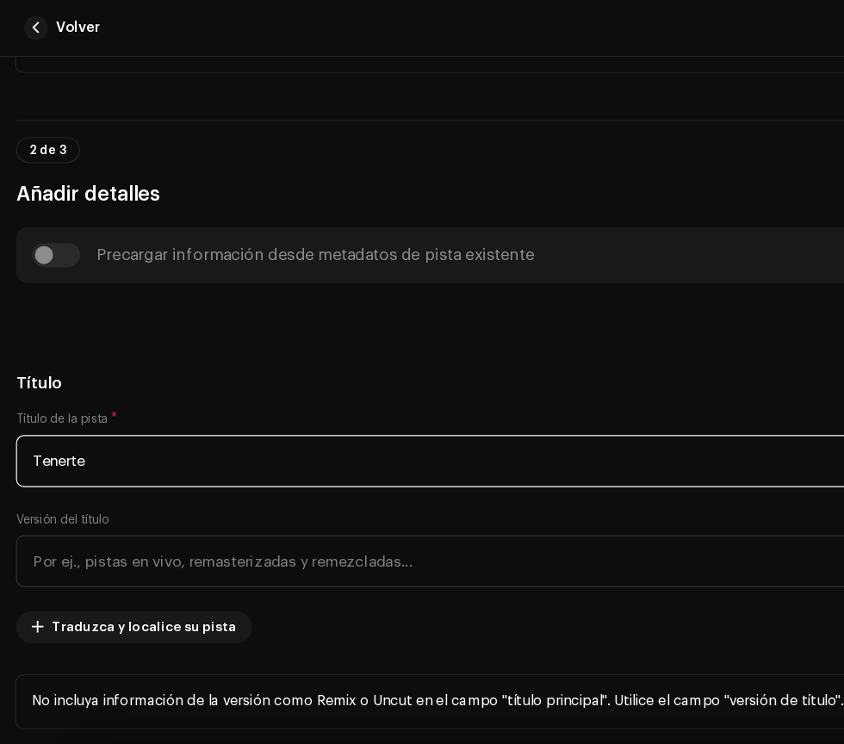
type input "Tenerte"
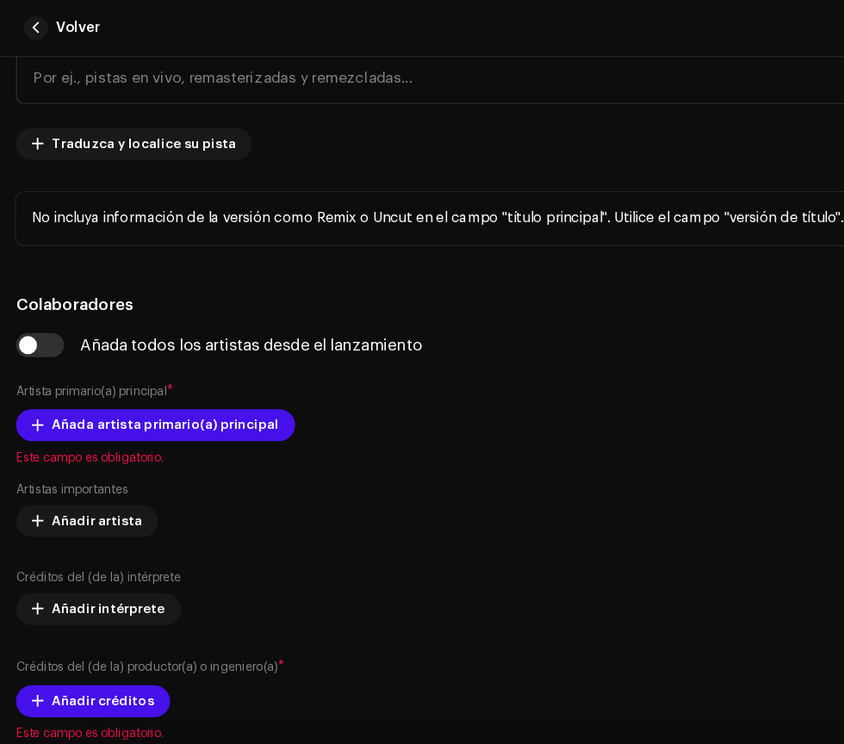
scroll to position [1051, 0]
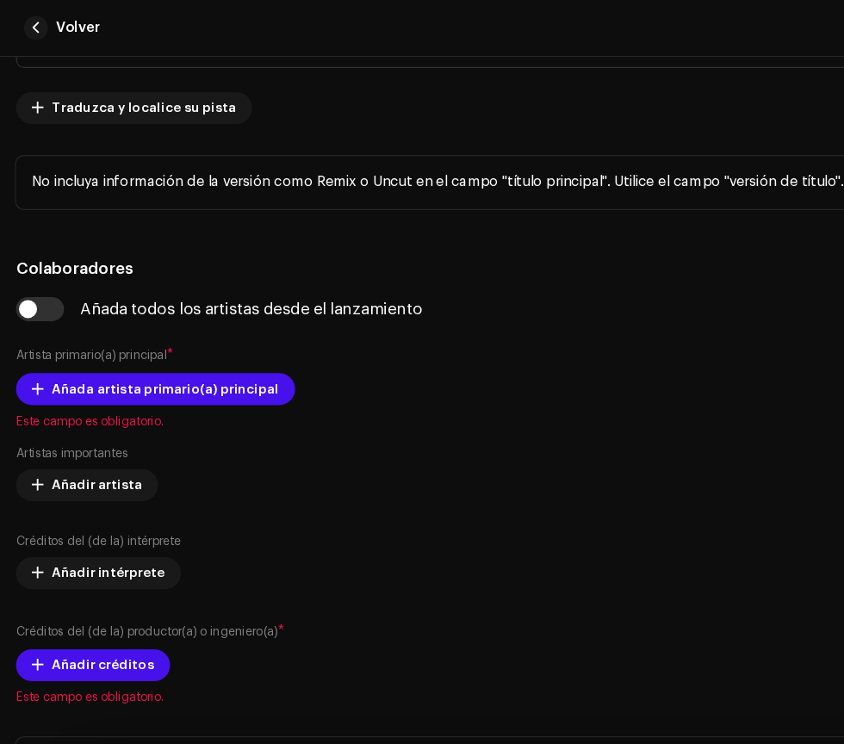
click at [109, 333] on span "Añada artista primario(a) principal" at bounding box center [143, 335] width 196 height 34
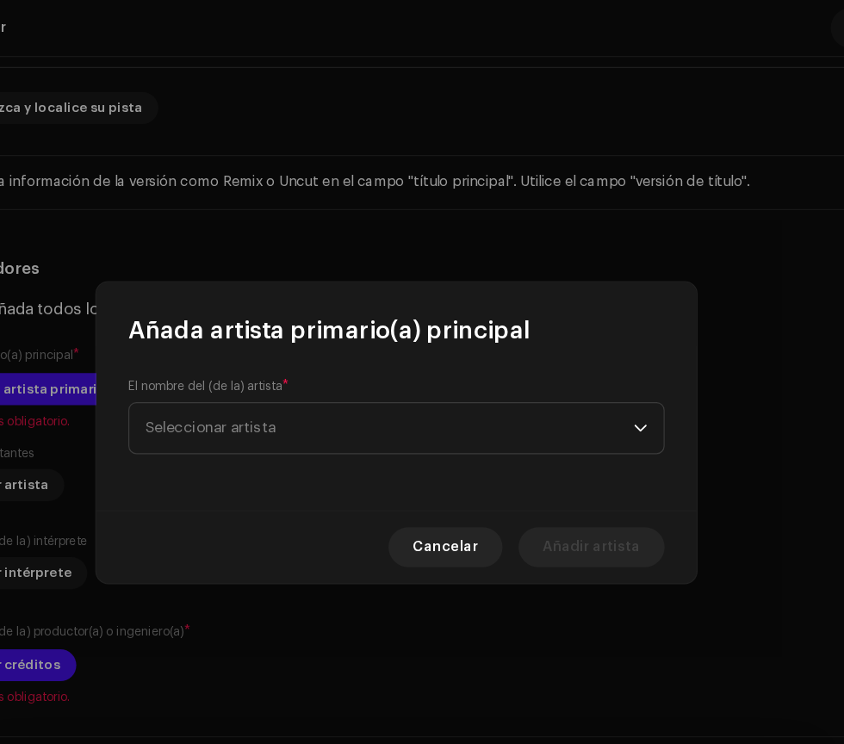
click at [315, 371] on span "Seleccionar artista" at bounding box center [262, 368] width 112 height 13
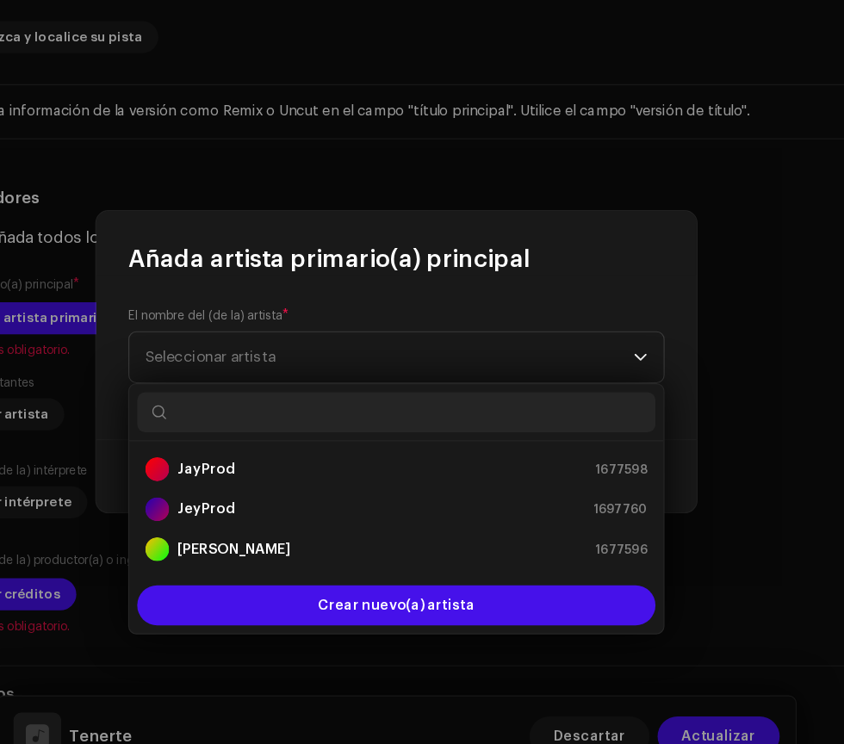
click at [271, 533] on strong "[PERSON_NAME]" at bounding box center [281, 534] width 97 height 17
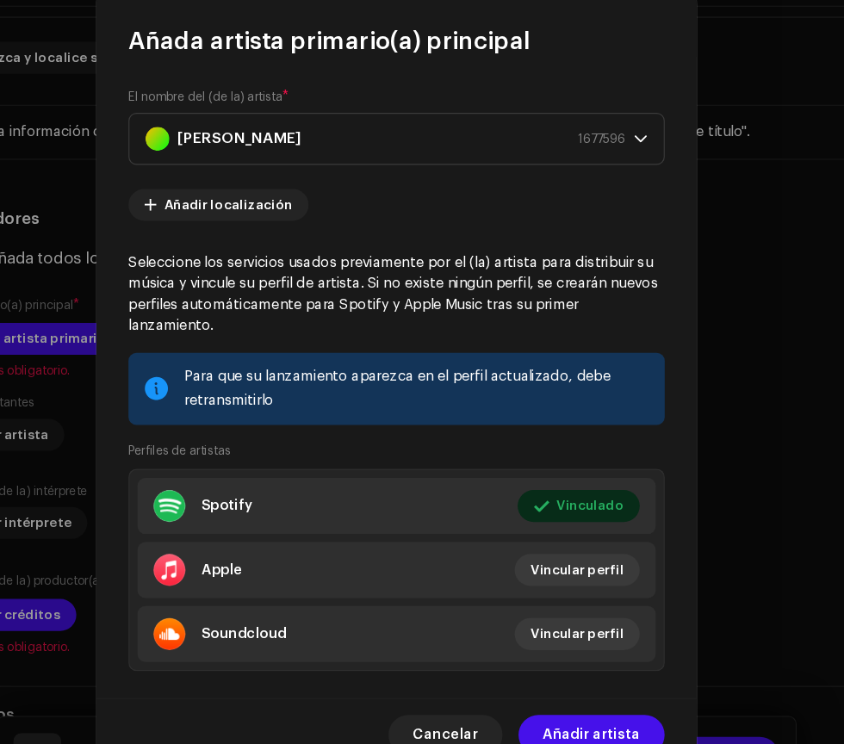
click at [572, 694] on span "Añadir artista" at bounding box center [590, 676] width 84 height 34
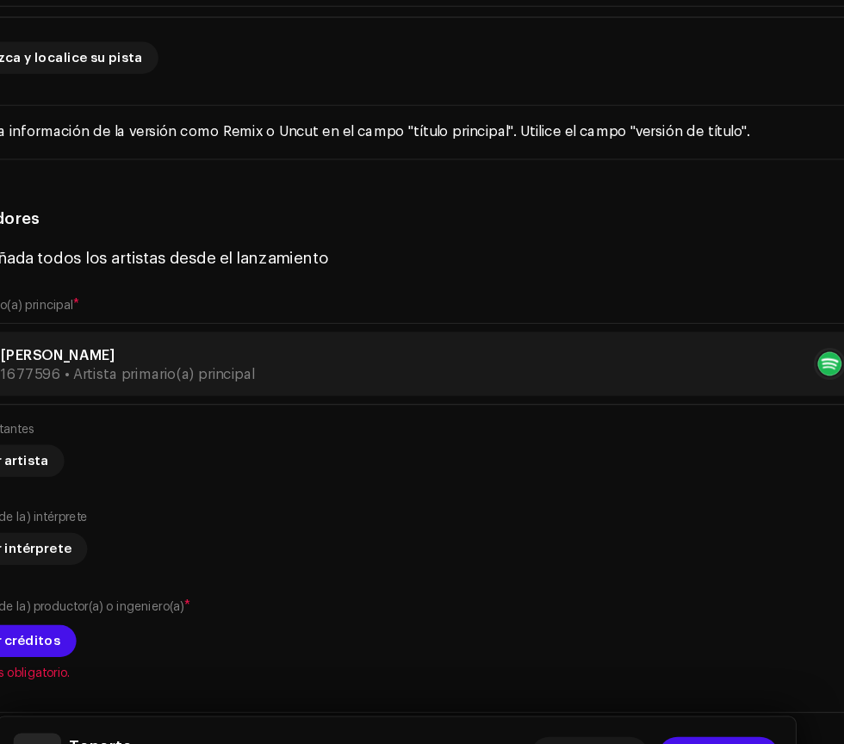
click at [113, 593] on span "Añadir créditos" at bounding box center [89, 595] width 88 height 34
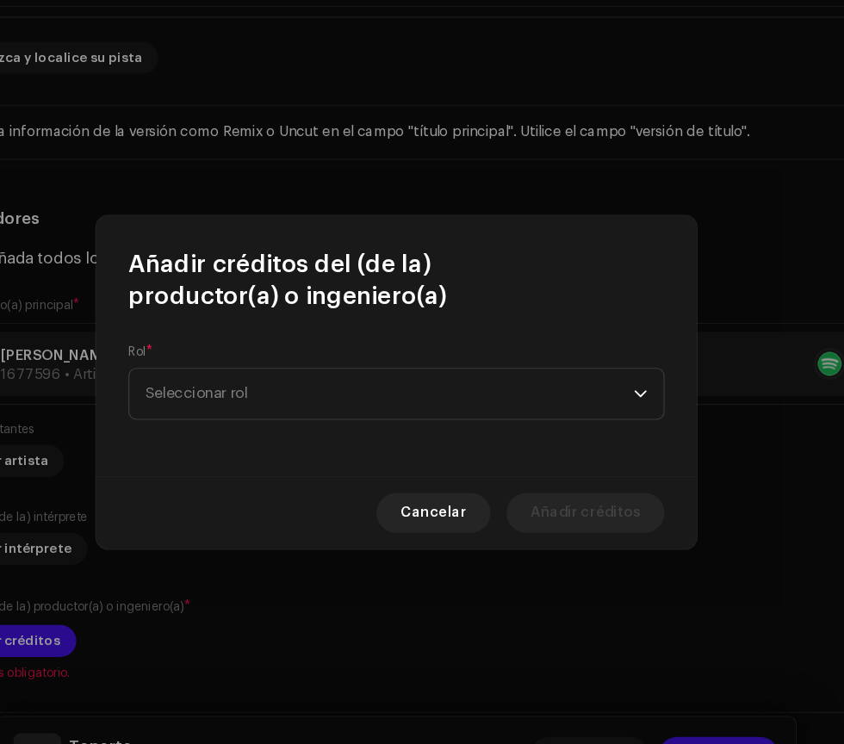
click at [262, 404] on span "Seleccionar rol" at bounding box center [416, 382] width 420 height 43
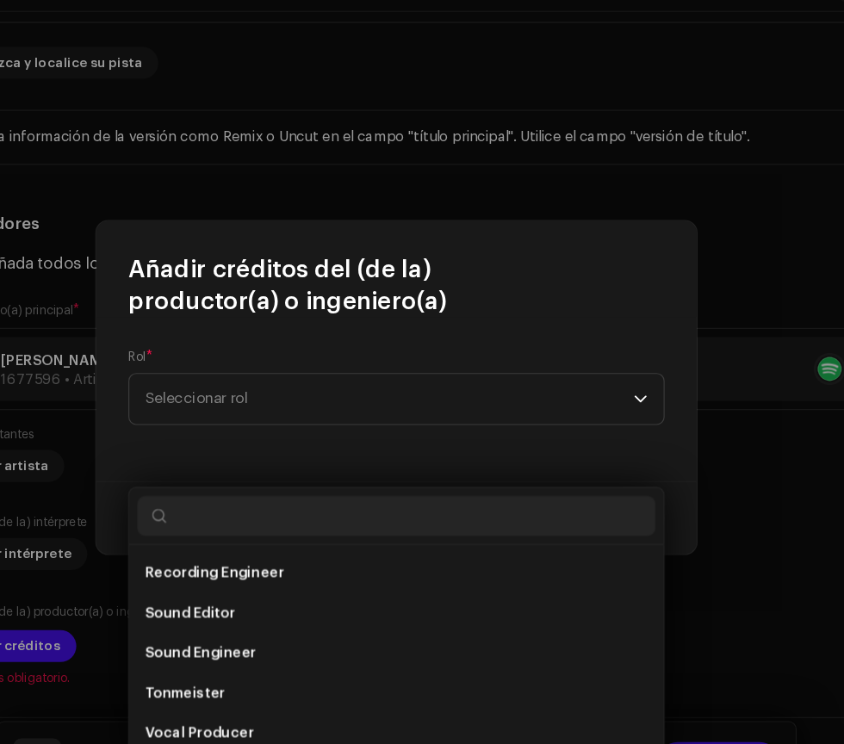
scroll to position [8, 0]
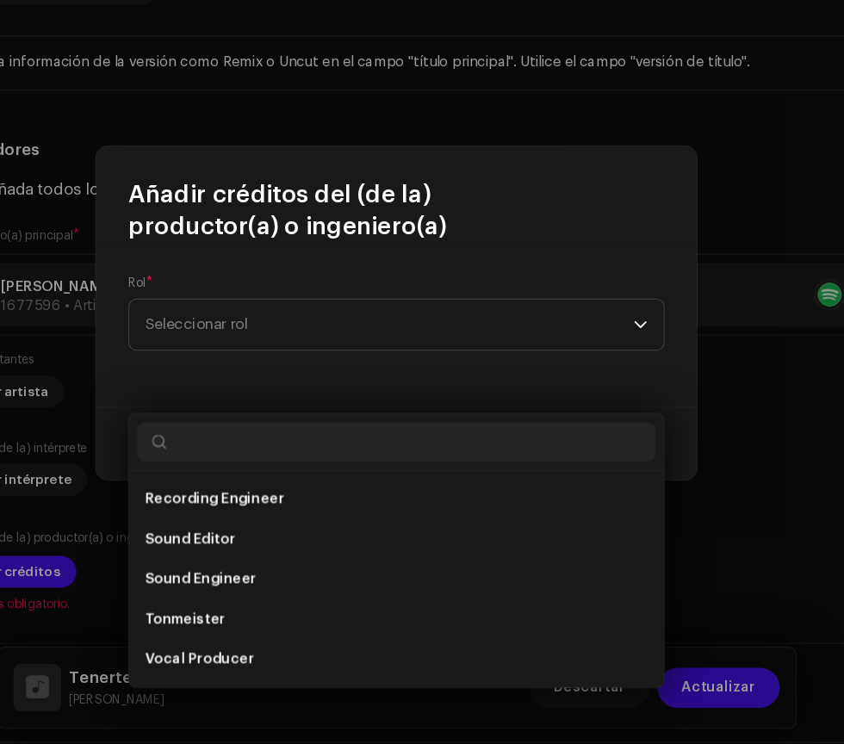
click at [300, 482] on input "text" at bounding box center [422, 483] width 446 height 34
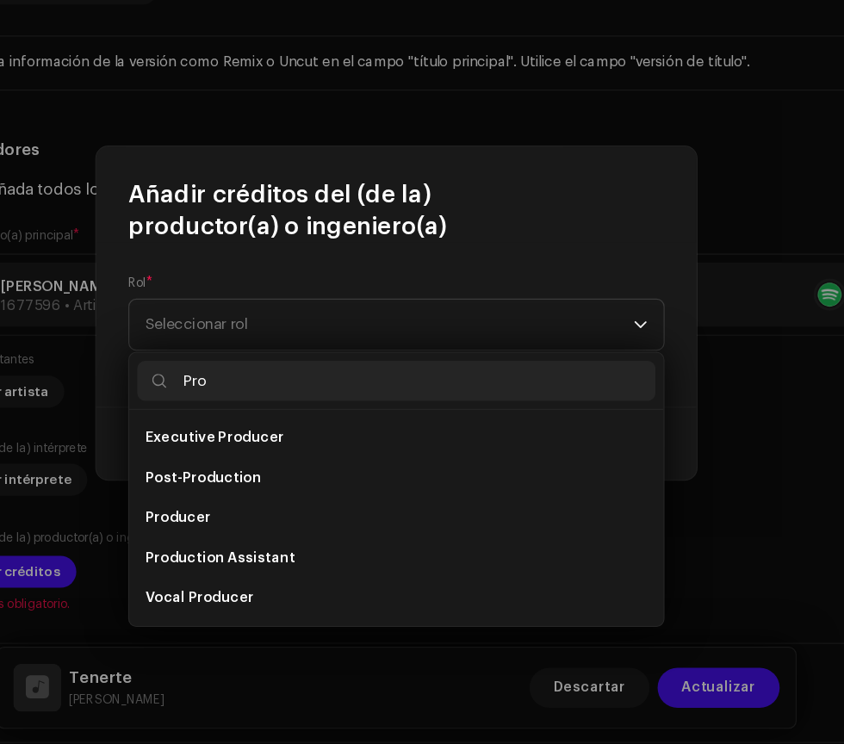
scroll to position [69, 0]
type input "Pro"
click at [252, 552] on span "Producer" at bounding box center [234, 548] width 57 height 17
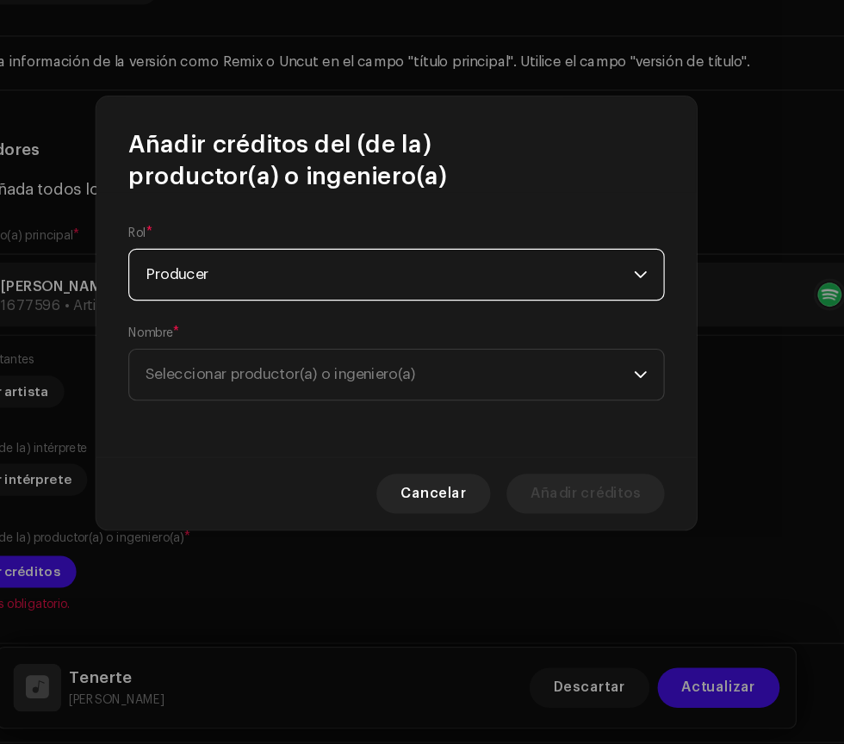
click at [270, 429] on span "Seleccionar productor(a) o ingeniero(a)" at bounding box center [322, 425] width 233 height 13
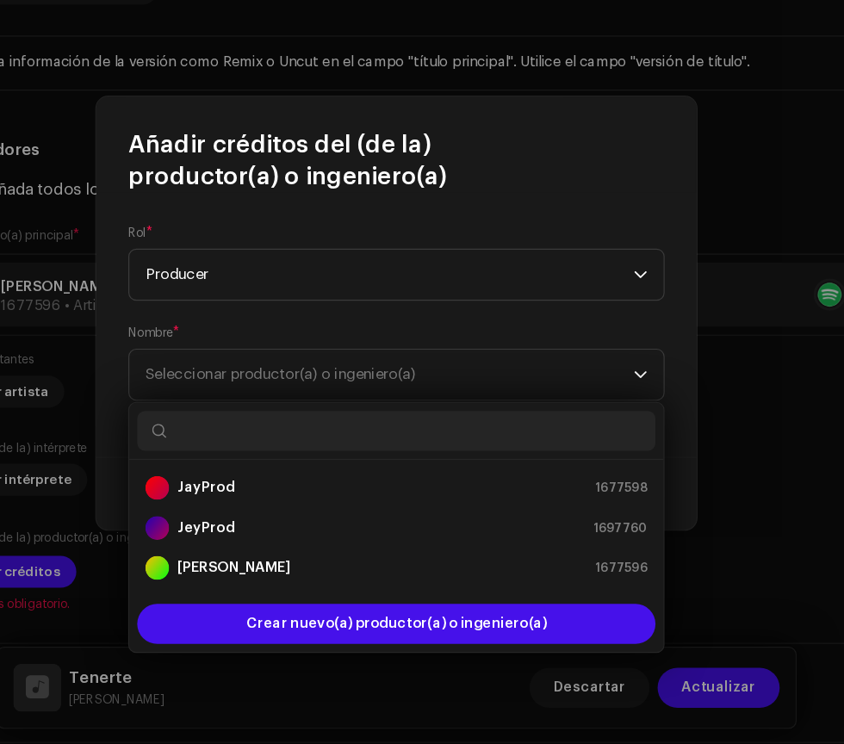
click at [309, 588] on div "[PERSON_NAME] 1677596" at bounding box center [422, 592] width 432 height 21
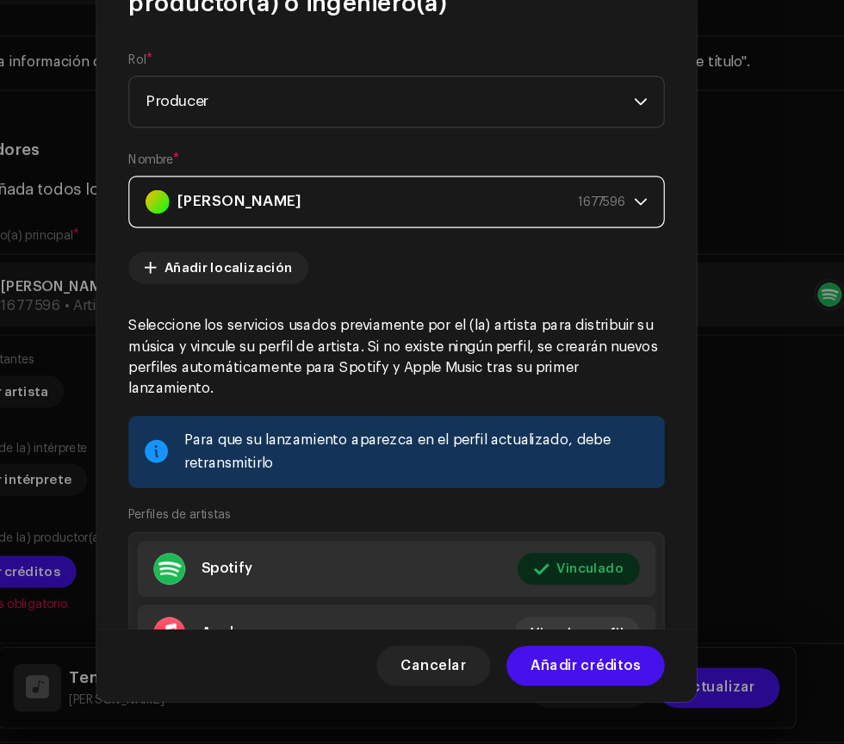
click at [560, 681] on span "Añadir créditos" at bounding box center [585, 676] width 95 height 34
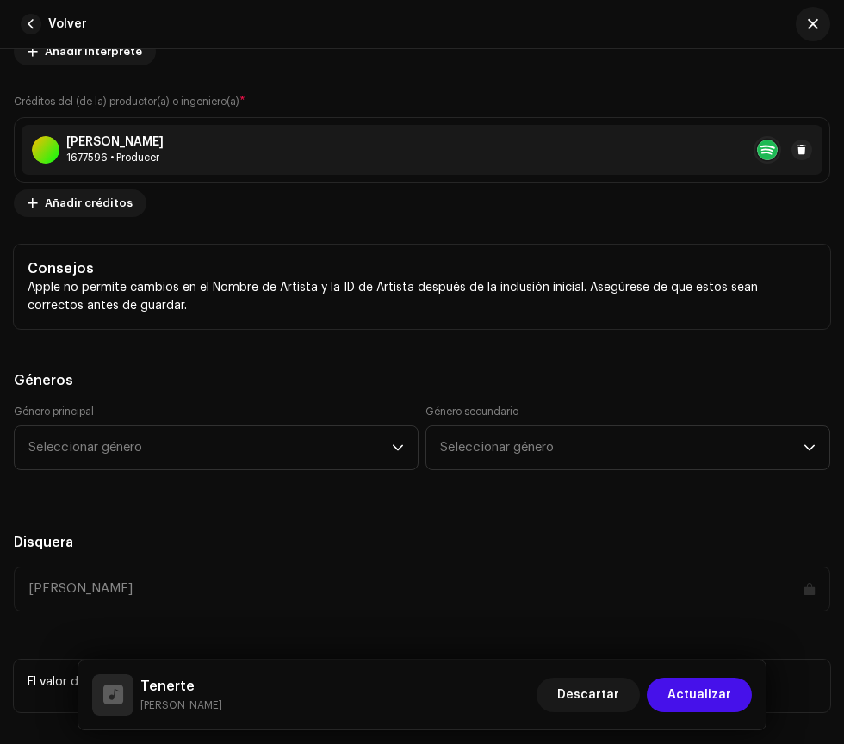
scroll to position [1534, 0]
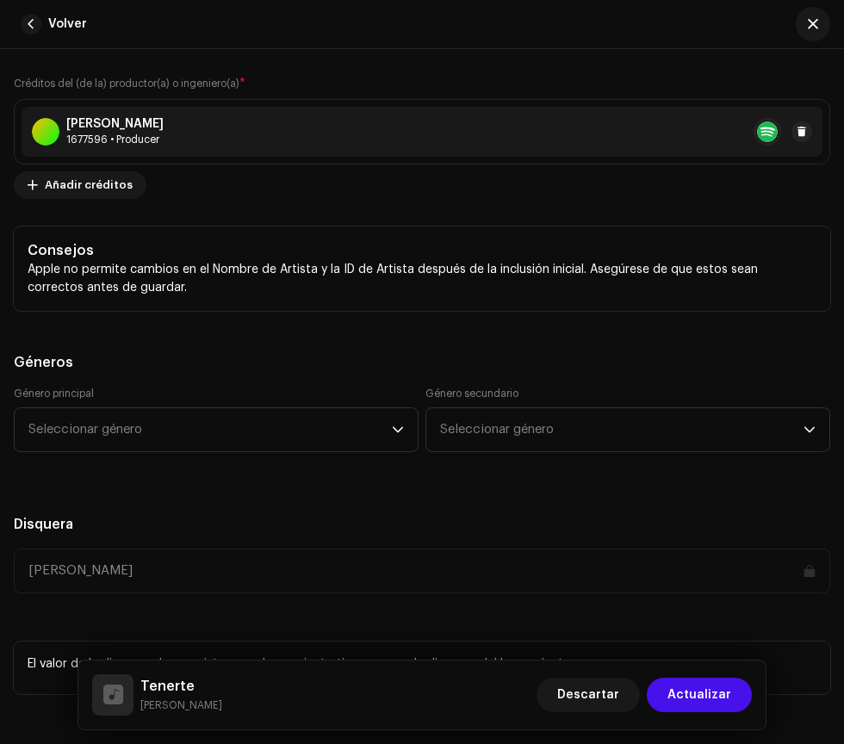
click at [132, 432] on span "Seleccionar género" at bounding box center [210, 429] width 364 height 43
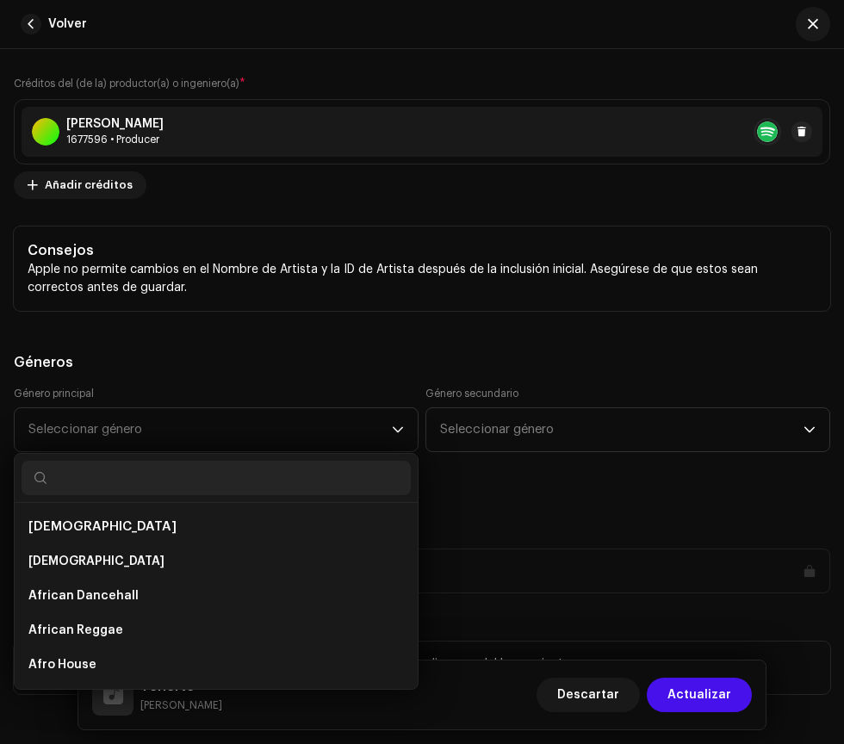
click at [221, 439] on span "Seleccionar género" at bounding box center [210, 429] width 364 height 43
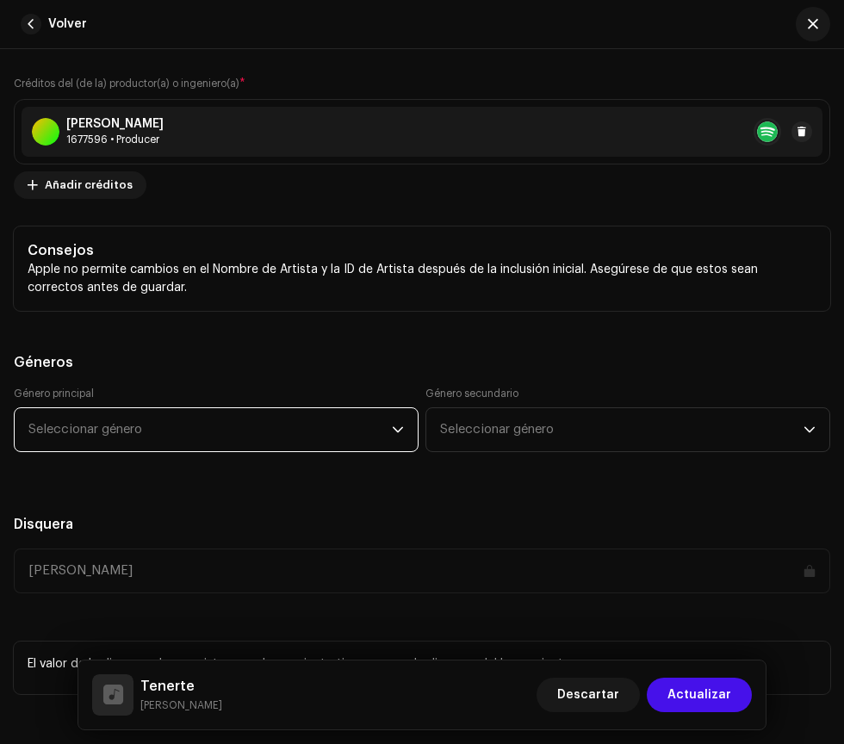
click at [170, 429] on span "Seleccionar género" at bounding box center [210, 429] width 364 height 43
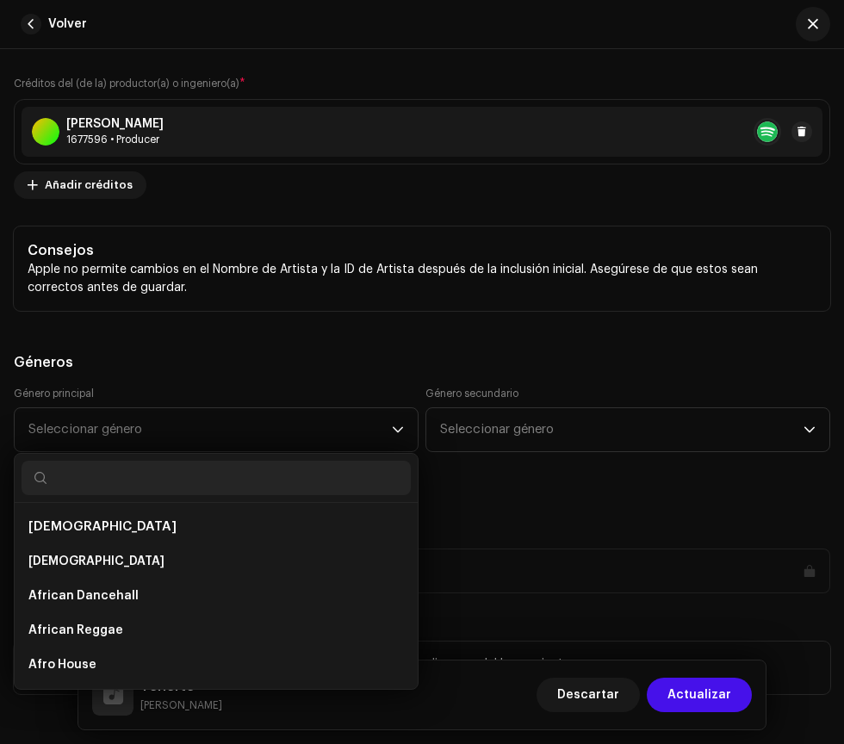
click at [148, 613] on li "African Reggae" at bounding box center [216, 630] width 389 height 34
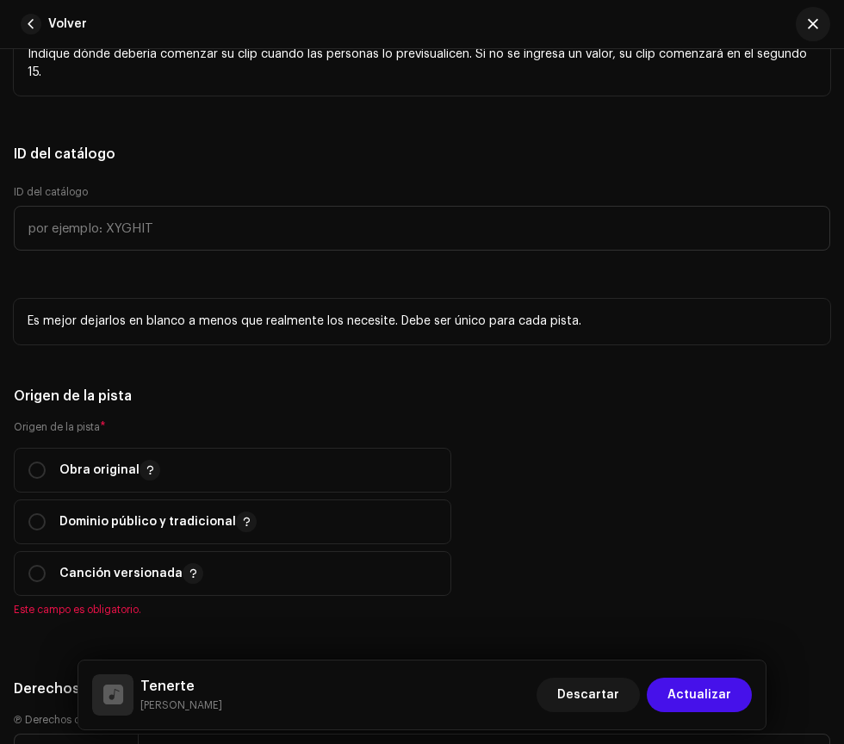
scroll to position [2443, 0]
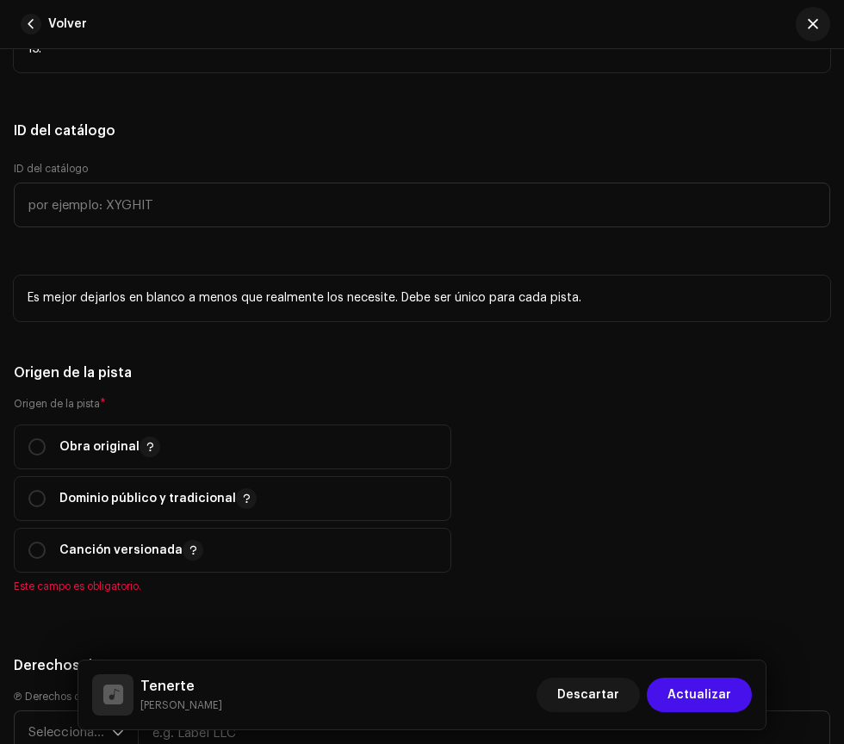
click at [36, 445] on input "radio" at bounding box center [36, 447] width 17 height 17
radio input "true"
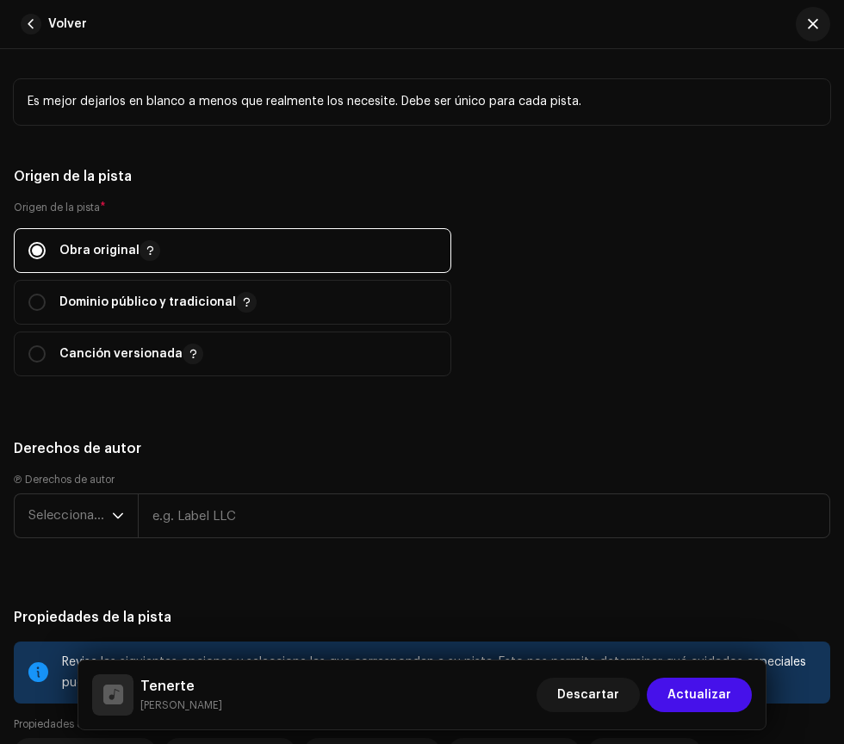
scroll to position [2642, 0]
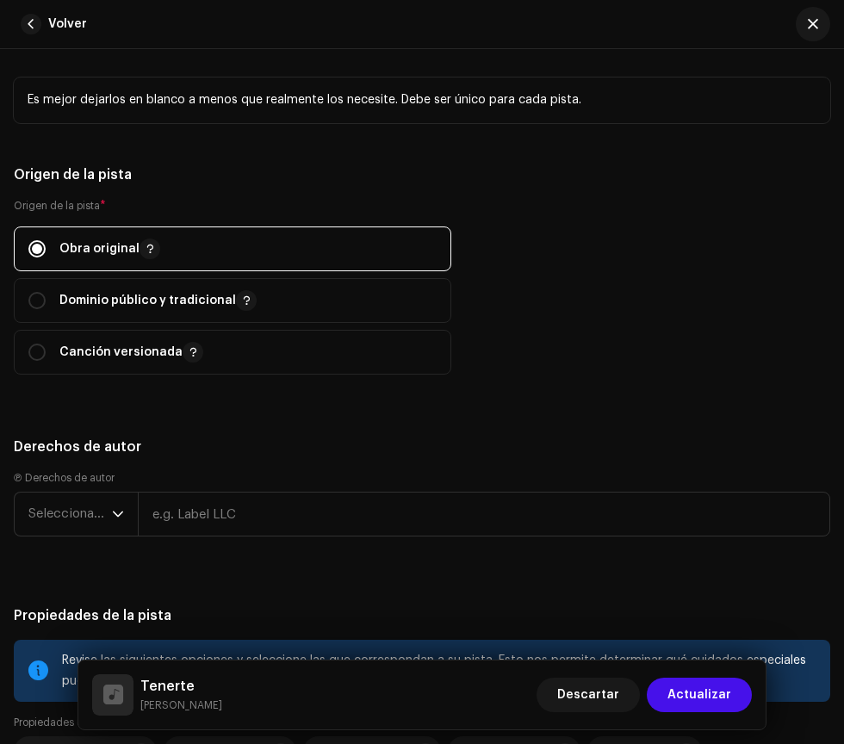
click at [72, 512] on span "Seleccionar año" at bounding box center [70, 514] width 84 height 43
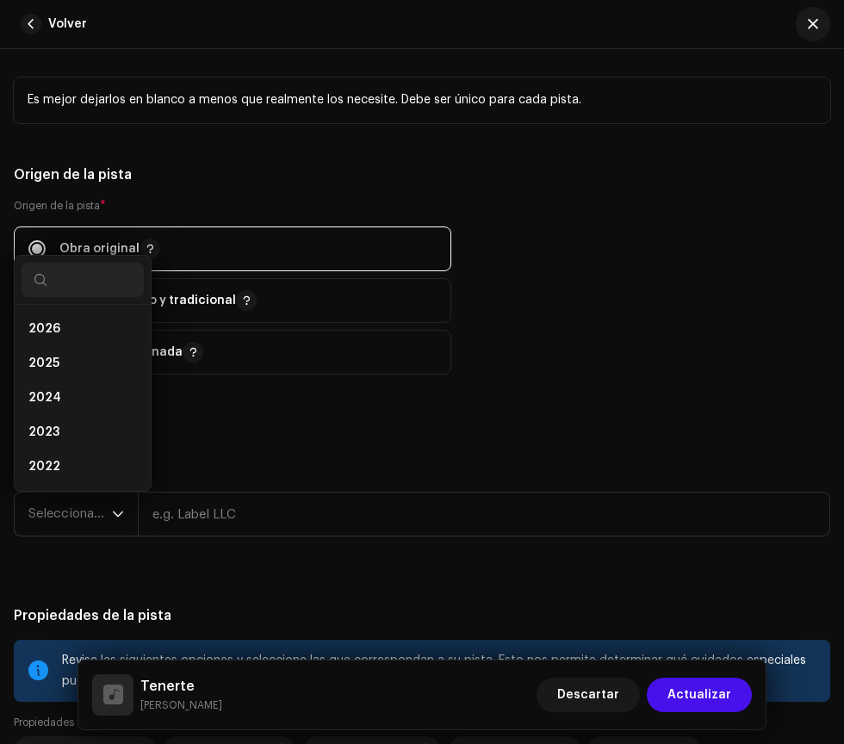
click at [46, 360] on span "2025" at bounding box center [43, 363] width 31 height 17
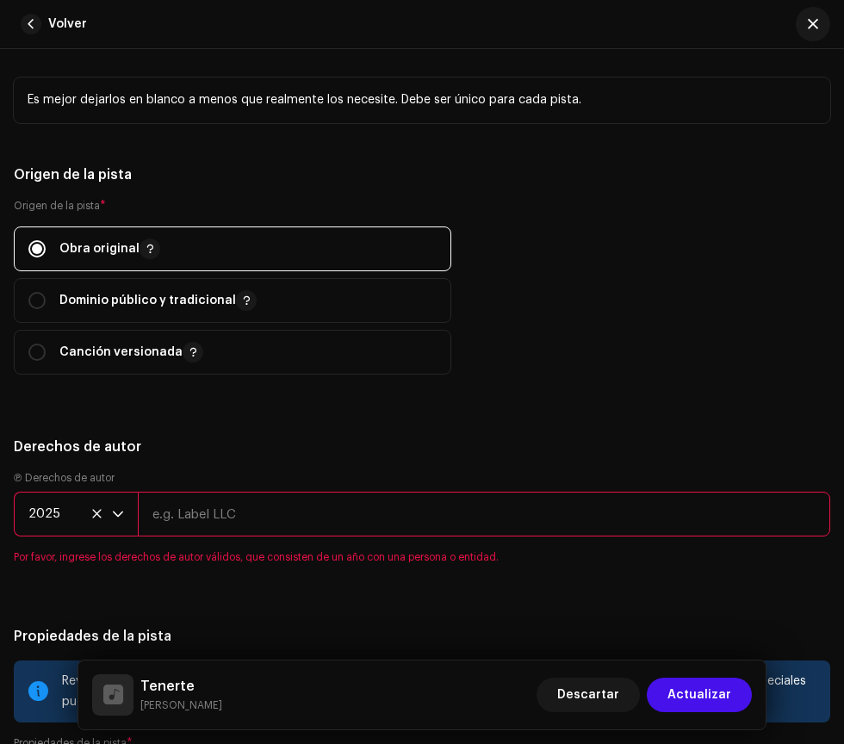
click at [228, 513] on input "text" at bounding box center [484, 514] width 693 height 45
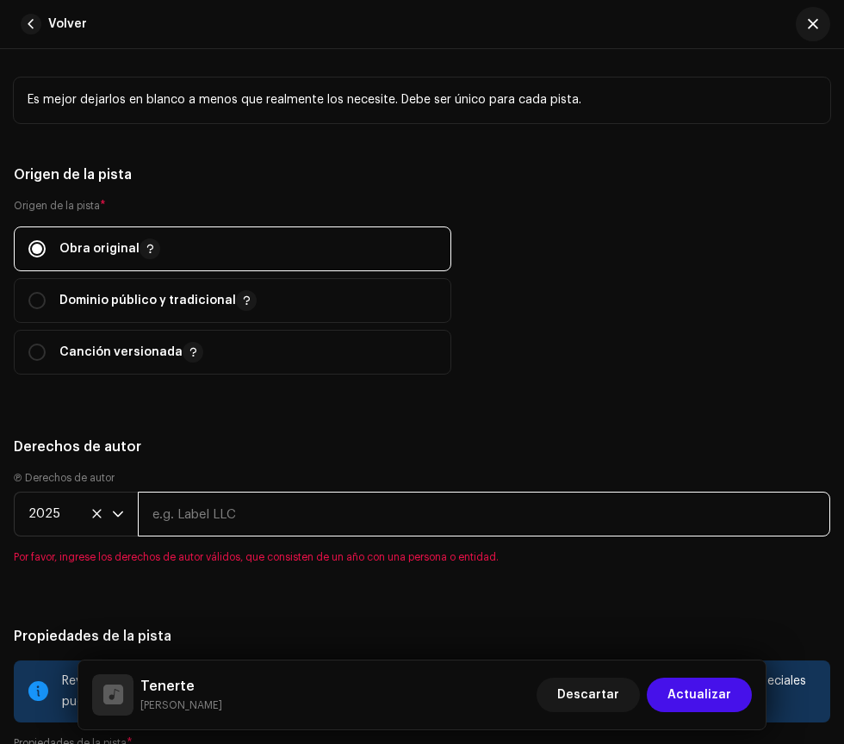
scroll to position [20, 0]
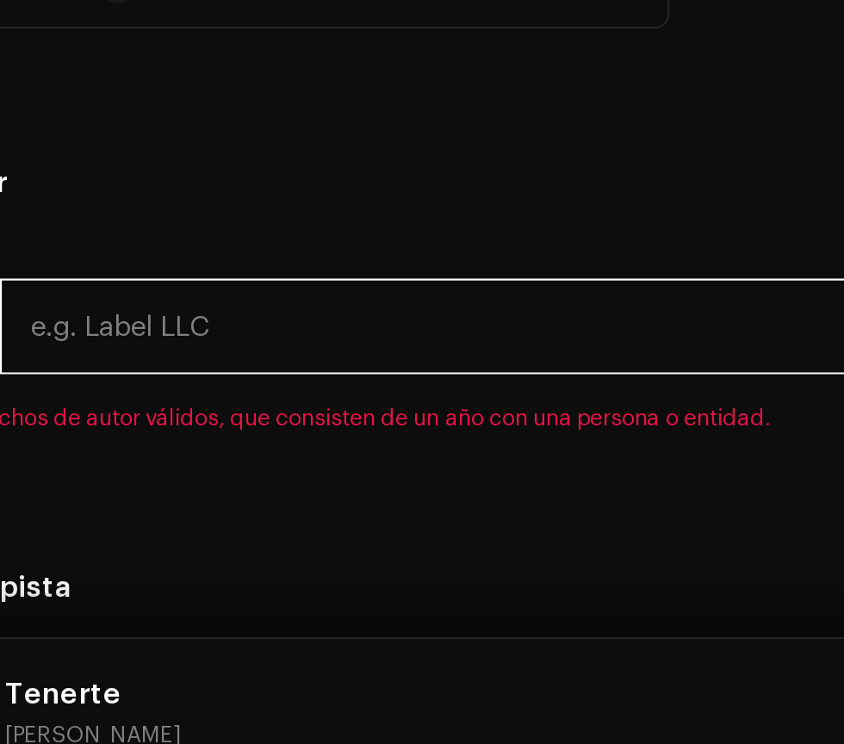
type input "Eclipse Entertainment"
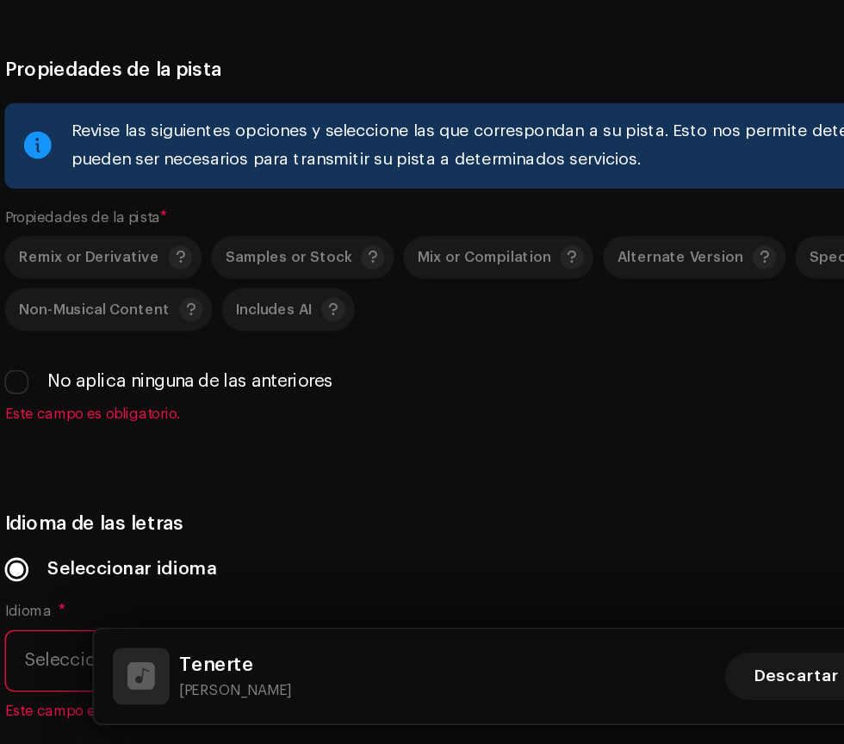
scroll to position [3017, 0]
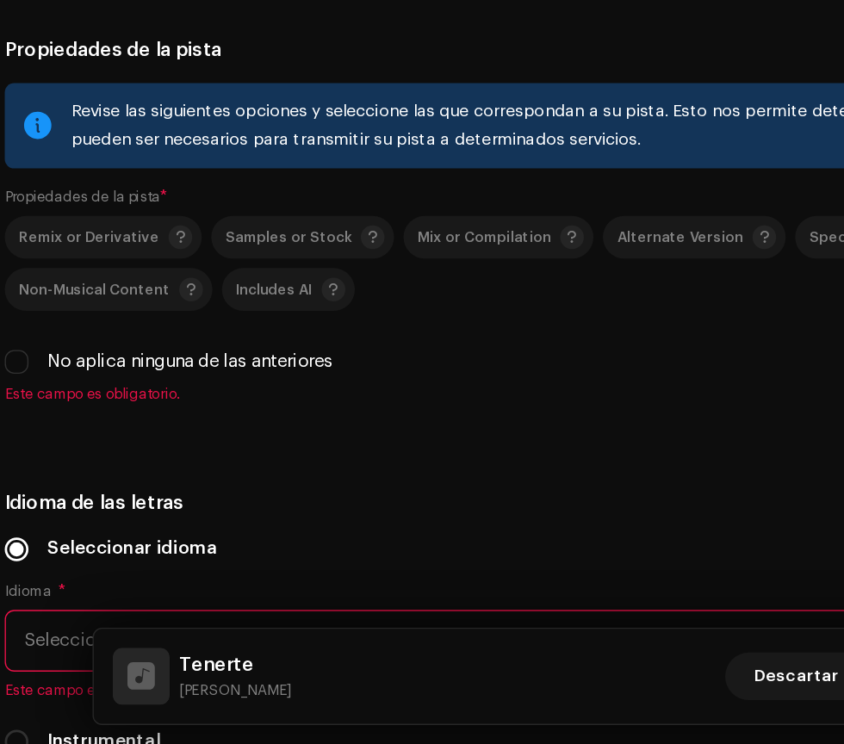
click at [51, 465] on label "No aplica ninguna de las anteriores" at bounding box center [149, 466] width 208 height 19
click at [31, 465] on input "No aplica ninguna de las anteriores" at bounding box center [22, 466] width 17 height 17
checkbox input "true"
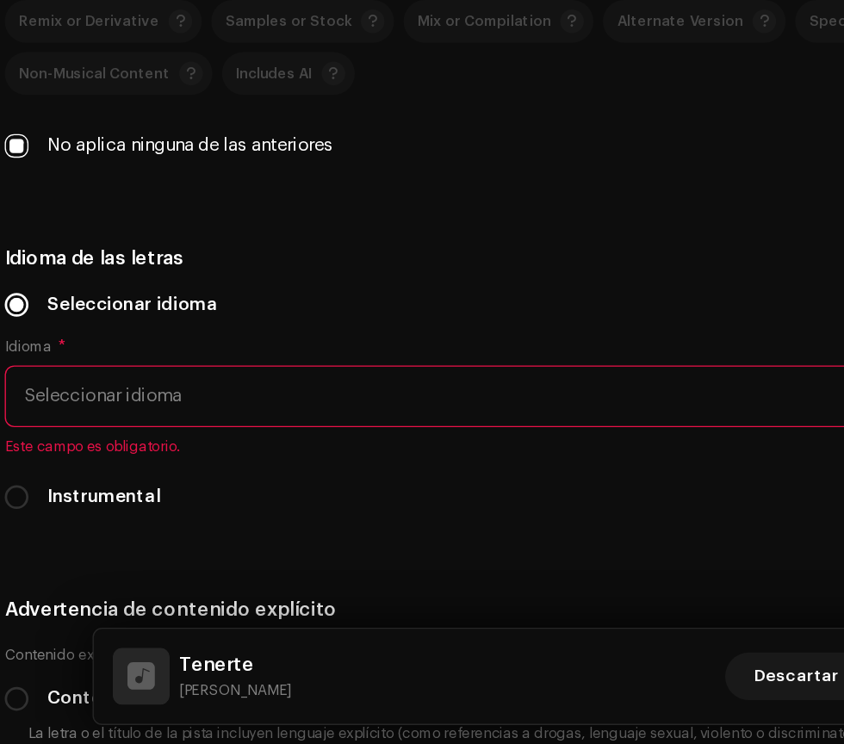
scroll to position [3199, 0]
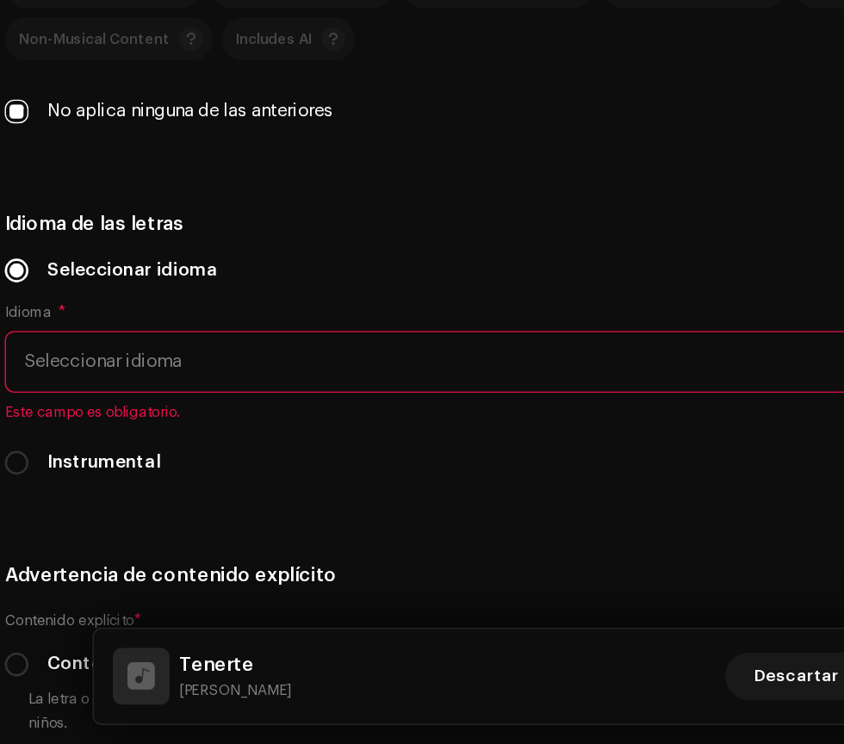
click at [106, 473] on span "Seleccionar idioma" at bounding box center [415, 466] width 775 height 43
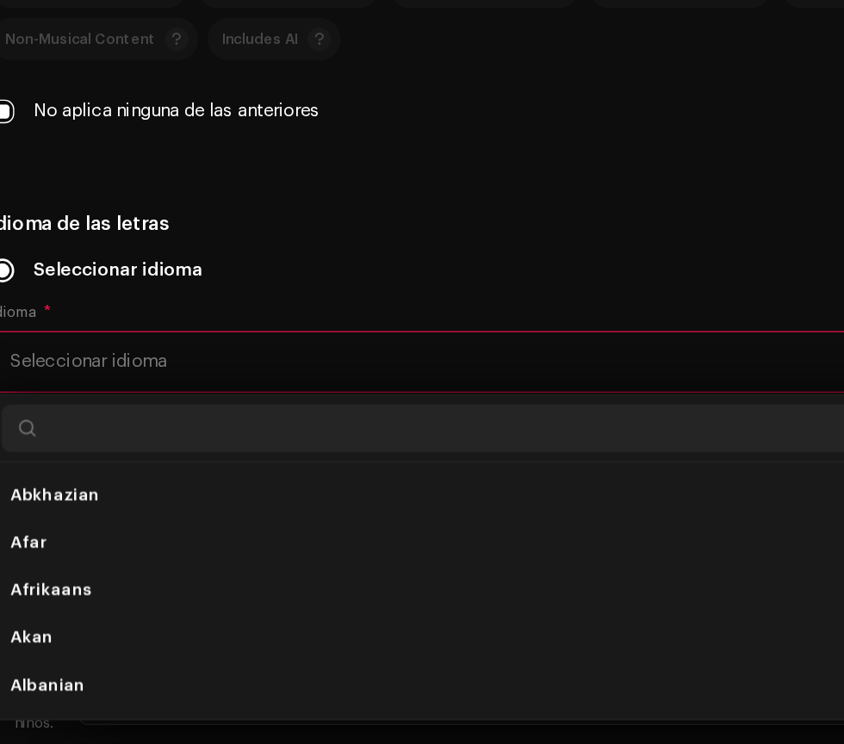
click at [101, 637] on li "Afrikaans" at bounding box center [422, 633] width 801 height 34
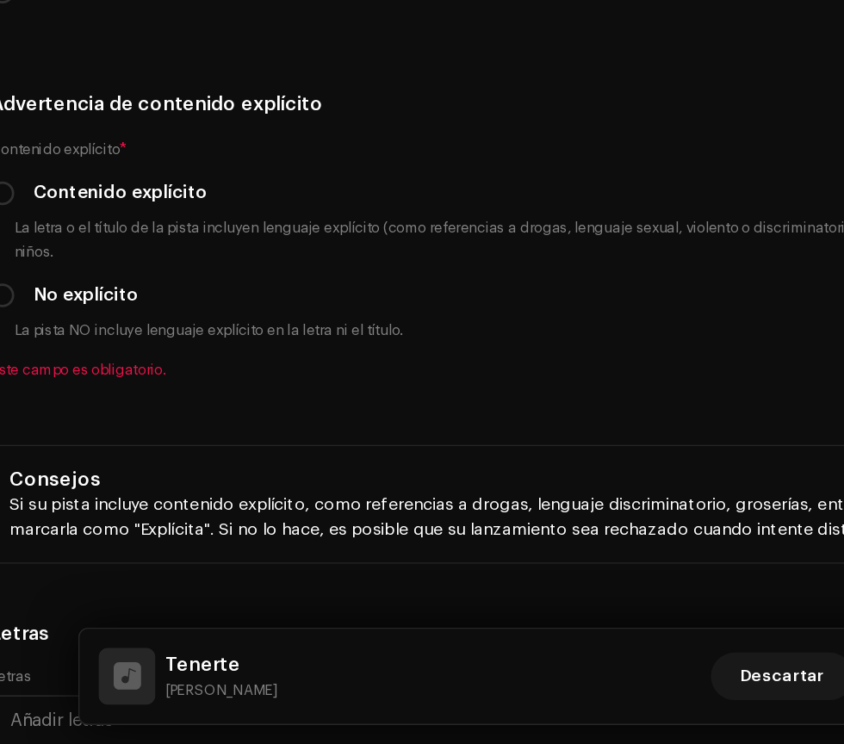
scroll to position [3519, 0]
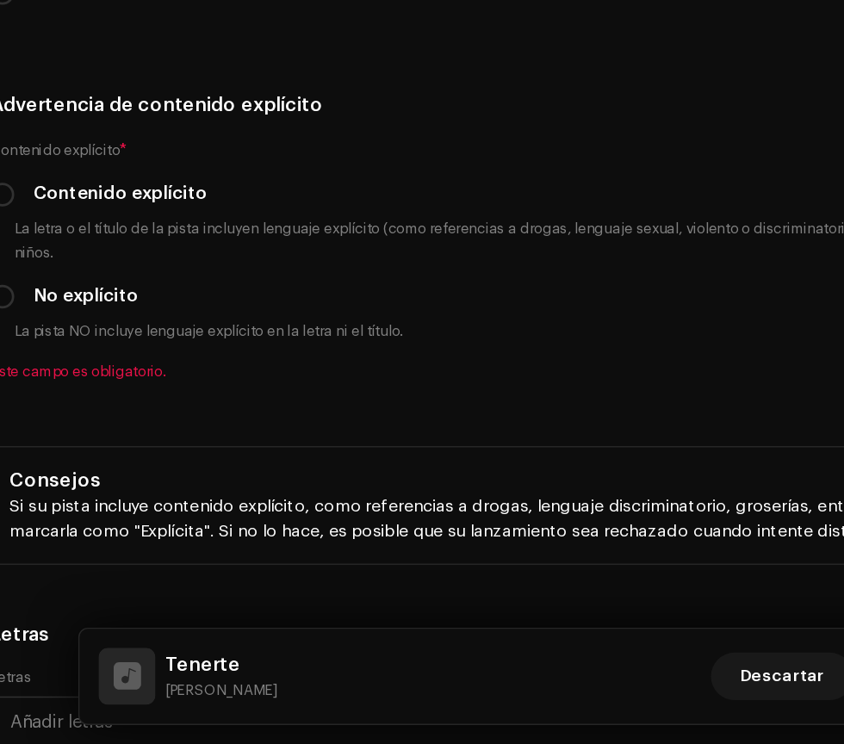
click at [52, 345] on label "Contenido explícito" at bounding box center [108, 345] width 127 height 19
click at [31, 345] on input "Contenido explícito" at bounding box center [22, 345] width 17 height 17
radio input "true"
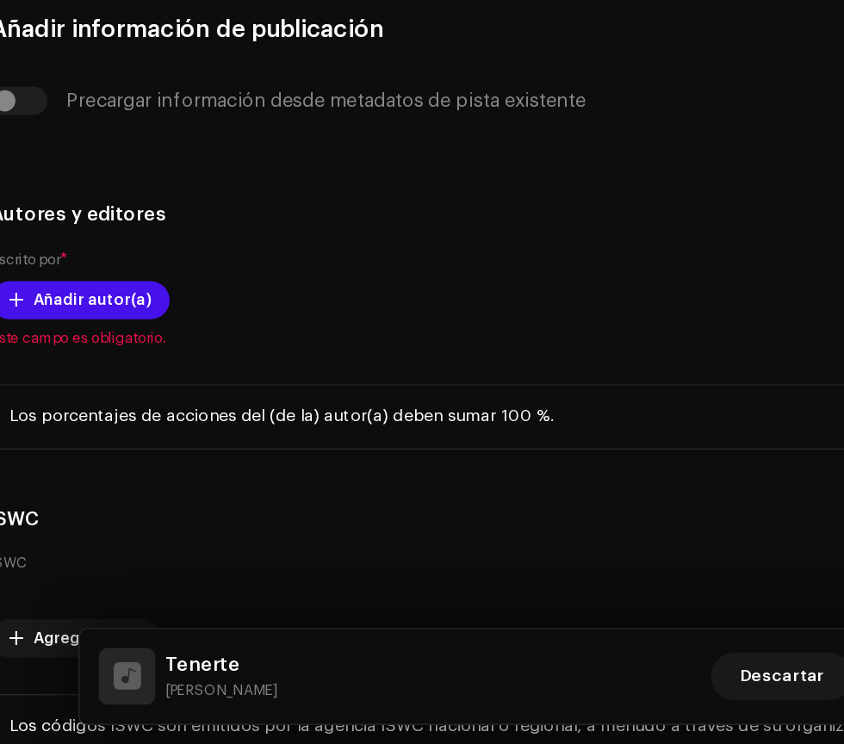
scroll to position [4177, 0]
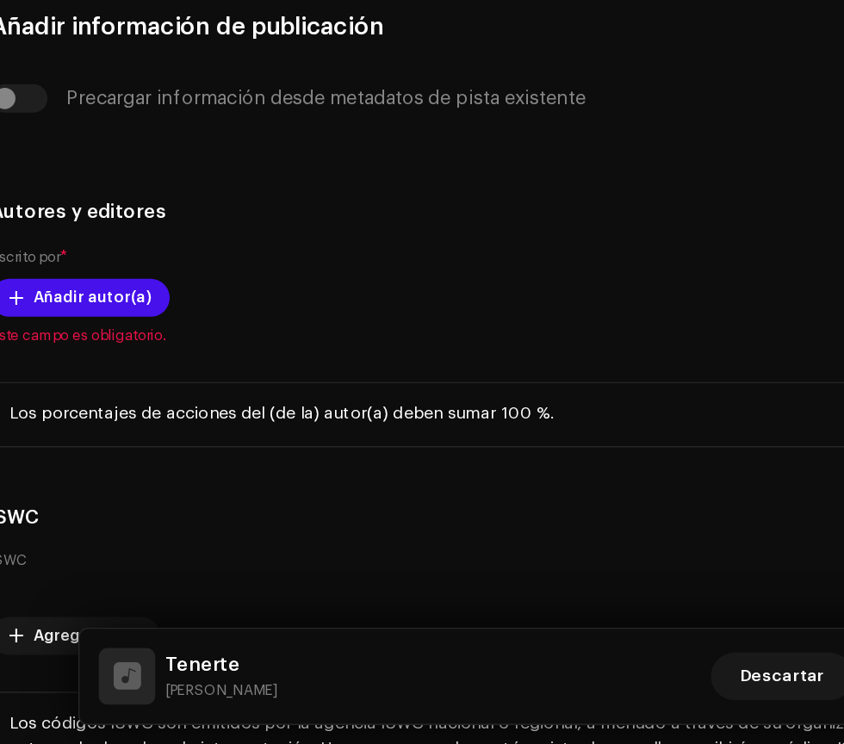
click at [61, 417] on span "Añadir autor(a)" at bounding box center [87, 420] width 85 height 34
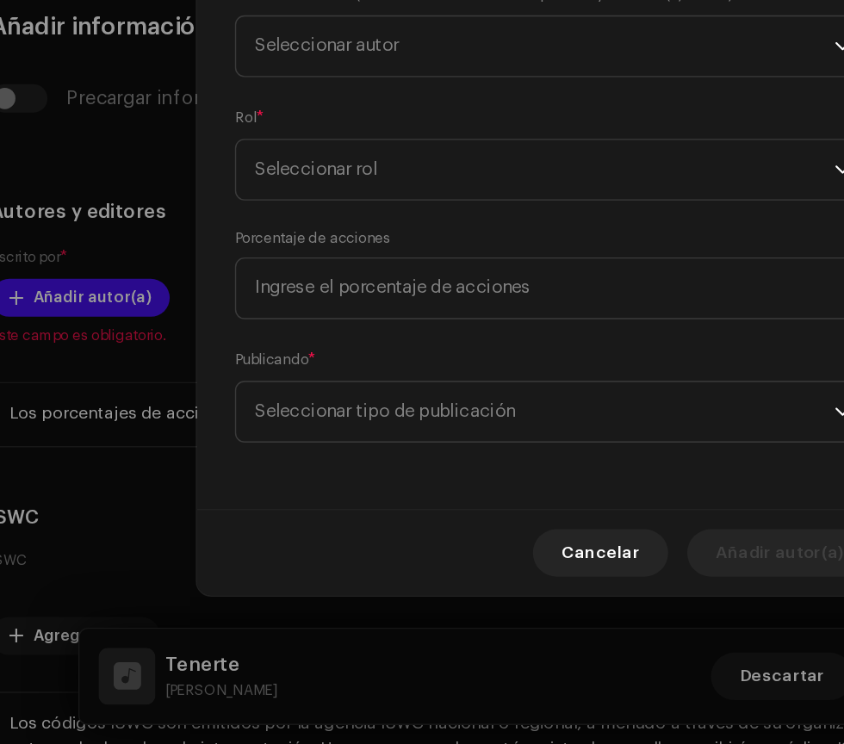
scroll to position [17, 0]
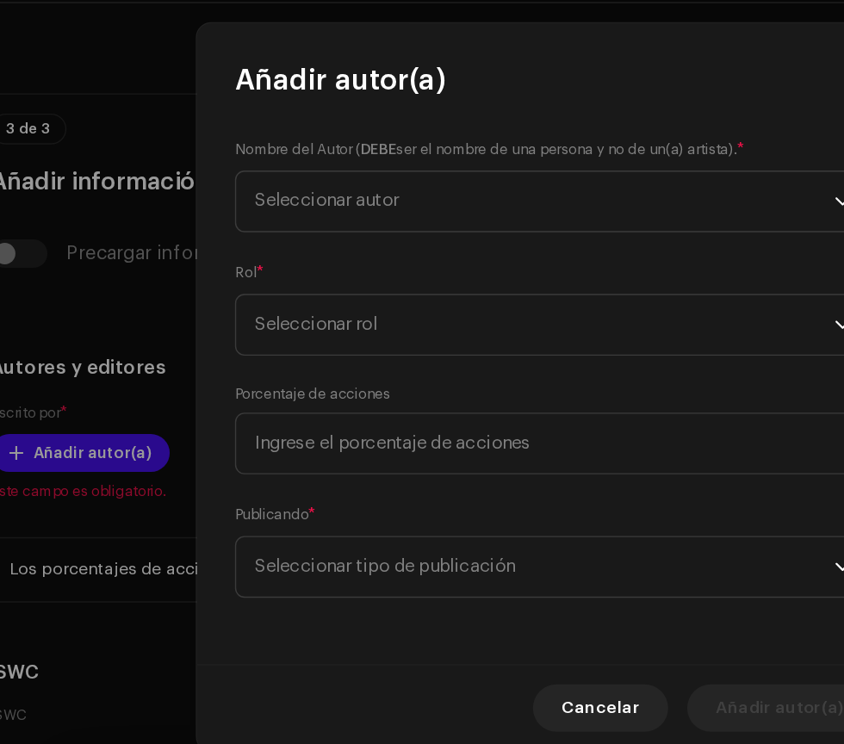
click at [250, 236] on span "Seleccionar autor" at bounding box center [258, 237] width 104 height 13
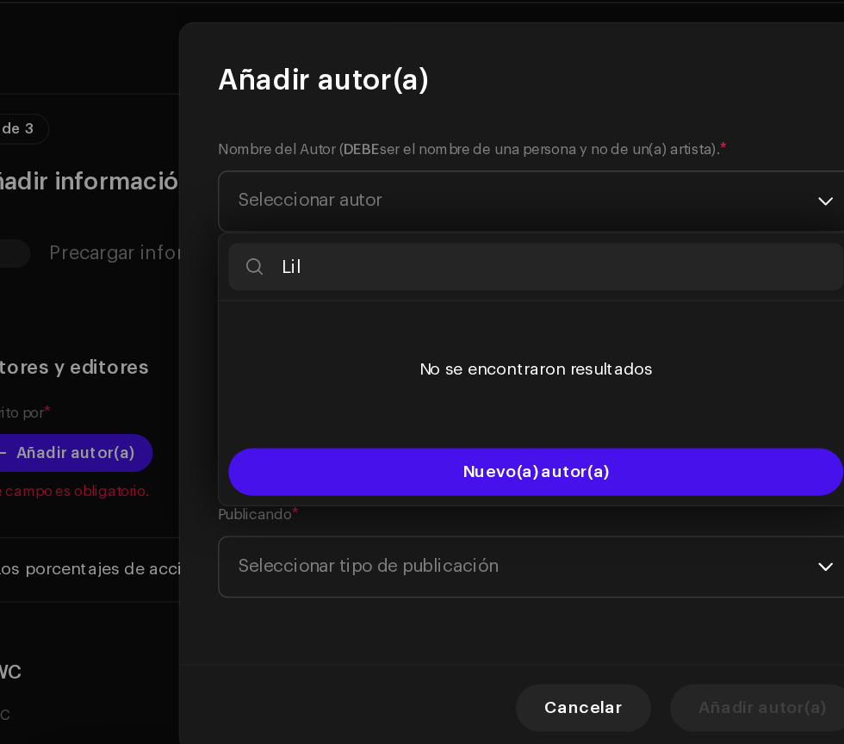
type input "Lil"
click at [325, 428] on button "Nuevo(a) autor(a)" at bounding box center [422, 434] width 446 height 34
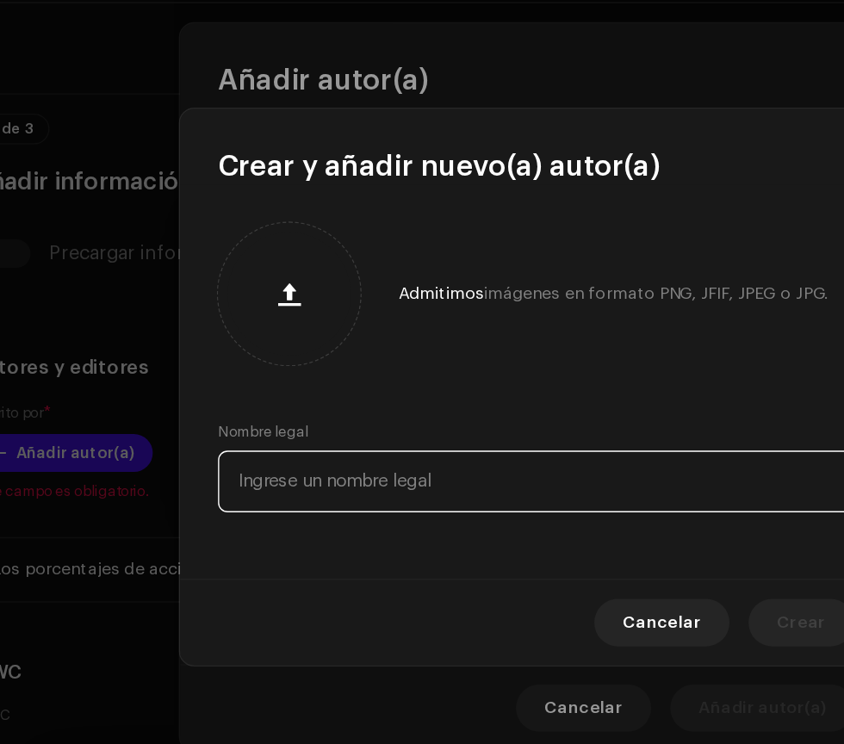
click at [303, 434] on input "text" at bounding box center [422, 441] width 462 height 45
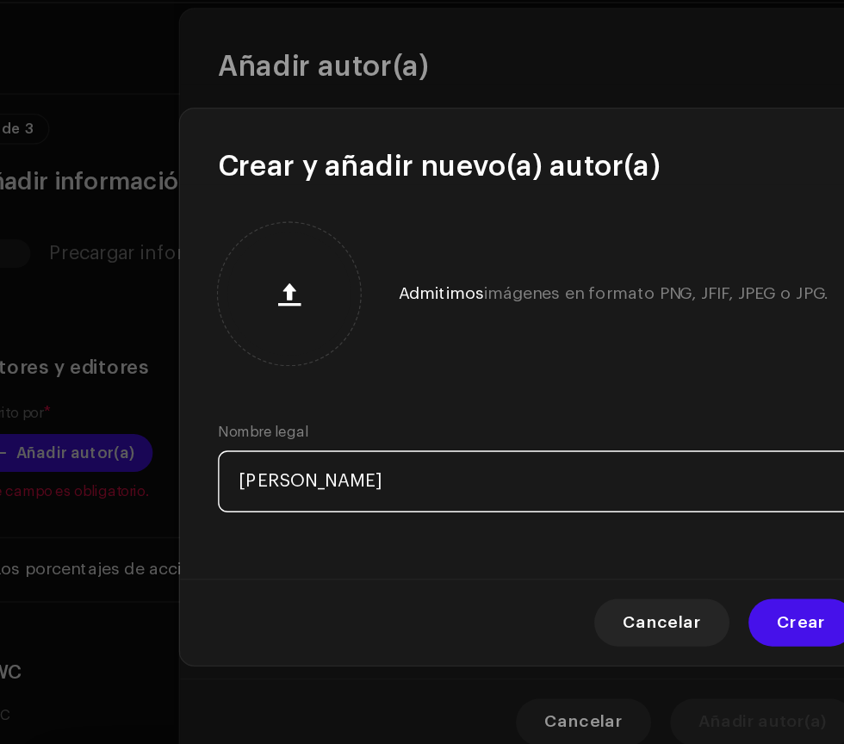
type input "[PERSON_NAME]"
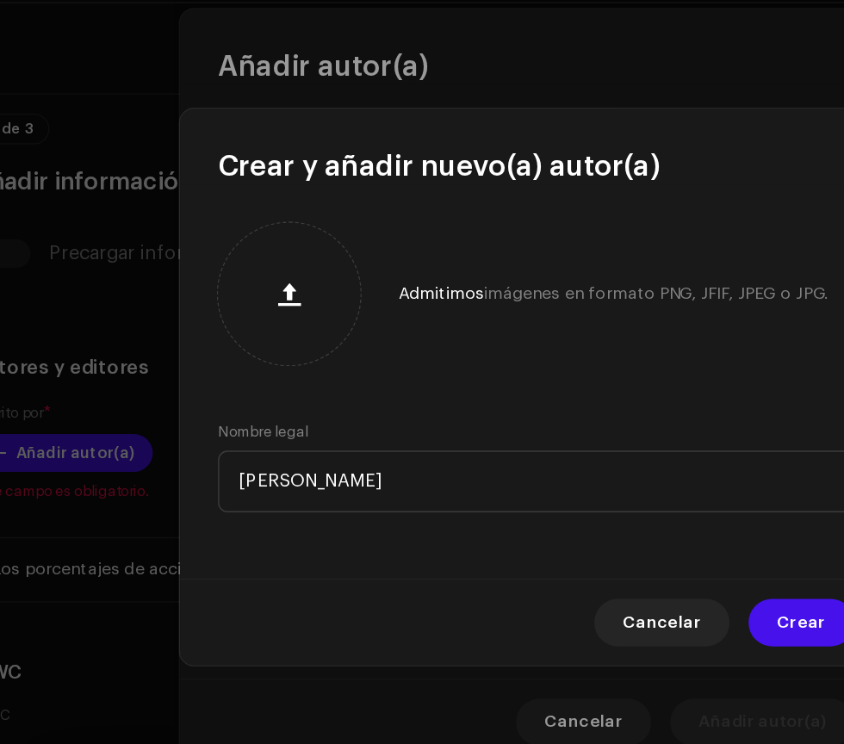
click at [607, 543] on span "Crear" at bounding box center [614, 543] width 35 height 34
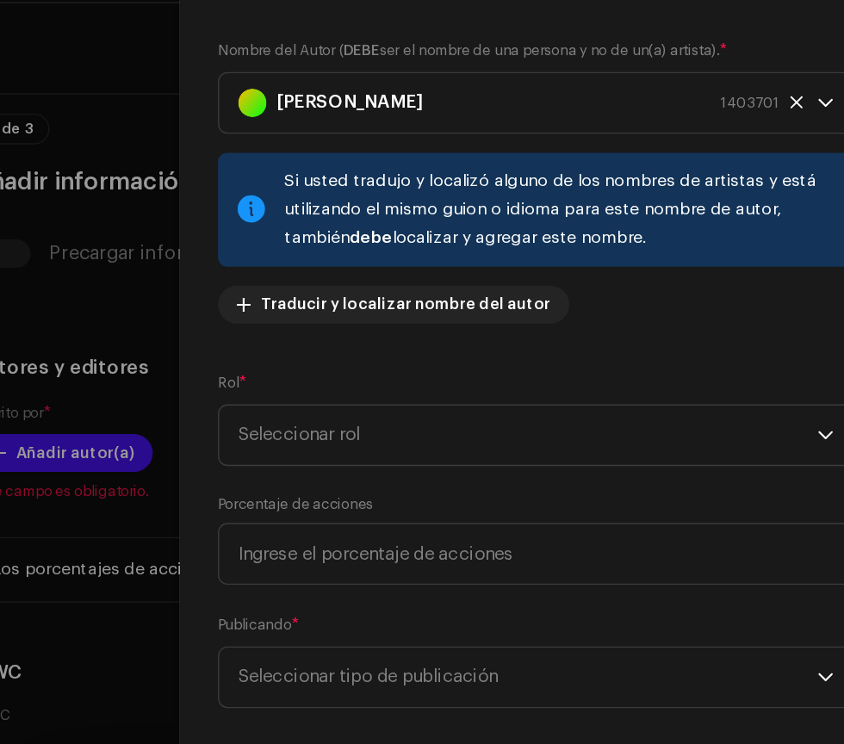
click at [257, 397] on span "Seleccionar rol" at bounding box center [416, 407] width 420 height 43
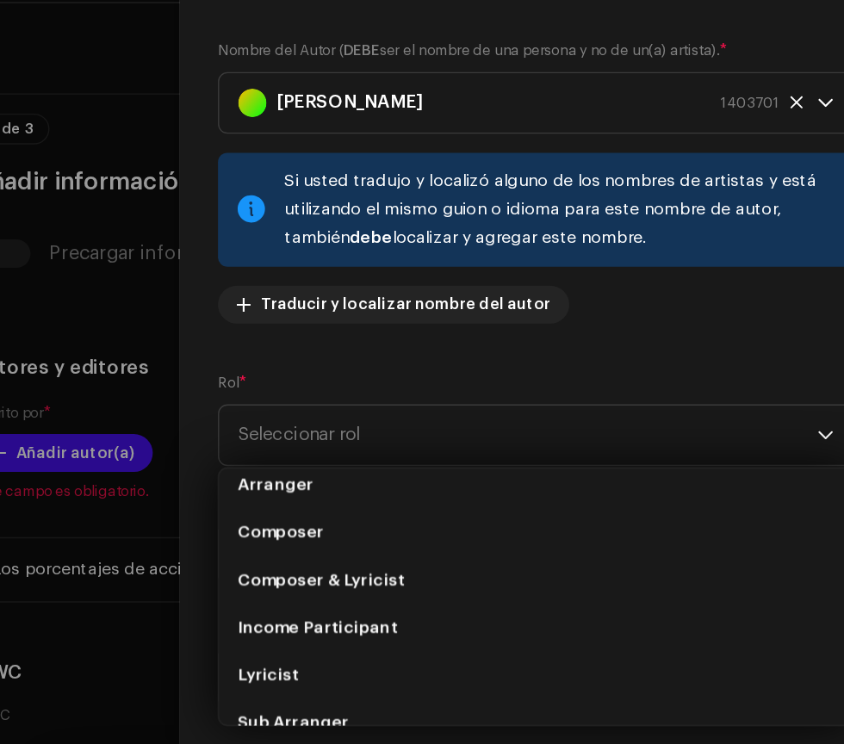
scroll to position [66, 0]
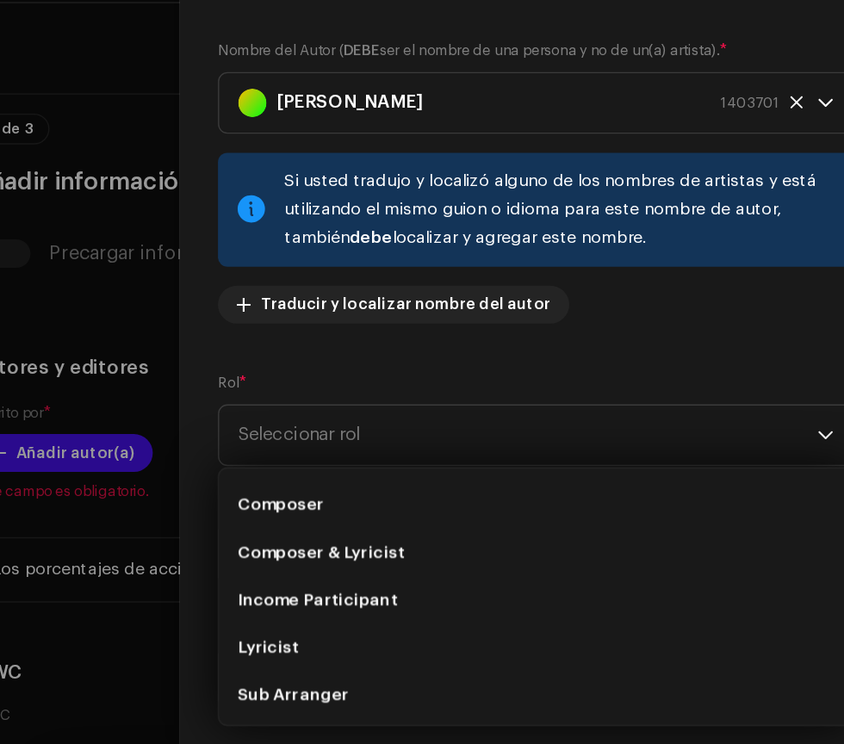
click at [257, 498] on span "Composer & Lyricist" at bounding box center [266, 492] width 121 height 17
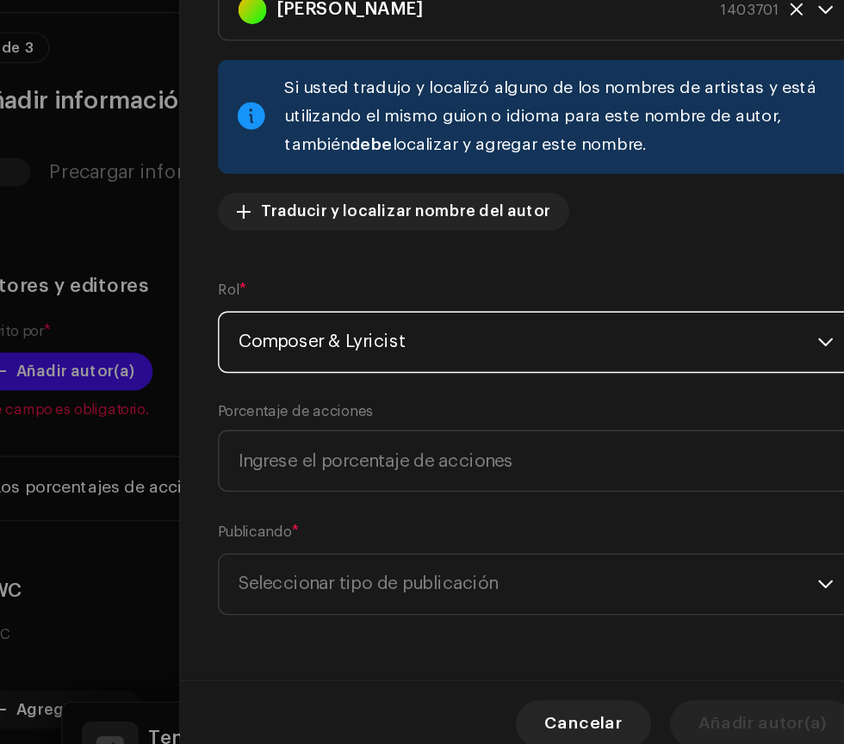
scroll to position [0, 0]
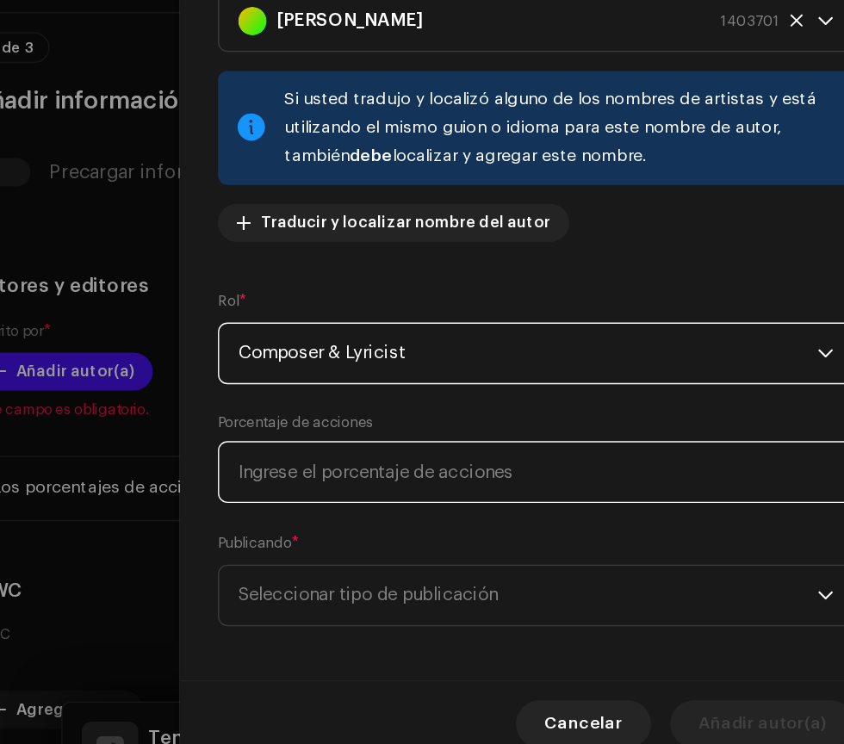
click at [286, 516] on input at bounding box center [422, 493] width 462 height 45
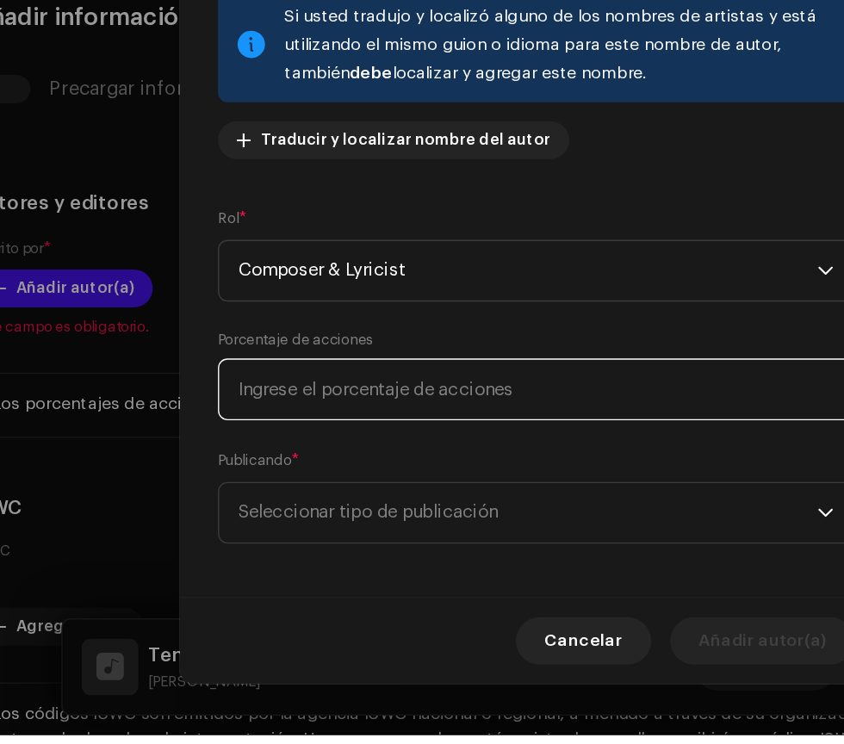
scroll to position [55, 0]
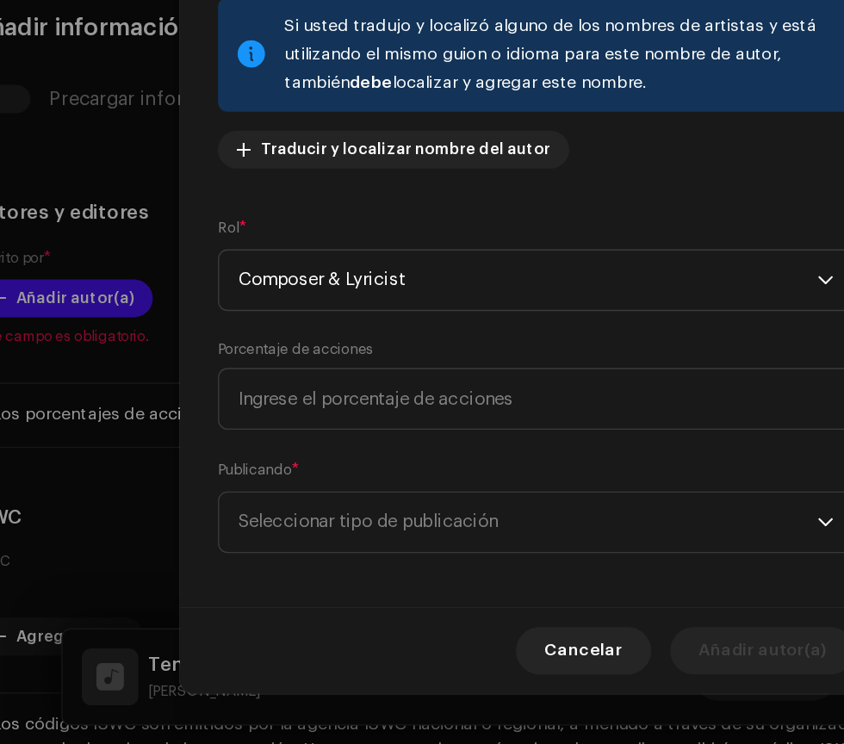
click at [296, 569] on span "Seleccionar tipo de publicación" at bounding box center [416, 583] width 420 height 43
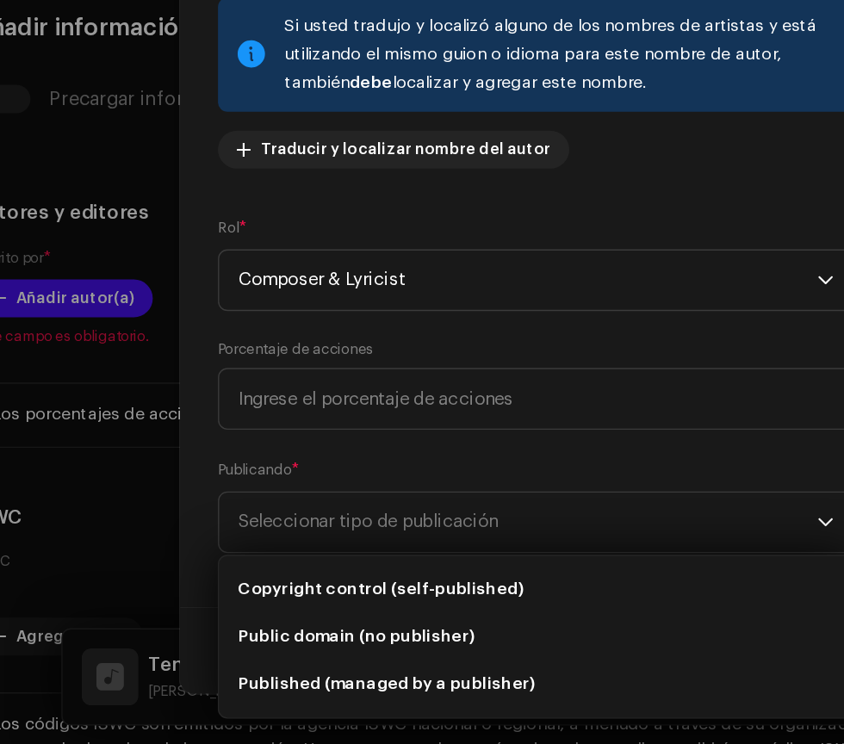
click at [279, 625] on span "Copyright control (self-published)" at bounding box center [309, 631] width 207 height 17
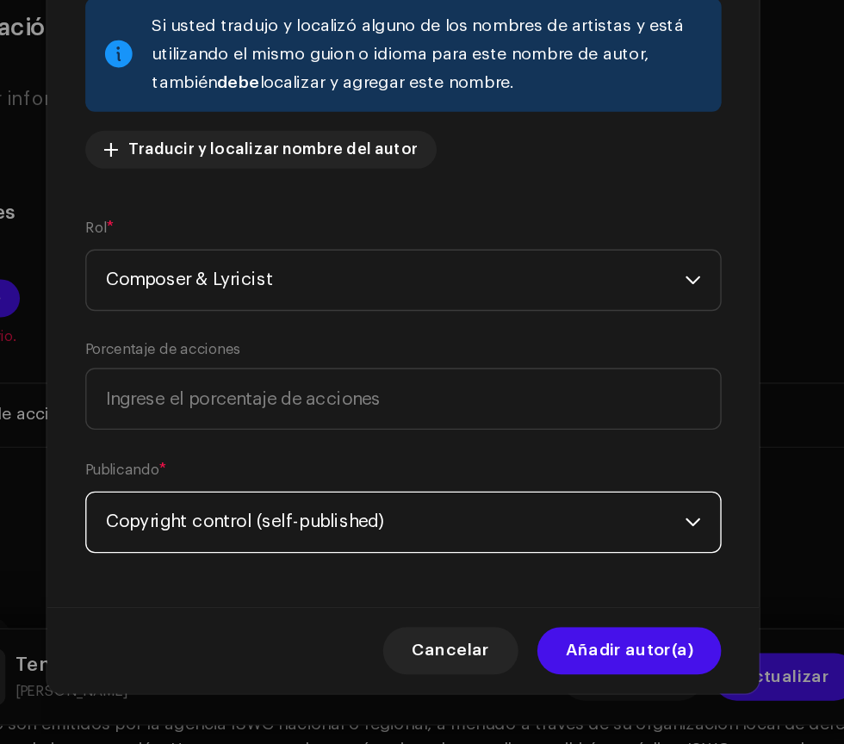
click at [551, 673] on span "Añadir autor(a)" at bounding box center [586, 676] width 92 height 34
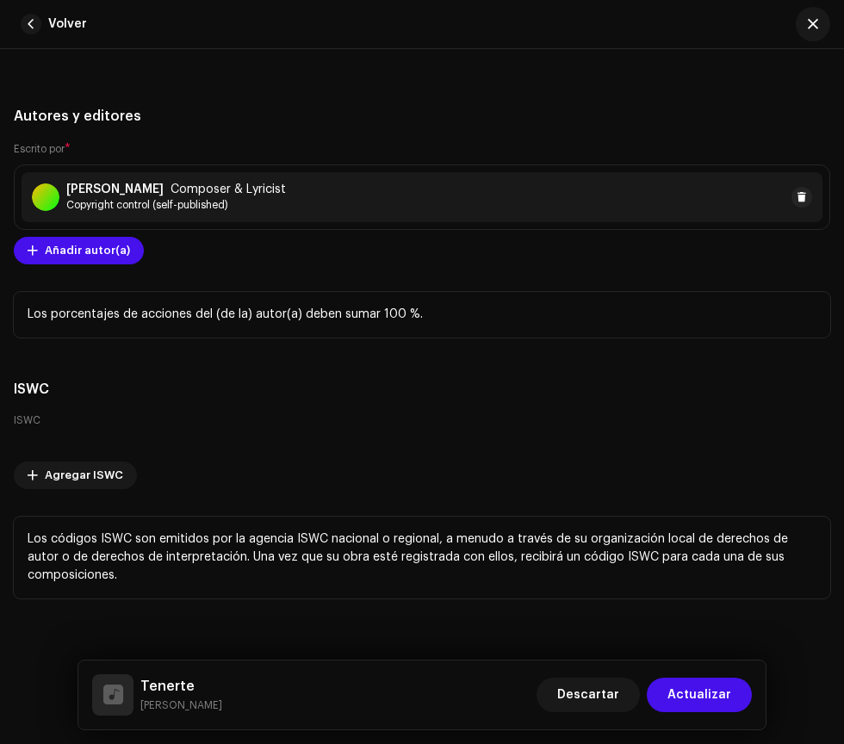
scroll to position [4437, 0]
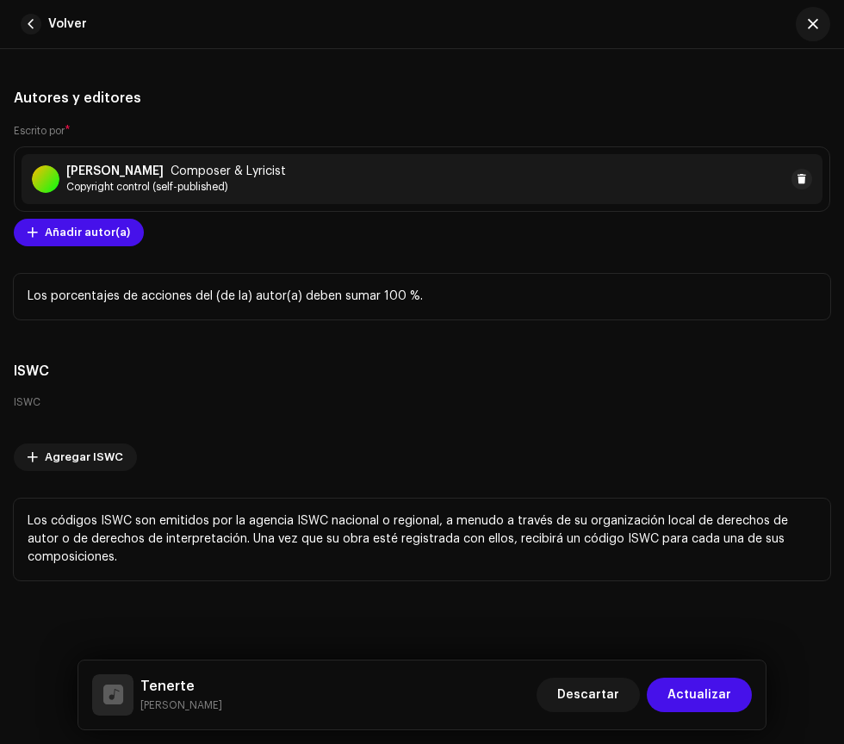
click at [715, 696] on span "Actualizar" at bounding box center [700, 695] width 64 height 34
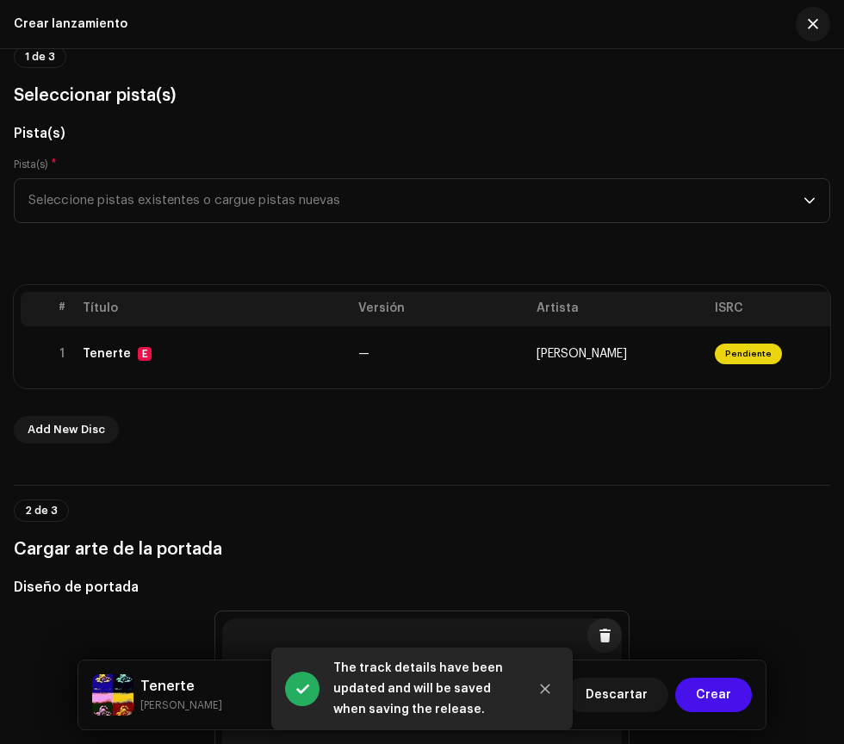
click at [728, 696] on span "Crear" at bounding box center [713, 695] width 35 height 34
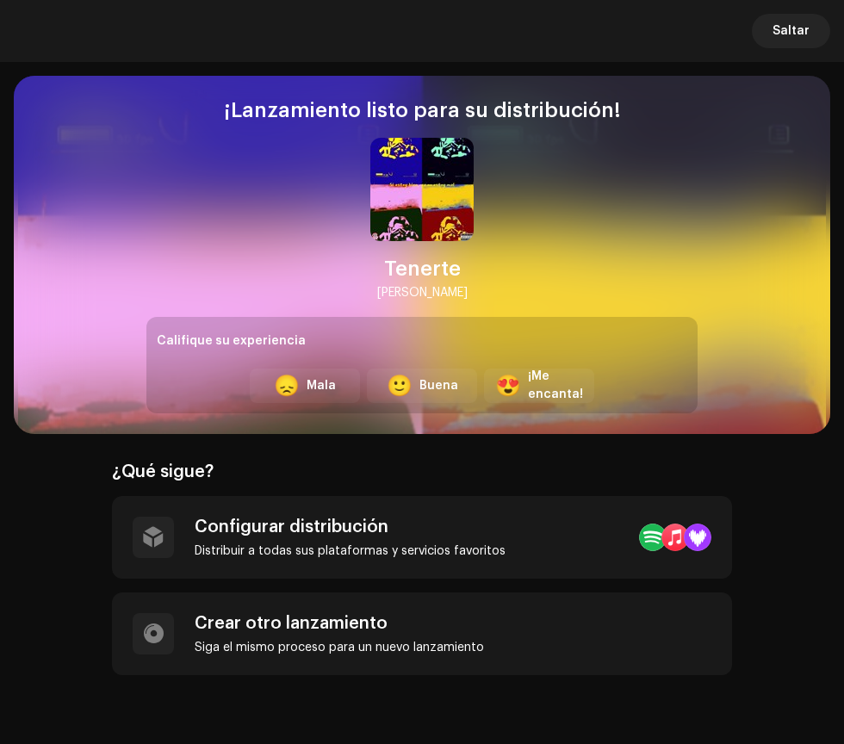
click at [793, 31] on span "Saltar" at bounding box center [791, 31] width 37 height 34
